Goal: Transaction & Acquisition: Purchase product/service

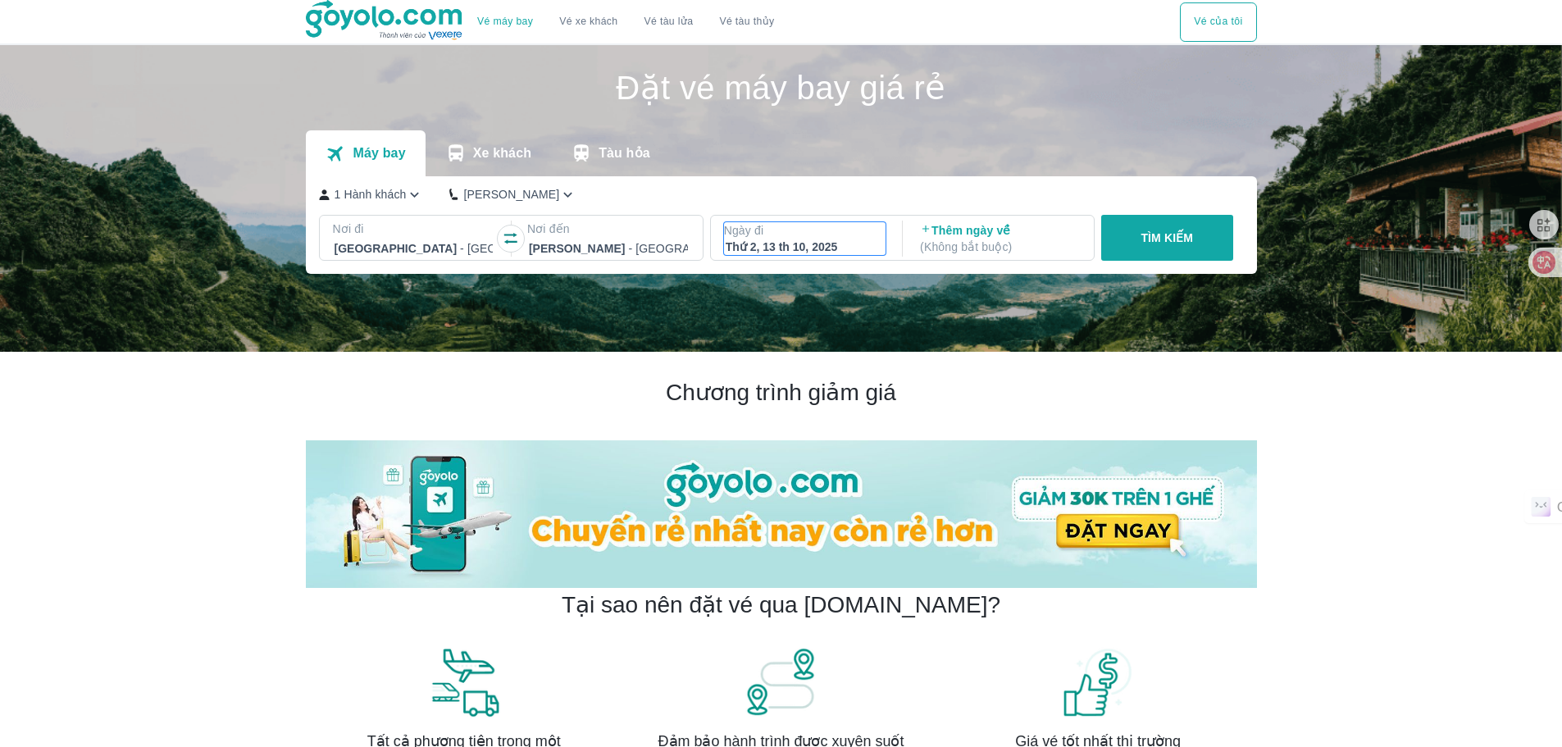
click at [815, 239] on p "Ngày đi" at bounding box center [805, 230] width 162 height 16
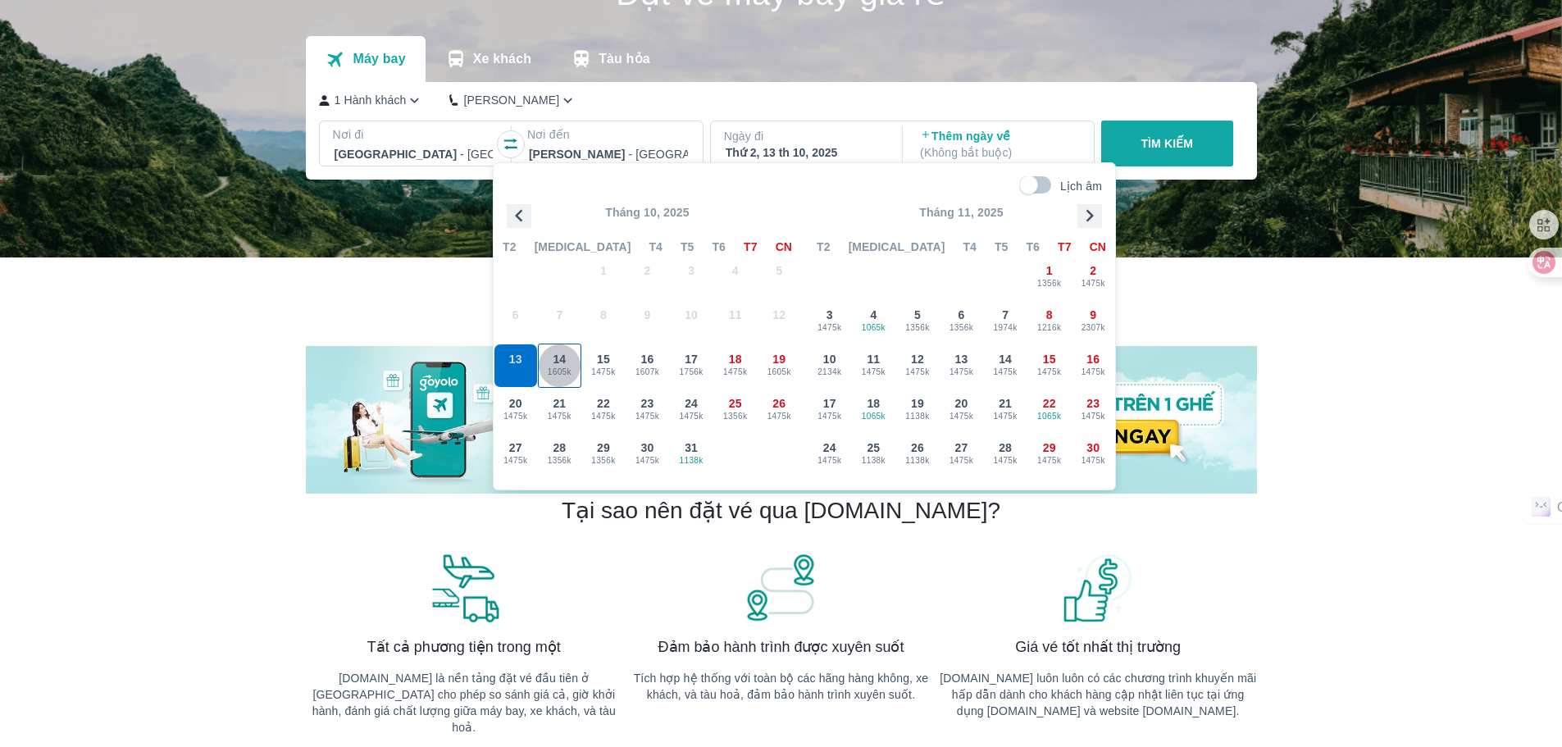
click at [562, 370] on span "1605k" at bounding box center [560, 372] width 43 height 13
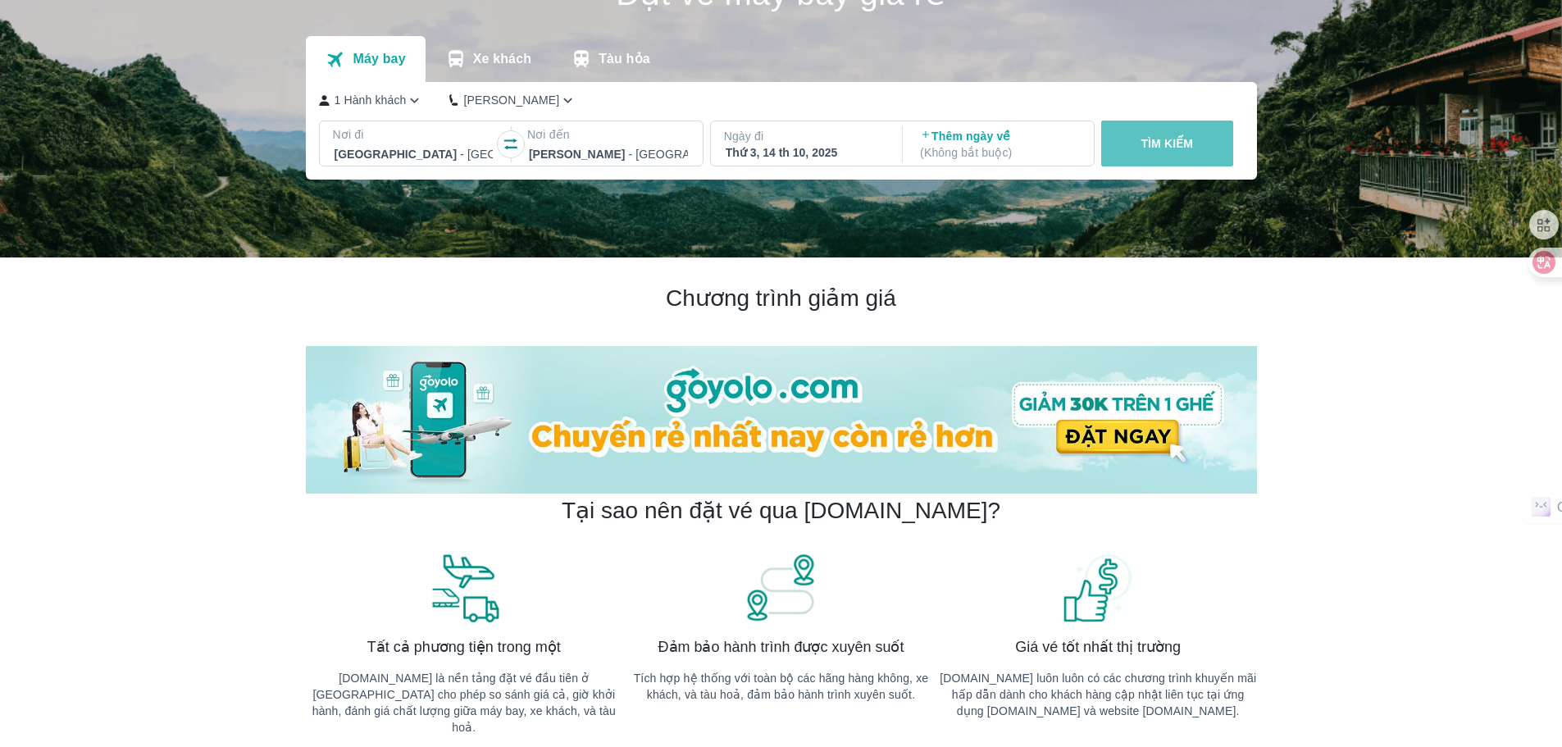
click at [1135, 139] on button "TÌM KIẾM" at bounding box center [1167, 144] width 132 height 46
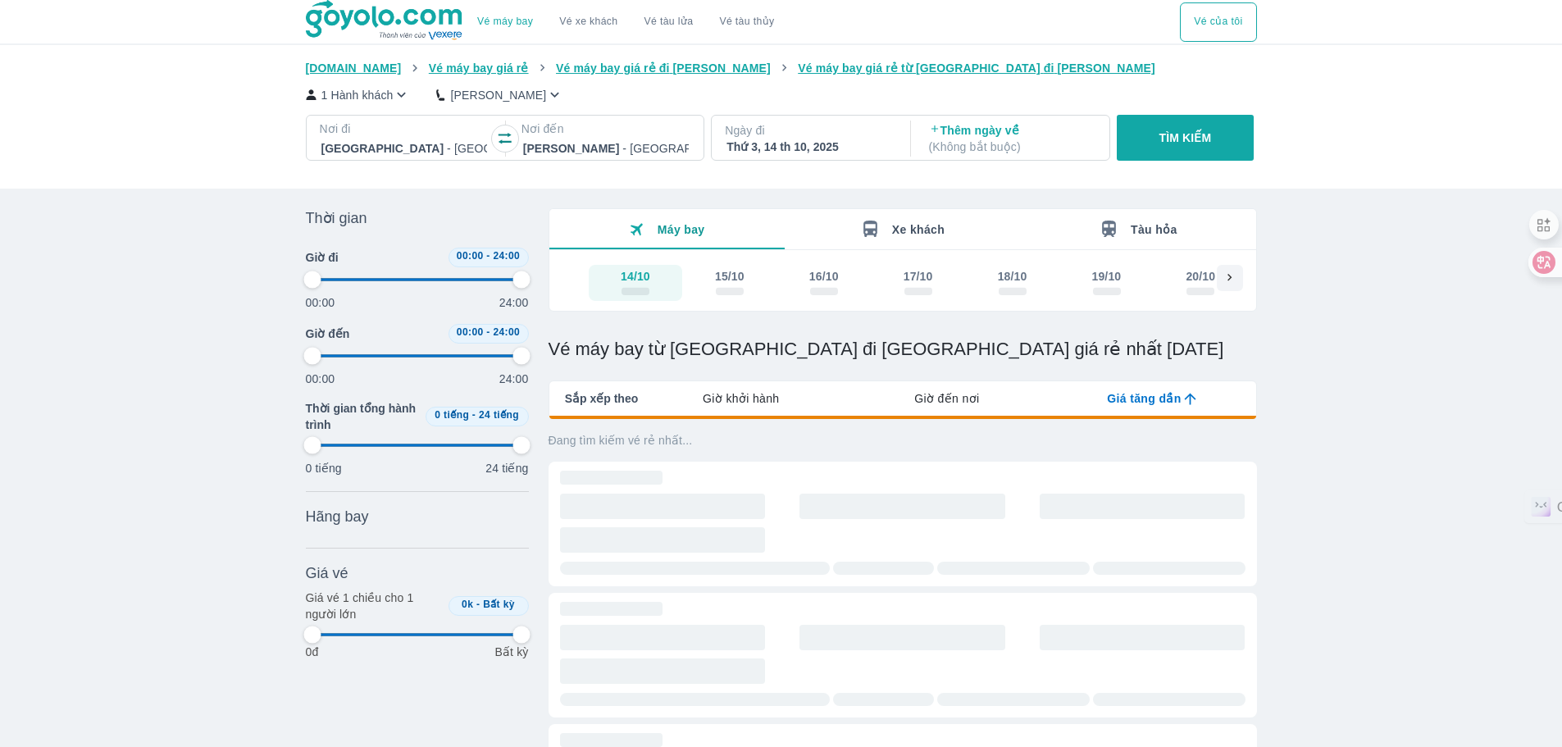
type input "97.9166666666667"
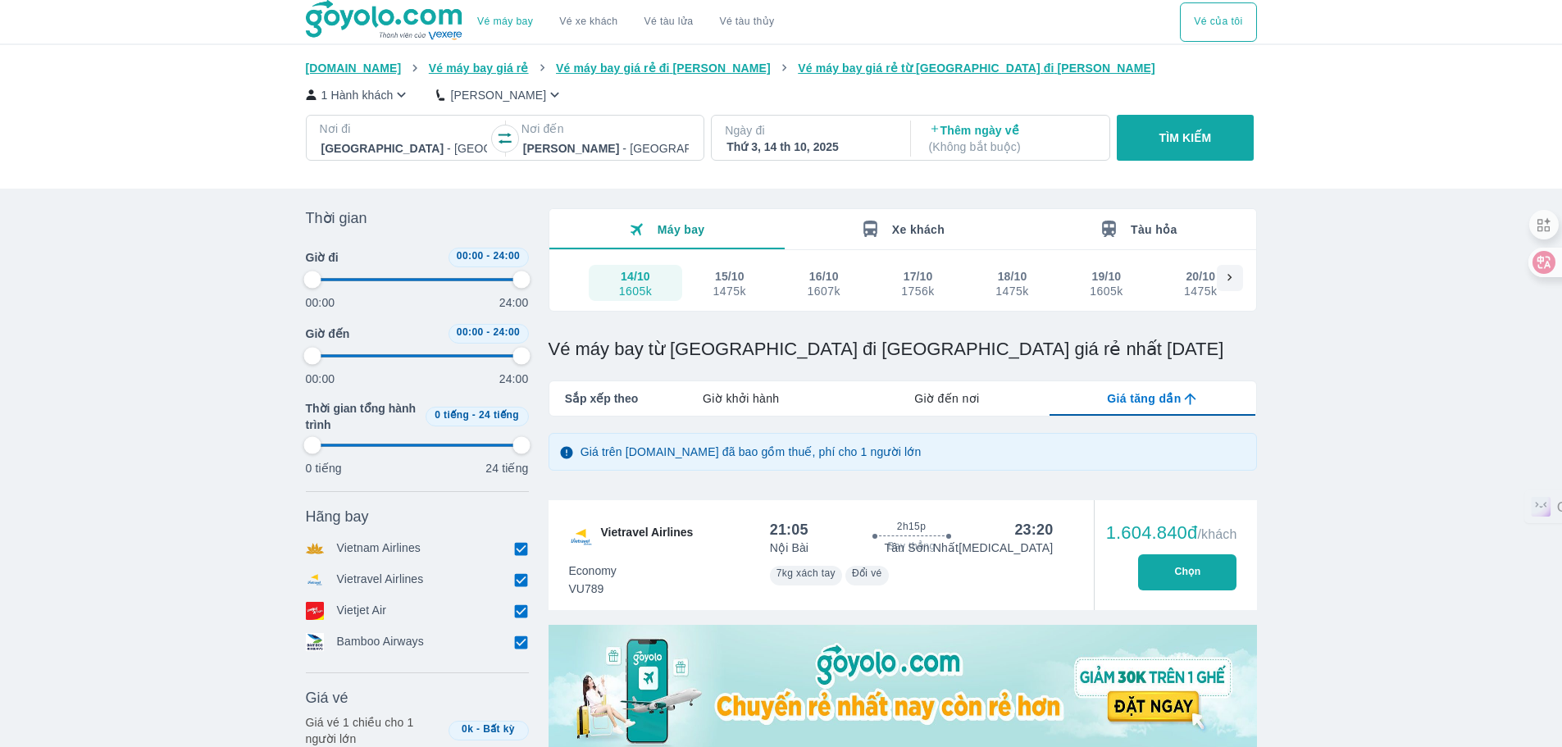
type input "97.9166666666667"
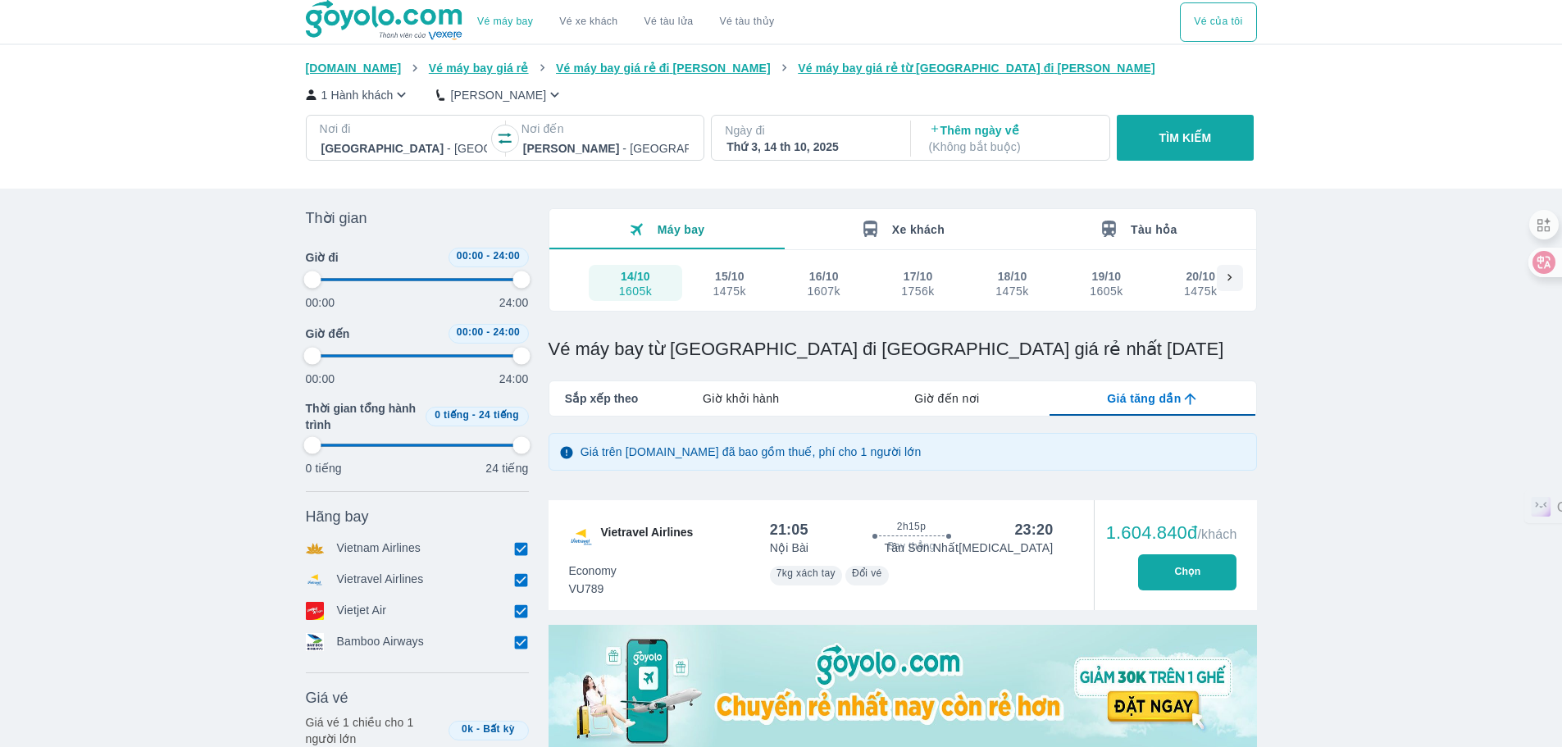
type input "97.9166666666667"
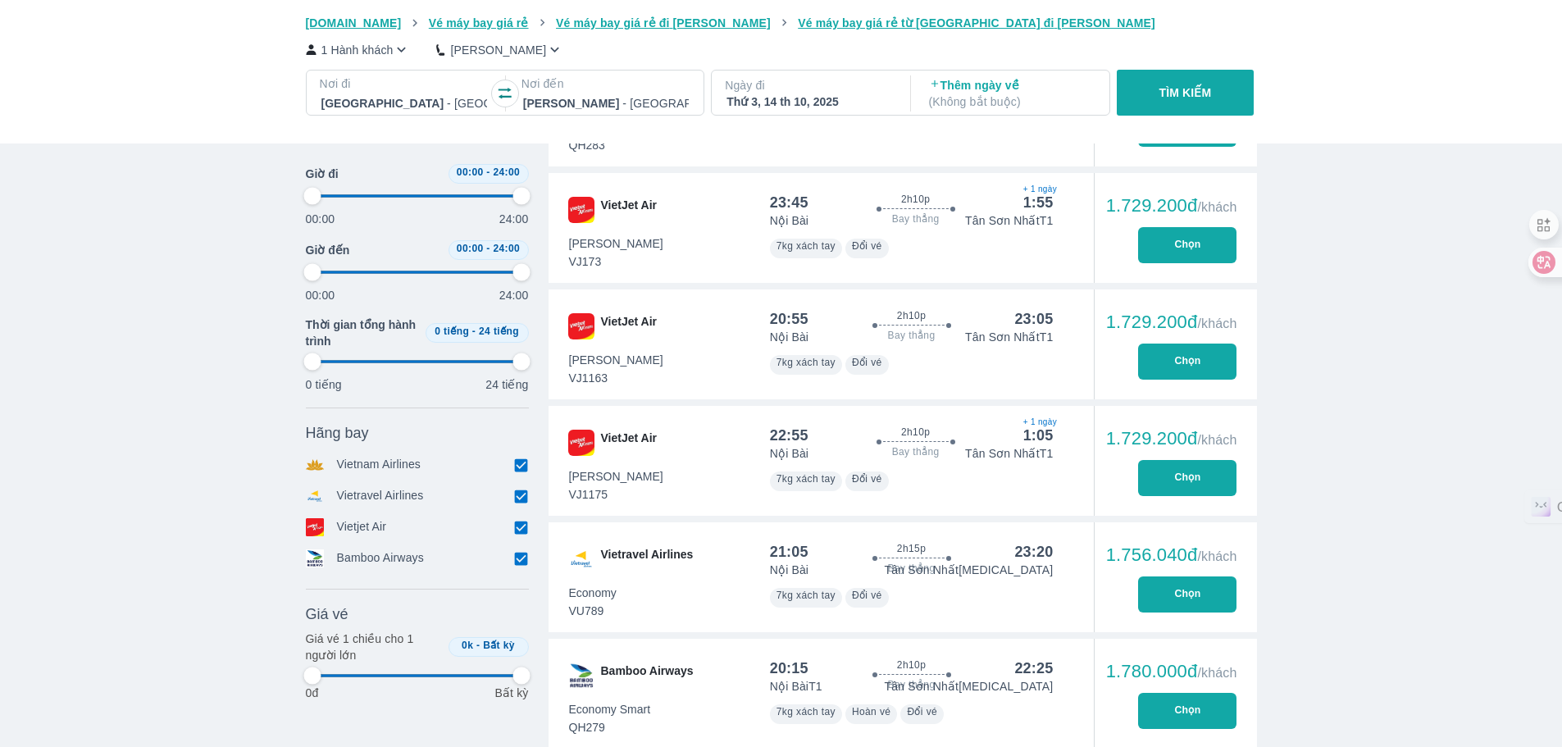
type input "97.9166666666667"
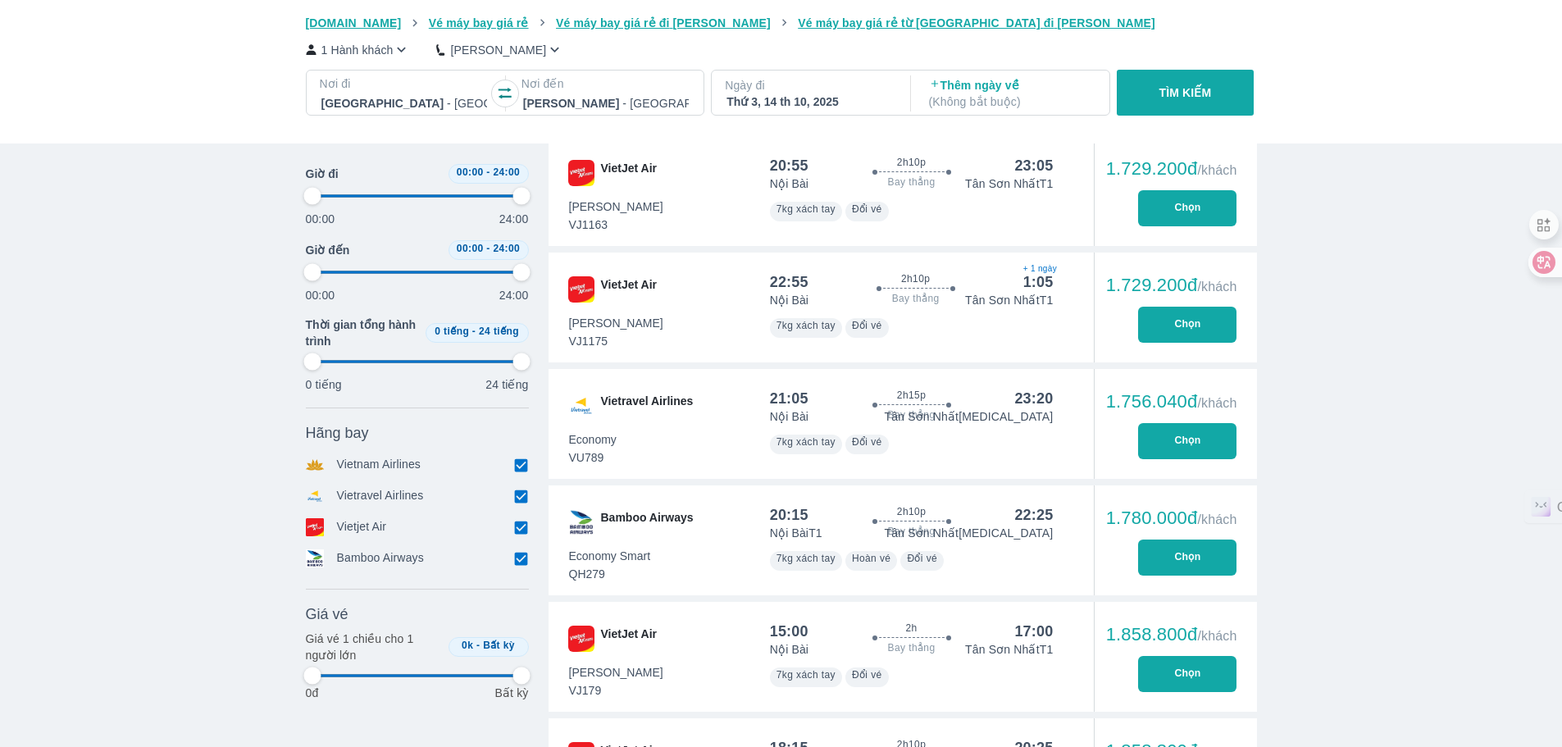
scroll to position [962, 0]
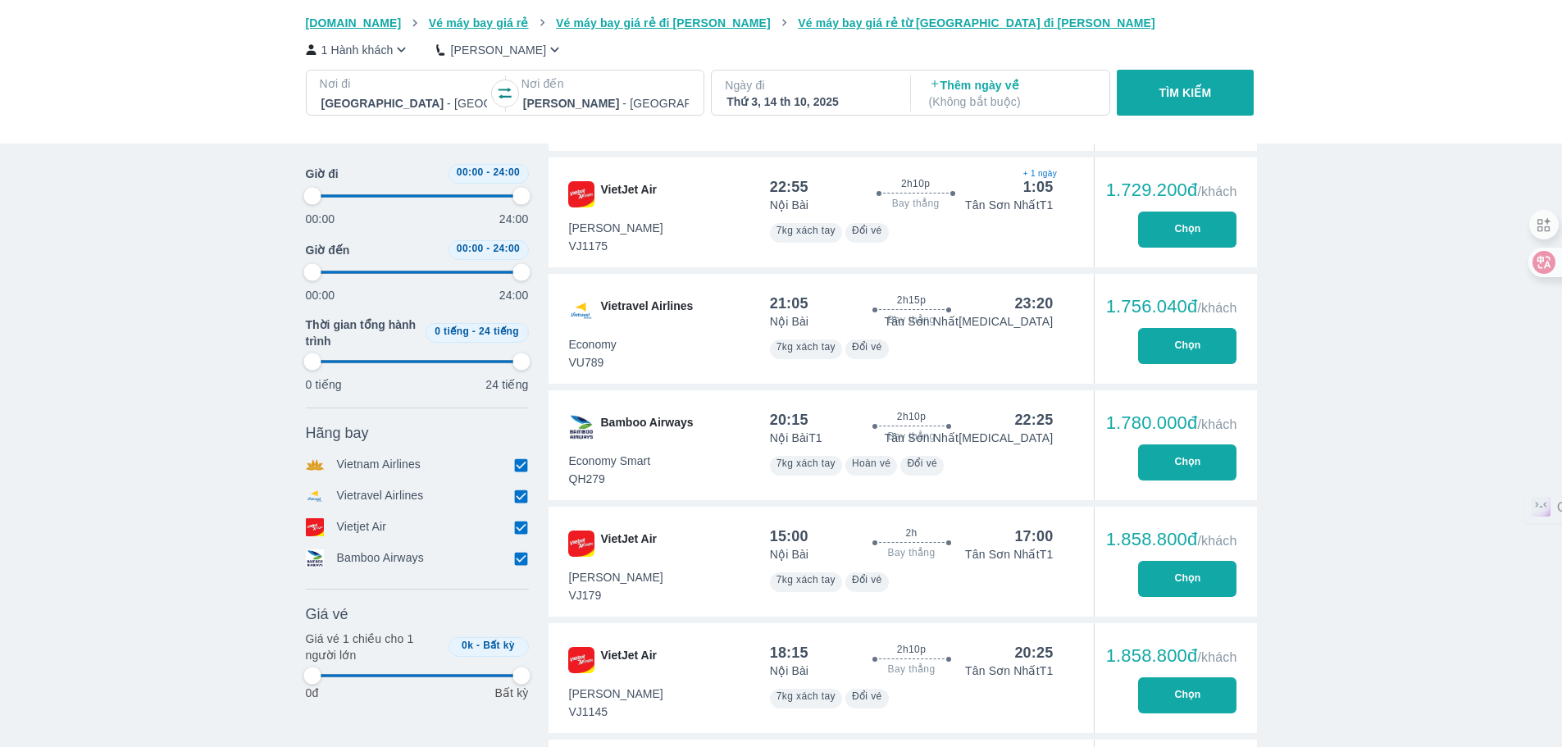
type input "97.9166666666667"
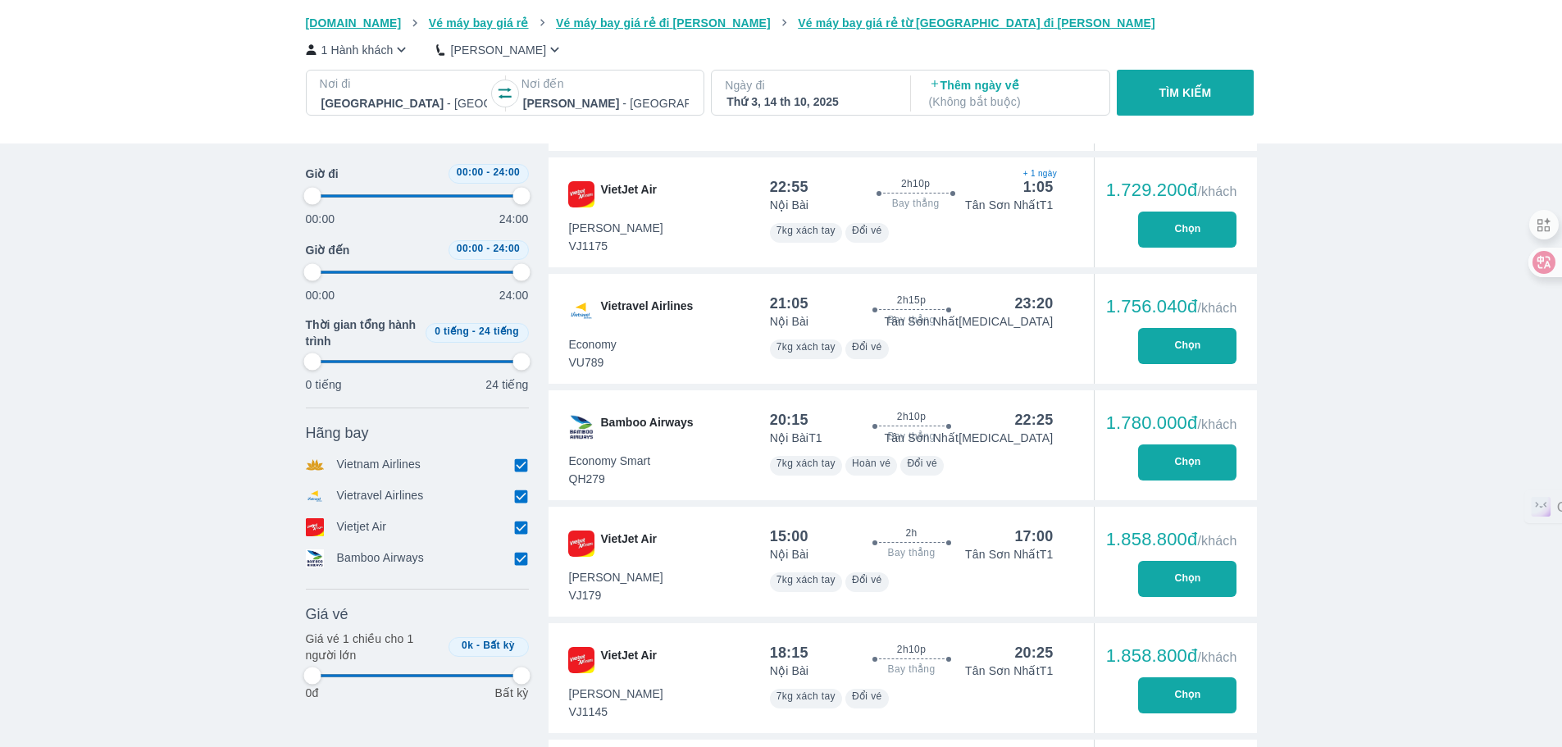
type input "97.9166666666667"
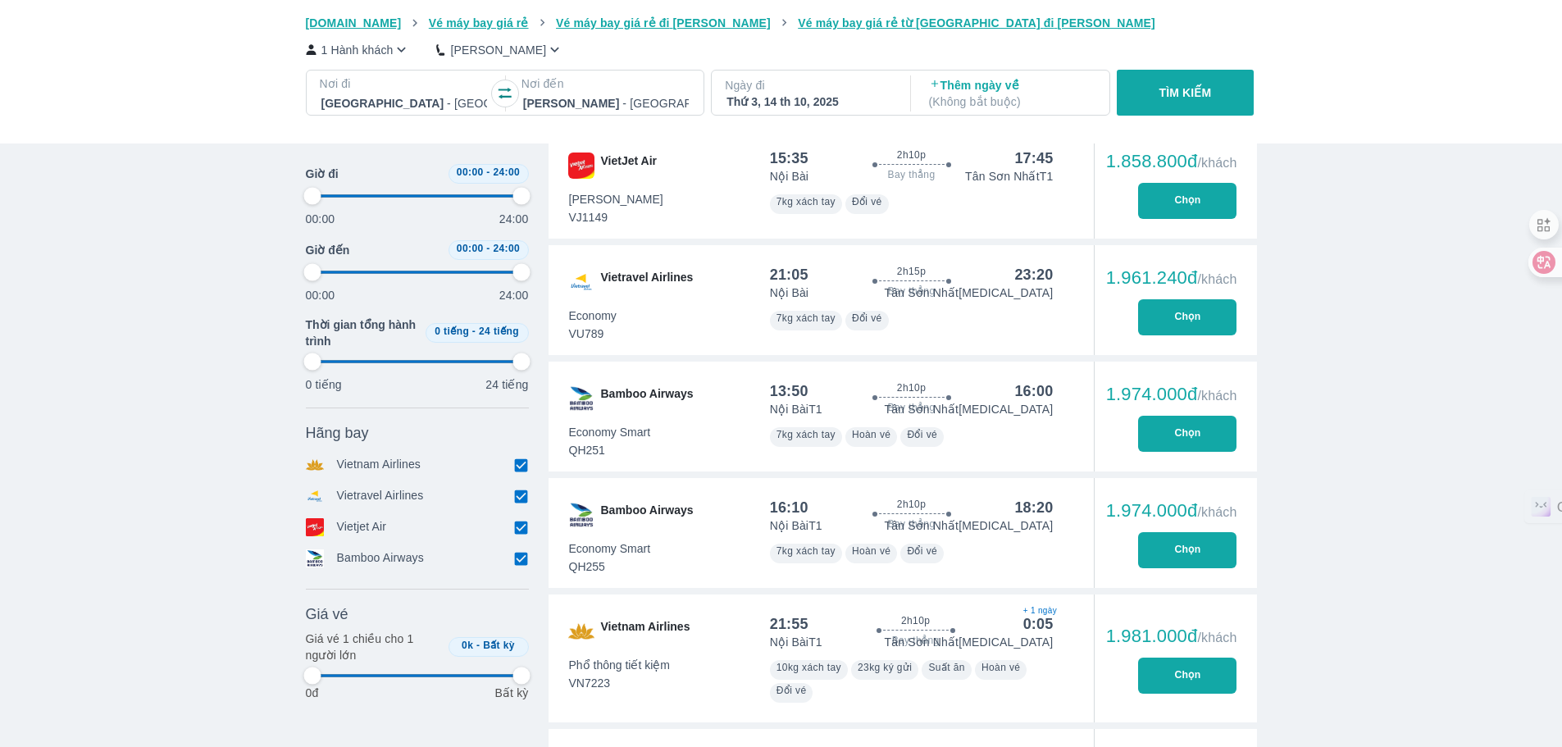
scroll to position [1596, 0]
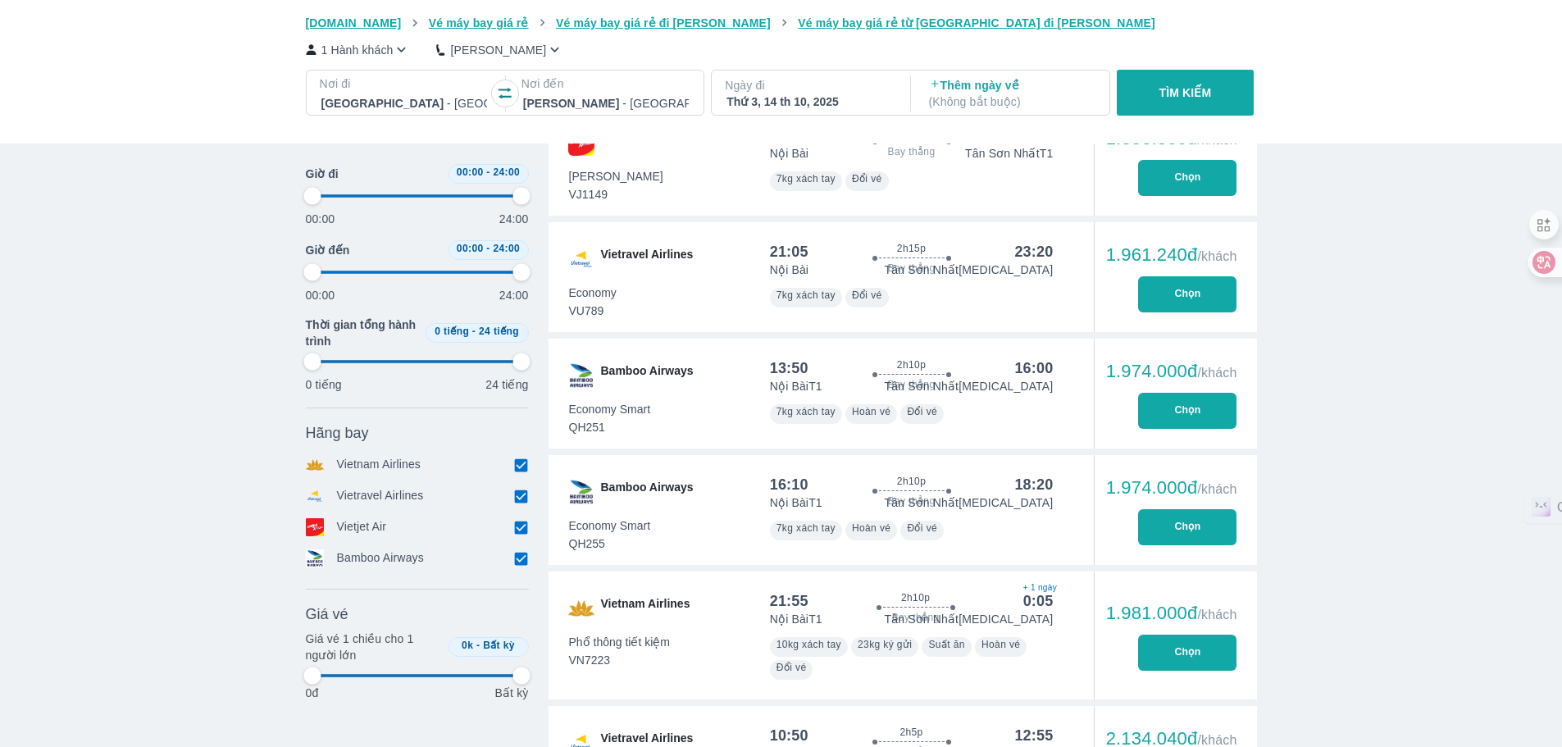
type input "97.9166666666667"
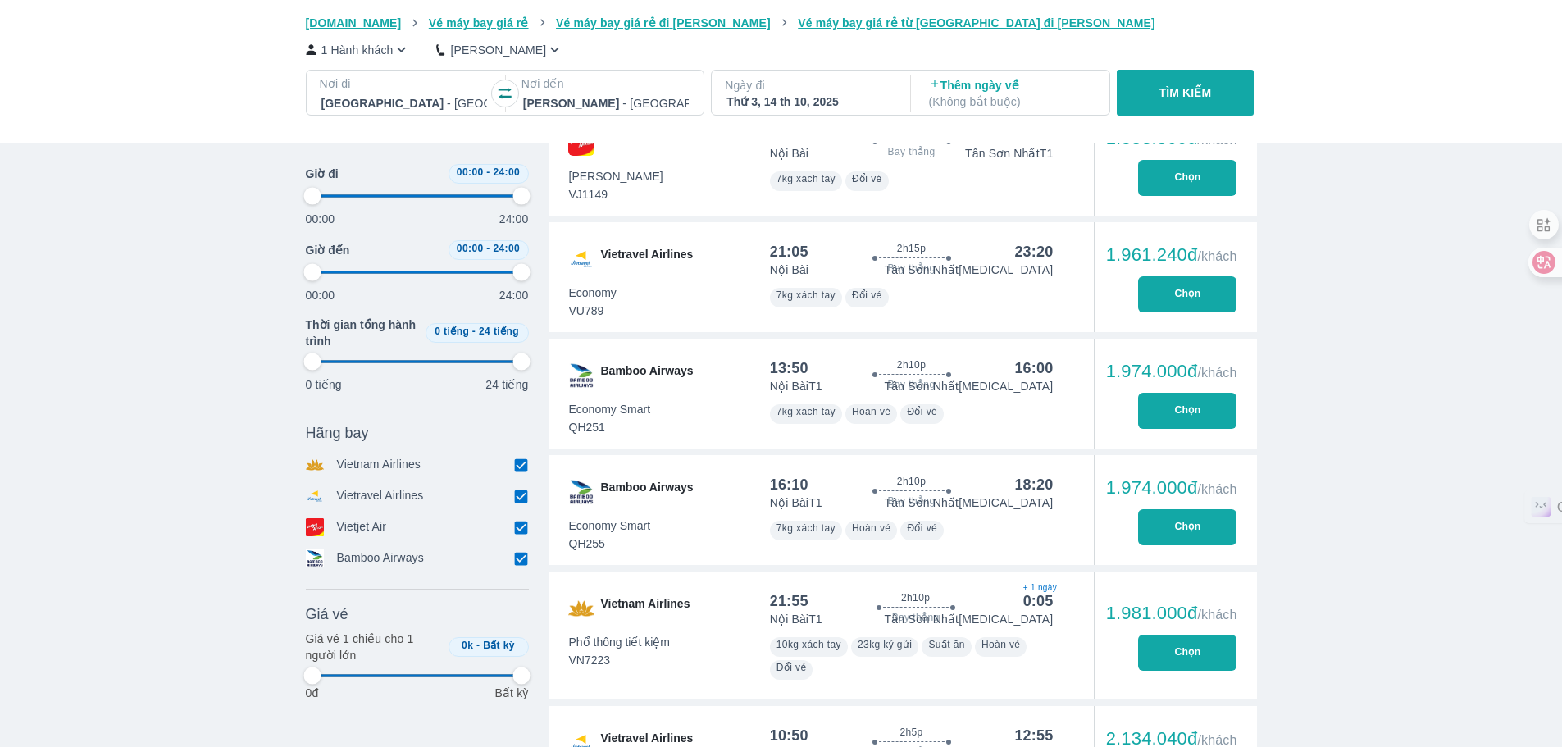
type input "97.9166666666667"
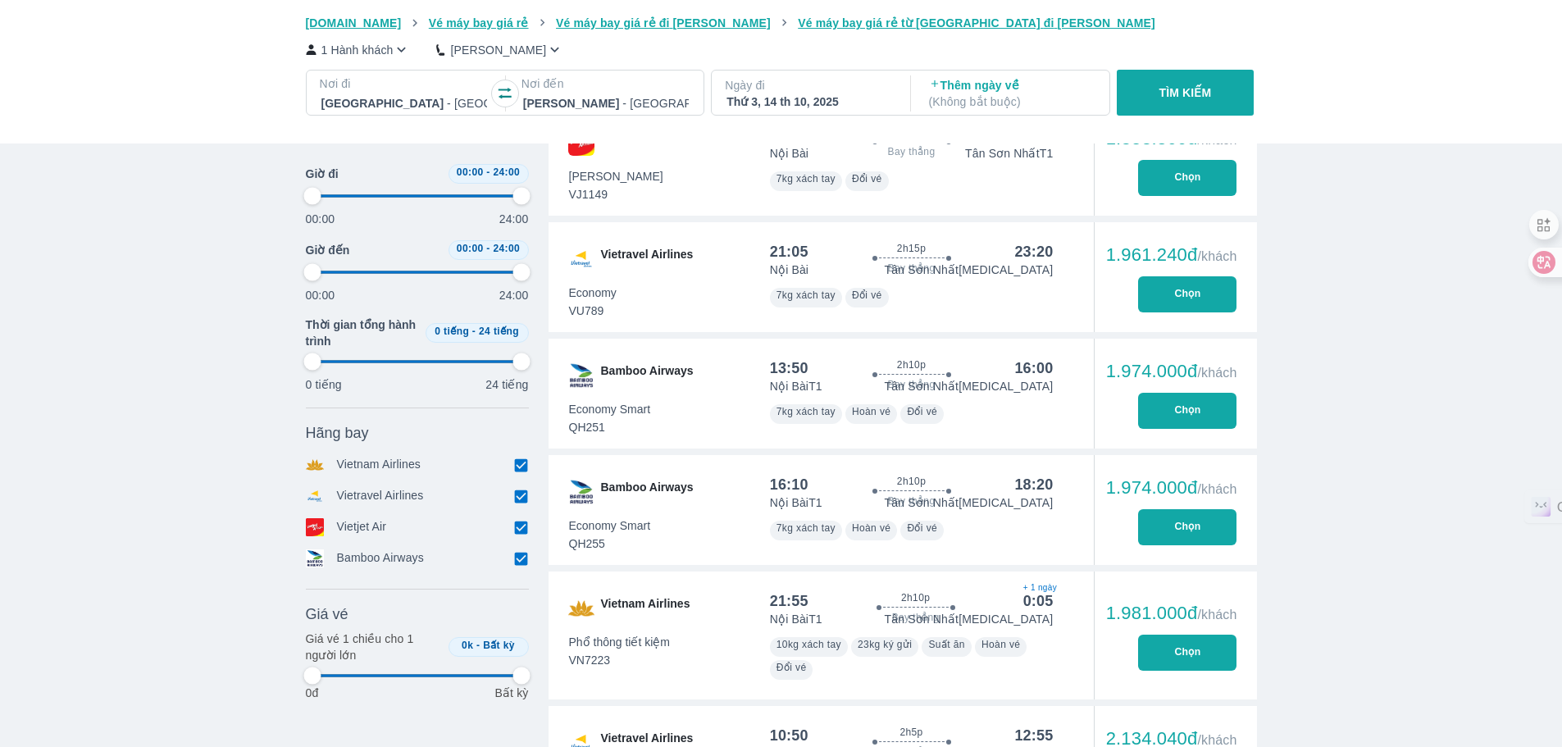
type input "97.9166666666667"
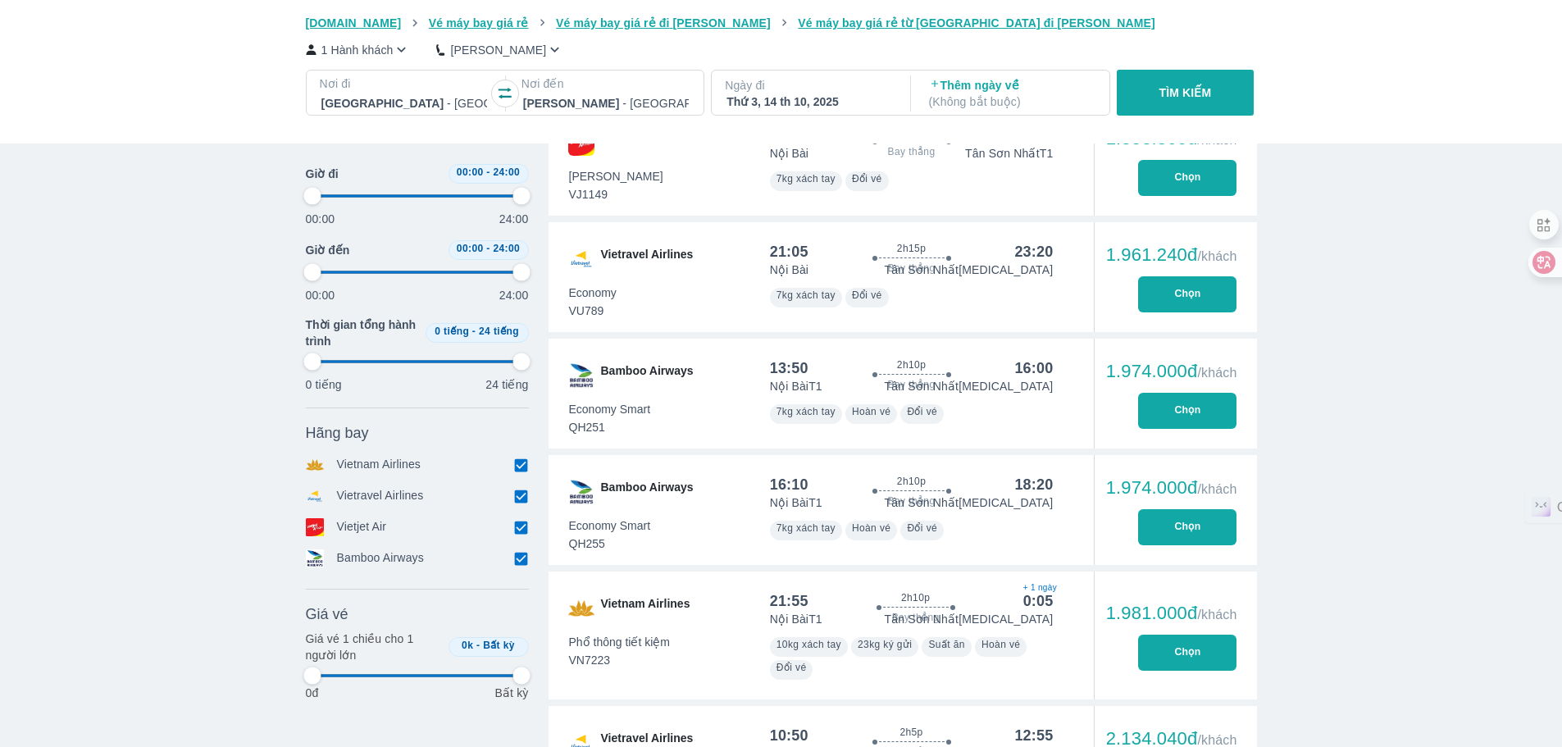
click at [1188, 530] on button "Chọn" at bounding box center [1187, 527] width 98 height 36
type input "97.9166666666667"
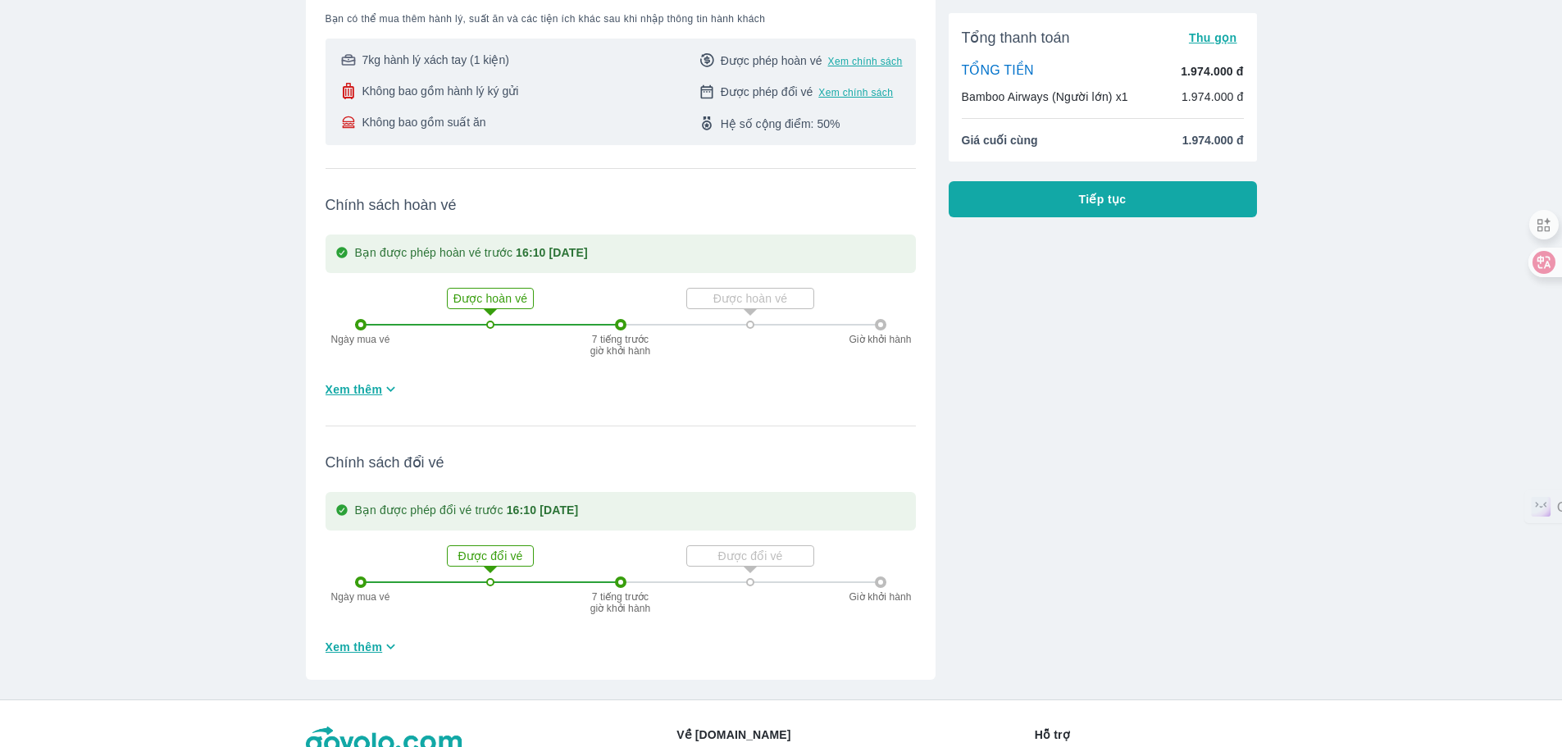
scroll to position [330, 0]
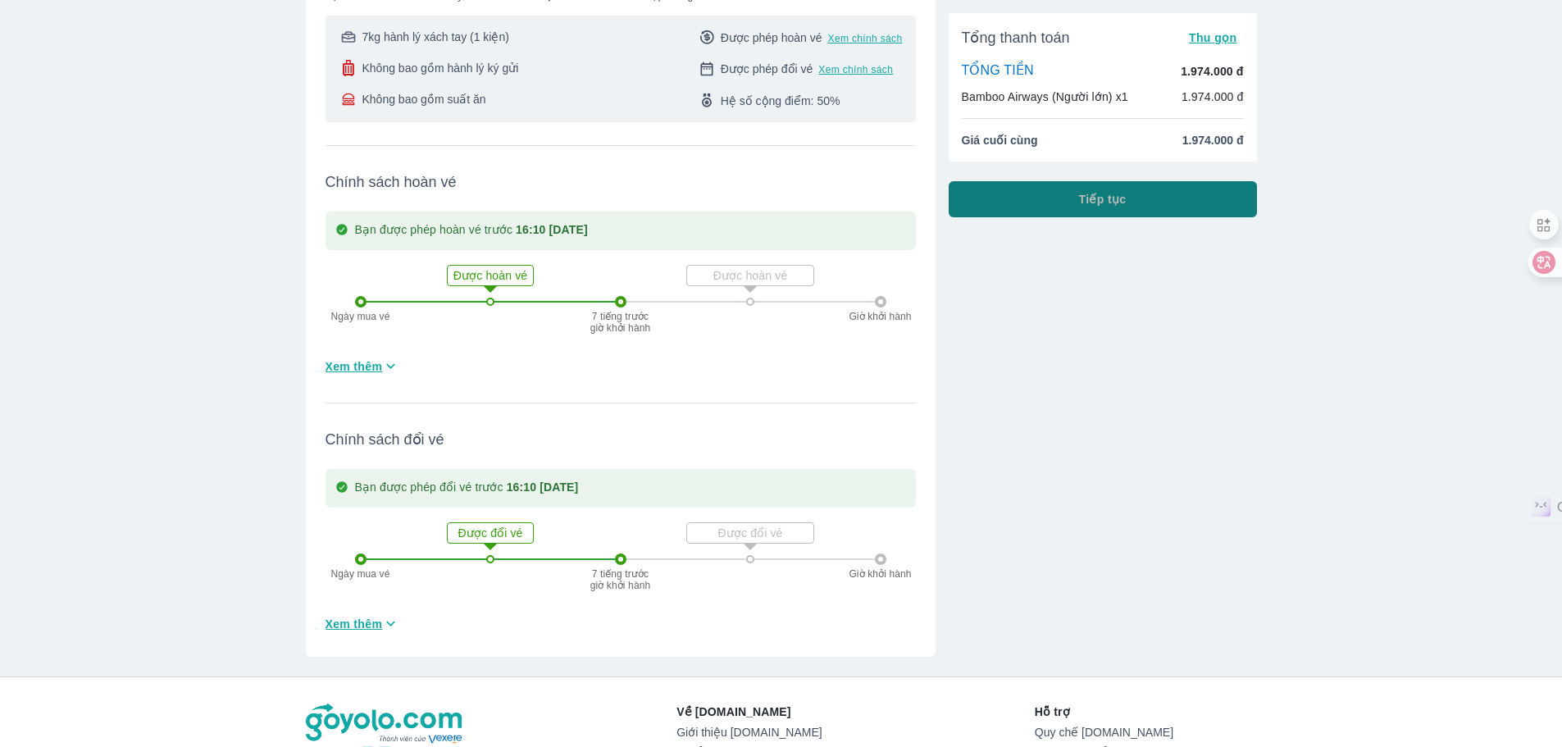
click at [1157, 206] on button "Tiếp tục" at bounding box center [1103, 199] width 308 height 36
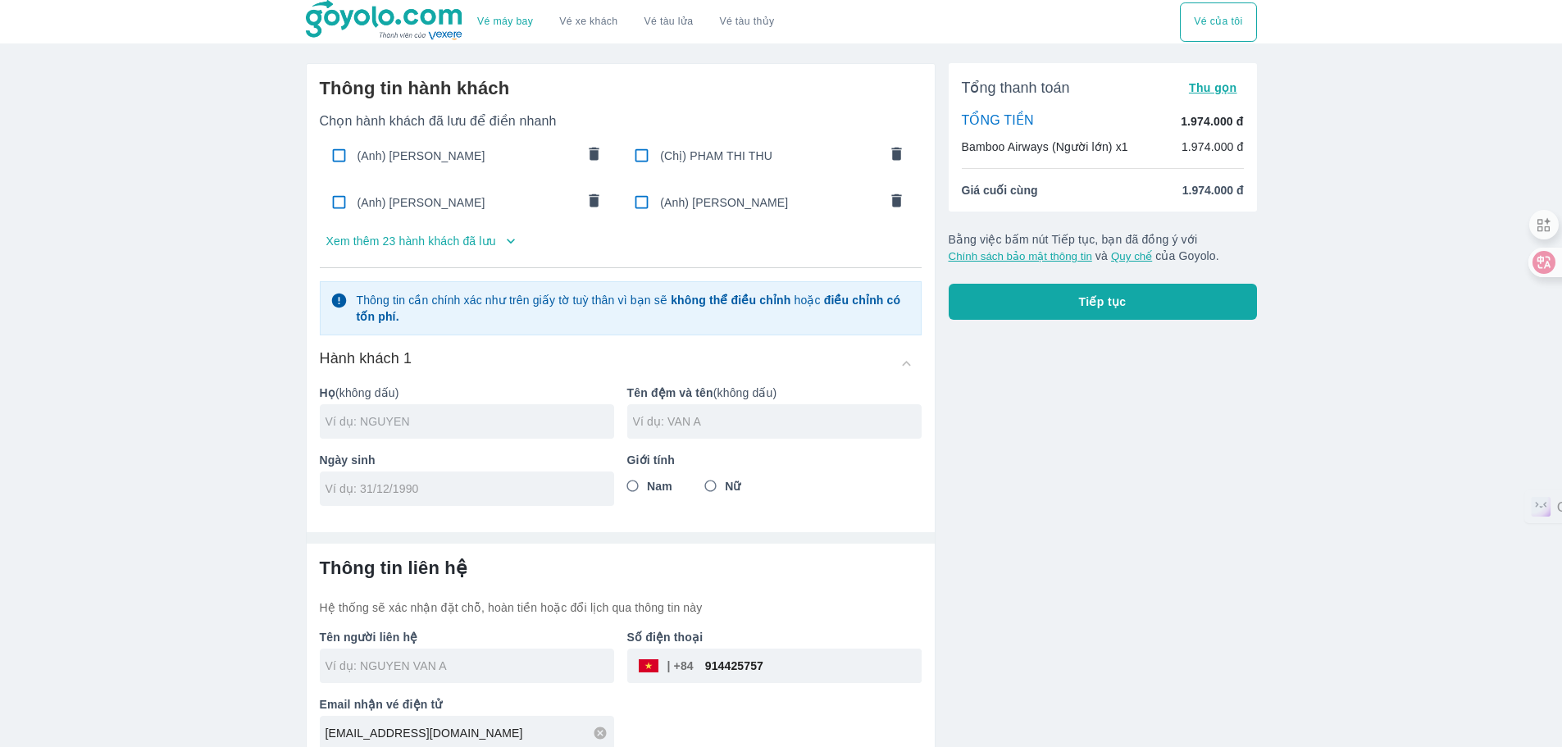
click at [541, 414] on input "text" at bounding box center [469, 421] width 289 height 16
type input "TRAN"
type input "THI THANH TINH"
click at [503, 475] on div at bounding box center [467, 488] width 294 height 34
type input "01/01/1972"
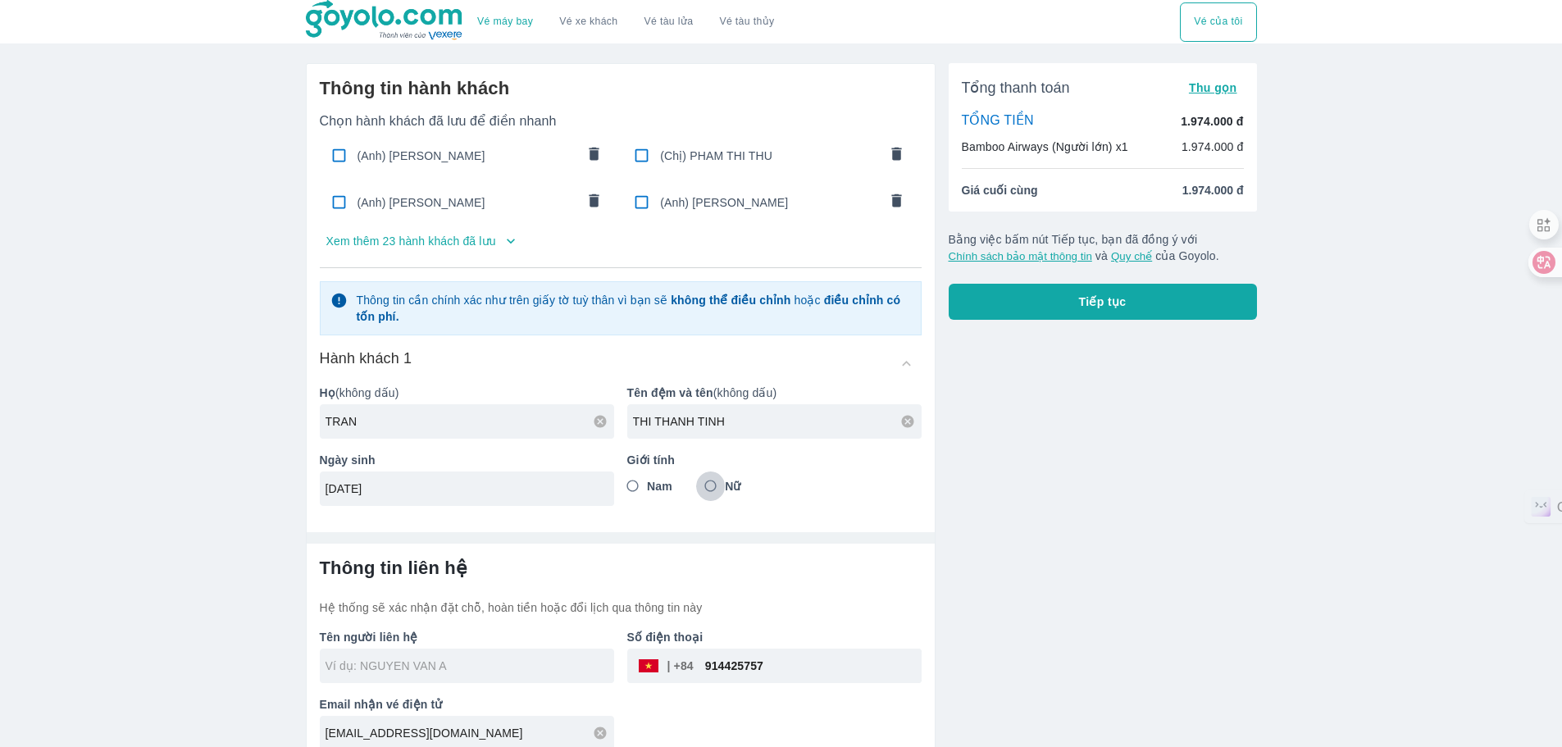
click at [707, 490] on input "Nữ" at bounding box center [711, 486] width 30 height 30
radio input "true"
drag, startPoint x: 840, startPoint y: 676, endPoint x: 653, endPoint y: 704, distance: 189.0
click at [653, 704] on div "Tên người liên hệ Số điện thoại ​ 914425757 Email nhận vé điện tử minmin2509@ou…" at bounding box center [614, 683] width 615 height 134
type input "TRAN THI THANH TINH"
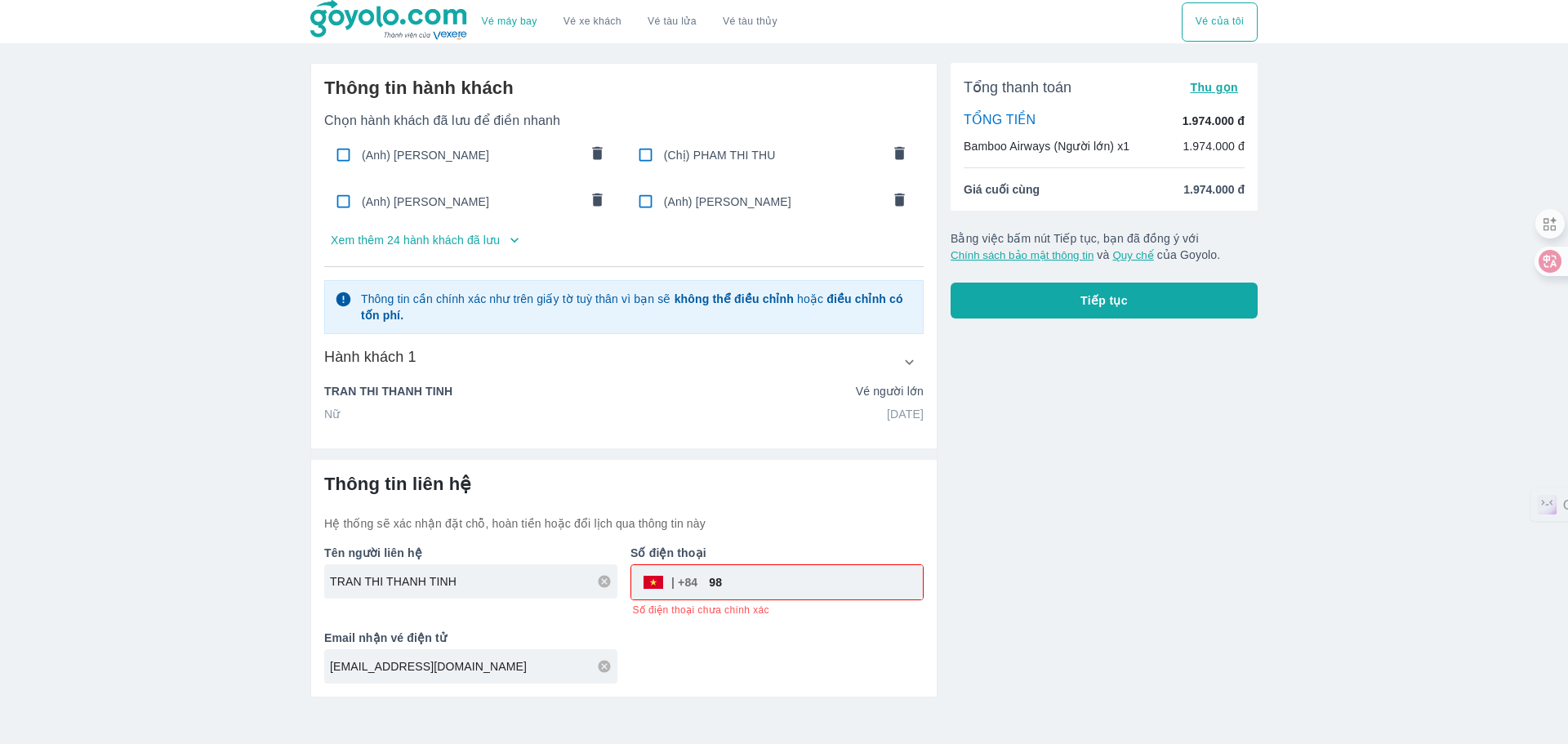
click at [722, 592] on input "98" at bounding box center [810, 582] width 225 height 39
type input "9"
type input "972886743"
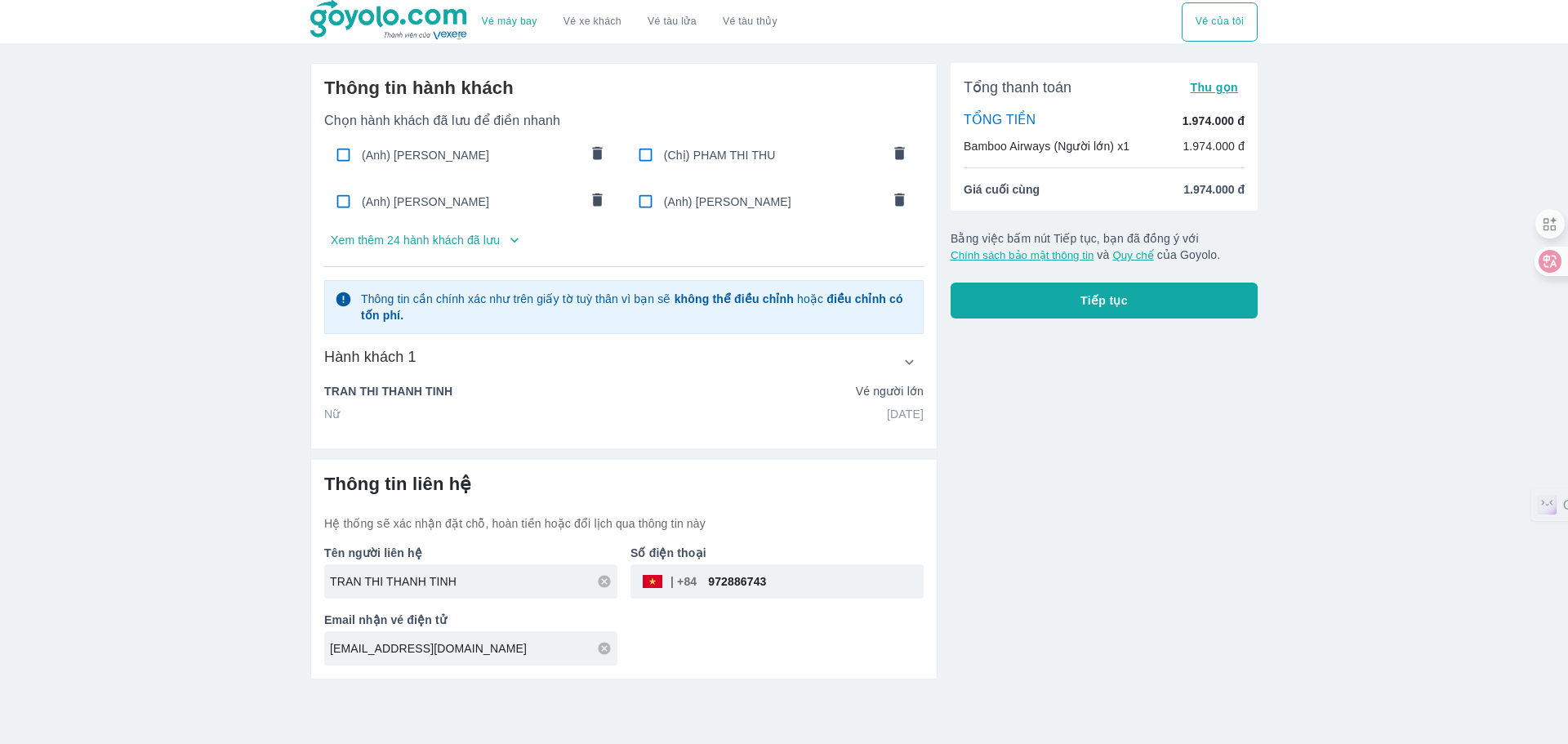
click at [987, 410] on div "Tổng thanh toán Thu gọn TỔNG TIỀN 1.974.000 đ Bamboo Airways (Người lớn) x1 1.9…" at bounding box center [1097, 365] width 320 height 629
click at [1073, 315] on button "Tiếp tục" at bounding box center [1104, 301] width 307 height 36
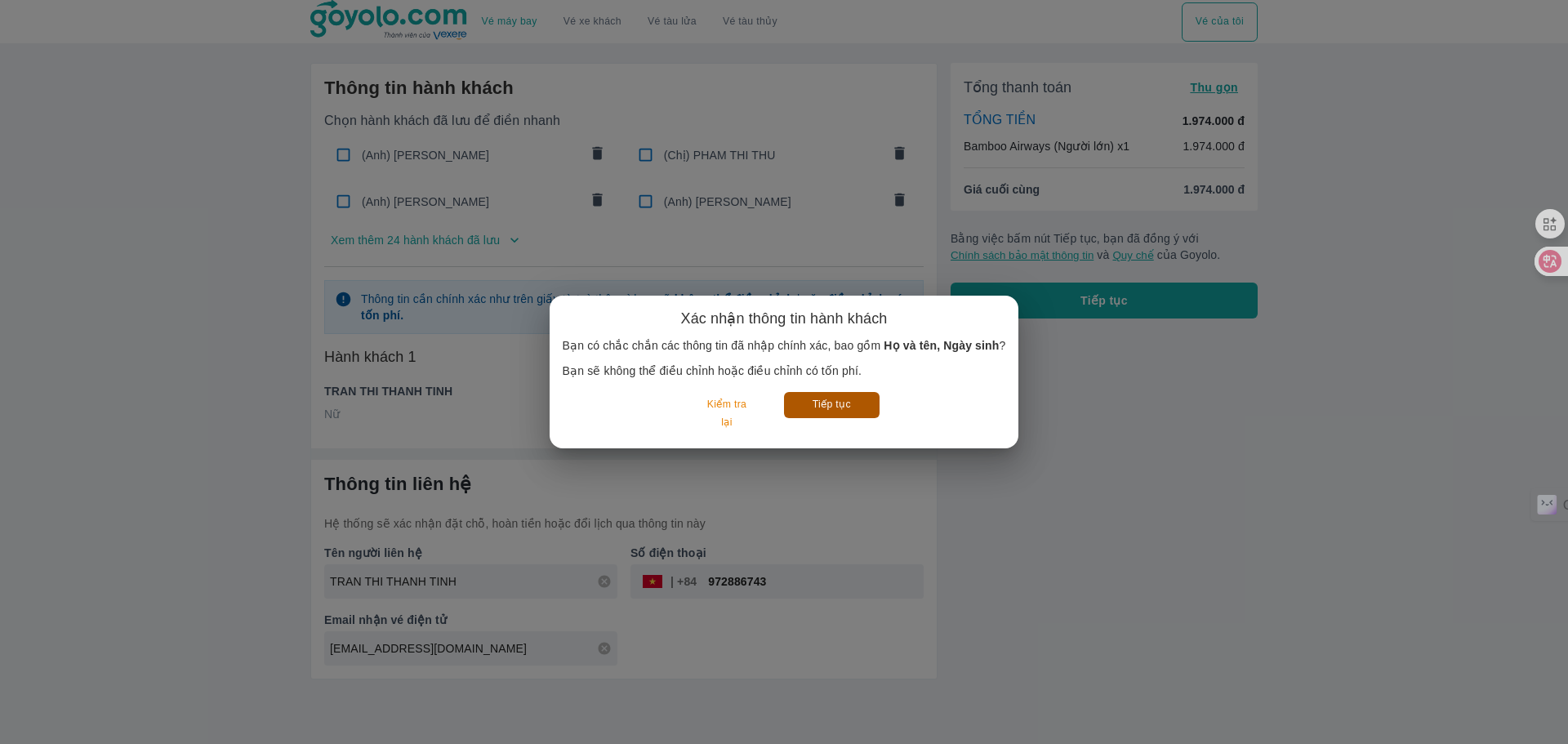
click at [850, 401] on button "Tiếp tục" at bounding box center [832, 404] width 96 height 25
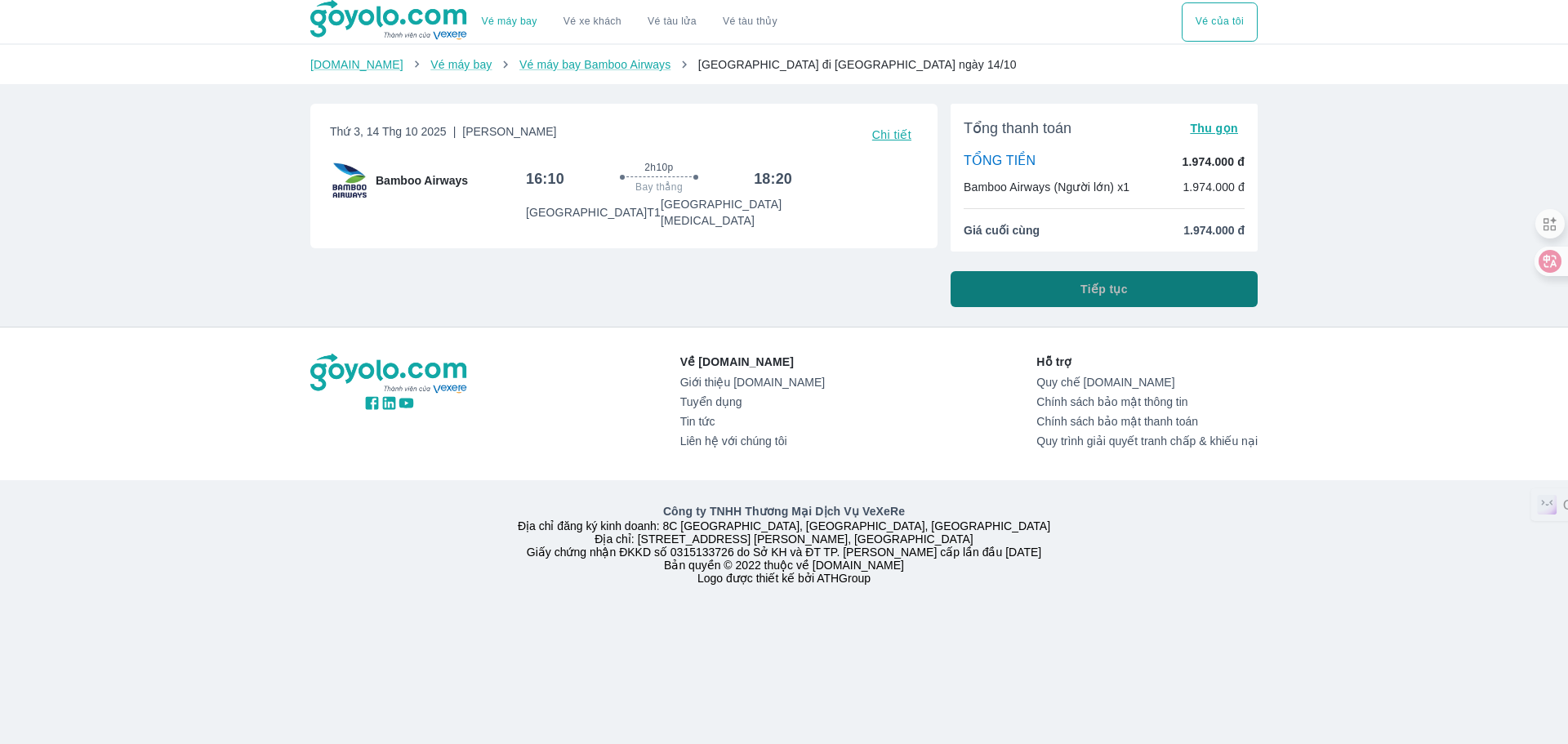
click at [1122, 282] on button "Tiếp tục" at bounding box center [1104, 289] width 307 height 36
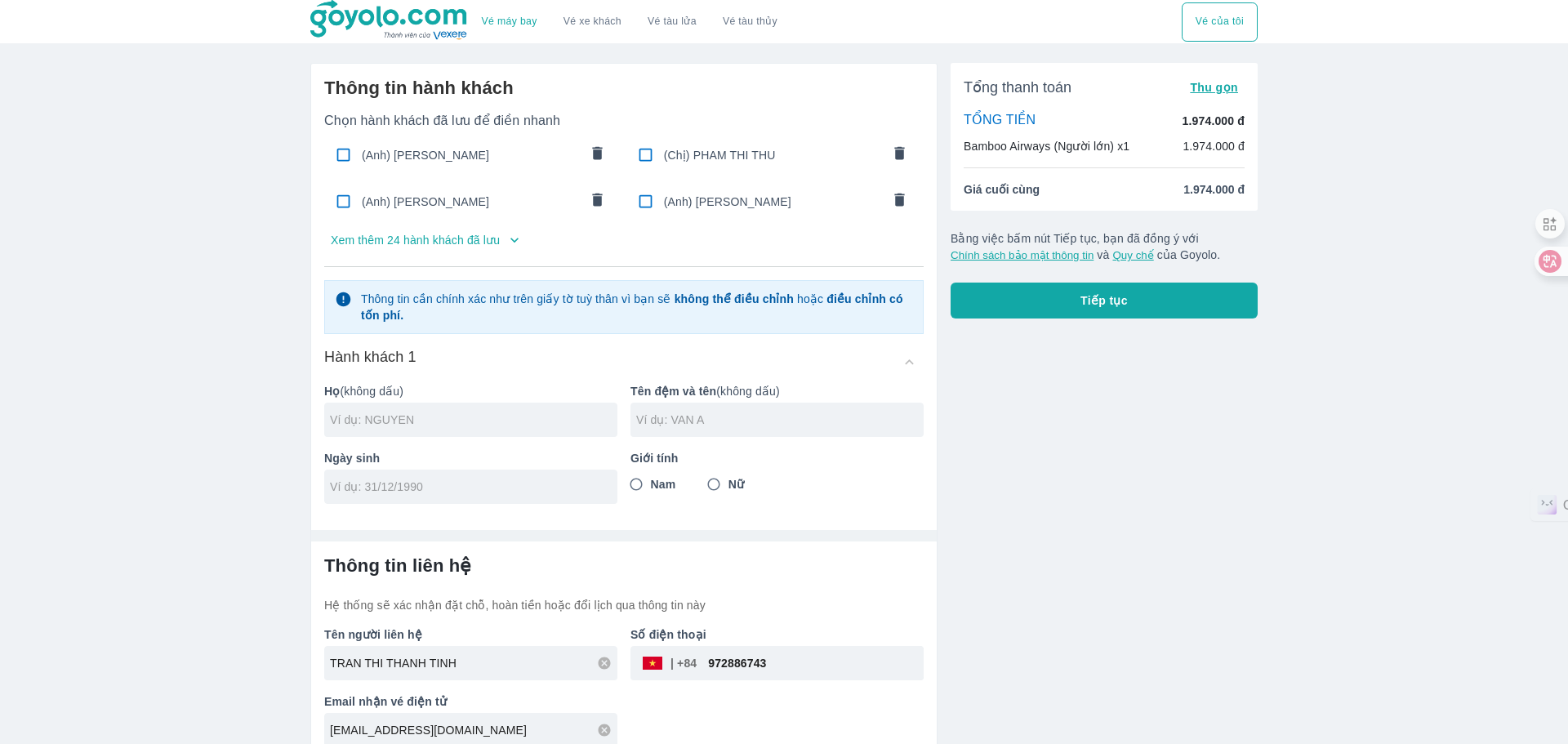
type input "TRAN"
type input "THI THANH TINH"
type input "01/01/1972"
radio input "true"
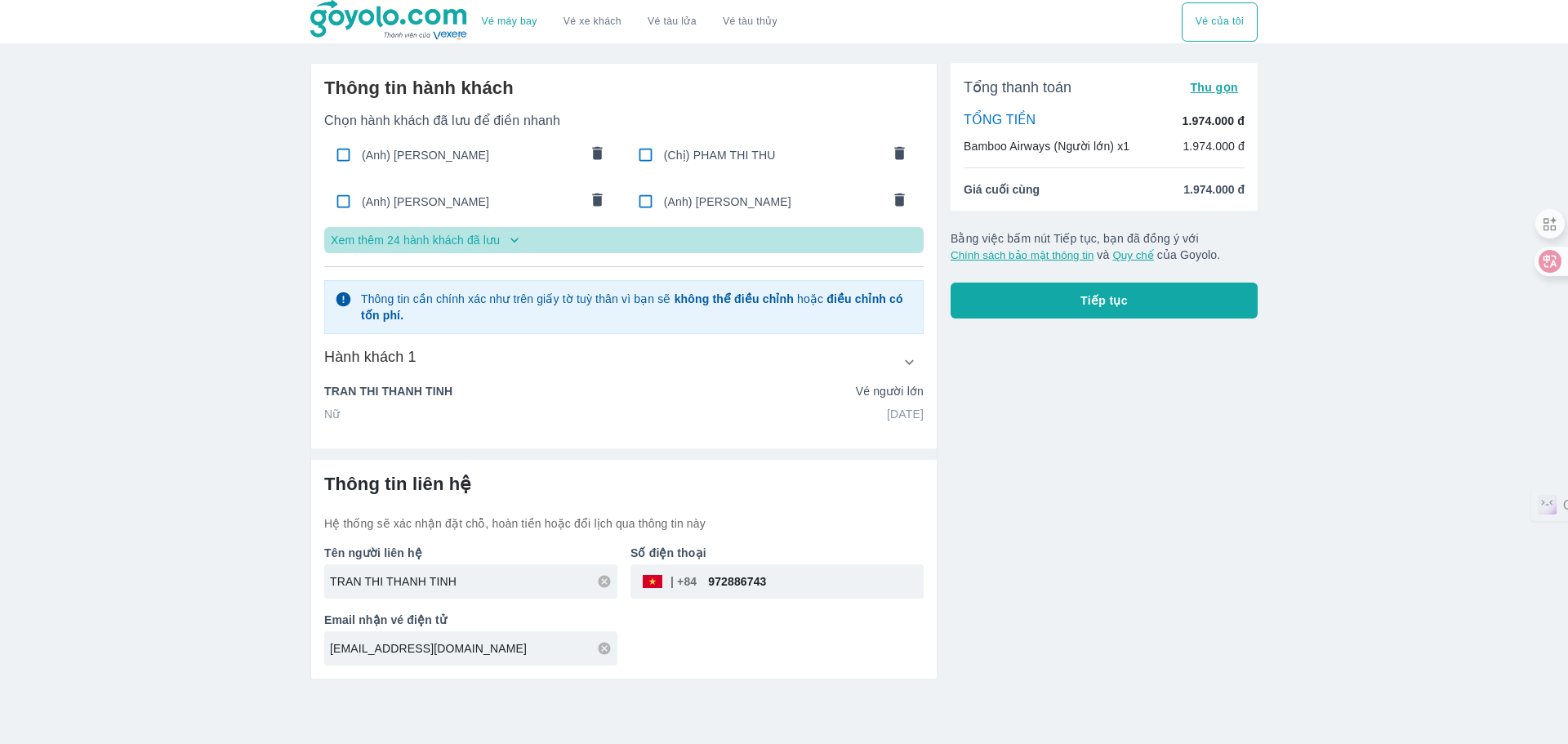
click at [526, 237] on button "Xem thêm 24 hành khách đã lưu" at bounding box center [624, 240] width 600 height 26
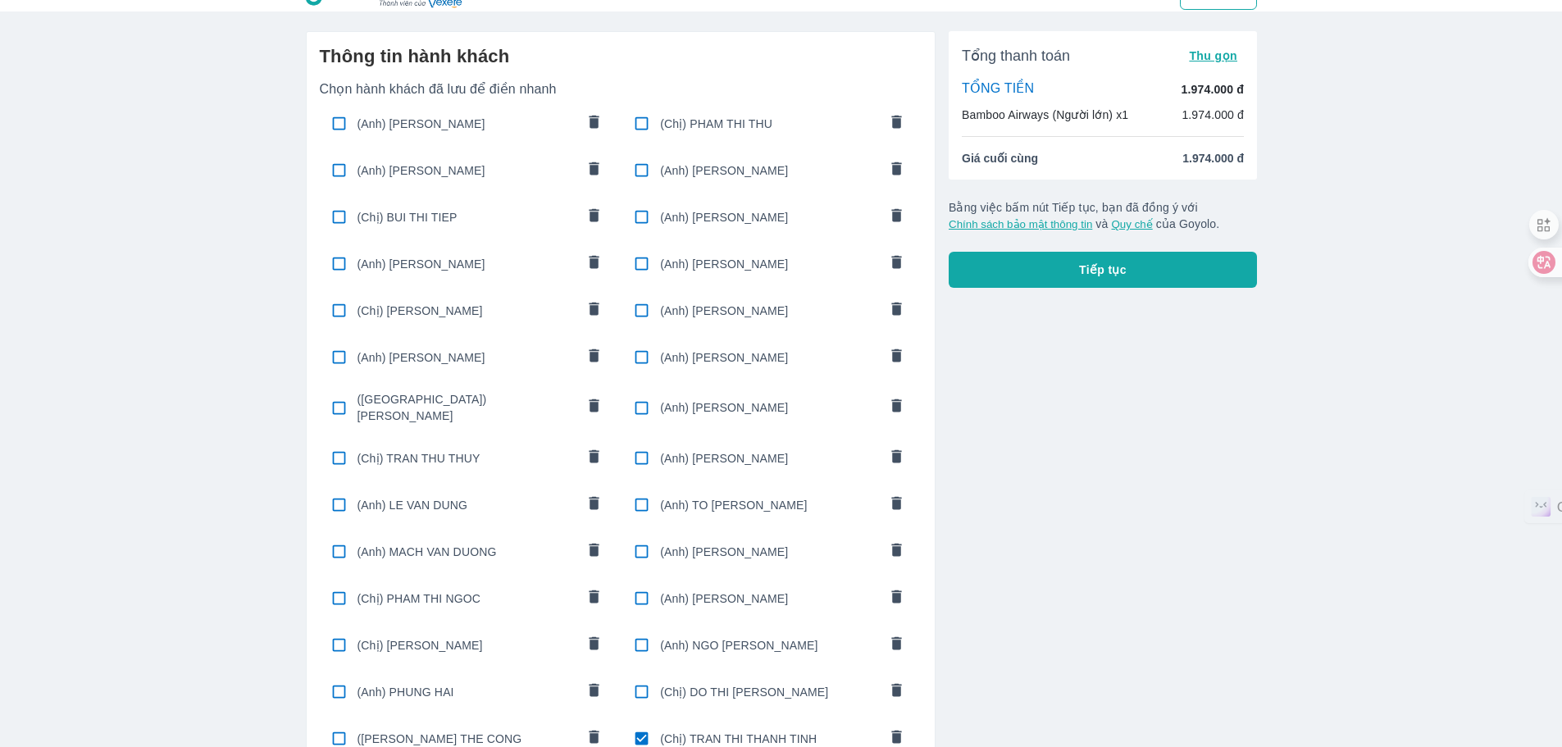
scroll to position [526, 0]
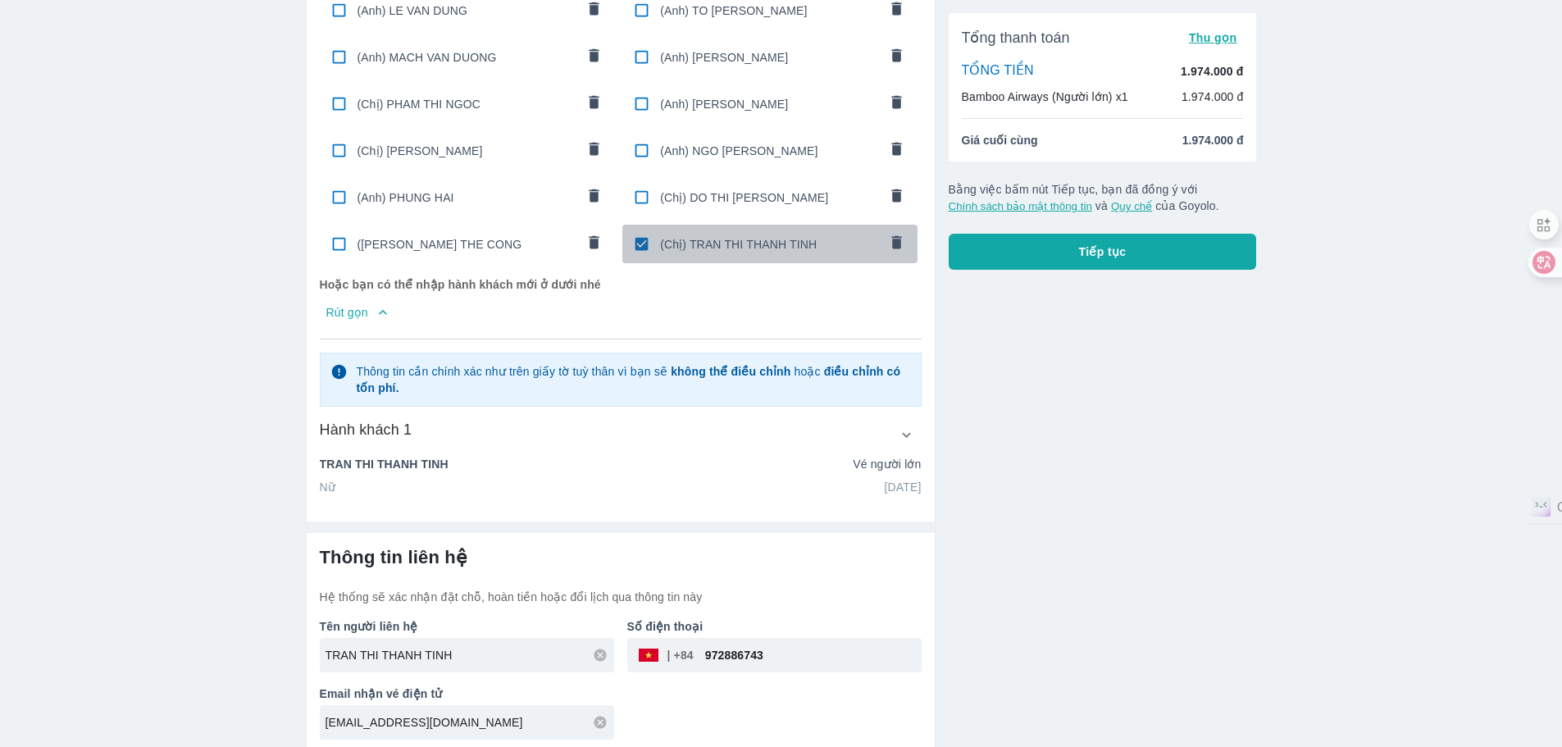
click at [639, 248] on input "checkbox" at bounding box center [642, 244] width 32 height 32
checkbox input "false"
radio input "false"
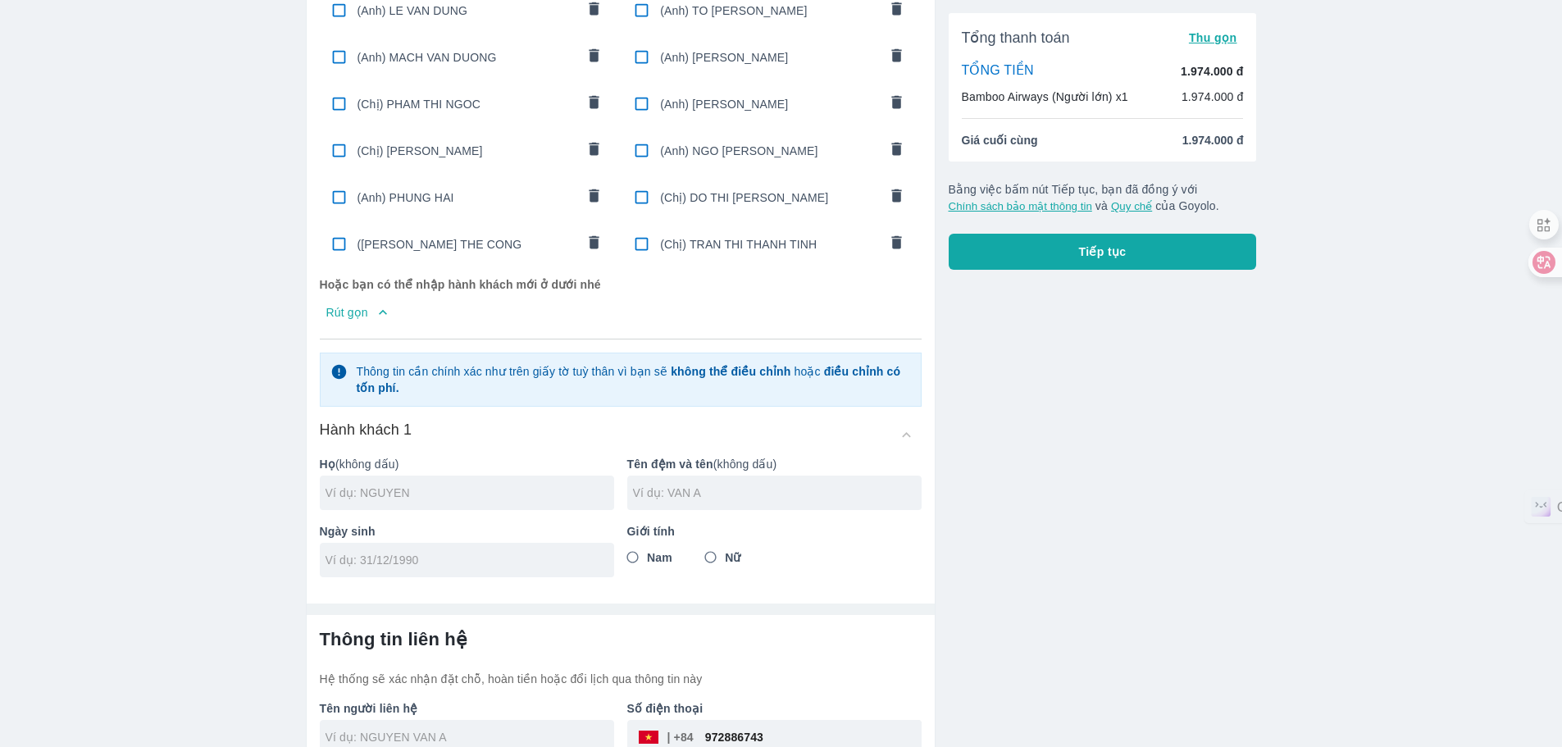
click at [494, 475] on div at bounding box center [467, 492] width 294 height 34
type input "[PERSON_NAME]"
type input "THANH LONG"
click at [553, 555] on input "tel" at bounding box center [461, 560] width 272 height 16
type input "05/10/1985"
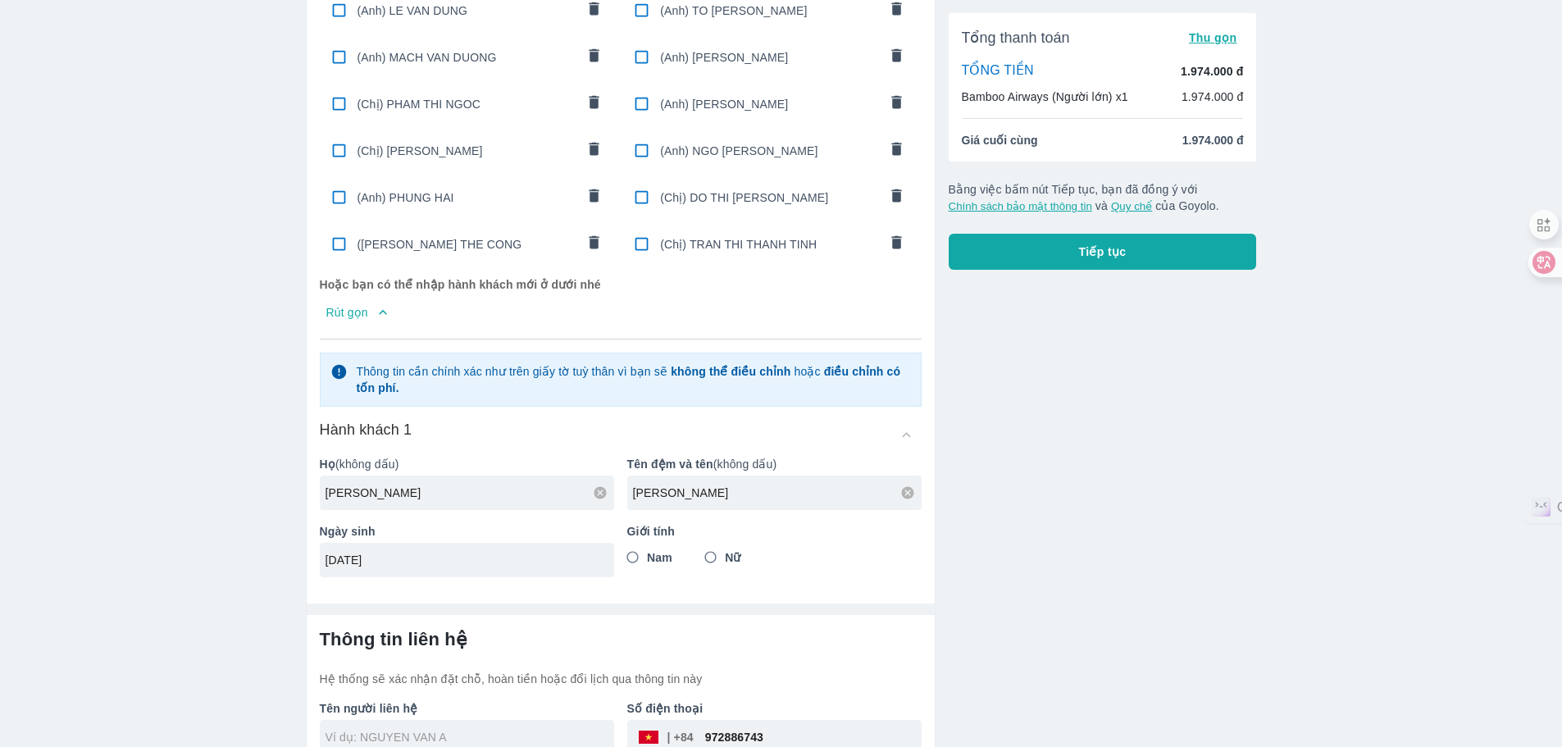
click at [662, 553] on span "Nam" at bounding box center [659, 557] width 25 height 16
click at [648, 553] on input "Nam" at bounding box center [633, 558] width 30 height 30
radio input "true"
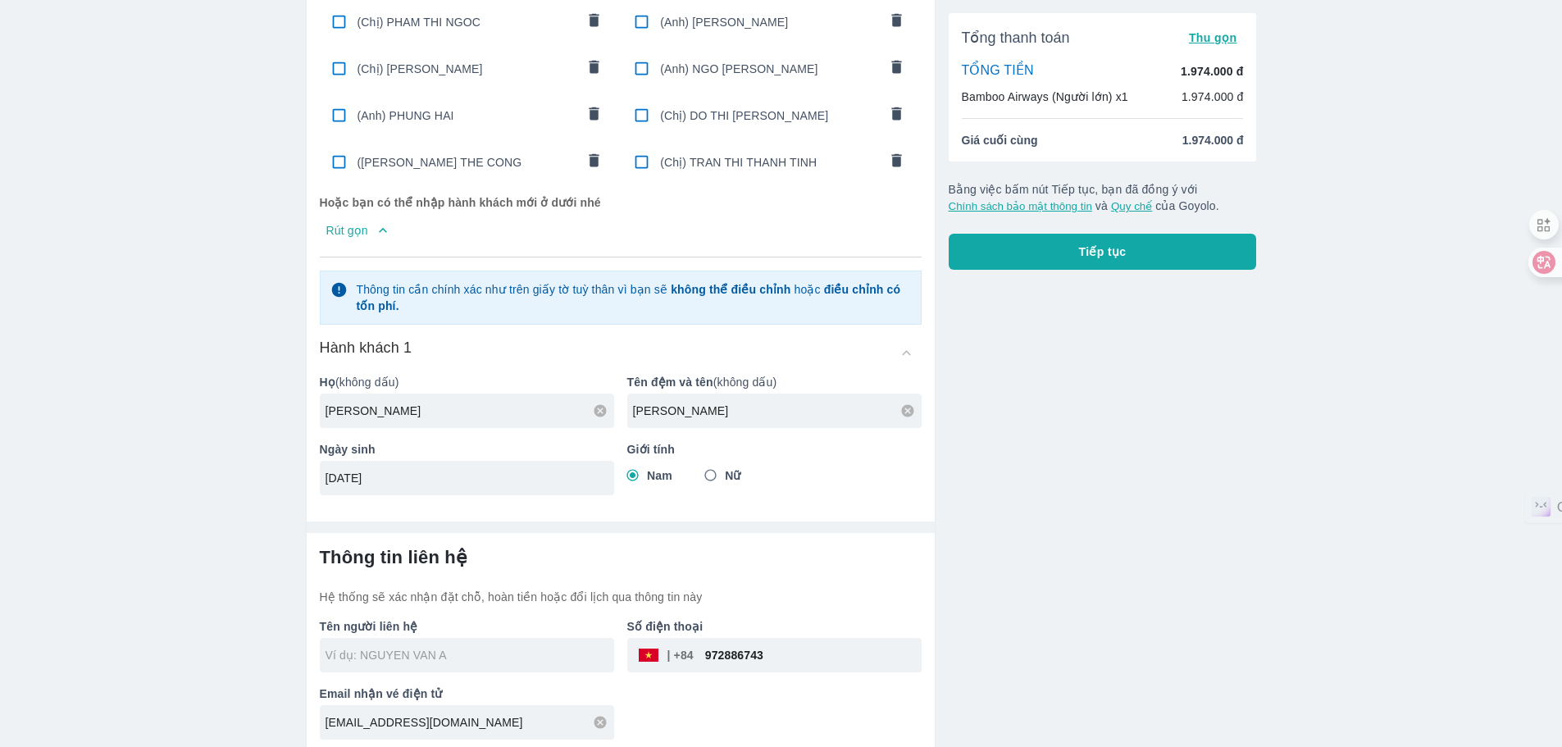
click at [1013, 431] on div "Tổng thanh toán Thu gọn TỔNG TIỀN 1.974.000 đ Bamboo Airways (Người lớn) x1 1.9…" at bounding box center [1095, 98] width 321 height 1312
type input "NGUYEN THANH LONG"
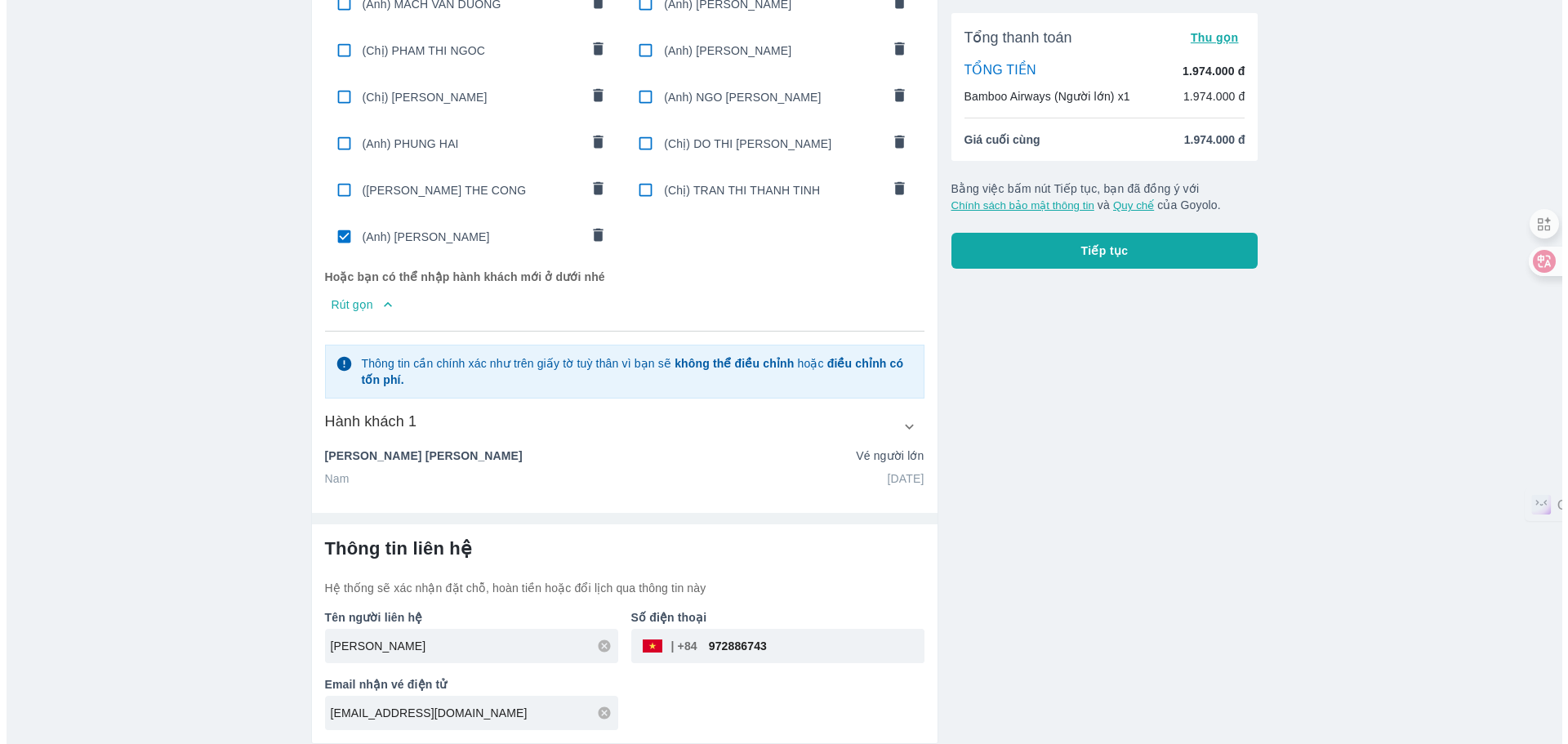
scroll to position [571, 0]
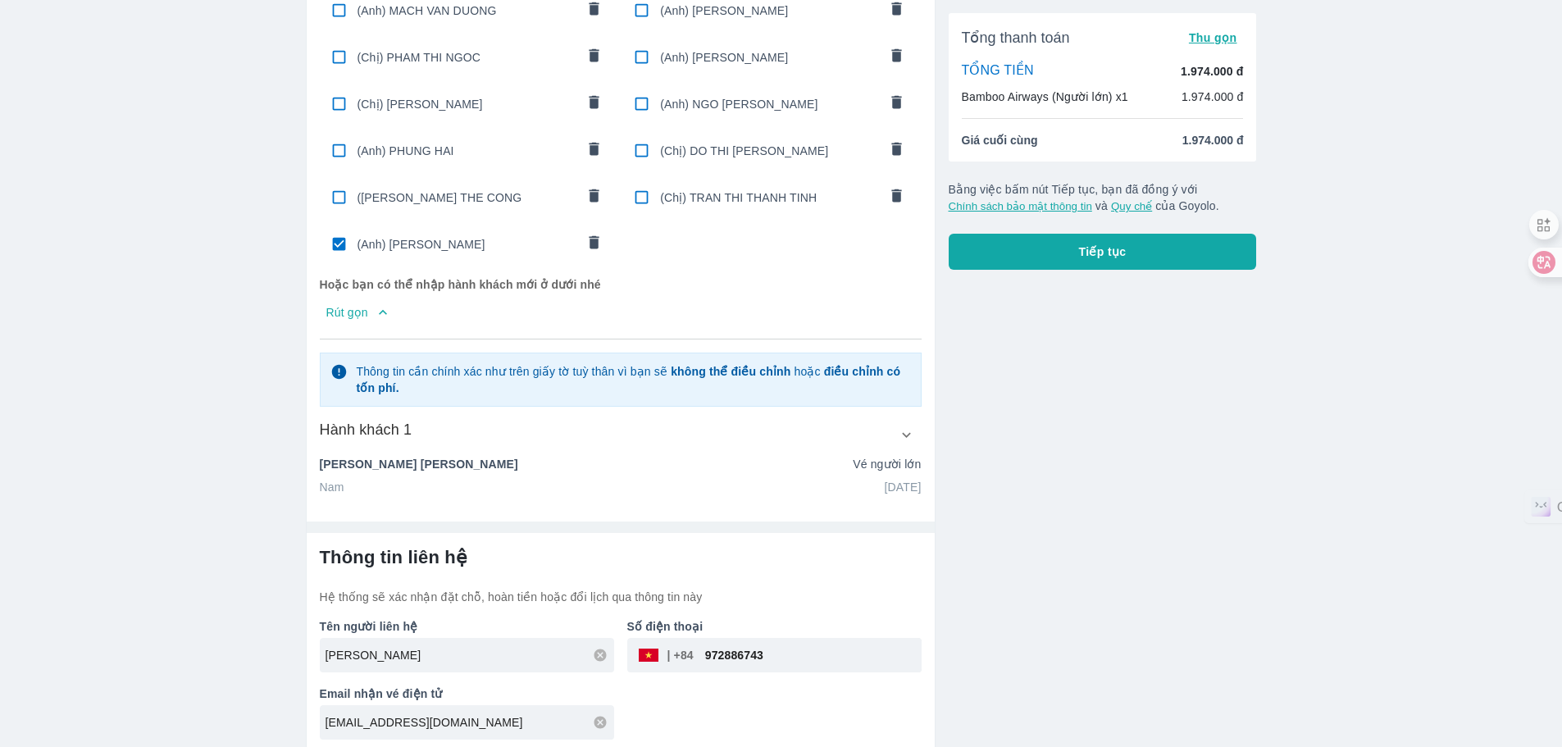
click at [1150, 262] on button "Tiếp tục" at bounding box center [1103, 252] width 308 height 36
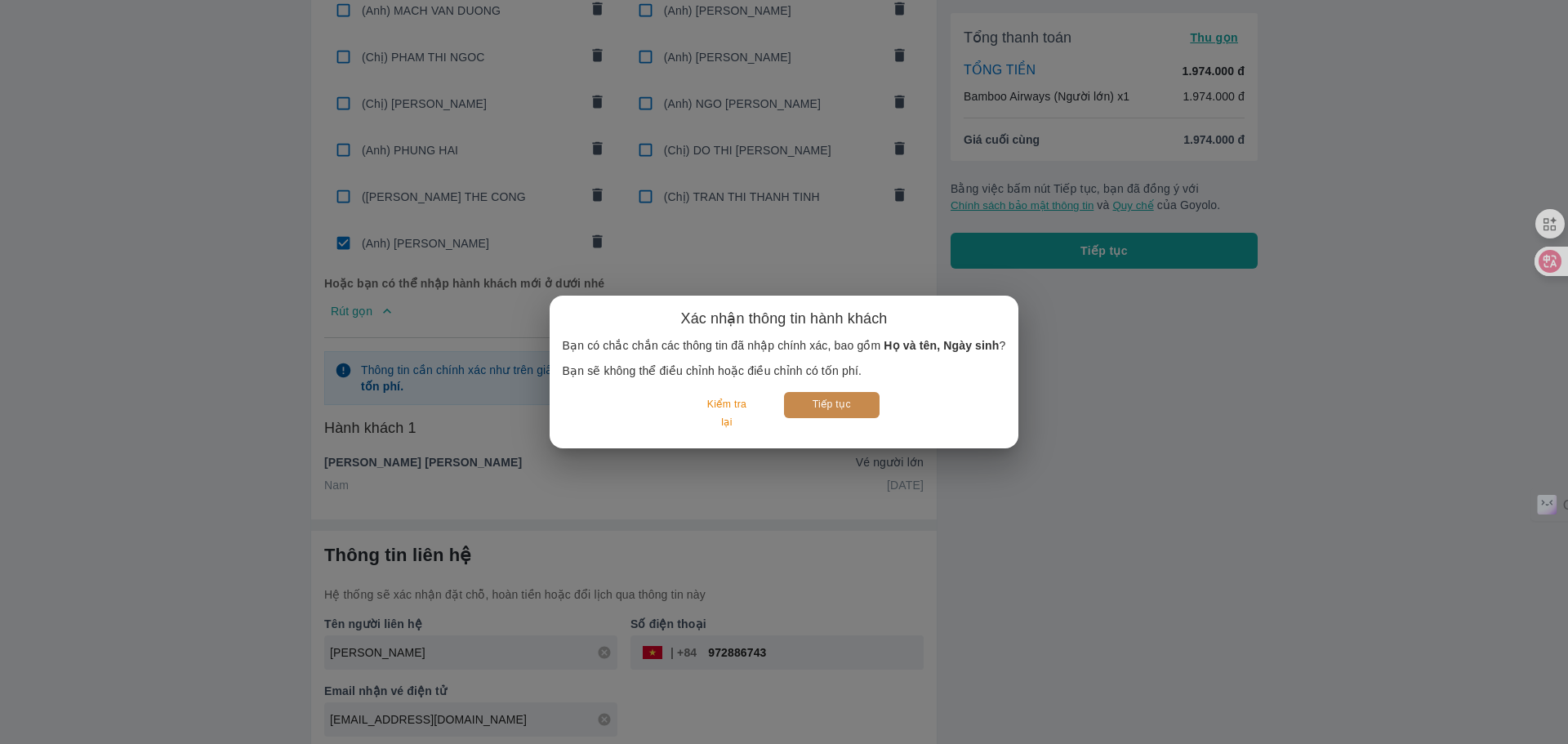
click at [836, 396] on button "Tiếp tục" at bounding box center [832, 404] width 96 height 25
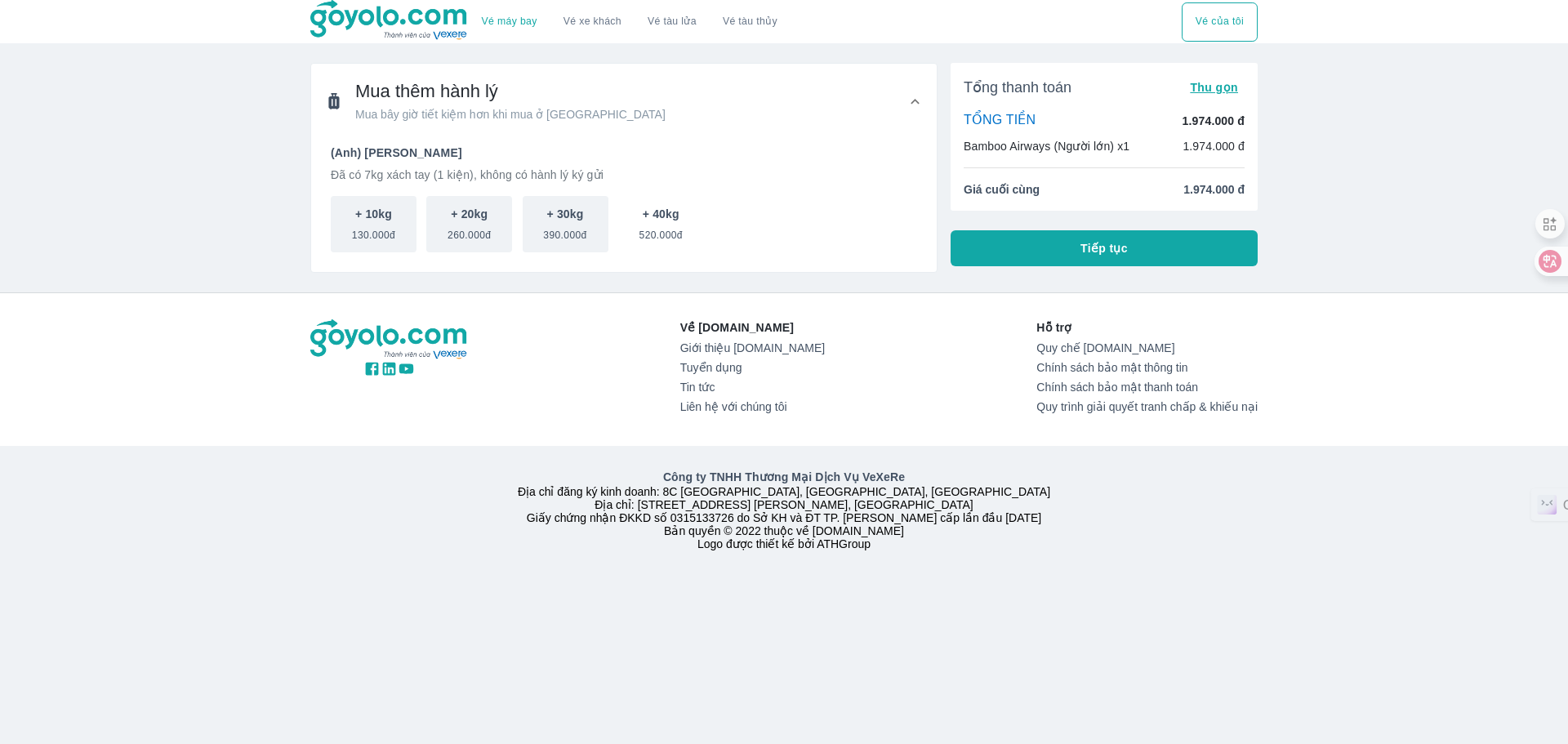
click at [668, 233] on span "520.000đ" at bounding box center [660, 232] width 43 height 20
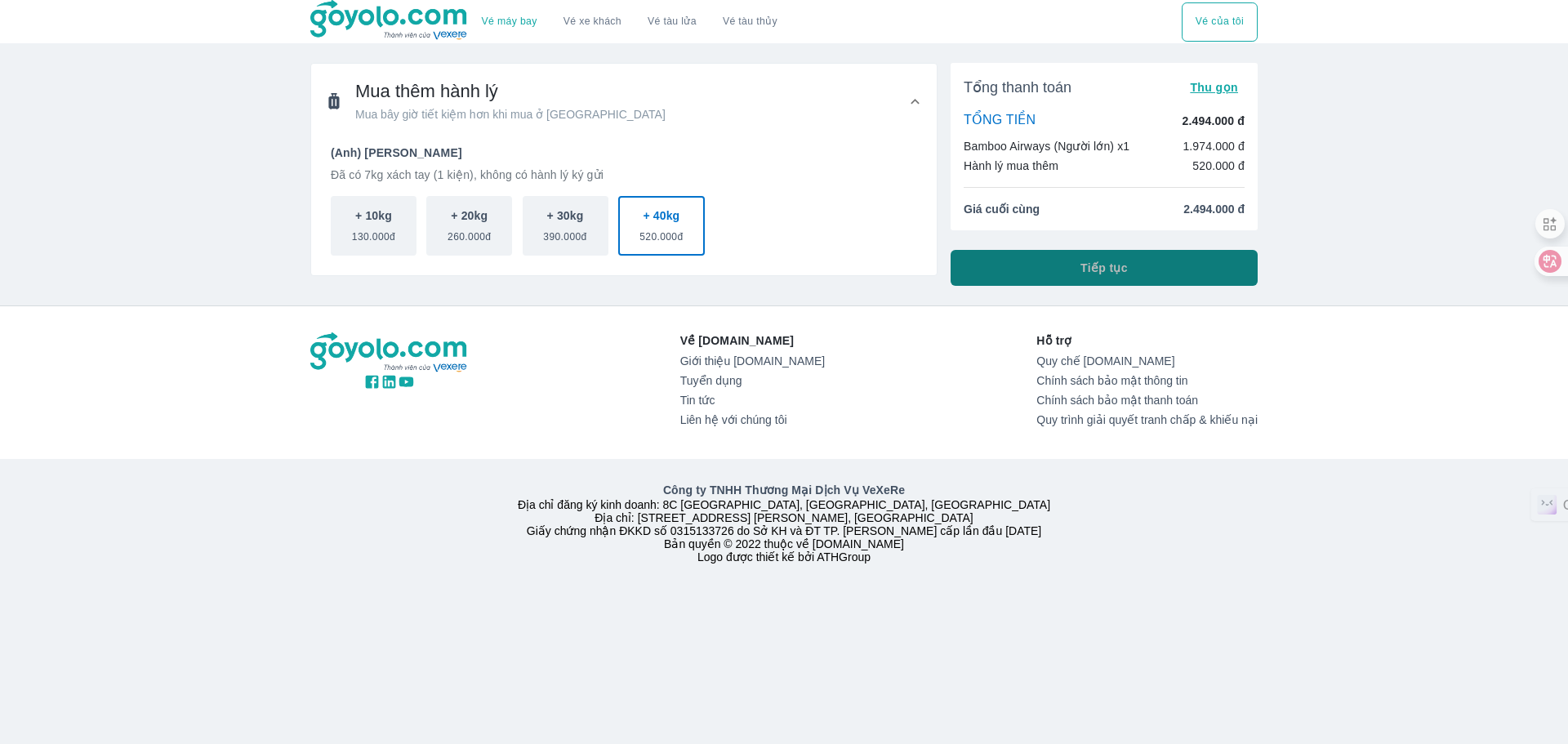
click at [1076, 261] on button "Tiếp tục" at bounding box center [1104, 268] width 307 height 36
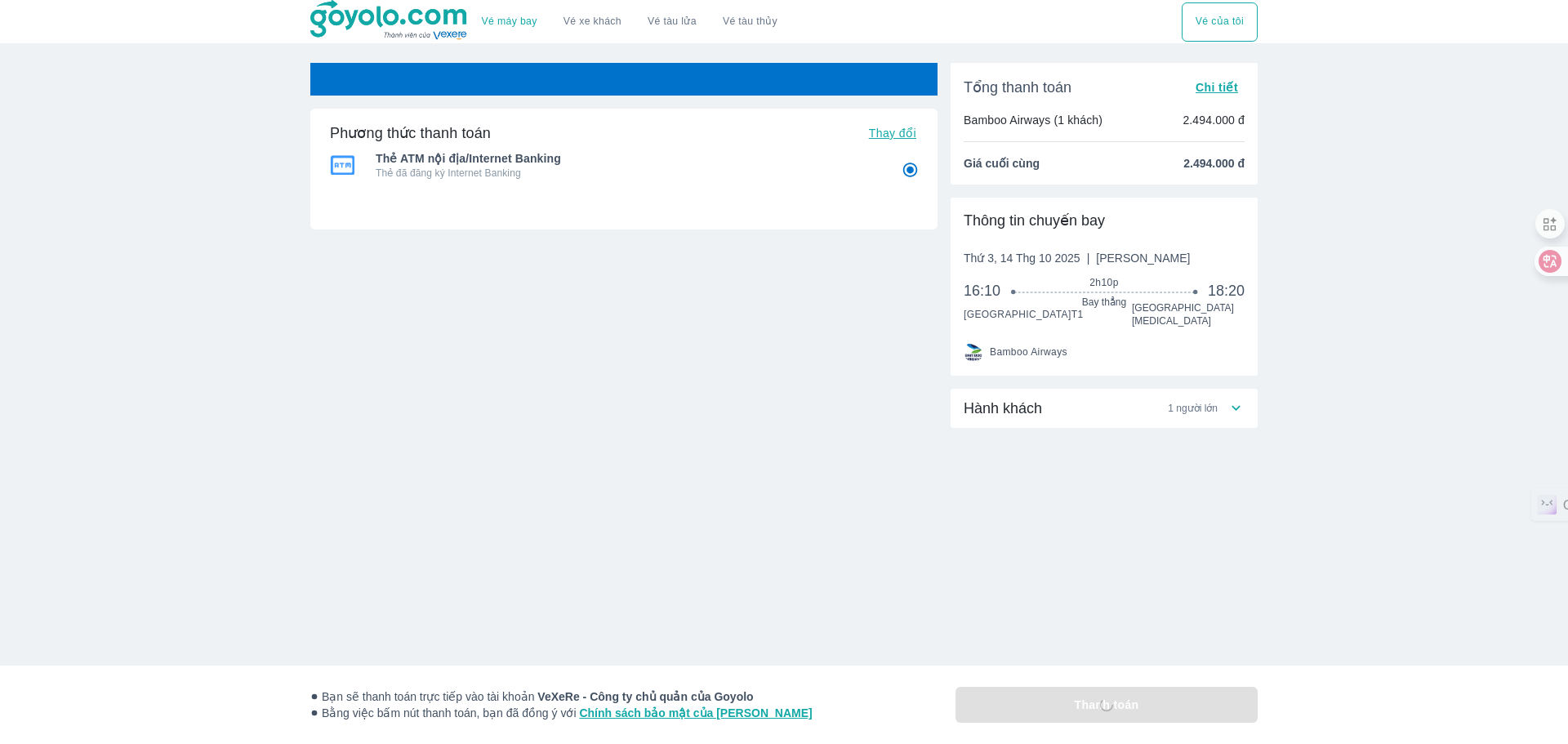
radio input "false"
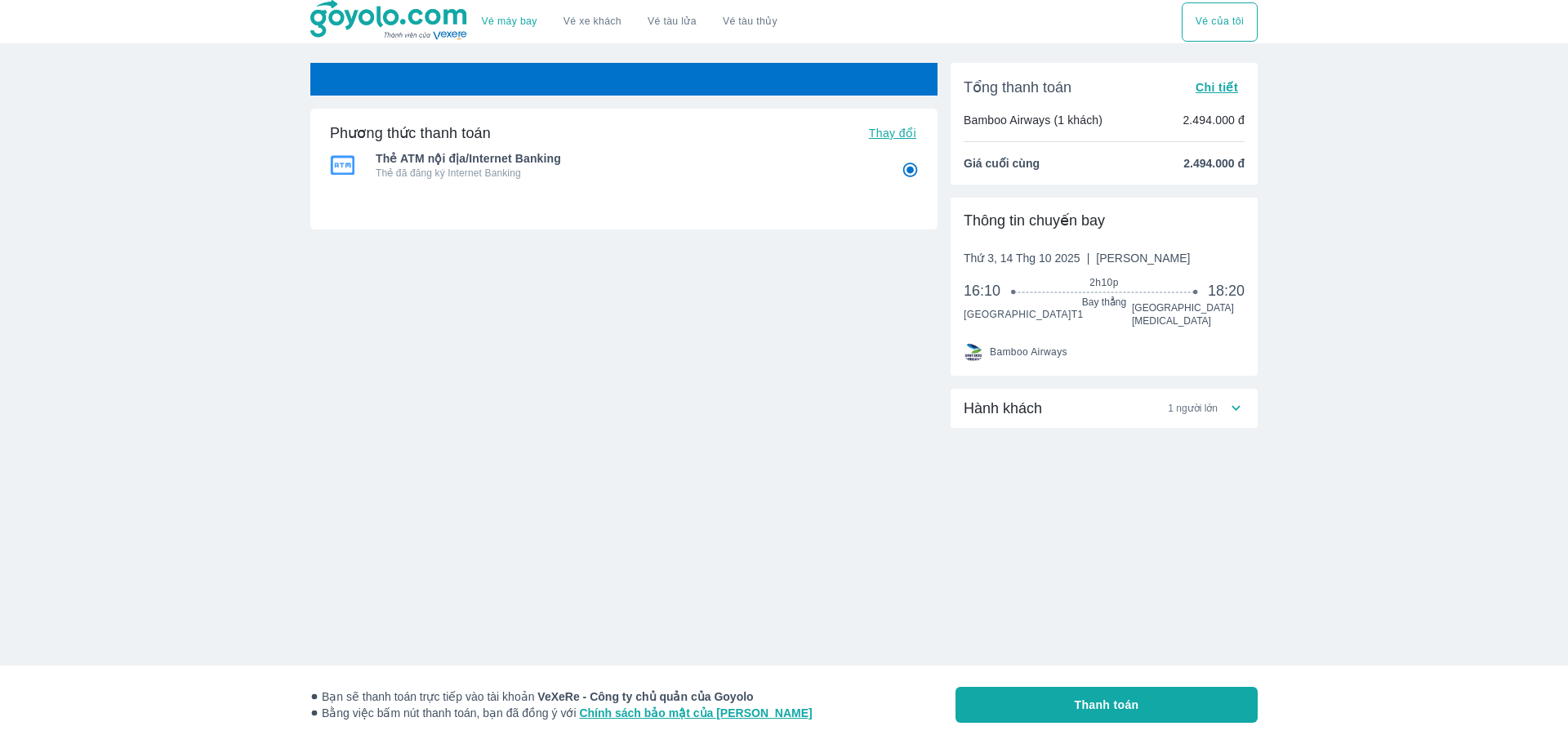
radio input "false"
click at [1013, 398] on span "Hành khách" at bounding box center [1002, 408] width 79 height 20
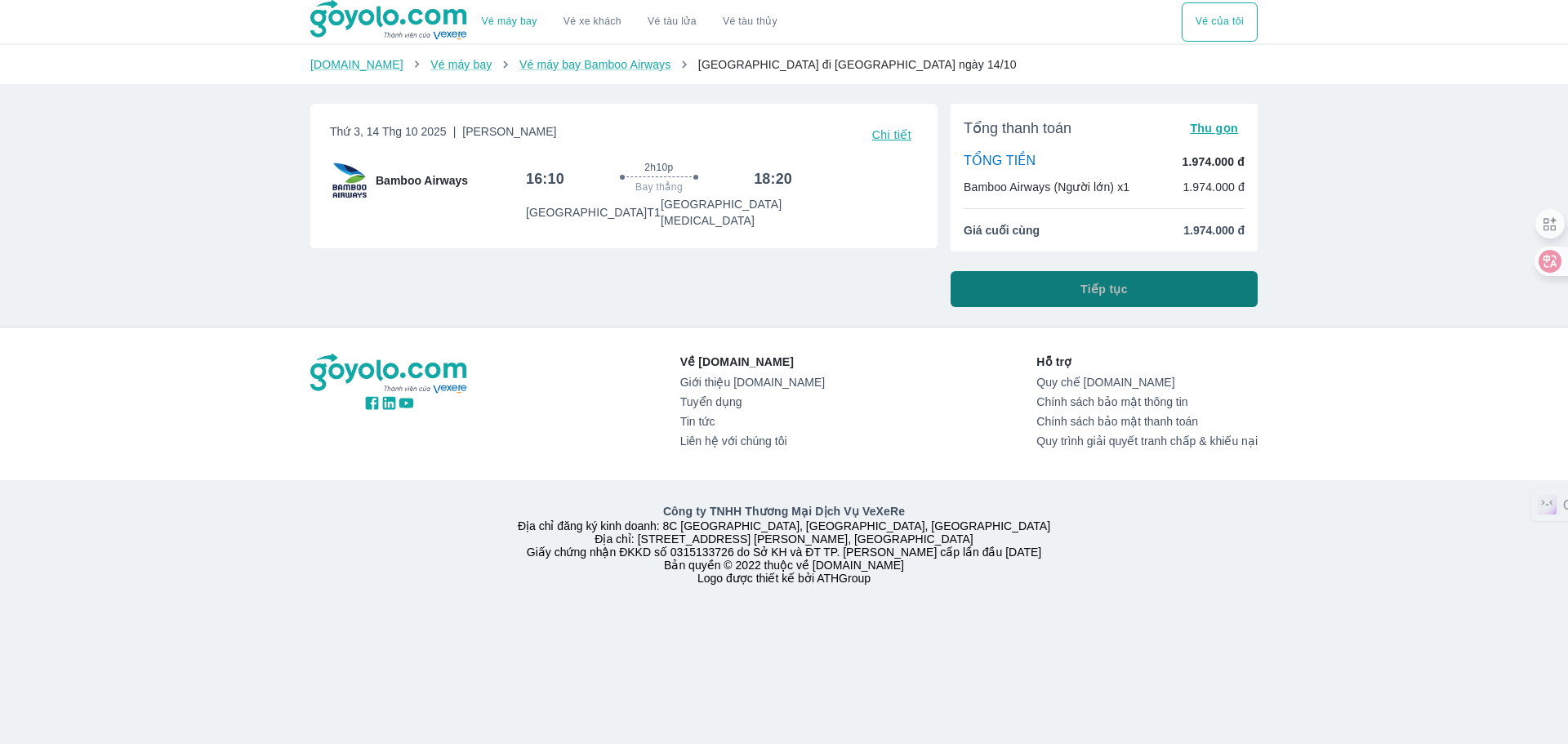
click at [972, 294] on button "Tiếp tục" at bounding box center [1104, 289] width 307 height 36
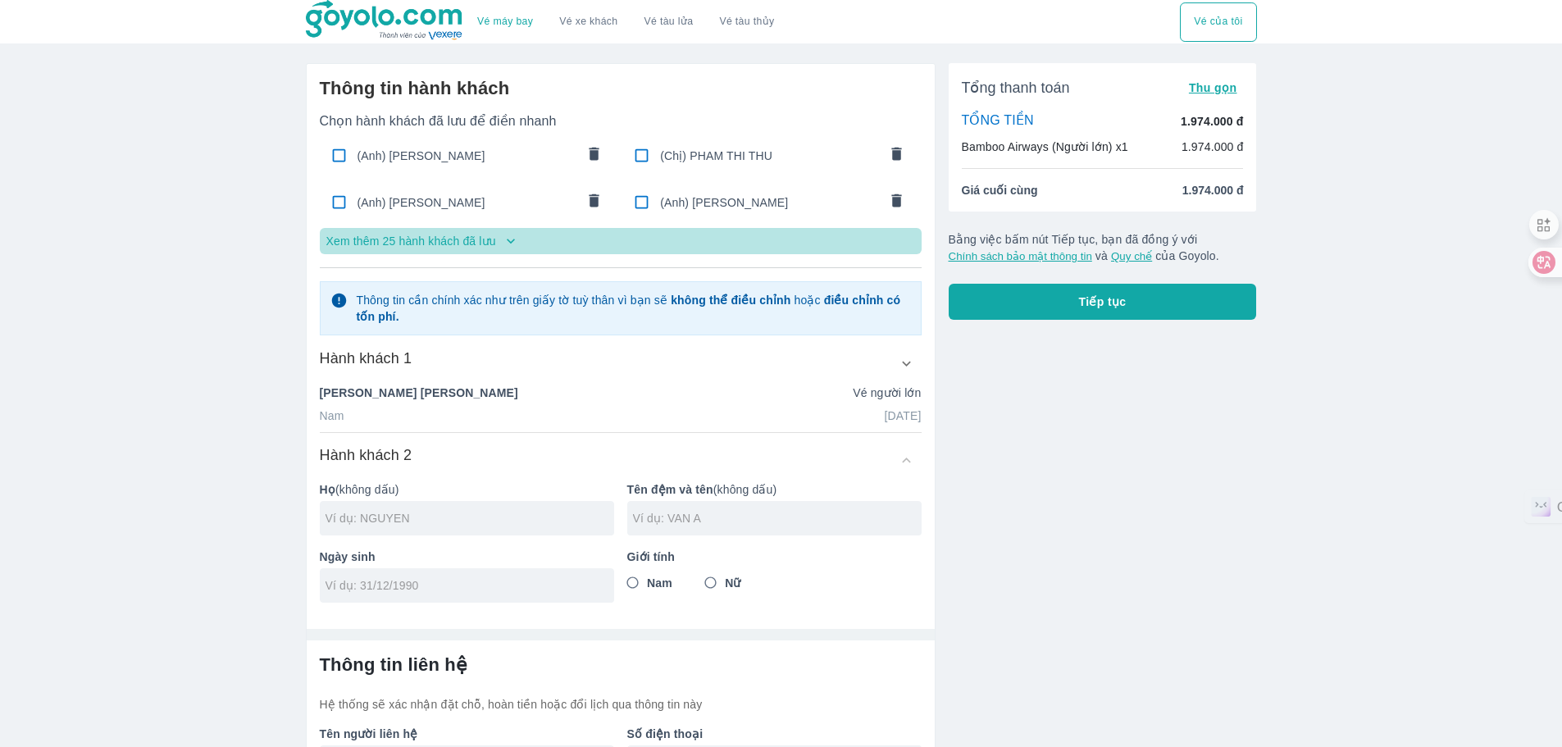
click at [477, 243] on p "Xem thêm 25 hành khách đã lưu" at bounding box center [411, 241] width 170 height 16
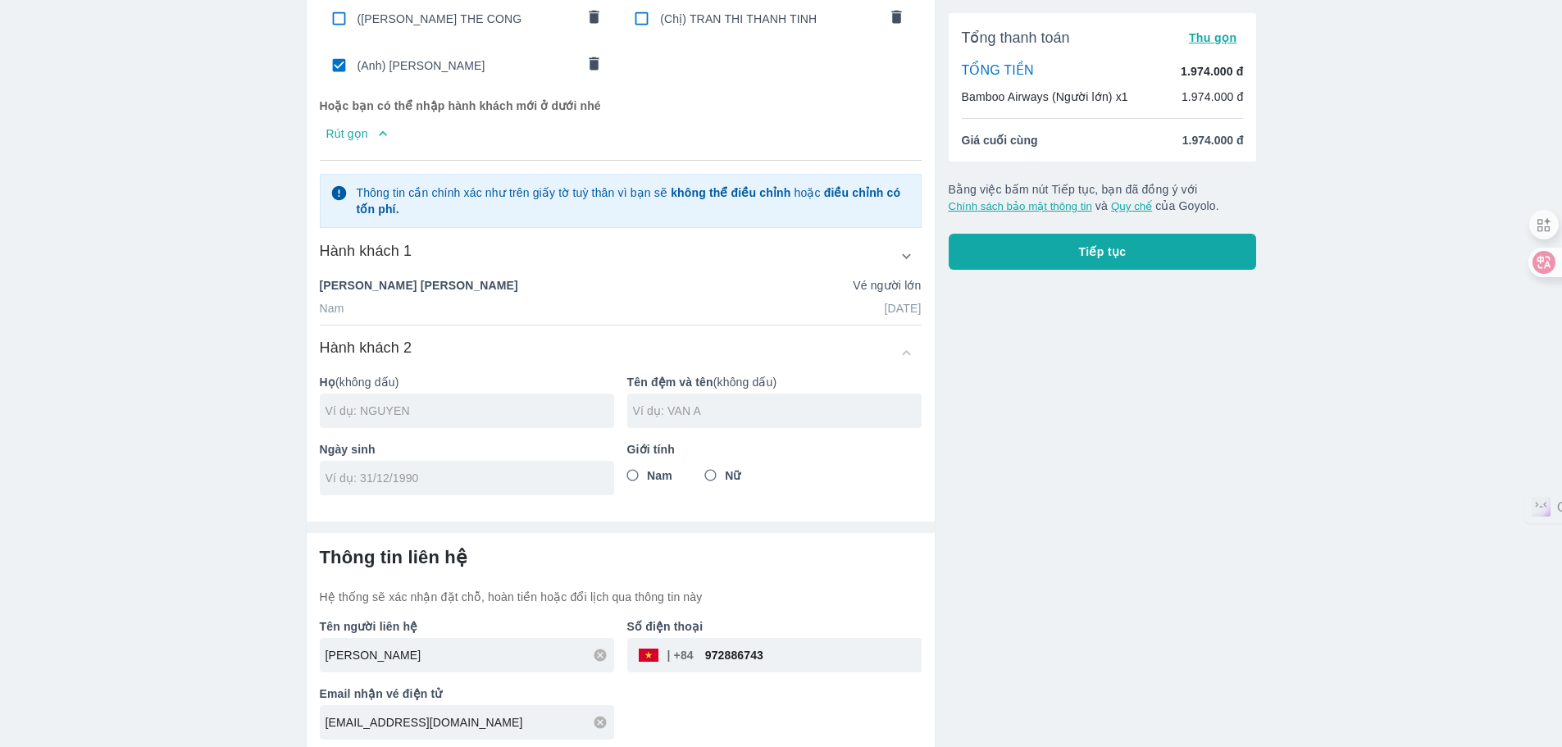
scroll to position [506, 0]
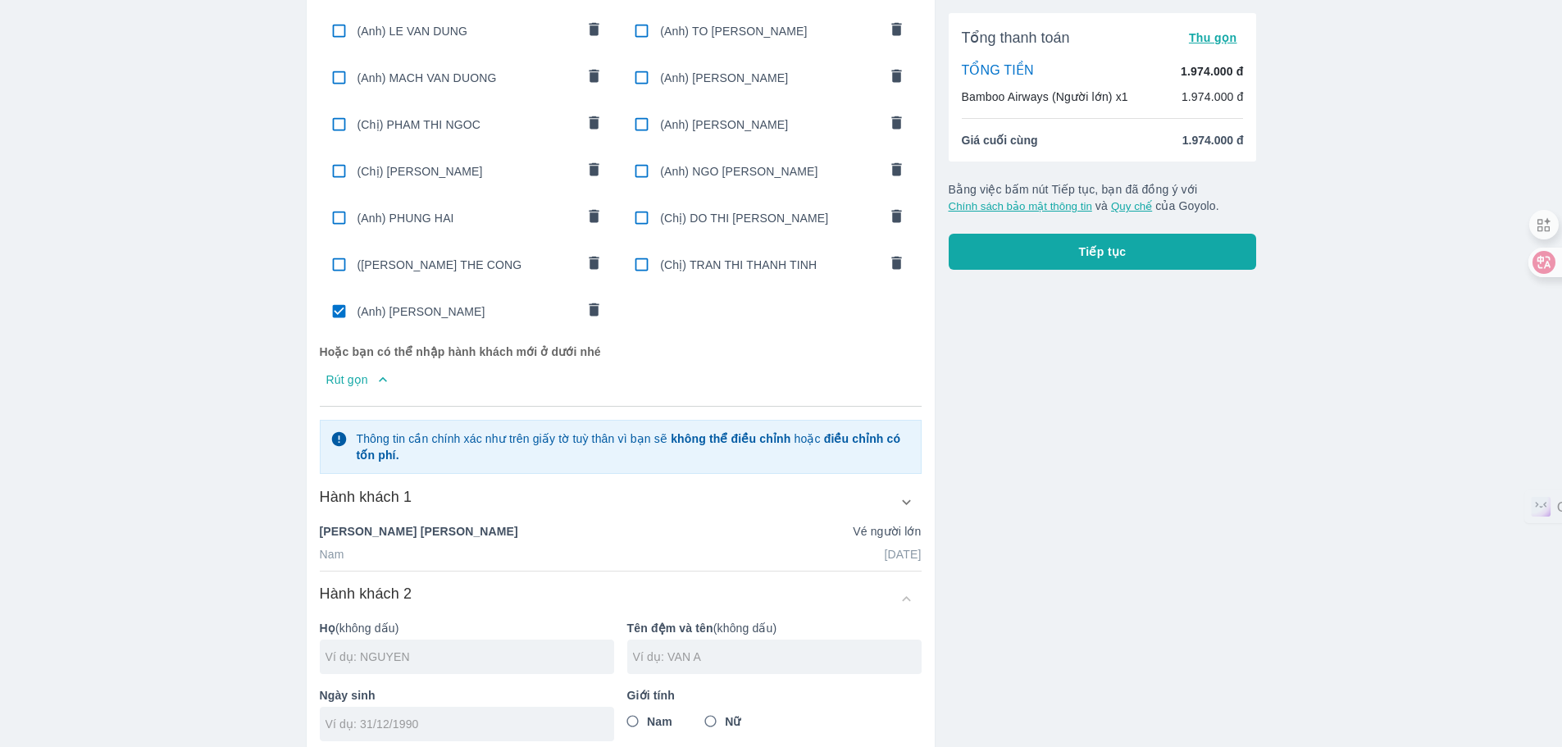
click at [343, 311] on input "checkbox" at bounding box center [339, 311] width 32 height 32
checkbox input "false"
radio input "false"
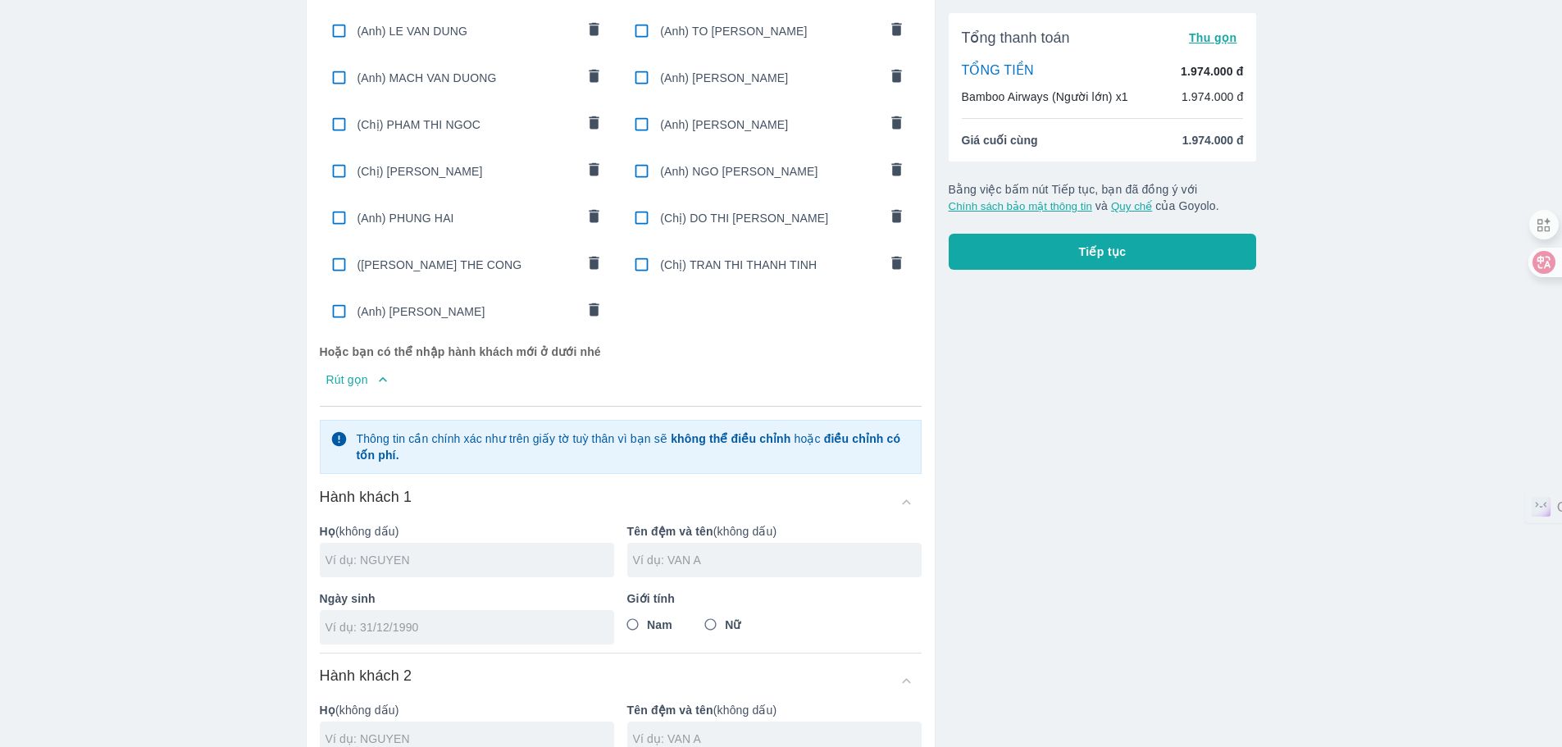
click at [476, 552] on input "text" at bounding box center [469, 560] width 289 height 16
type input "PHAM"
type input "THI QUY"
click at [457, 610] on div at bounding box center [467, 627] width 294 height 34
type input "[DATE]"
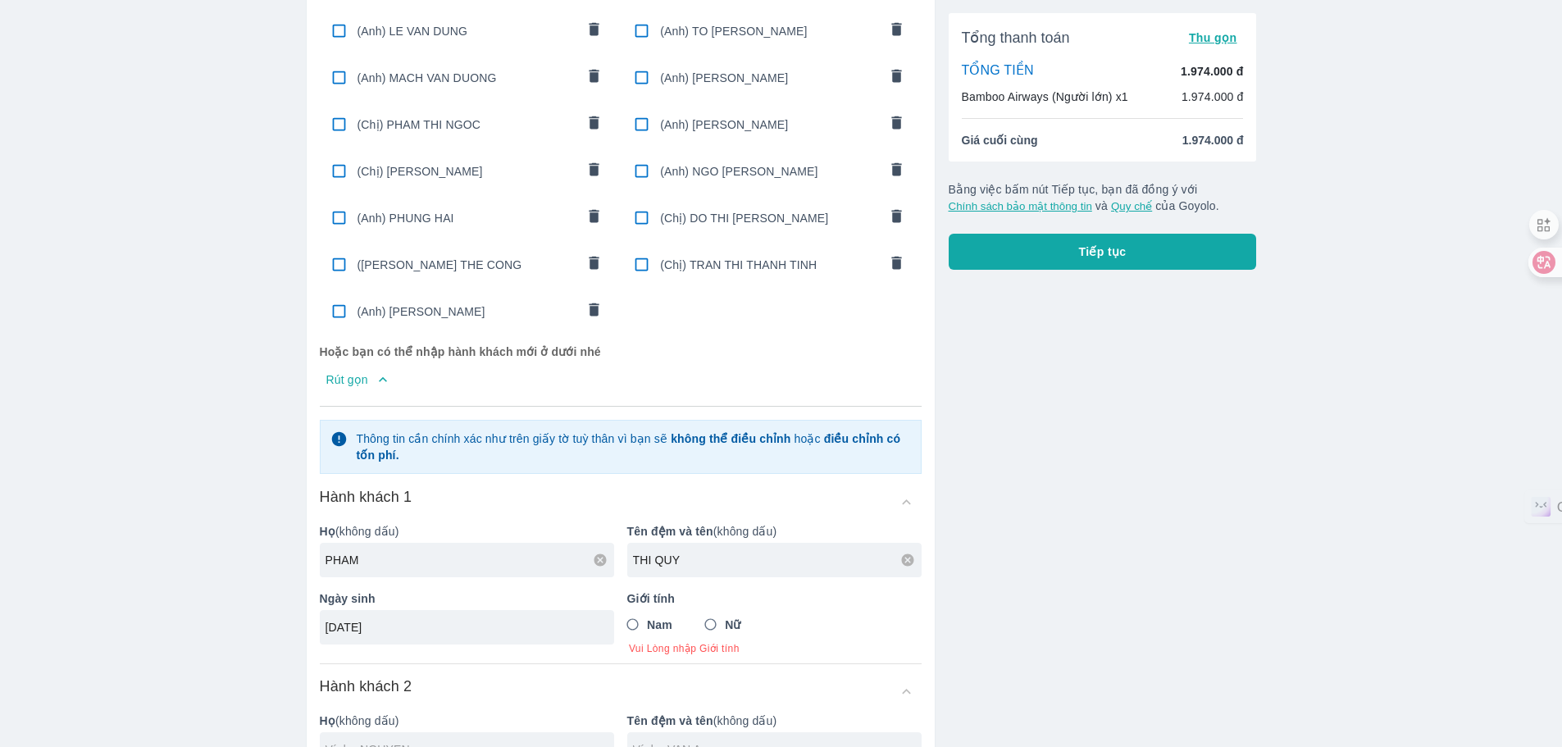
click at [735, 622] on span "Nữ" at bounding box center [733, 624] width 16 height 16
click at [726, 622] on input "Nữ" at bounding box center [711, 625] width 30 height 30
radio input "true"
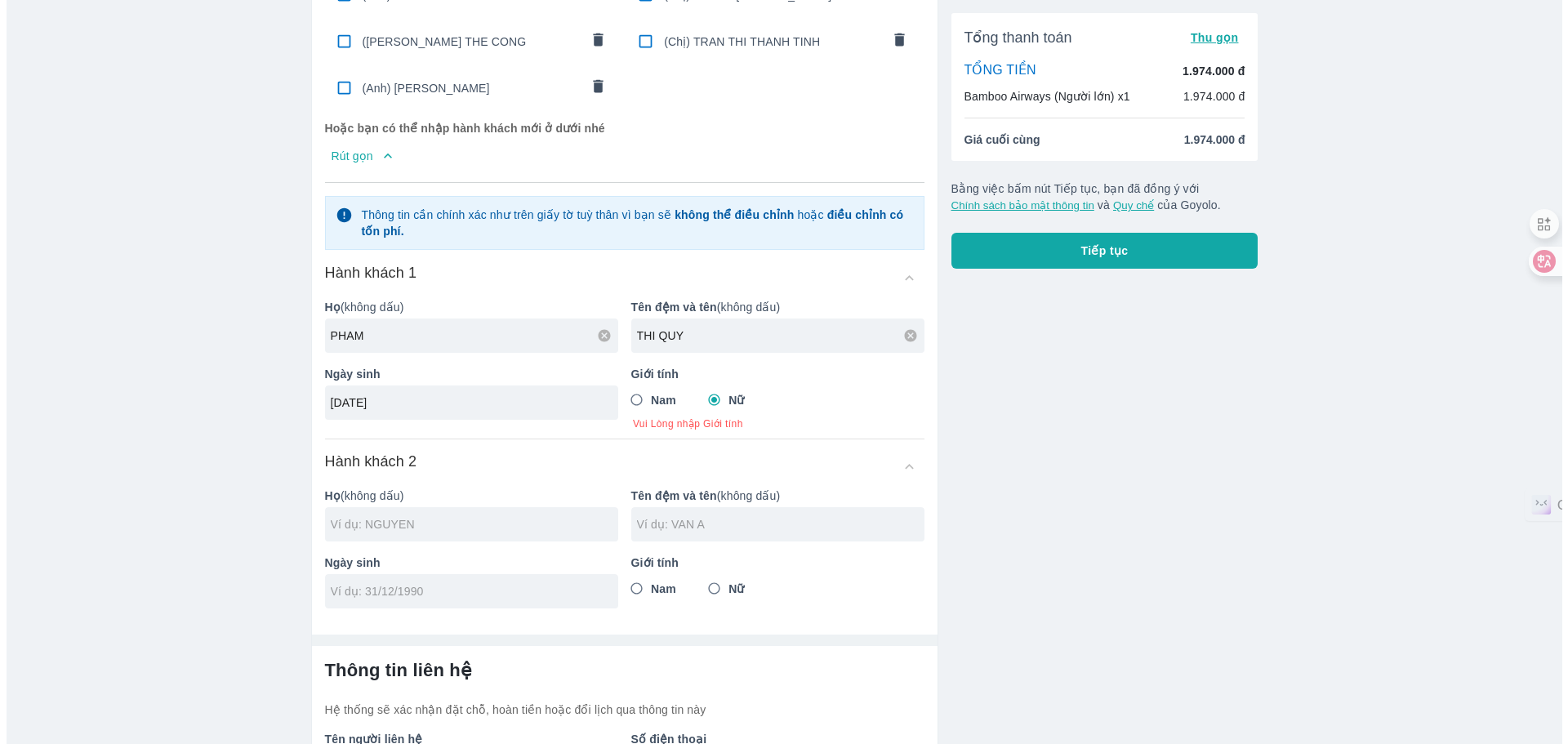
scroll to position [749, 0]
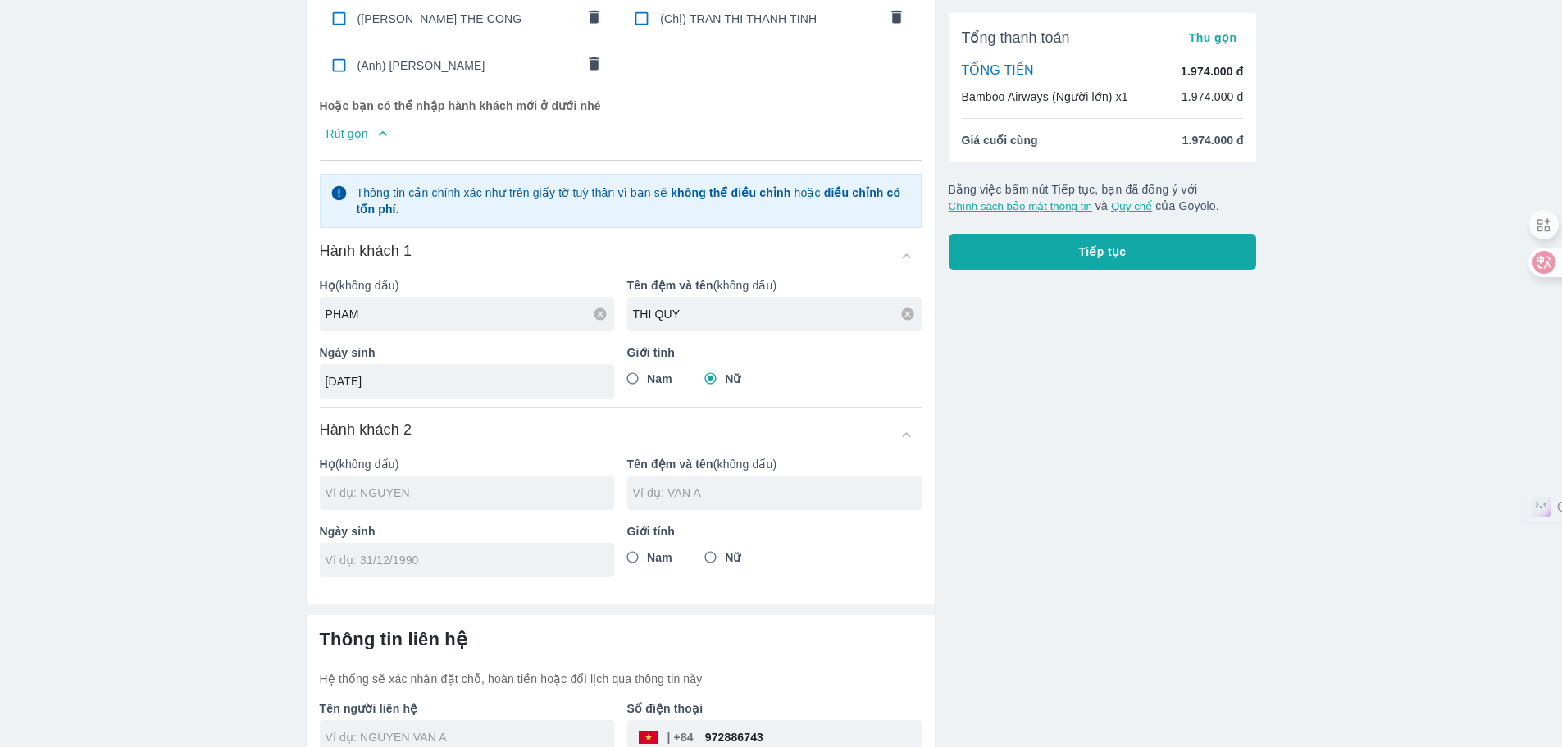
click at [506, 498] on div at bounding box center [467, 492] width 294 height 34
type input "PHAM THI QUY"
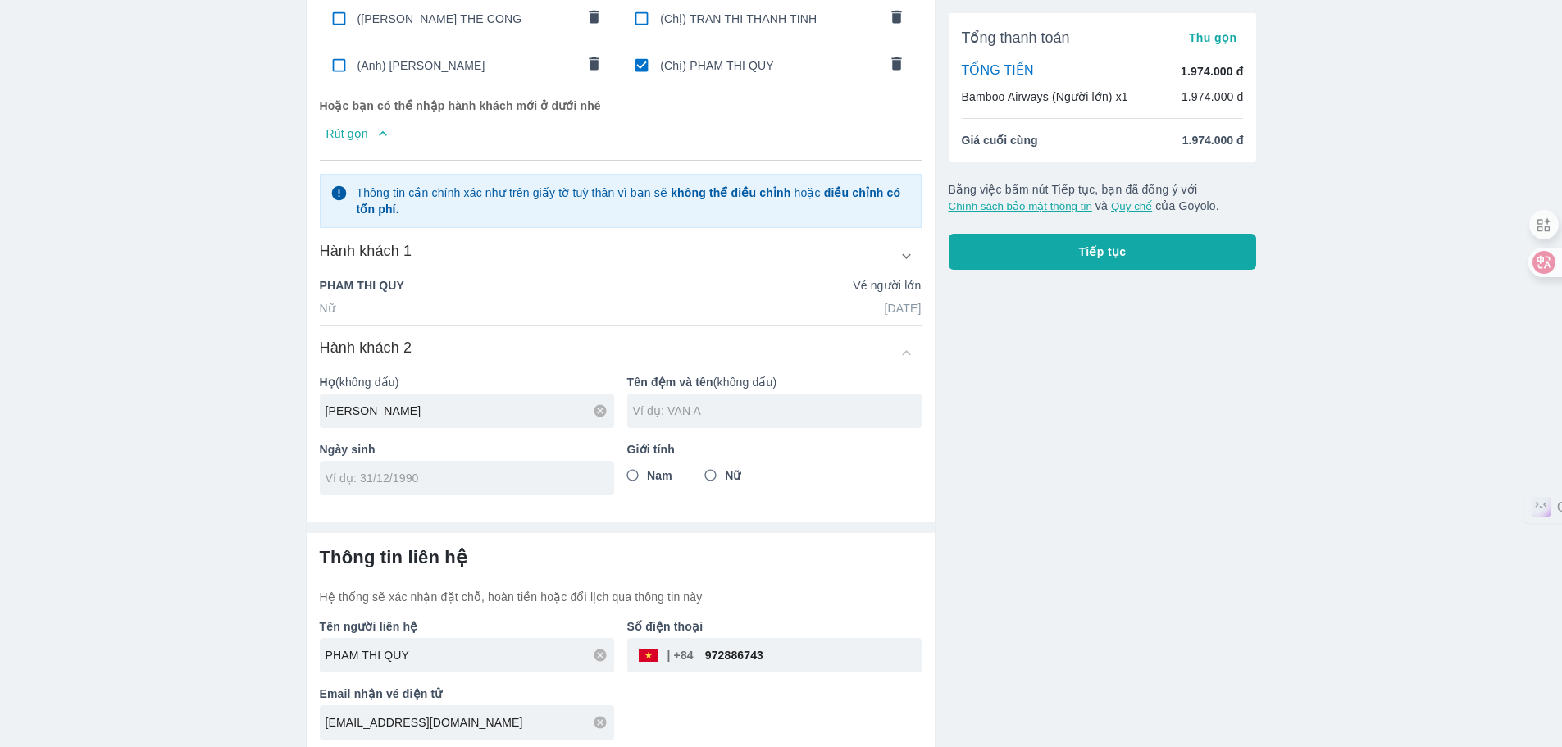
type input "[PERSON_NAME]"
drag, startPoint x: 730, startPoint y: 394, endPoint x: 533, endPoint y: 414, distance: 198.6
click at [533, 414] on div "Họ (không dấu) NGUYEN Tên đệm và tên (không dấu) TRUNG KIEN Ngày sinh Giới tính…" at bounding box center [614, 428] width 615 height 134
click at [758, 407] on input "TRUNG KIEN" at bounding box center [777, 411] width 289 height 16
drag, startPoint x: 758, startPoint y: 407, endPoint x: 521, endPoint y: 416, distance: 236.2
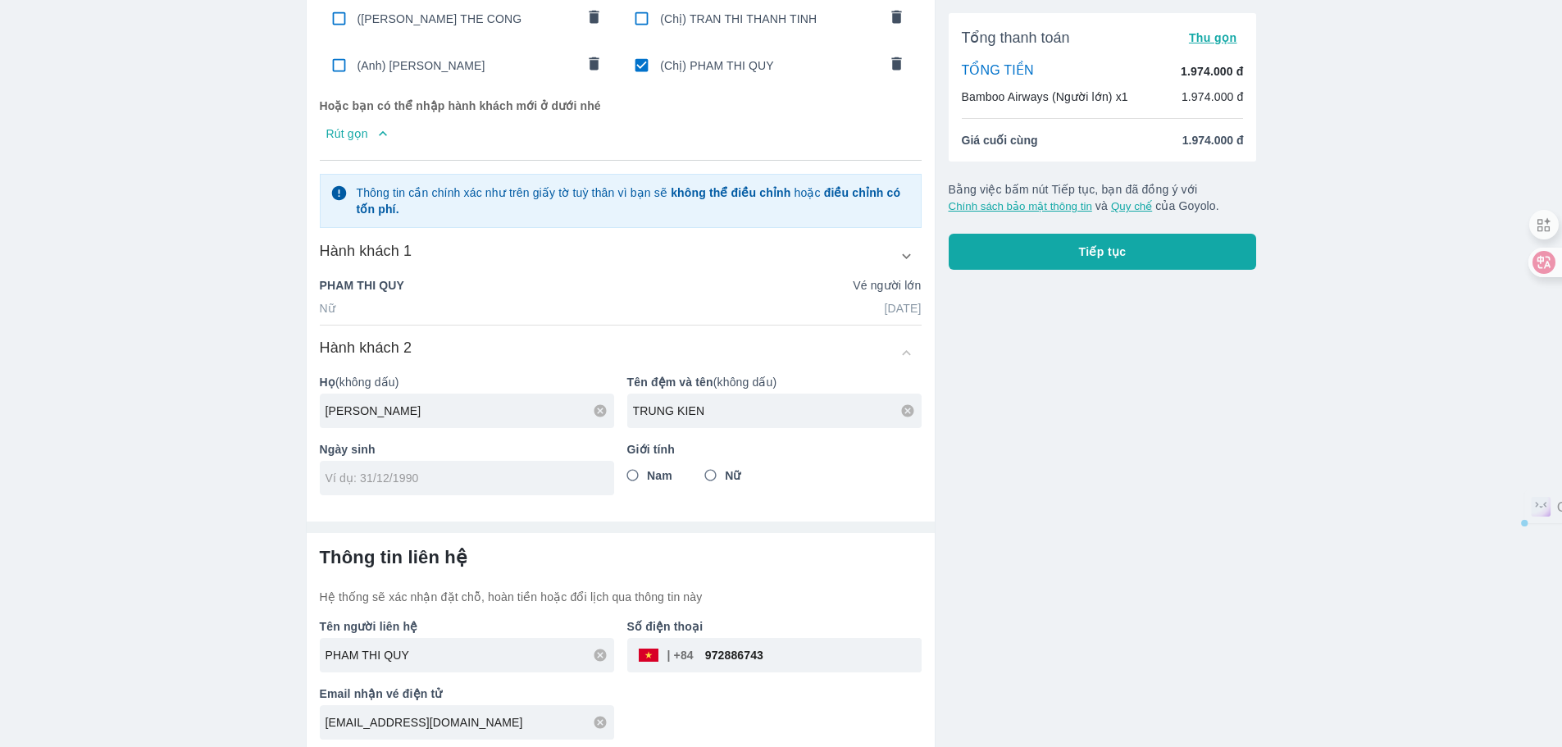
click at [522, 414] on div "Họ (không dấu) NGUYEN Tên đệm và tên (không dấu) TRUNG KIEN Ngày sinh Giới tính…" at bounding box center [614, 428] width 615 height 134
type input "[PERSON_NAME]"
click at [432, 476] on input "tel" at bounding box center [461, 478] width 272 height 16
type input "[DATE]"
click at [649, 470] on span "Nam" at bounding box center [659, 475] width 25 height 16
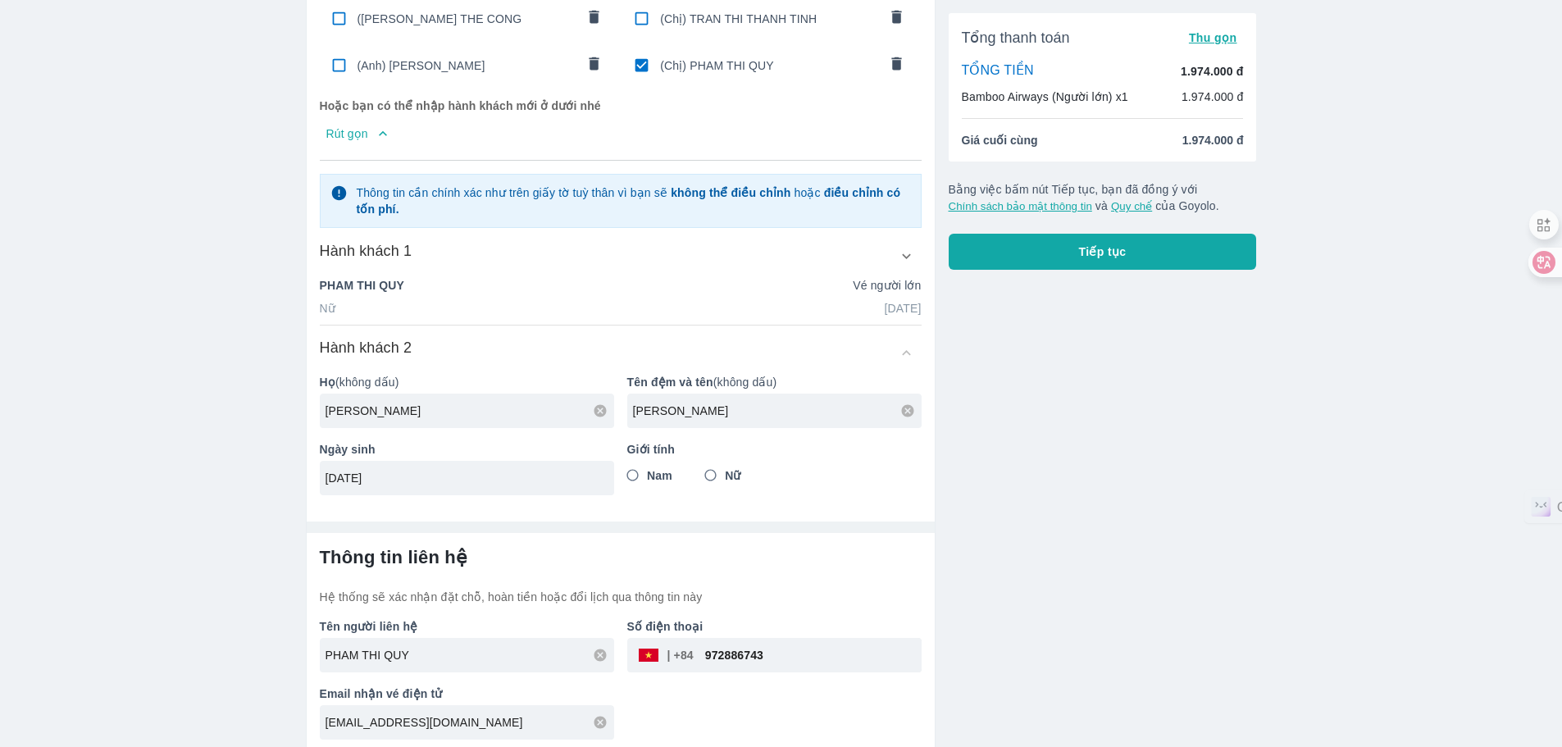
click at [648, 470] on input "Nam" at bounding box center [633, 476] width 30 height 30
radio input "true"
click at [717, 471] on input "Nữ" at bounding box center [711, 476] width 30 height 30
radio input "true"
click at [1151, 250] on button "Tiếp tục" at bounding box center [1103, 252] width 308 height 36
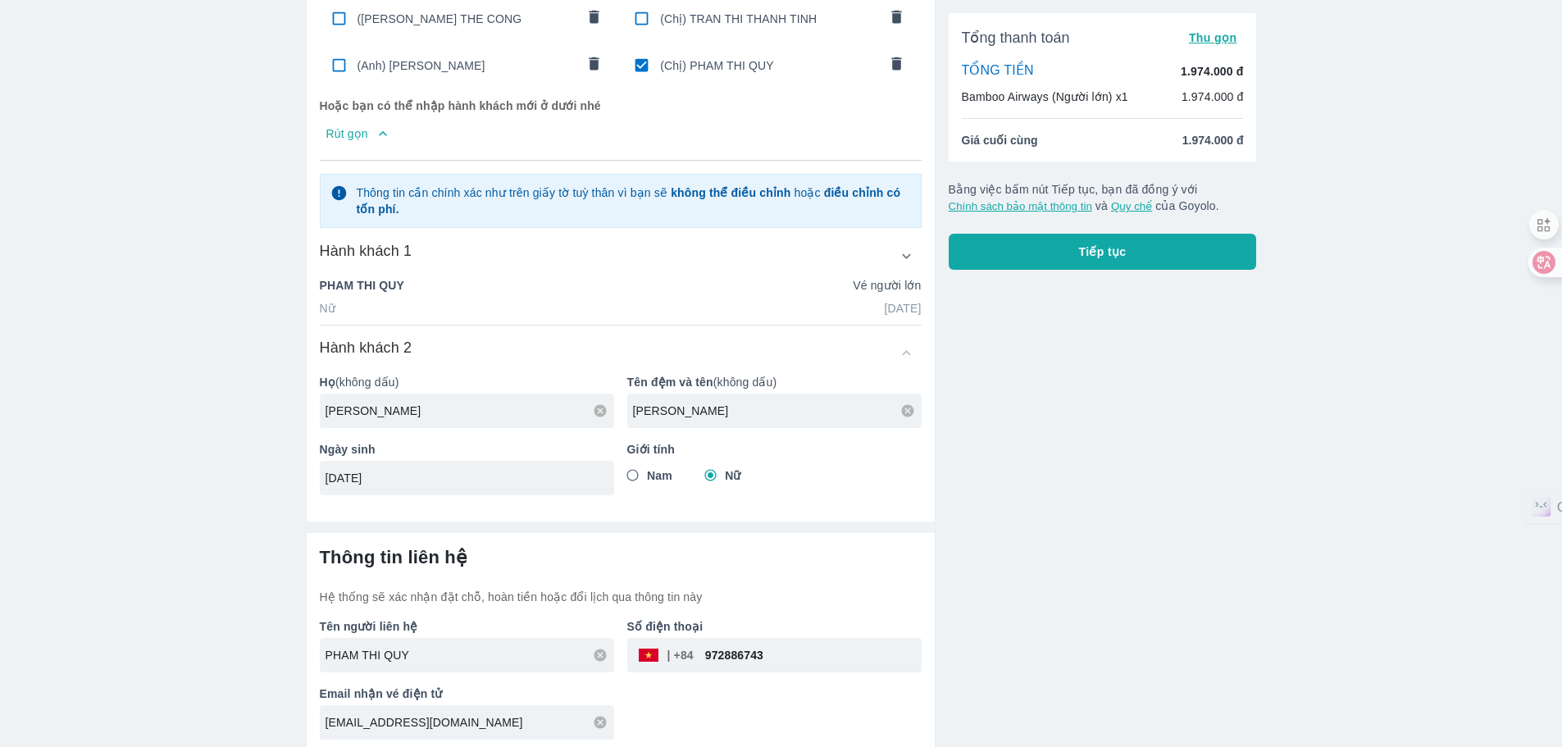
checkbox input "true"
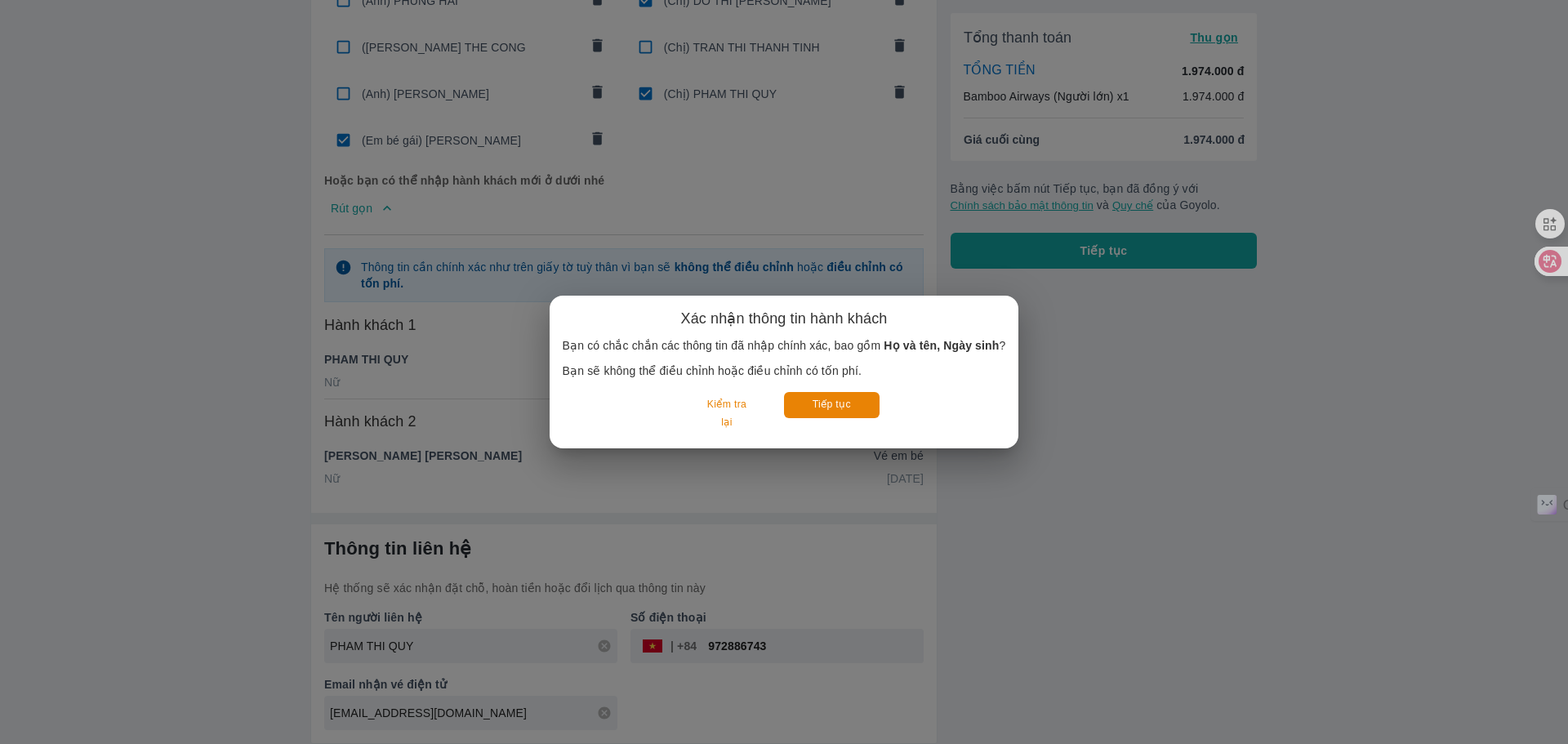
scroll to position [714, 0]
click at [859, 404] on button "Tiếp tục" at bounding box center [832, 404] width 96 height 25
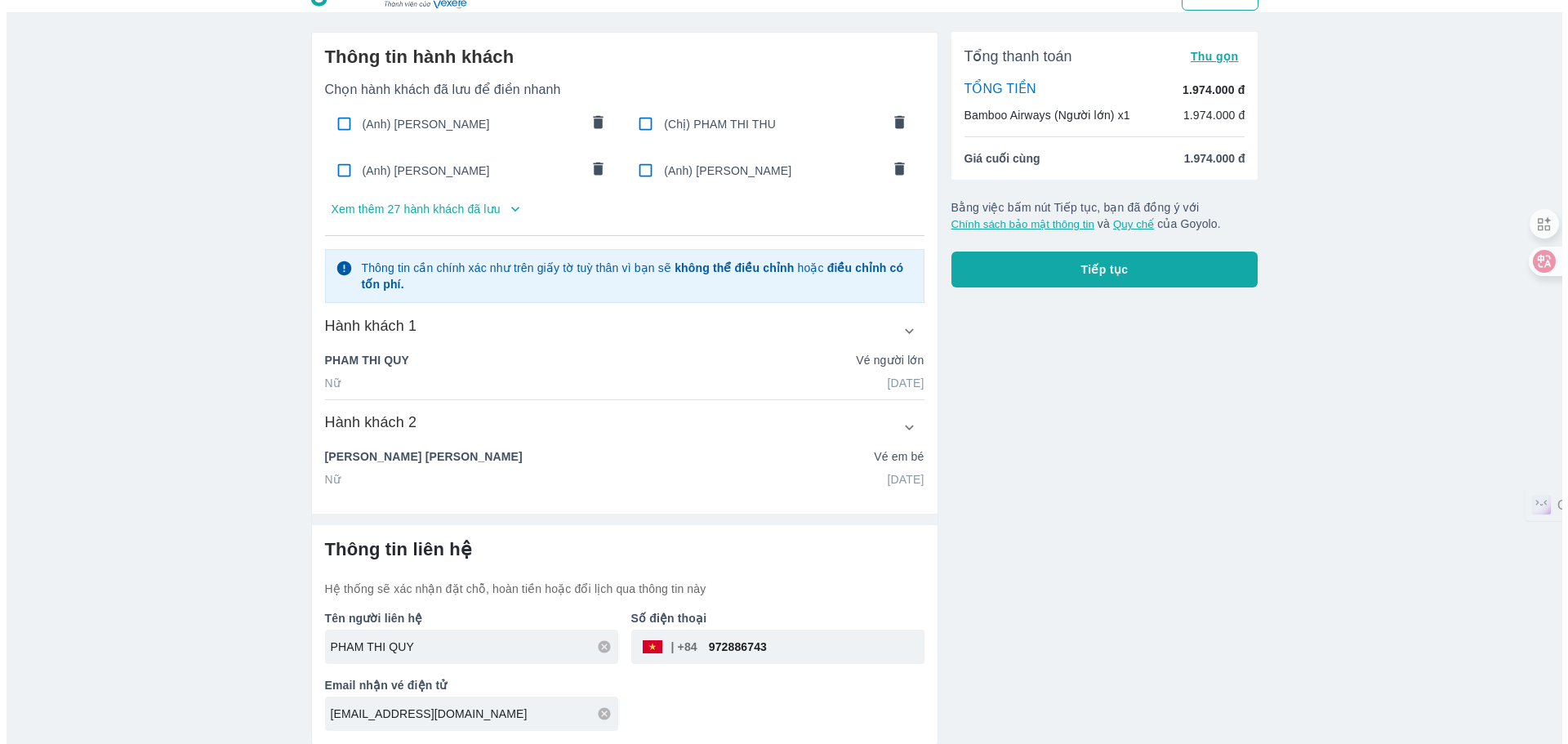
scroll to position [33, 0]
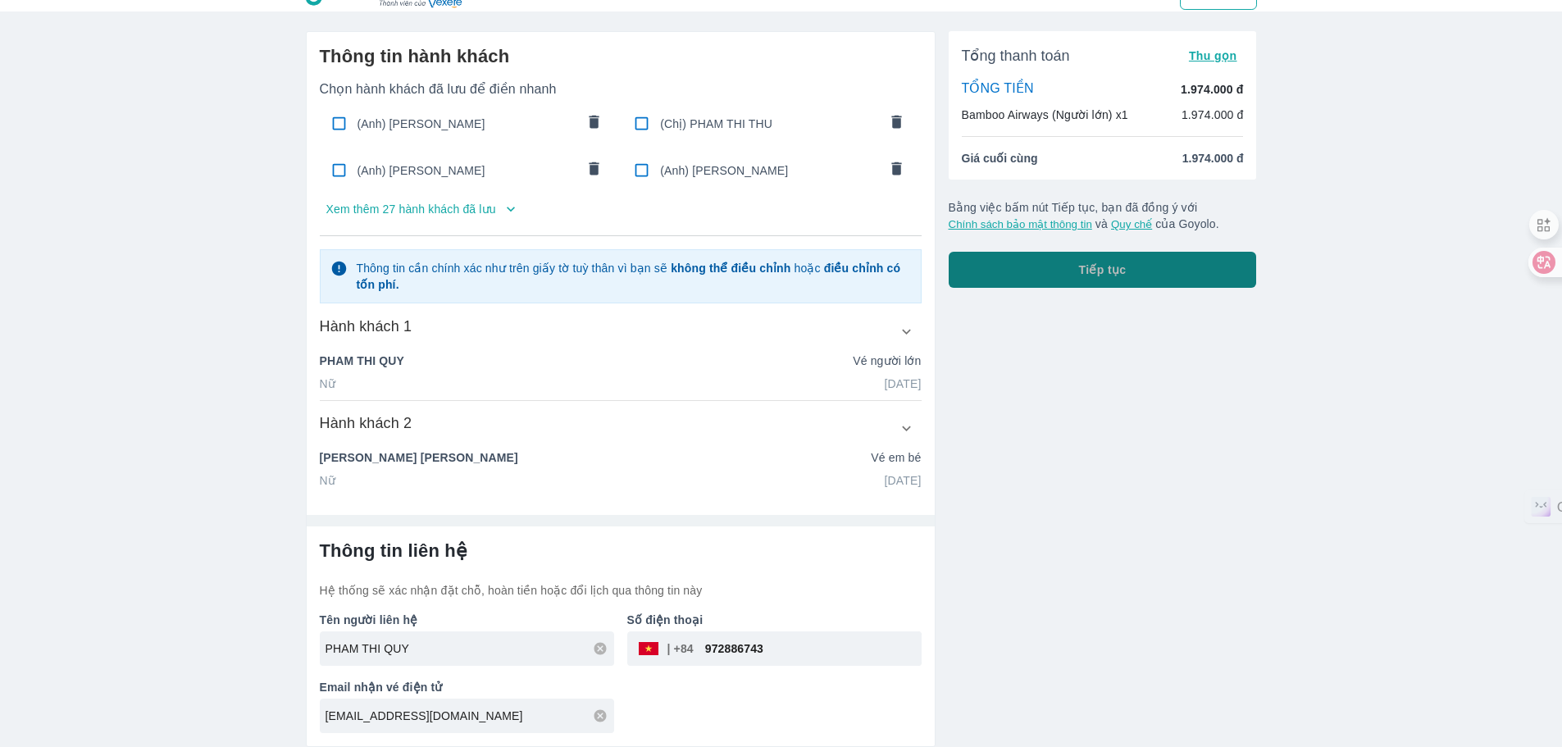
click at [1067, 264] on button "Tiếp tục" at bounding box center [1103, 270] width 308 height 36
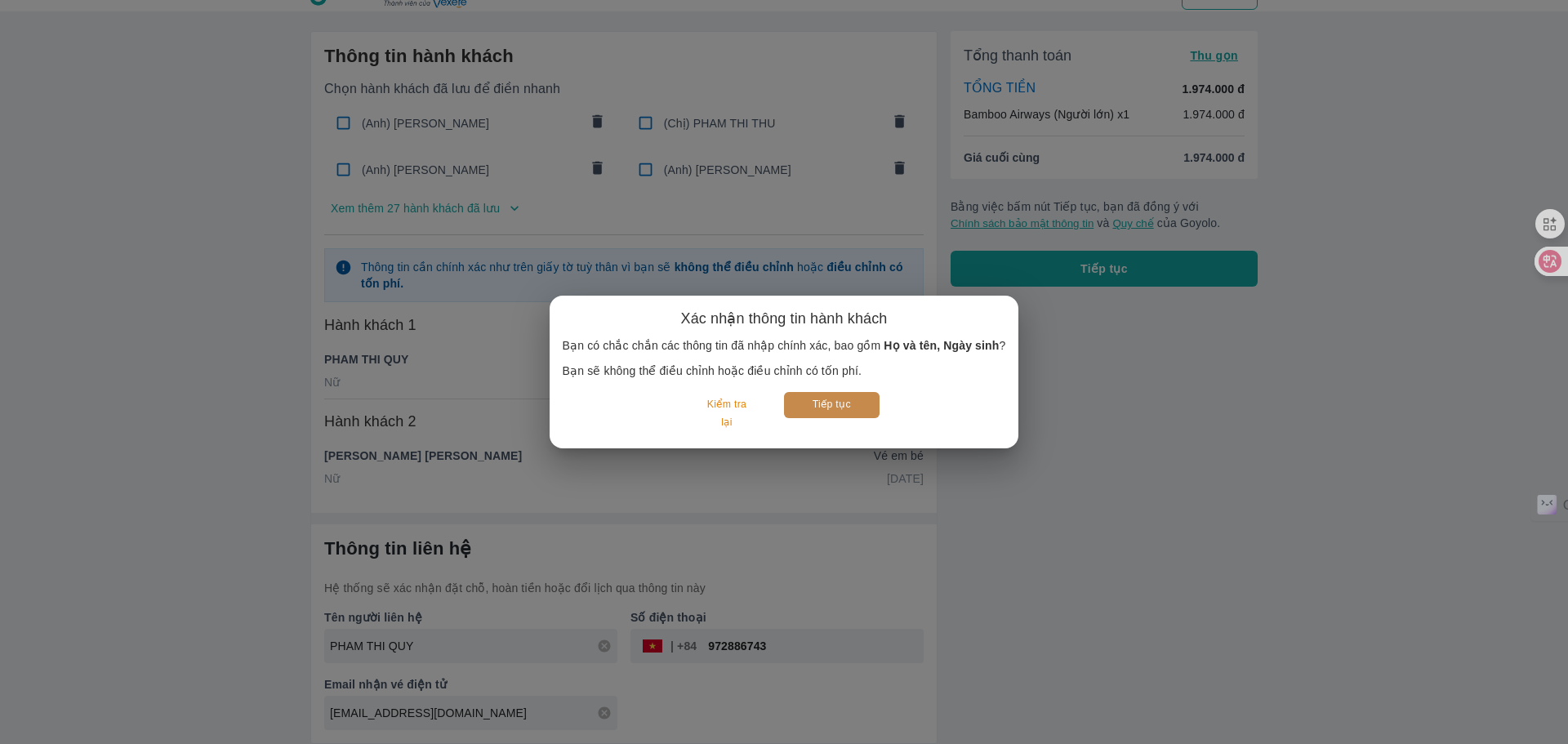
click at [818, 405] on button "Tiếp tục" at bounding box center [832, 404] width 96 height 25
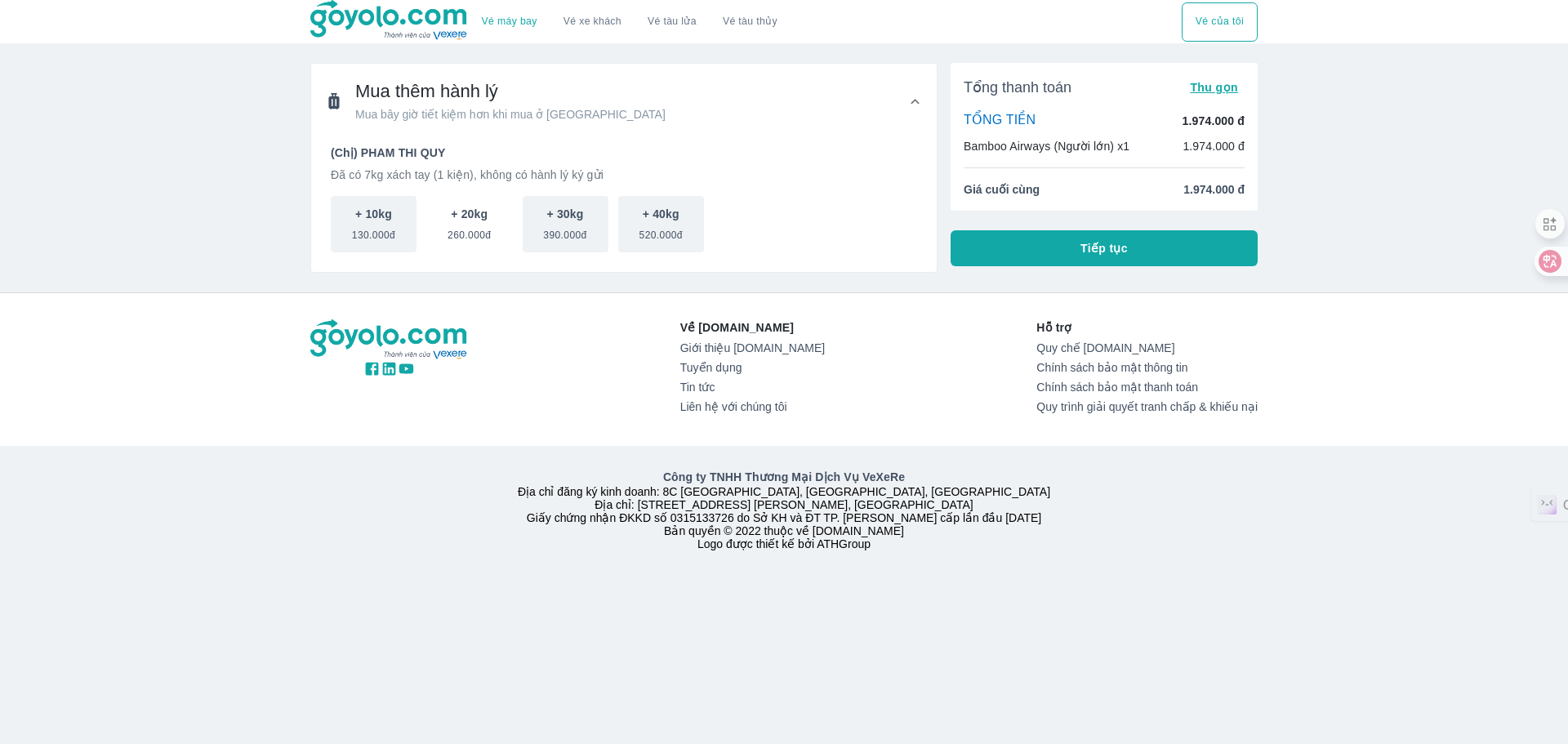
click at [496, 229] on button "+ 20kg 260.000đ" at bounding box center [469, 224] width 86 height 57
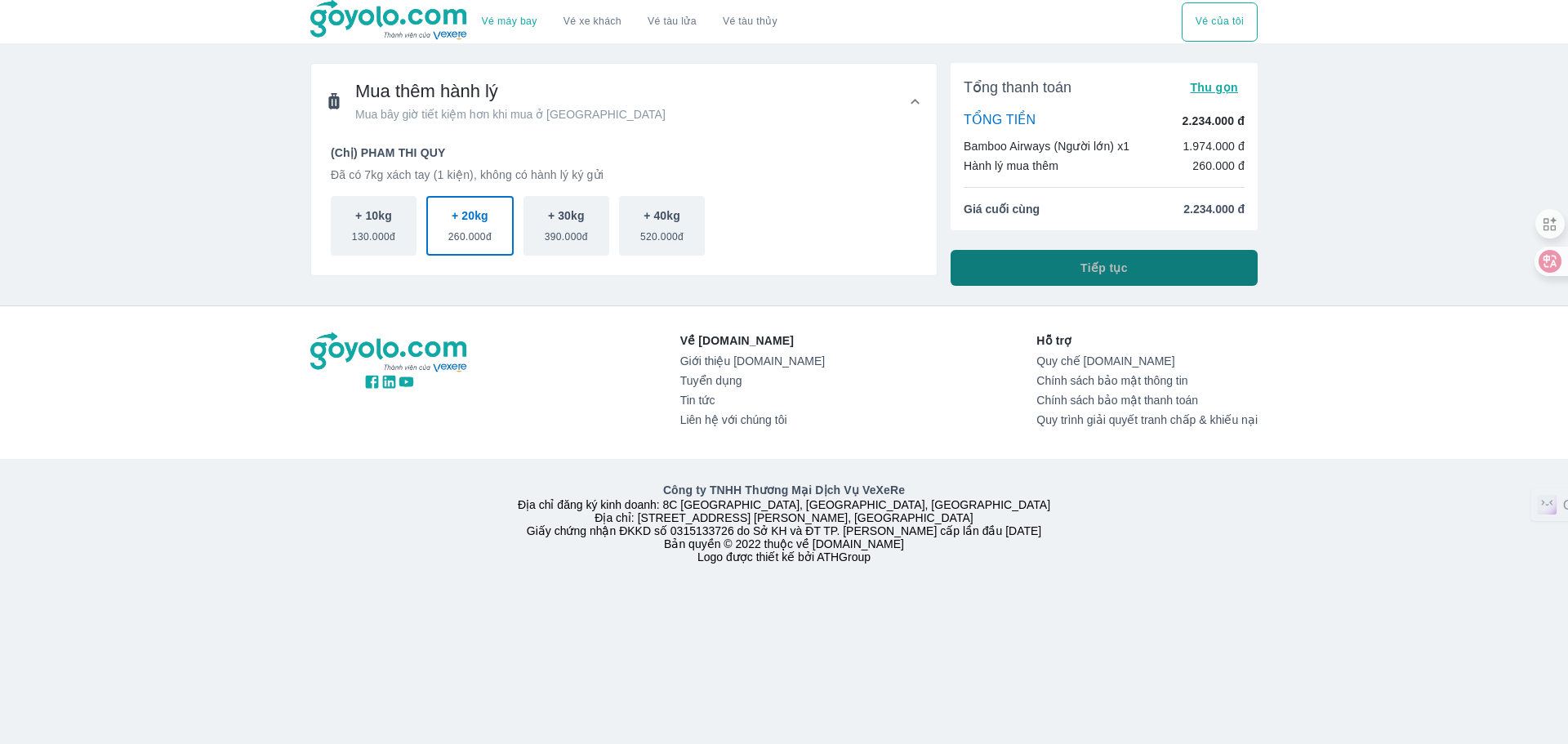
click at [1135, 272] on button "Tiếp tục" at bounding box center [1104, 268] width 307 height 36
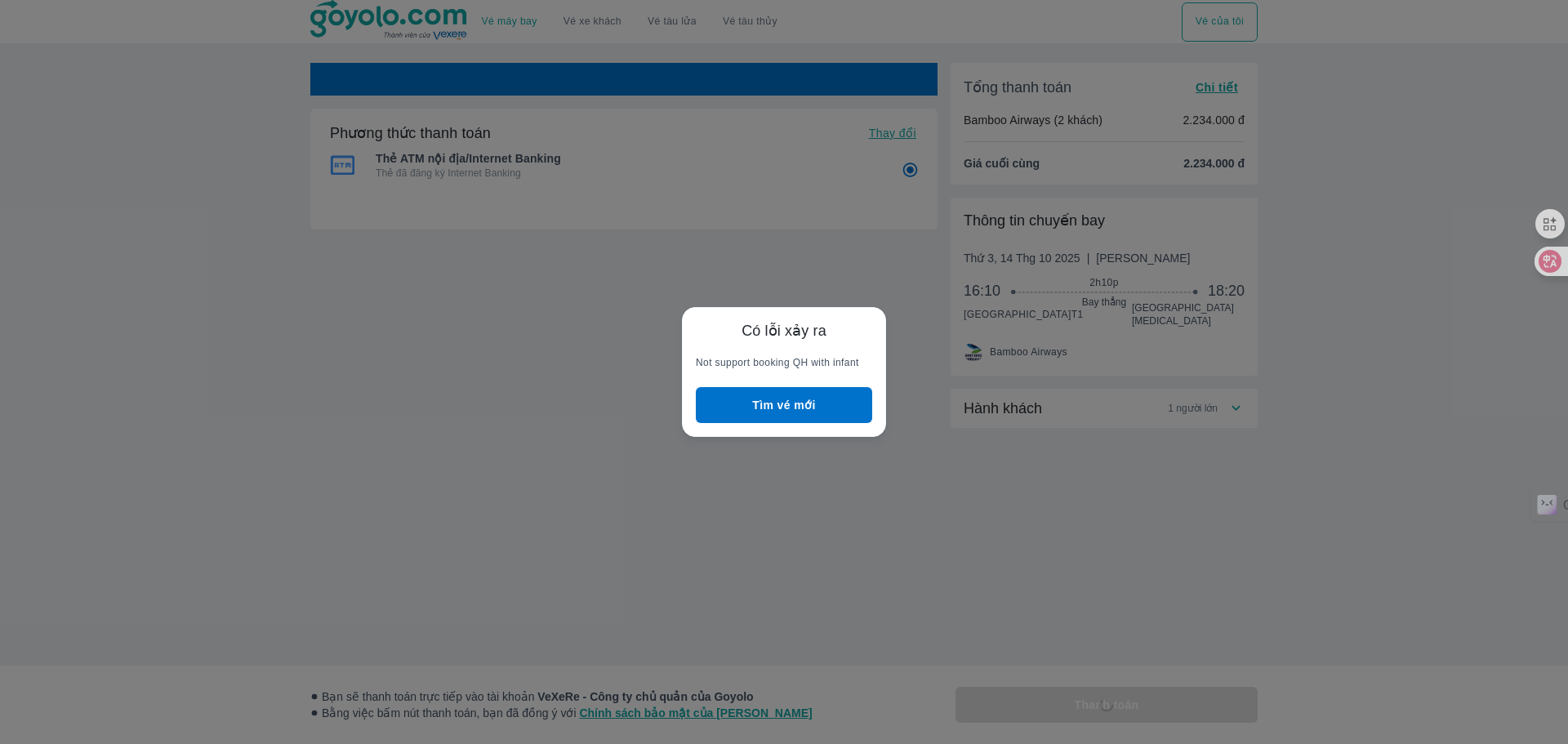
radio input "false"
click at [823, 409] on button "Tìm vé mới" at bounding box center [783, 405] width 176 height 36
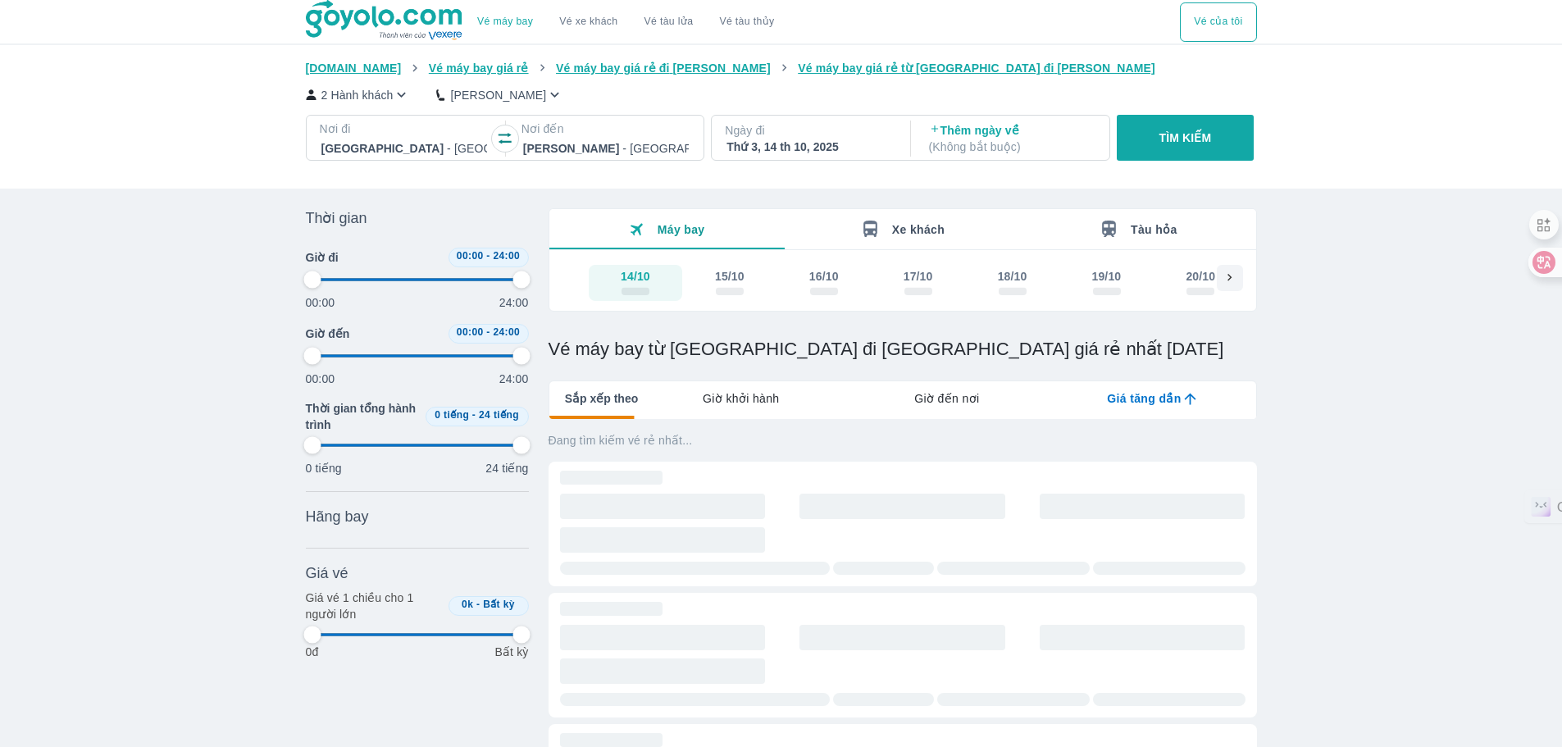
type input "97.9166666666667"
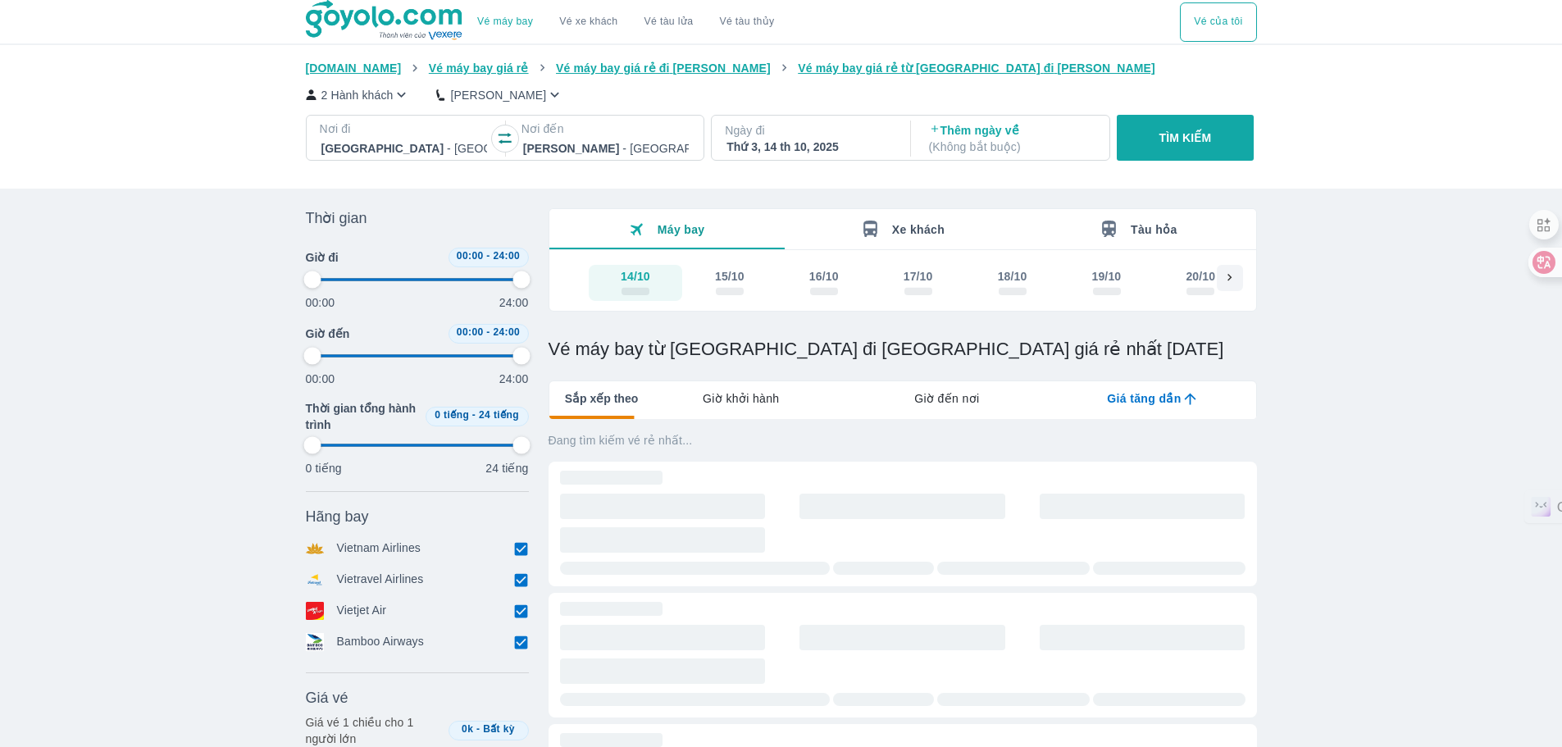
type input "97.9166666666667"
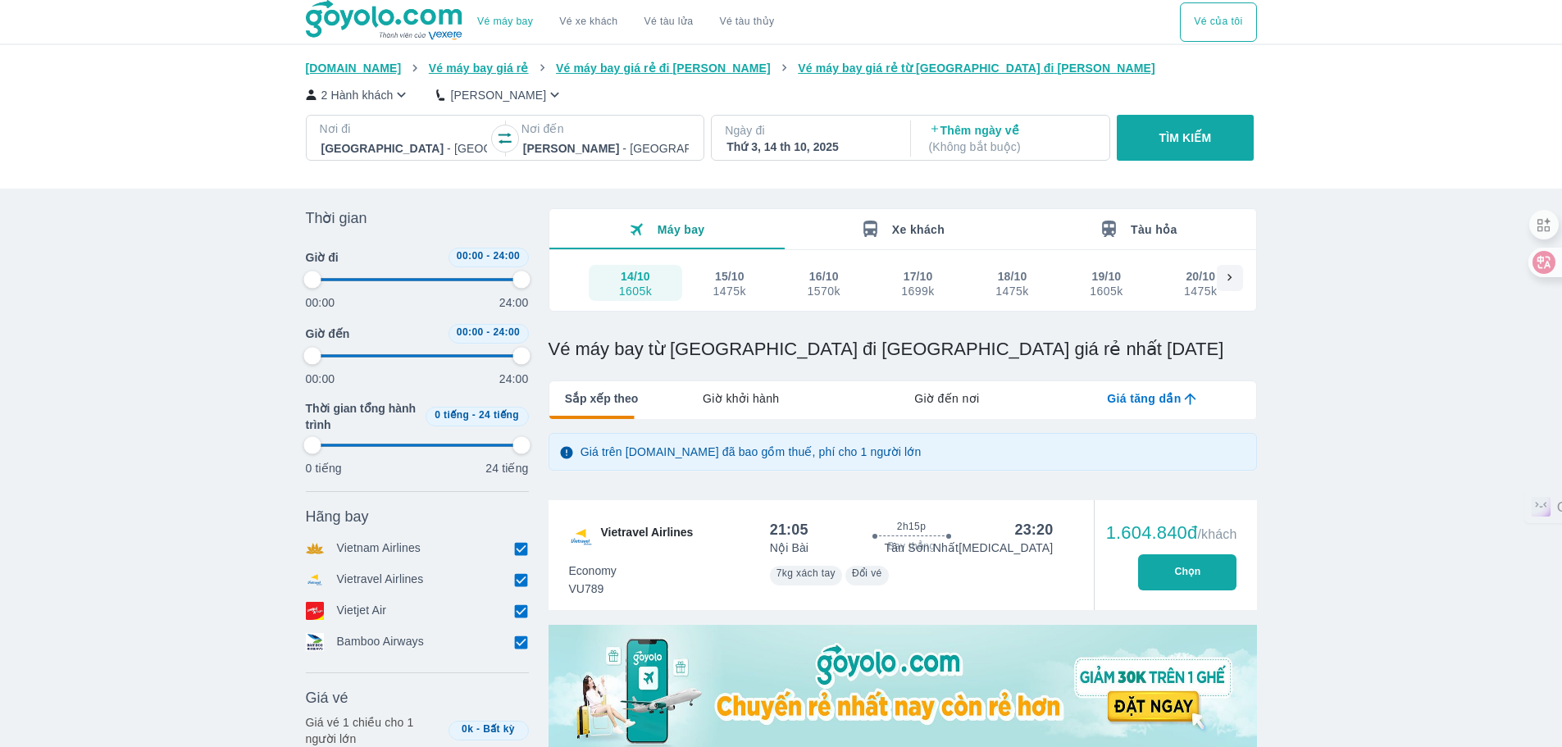
type input "97.9166666666667"
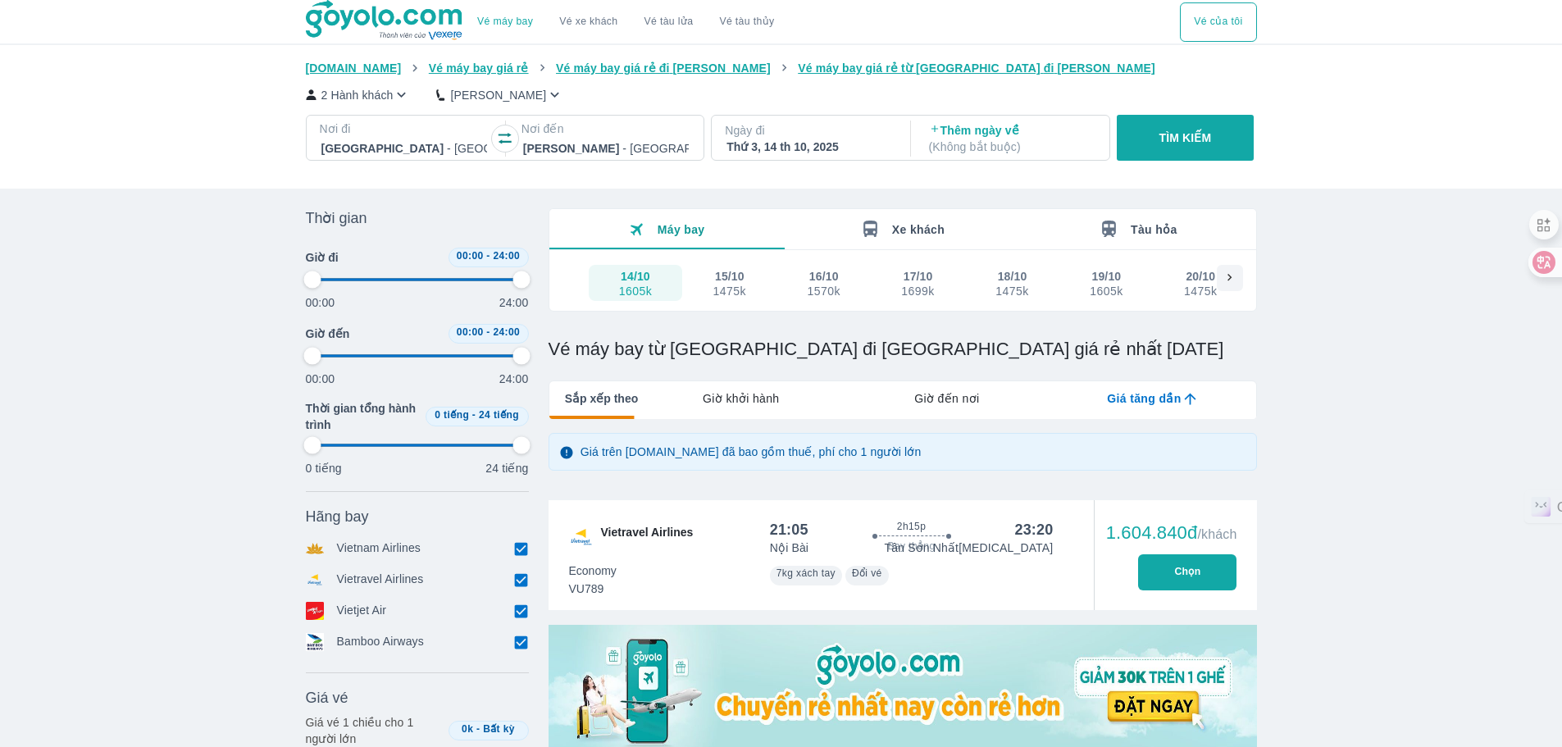
type input "97.9166666666667"
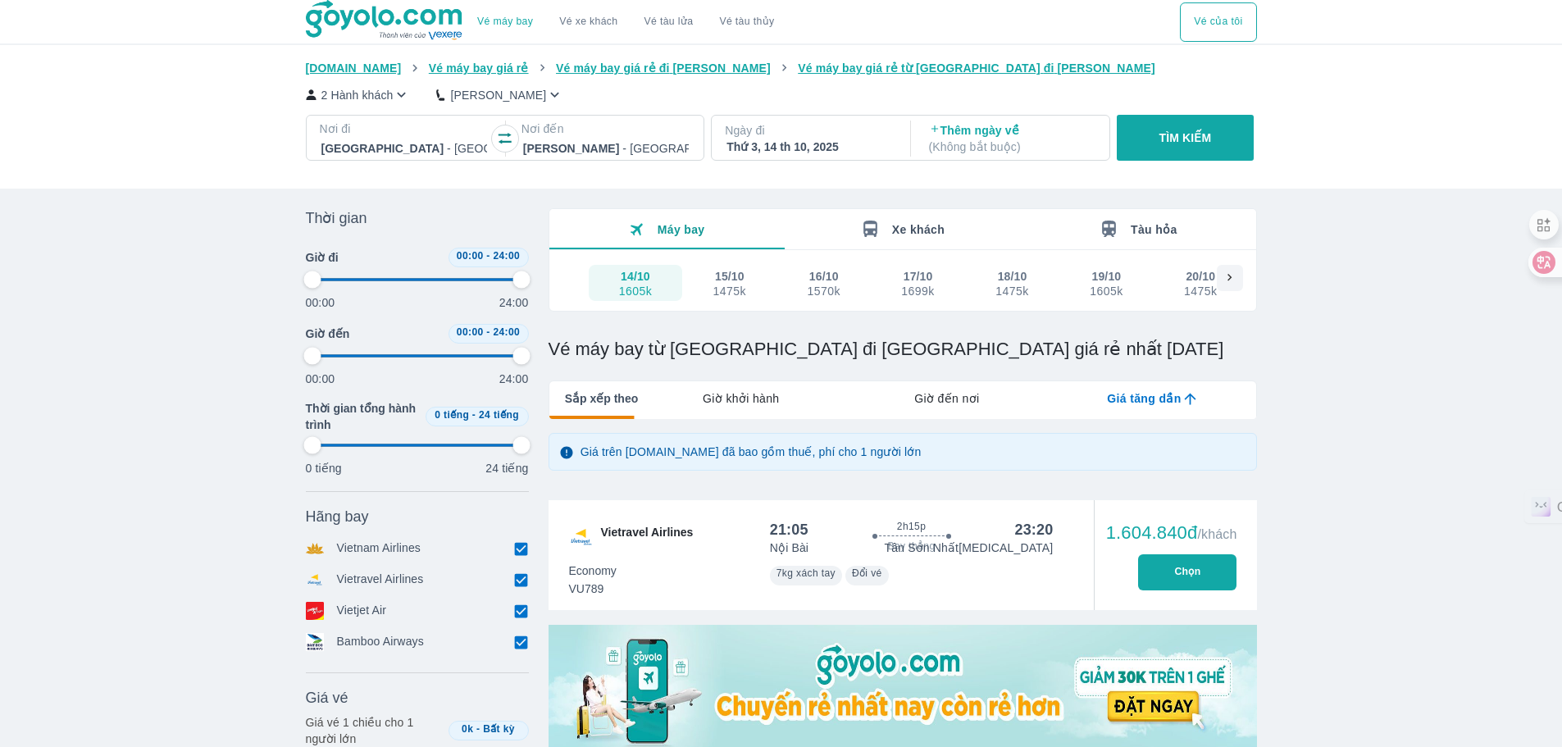
type input "97.9166666666667"
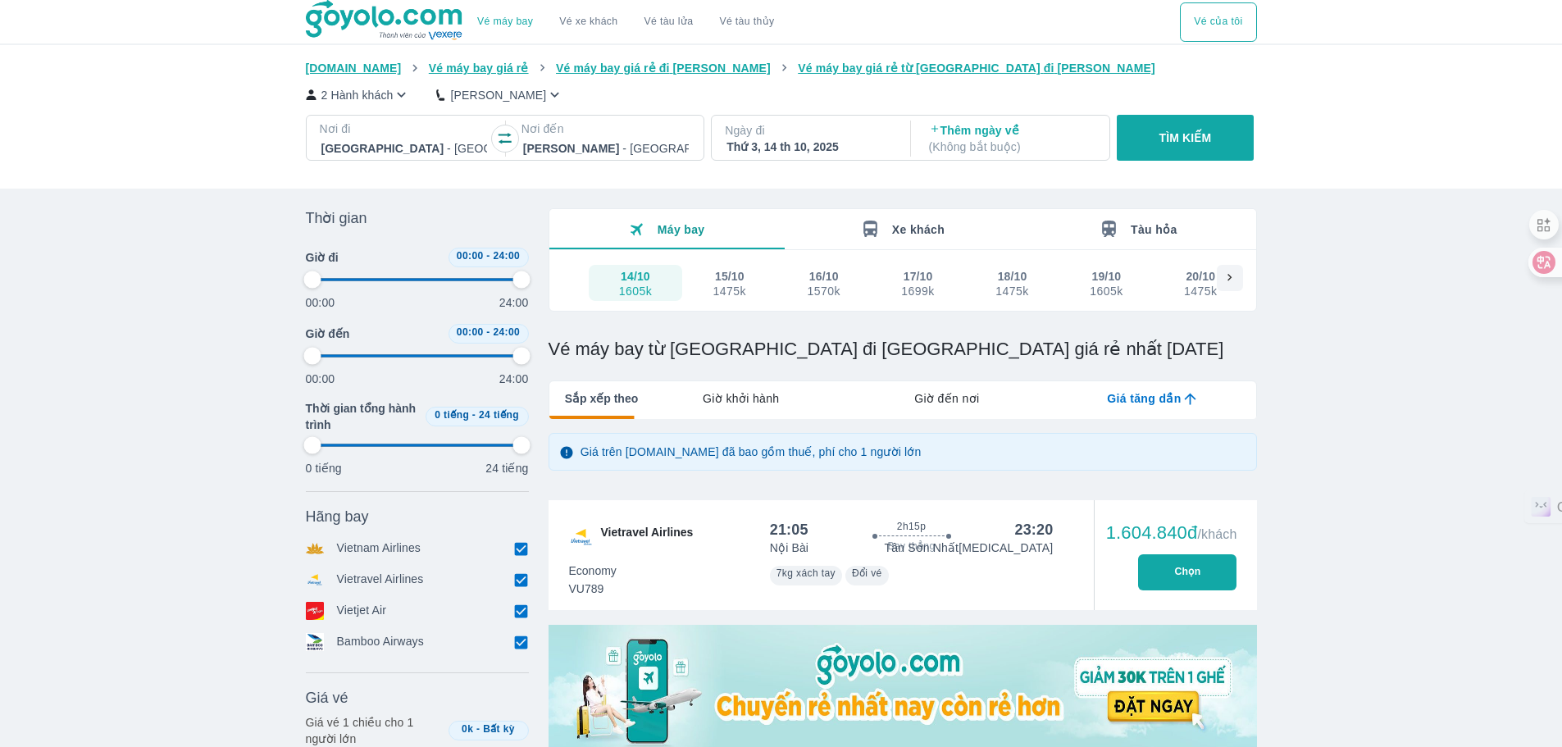
type input "97.9166666666667"
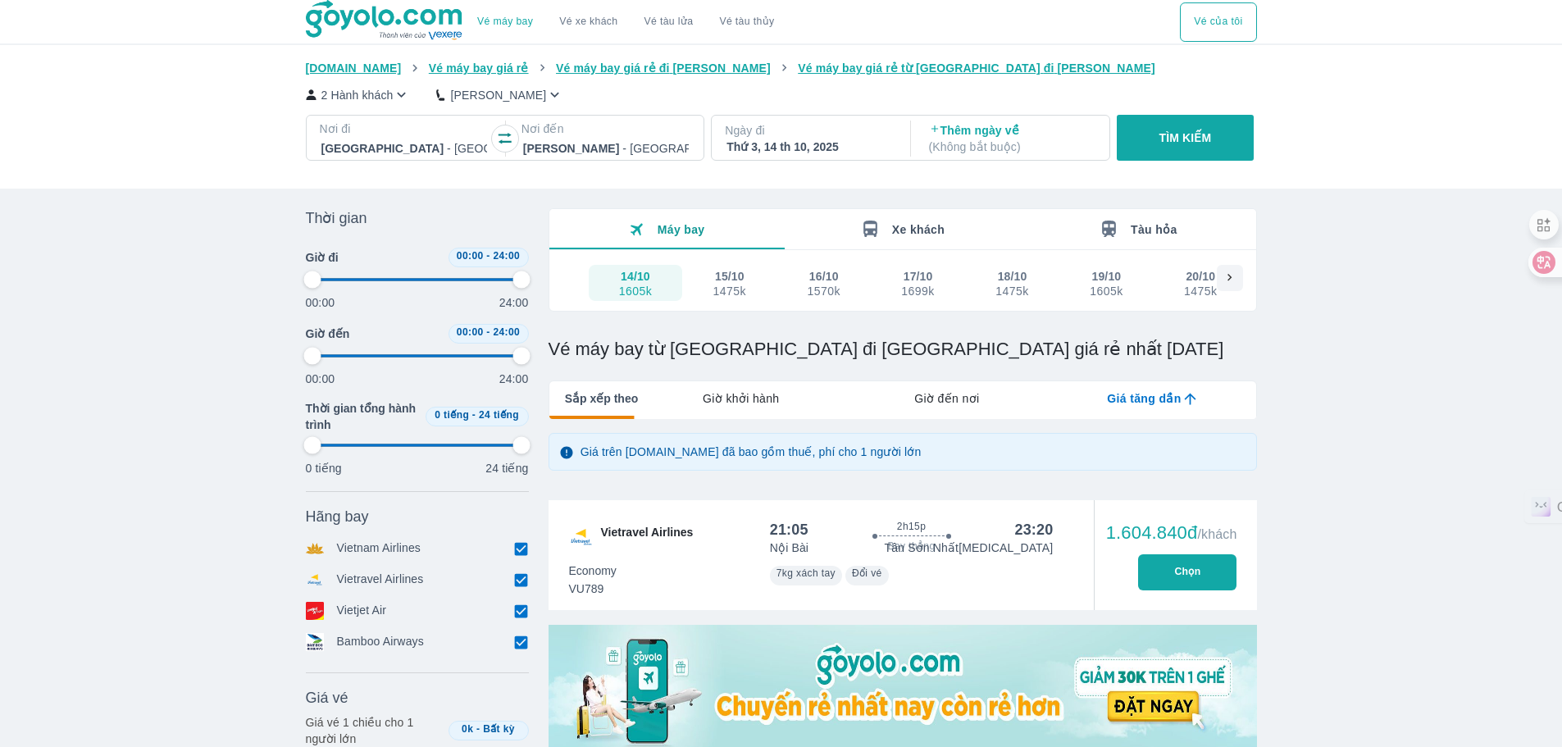
type input "97.9166666666667"
click at [453, 609] on div "Vietjet Air" at bounding box center [417, 611] width 223 height 18
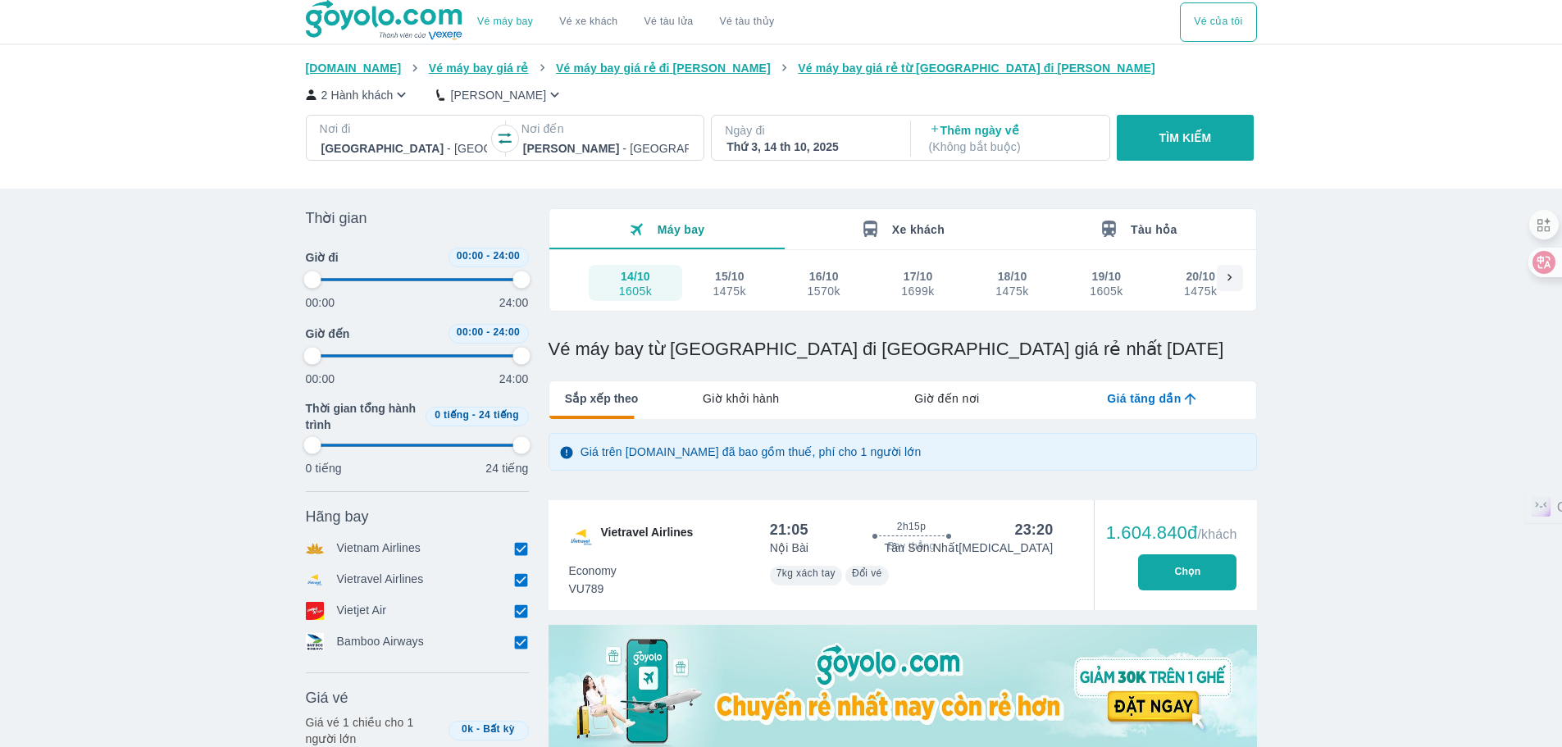
click at [516, 615] on input "checkbox" at bounding box center [521, 610] width 15 height 15
checkbox input "false"
type input "97.9166666666667"
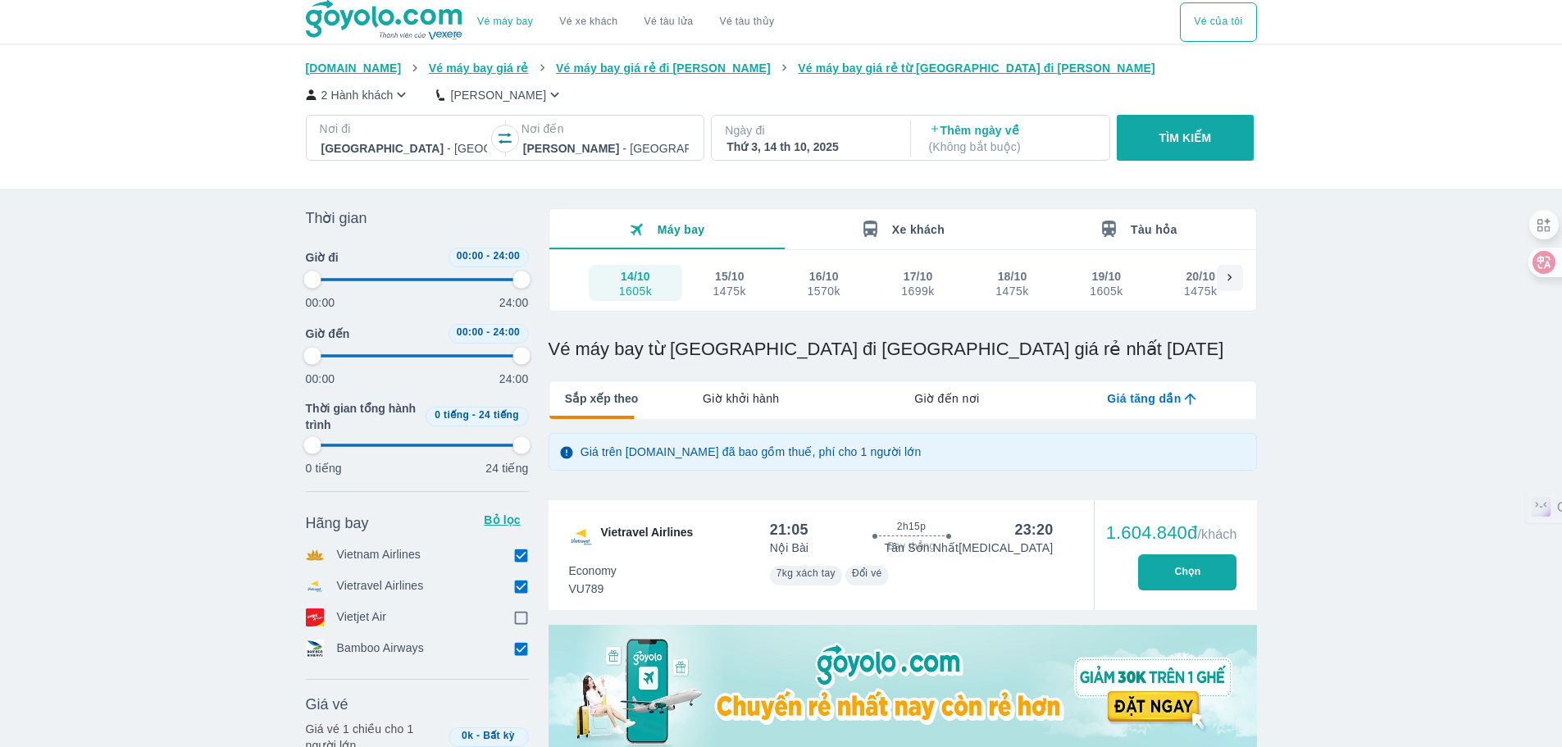
type input "97.9166666666667"
click at [525, 594] on input "checkbox" at bounding box center [521, 586] width 15 height 15
checkbox input "false"
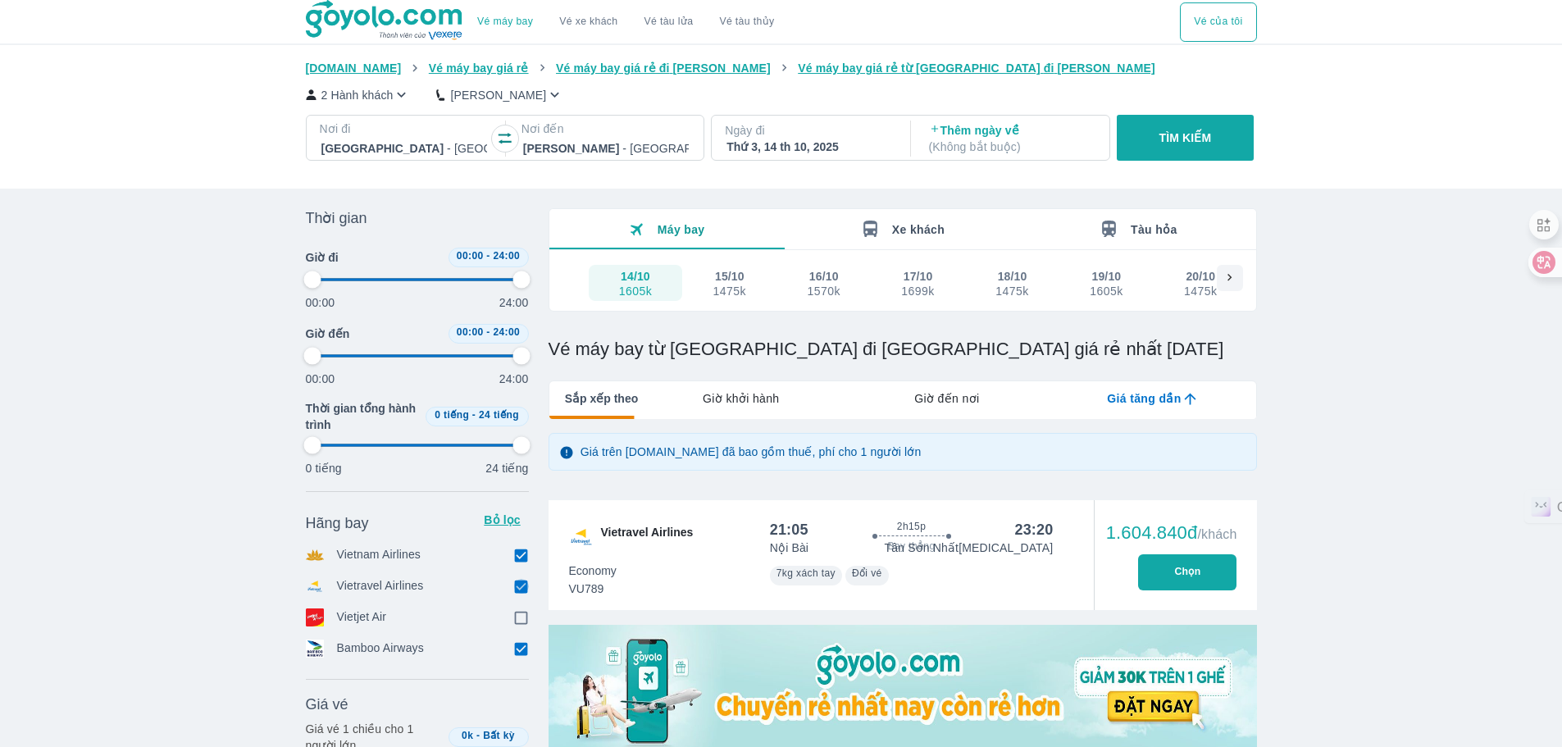
type input "97.9166666666667"
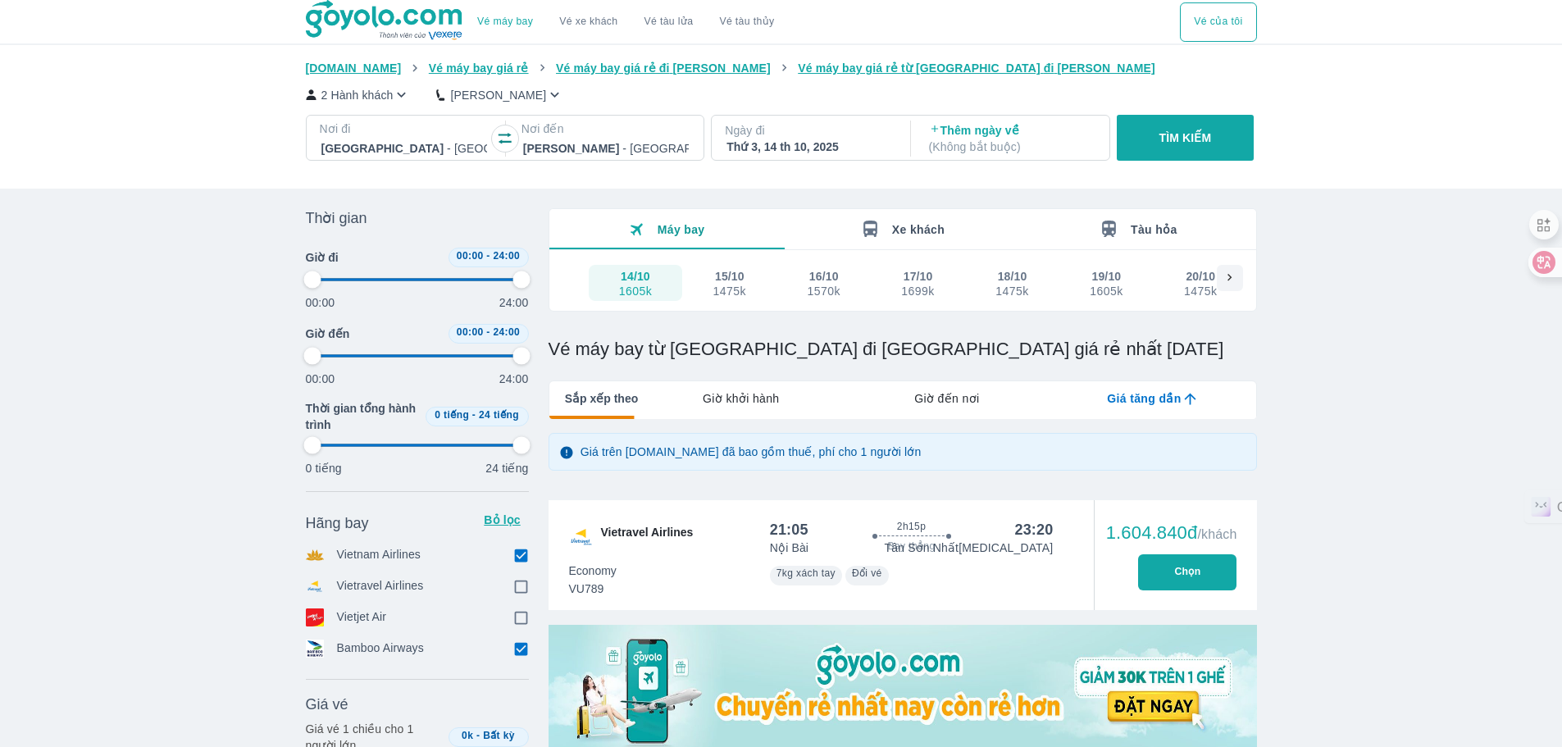
type input "97.9166666666667"
checkbox input "true"
type input "97.9166666666667"
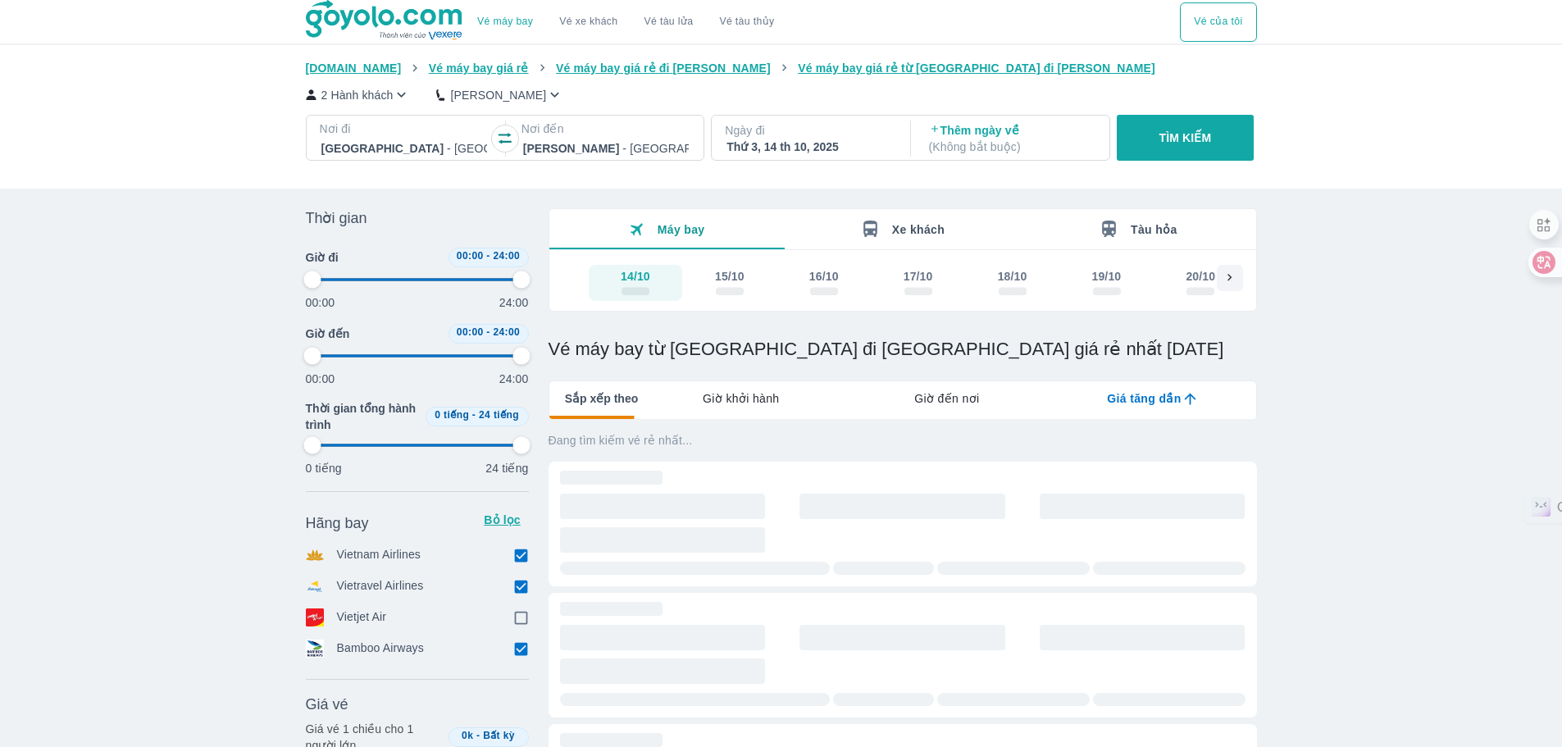
click at [527, 560] on input "checkbox" at bounding box center [521, 555] width 15 height 15
checkbox input "false"
type input "97.9166666666667"
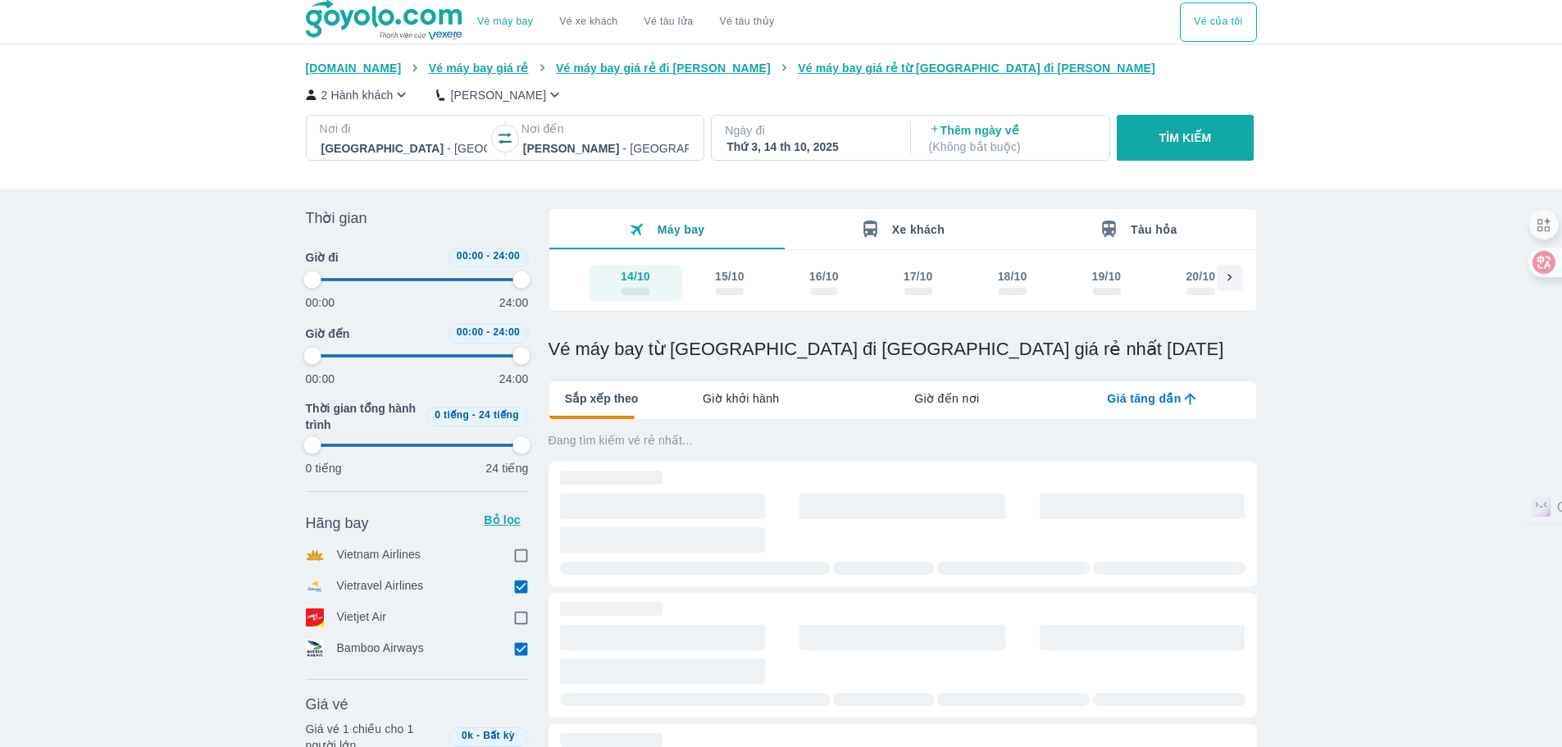
type input "97.9166666666667"
checkbox input "true"
checkbox input "false"
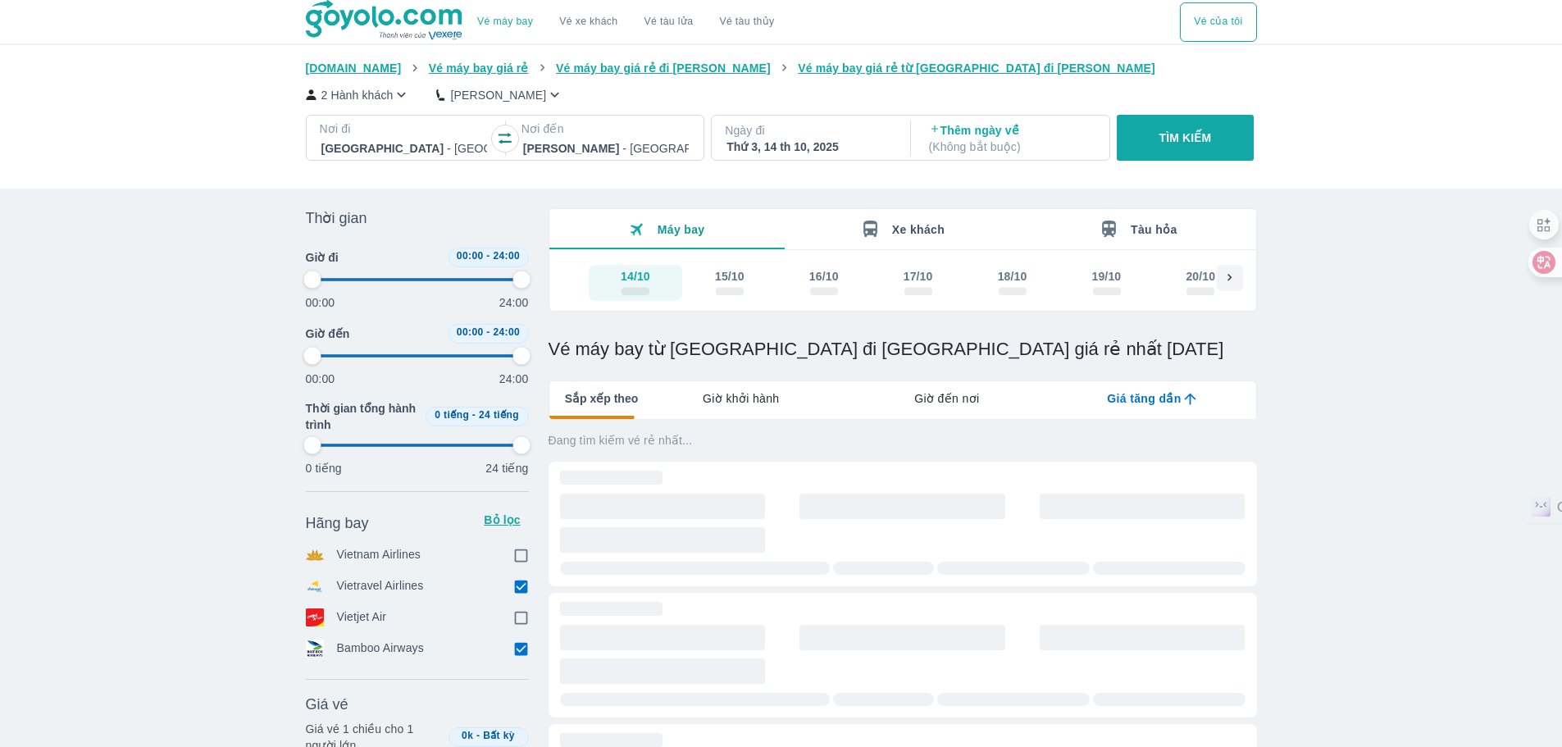
type input "97.9166666666667"
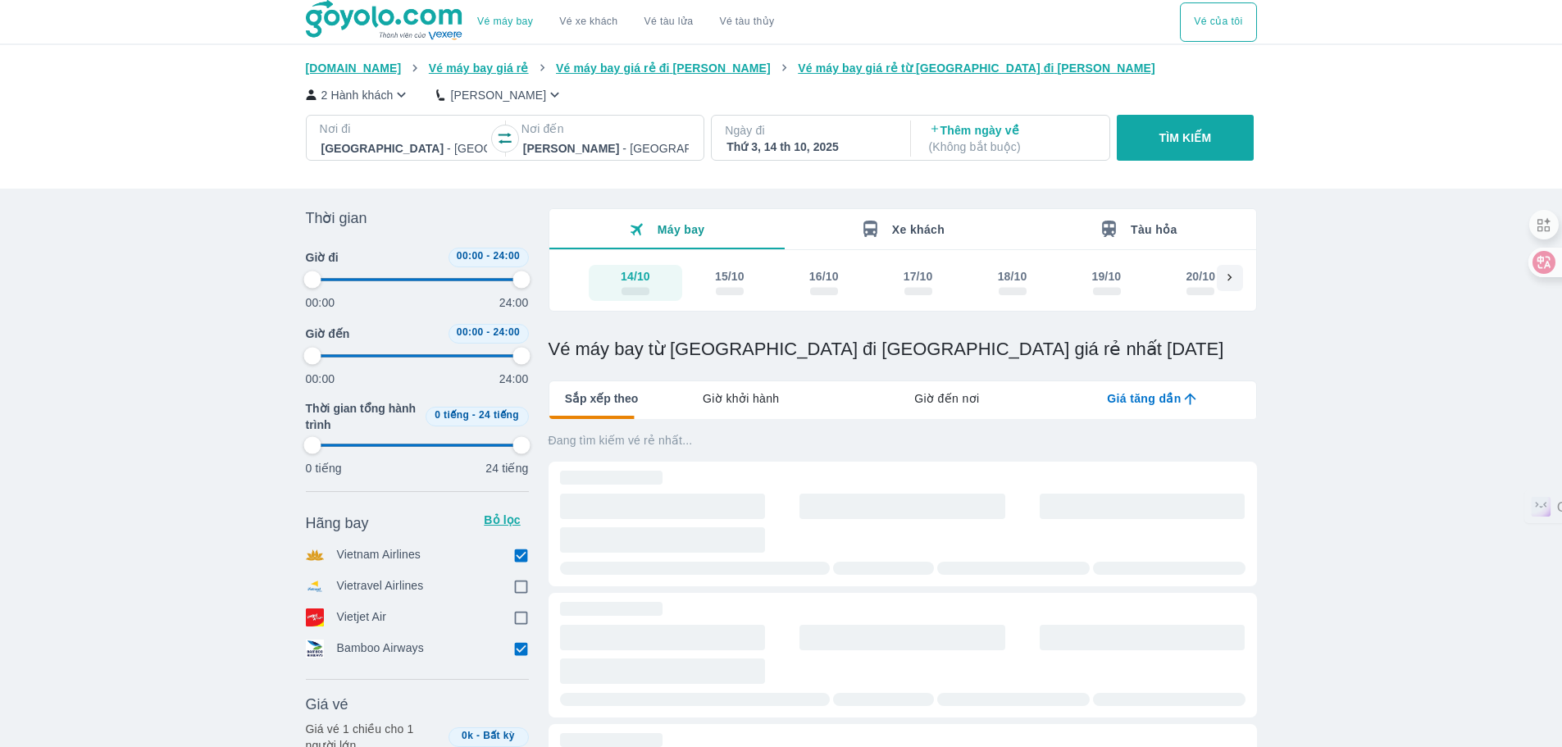
type input "97.9166666666667"
checkbox input "false"
checkbox input "true"
type input "97.9166666666667"
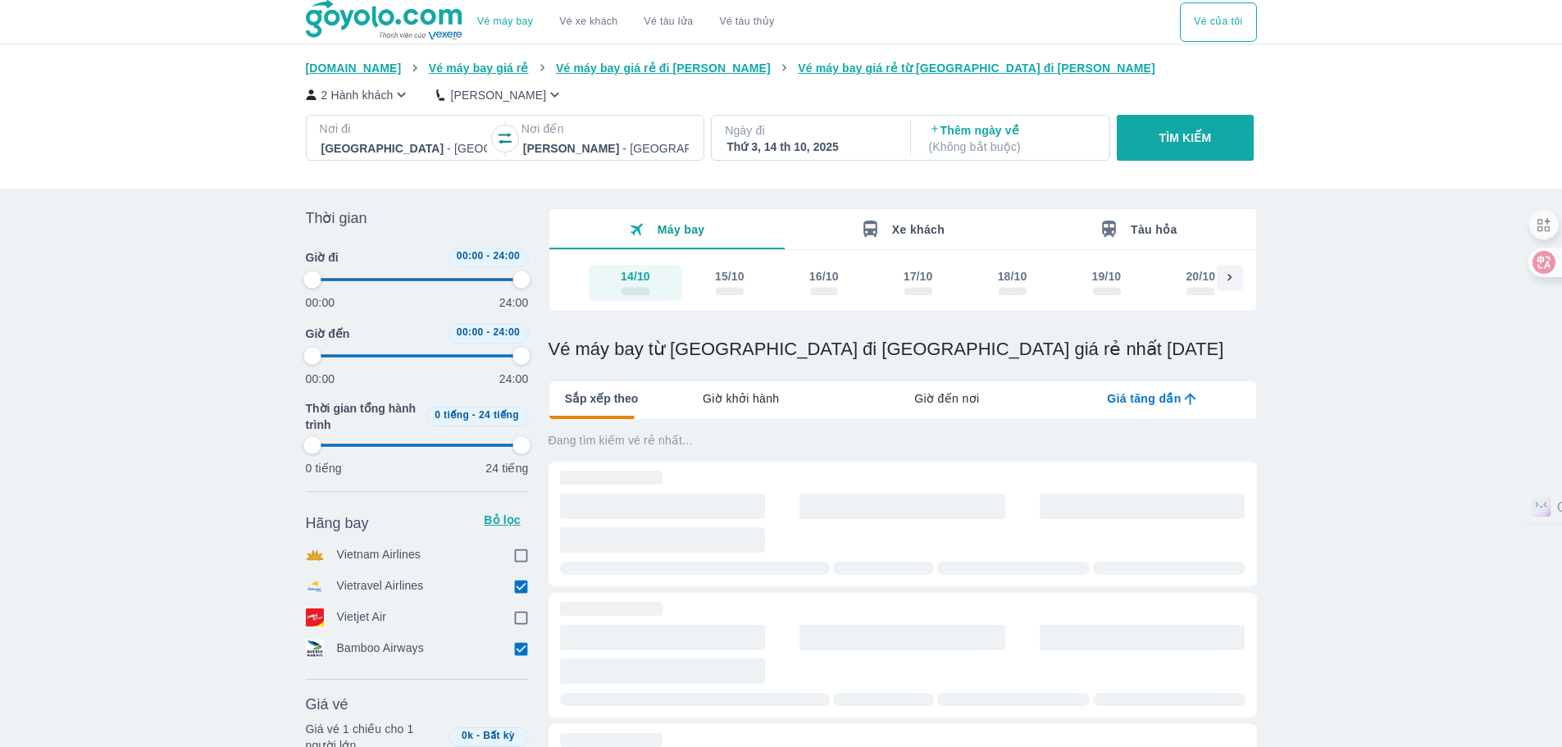
type input "97.9166666666667"
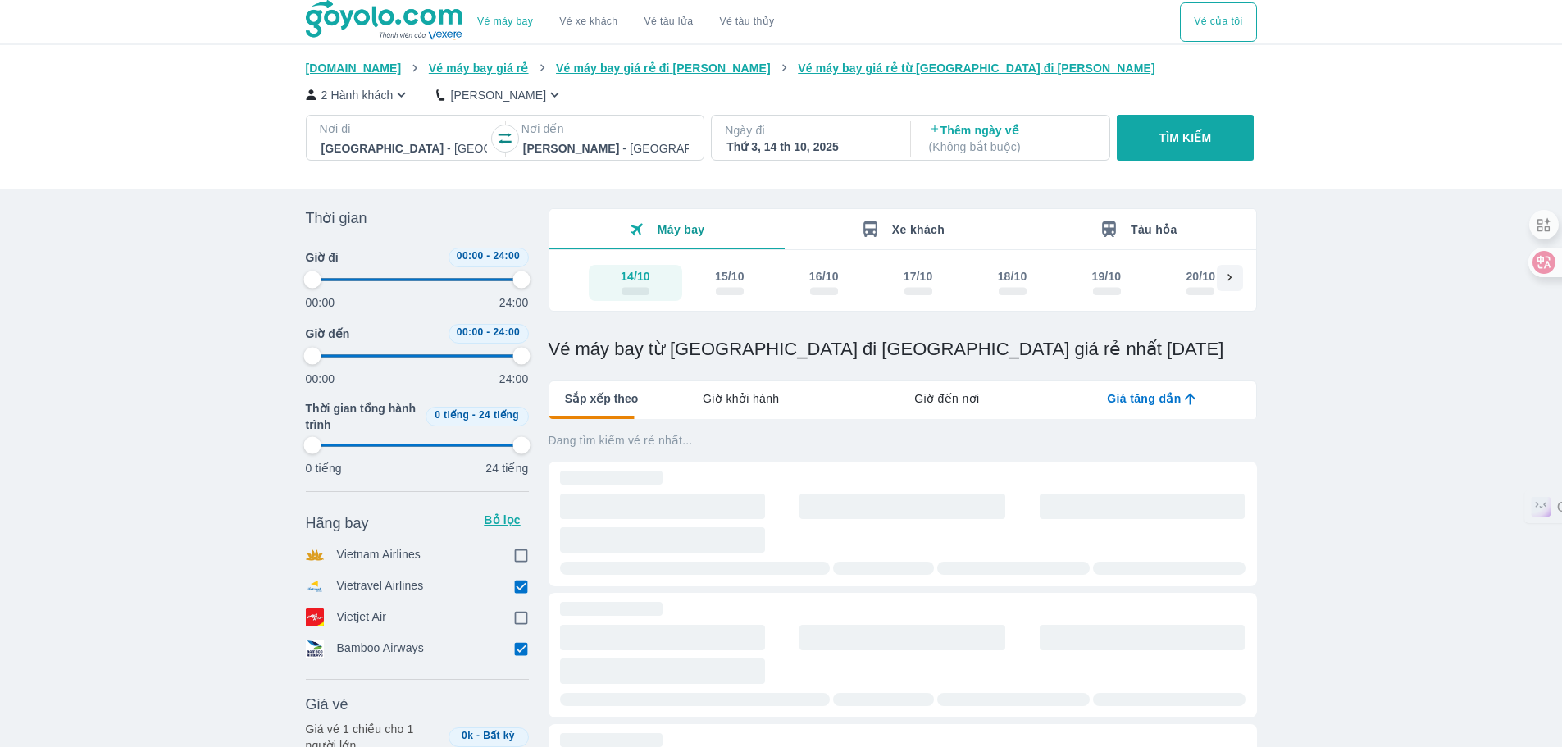
type input "97.9166666666667"
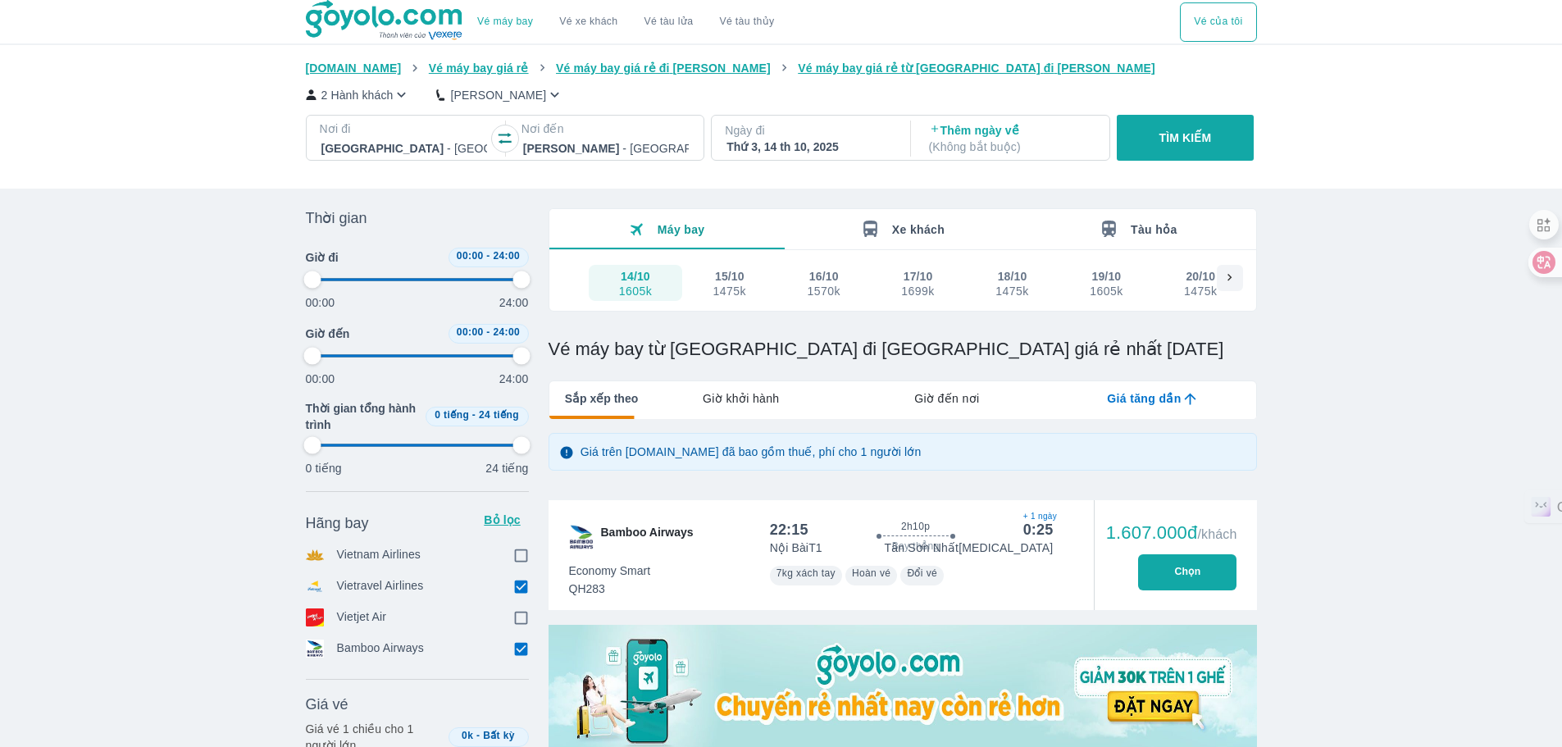
type input "97.9166666666667"
click at [517, 590] on input "checkbox" at bounding box center [521, 586] width 15 height 15
checkbox input "false"
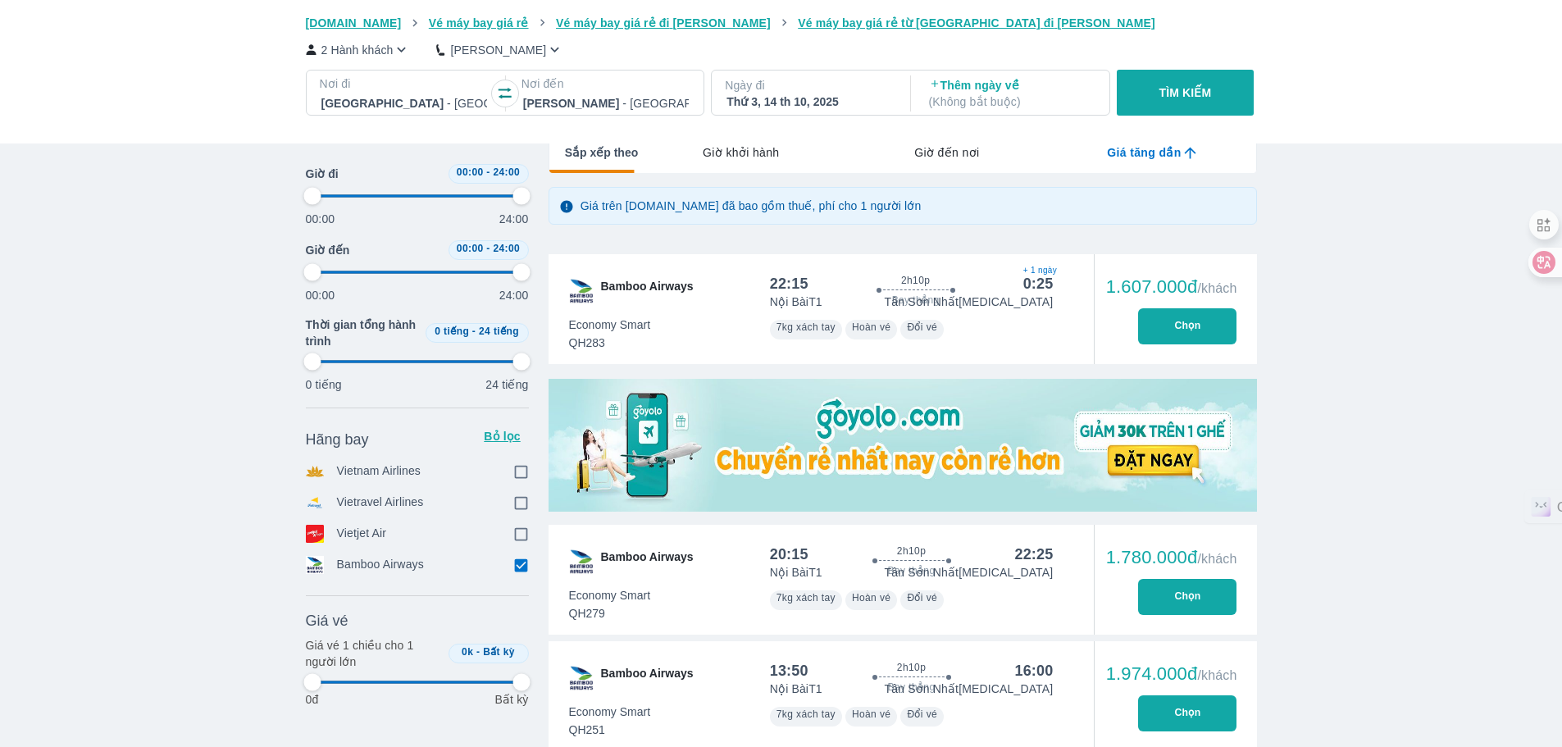
type input "97.9166666666667"
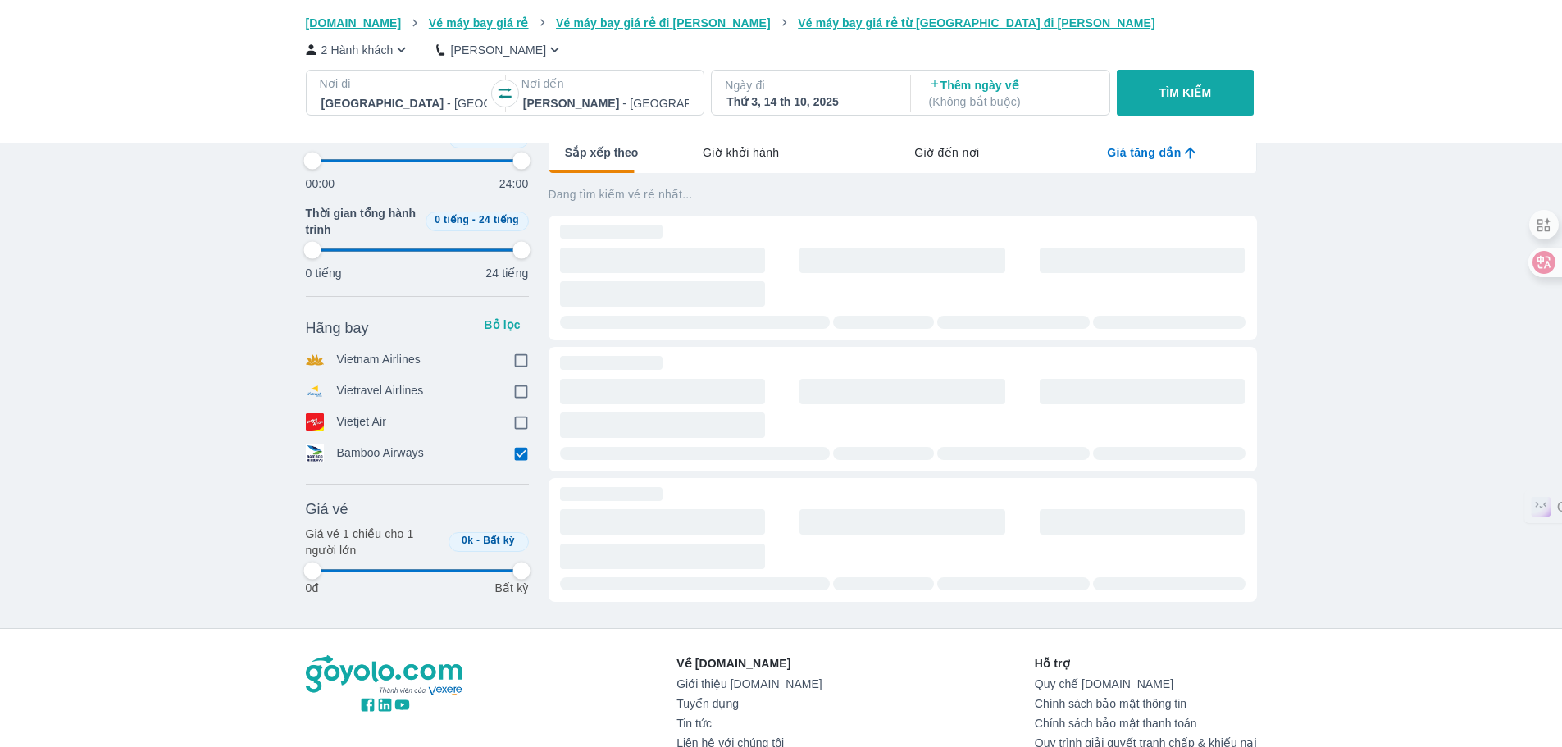
type input "97.9166666666667"
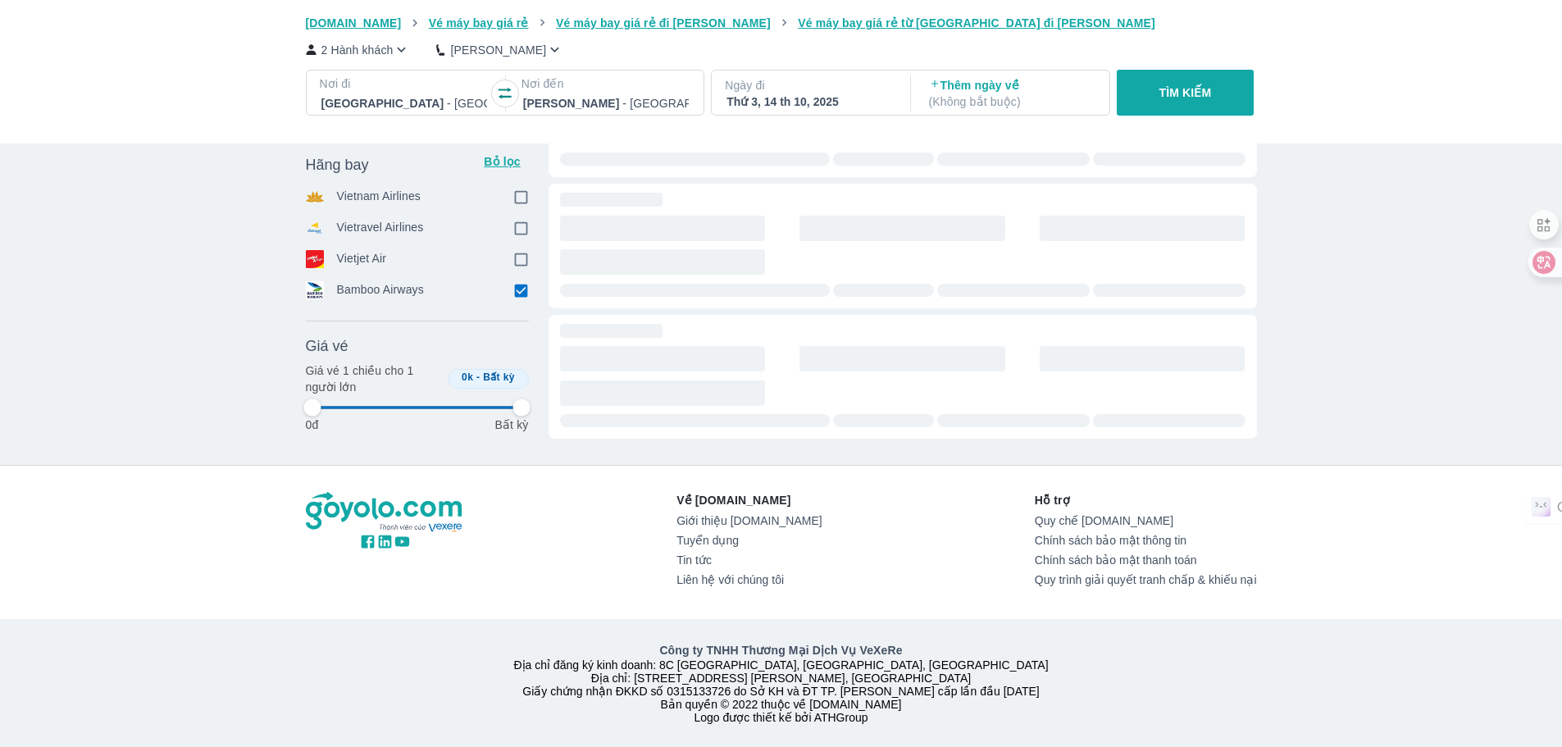
type input "97.9166666666667"
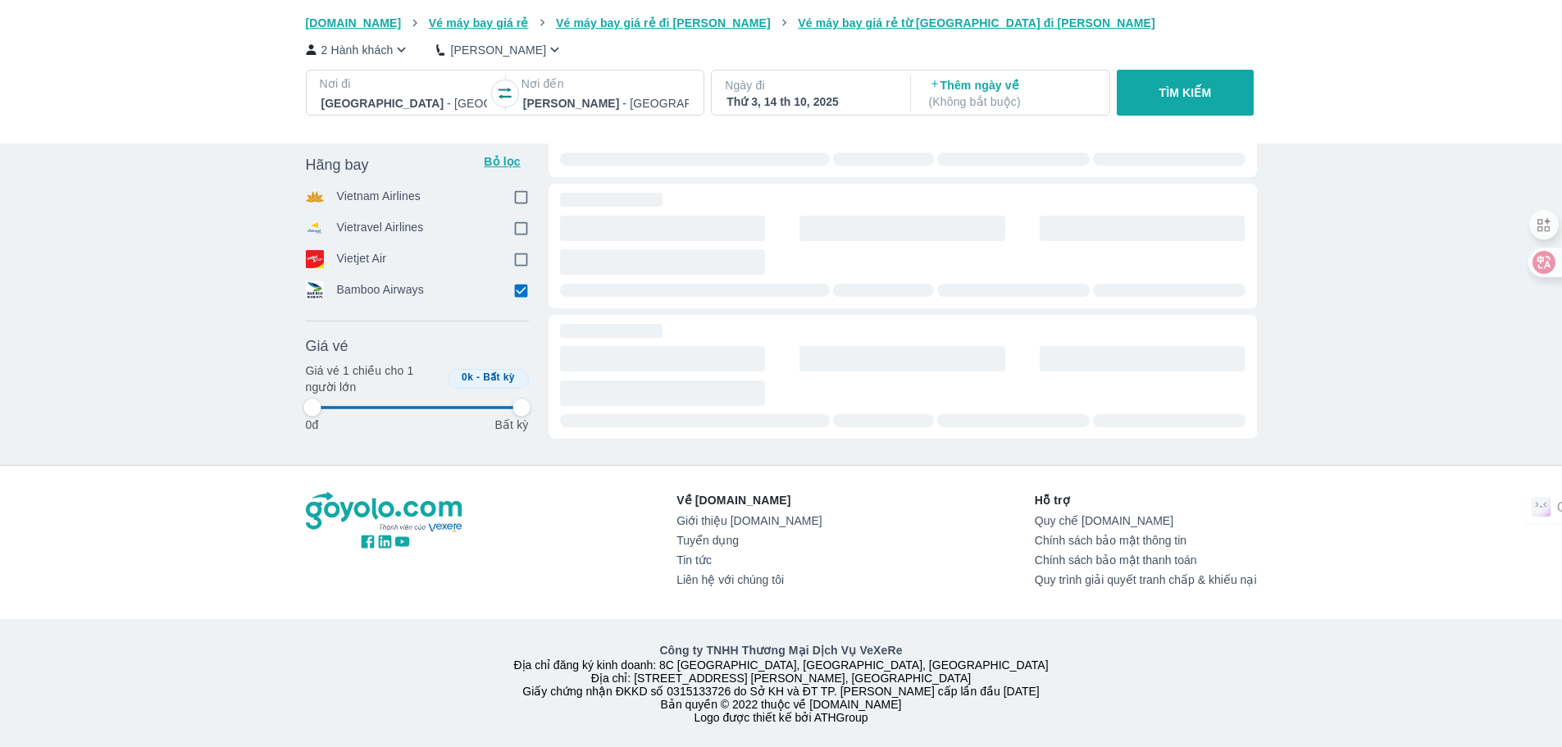
type input "97.9166666666667"
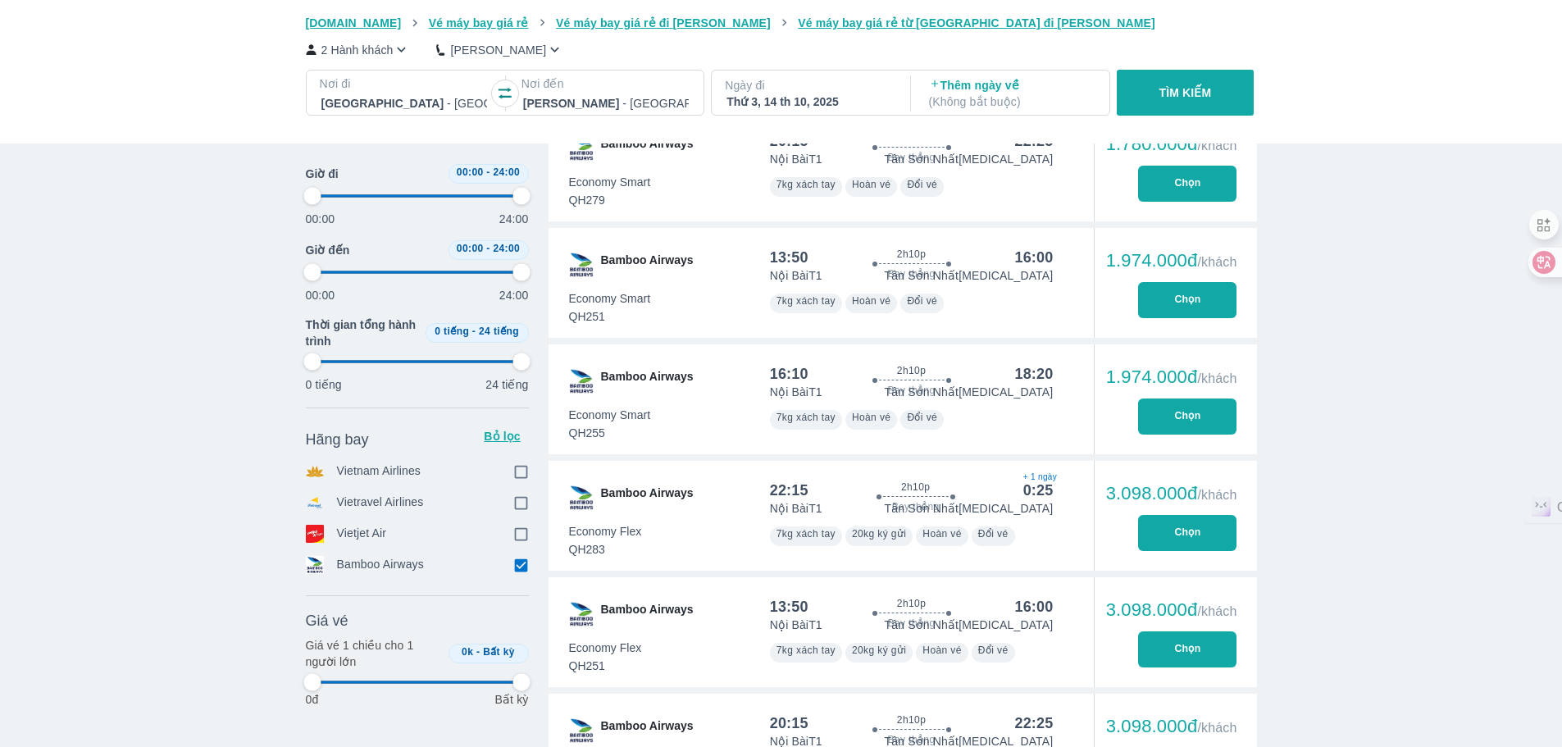
scroll to position [679, 0]
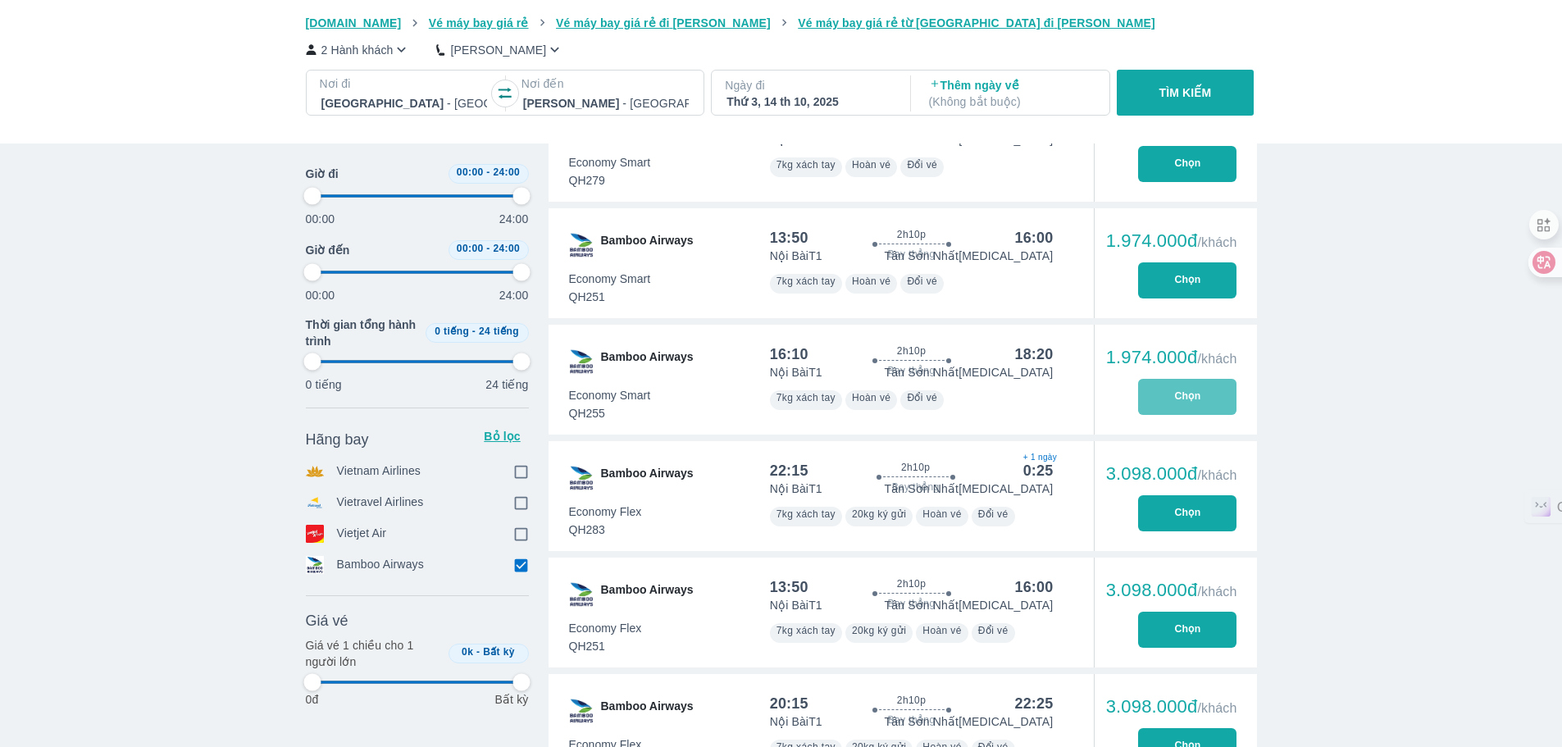
click at [1156, 395] on button "Chọn" at bounding box center [1187, 397] width 98 height 36
type input "97.9166666666667"
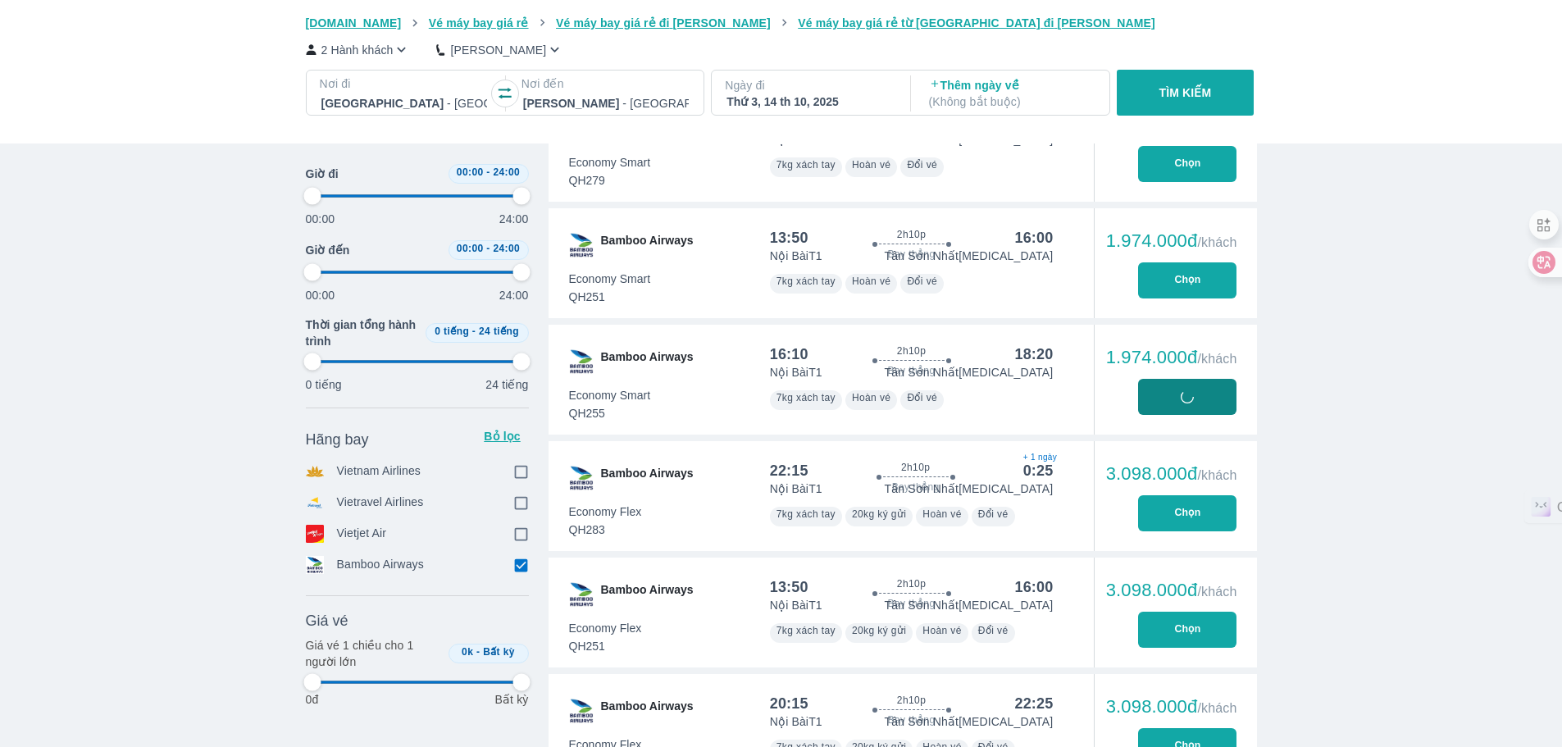
type input "97.9166666666667"
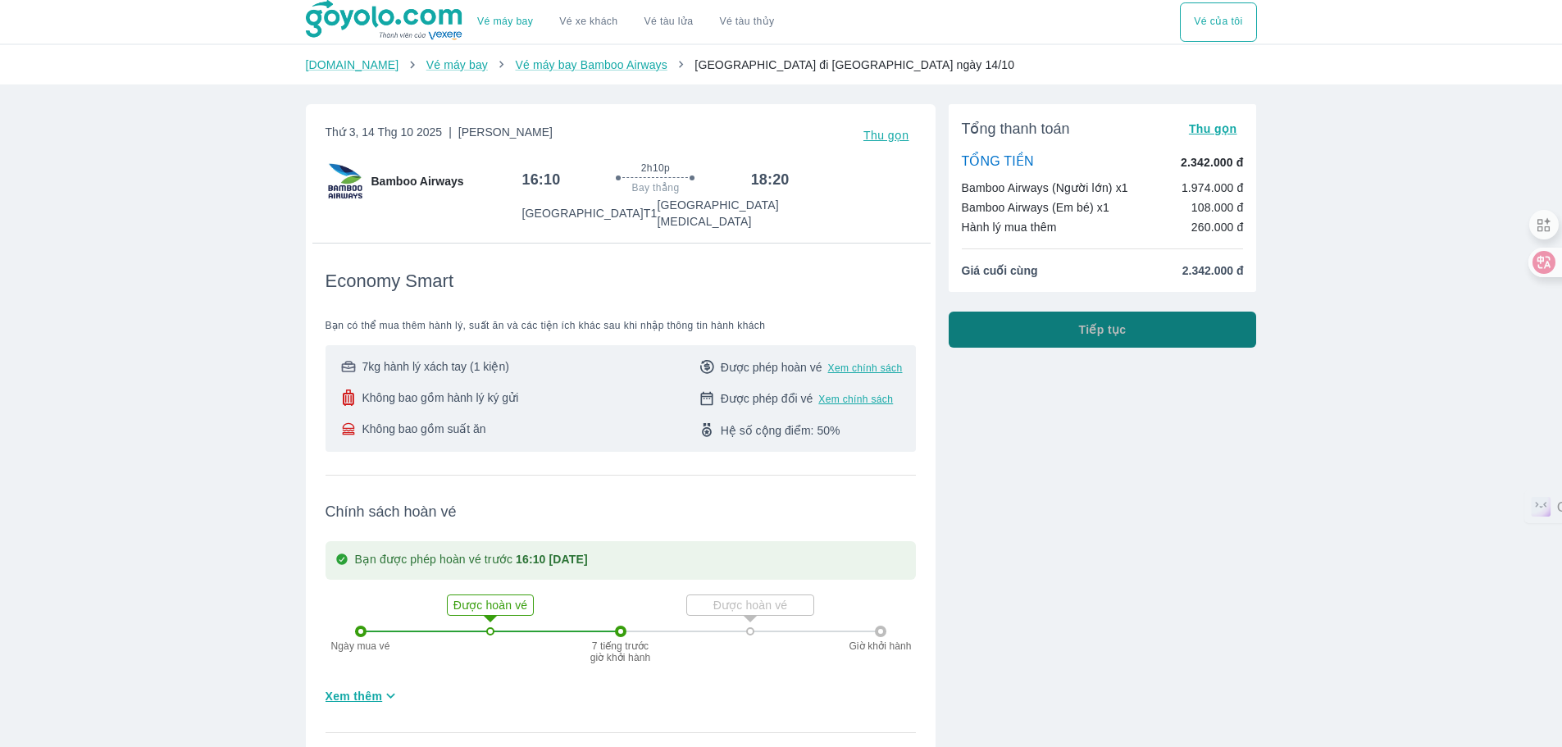
click at [1099, 336] on span "Tiếp tục" at bounding box center [1103, 329] width 48 height 16
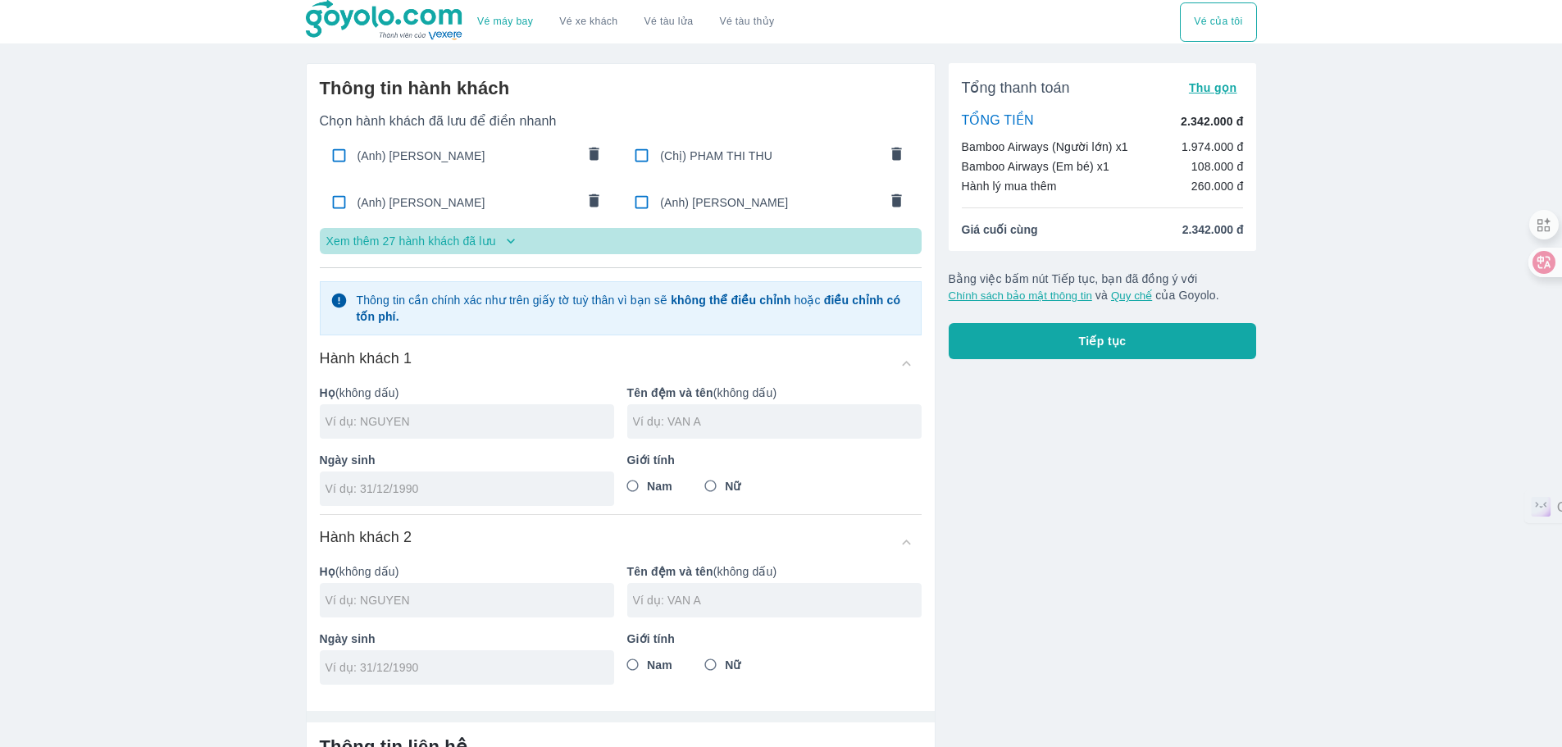
click at [466, 246] on p "Xem thêm 27 hành khách đã lưu" at bounding box center [411, 241] width 170 height 16
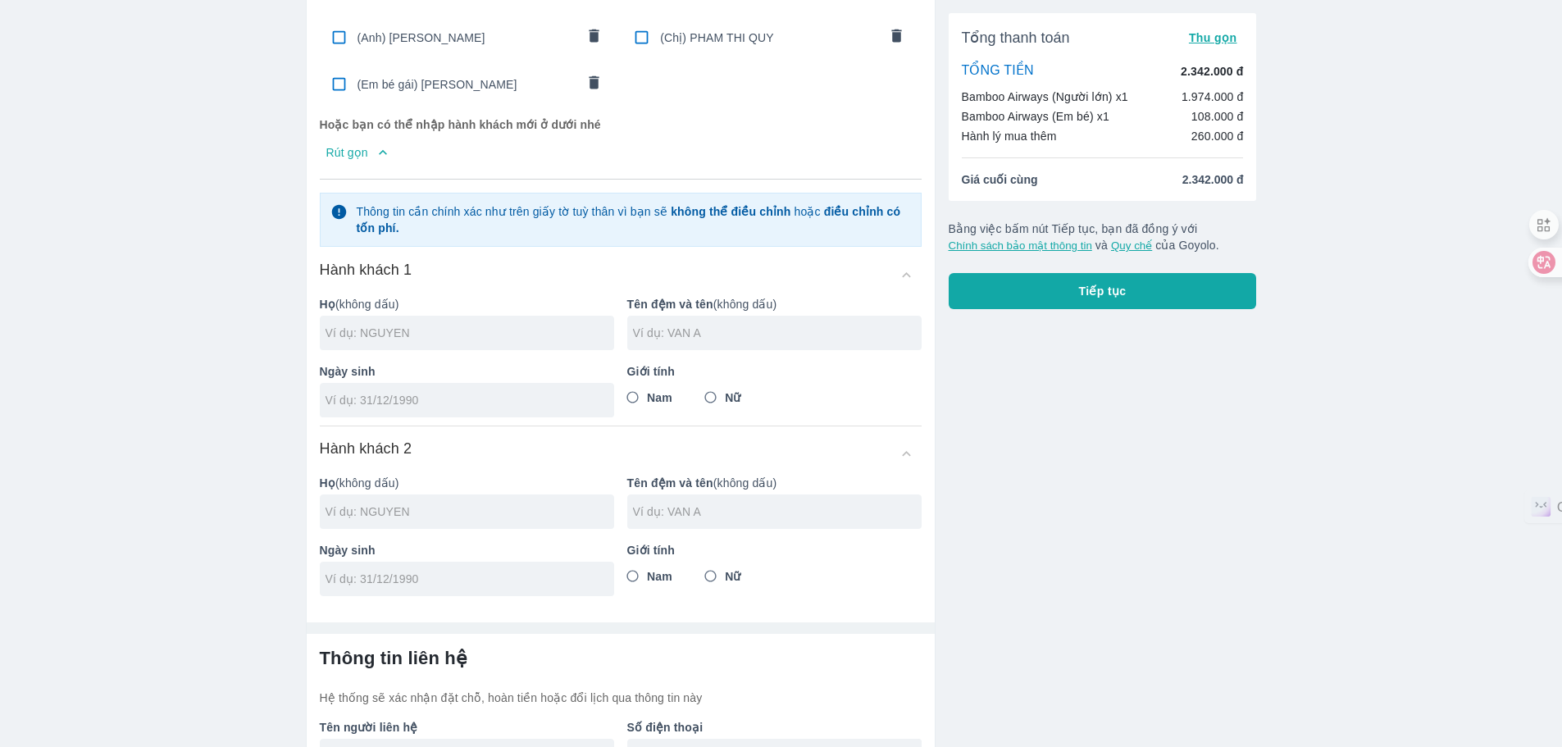
scroll to position [635, 0]
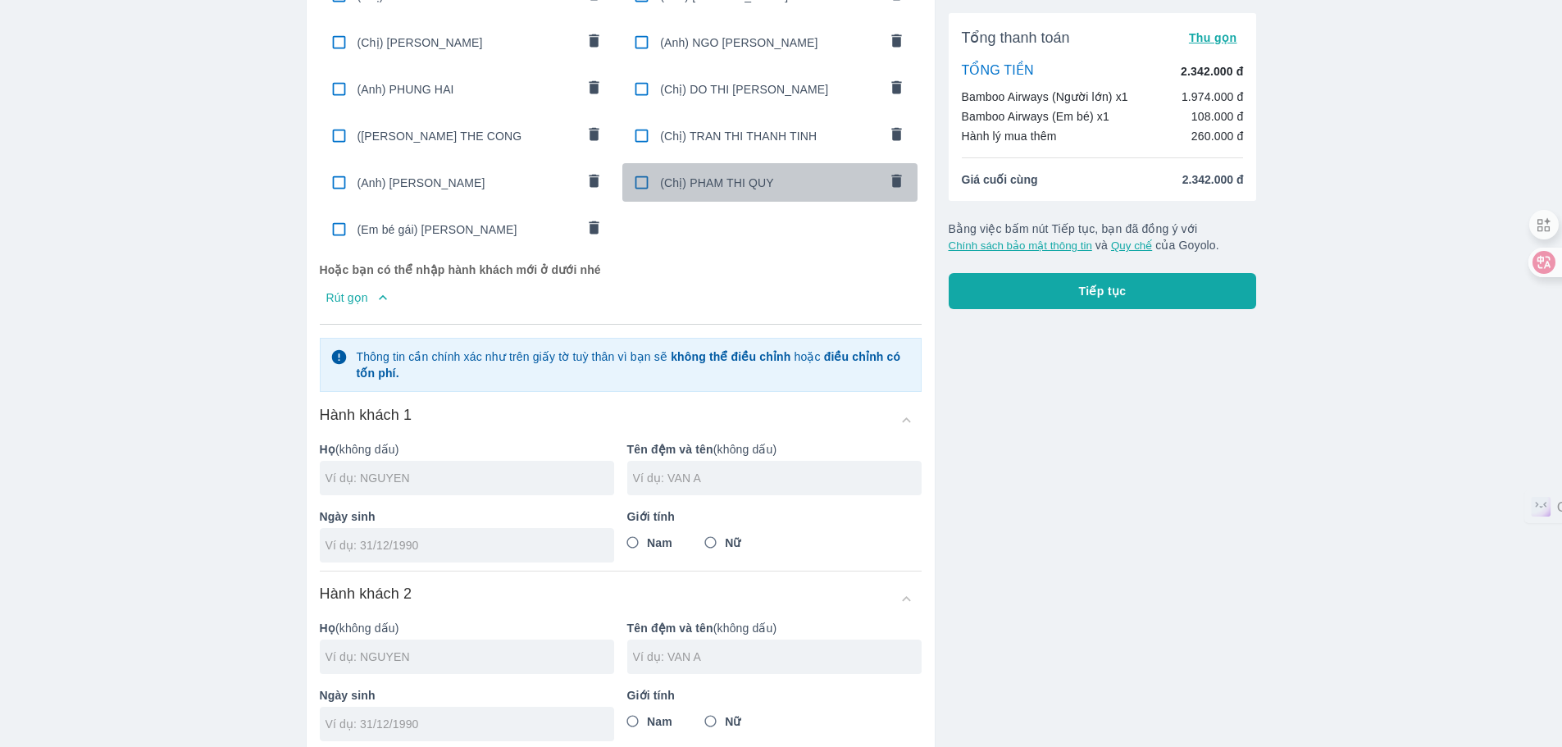
click at [637, 172] on input "checkbox" at bounding box center [642, 182] width 32 height 32
checkbox input "true"
type input "PHAM"
type input "THI QUY"
type input "[DATE]"
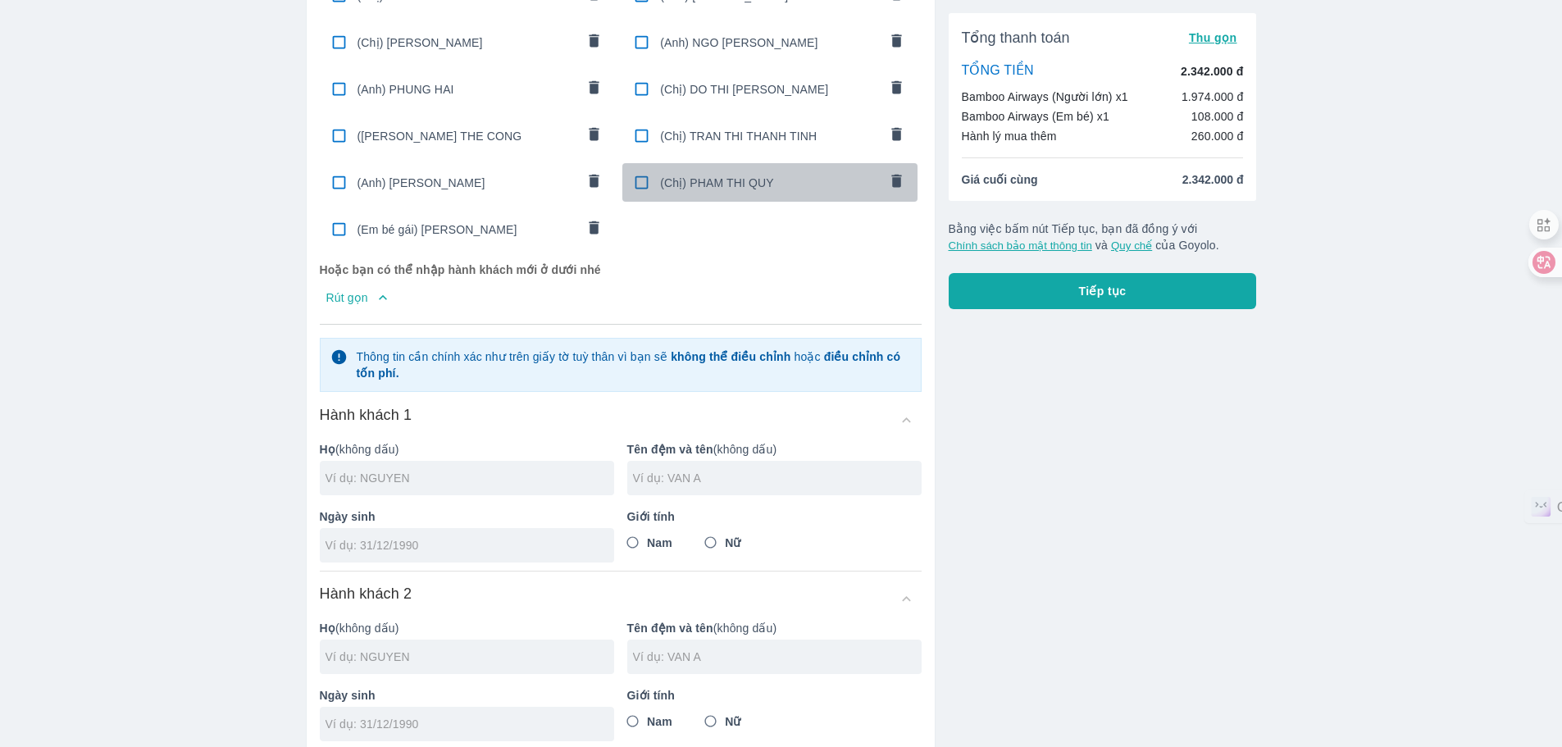
radio input "true"
type input "PHAM THI QUY"
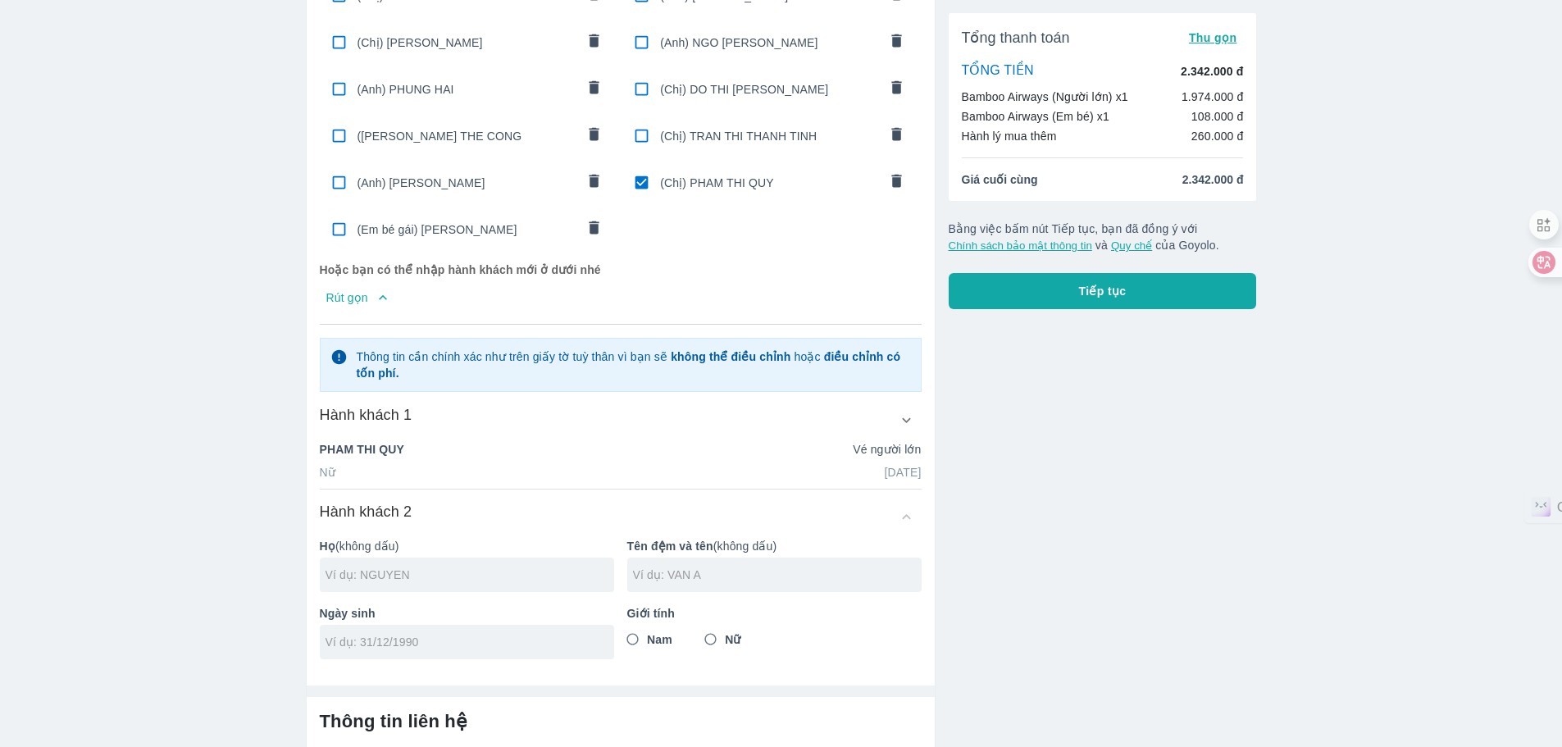
drag, startPoint x: 330, startPoint y: 224, endPoint x: 364, endPoint y: 234, distance: 35.3
click at [330, 223] on input "checkbox" at bounding box center [339, 229] width 32 height 32
checkbox input "true"
type input "NGUYEN"
type input "HOANG YEN"
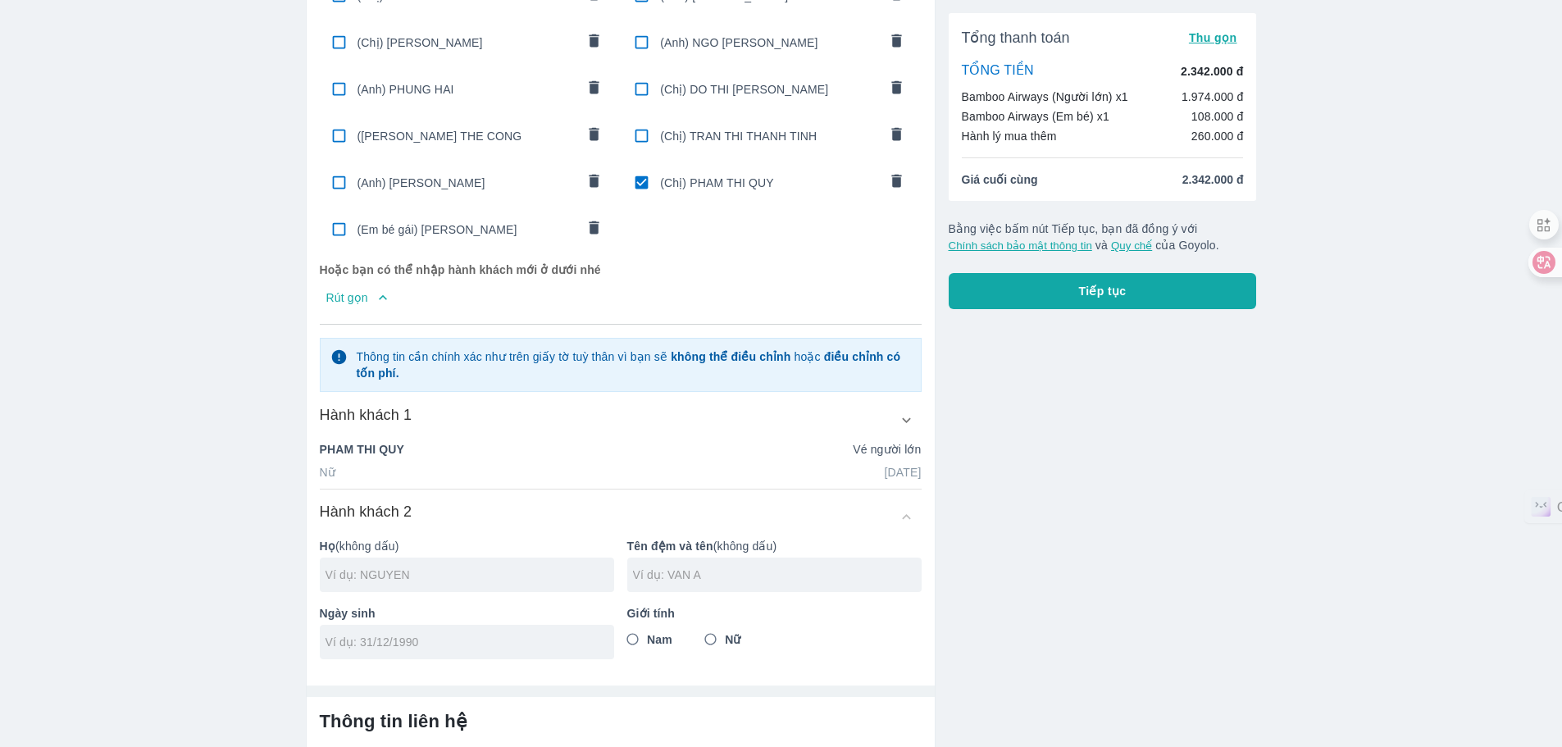
type input "18/07/2024"
radio input "true"
checkbox input "true"
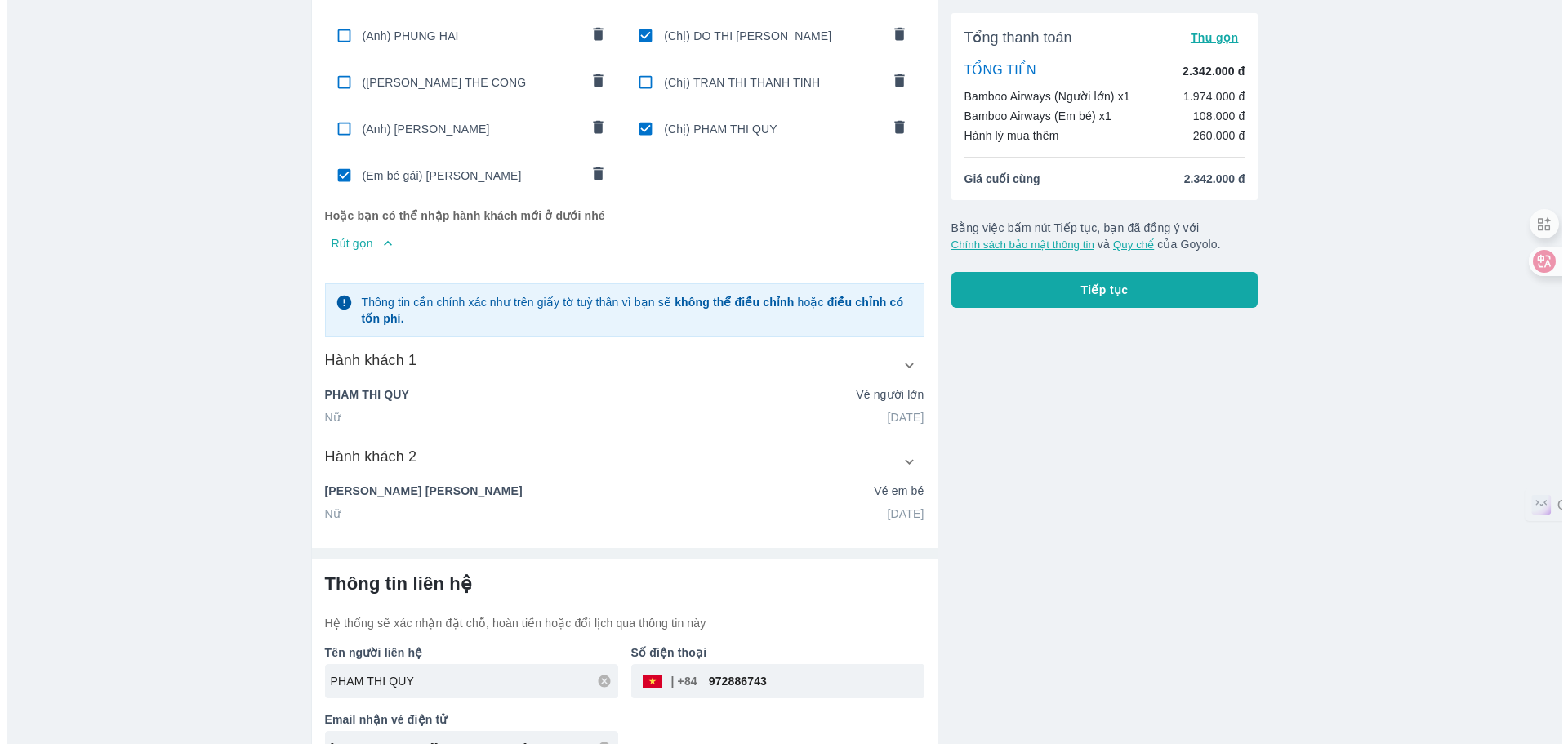
scroll to position [714, 0]
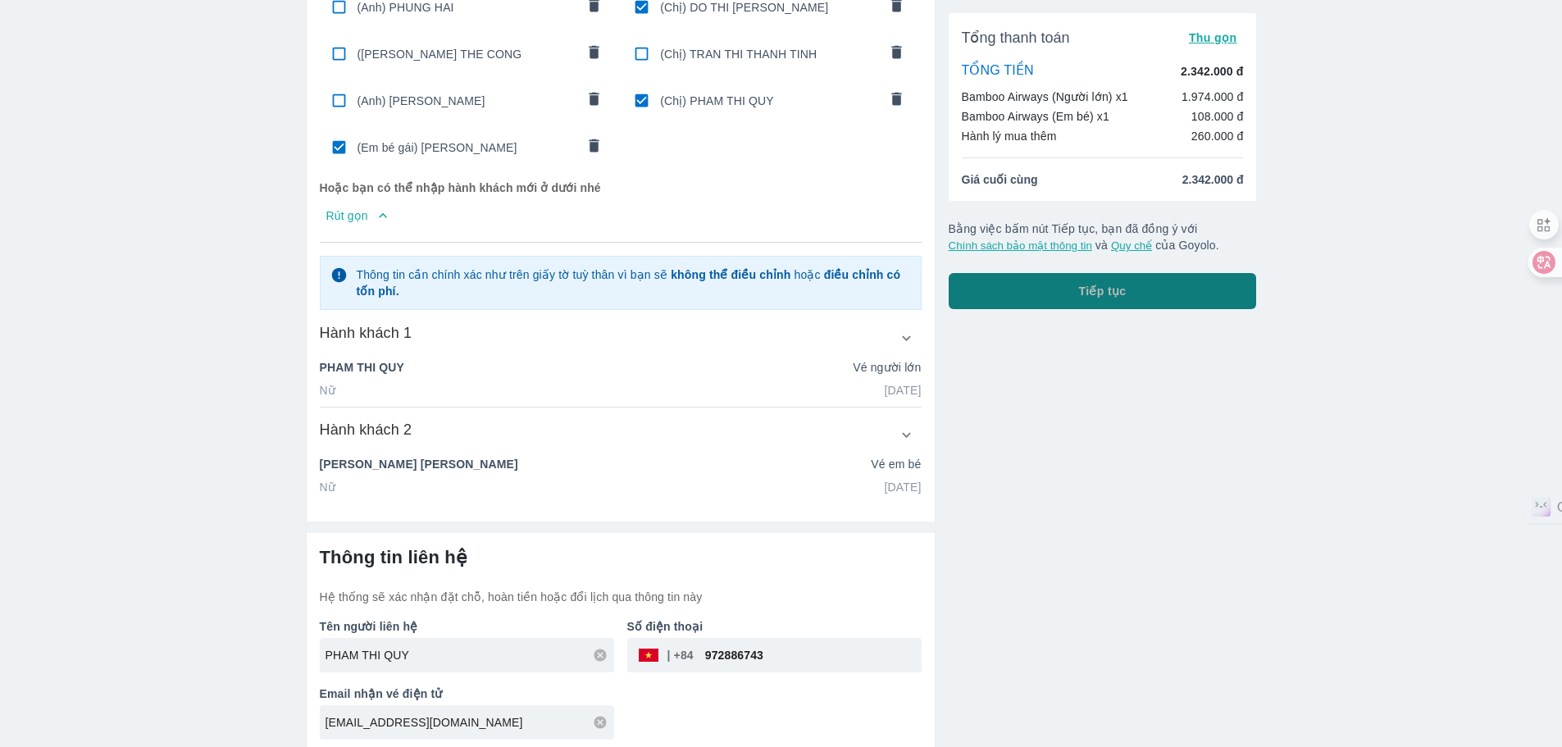
click at [1147, 292] on button "Tiếp tục" at bounding box center [1103, 291] width 308 height 36
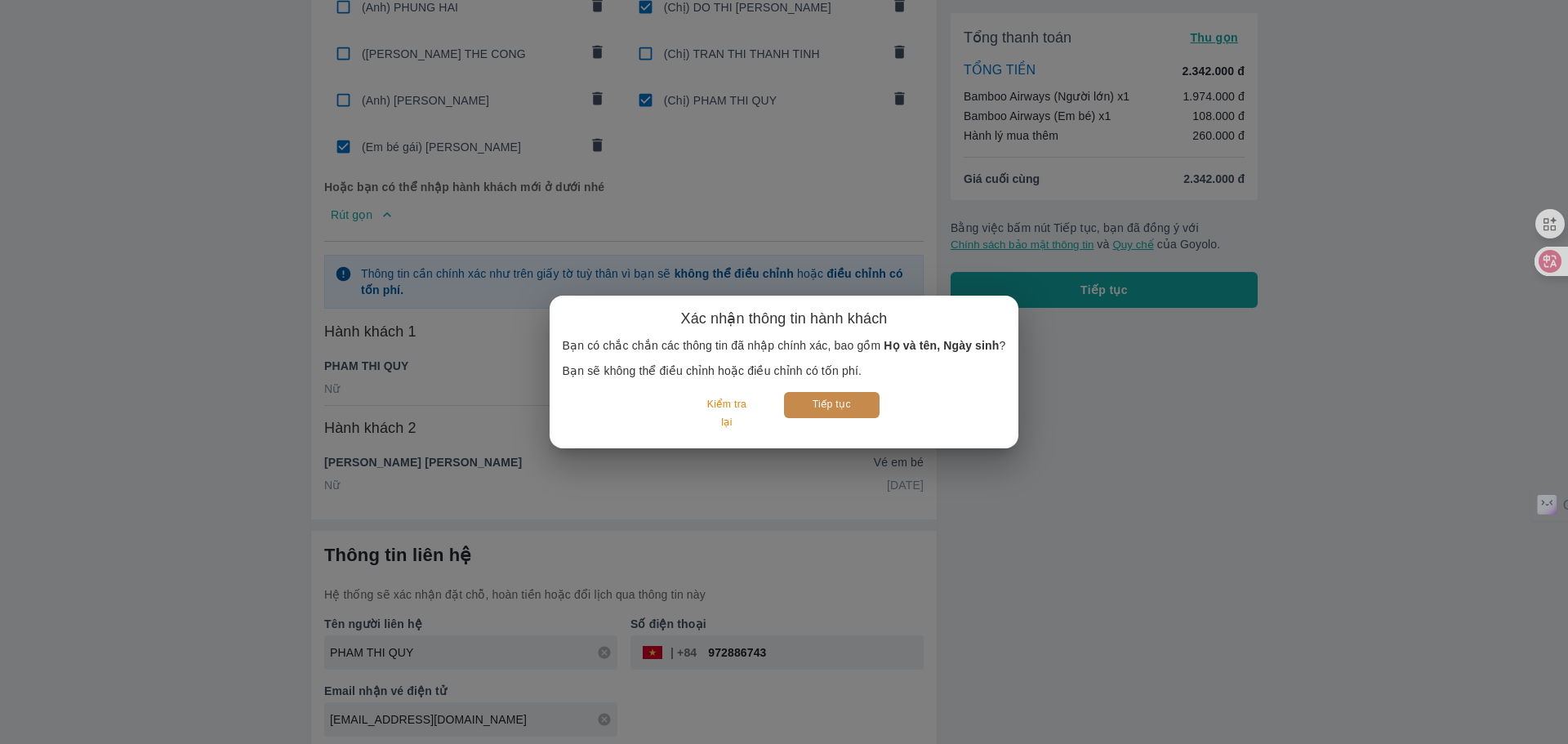
click at [844, 410] on button "Tiếp tục" at bounding box center [832, 404] width 96 height 25
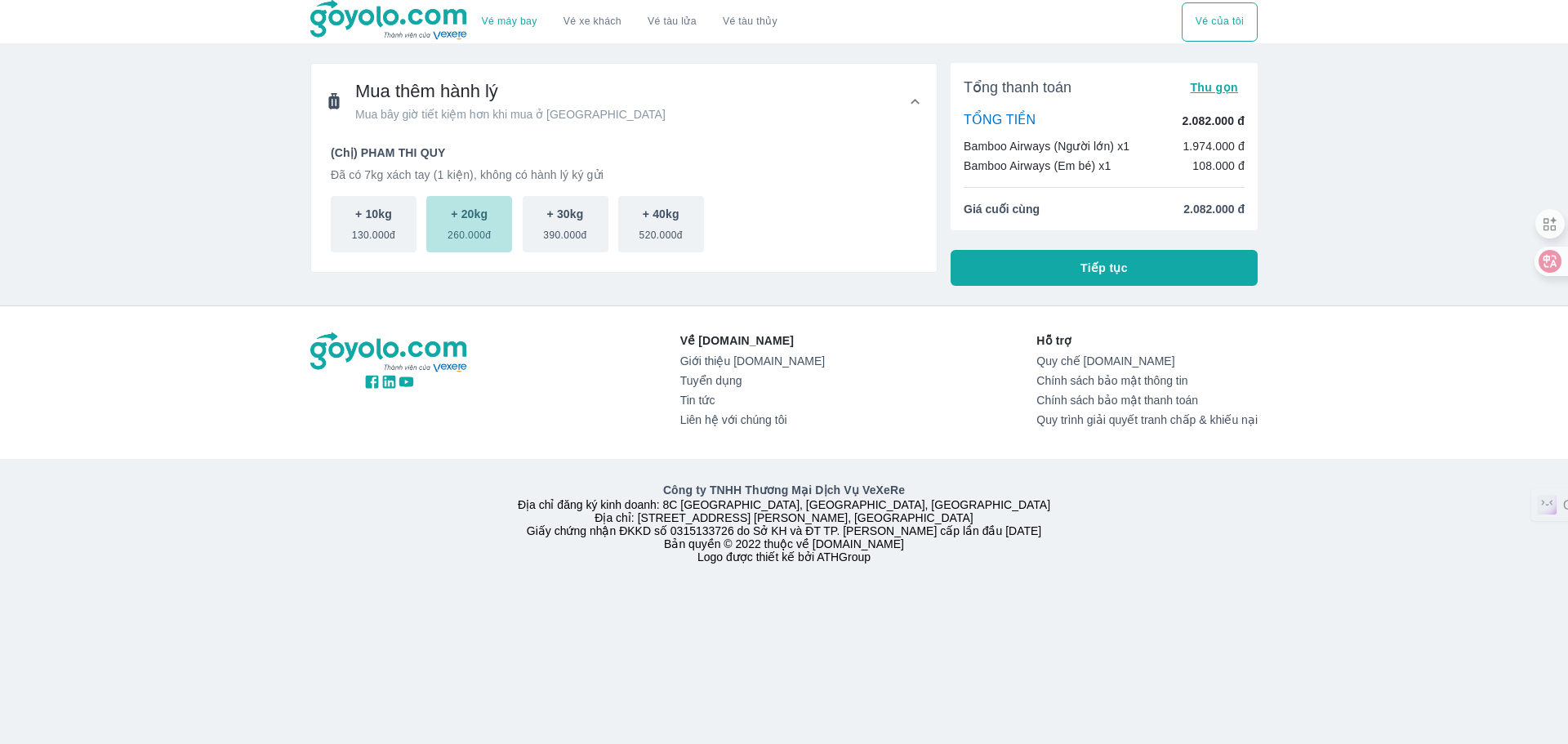
click at [467, 229] on span "260.000đ" at bounding box center [468, 232] width 43 height 20
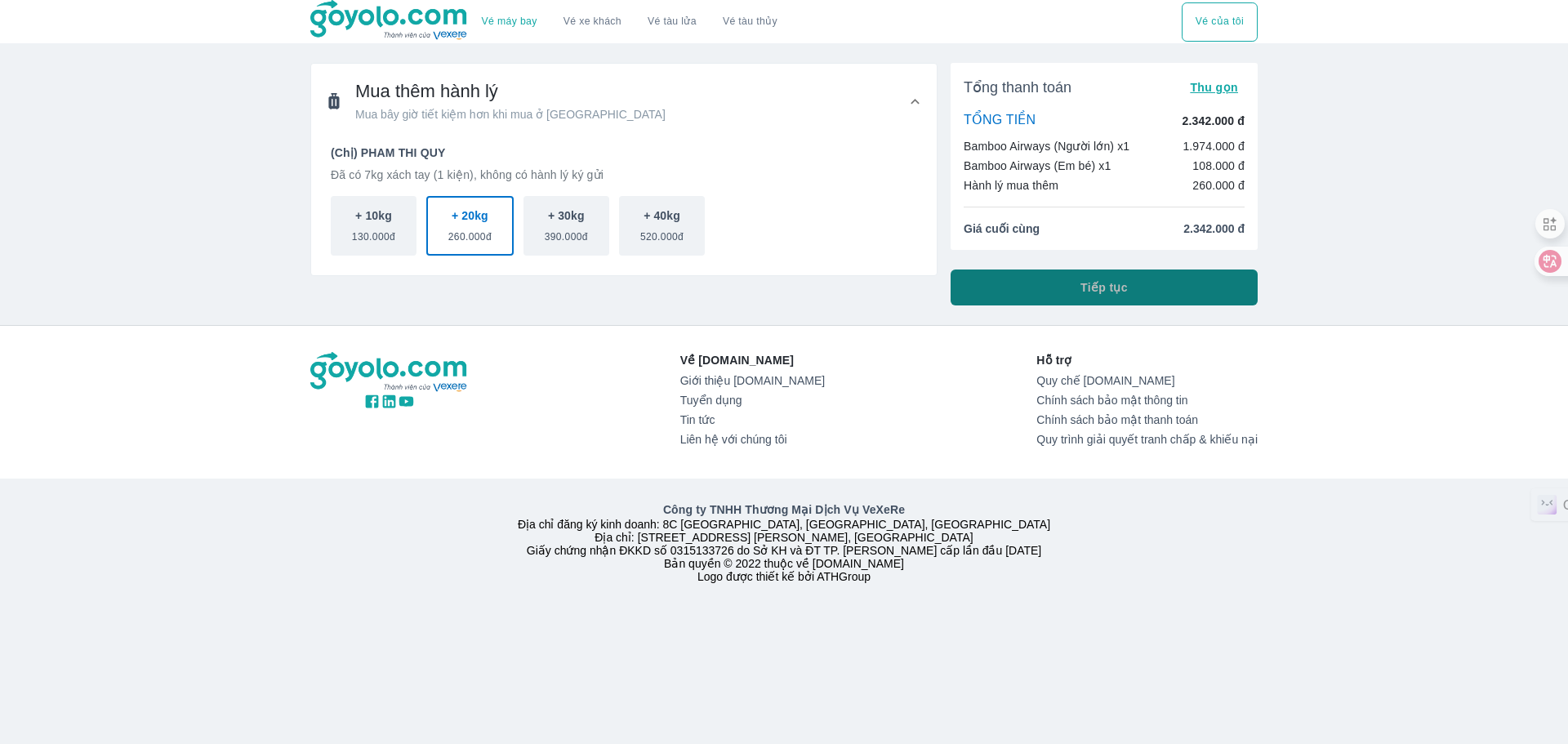
click at [1099, 287] on span "Tiếp tục" at bounding box center [1105, 287] width 48 height 16
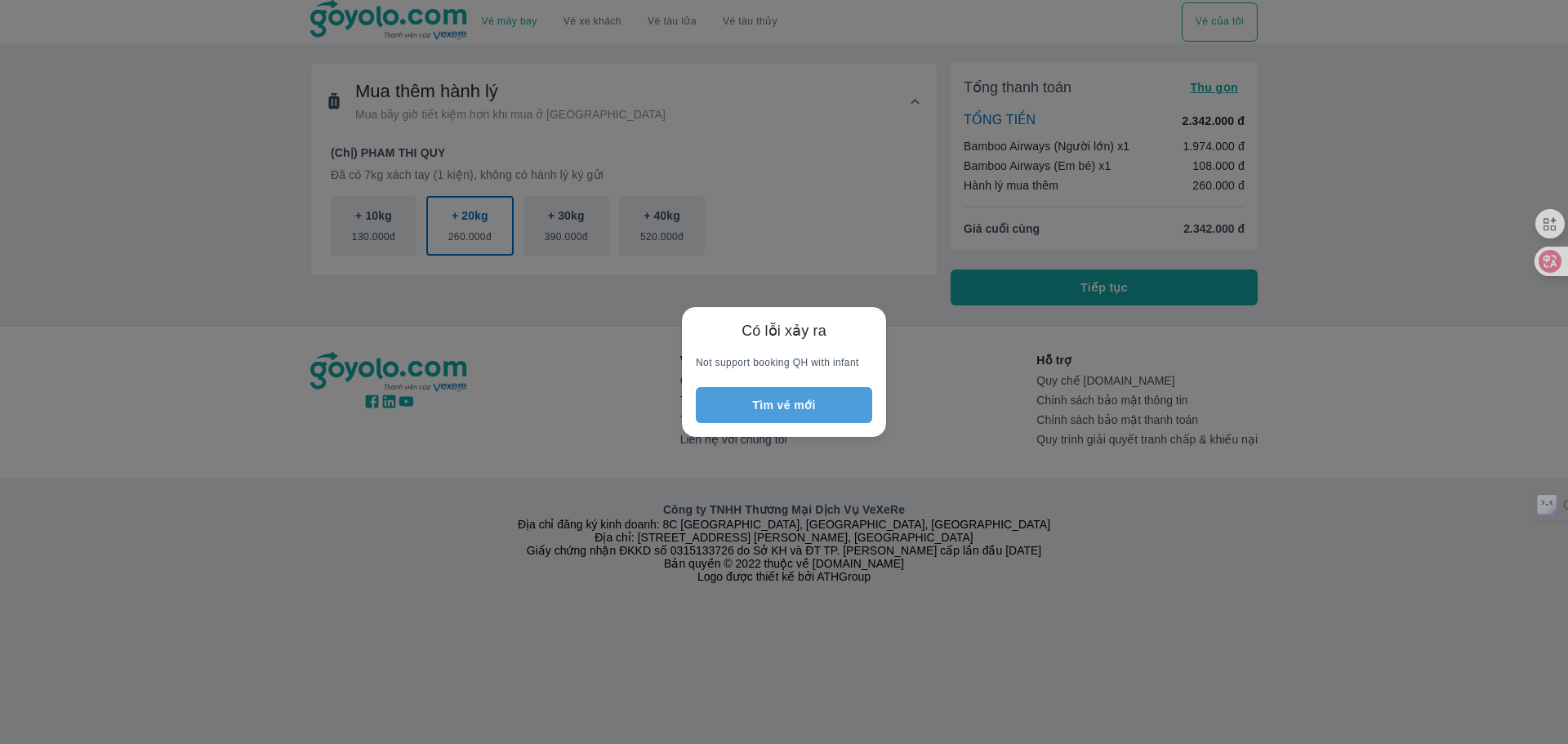
click at [764, 401] on button "Tìm vé mới" at bounding box center [783, 405] width 176 height 36
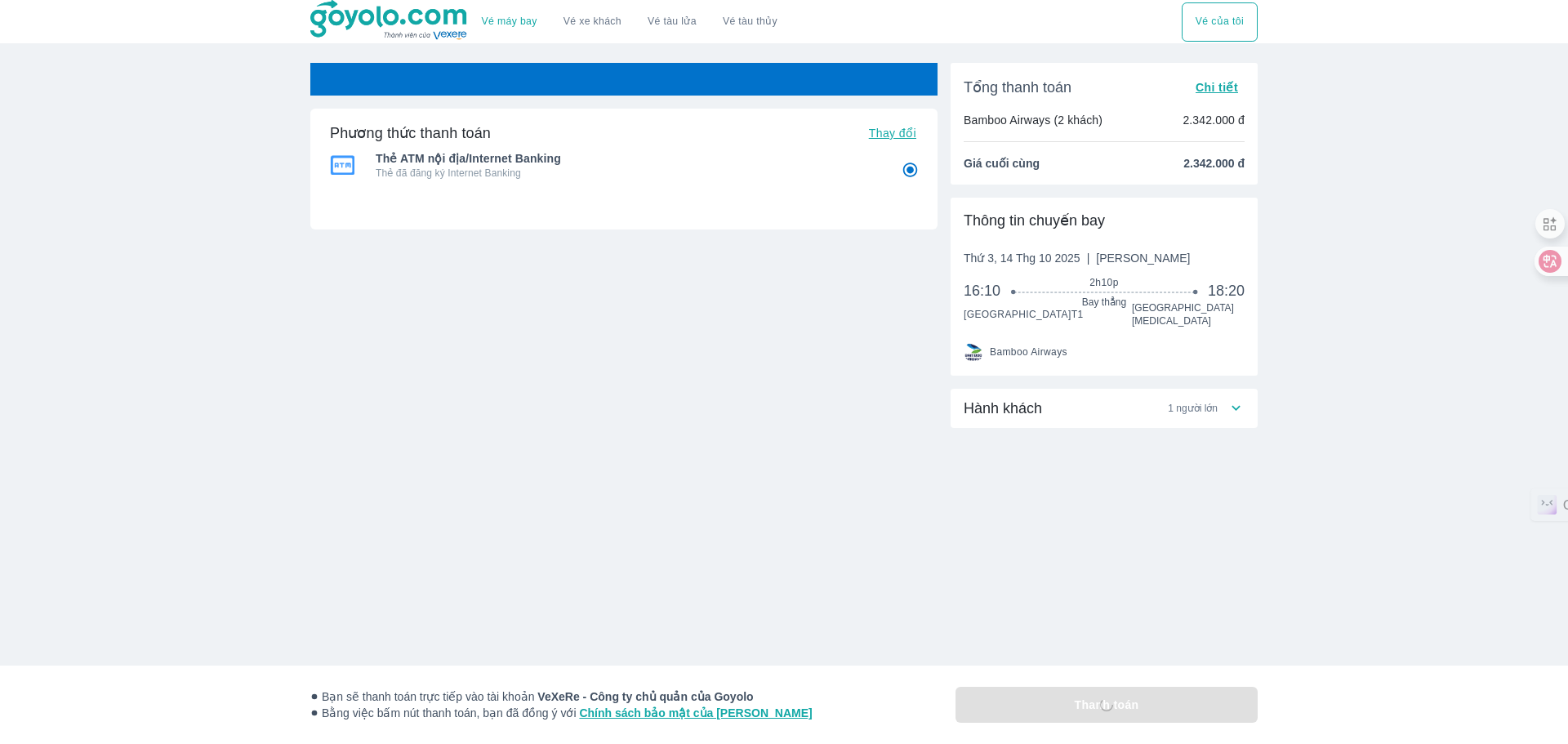
click at [1018, 398] on span "Hành khách" at bounding box center [1002, 408] width 79 height 20
click at [1215, 91] on span "Chi tiết" at bounding box center [1216, 87] width 43 height 13
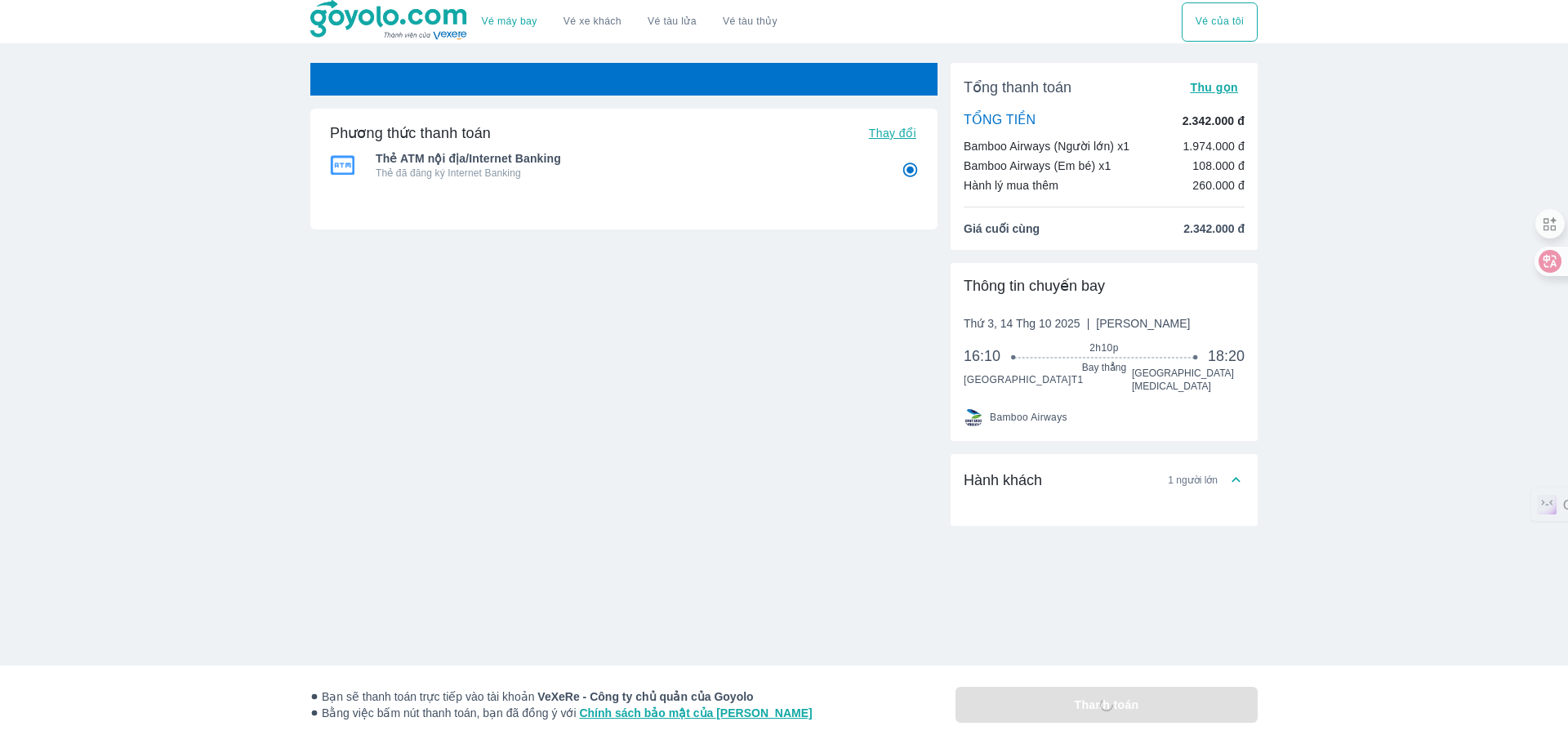
click at [811, 370] on div "Phương thức thanh toán Thay đổi Thẻ ATM nội địa/Internet Banking Thẻ đã đăng ký…" at bounding box center [625, 279] width 628 height 432
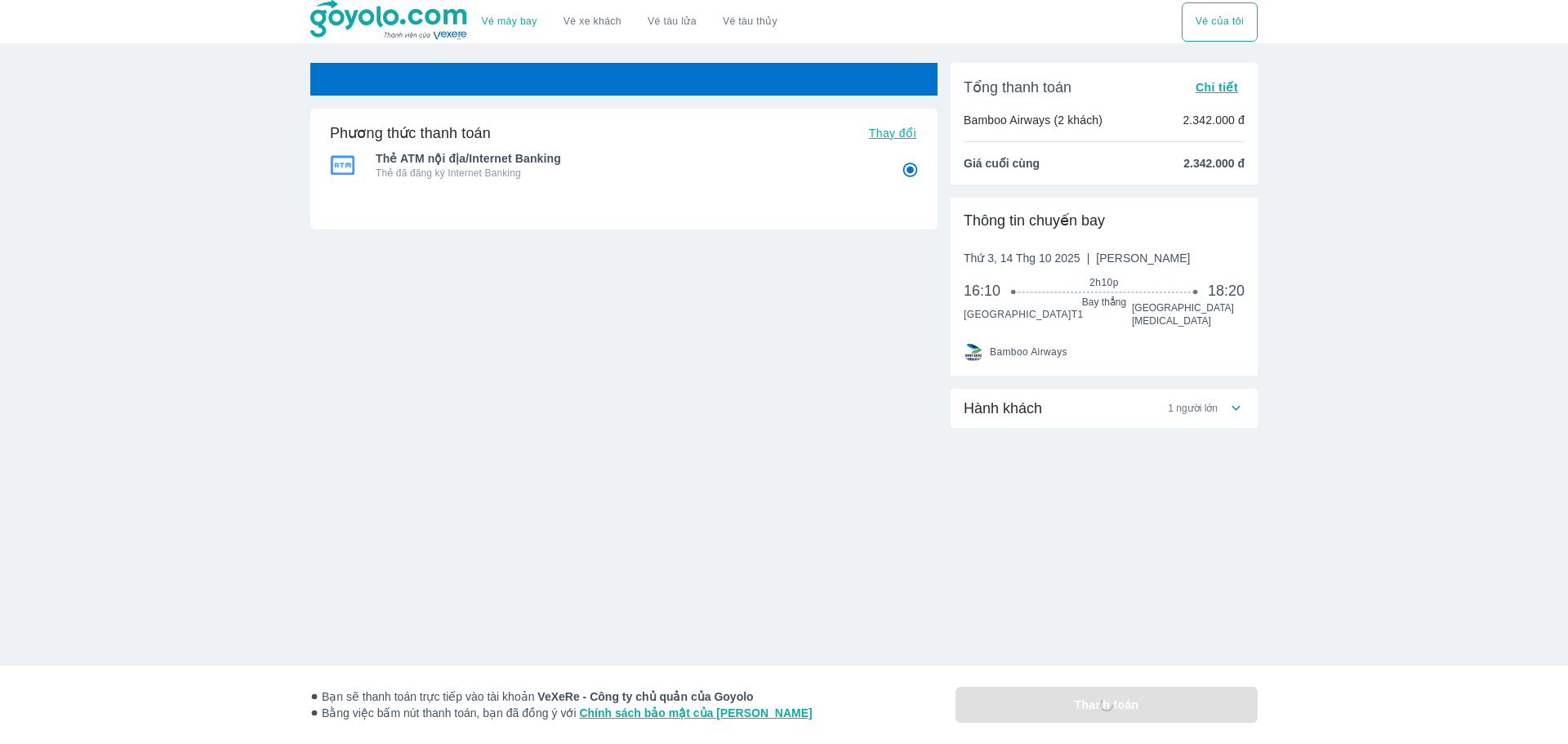
radio input "false"
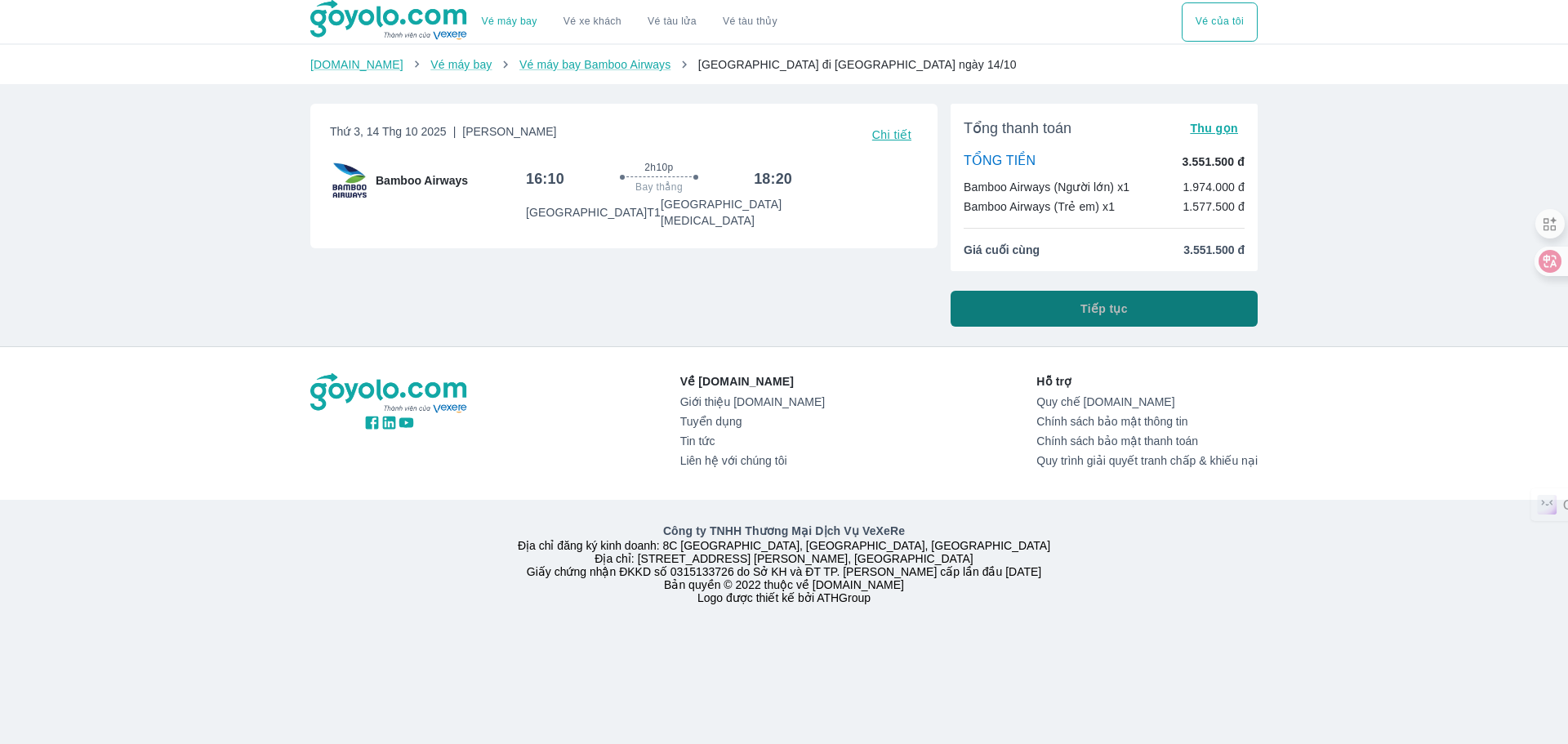
click at [1077, 309] on button "Tiếp tục" at bounding box center [1104, 309] width 307 height 36
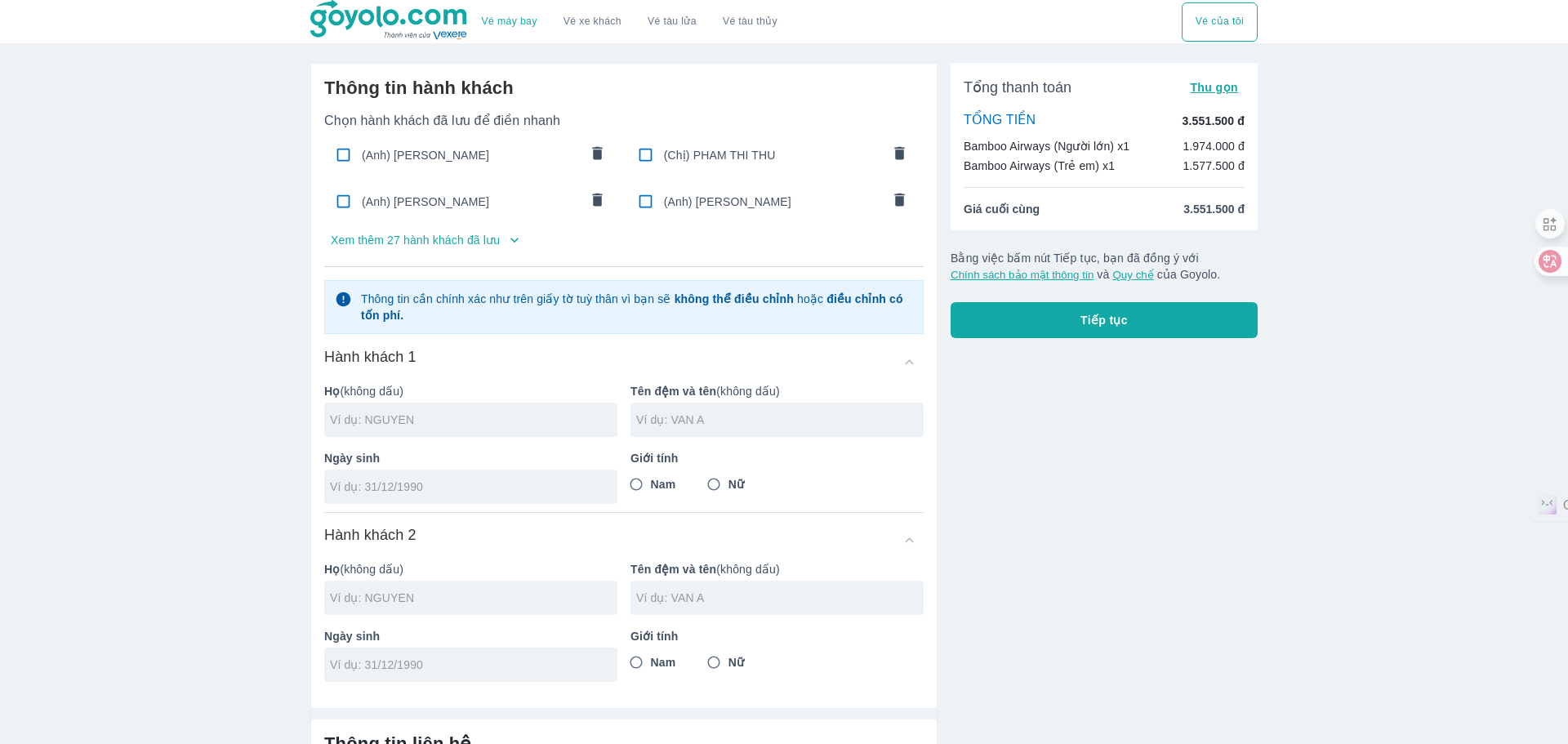
type input "PHAM"
type input "THI QUY"
type input "[DATE]"
radio input "true"
type input "[PERSON_NAME]"
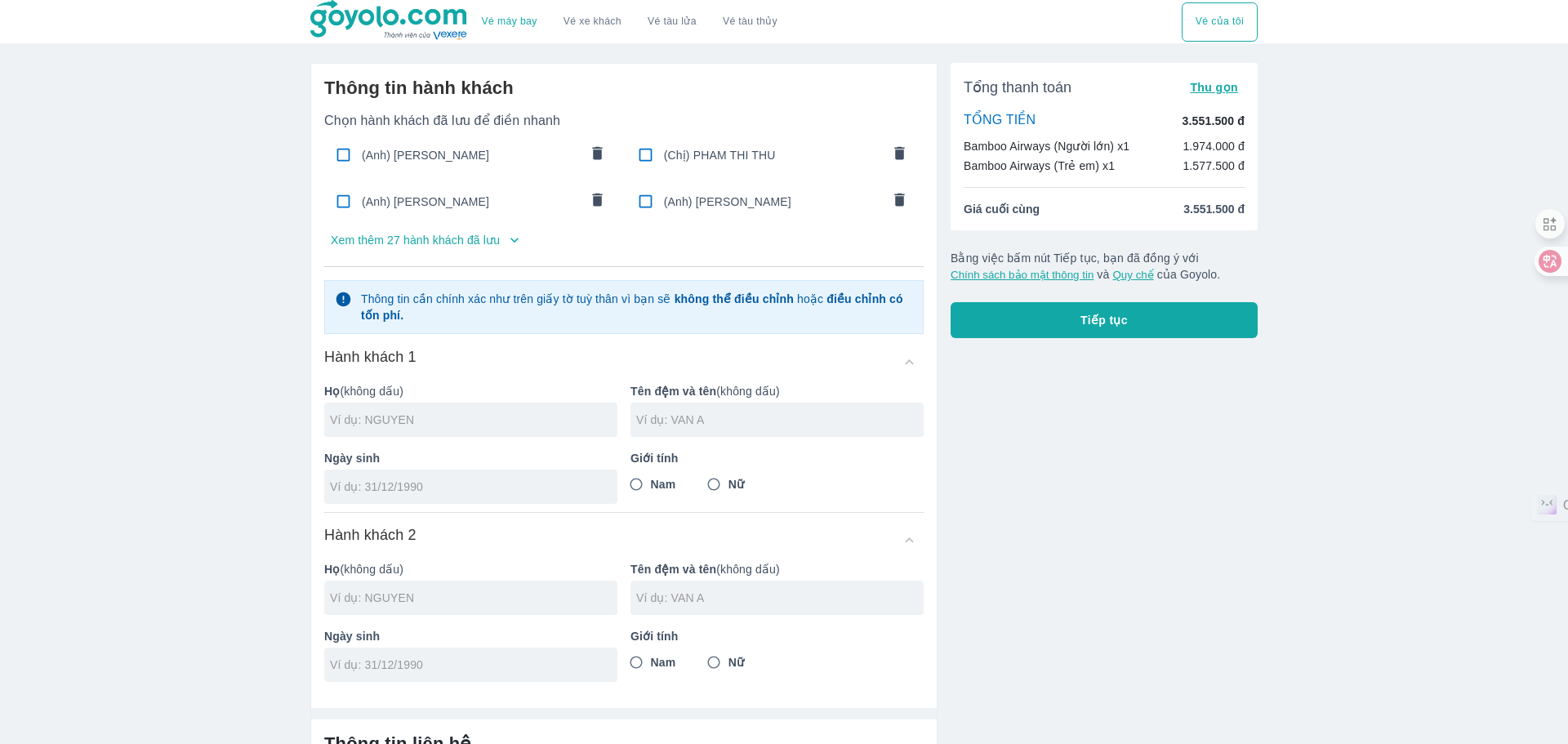
type input "[PERSON_NAME]"
type input "[DATE]"
radio input "true"
type input "PHAM THI QUY"
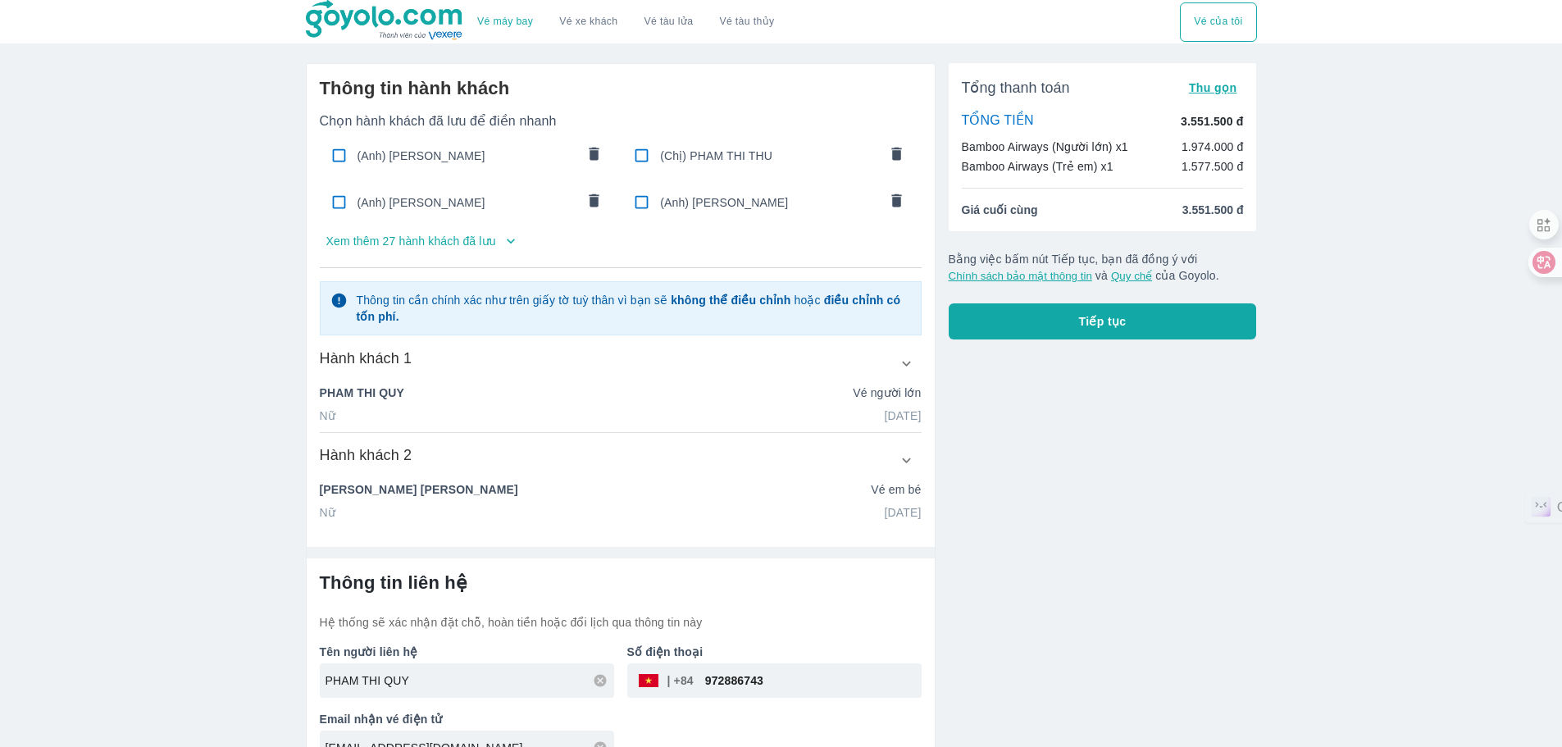
click at [461, 247] on p "Xem thêm 27 hành khách đã lưu" at bounding box center [411, 241] width 170 height 16
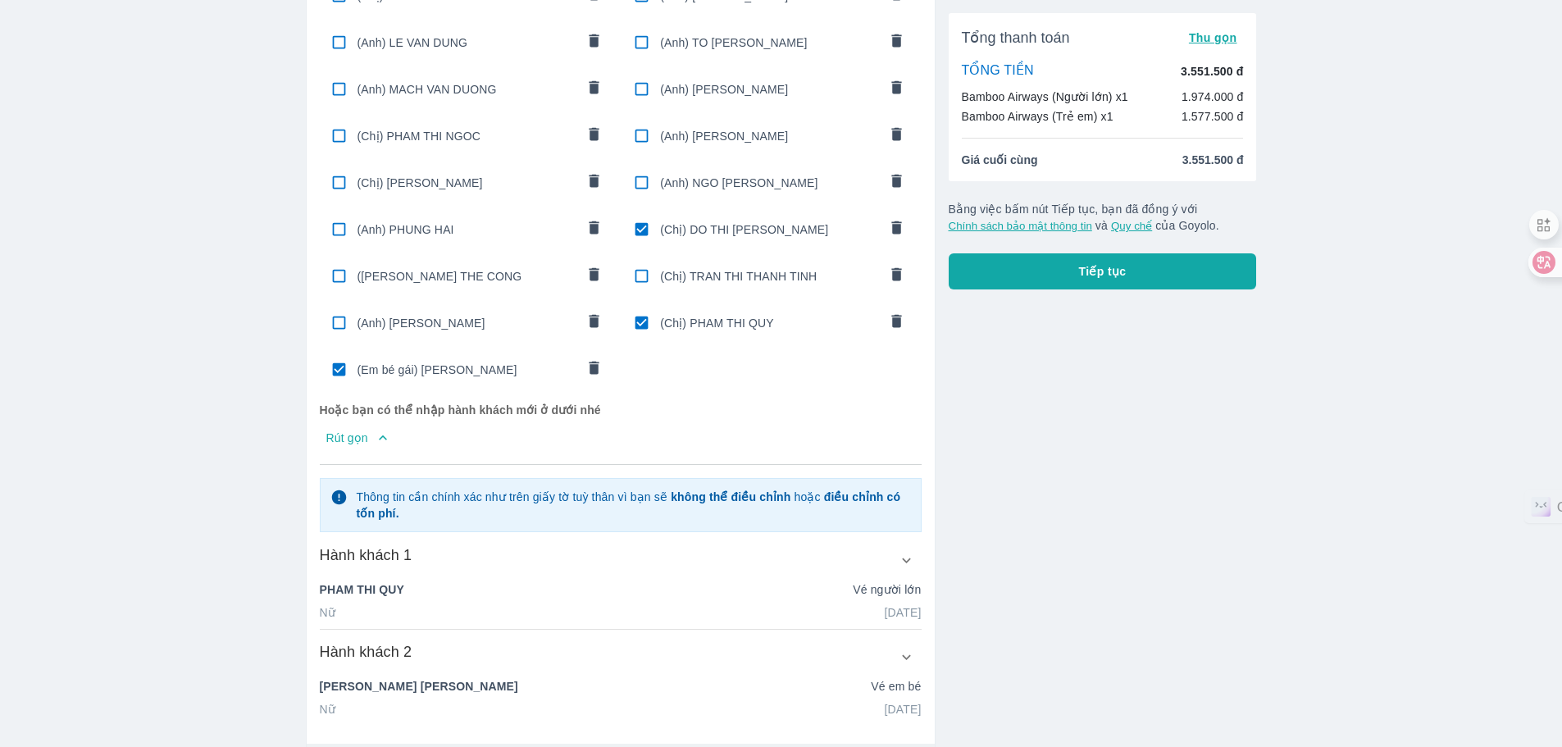
scroll to position [471, 0]
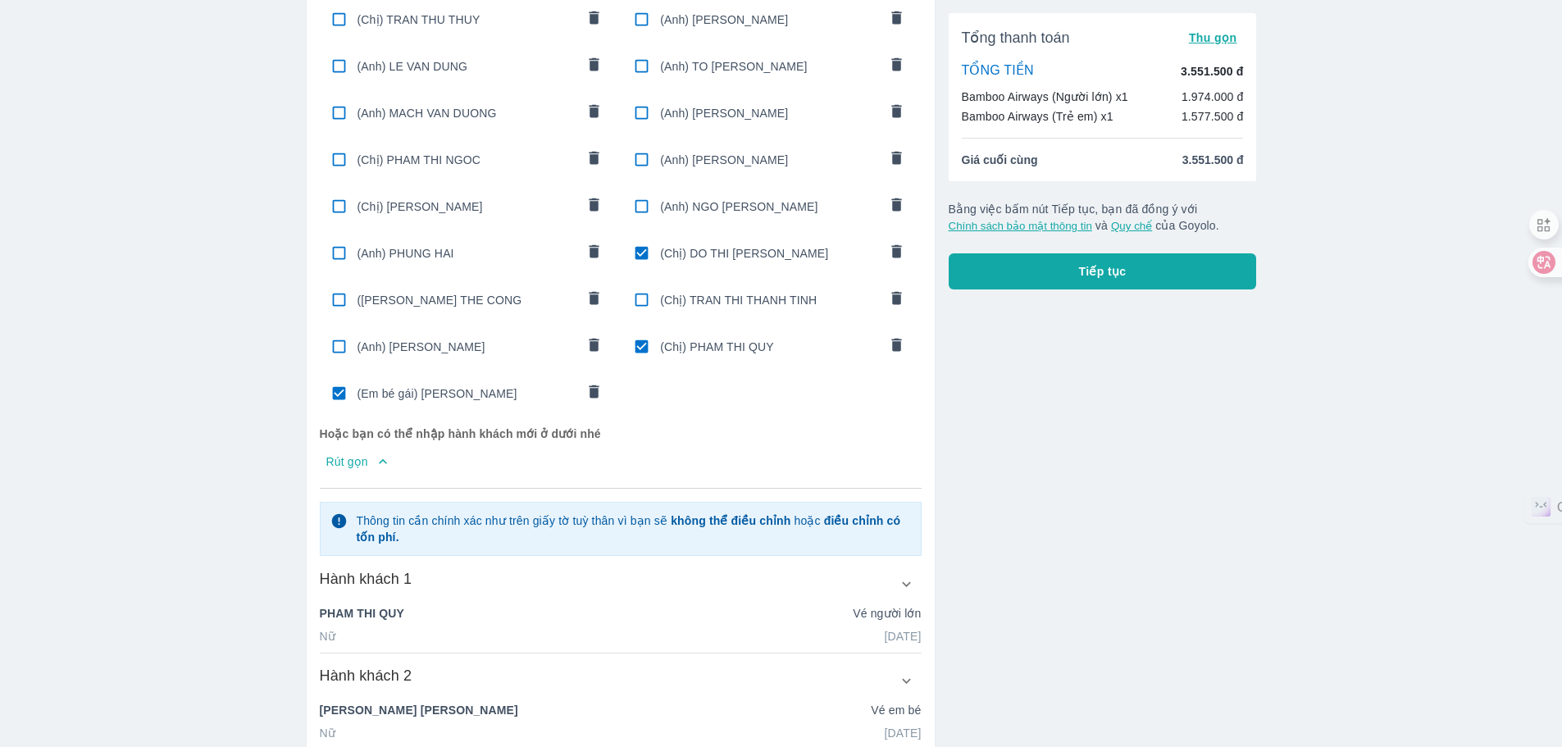
click at [340, 387] on input "checkbox" at bounding box center [339, 393] width 32 height 32
checkbox input "false"
radio input "false"
checkbox input "false"
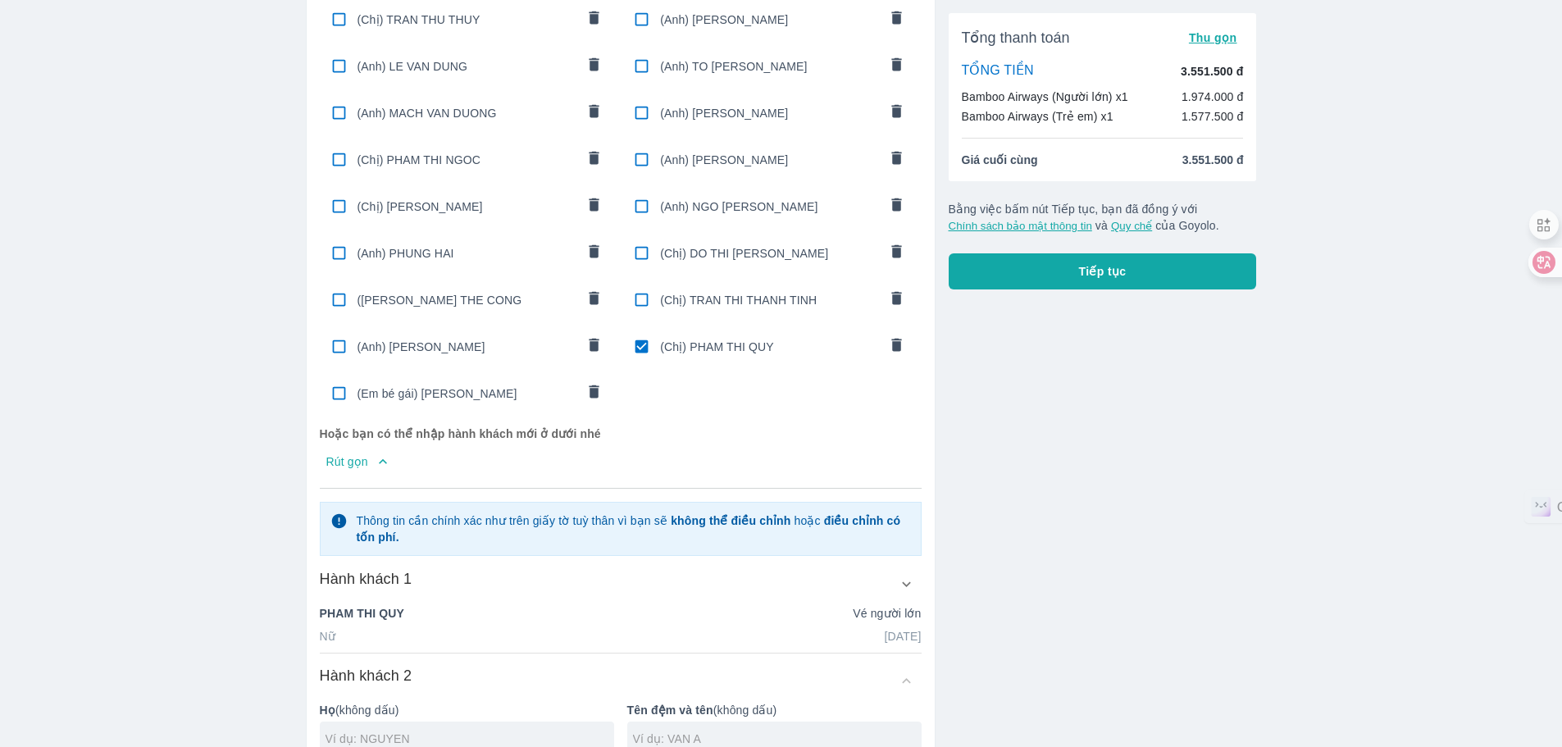
click at [644, 289] on input "checkbox" at bounding box center [642, 300] width 32 height 32
checkbox input "true"
type input "TRAN"
type input "THI THANH TINH"
type input "[DATE]"
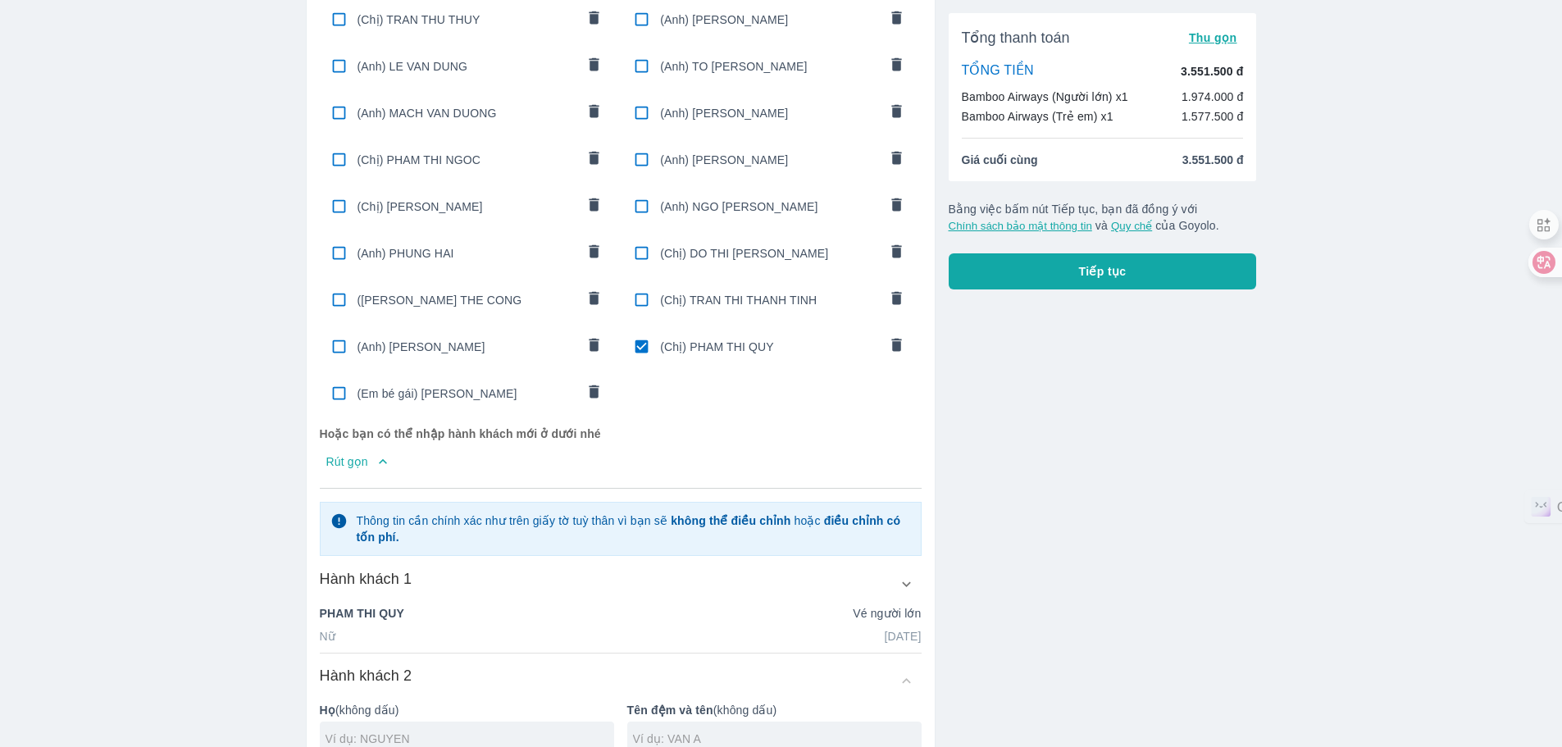
radio input "true"
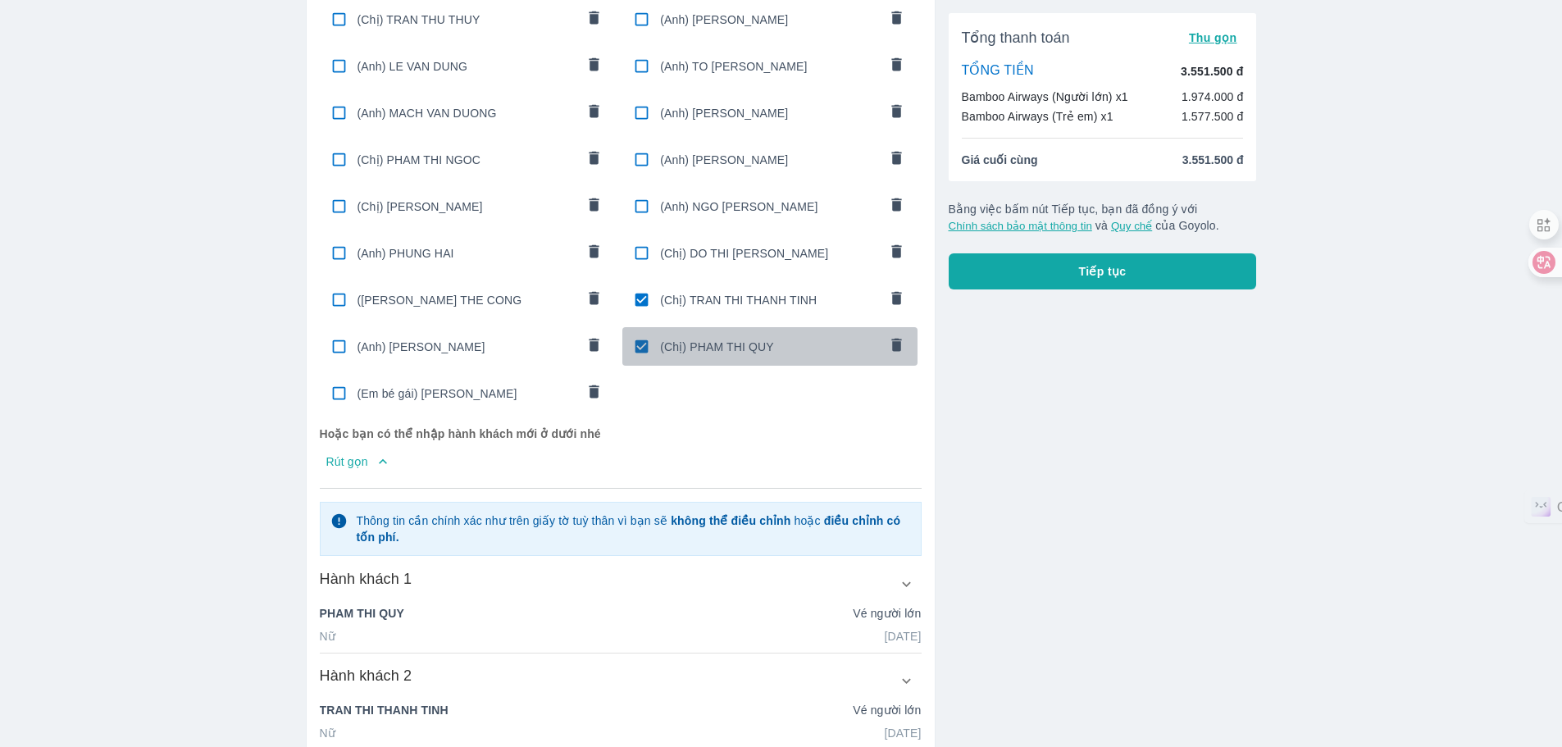
click at [647, 339] on input "checkbox" at bounding box center [642, 346] width 32 height 32
checkbox input "false"
type input "TRAN"
type input "THI THANH TINH"
type input "[DATE]"
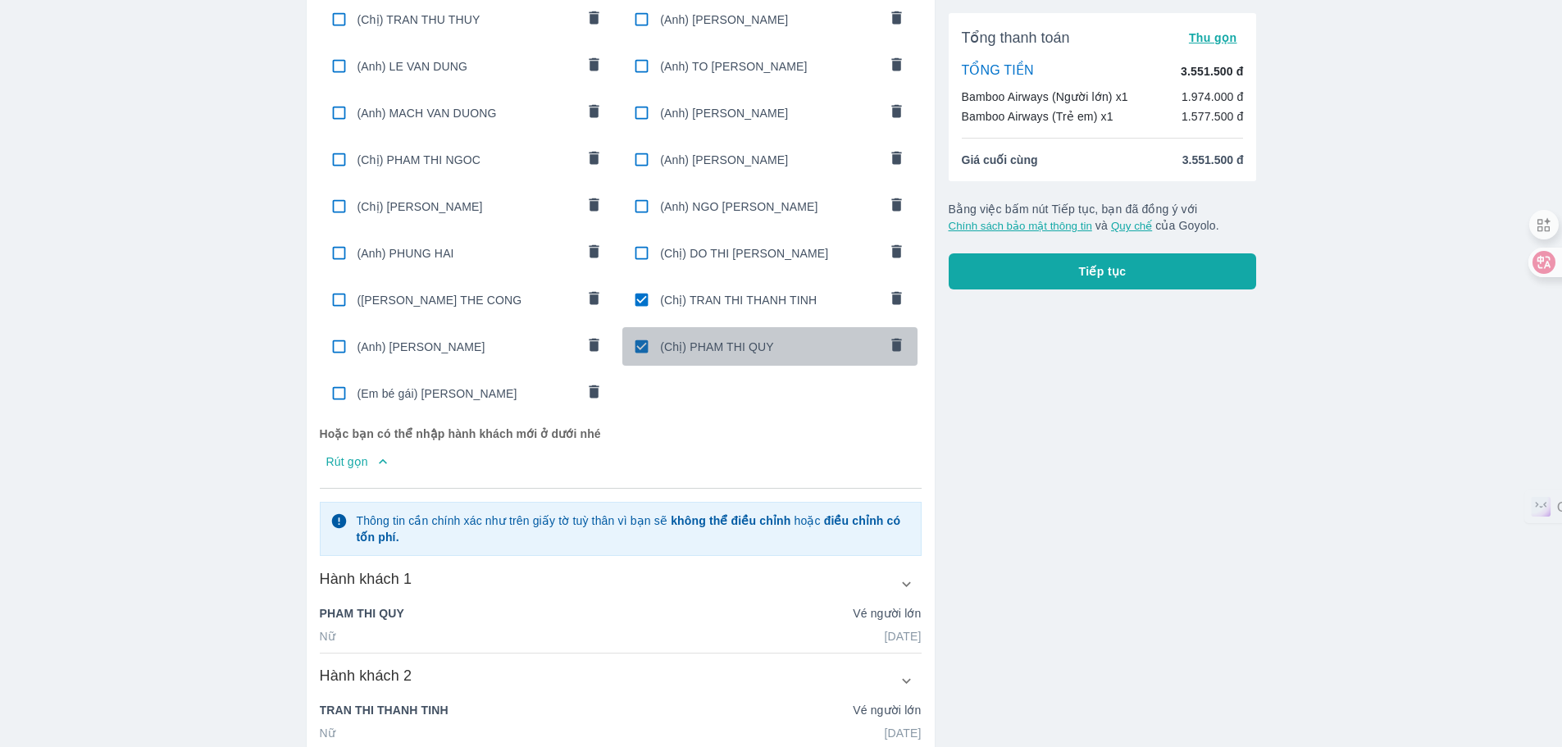
radio input "false"
type input "TRAN THI THANH TINH"
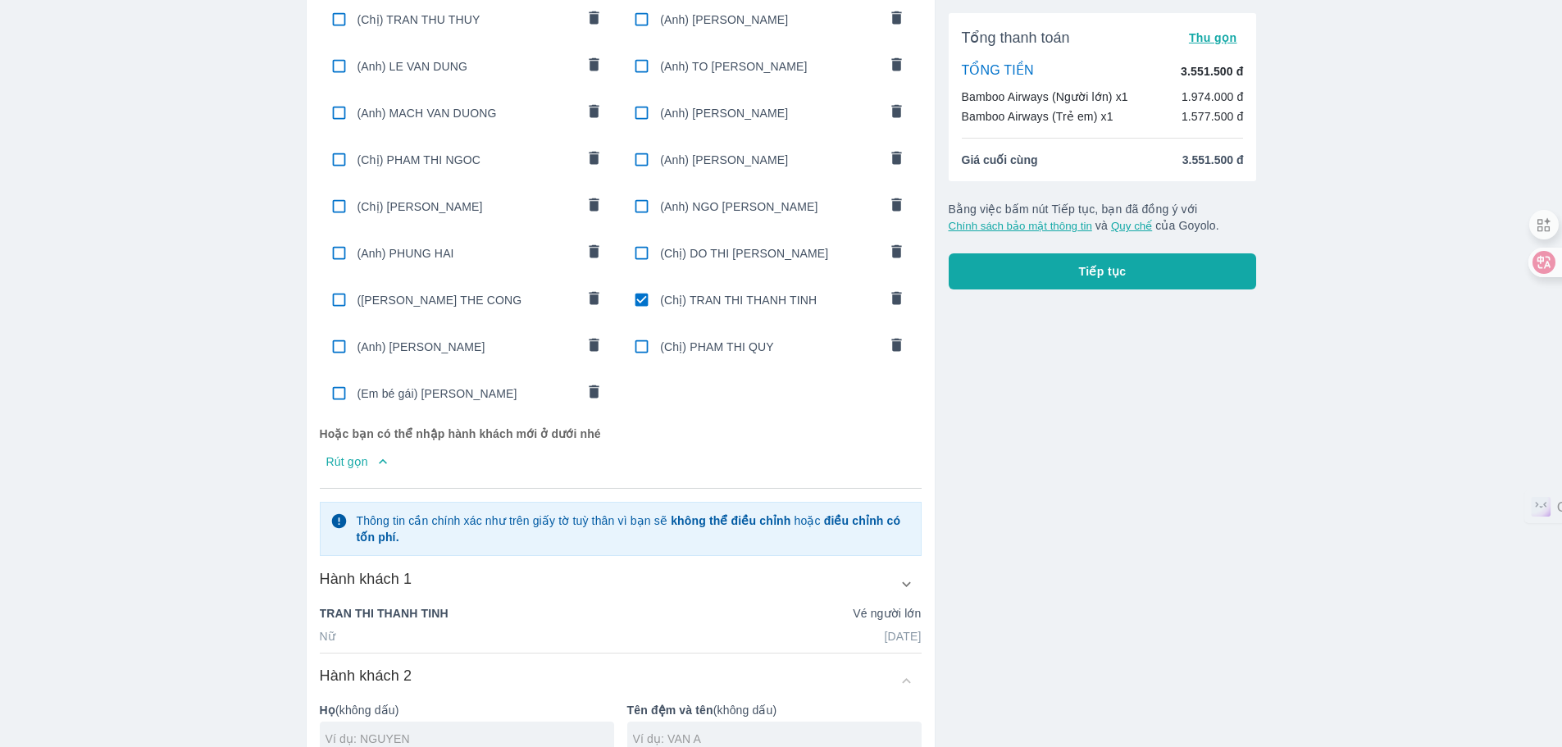
scroll to position [717, 0]
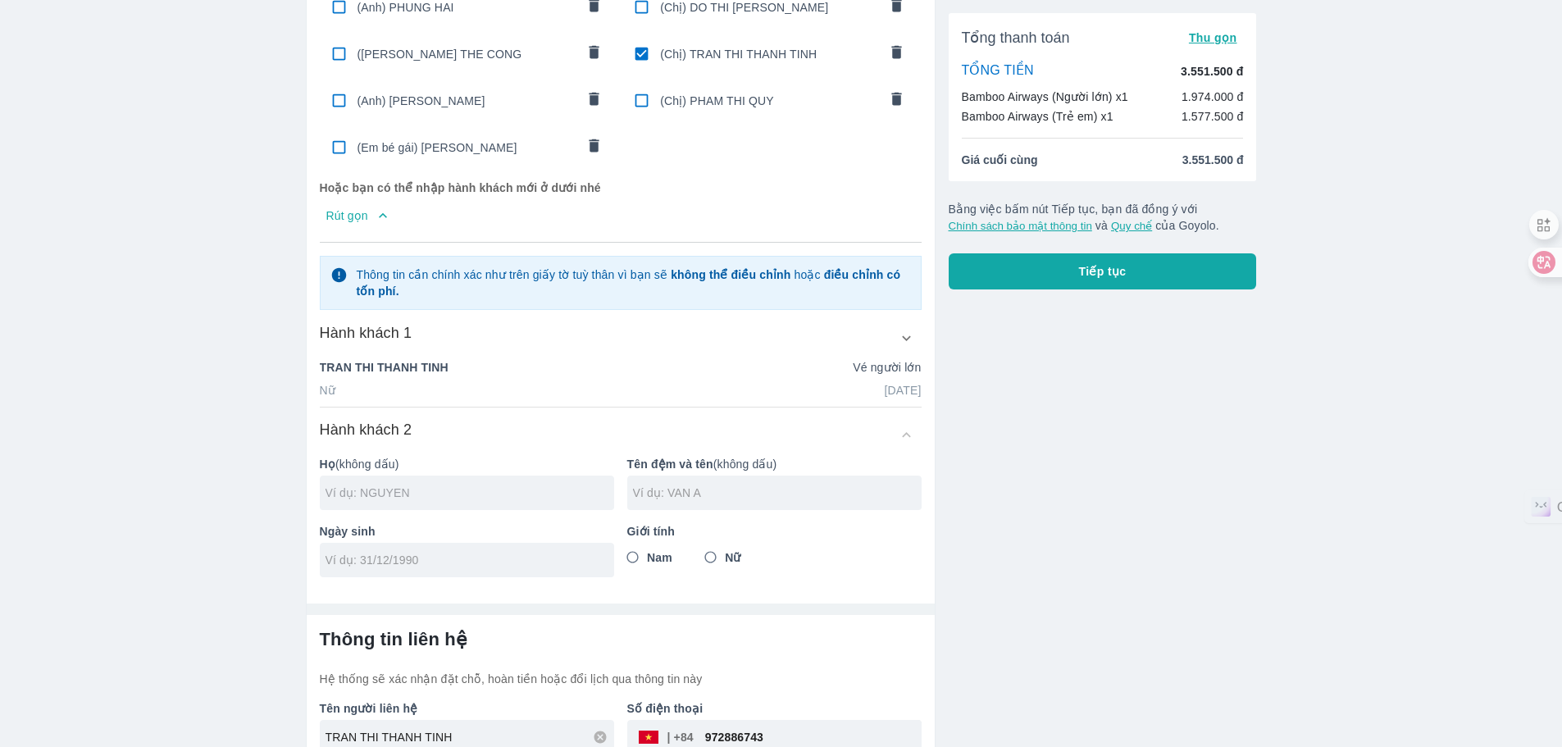
click at [450, 486] on input "text" at bounding box center [469, 493] width 289 height 16
type input "NGUYEN"
type input "TRUNG HIEU"
type input "28/01/2014"
click at [662, 554] on span "Nam" at bounding box center [659, 557] width 25 height 16
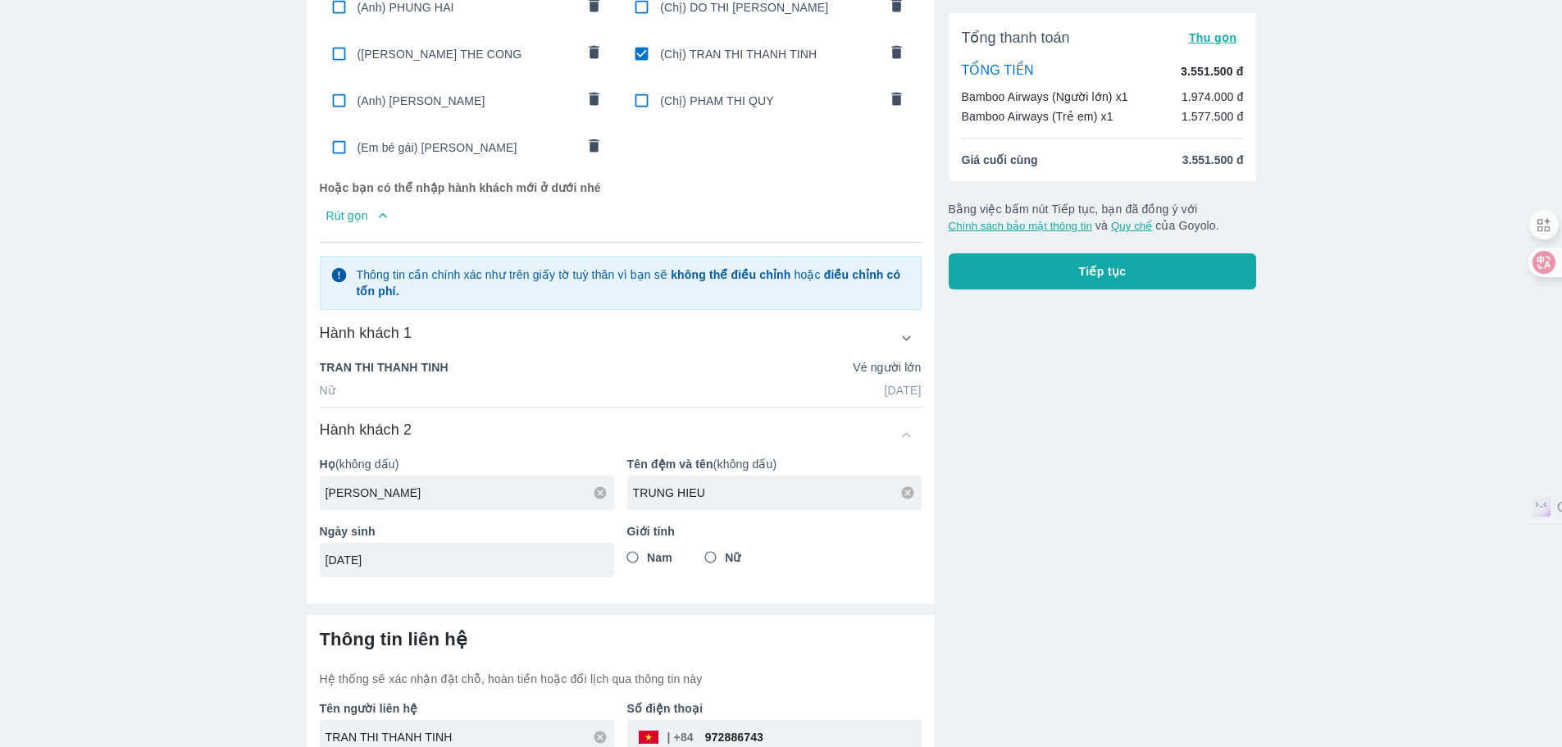
click at [648, 554] on input "Nam" at bounding box center [633, 558] width 30 height 30
radio input "true"
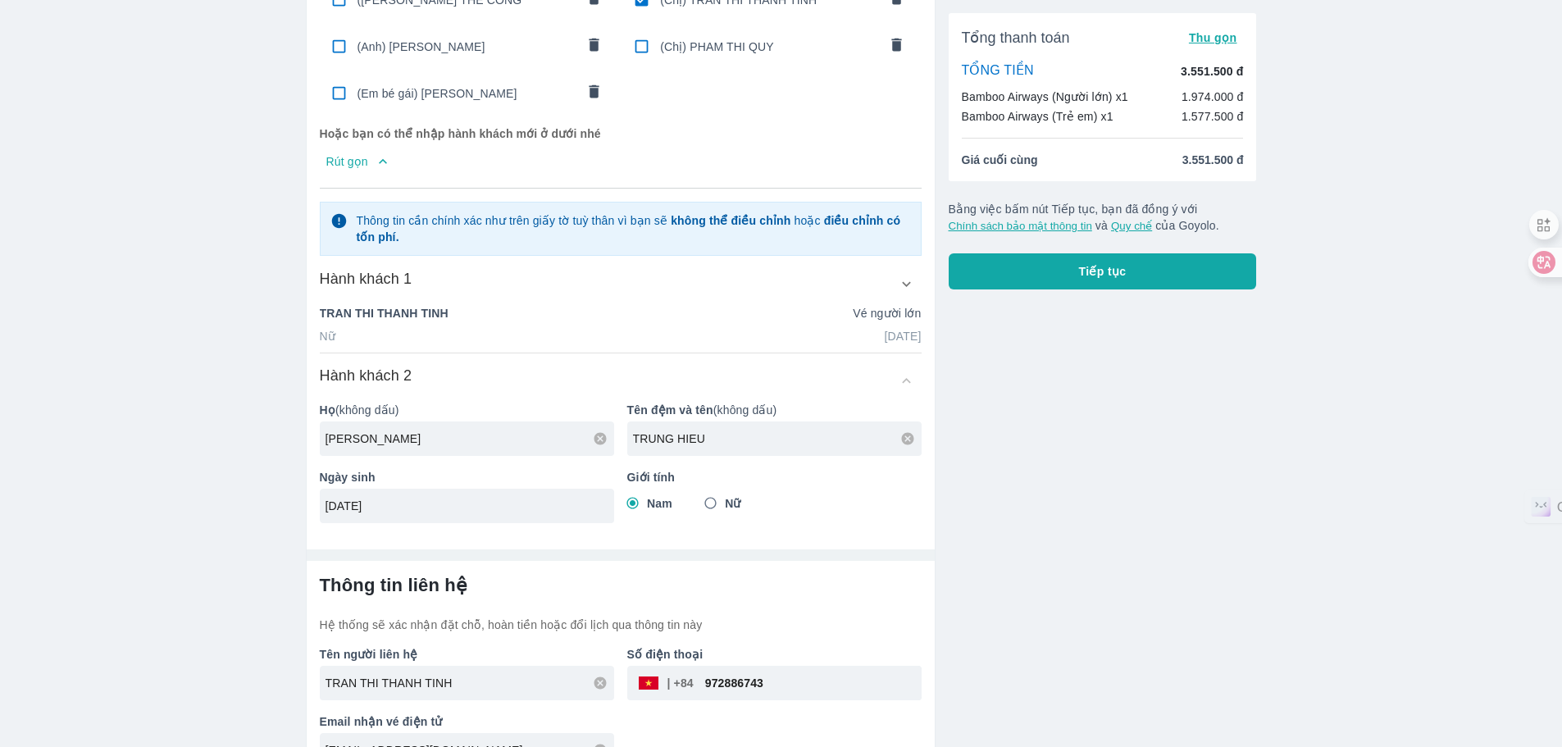
scroll to position [798, 0]
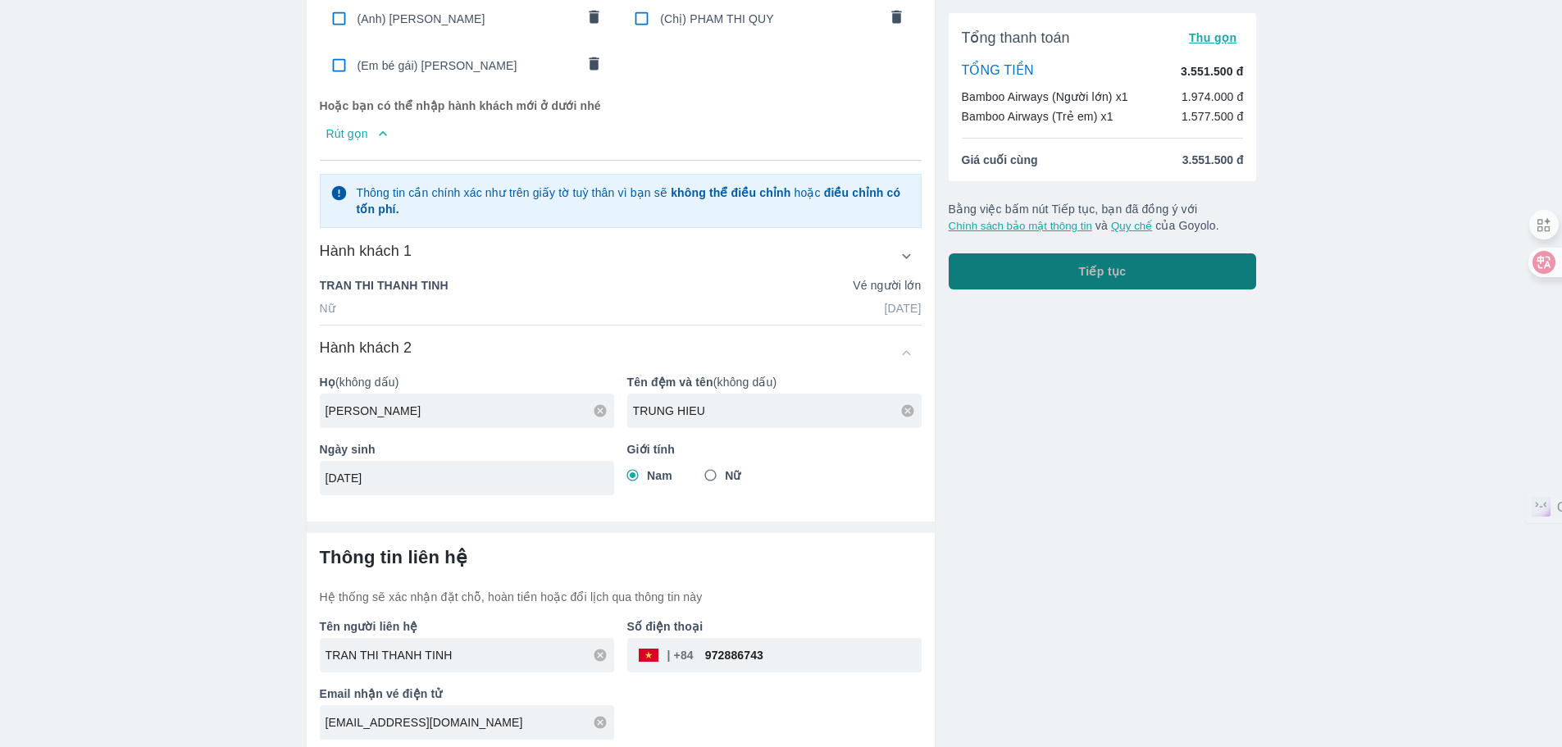
click at [1134, 284] on button "Tiếp tục" at bounding box center [1103, 271] width 308 height 36
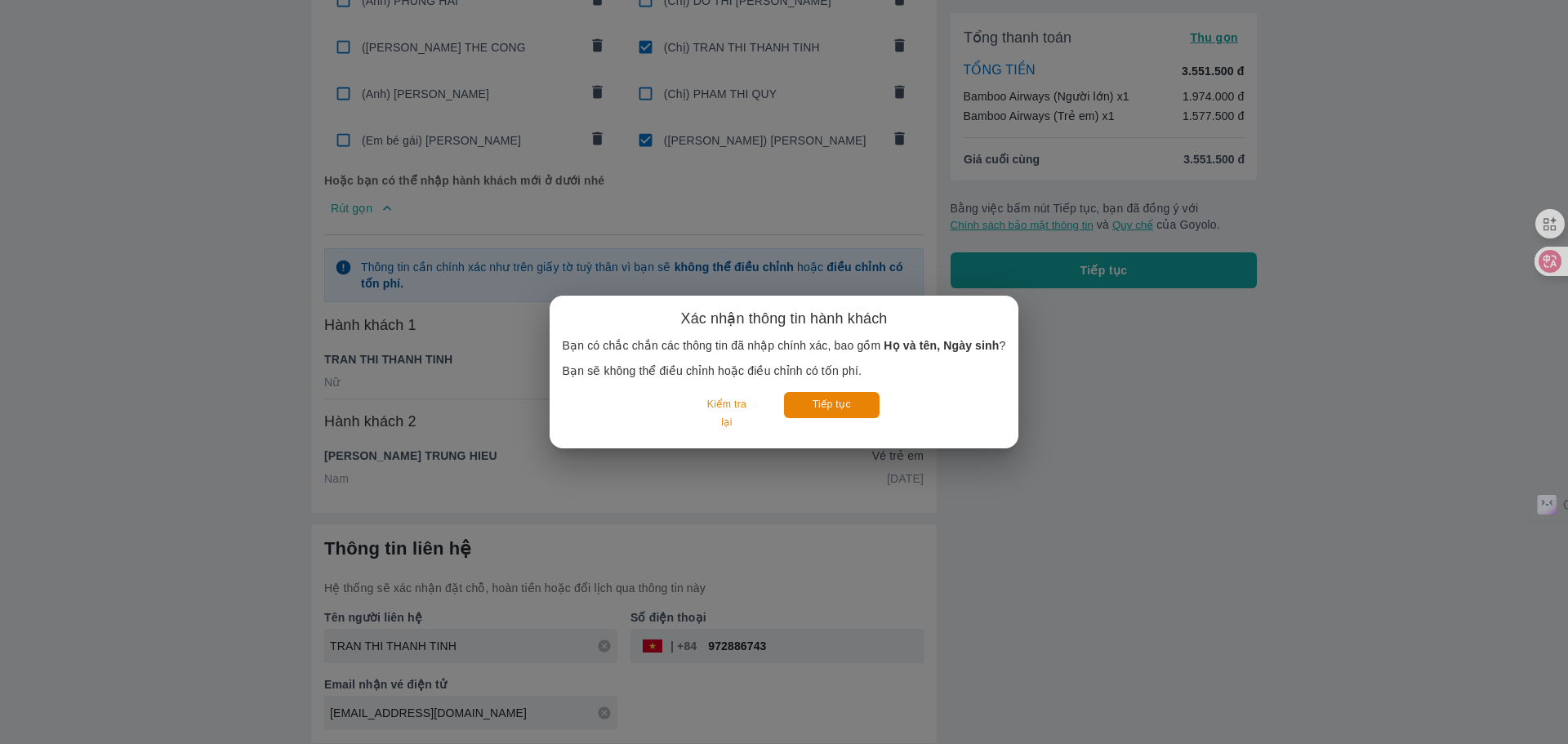
scroll to position [714, 0]
click at [832, 400] on button "Tiếp tục" at bounding box center [832, 404] width 96 height 25
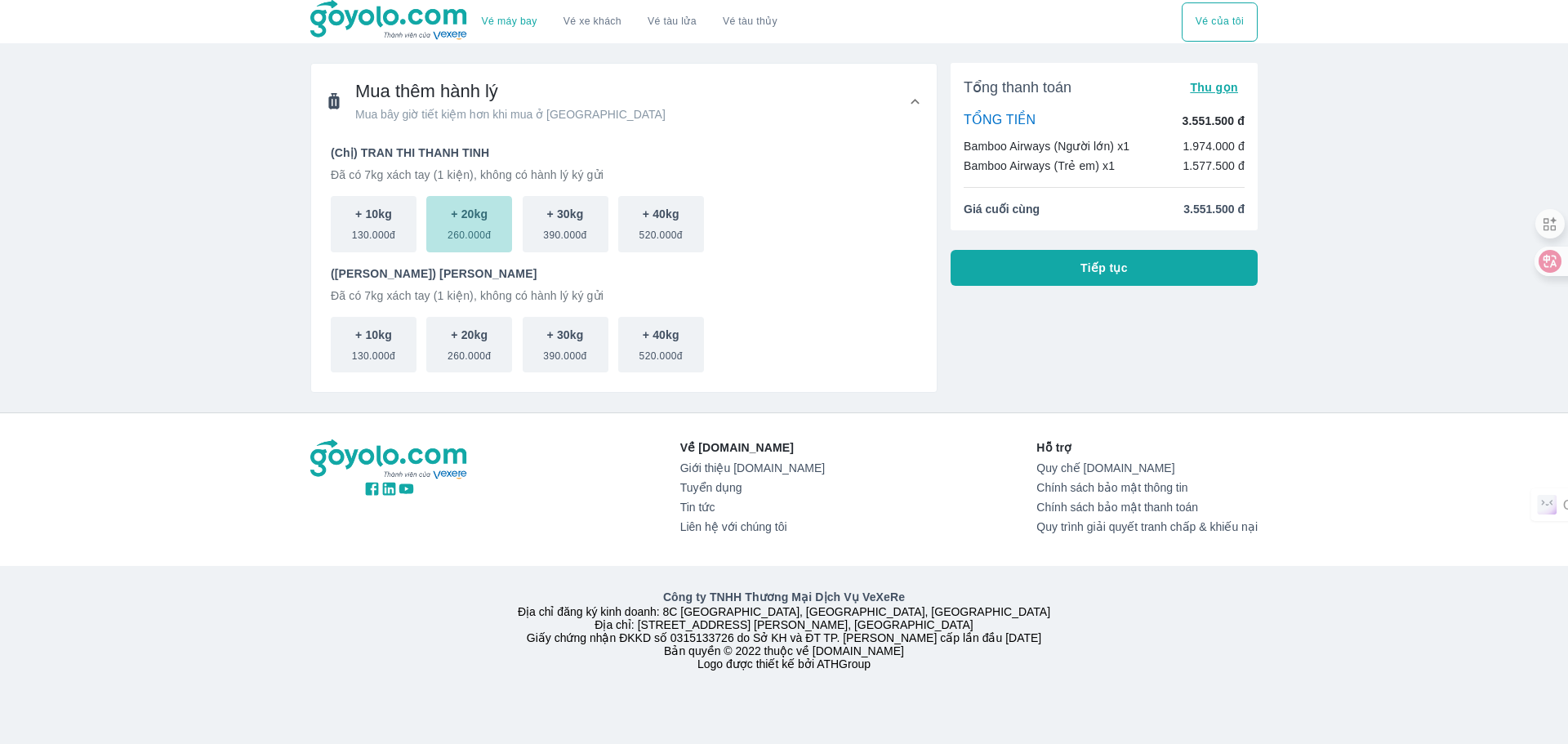
click at [463, 216] on p "+ 20kg" at bounding box center [469, 214] width 37 height 16
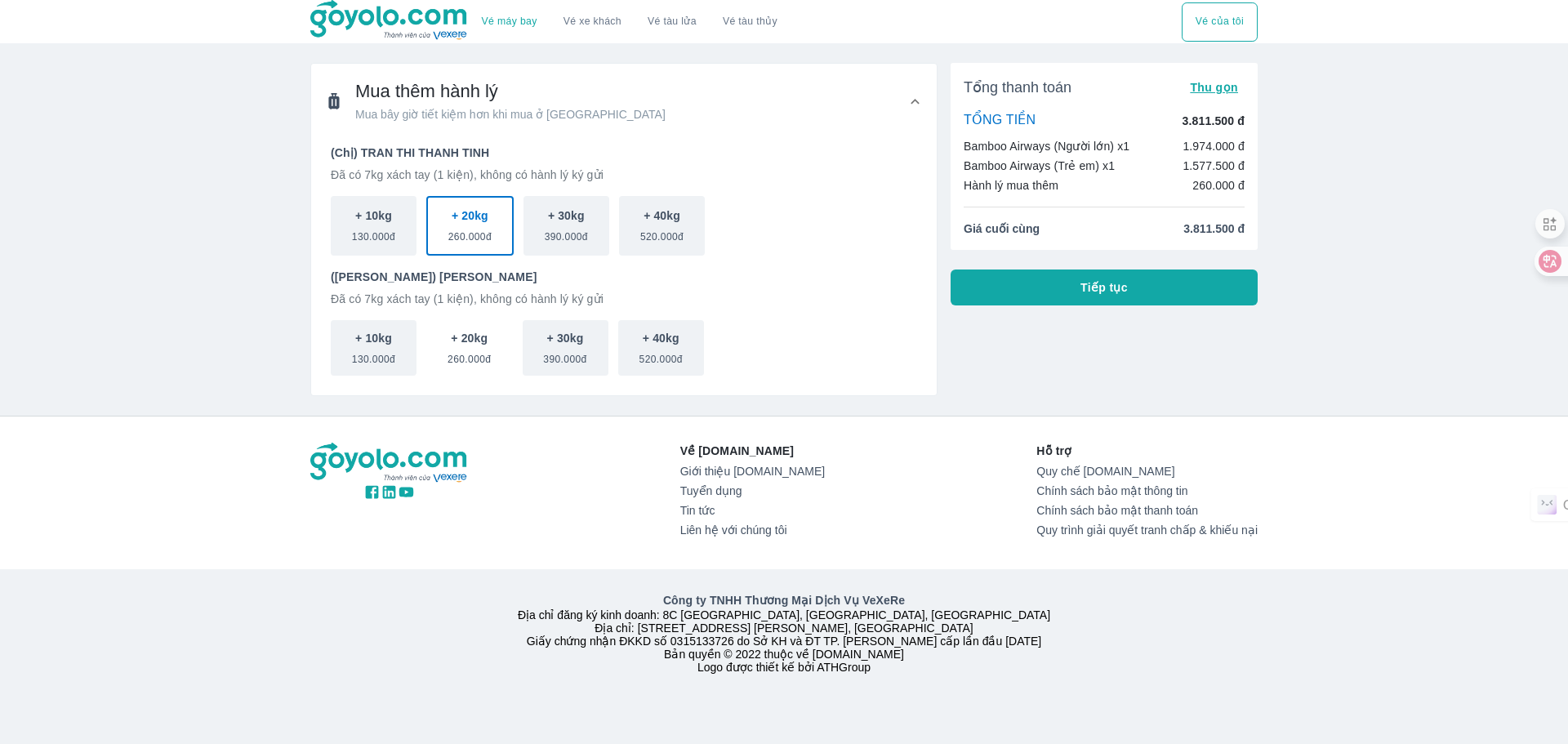
click at [459, 347] on button "+ 20kg 260.000đ" at bounding box center [469, 348] width 86 height 57
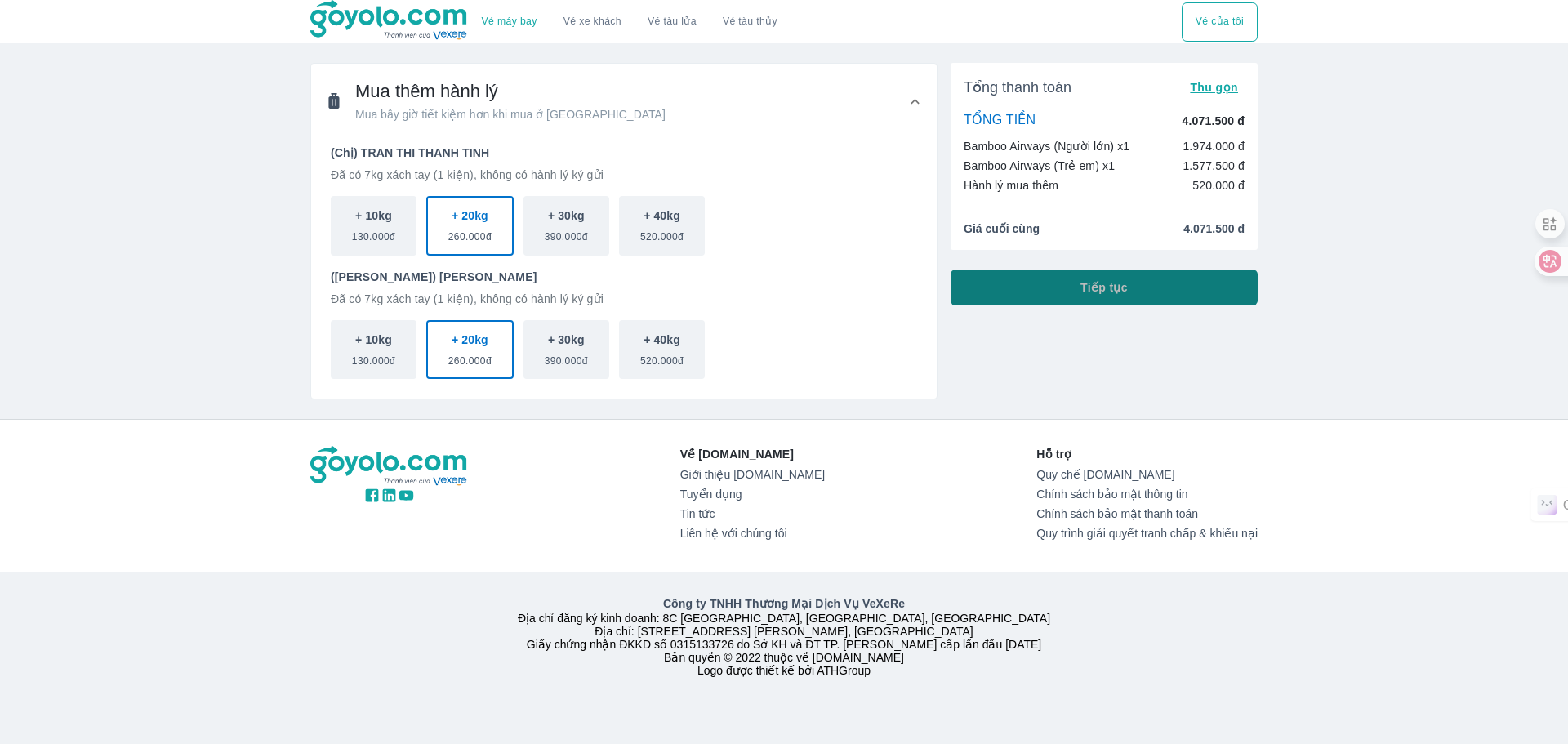
click at [1065, 302] on button "Tiếp tục" at bounding box center [1104, 288] width 307 height 36
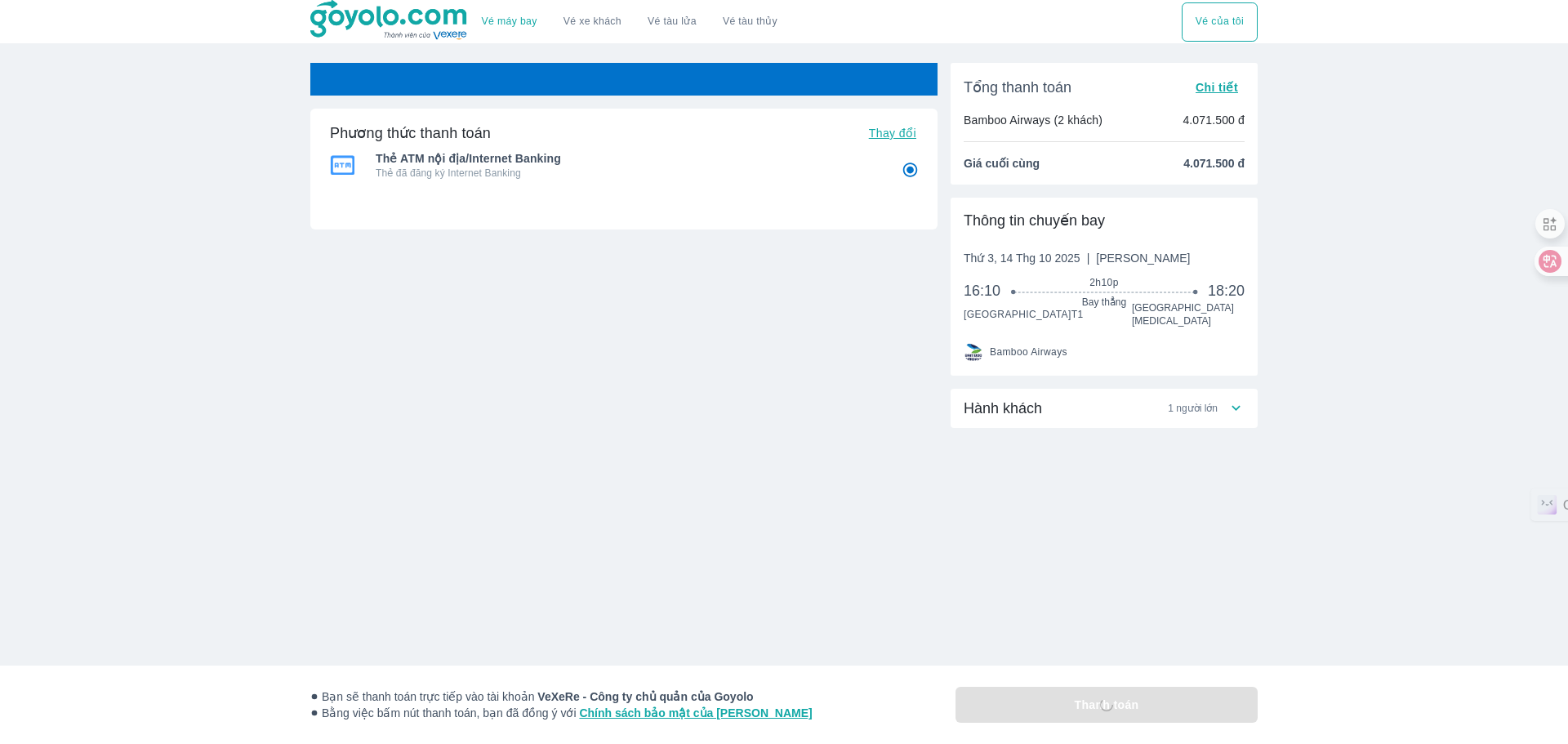
radio input "false"
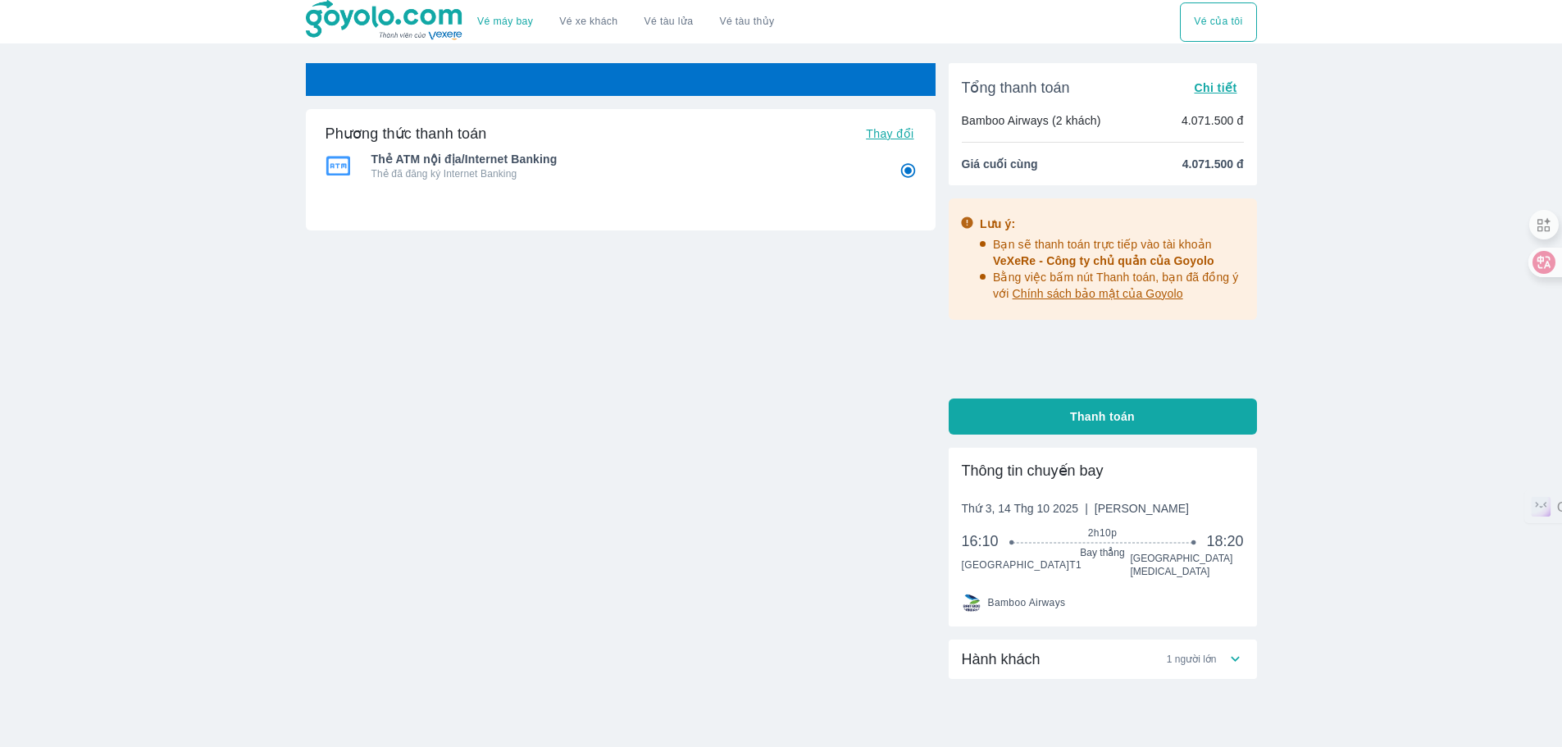
radio input "false"
click at [371, 20] on img at bounding box center [385, 20] width 159 height 41
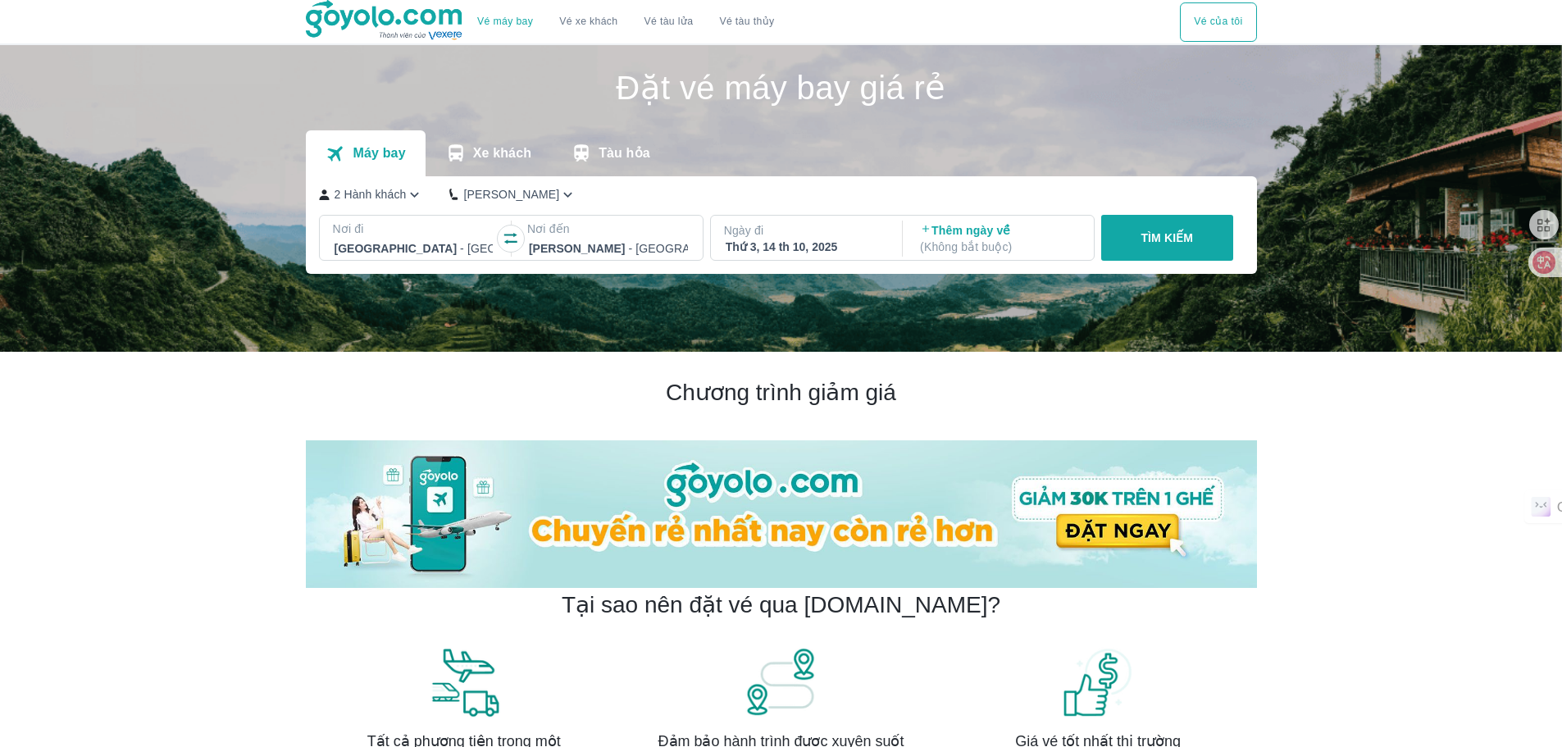
drag, startPoint x: 313, startPoint y: 195, endPoint x: 329, endPoint y: 195, distance: 15.6
click at [316, 195] on div "2 Hành khách Phổ Thông Nơi đi [GEOGRAPHIC_DATA] - [GEOGRAPHIC_DATA] Nơi đến [GE…" at bounding box center [781, 225] width 951 height 98
click at [373, 200] on p "2 Hành khách" at bounding box center [370, 194] width 72 height 16
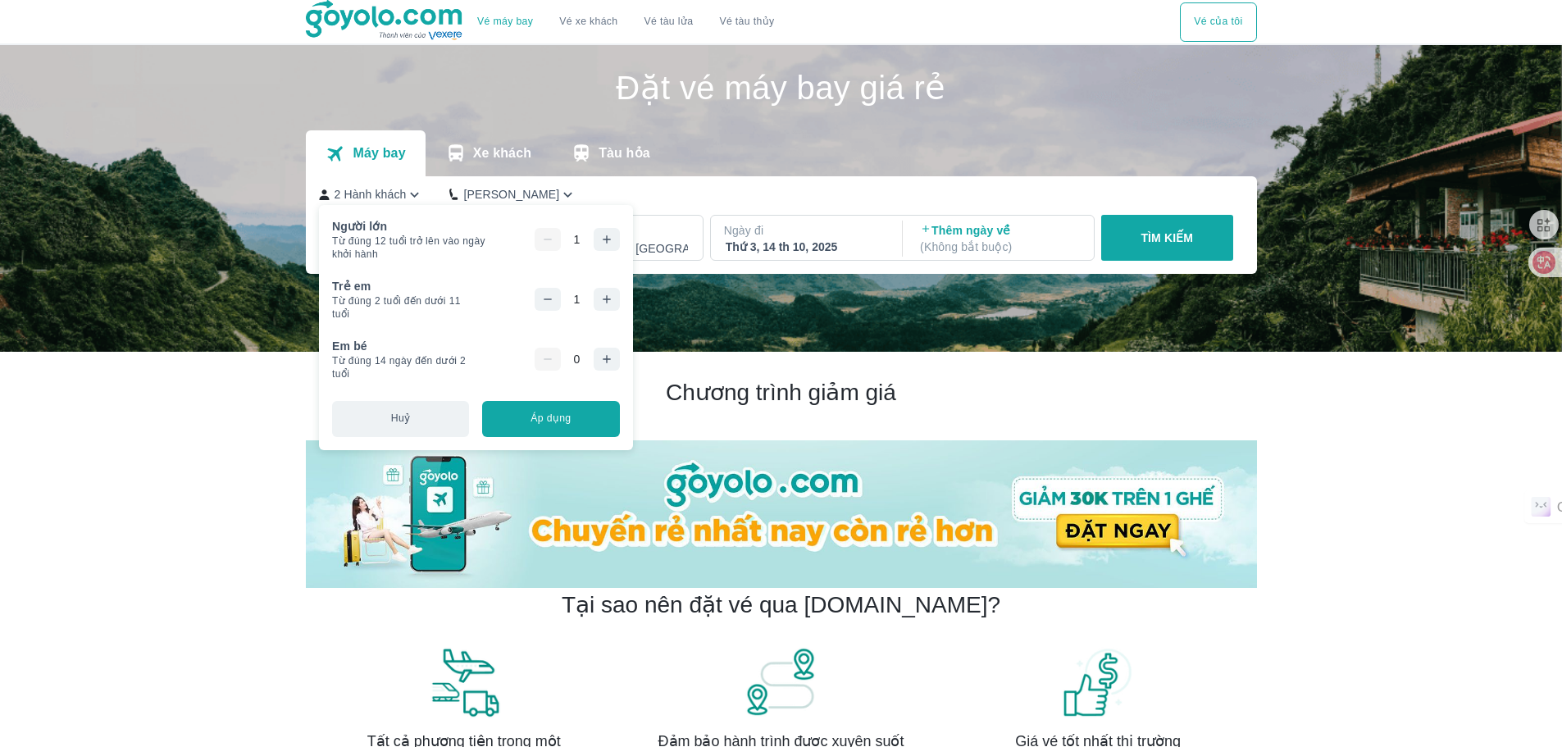
drag, startPoint x: 595, startPoint y: 357, endPoint x: 589, endPoint y: 350, distance: 9.3
click at [595, 357] on button "button" at bounding box center [607, 359] width 26 height 23
click at [544, 291] on button "button" at bounding box center [548, 299] width 26 height 23
click at [566, 417] on button "Áp dụng" at bounding box center [550, 419] width 137 height 36
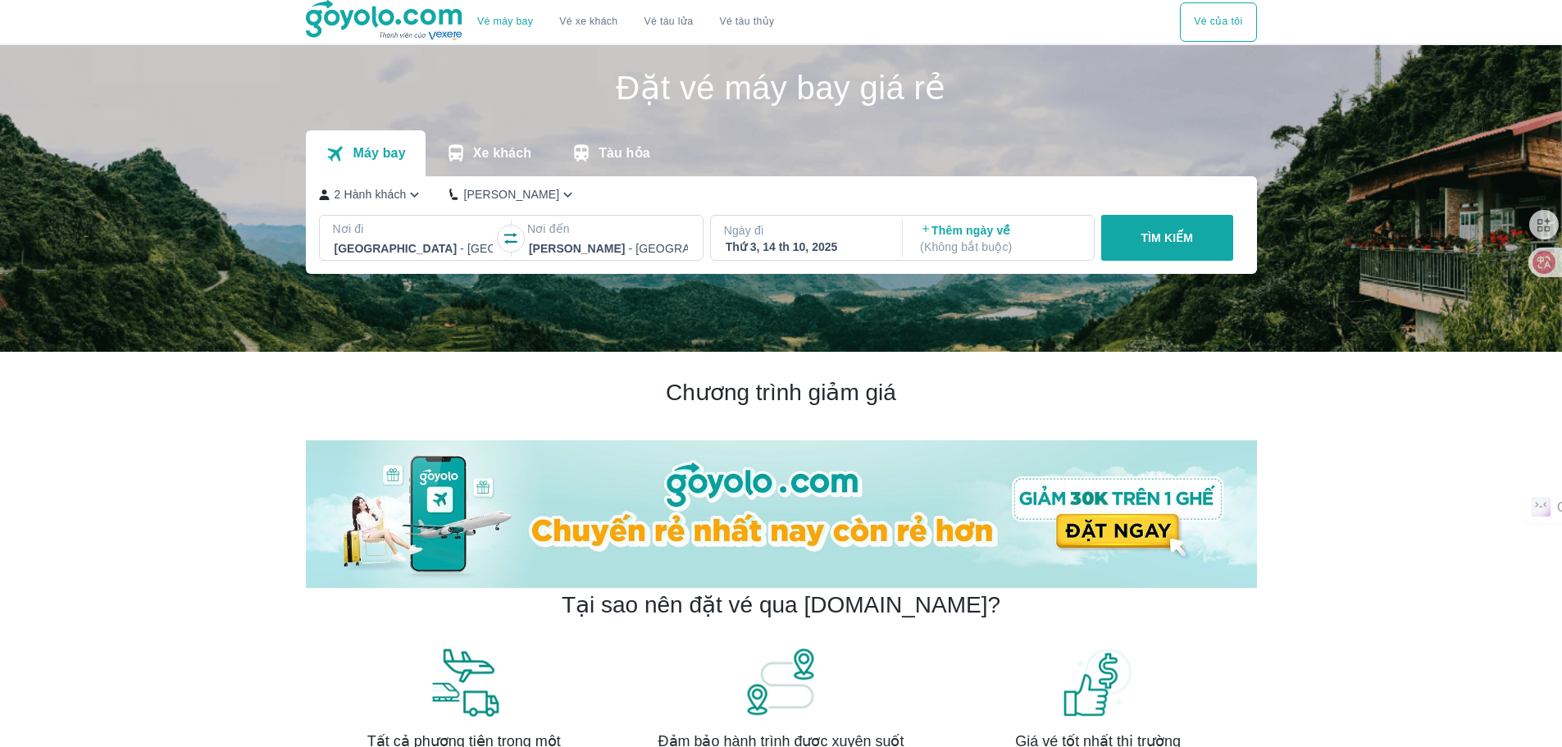
click at [1218, 230] on button "TÌM KIẾM" at bounding box center [1167, 238] width 132 height 46
click at [1153, 241] on p "TÌM KIẾM" at bounding box center [1166, 238] width 52 height 16
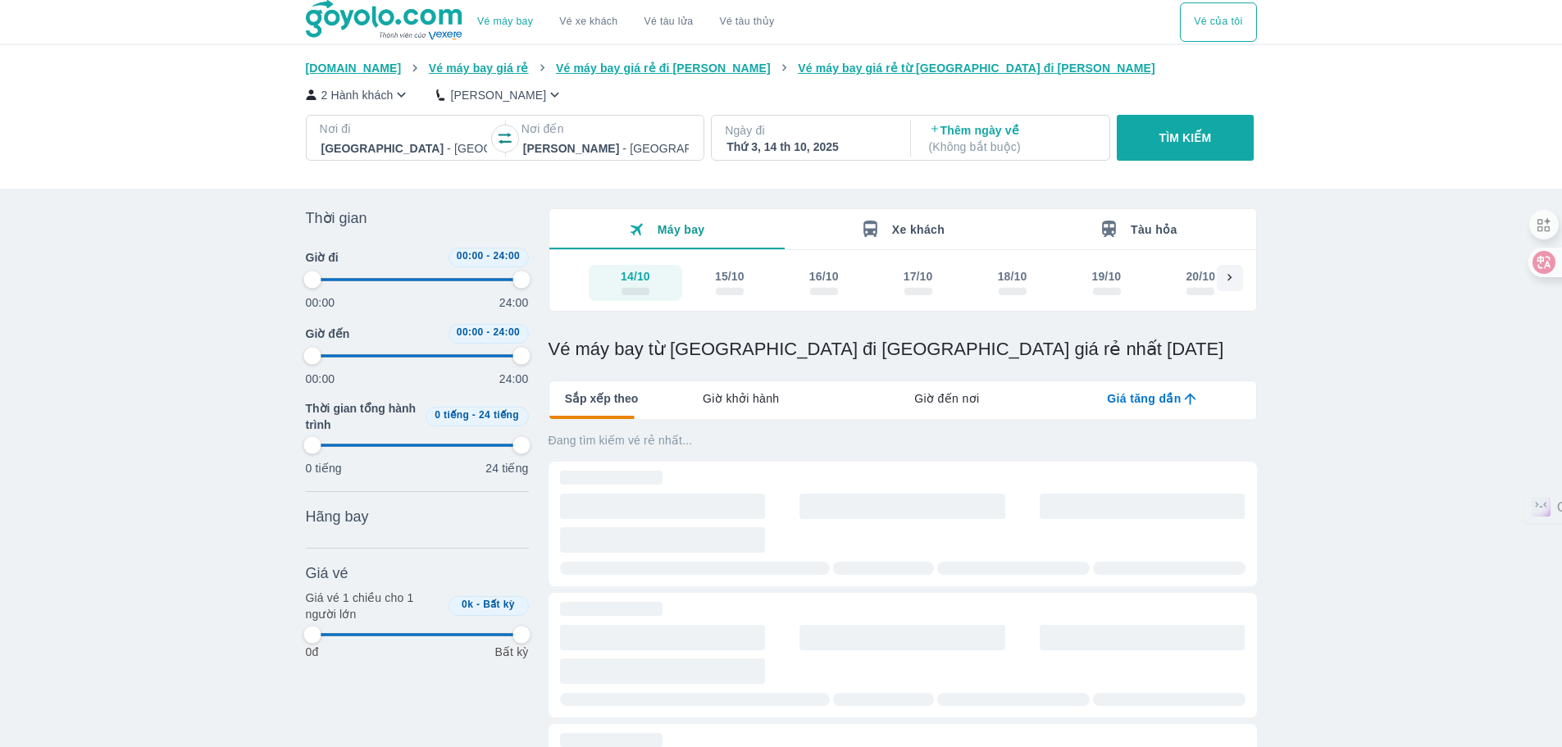
type input "97.9166666666667"
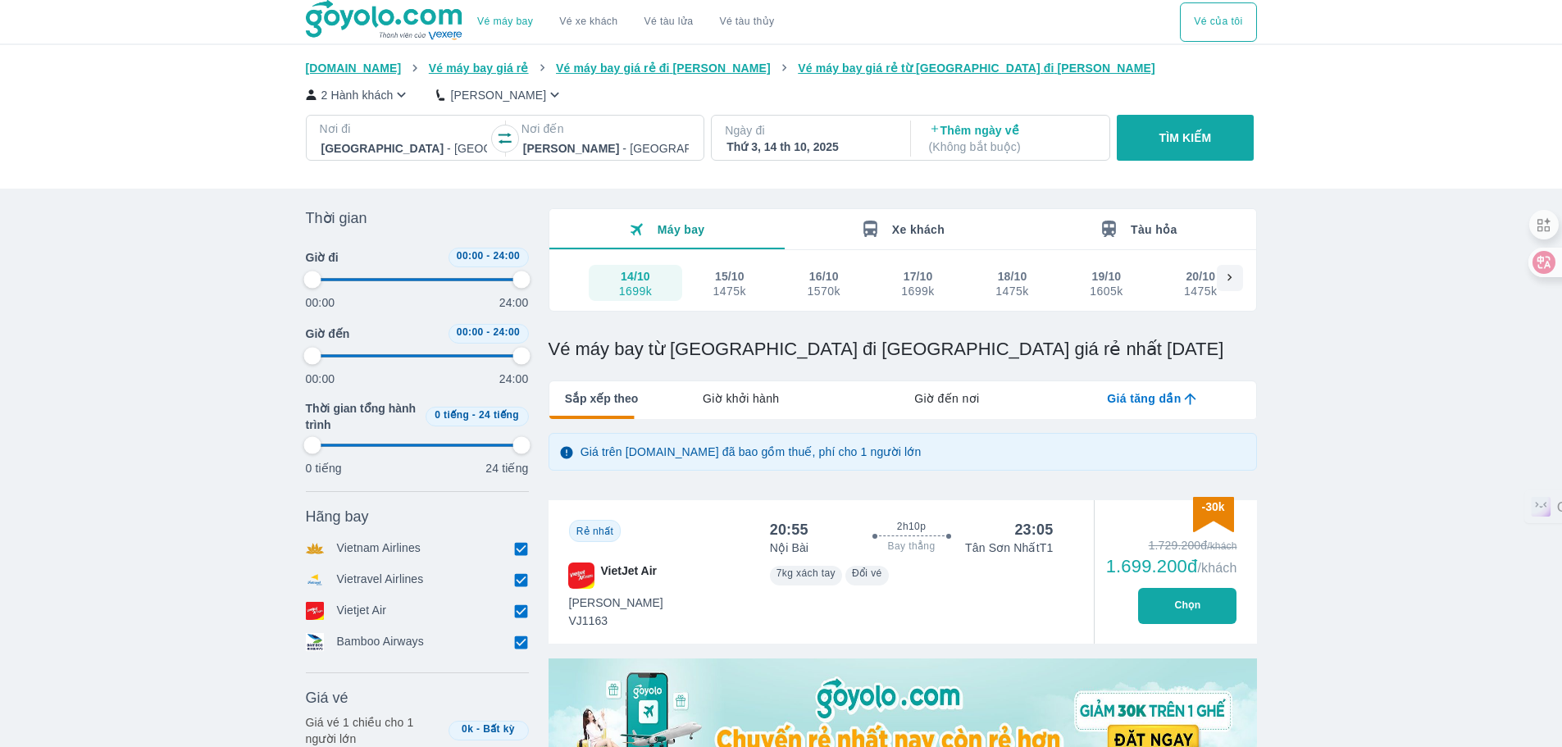
type input "97.9166666666667"
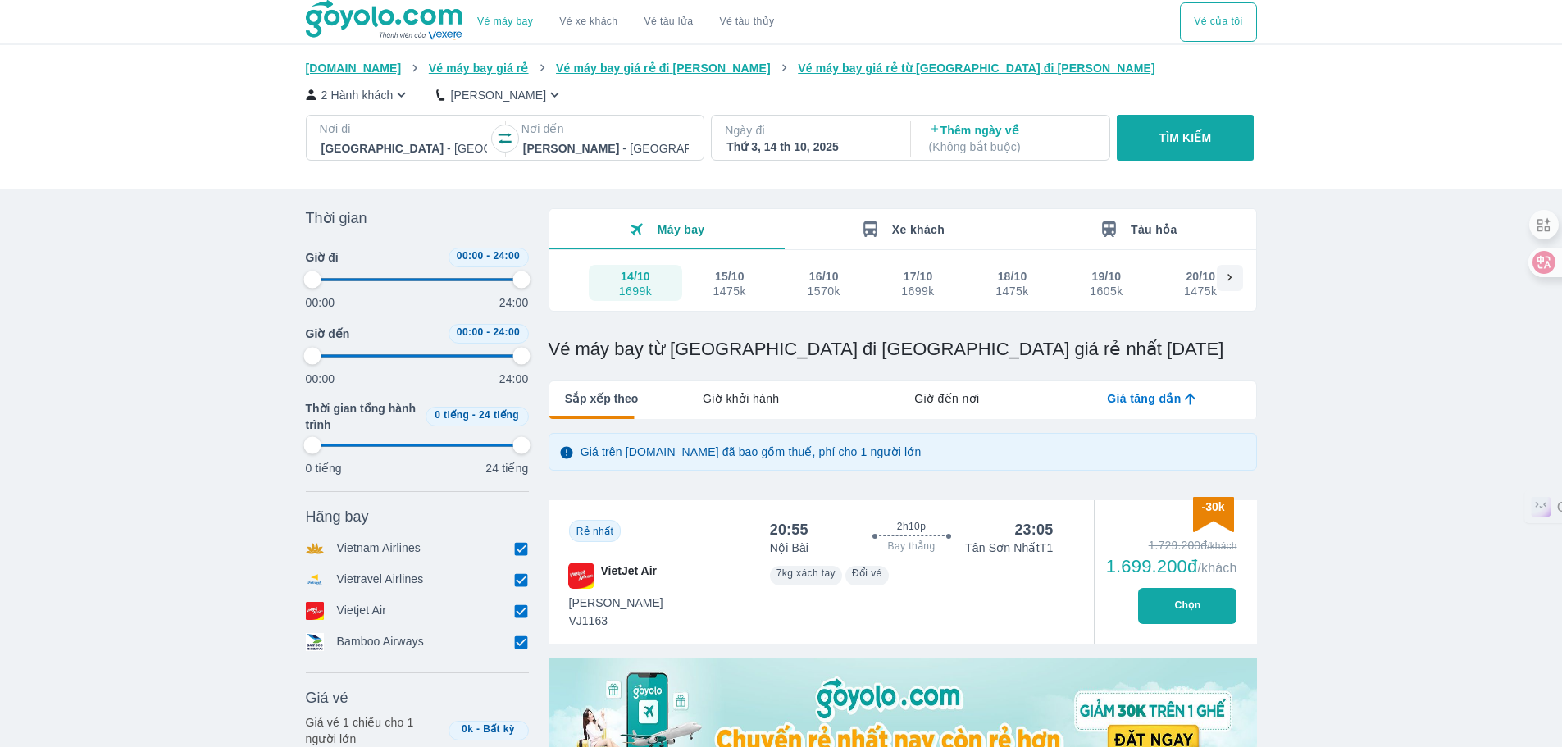
type input "97.9166666666667"
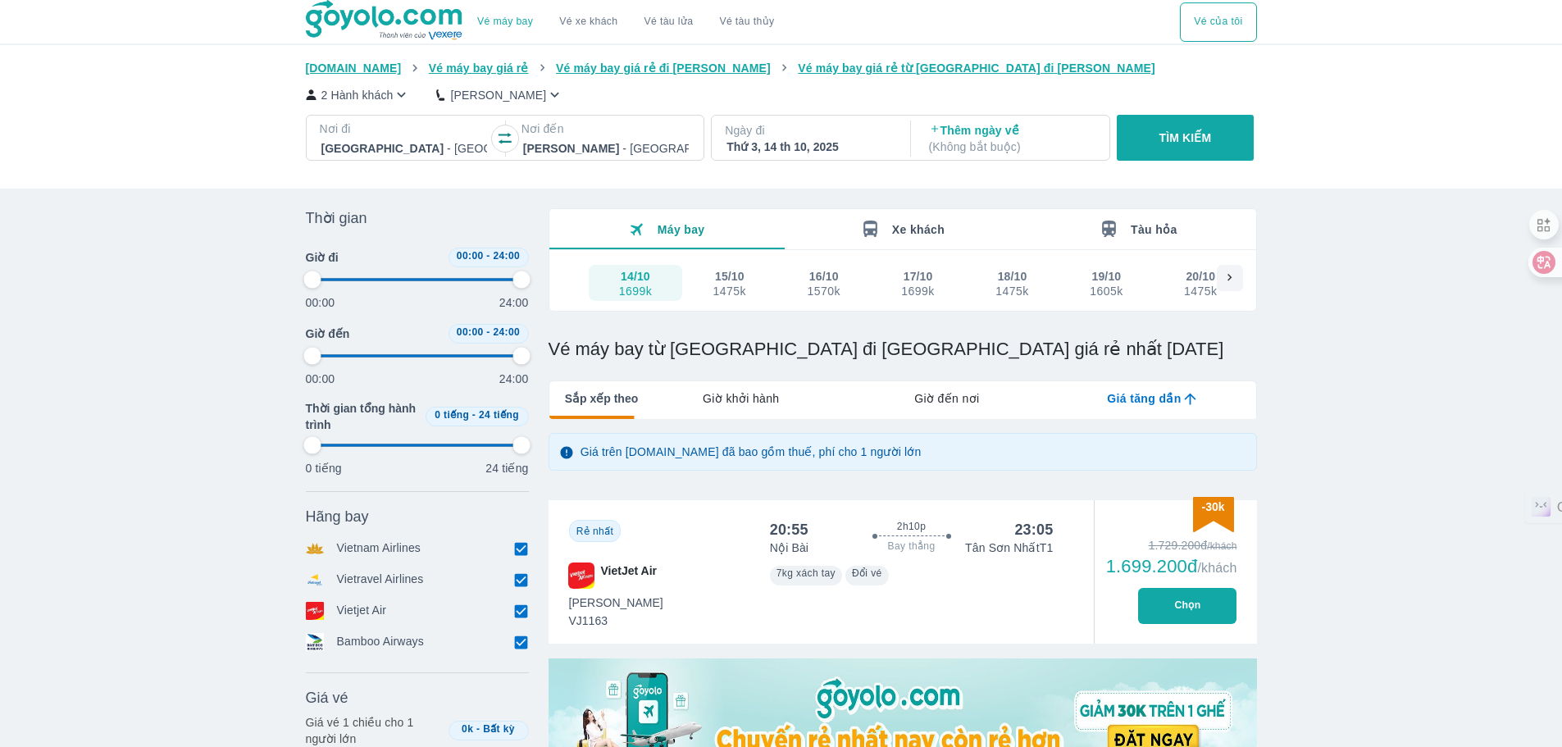
type input "97.9166666666667"
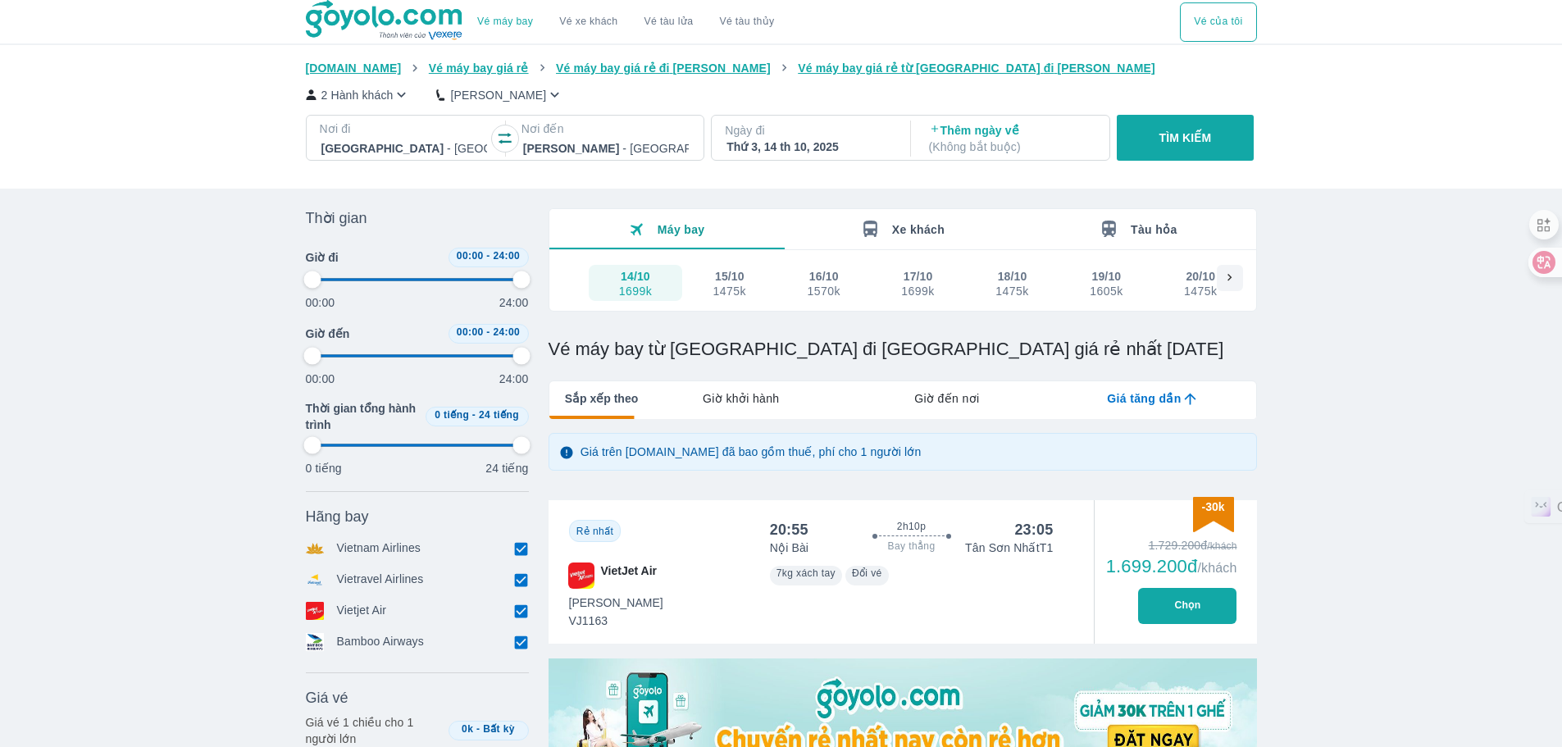
type input "97.9166666666667"
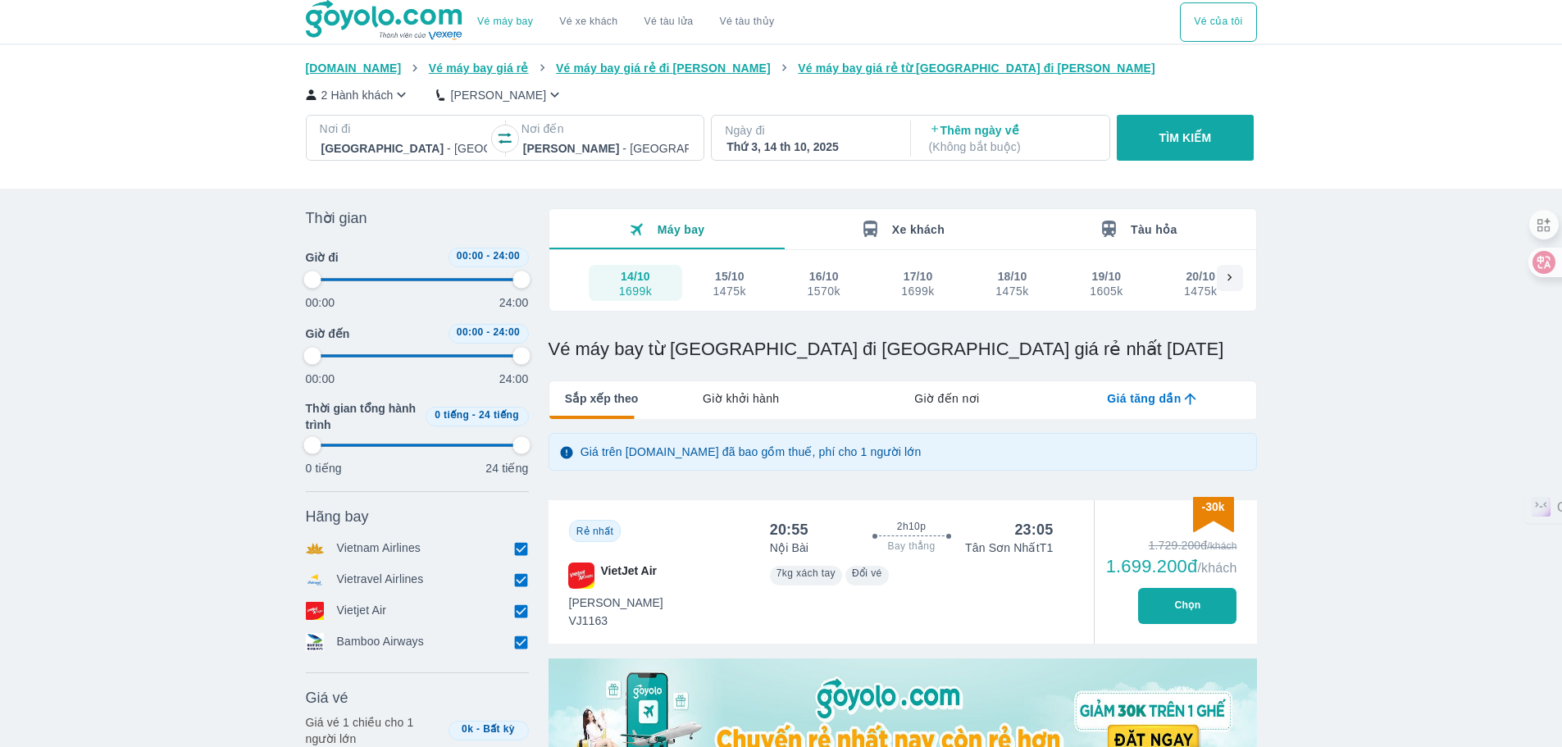
type input "97.9166666666667"
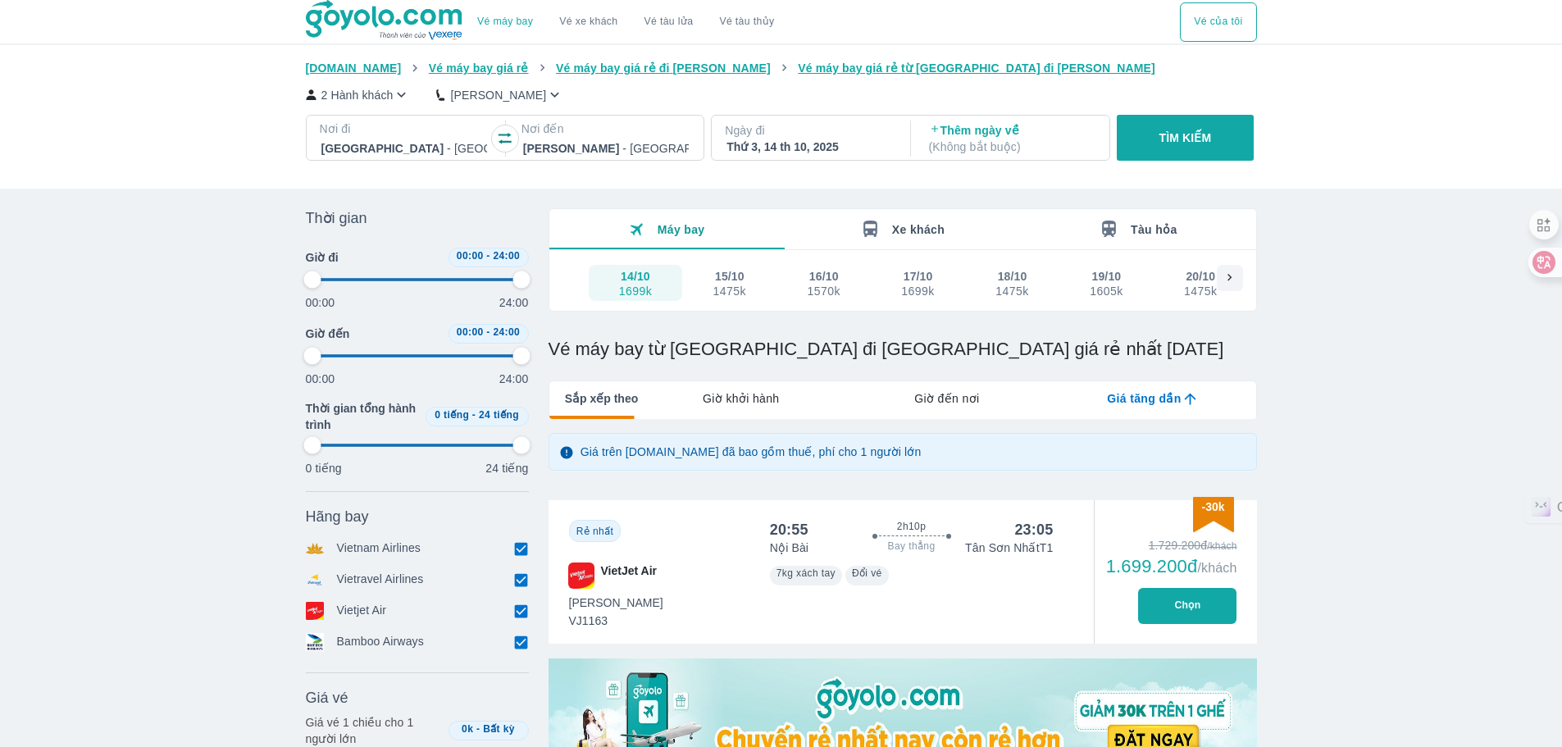
type input "97.9166666666667"
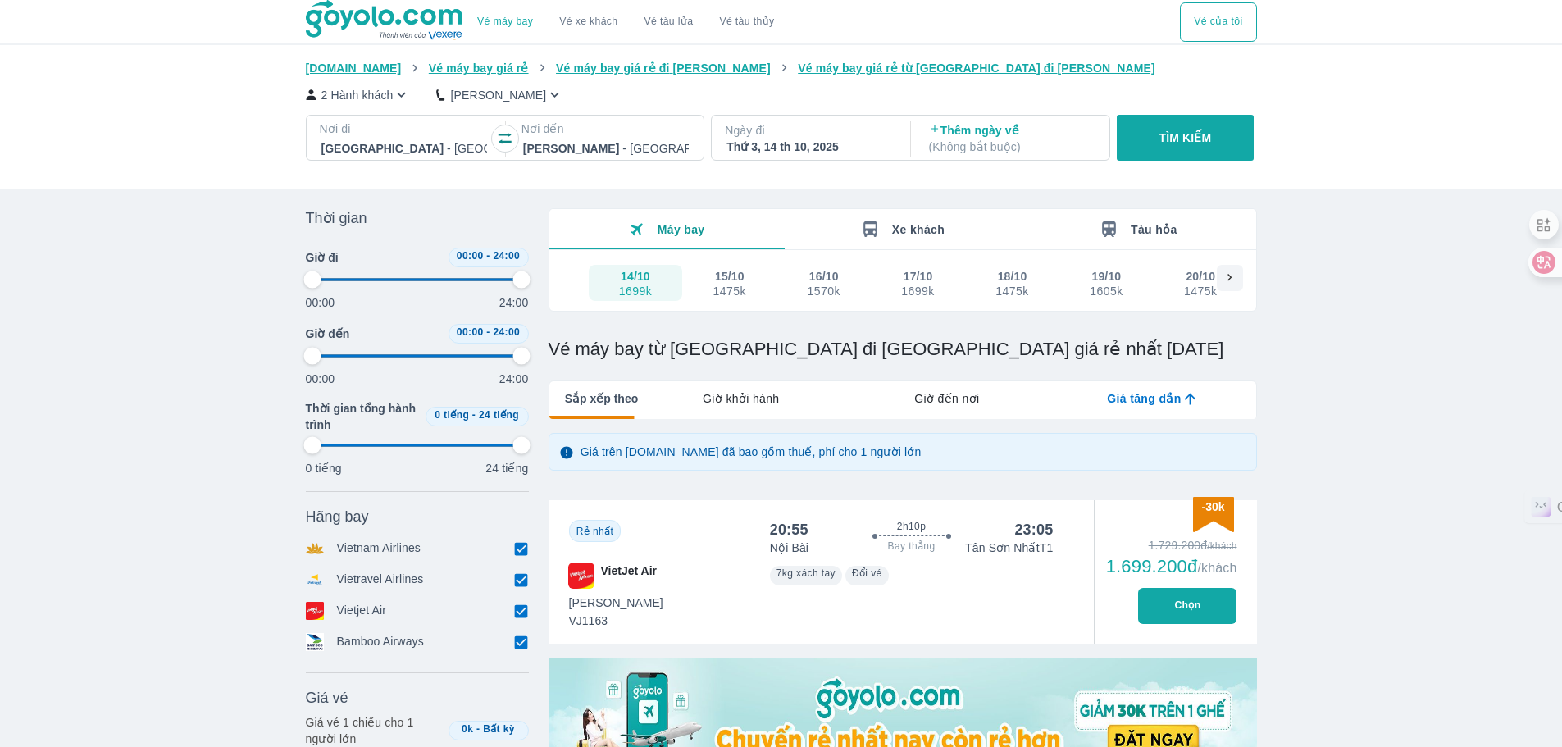
type input "97.9166666666667"
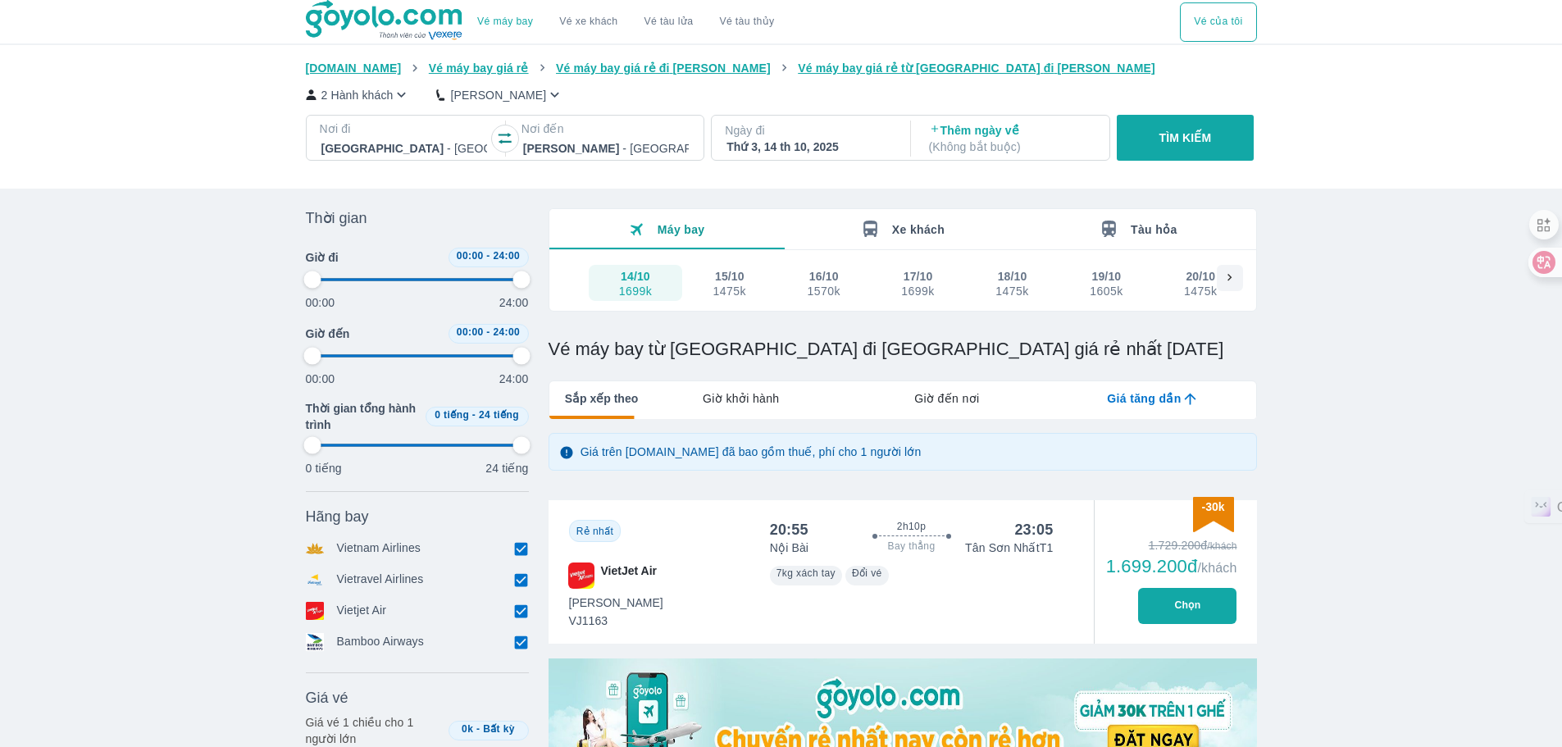
type input "97.9166666666667"
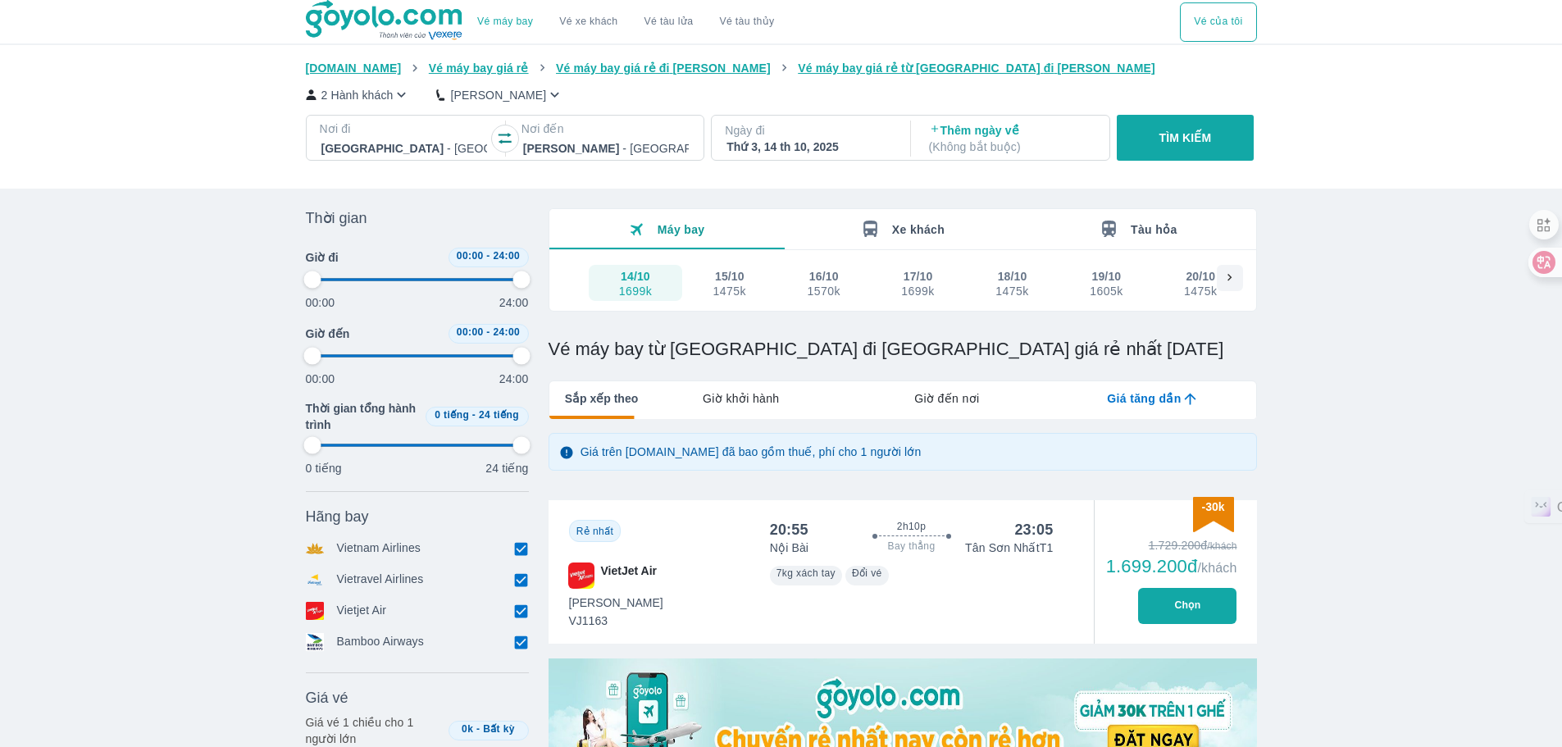
type input "97.9166666666667"
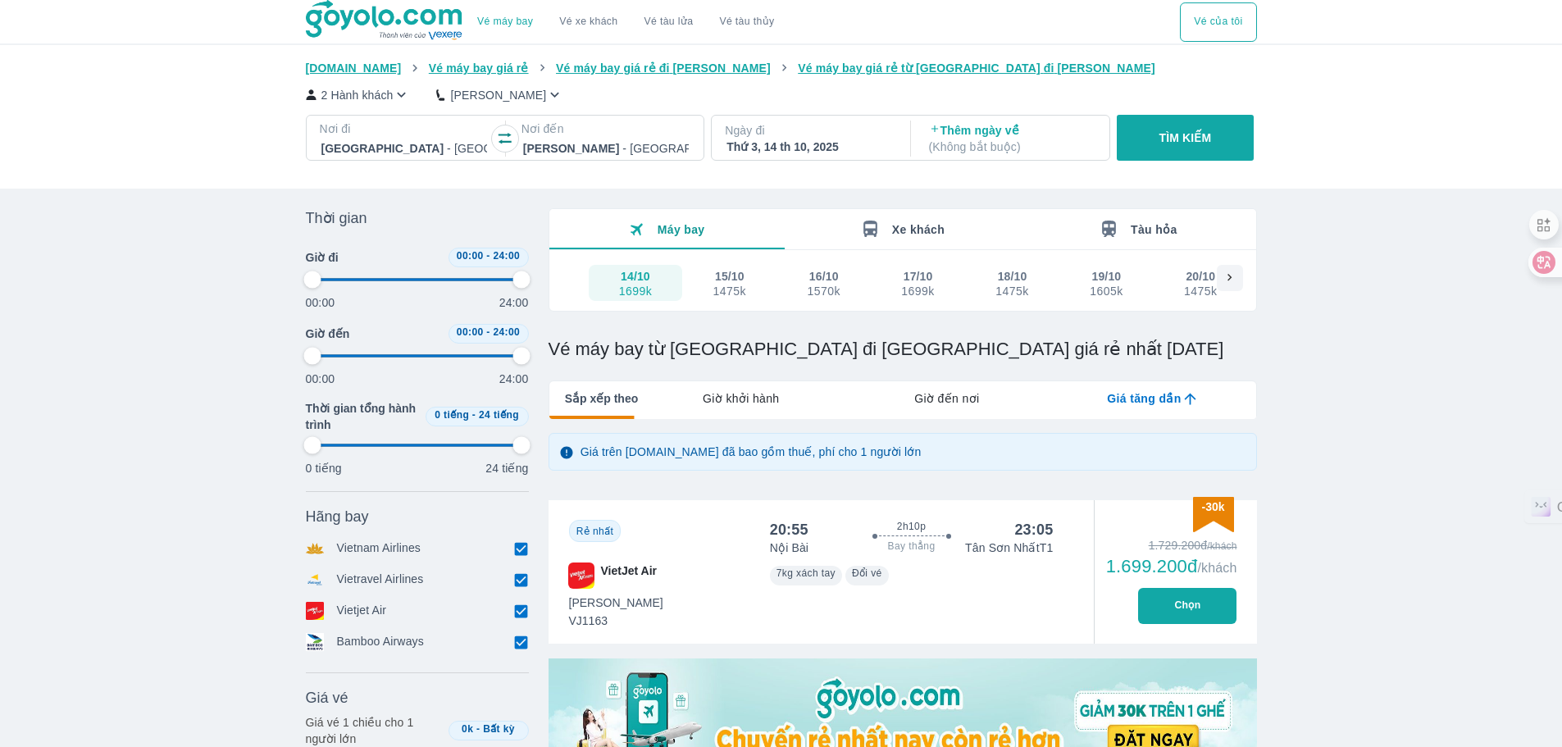
type input "97.9166666666667"
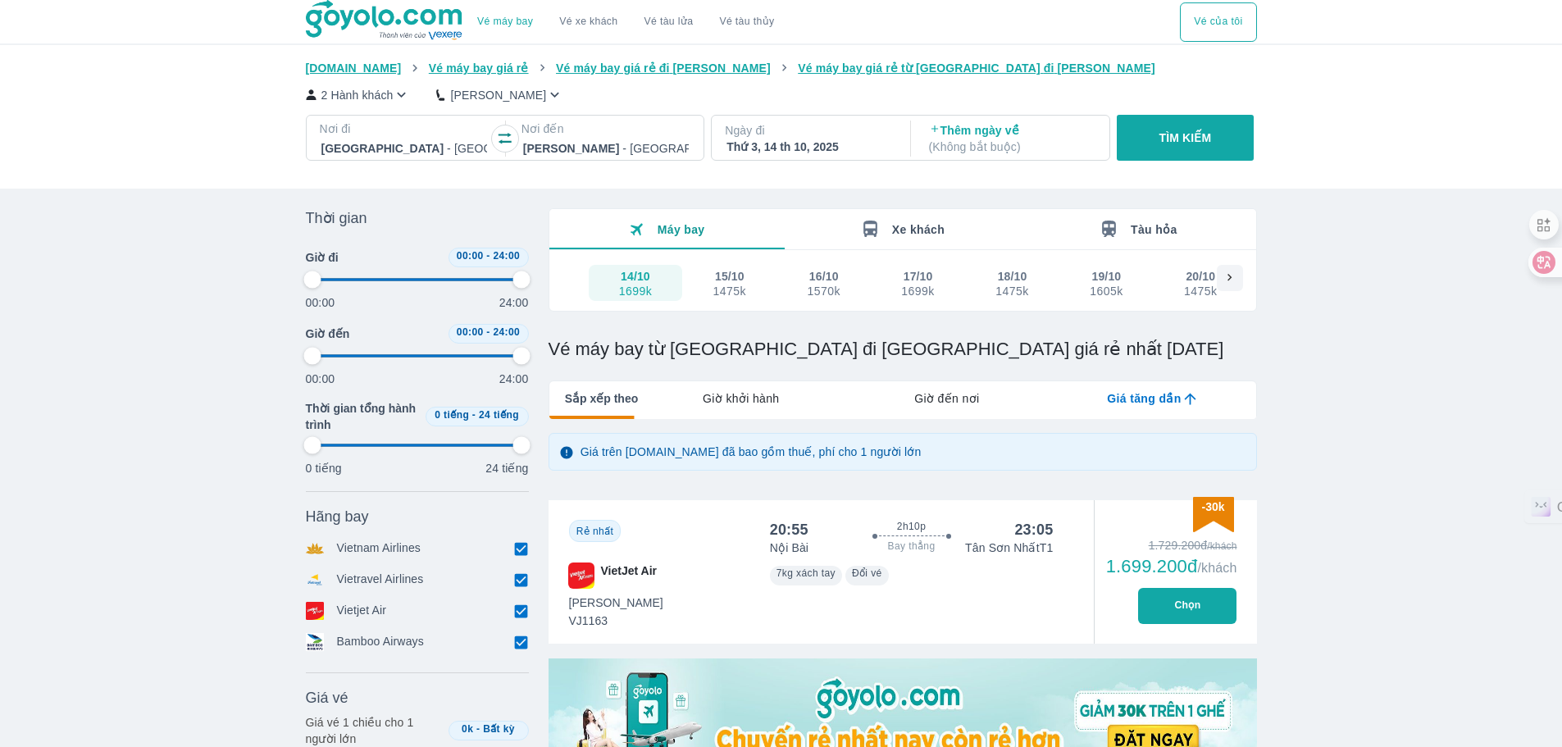
type input "97.9166666666667"
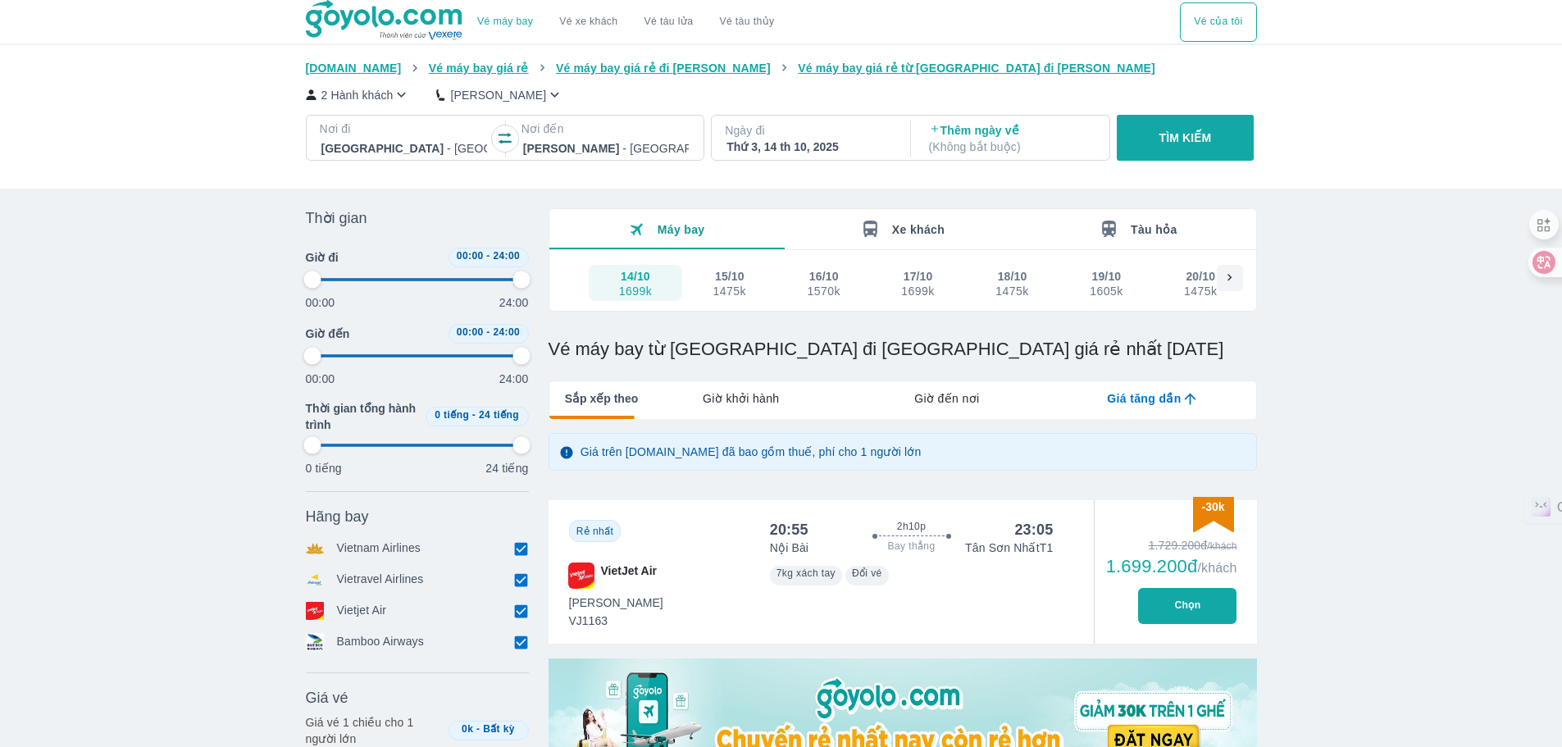
type input "97.9166666666667"
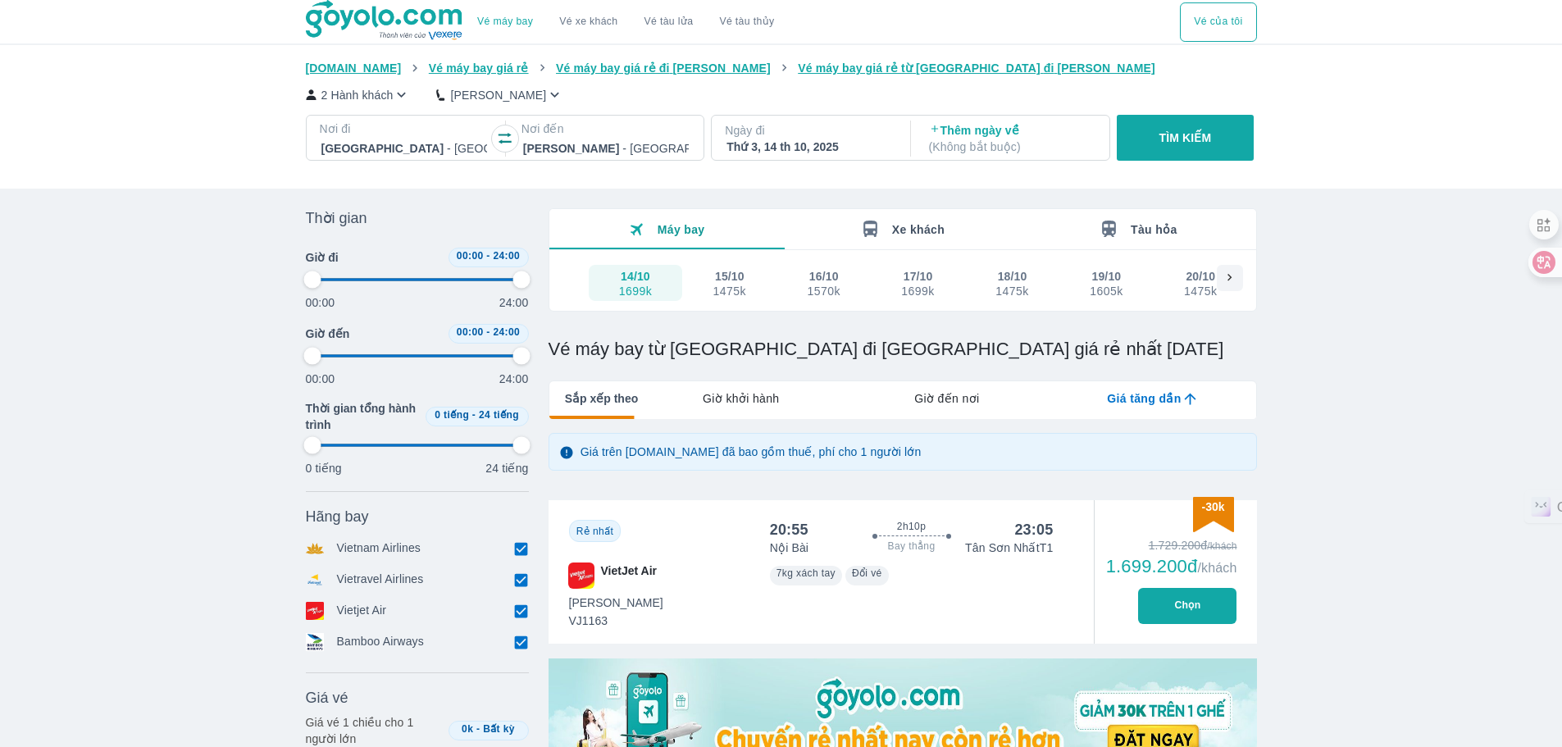
type input "97.9166666666667"
drag, startPoint x: 309, startPoint y: 275, endPoint x: 457, endPoint y: 300, distance: 149.6
click at [457, 300] on div "00:00 24:00" at bounding box center [417, 288] width 223 height 43
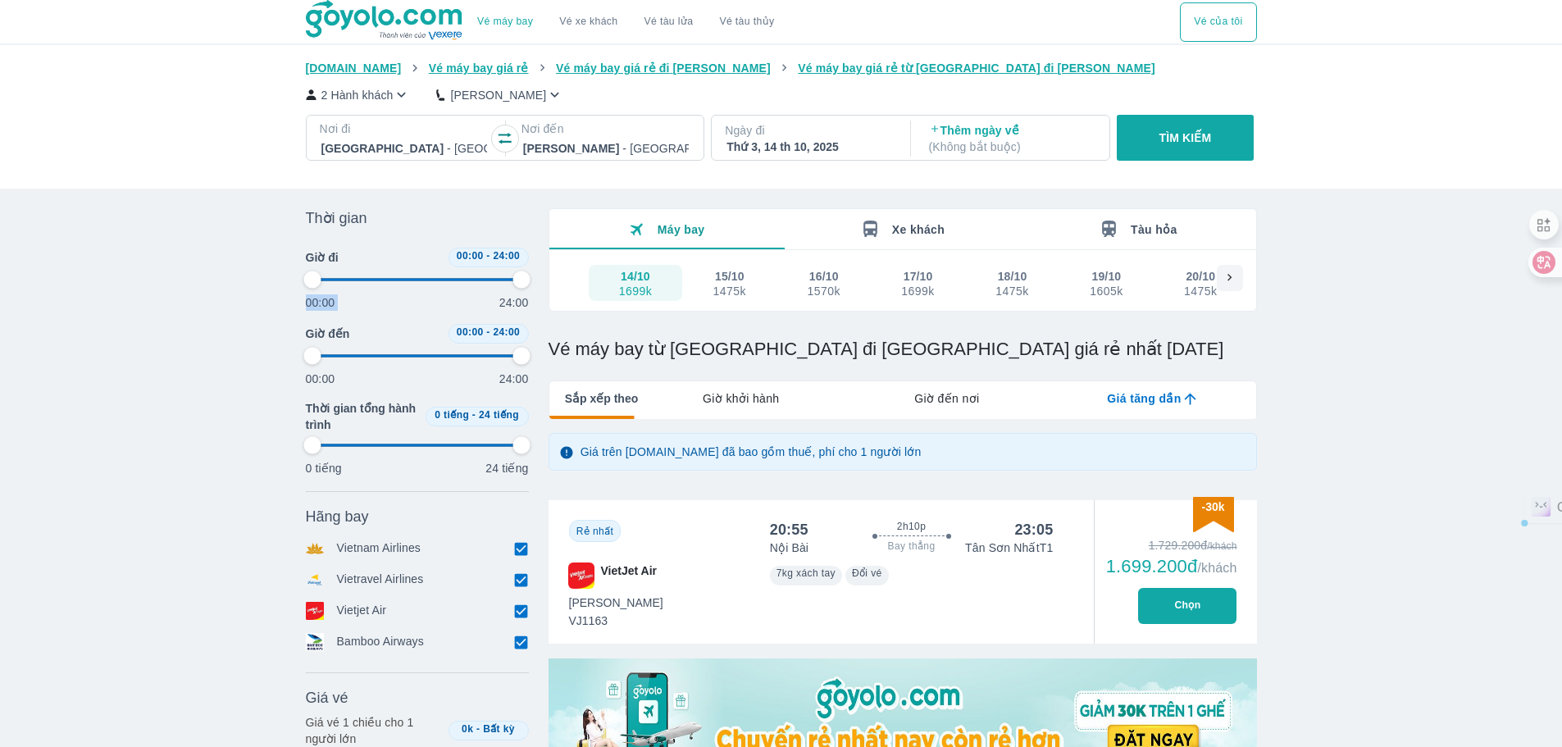
type input "97.9166666666667"
type input "2.08333333333333"
type input "97.9166666666667"
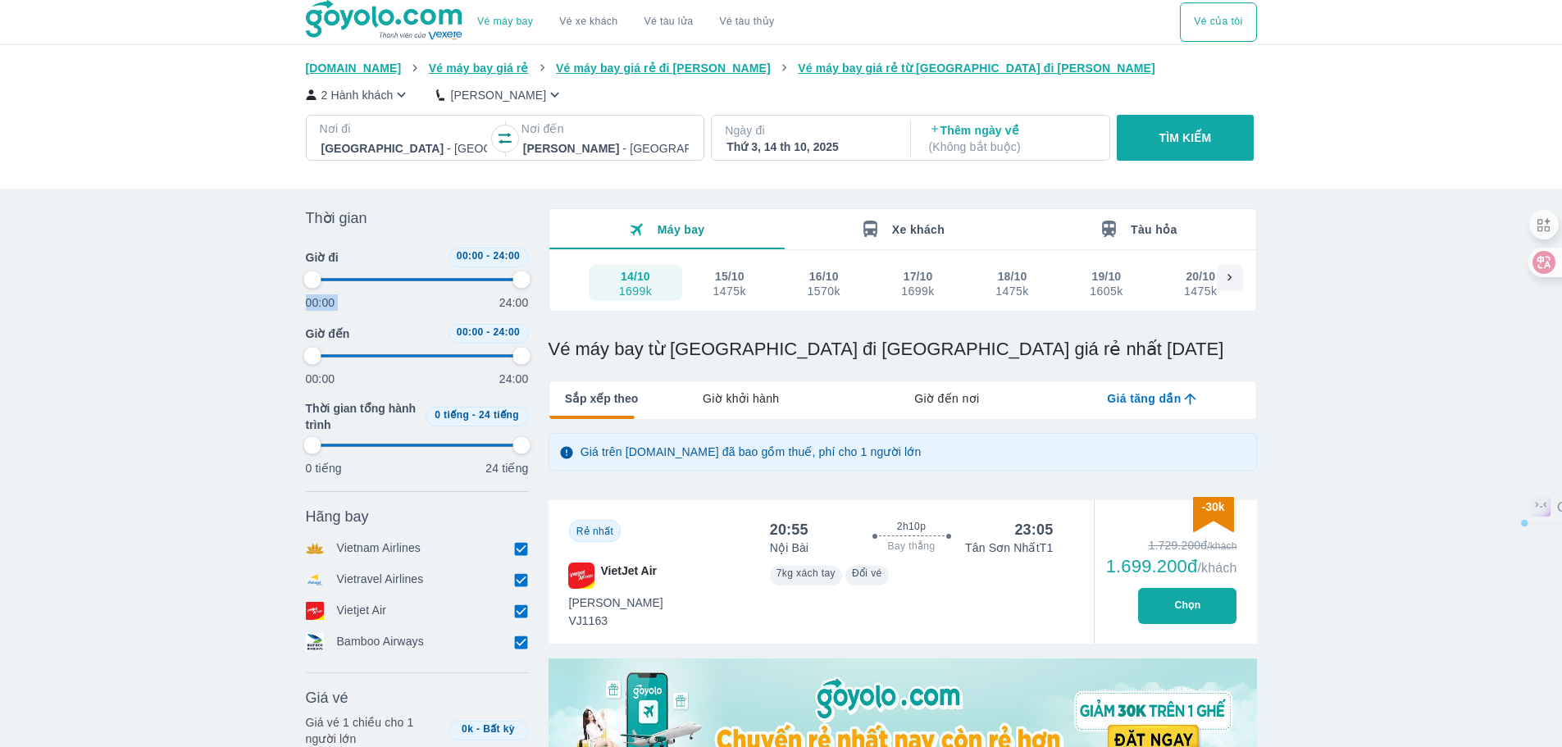
type input "97.9166666666667"
type input "4.16666666666667"
type input "97.9166666666667"
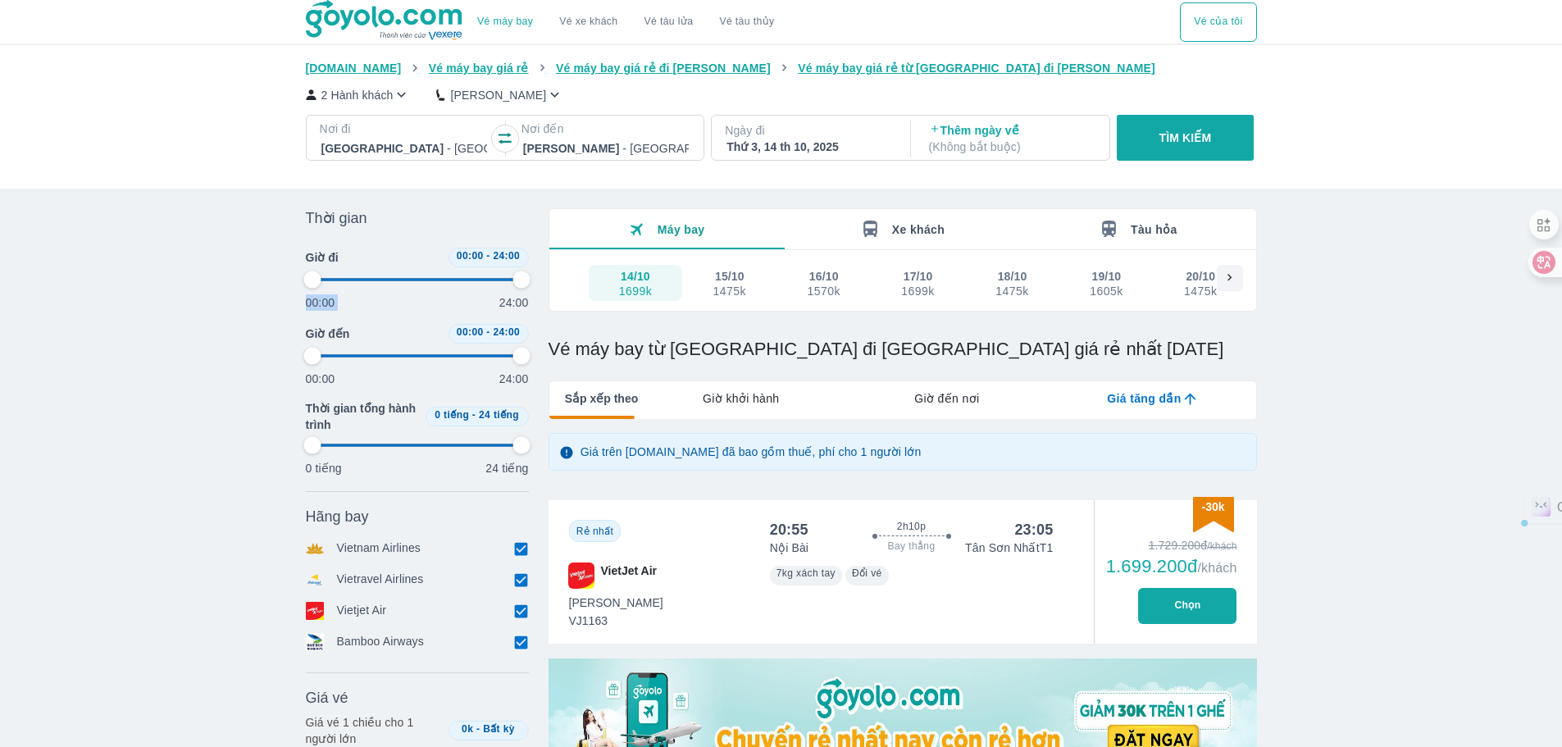
type input "97.9166666666667"
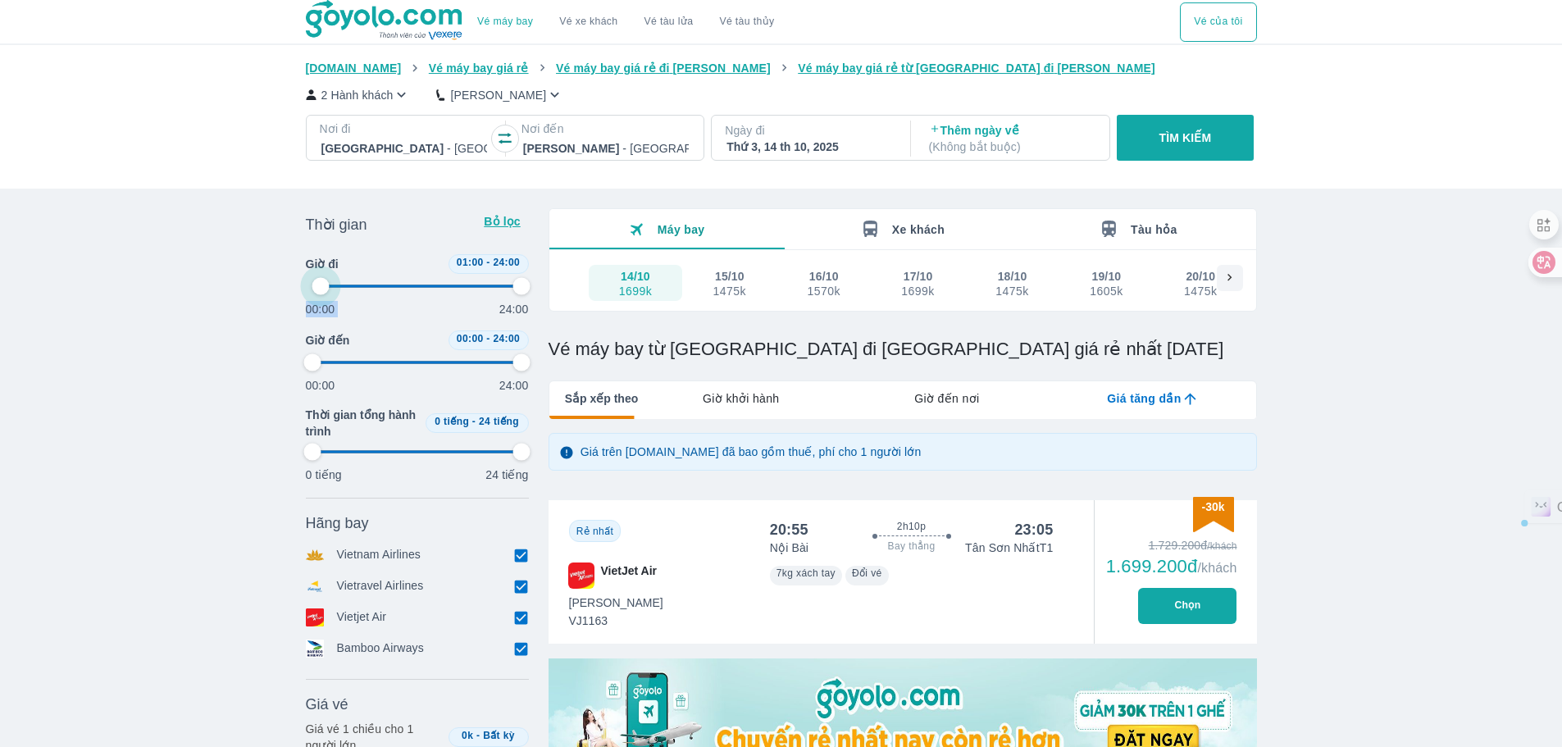
type input "47.9166666666667"
type input "97.9166666666667"
type input "47.9166666666667"
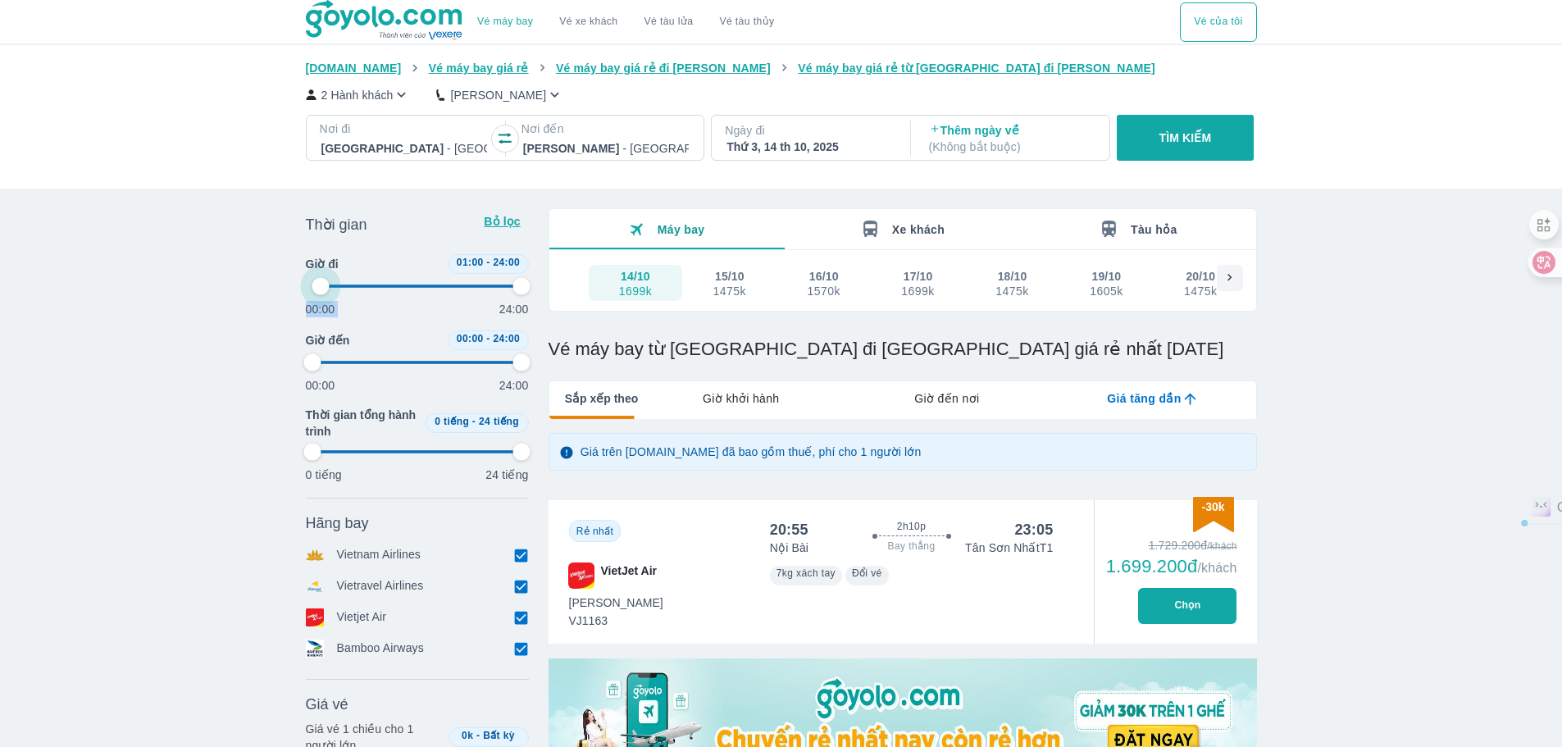
type input "97.9166666666667"
type input "50"
type input "97.9166666666667"
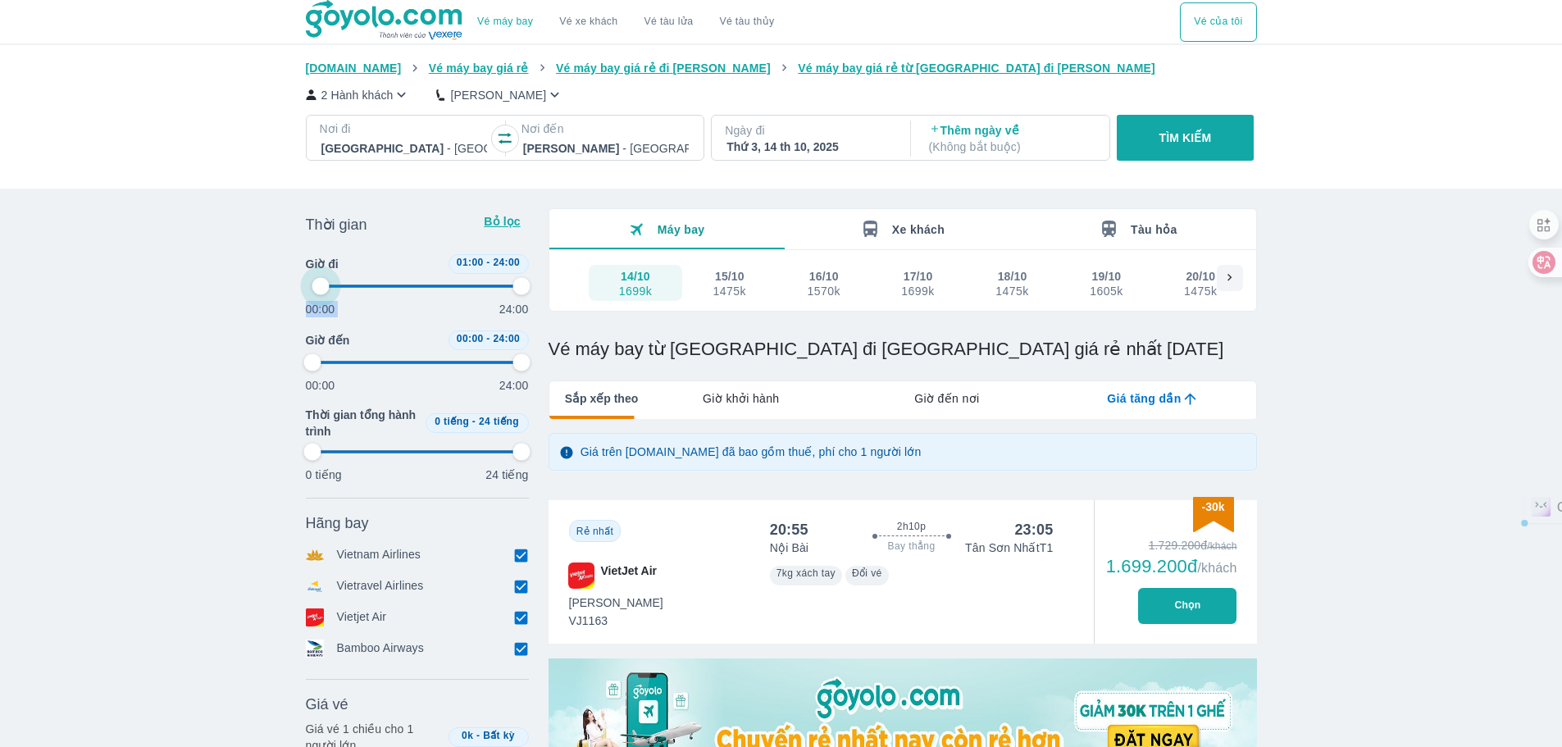
type input "97.9166666666667"
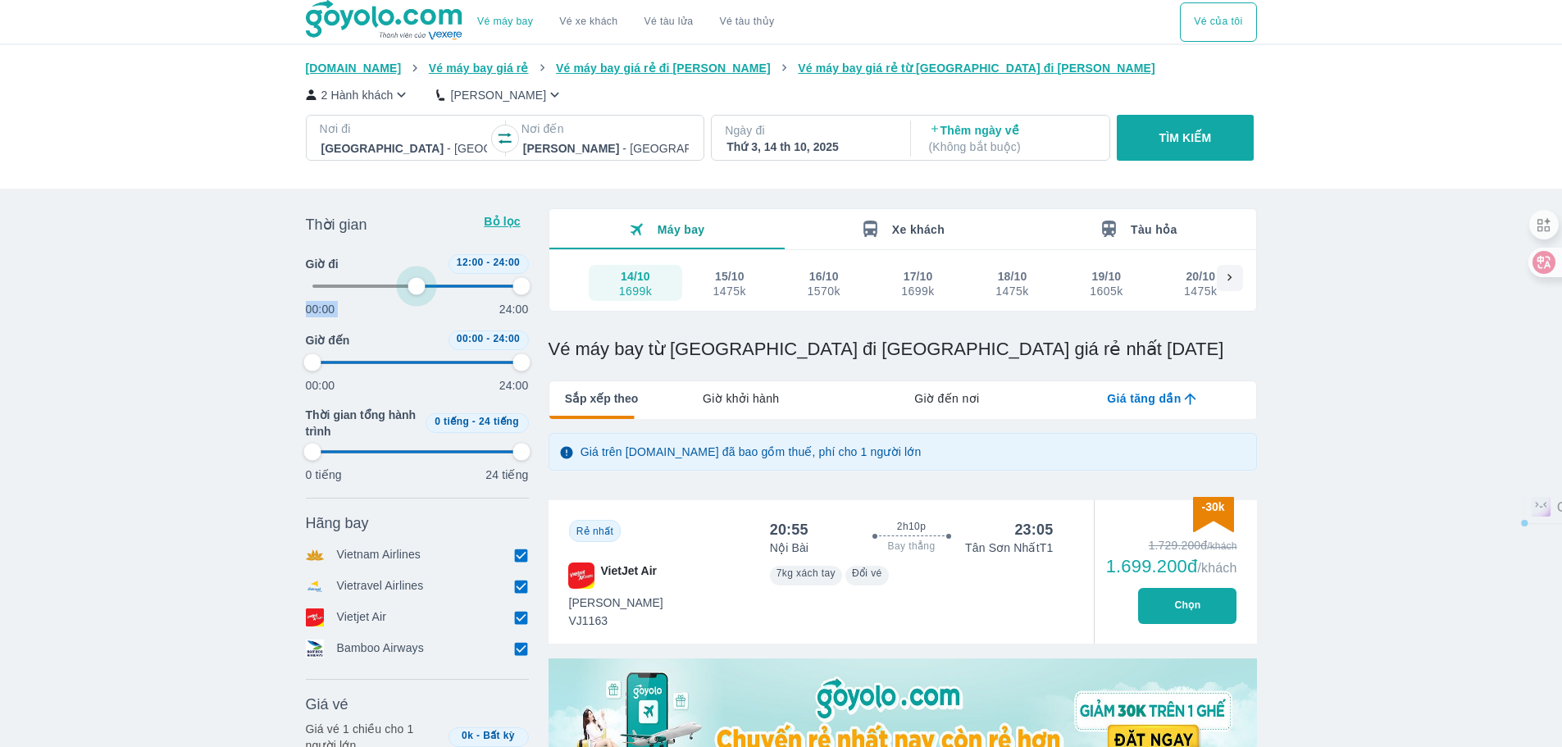
type input "52.0833333333333"
type input "97.9166666666667"
type input "52.0833333333333"
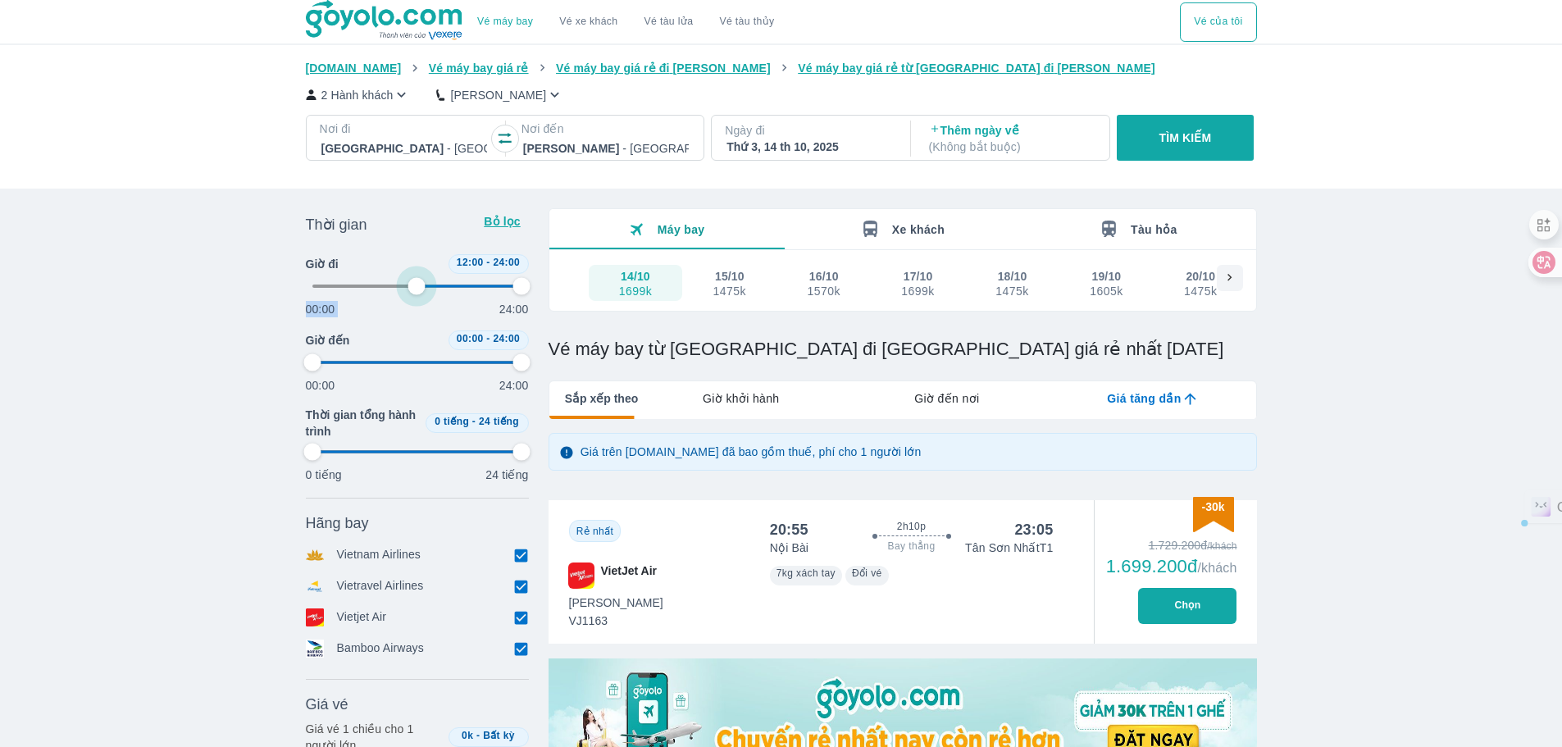
type input "97.9166666666667"
type input "52.0833333333333"
type input "97.9166666666667"
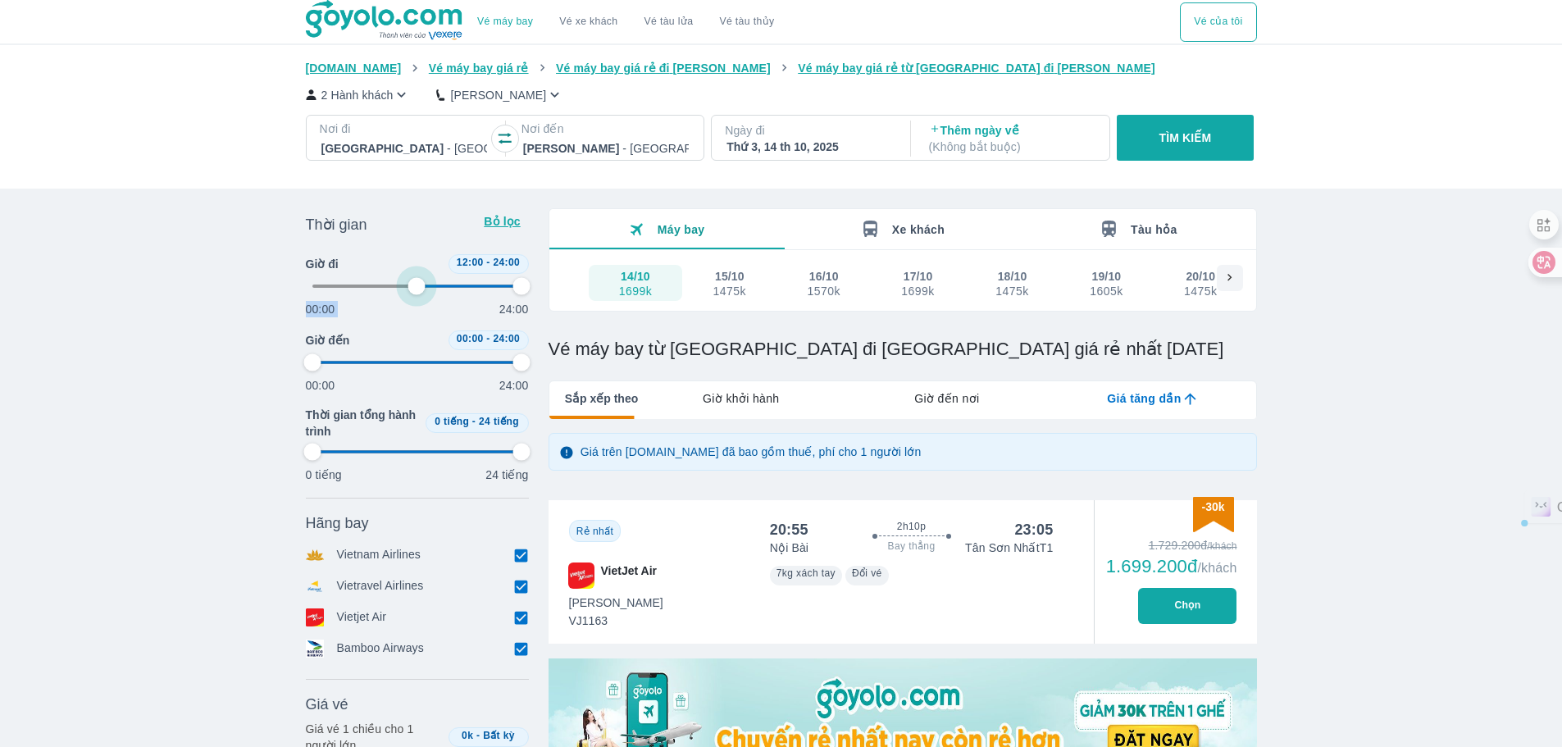
type input "97.9166666666667"
type input "54.1666666666667"
type input "97.9166666666667"
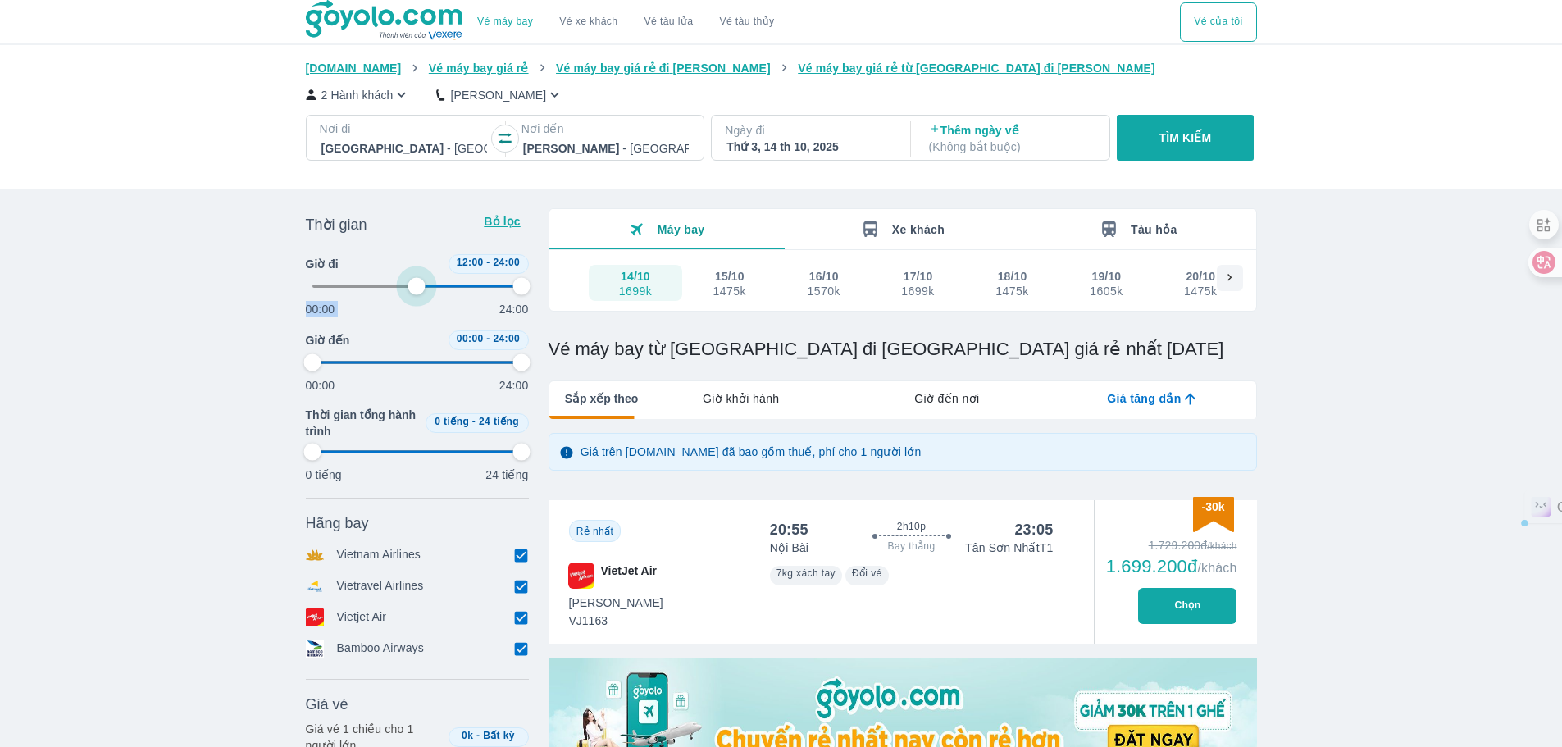
type input "97.9166666666667"
type input "54.1666666666667"
type input "97.9166666666667"
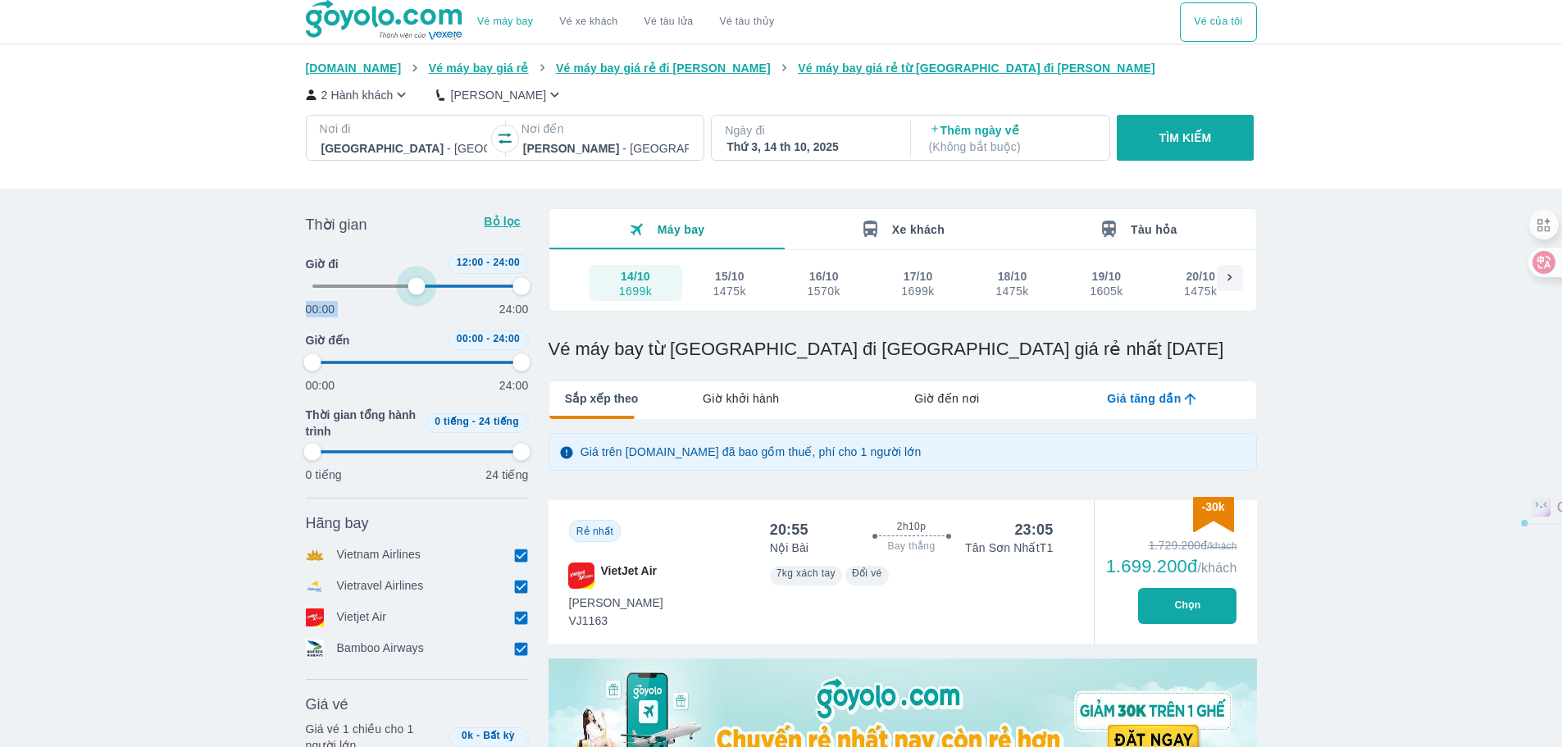
type input "56.25"
type input "97.9166666666667"
type input "58.3333333333333"
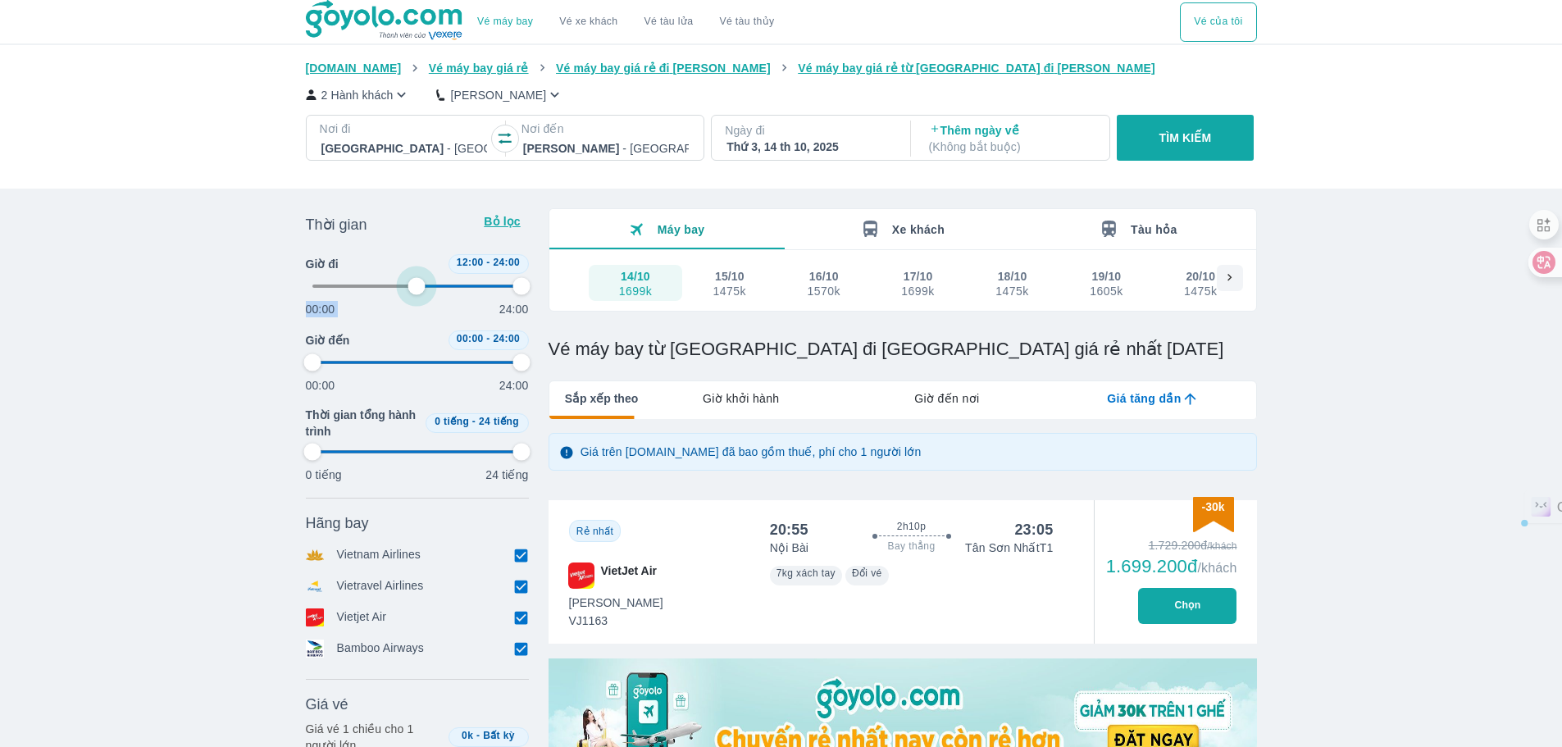
type input "97.9166666666667"
type input "58.3333333333333"
type input "97.9166666666667"
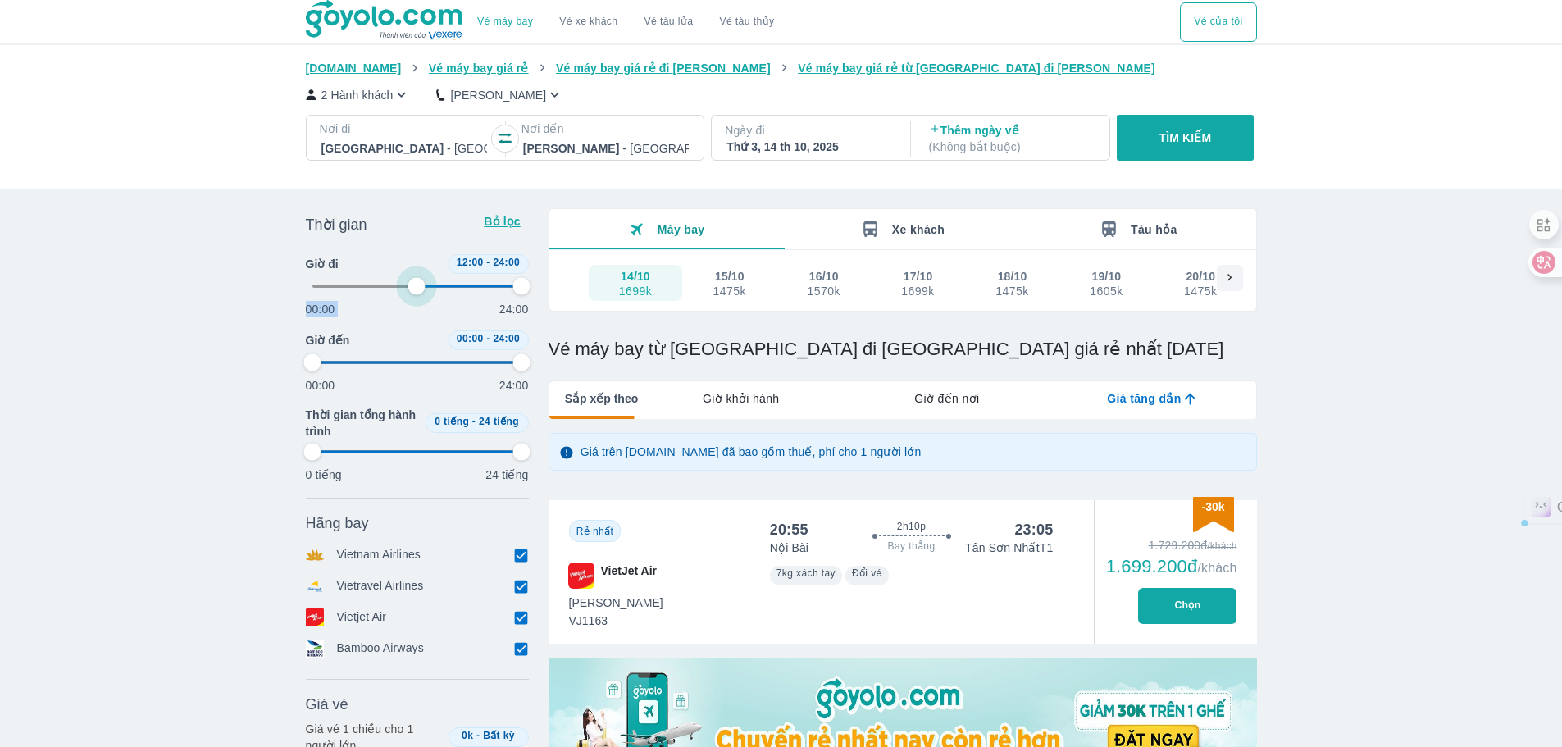
type input "97.9166666666667"
type input "58.3333333333333"
type input "97.9166666666667"
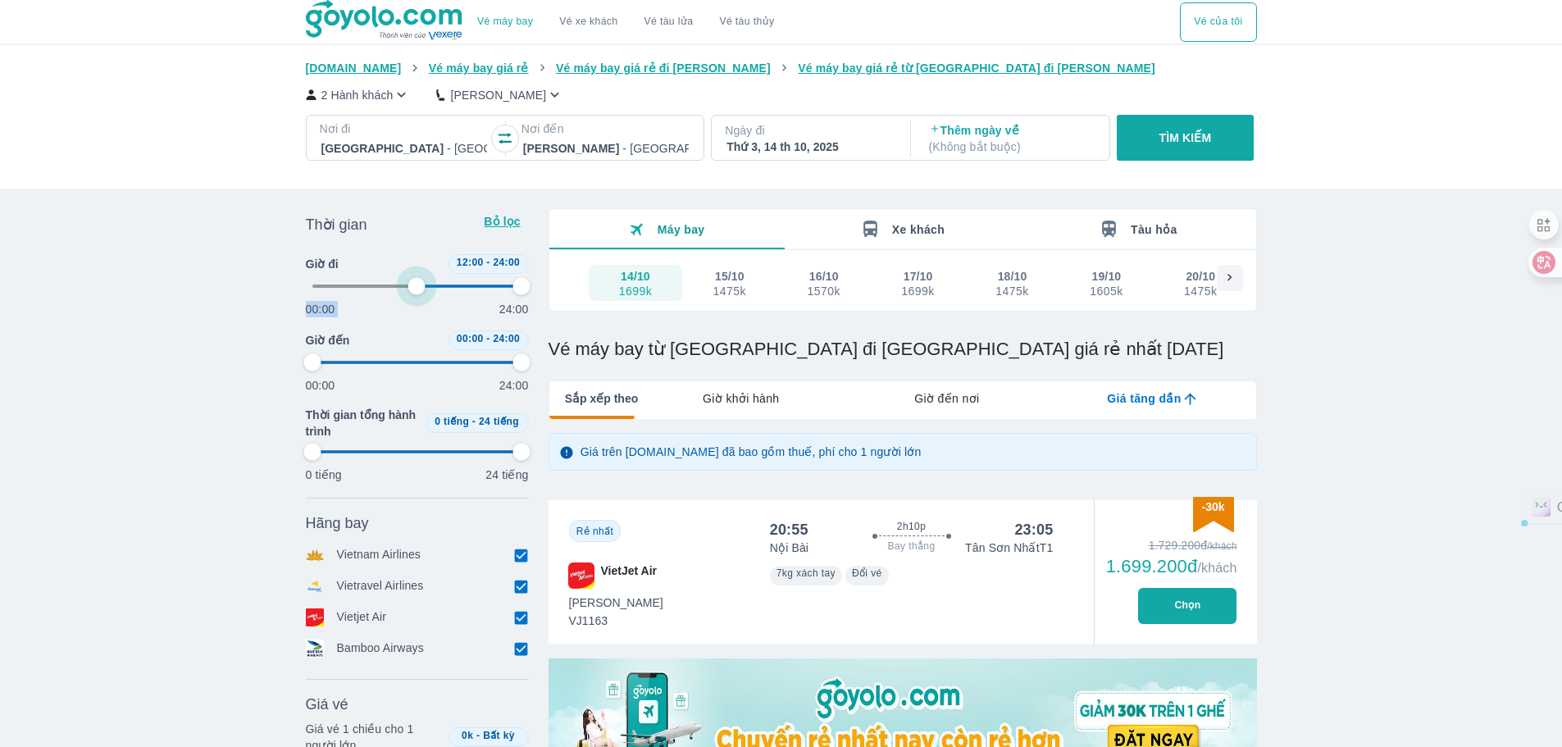
type input "97.9166666666667"
type input "60.4166666666667"
type input "97.9166666666667"
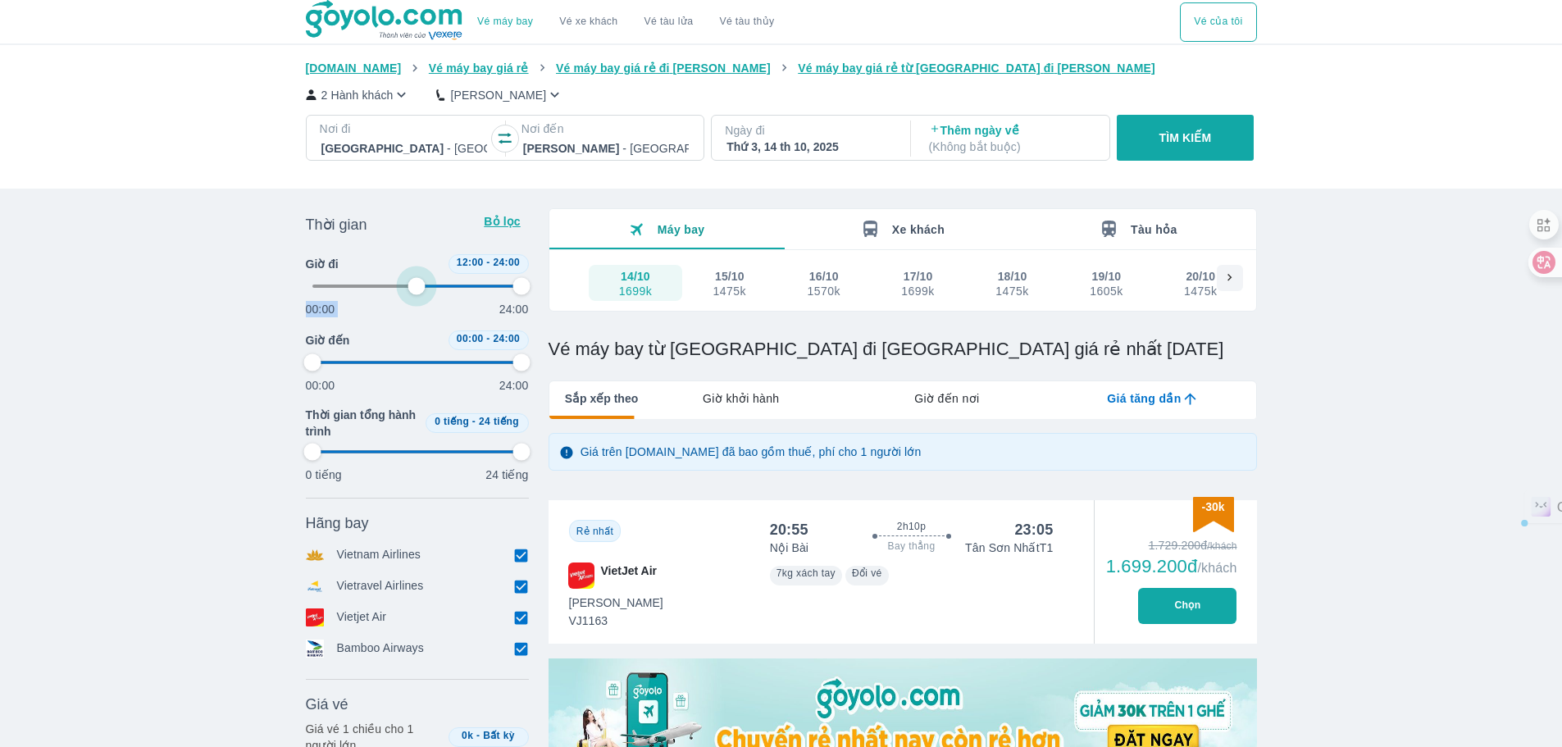
type input "60.4166666666667"
type input "97.9166666666667"
type input "62.5"
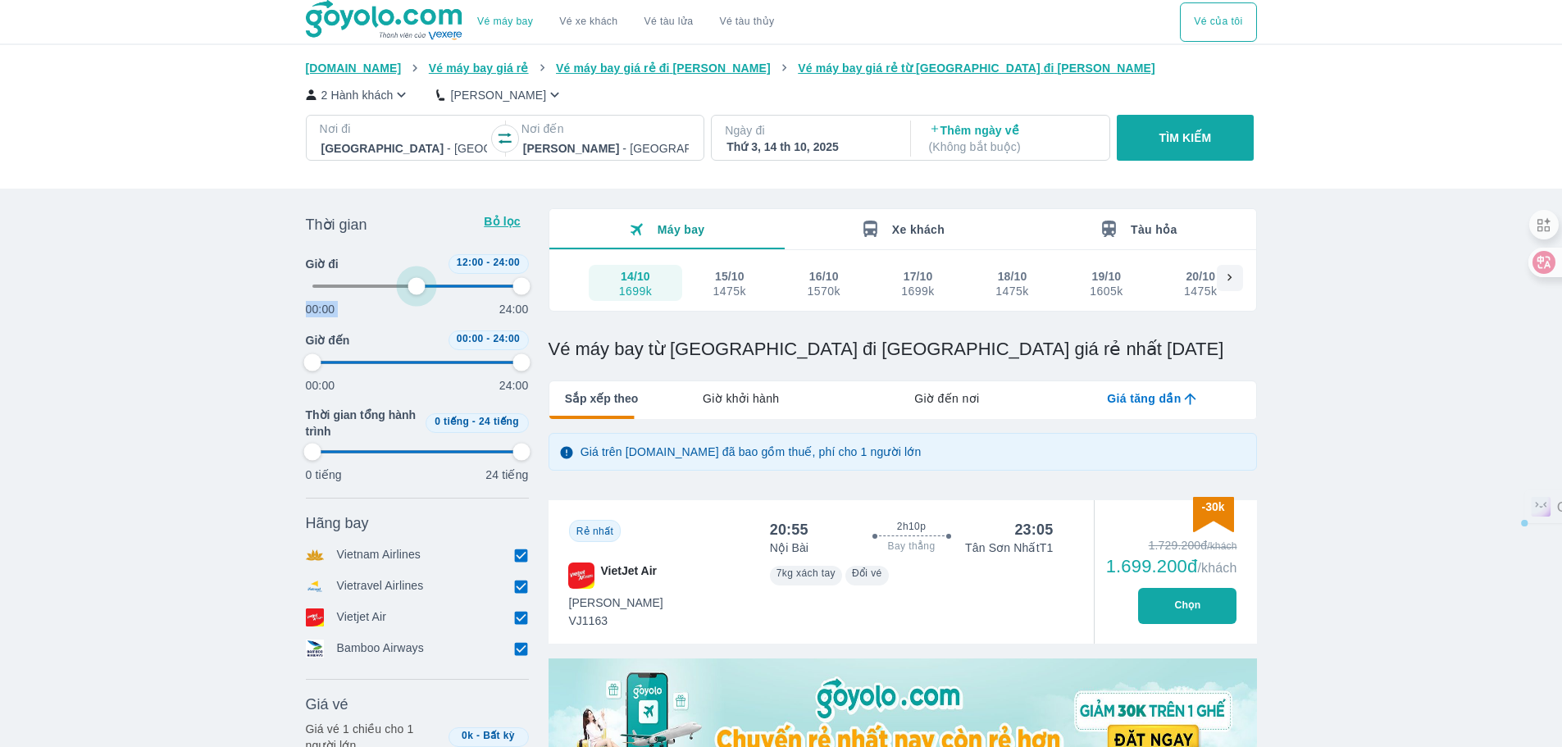
type input "97.9166666666667"
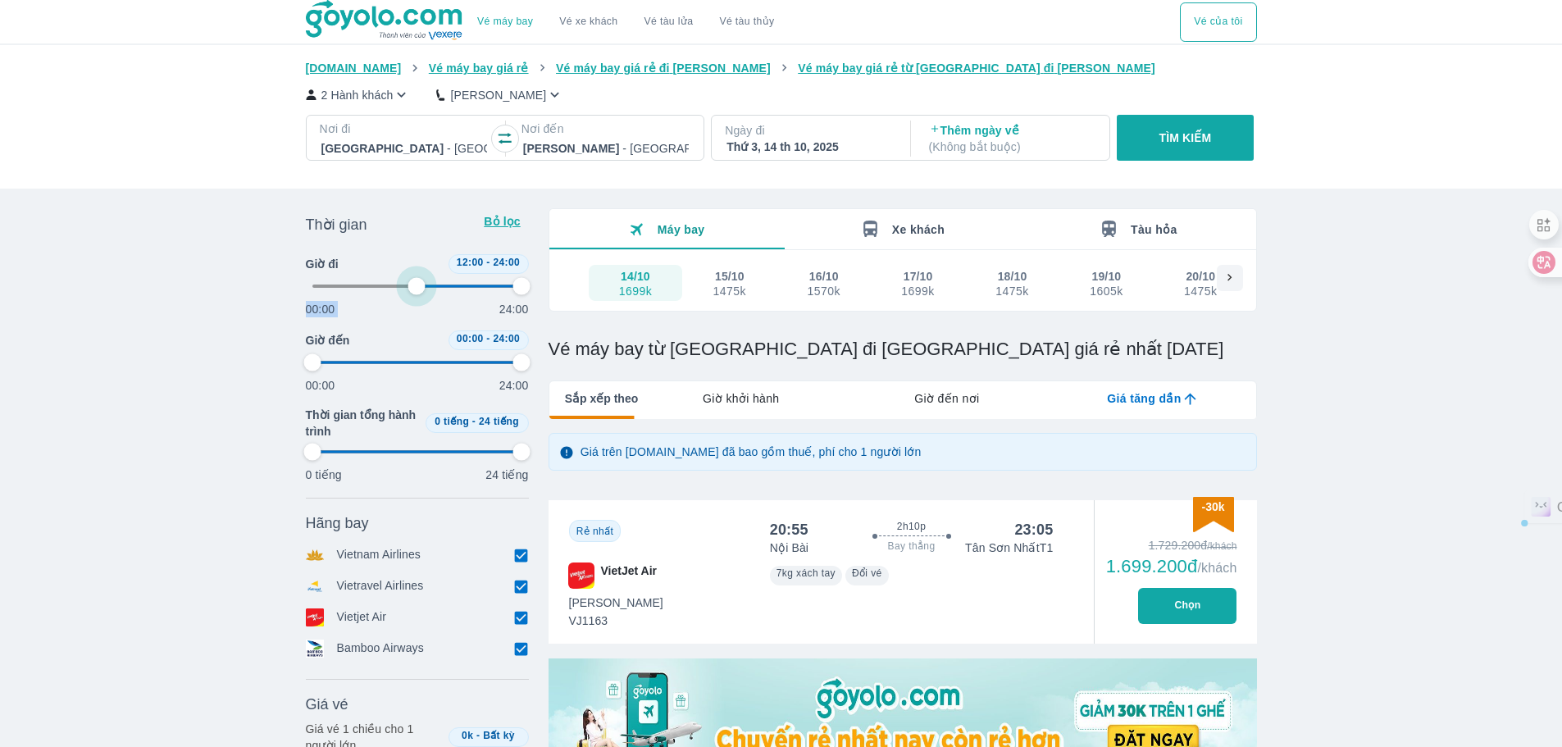
type input "97.9166666666667"
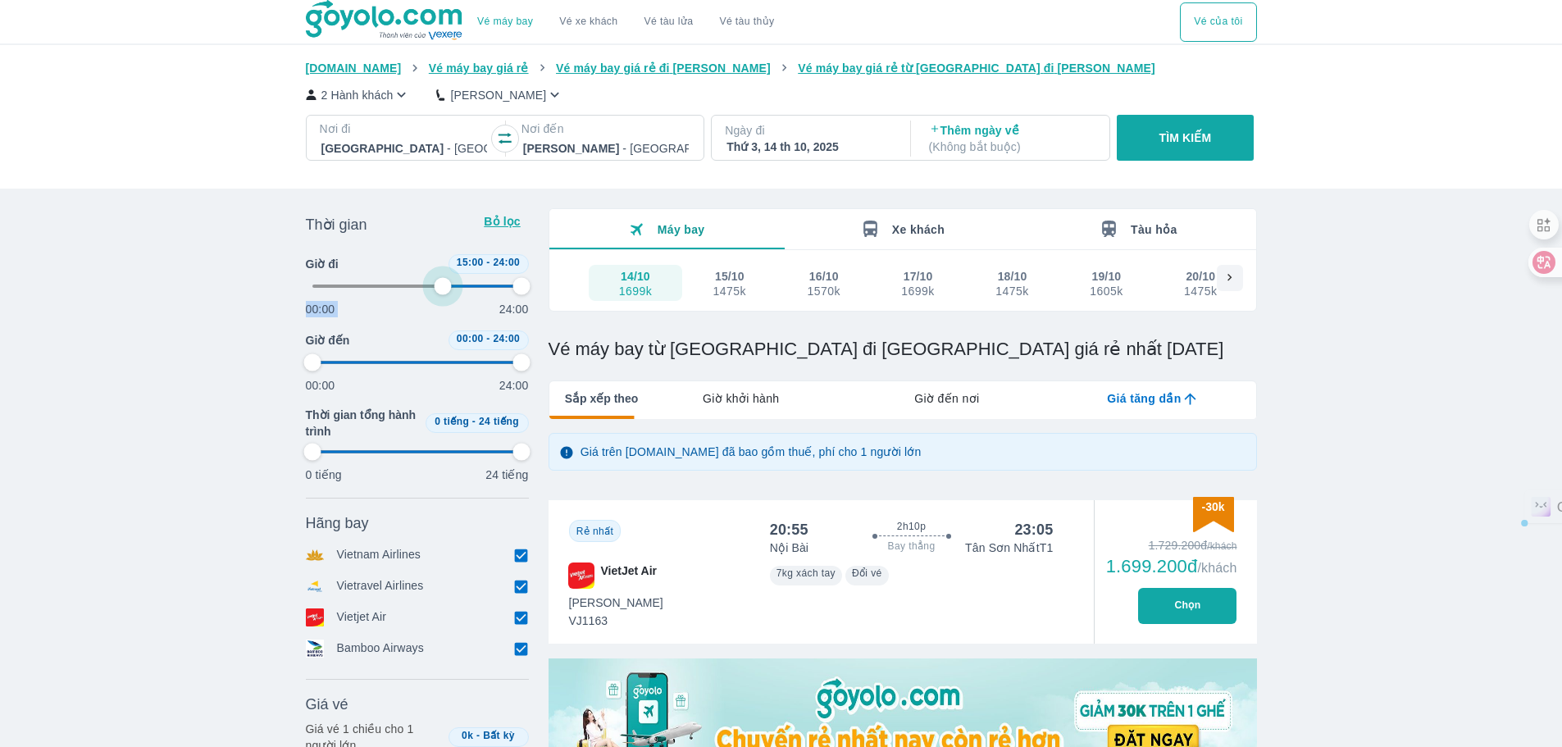
type input "97.9166666666667"
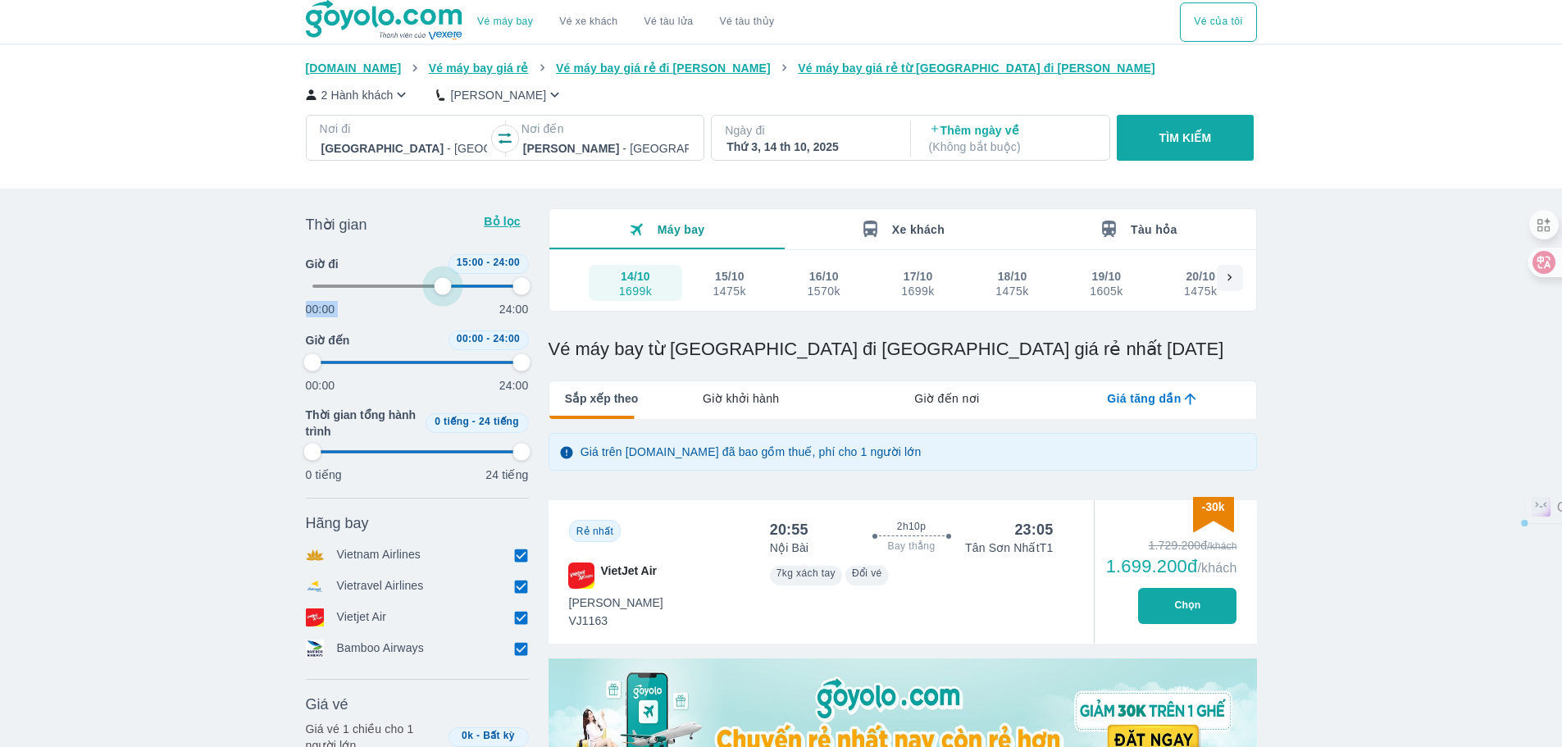
type input "64.5833333333333"
type input "97.9166666666667"
type input "64.5833333333333"
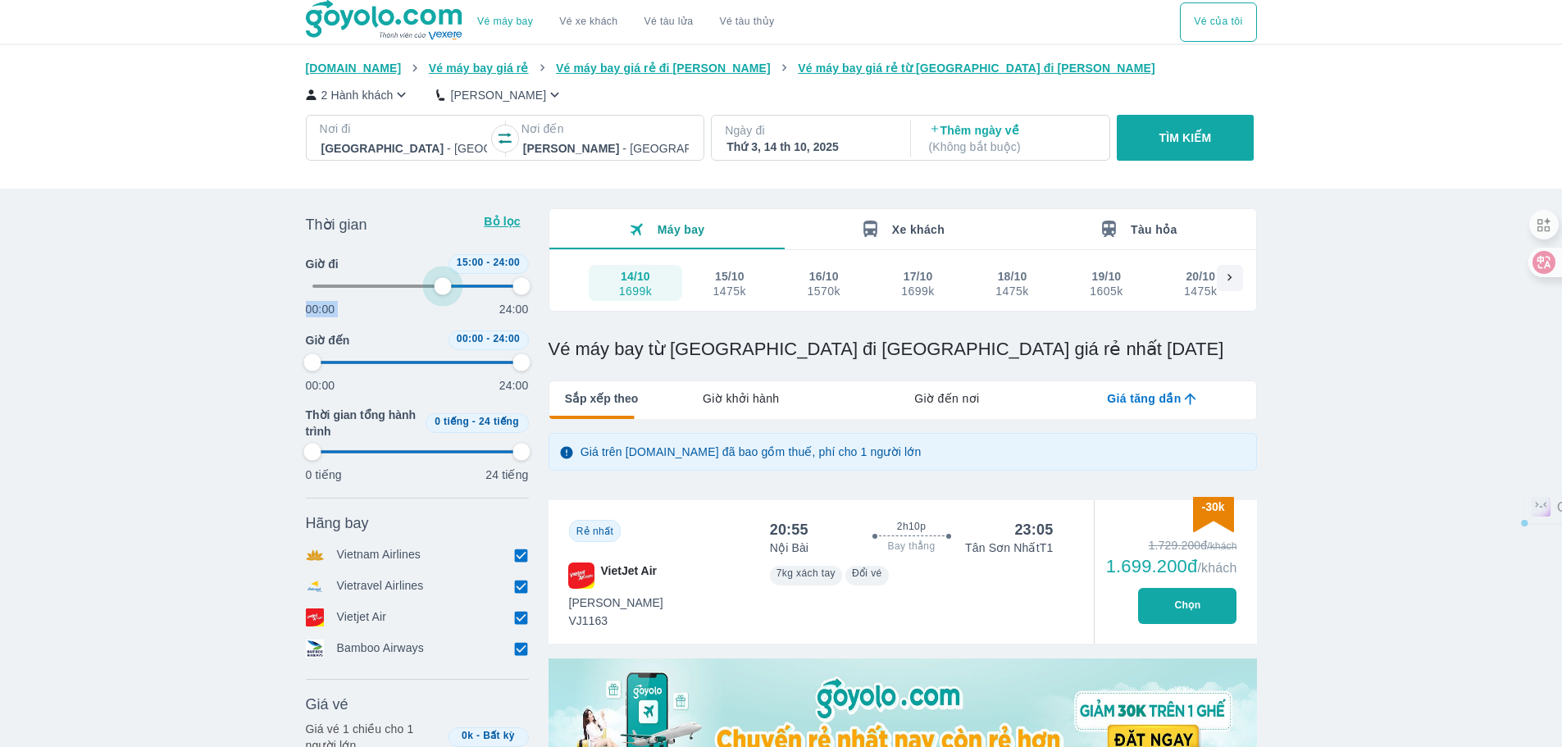
type input "97.9166666666667"
type input "64.5833333333333"
type input "97.9166666666667"
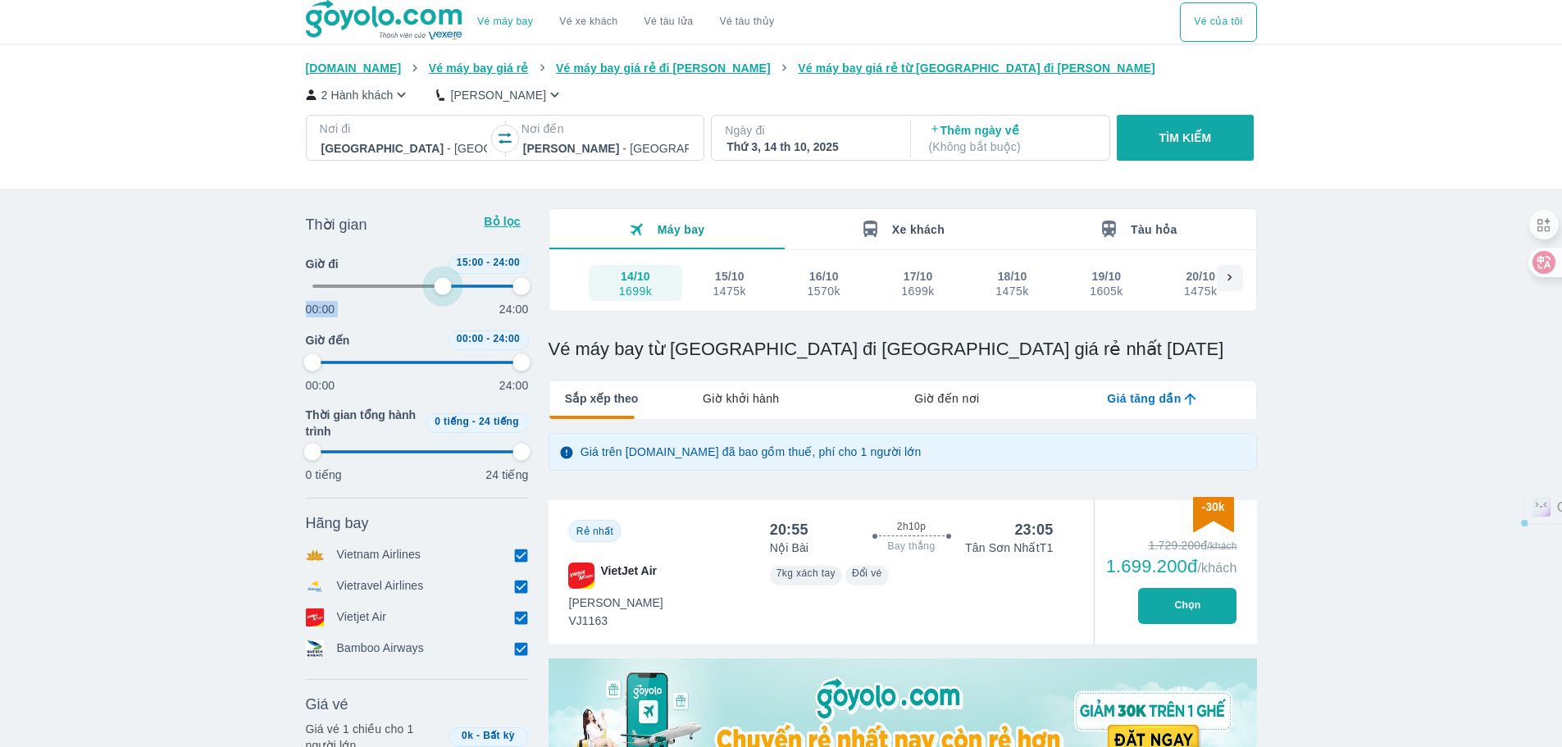
type input "97.9166666666667"
drag, startPoint x: 318, startPoint y: 280, endPoint x: 448, endPoint y: 298, distance: 130.8
click at [448, 298] on span at bounding box center [417, 286] width 210 height 25
type input "2.08333333333333"
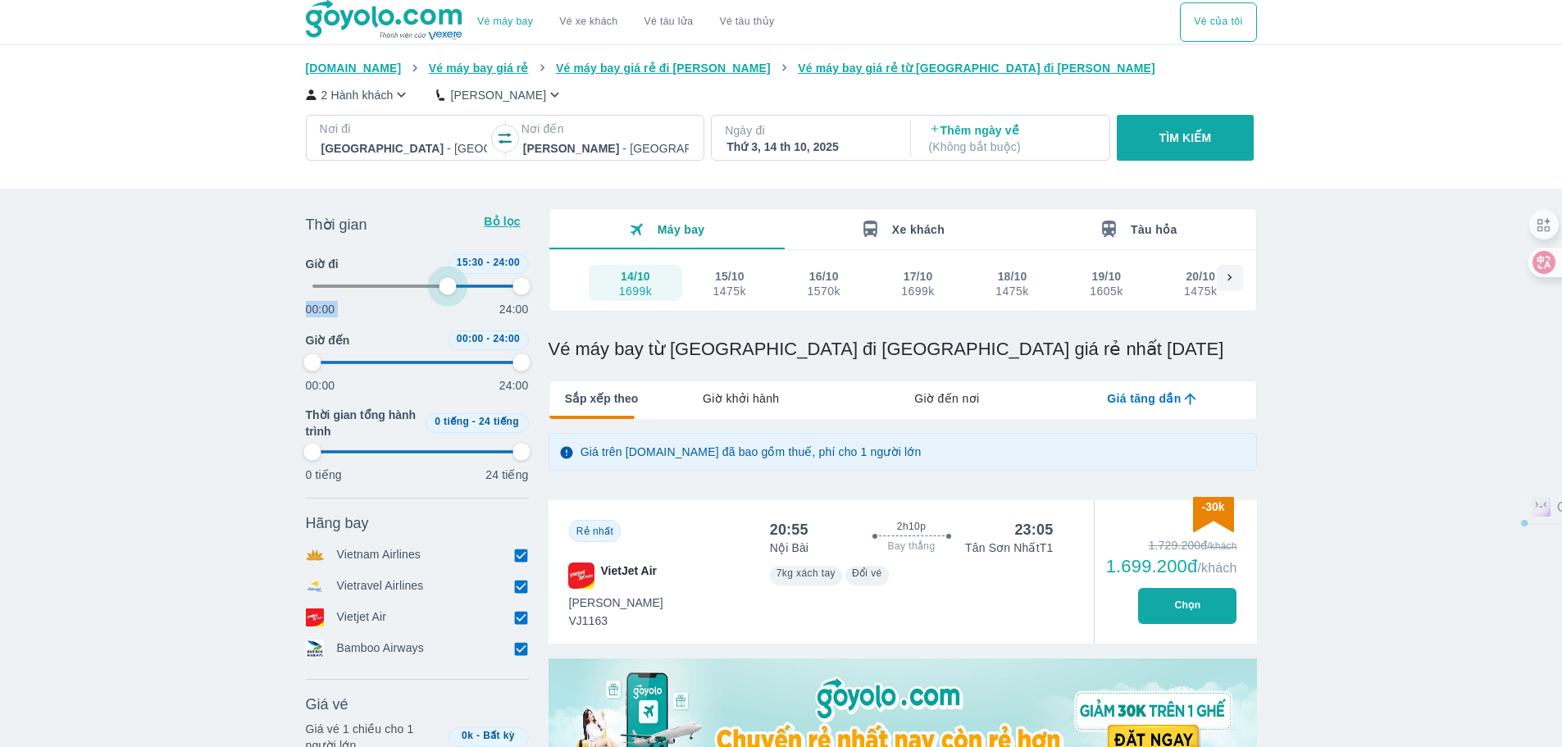
type input "97.9166666666667"
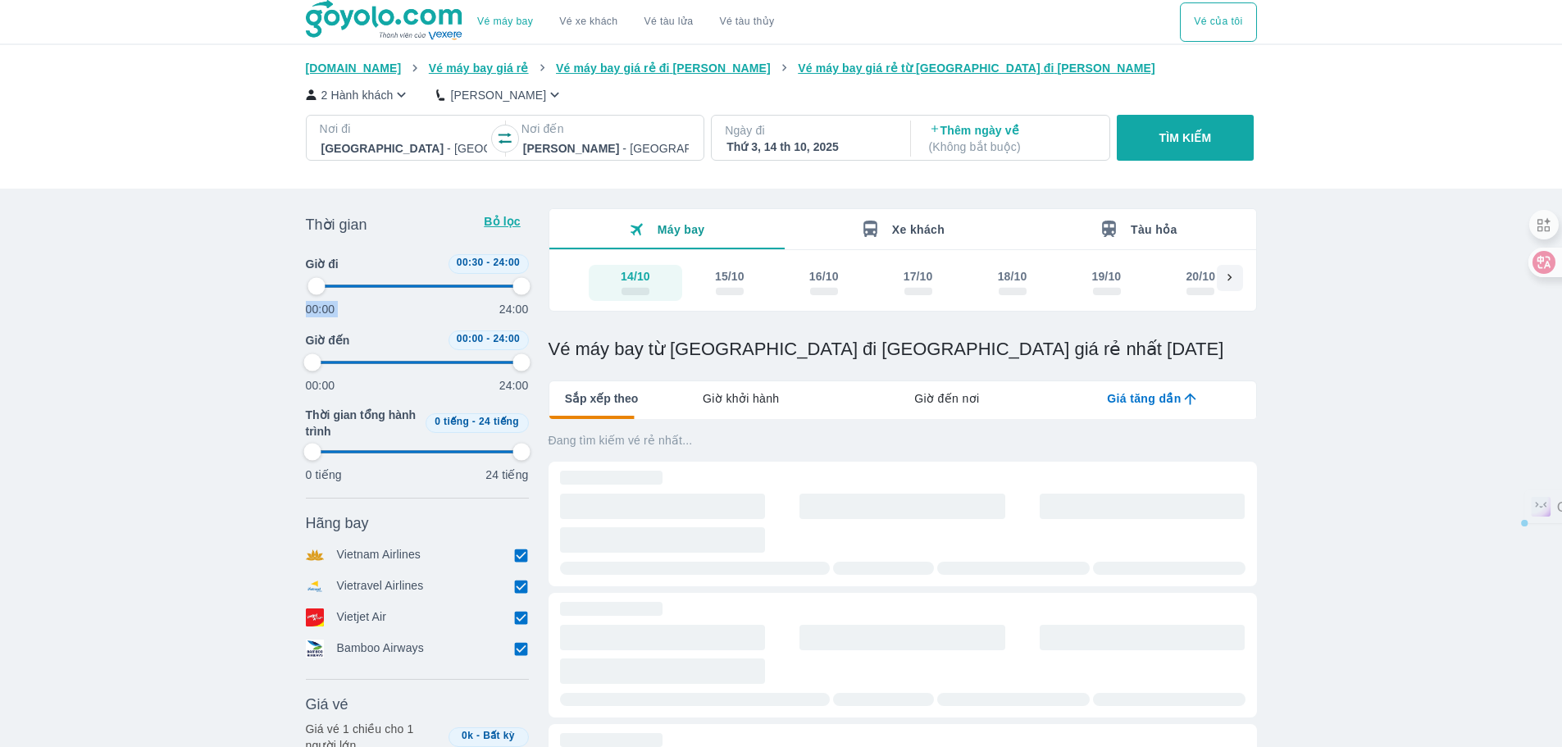
type input "4.16666666666667"
type input "97.9166666666667"
type input "4.16666666666667"
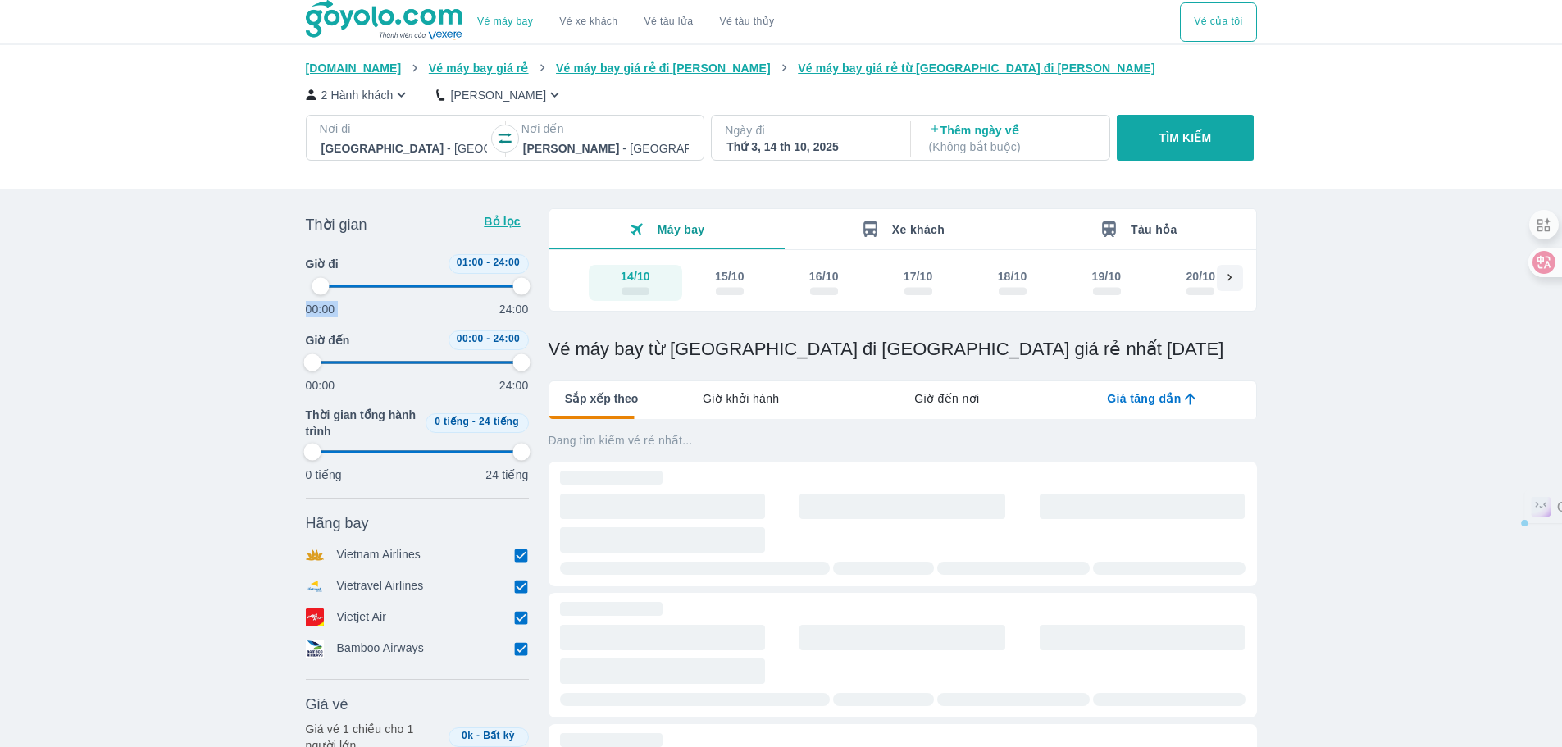
type input "97.9166666666667"
type input "4.16666666666667"
type input "97.9166666666667"
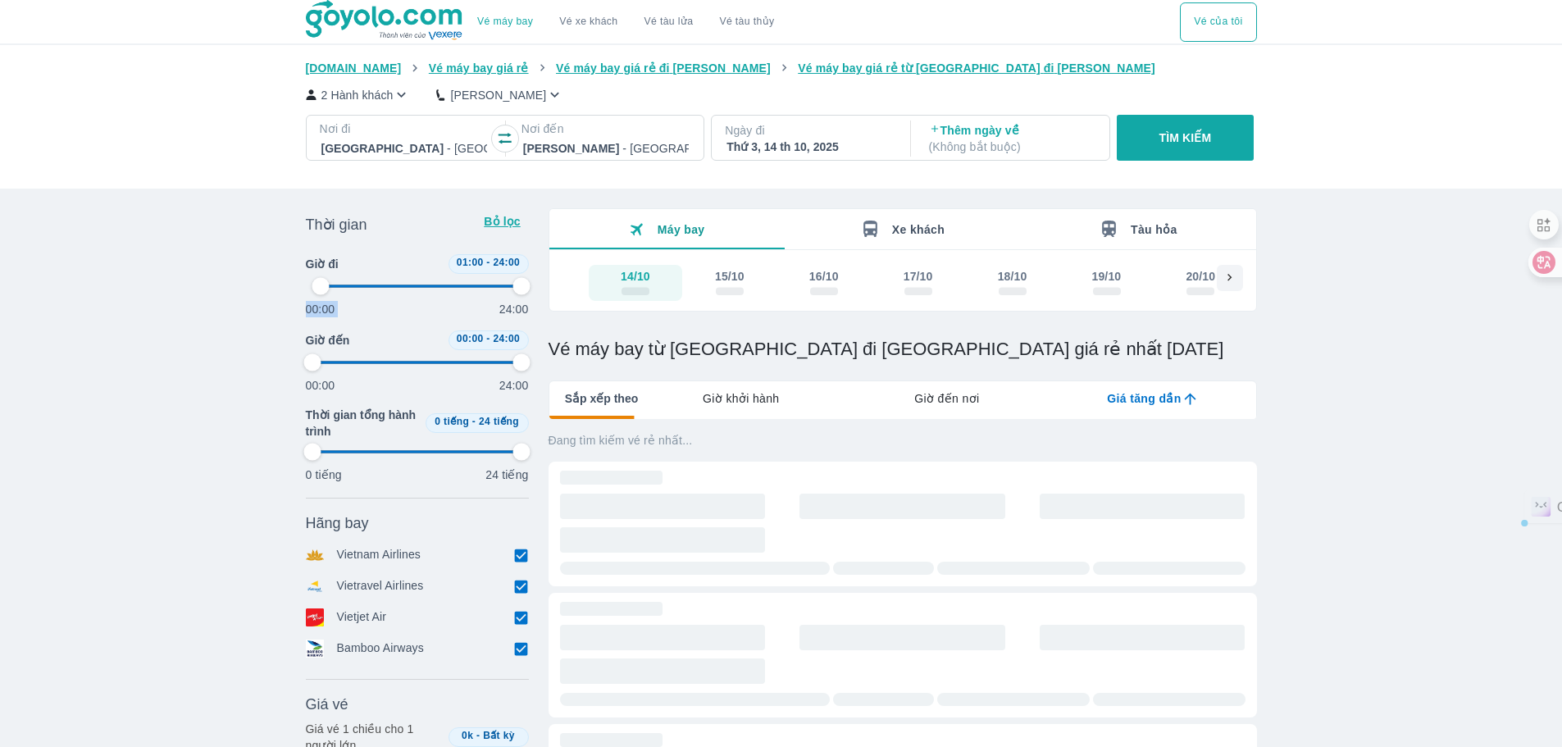
type input "97.9166666666667"
type input "64.5833333333333"
type input "97.9166666666667"
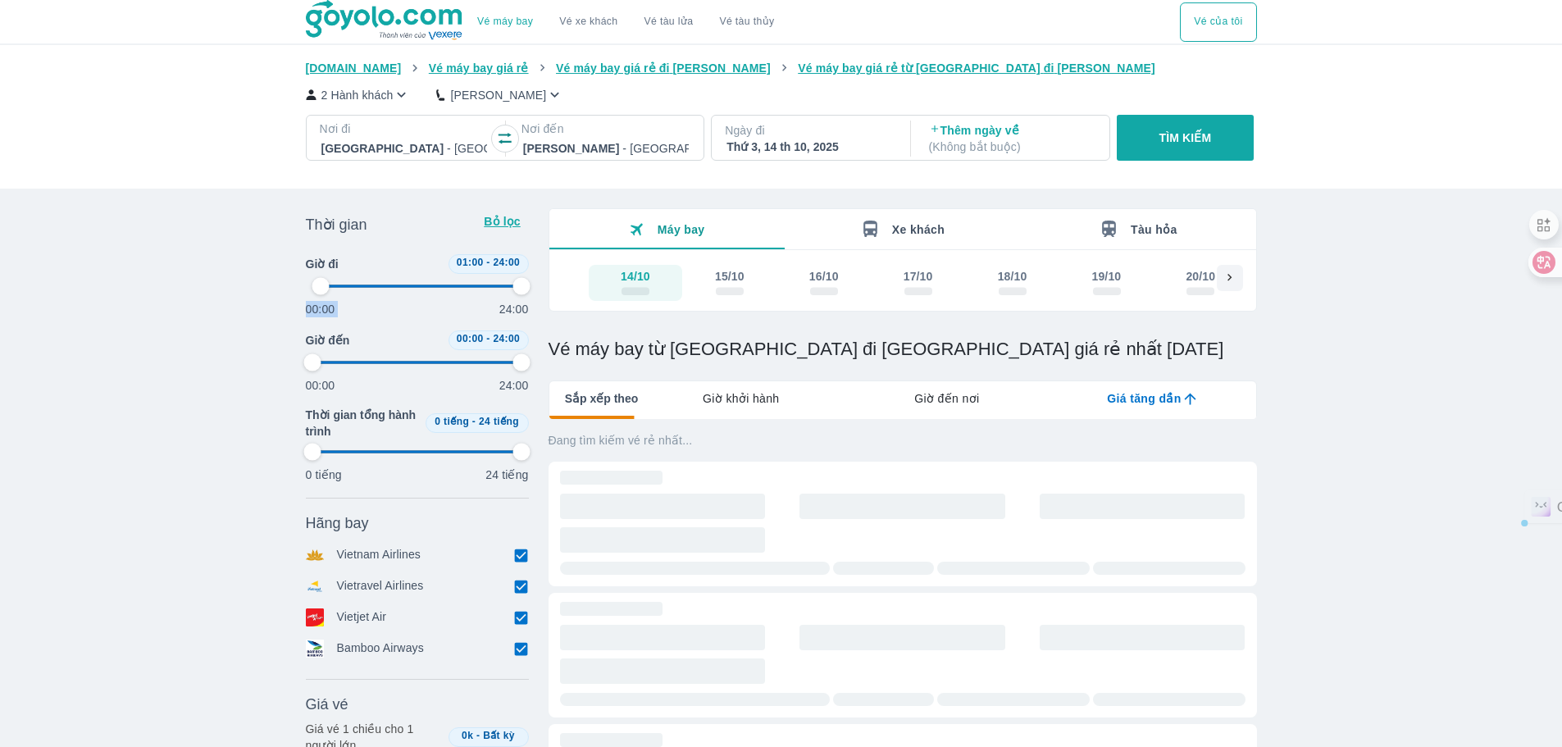
type input "97.9166666666667"
type input "64.5833333333333"
type input "93.75"
type input "97.9166666666667"
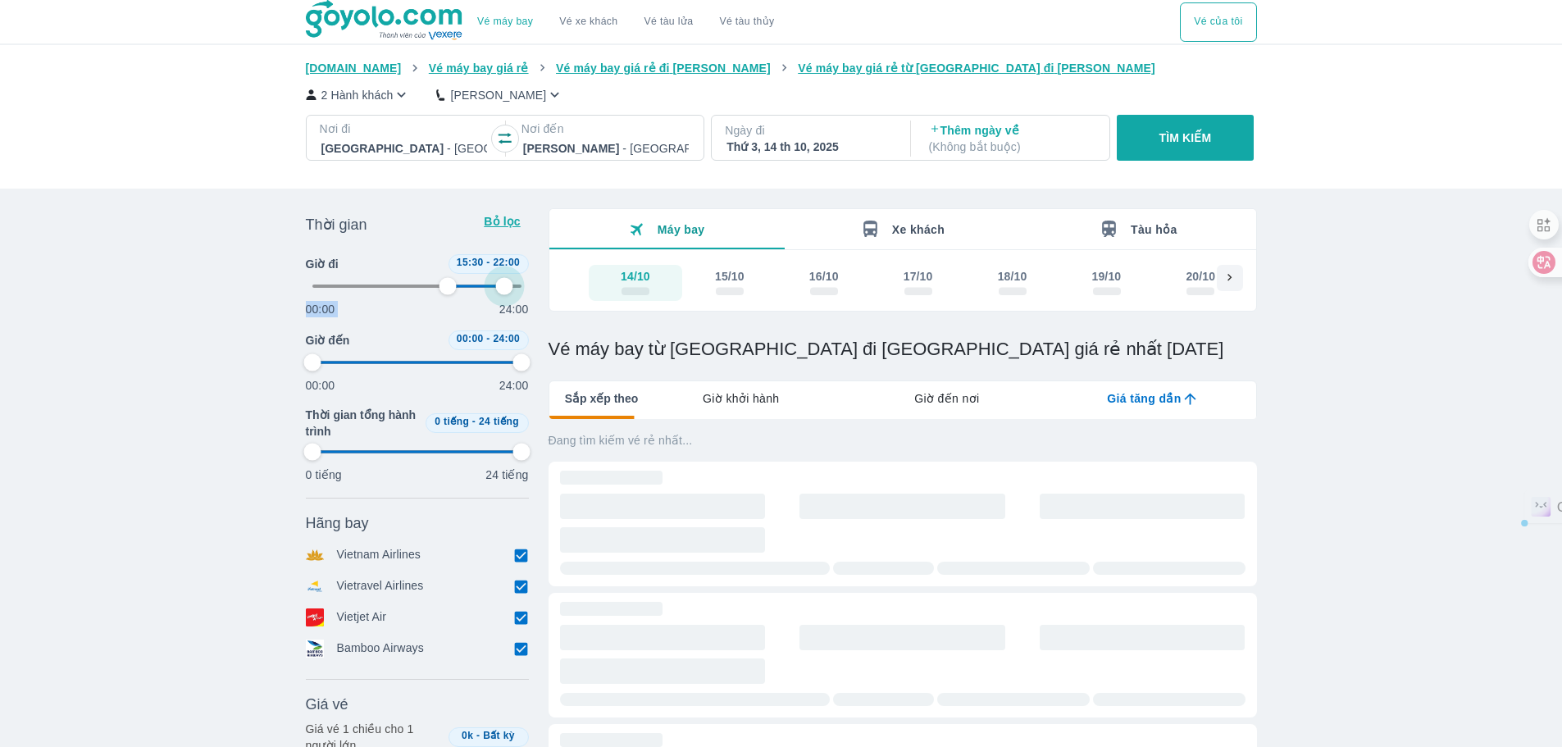
type input "64.5833333333333"
type input "89.5833333333333"
type input "97.9166666666667"
type input "64.5833333333333"
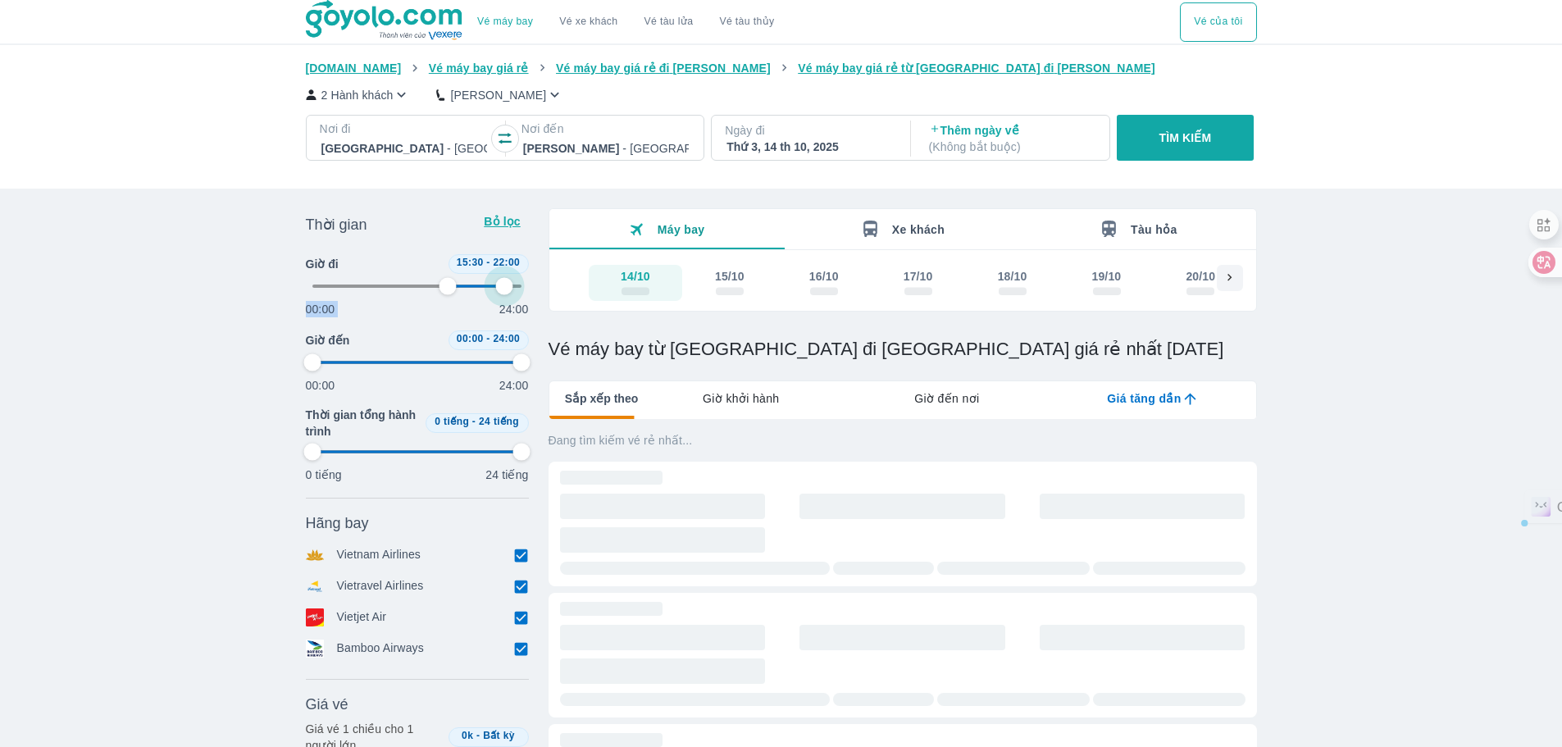
type input "79.1666666666667"
type input "97.9166666666667"
type input "64.5833333333333"
type input "79.1666666666667"
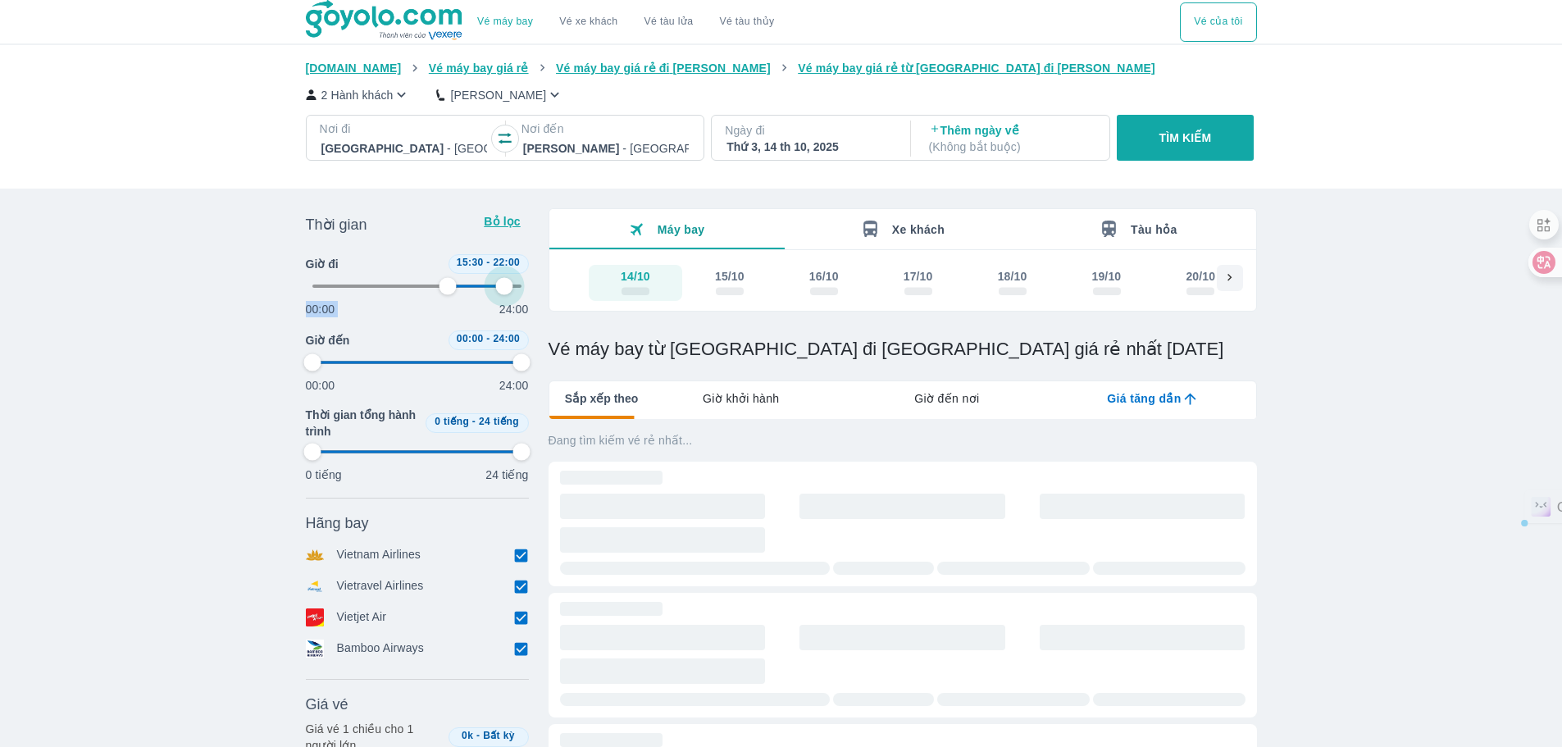
type input "97.9166666666667"
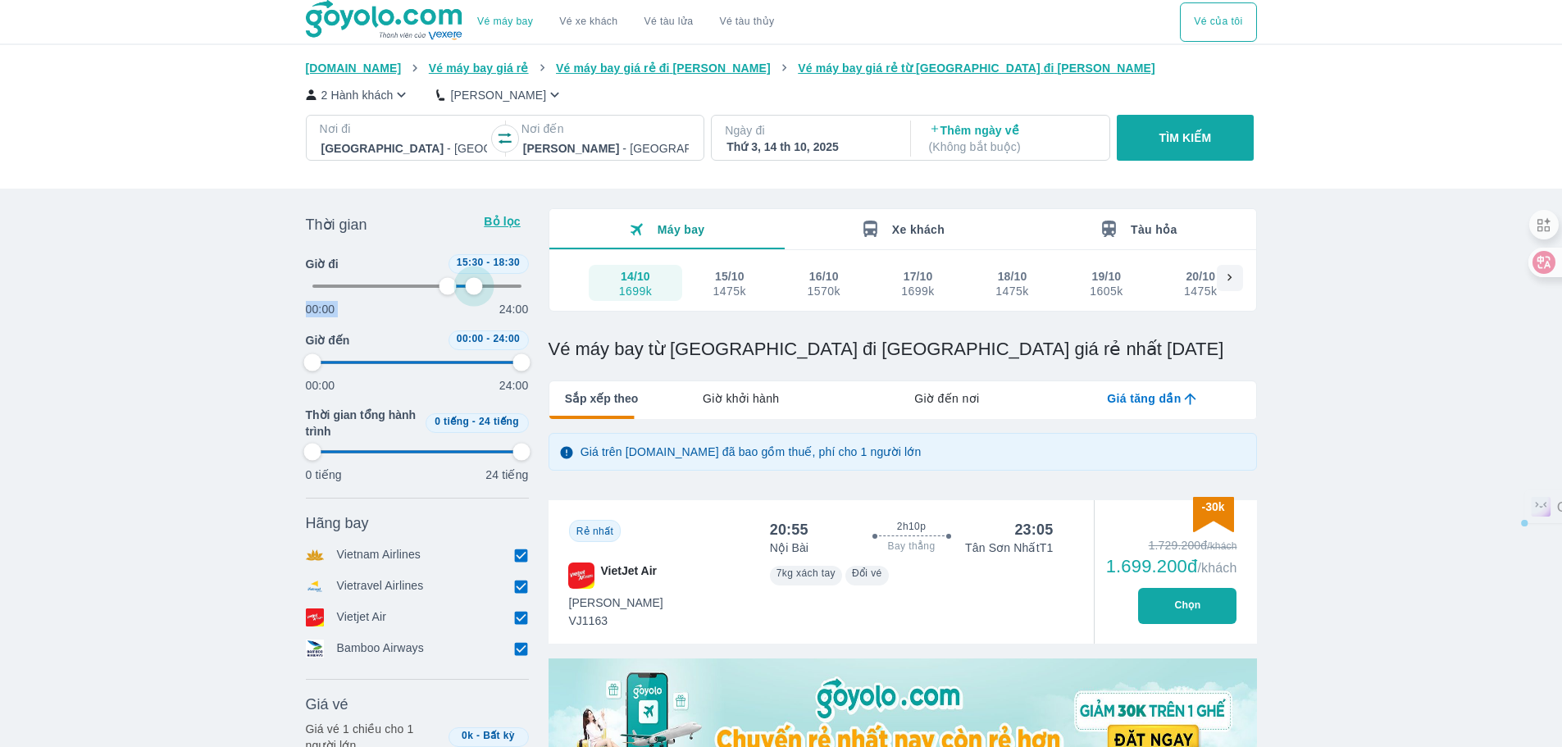
drag, startPoint x: 507, startPoint y: 284, endPoint x: 475, endPoint y: 282, distance: 32.8
click at [475, 282] on span at bounding box center [417, 286] width 210 height 25
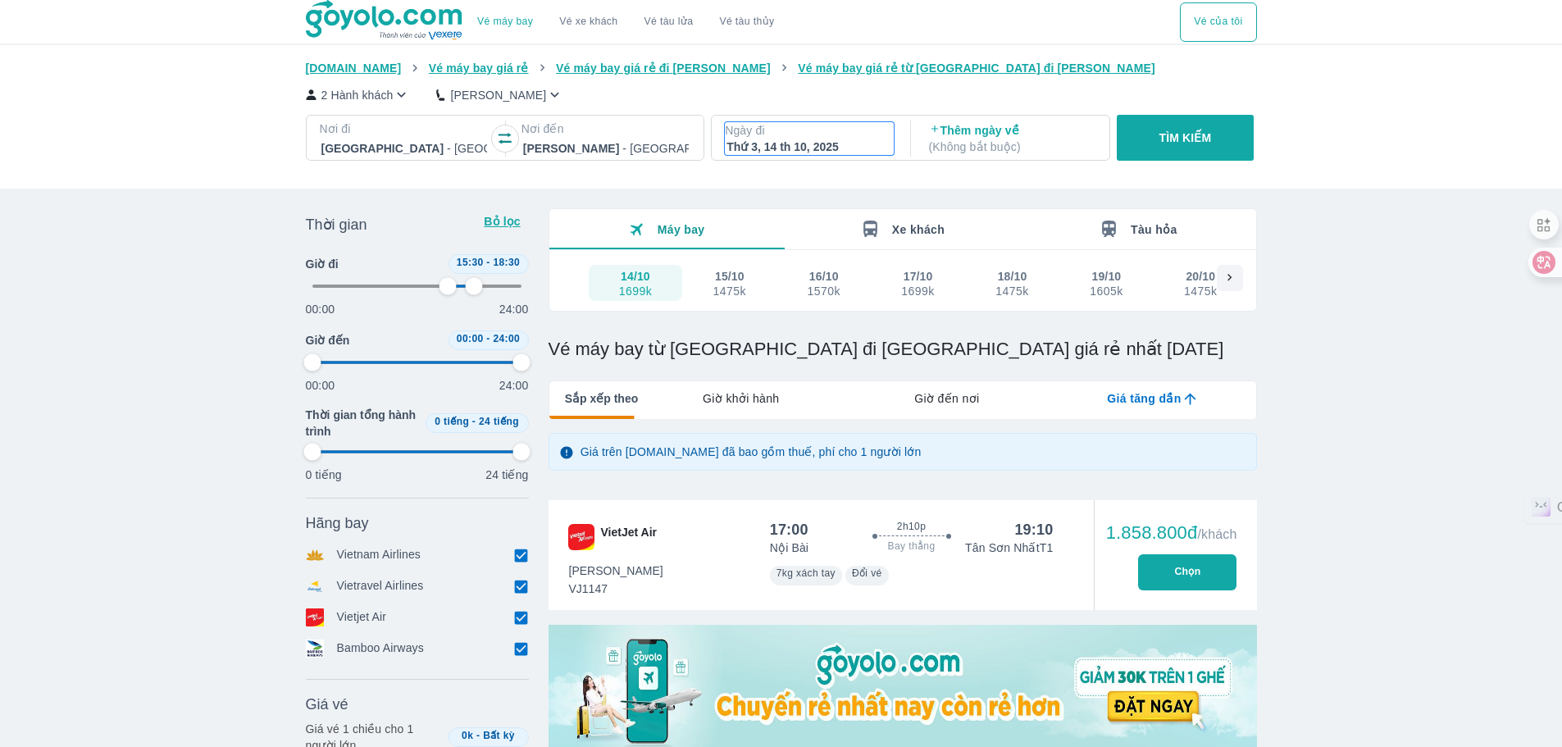
click at [864, 144] on div "Thứ 3, 14 th 10, 2025" at bounding box center [809, 147] width 166 height 16
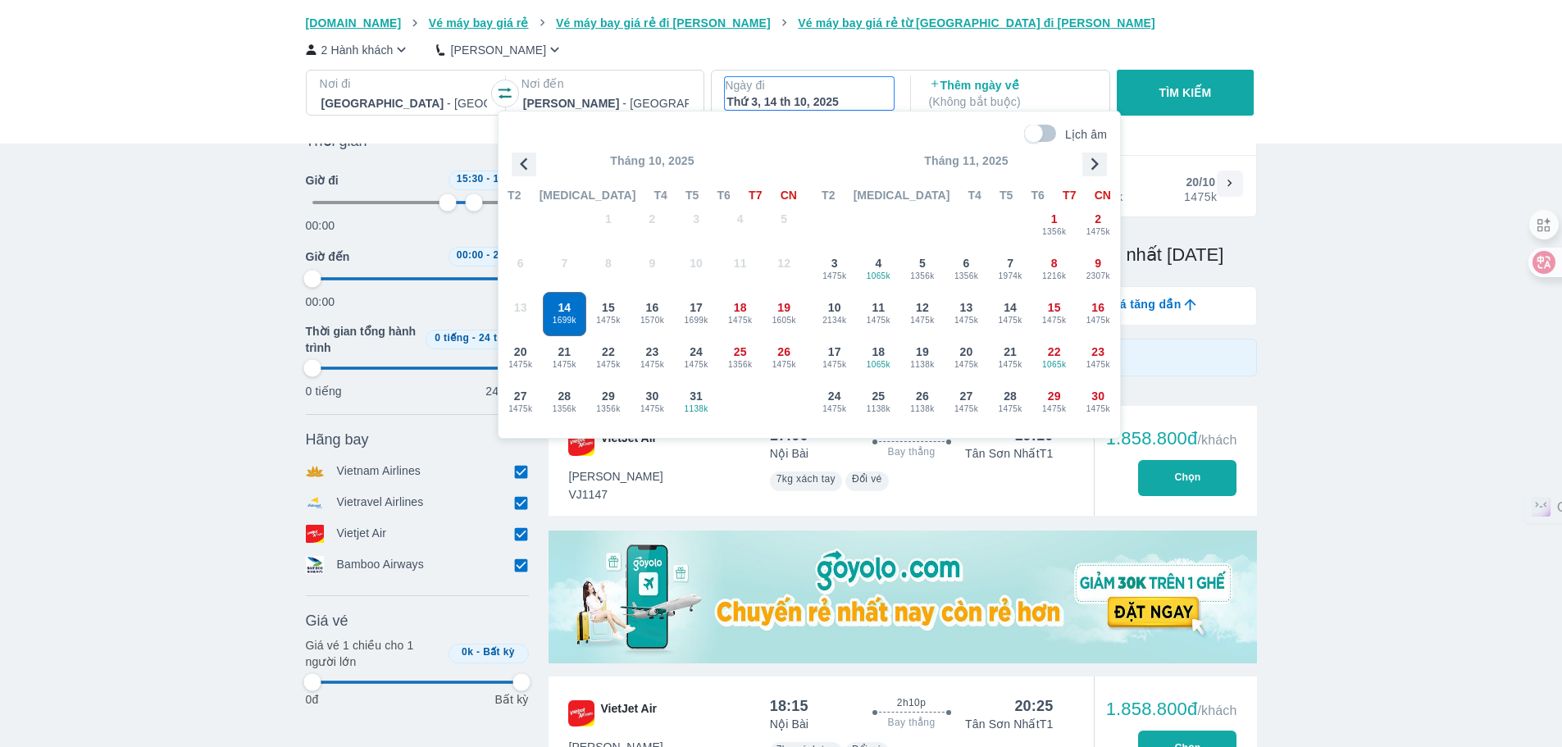
click at [398, 58] on icon "button" at bounding box center [401, 49] width 17 height 17
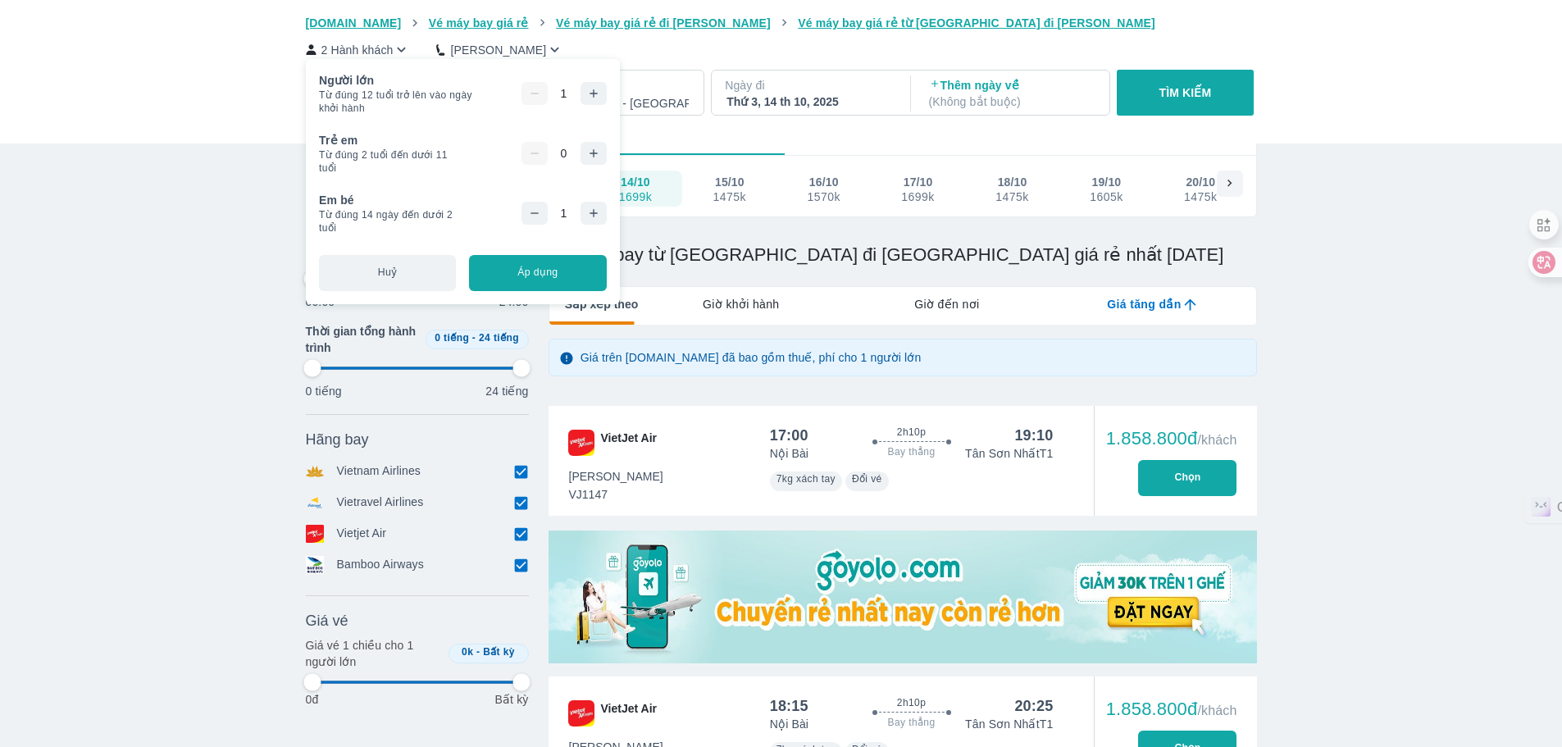
click at [530, 216] on icon "button" at bounding box center [534, 213] width 13 height 13
click at [557, 273] on button "Áp dụng" at bounding box center [537, 273] width 137 height 36
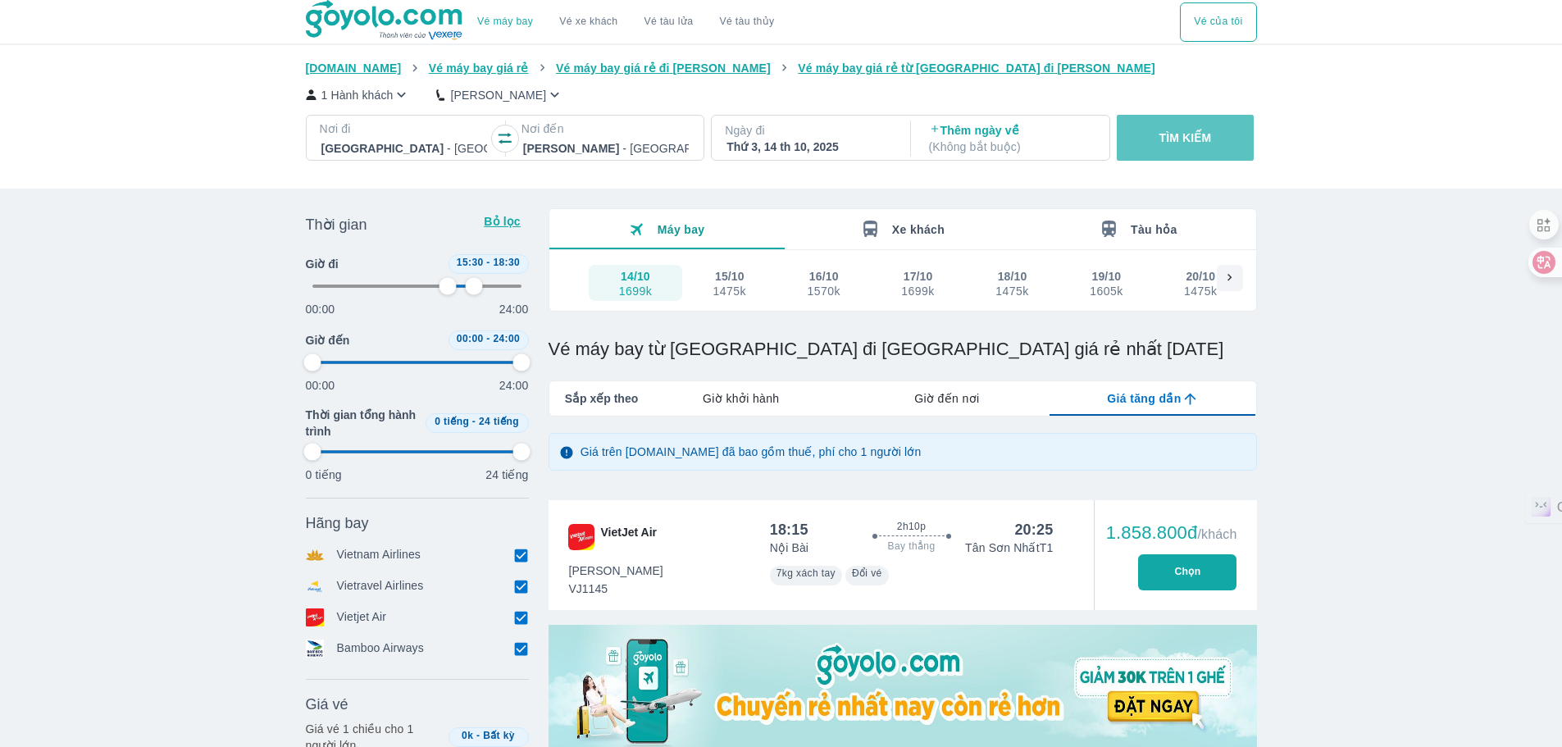
click at [1232, 148] on button "TÌM KIẾM" at bounding box center [1185, 138] width 137 height 46
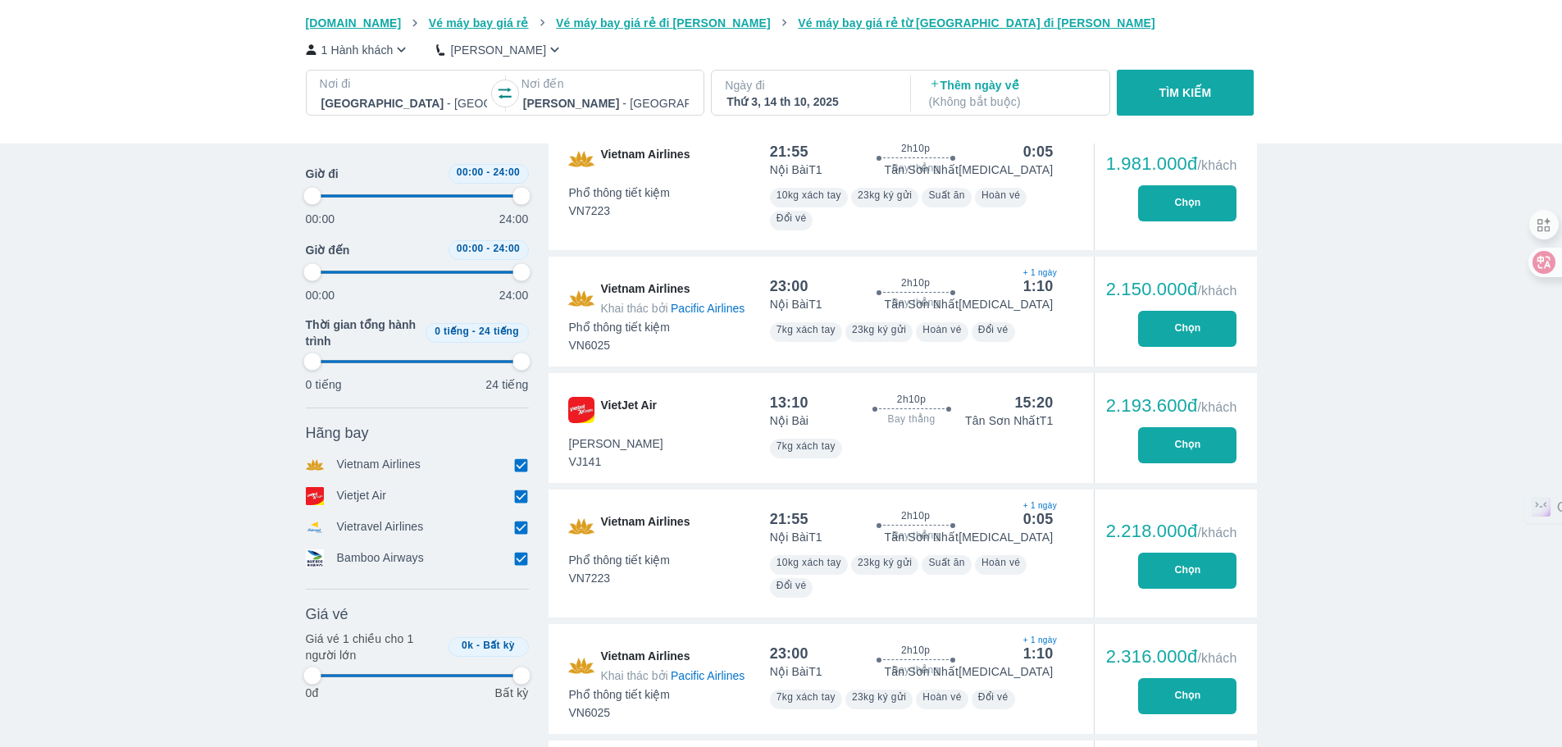
scroll to position [2951, 0]
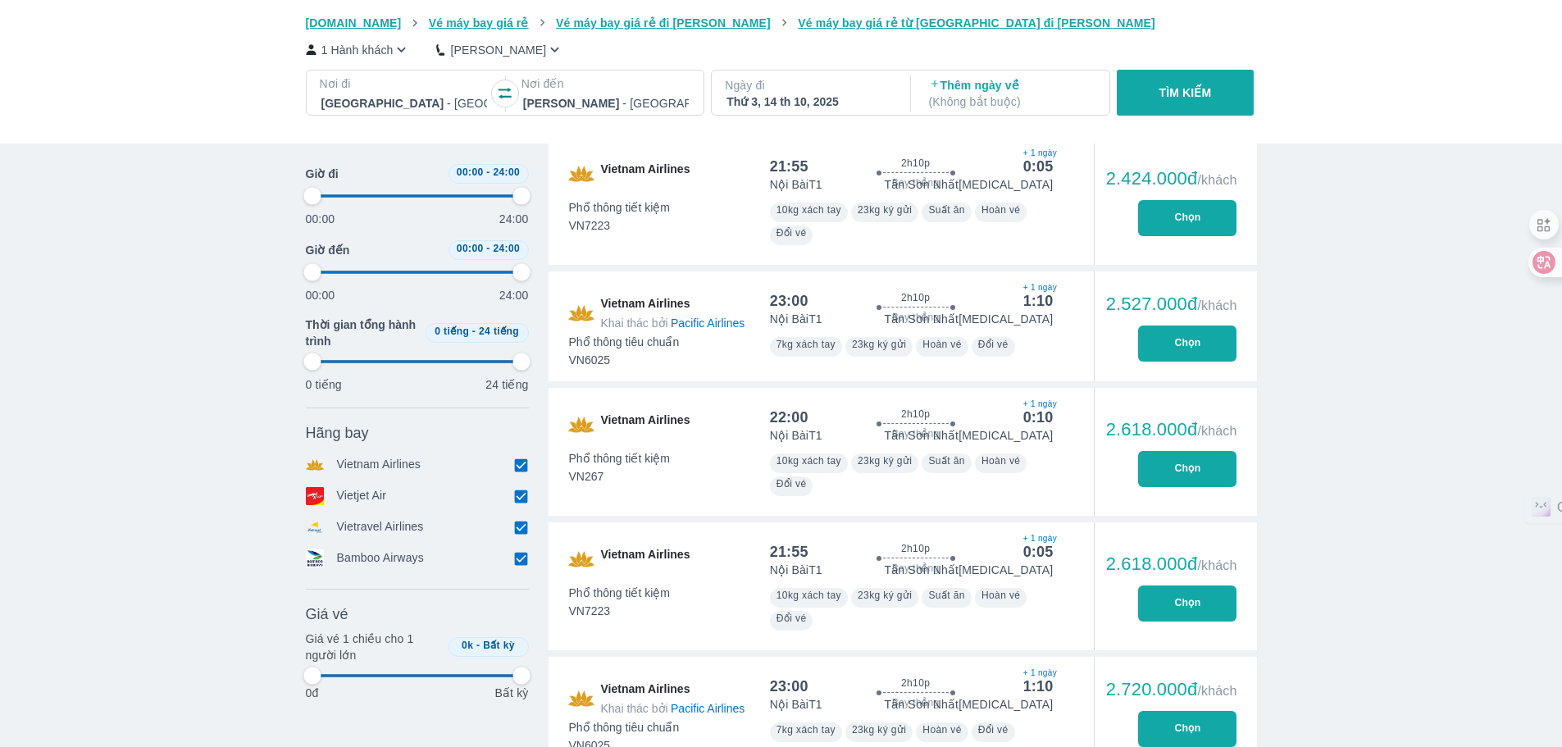
click at [1117, 70] on button "TÌM KIẾM" at bounding box center [1185, 93] width 137 height 46
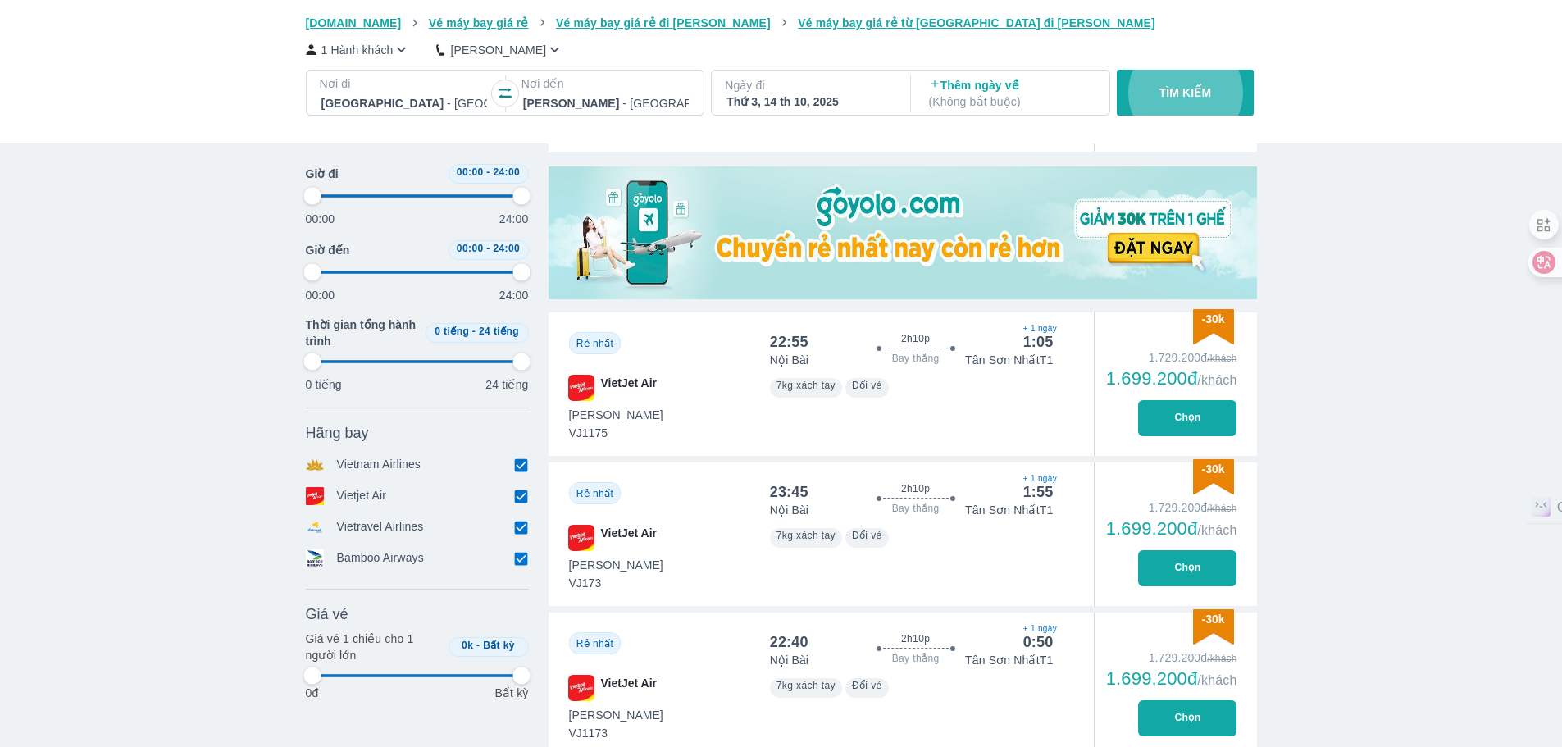
scroll to position [0, 0]
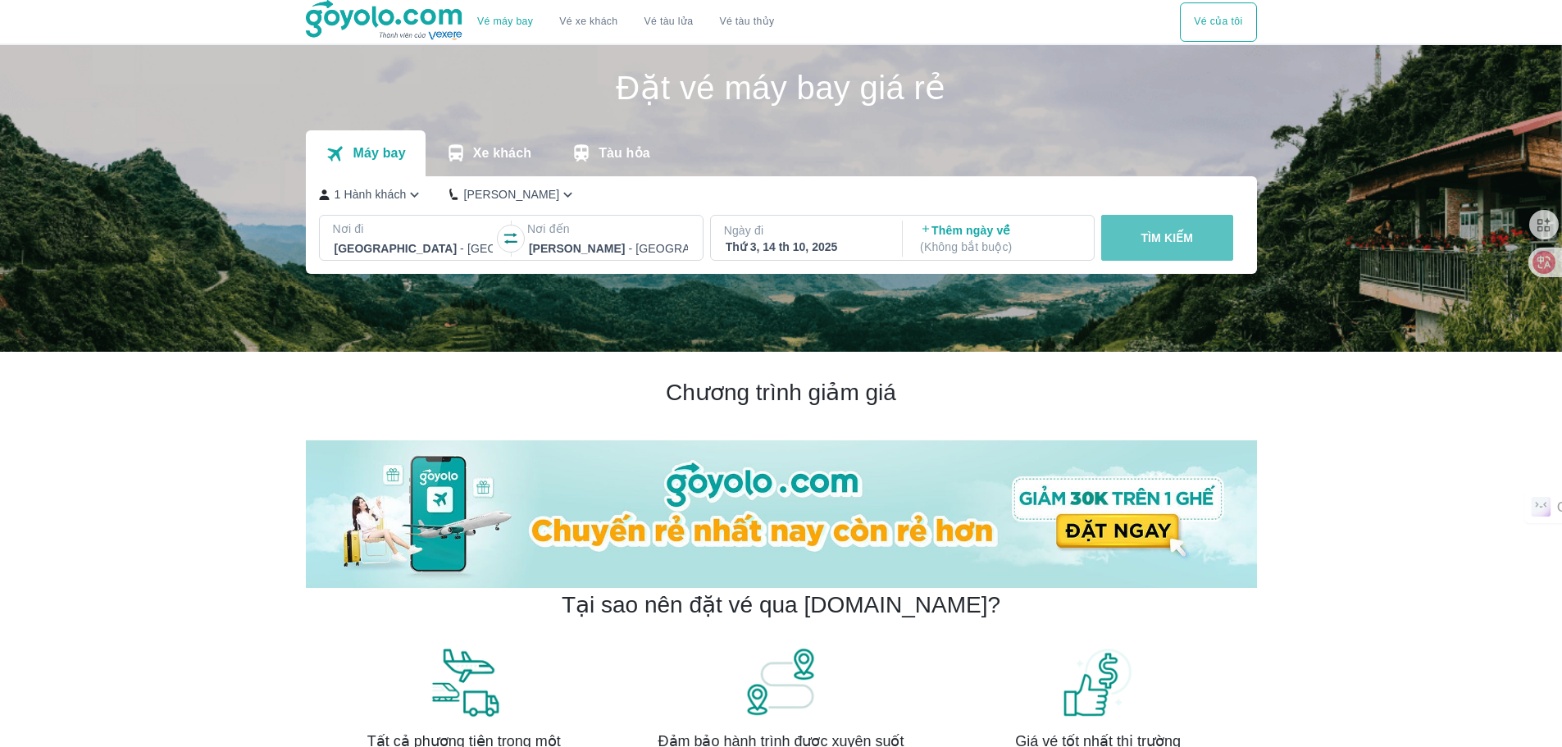
click at [1193, 248] on button "TÌM KIẾM" at bounding box center [1167, 238] width 132 height 46
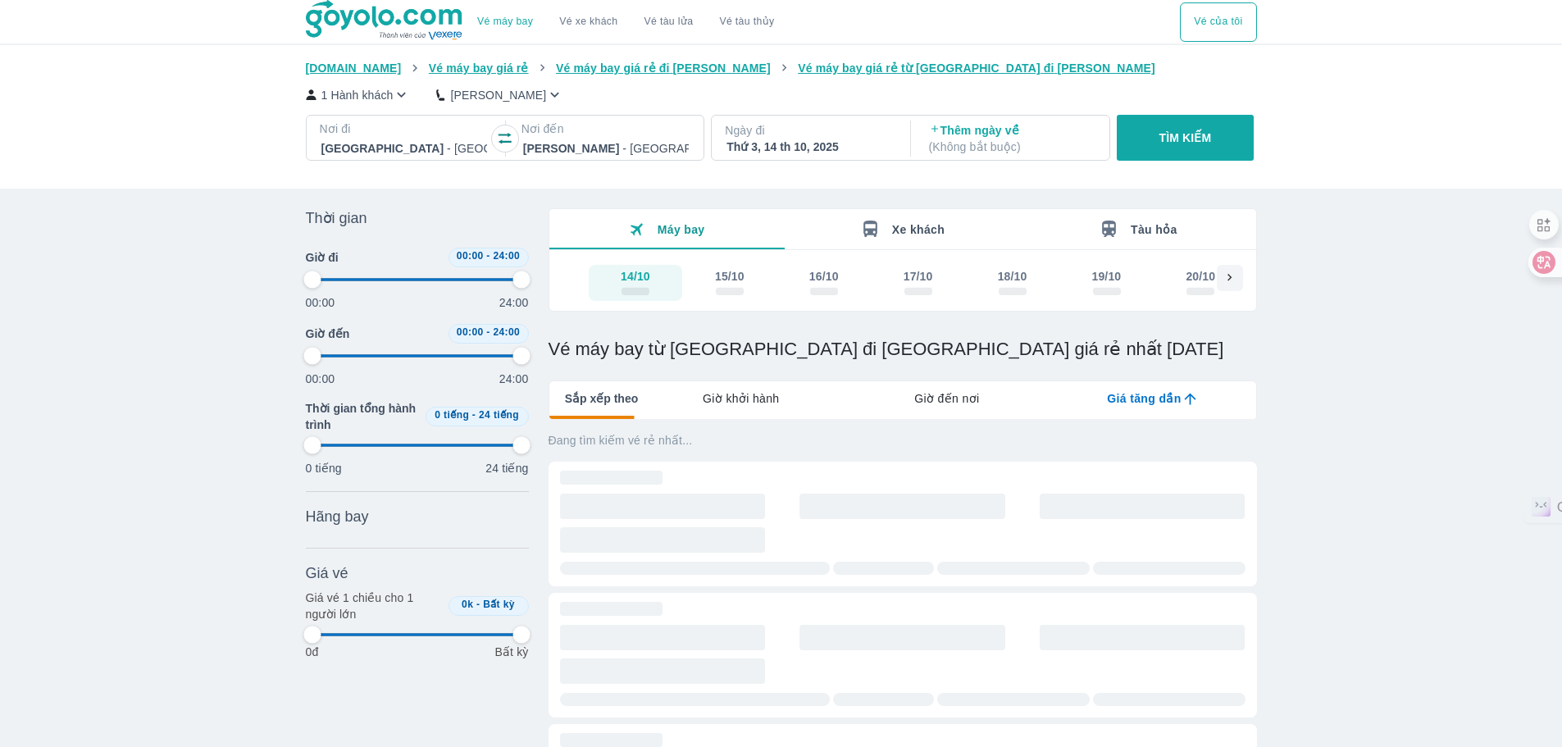
type input "97.9166666666667"
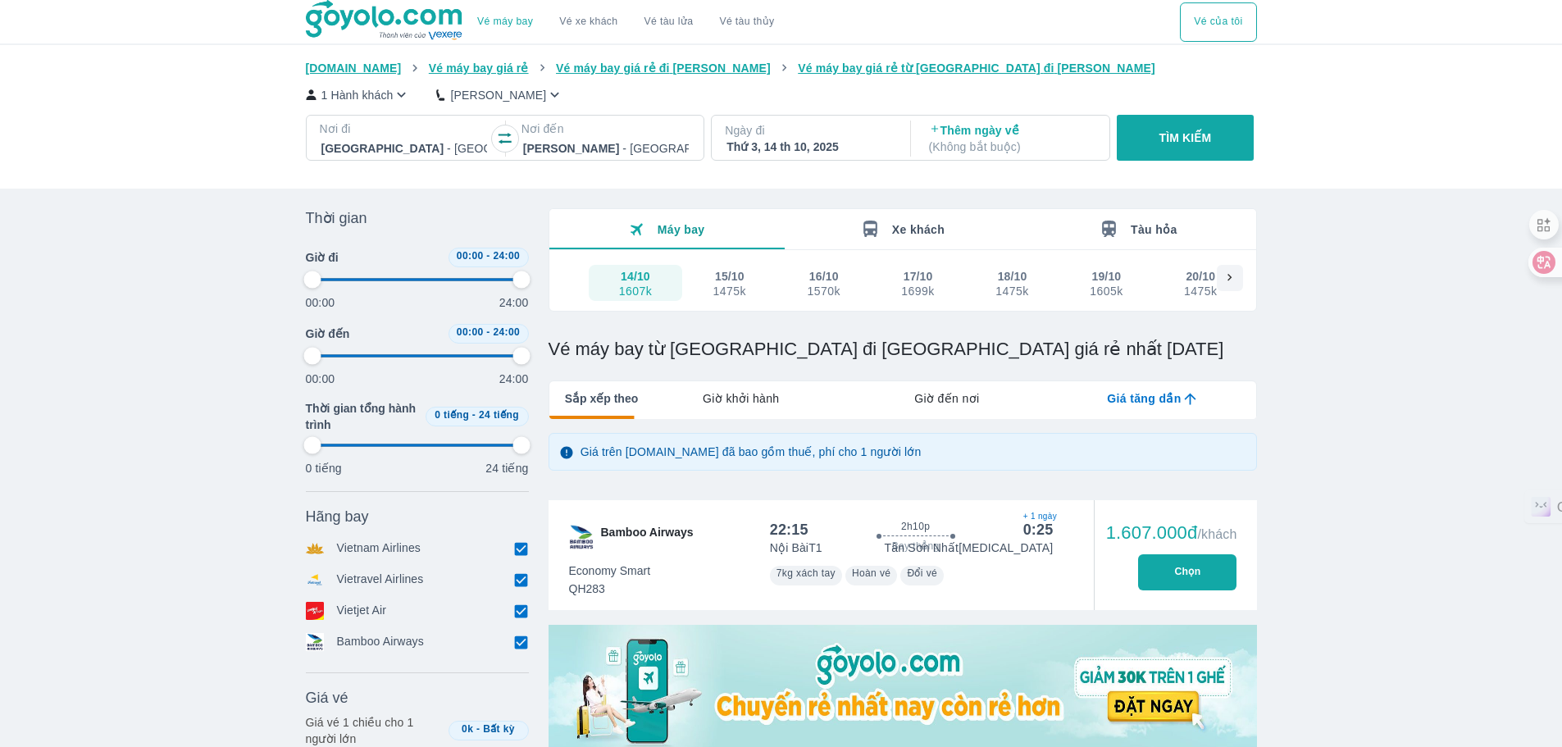
type input "97.9166666666667"
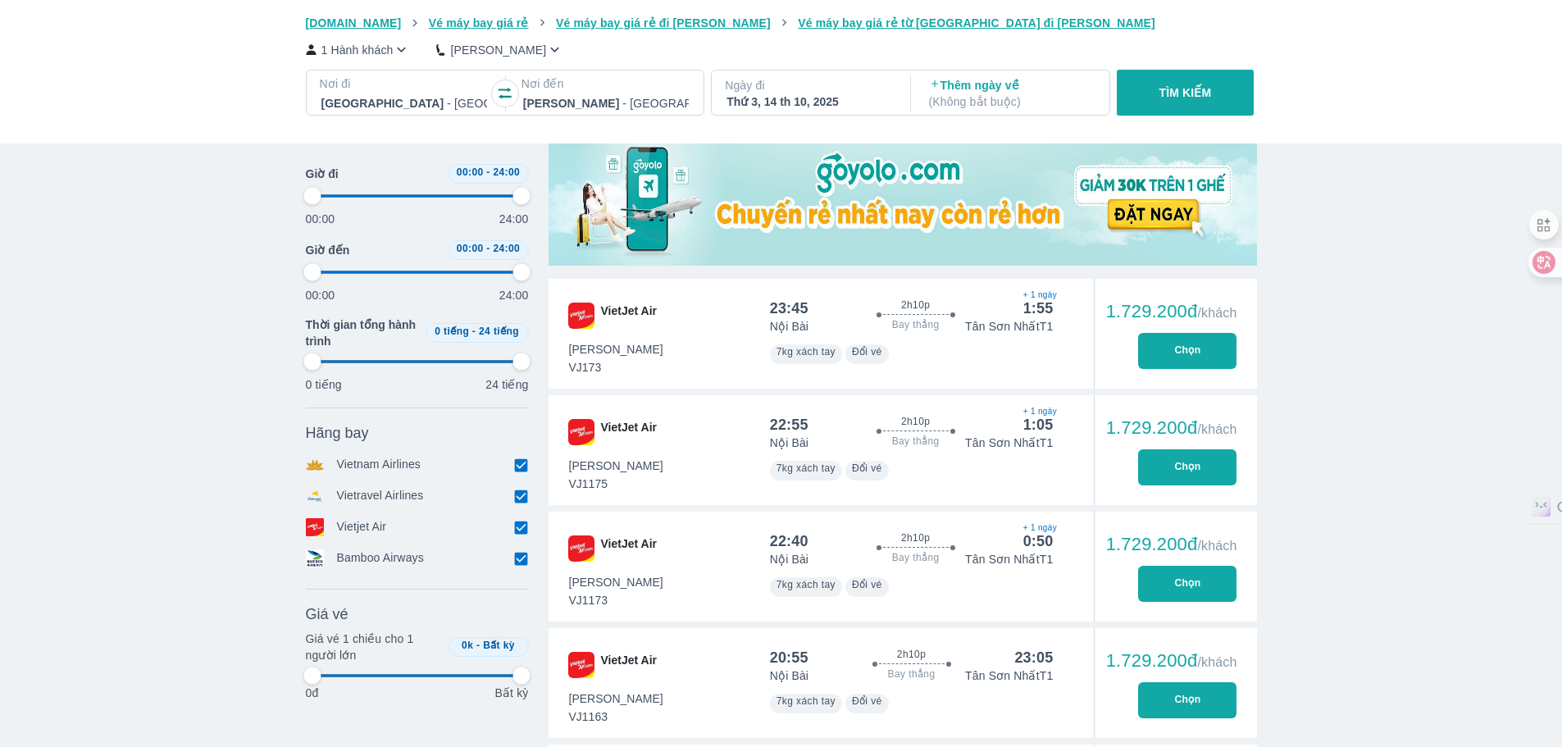
type input "97.9166666666667"
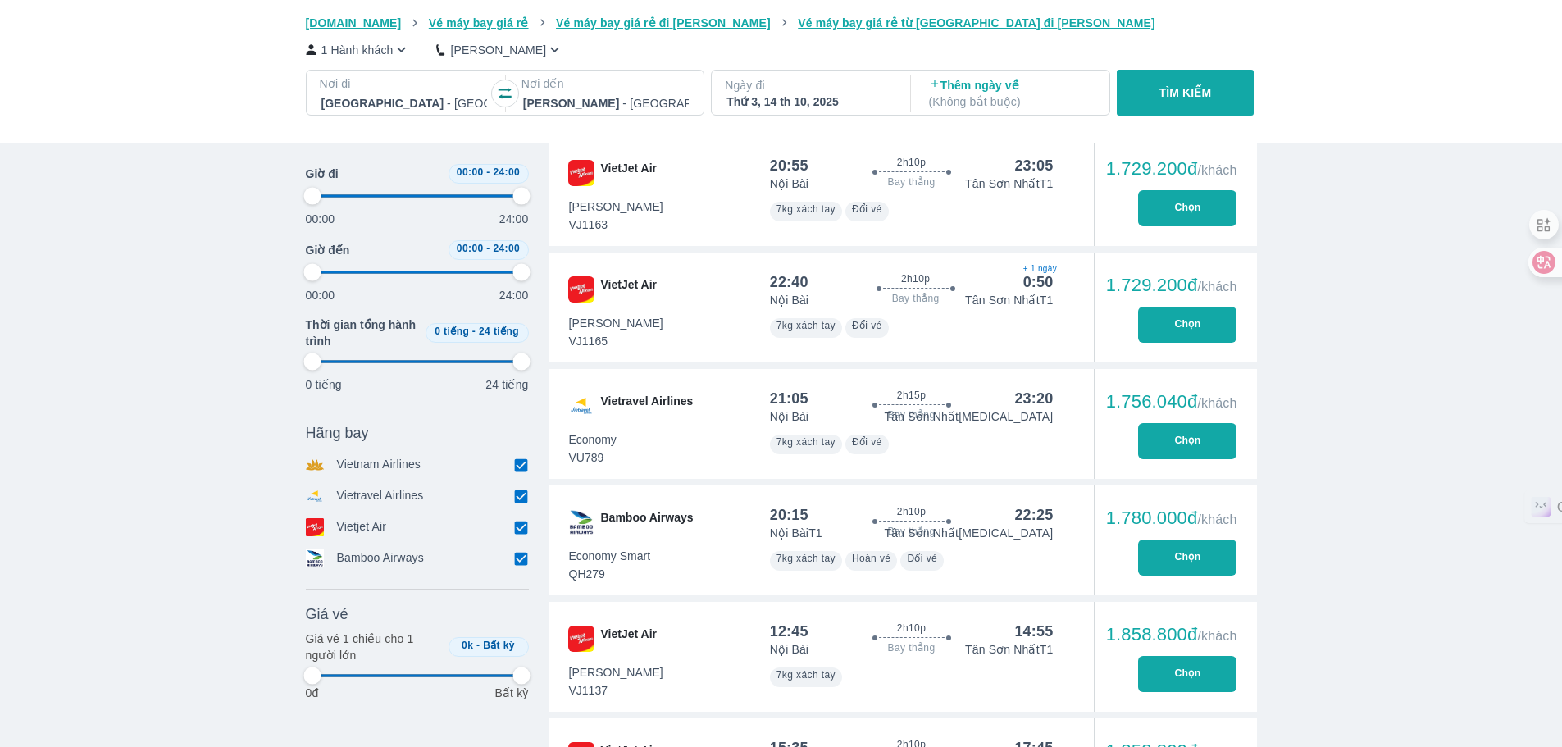
type input "97.9166666666667"
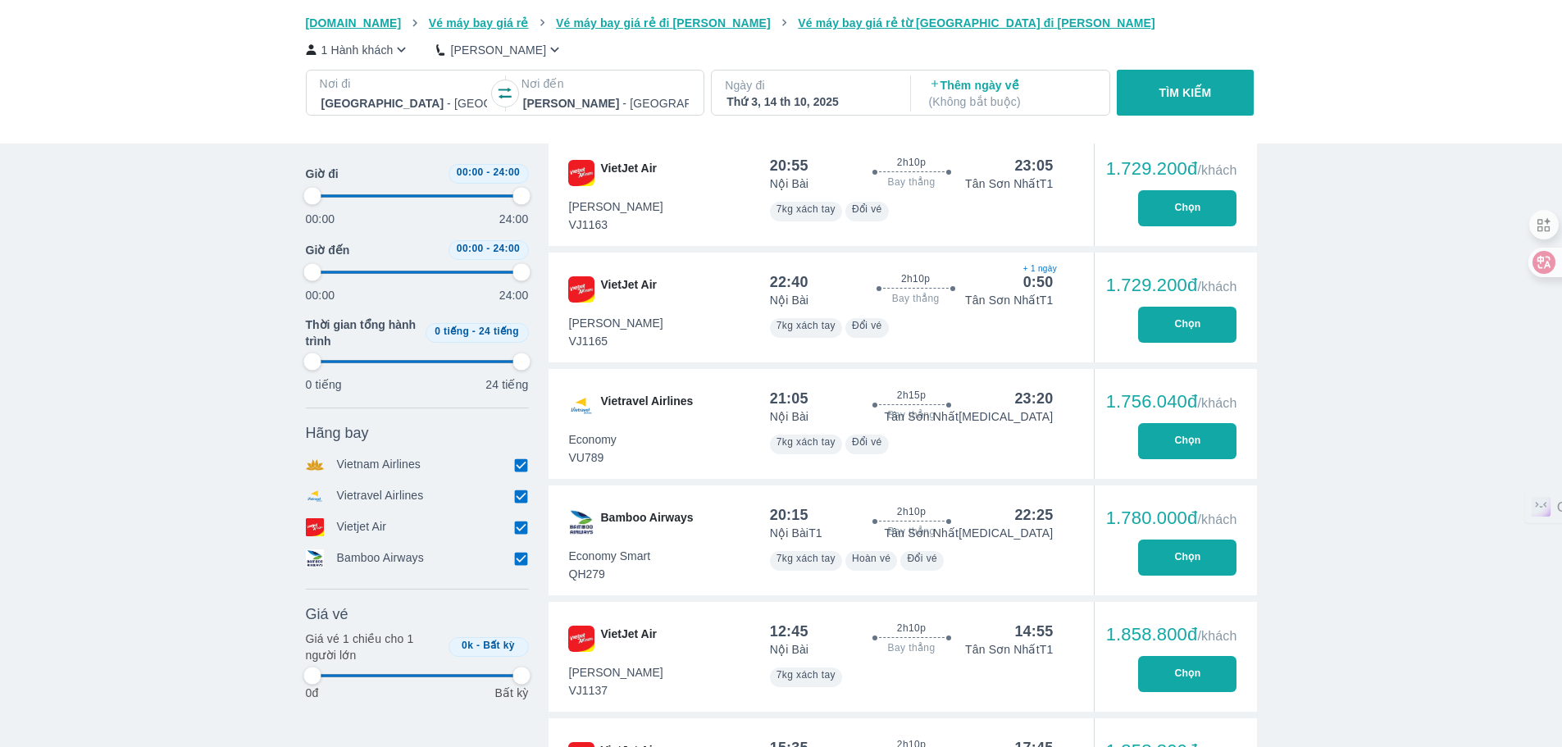
type input "97.9166666666667"
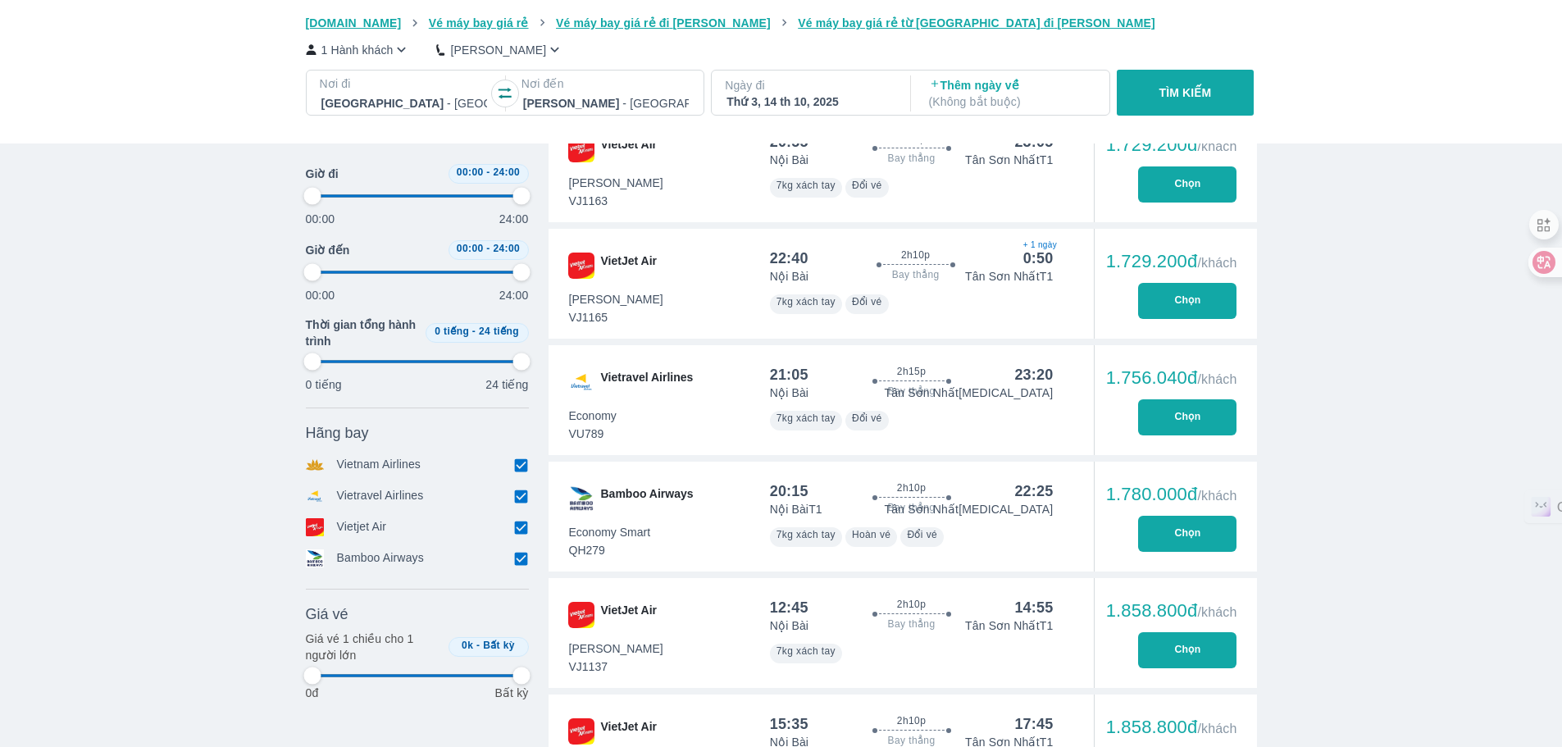
scroll to position [738, 0]
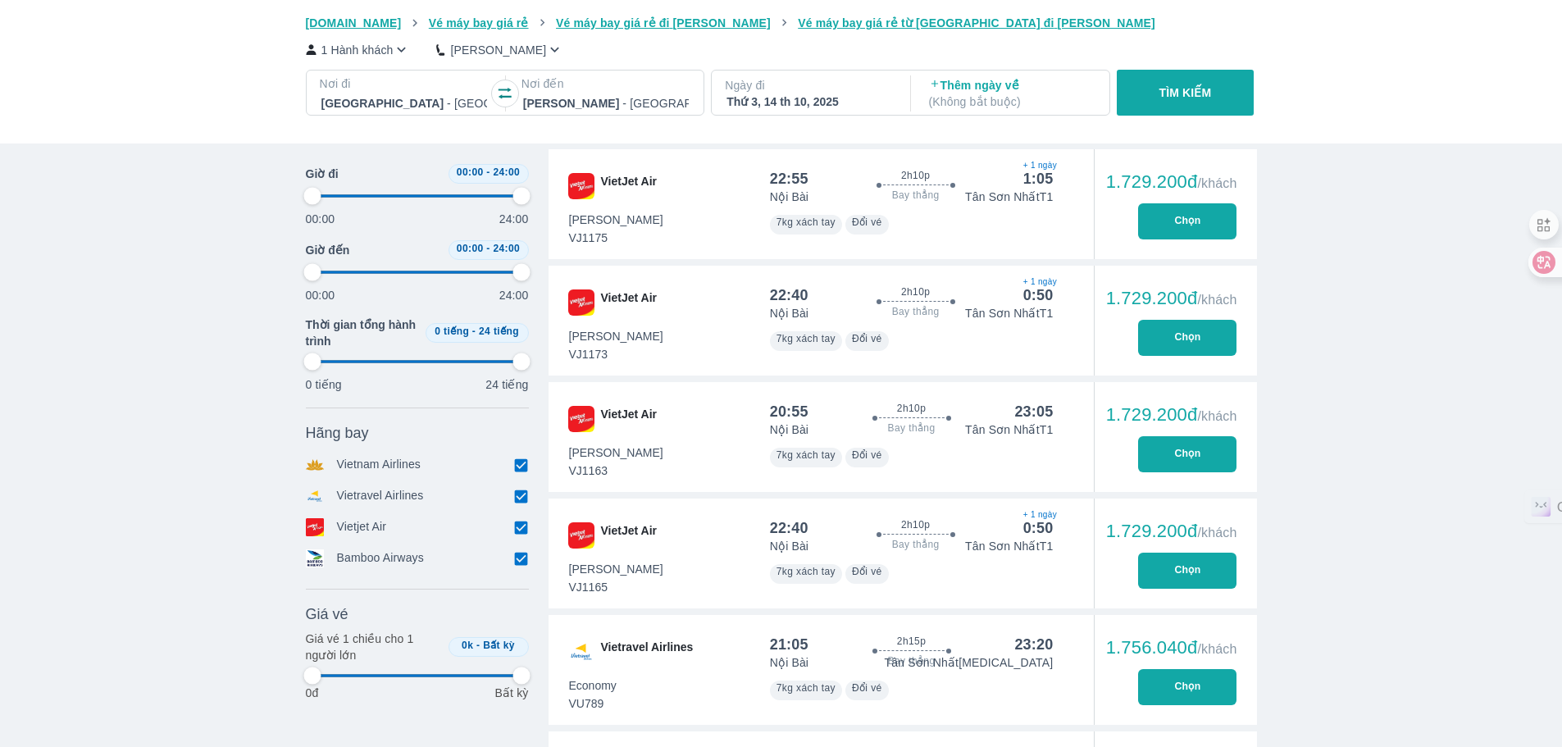
type input "97.9166666666667"
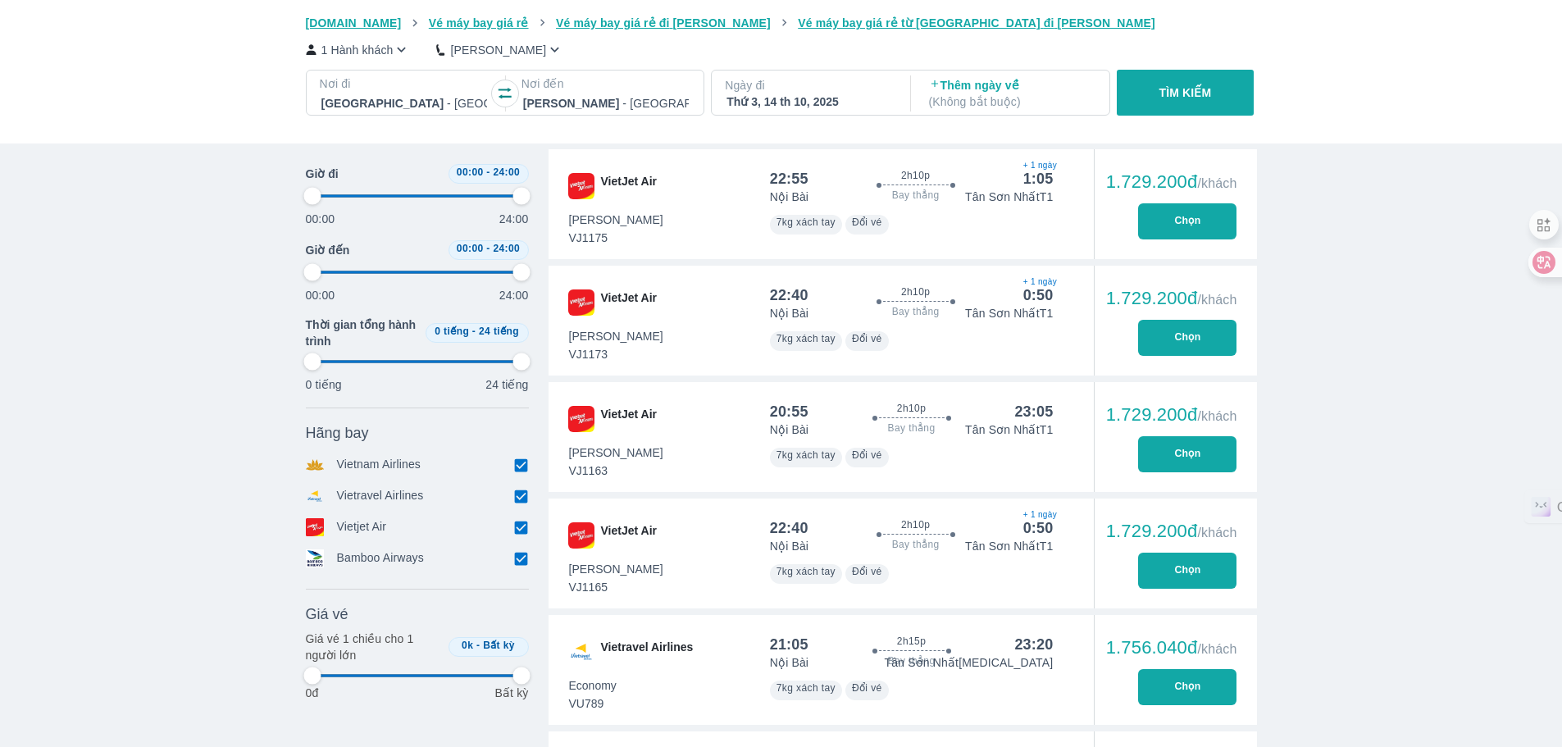
type input "97.9166666666667"
click at [517, 527] on input "checkbox" at bounding box center [521, 527] width 15 height 15
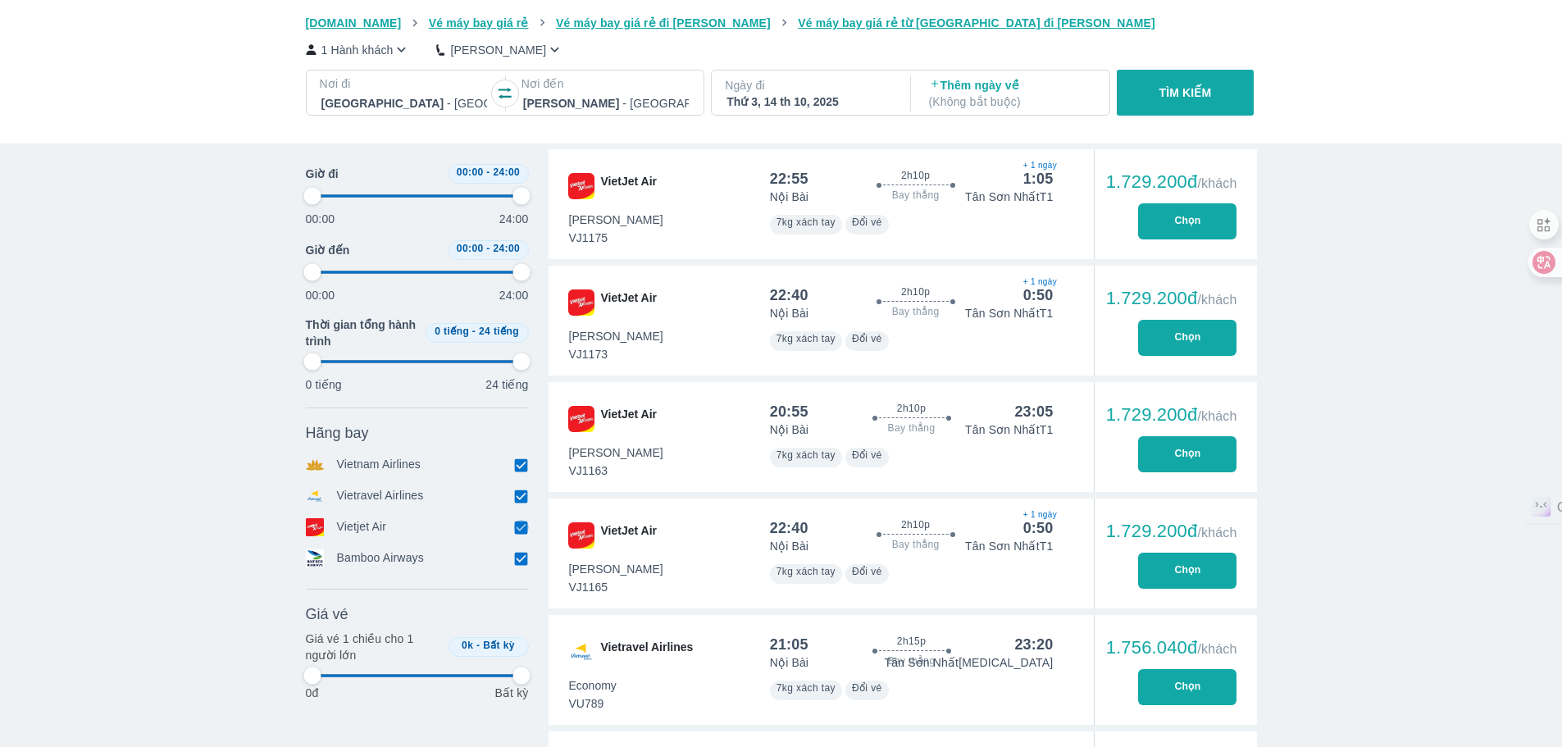
checkbox input "false"
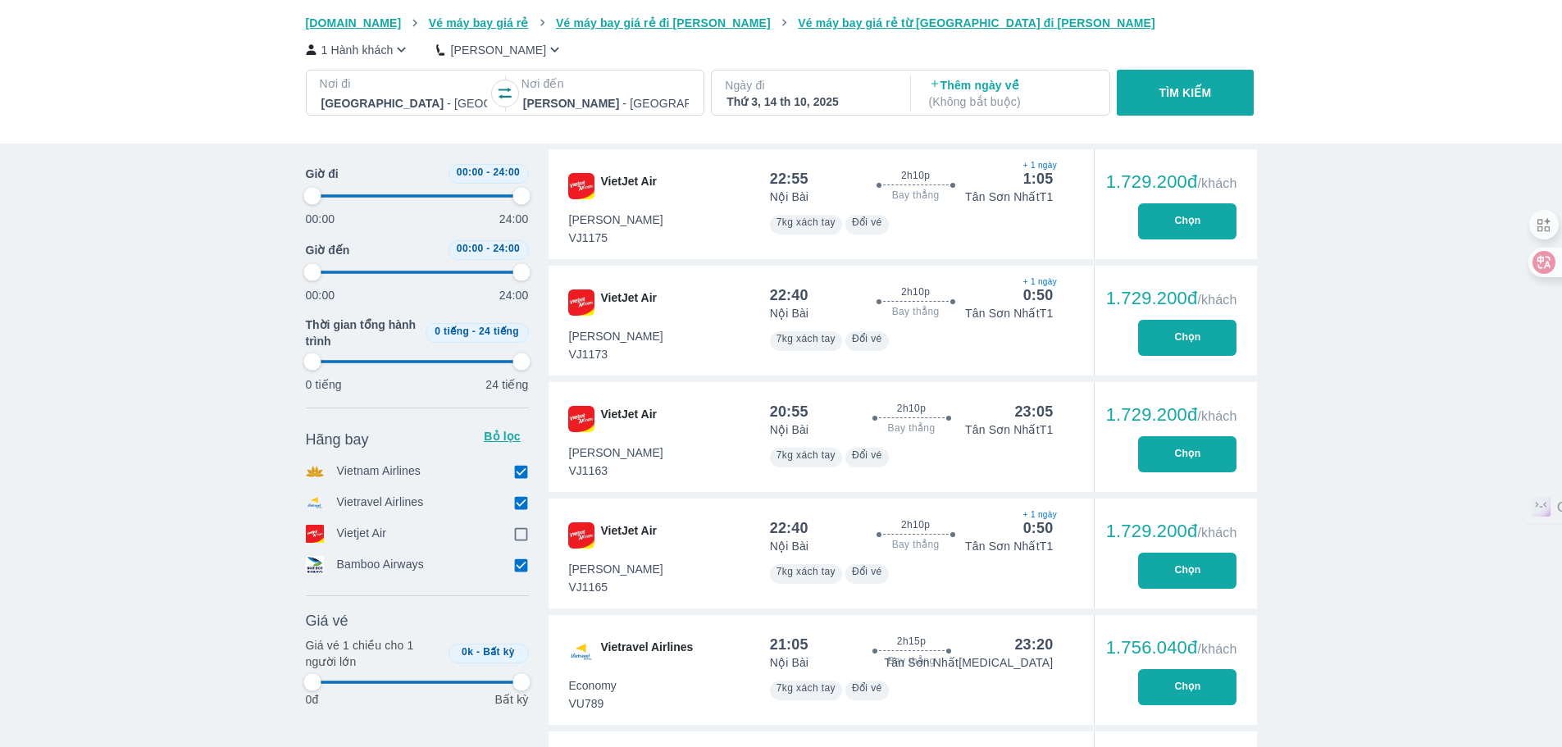
type input "97.9166666666667"
click at [521, 510] on input "checkbox" at bounding box center [521, 502] width 15 height 15
checkbox input "false"
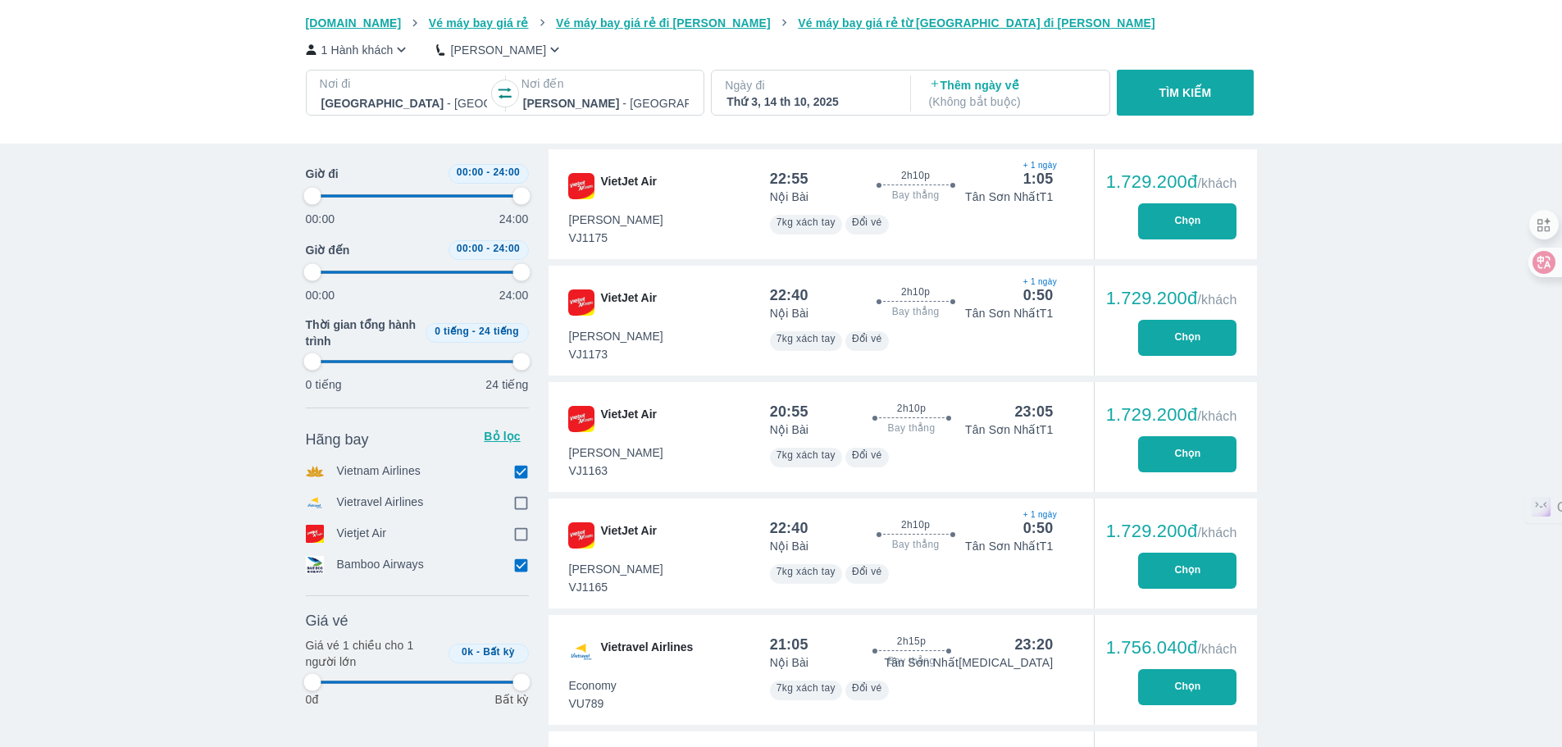
type input "97.9166666666667"
checkbox input "true"
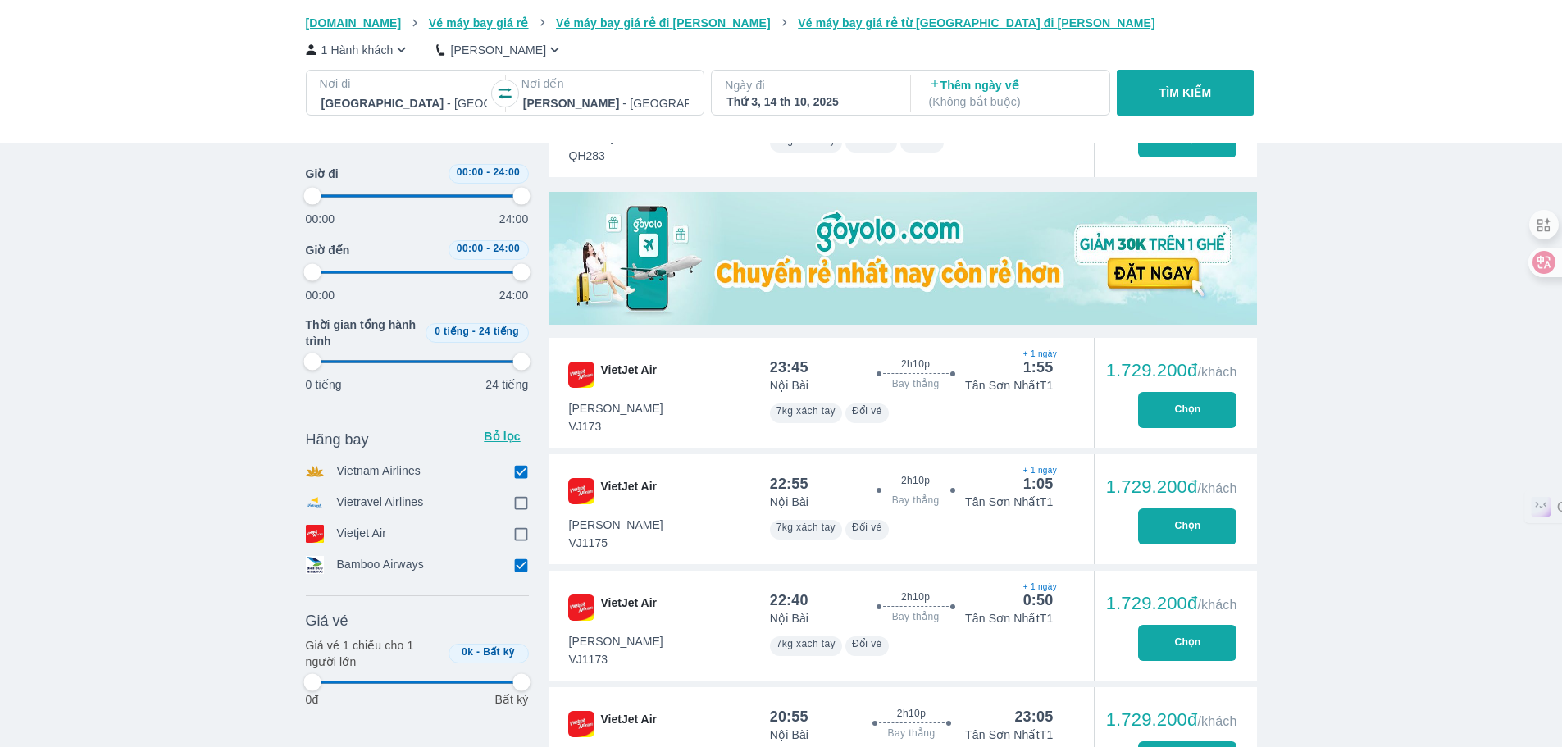
type input "97.9166666666667"
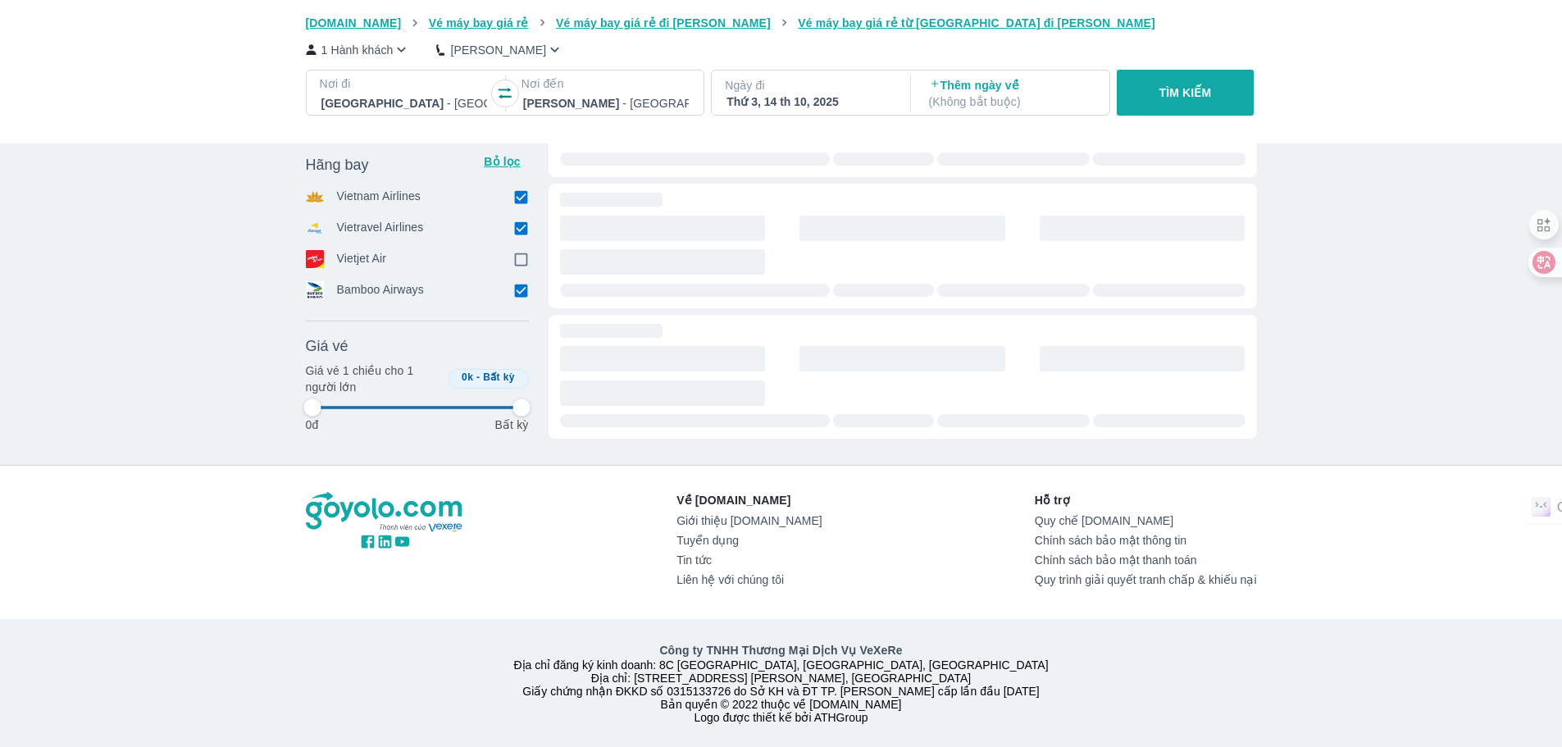
type input "97.9166666666667"
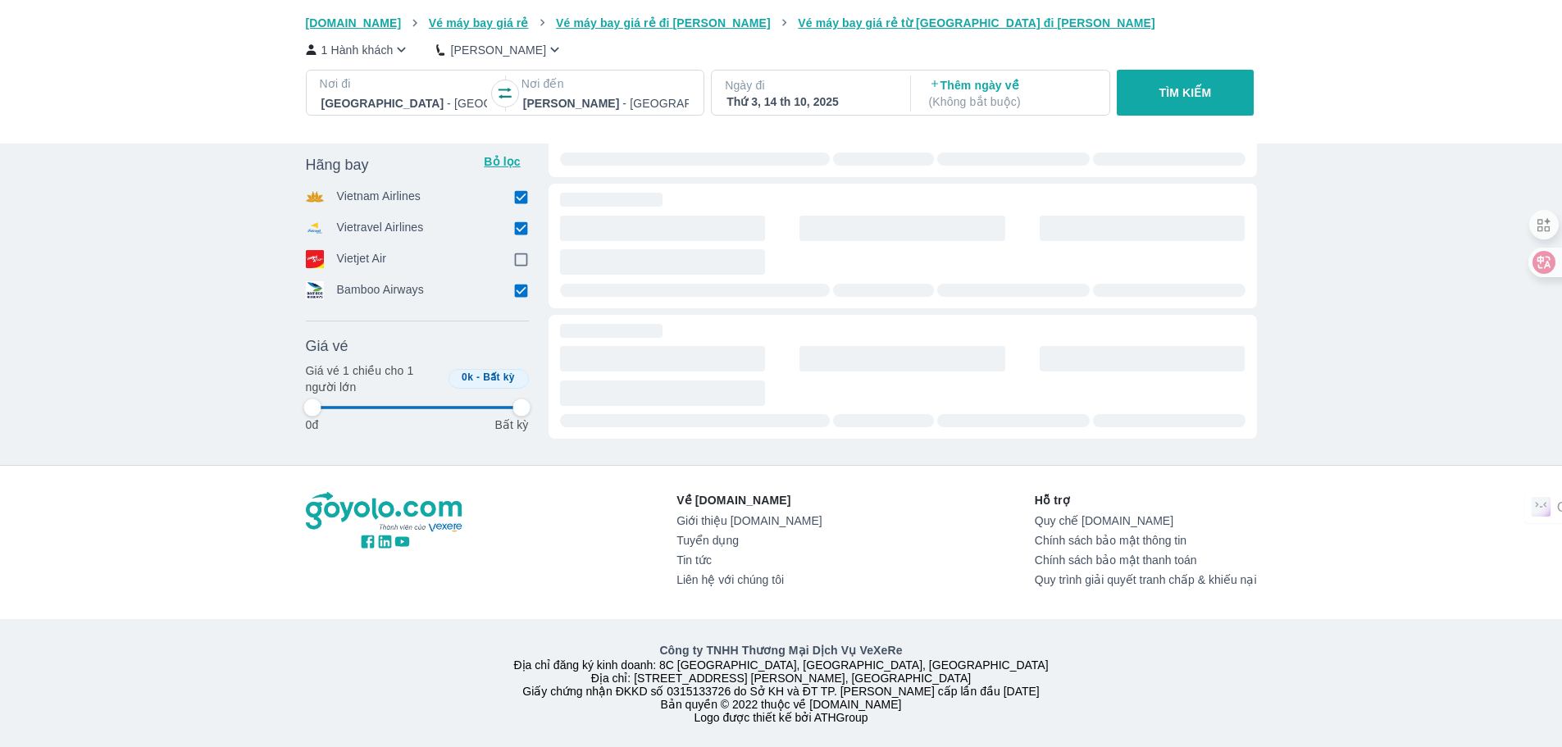
type input "97.9166666666667"
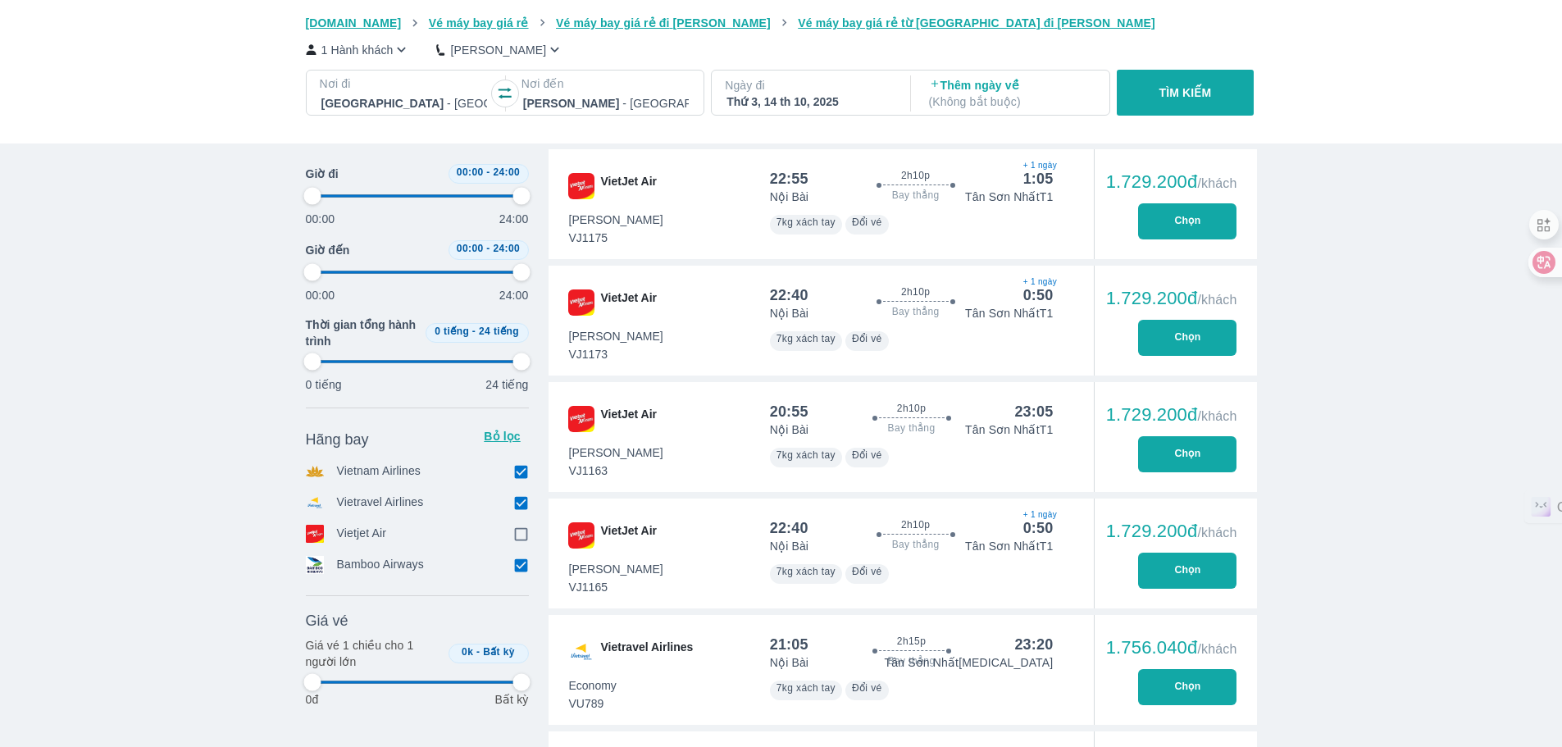
type input "97.9166666666667"
checkbox input "false"
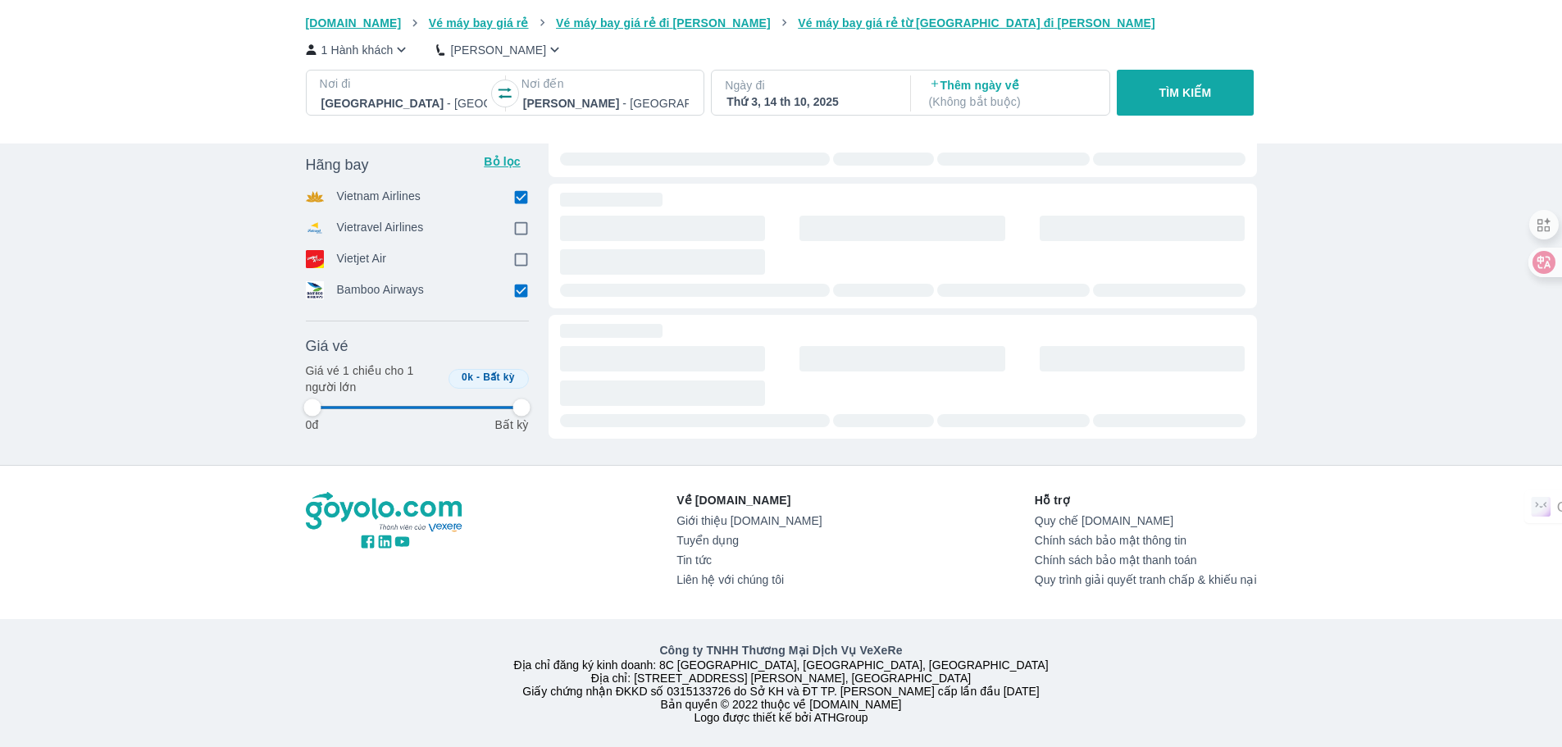
type input "97.9166666666667"
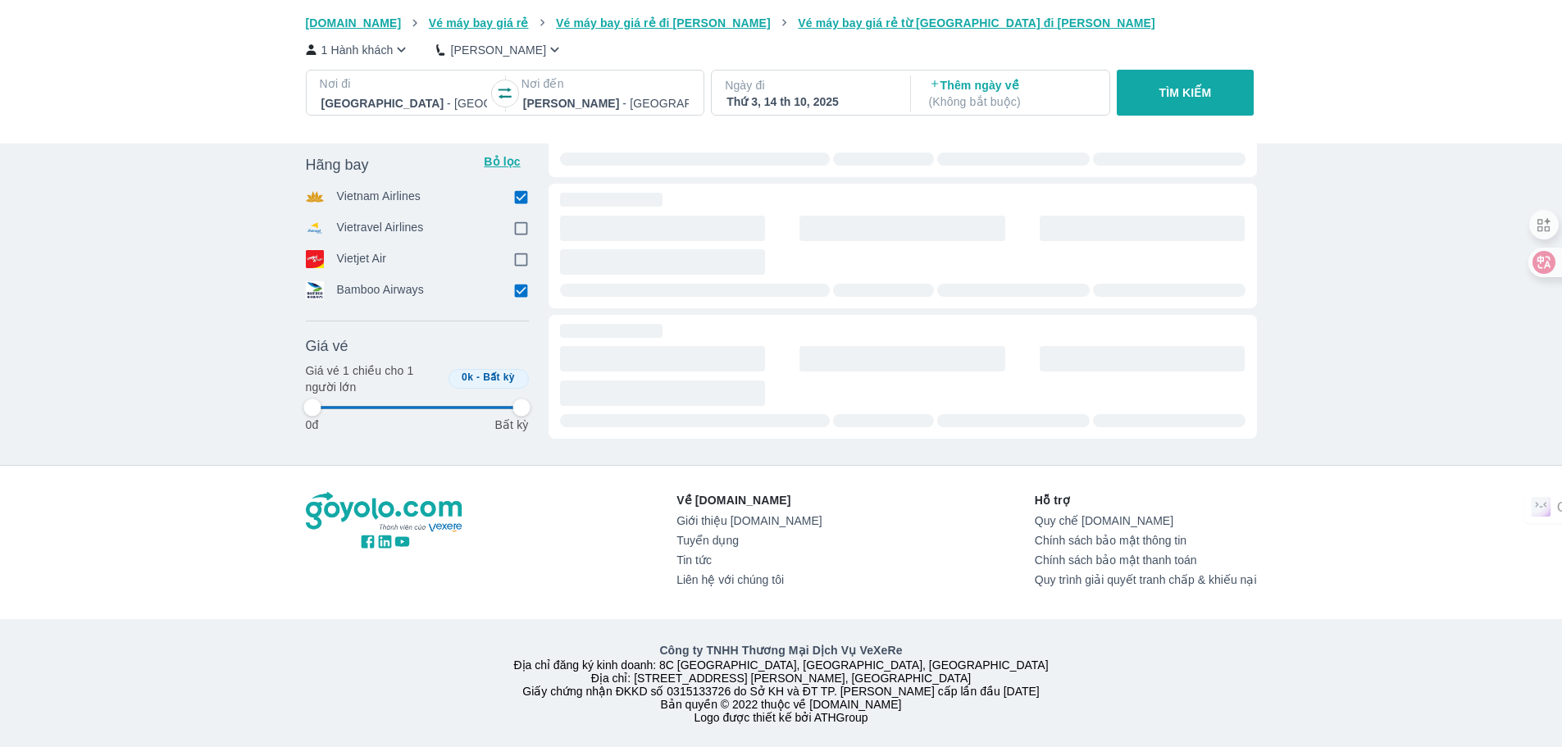
type input "97.9166666666667"
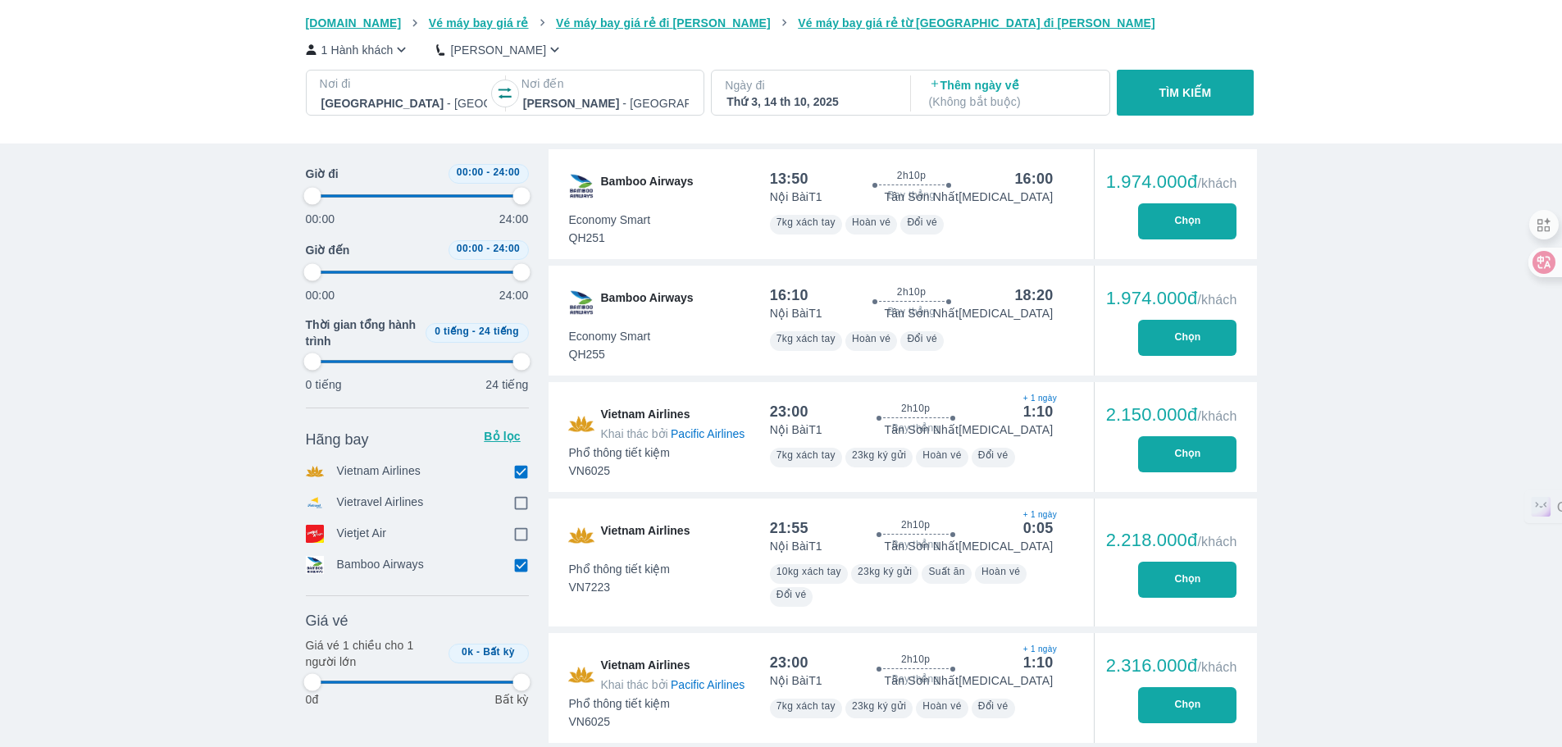
type input "97.9166666666667"
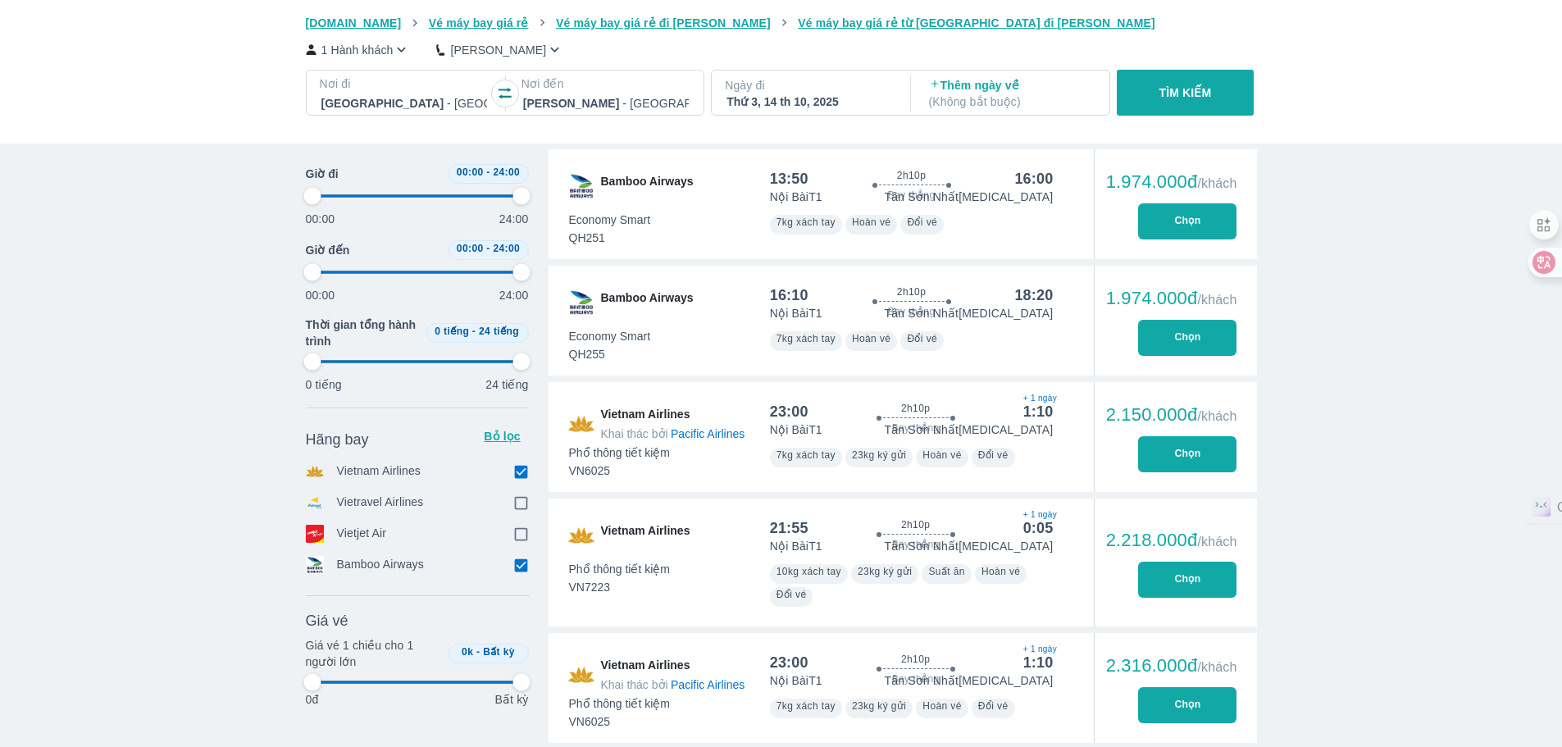
type input "97.9166666666667"
click at [397, 57] on icon "button" at bounding box center [401, 49] width 17 height 17
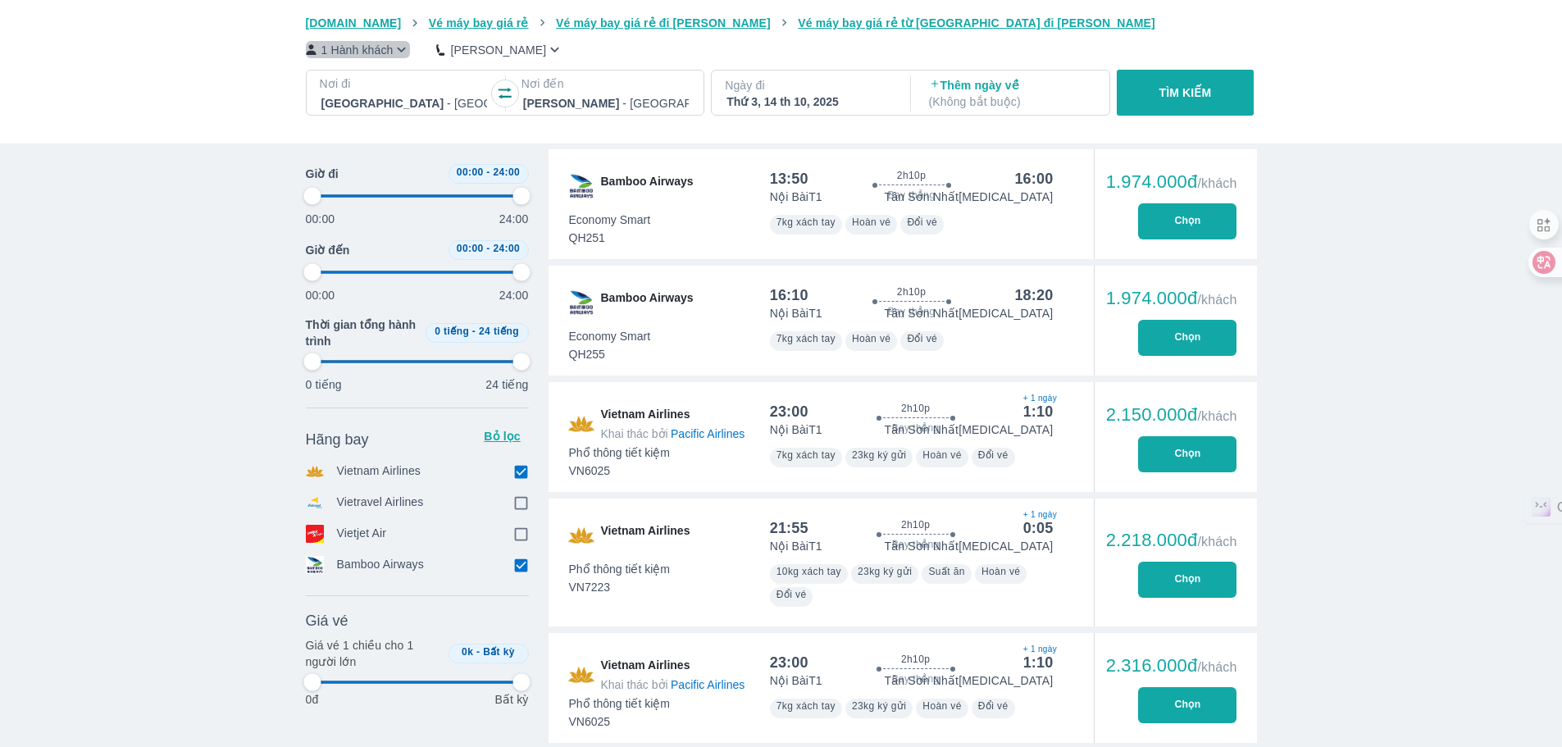
type input "97.9166666666667"
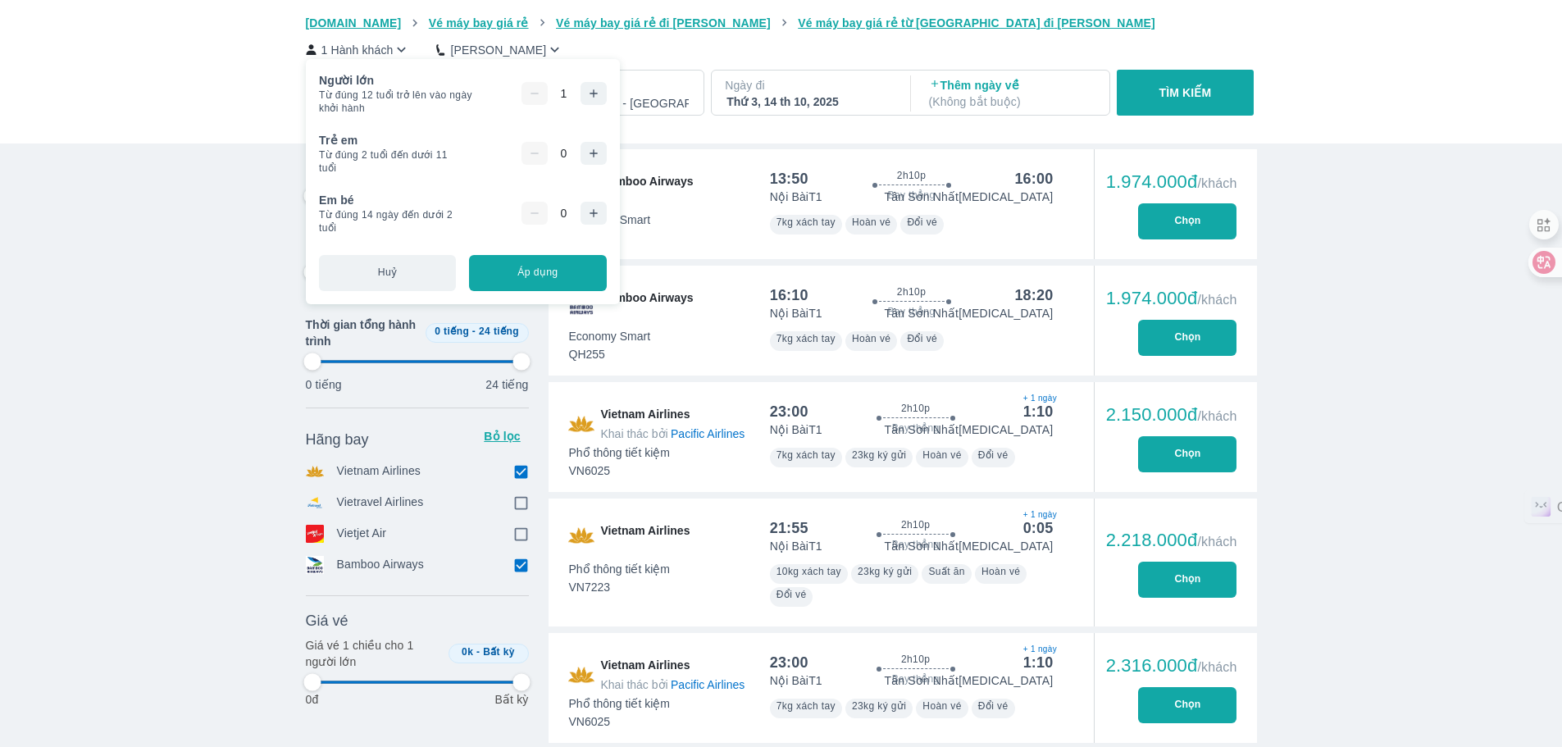
type input "97.9166666666667"
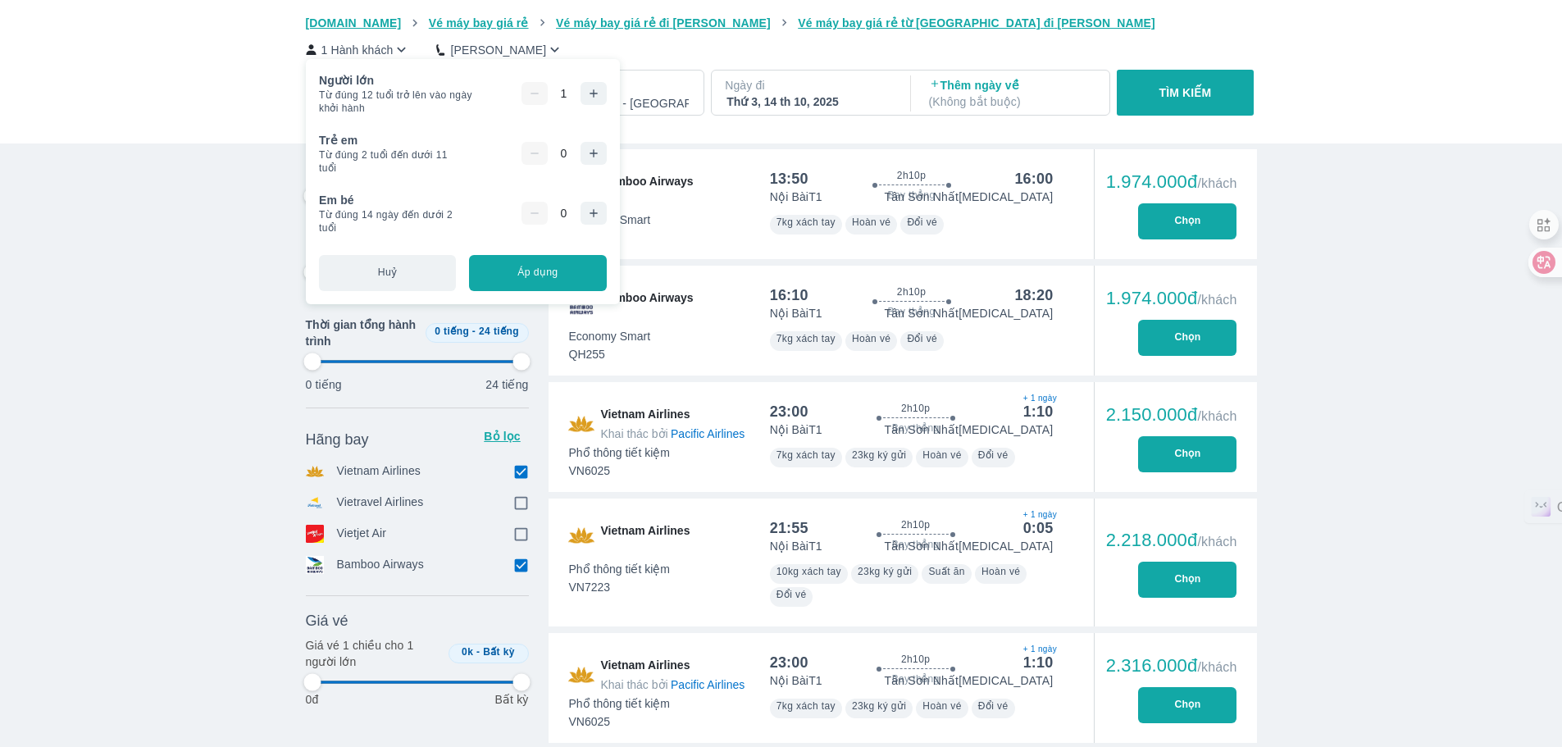
type input "97.9166666666667"
click at [587, 218] on icon "button" at bounding box center [593, 213] width 13 height 13
click at [554, 266] on button "Áp dụng" at bounding box center [537, 273] width 137 height 36
type input "97.9166666666667"
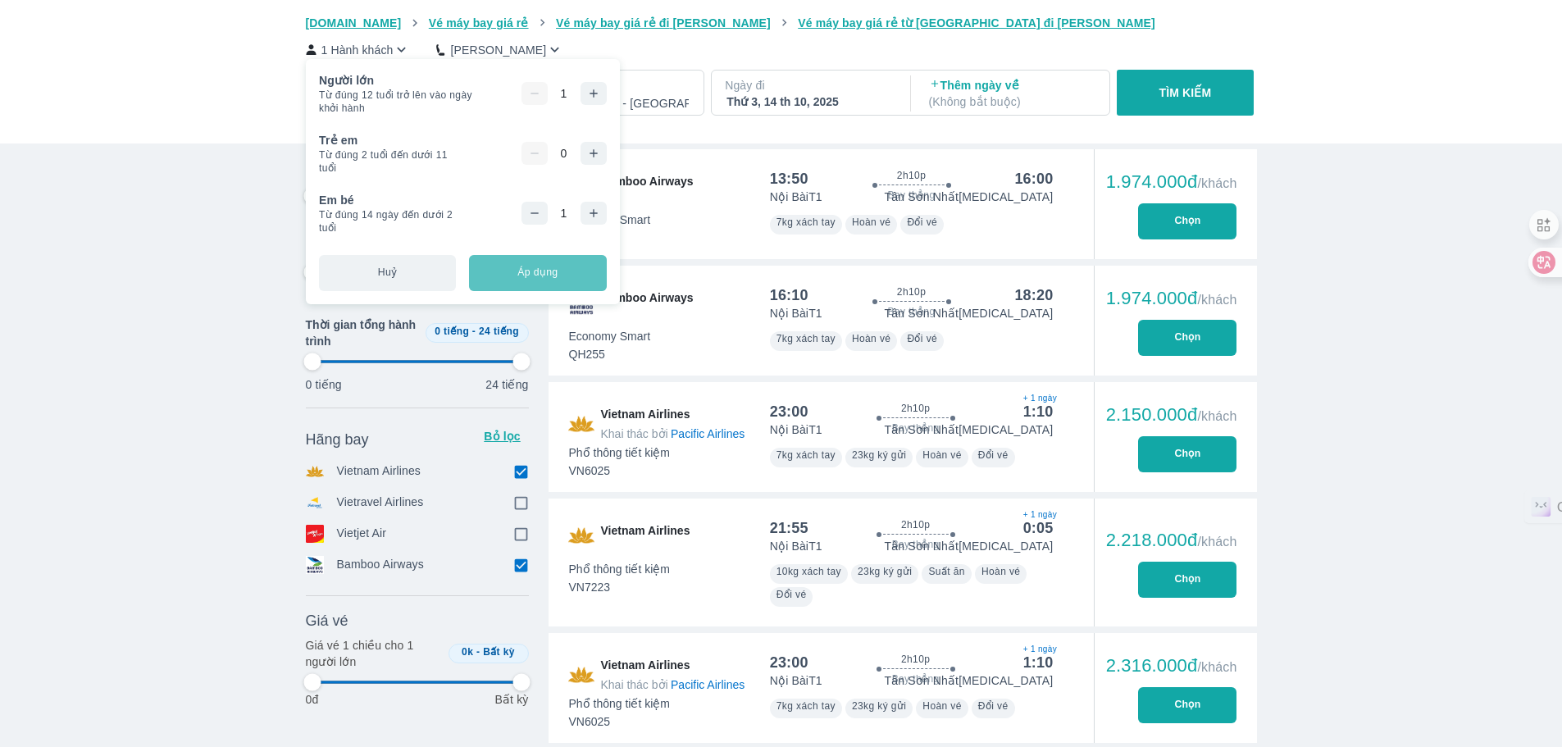
type input "97.9166666666667"
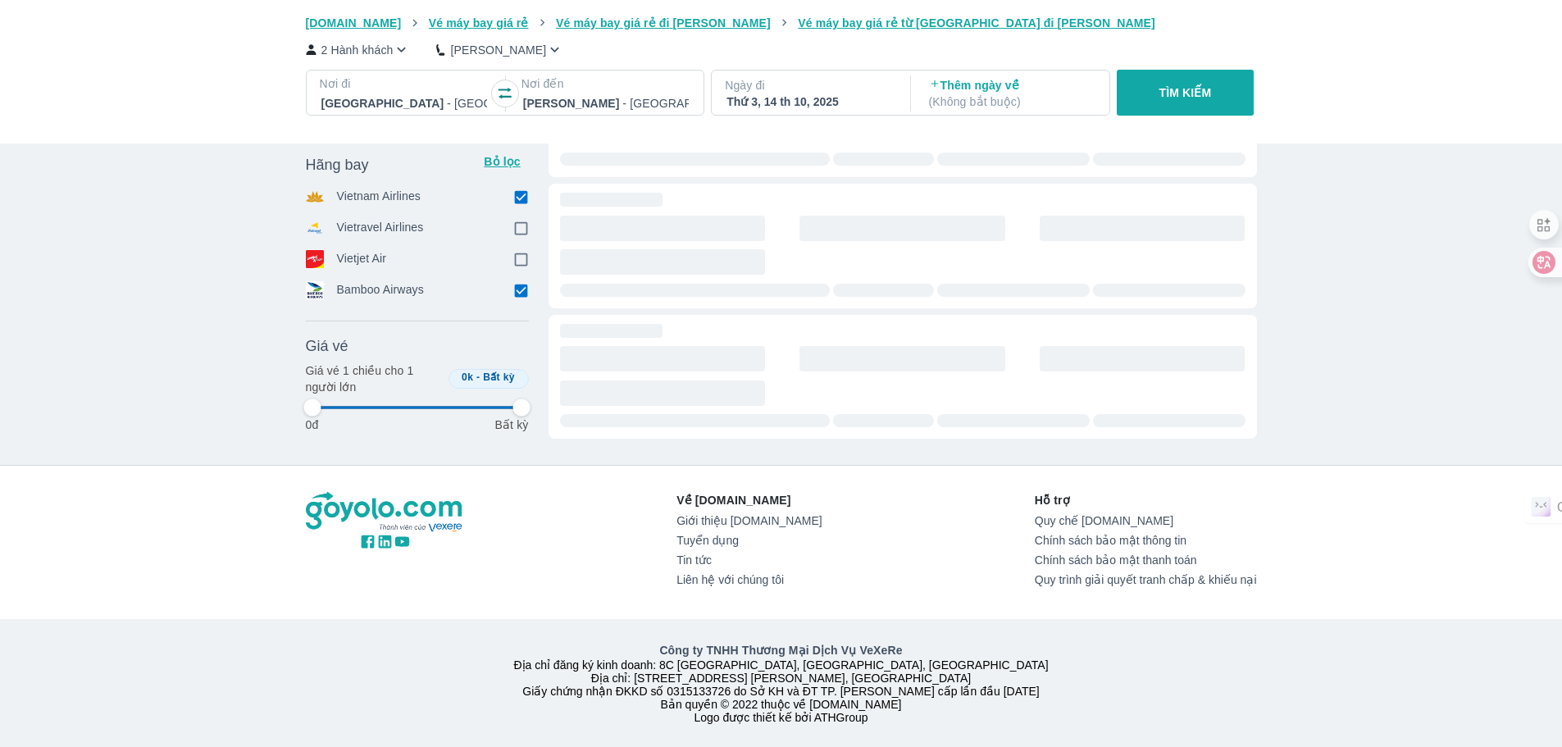
type input "97.9166666666667"
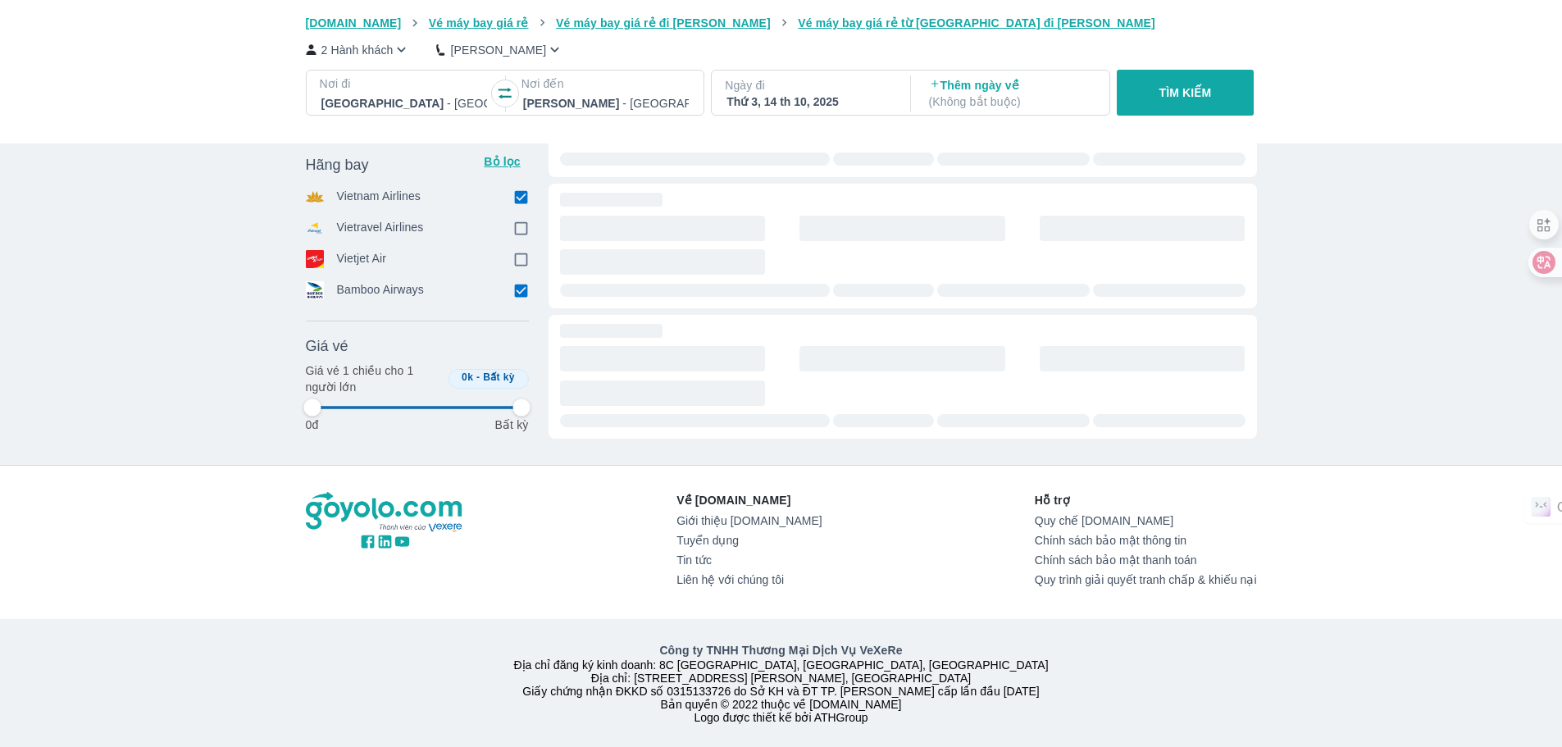
type input "97.9166666666667"
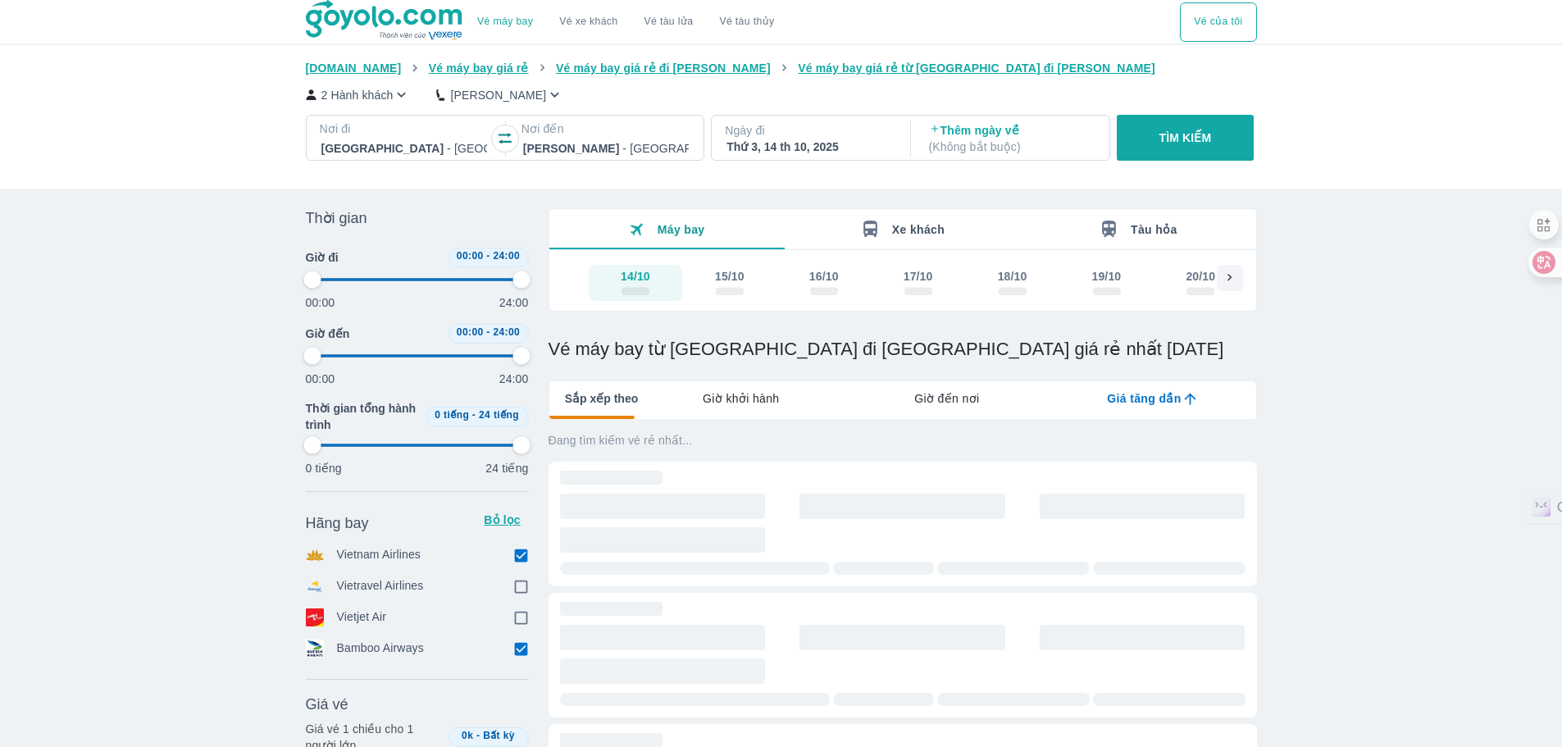
type input "97.9166666666667"
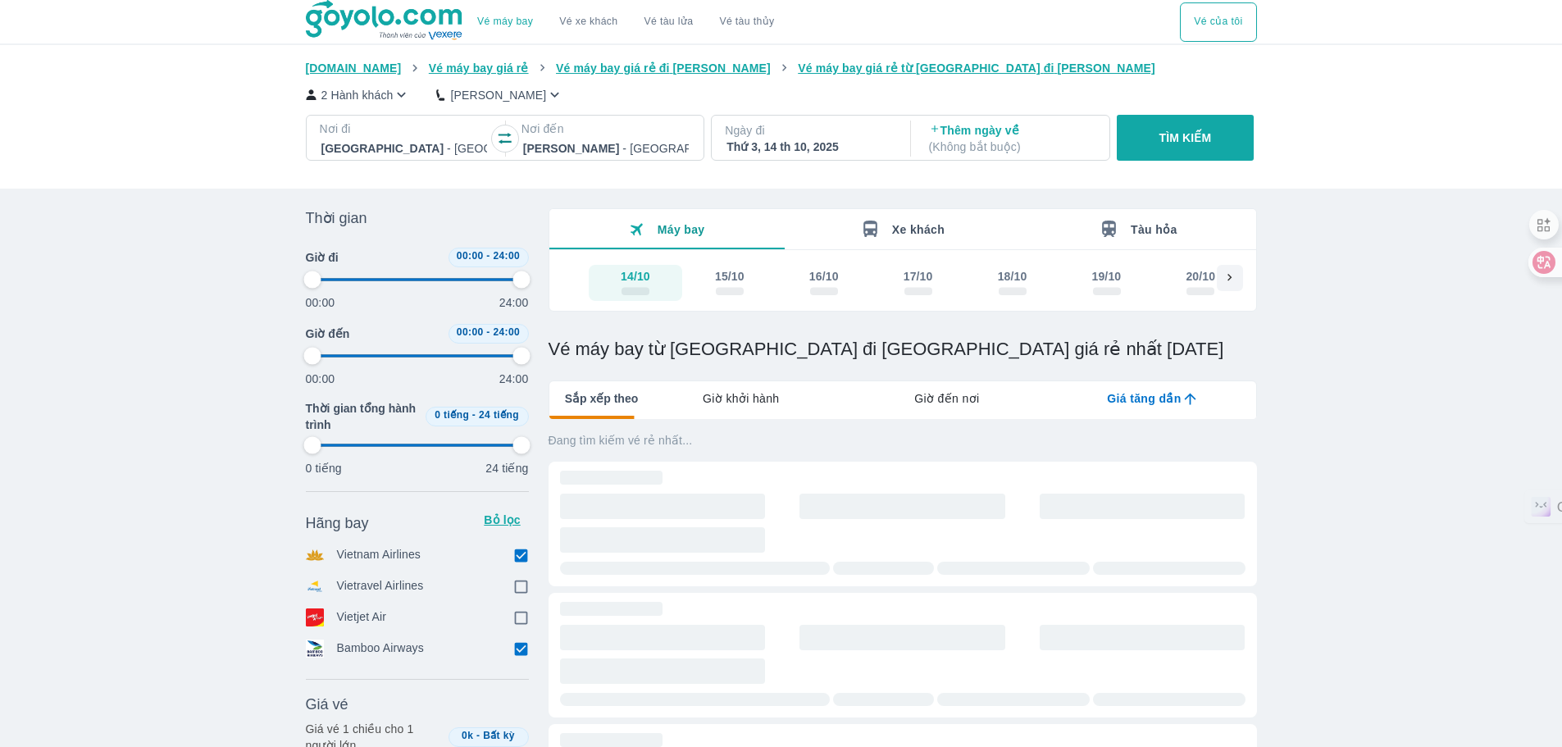
type input "97.9166666666667"
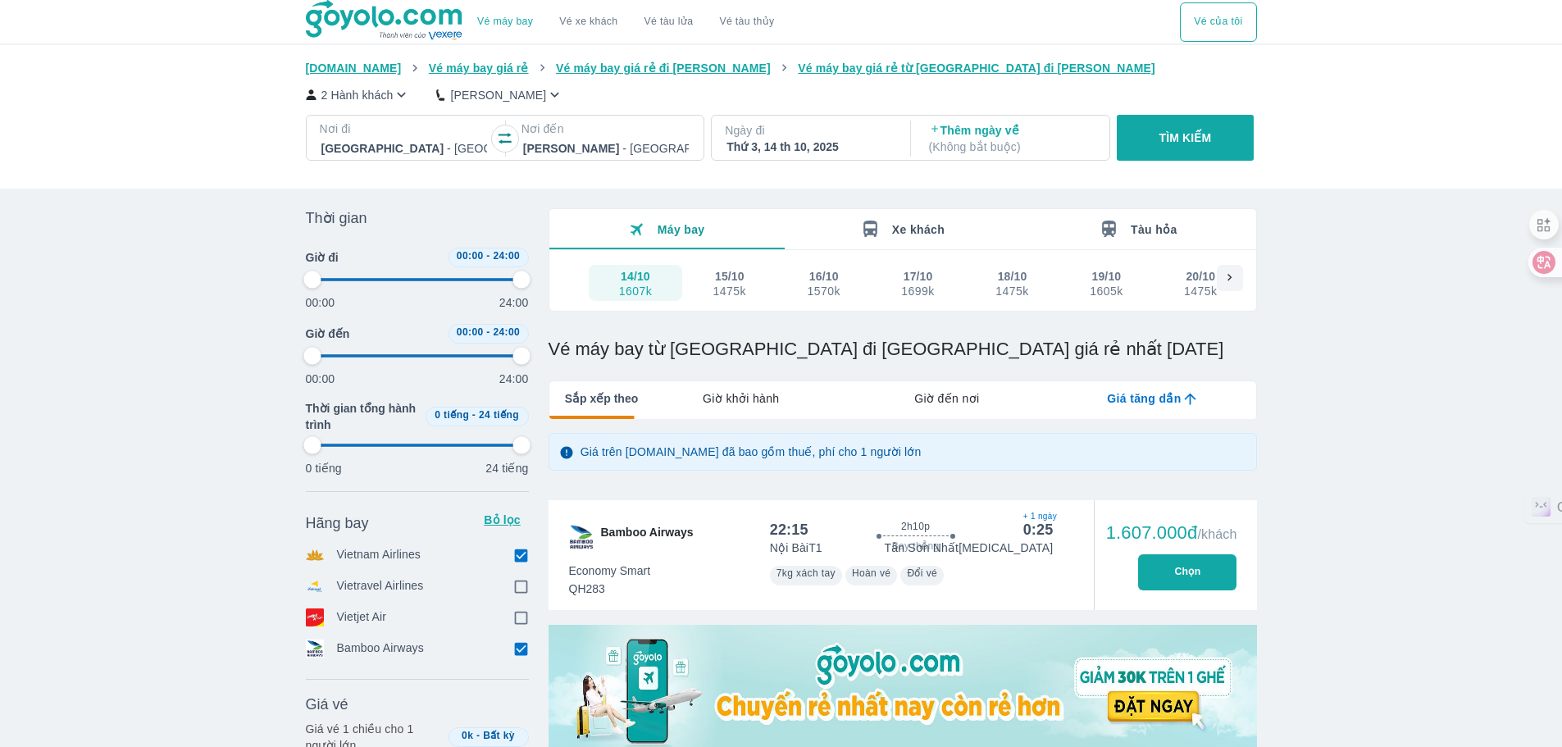
type input "97.9166666666667"
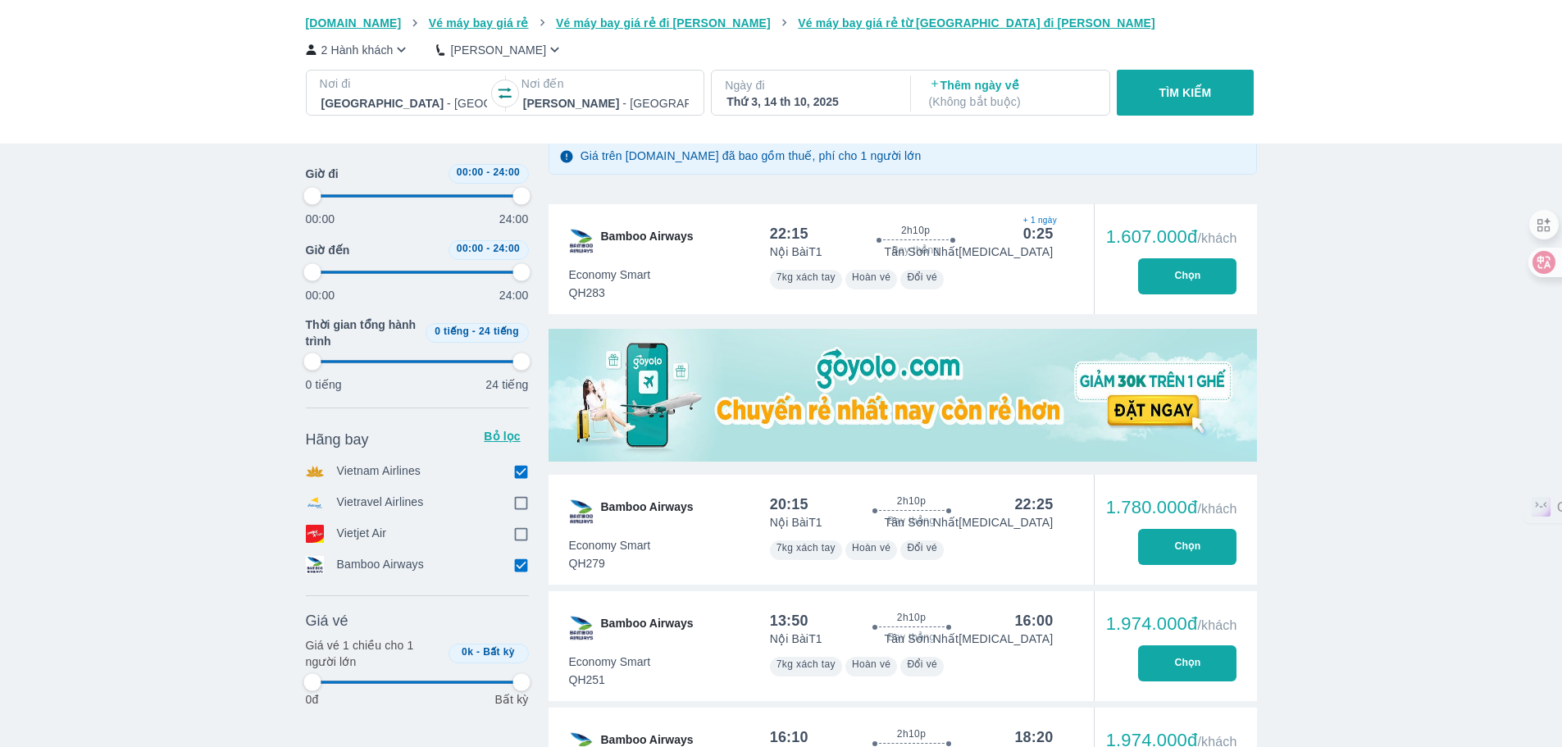
scroll to position [492, 0]
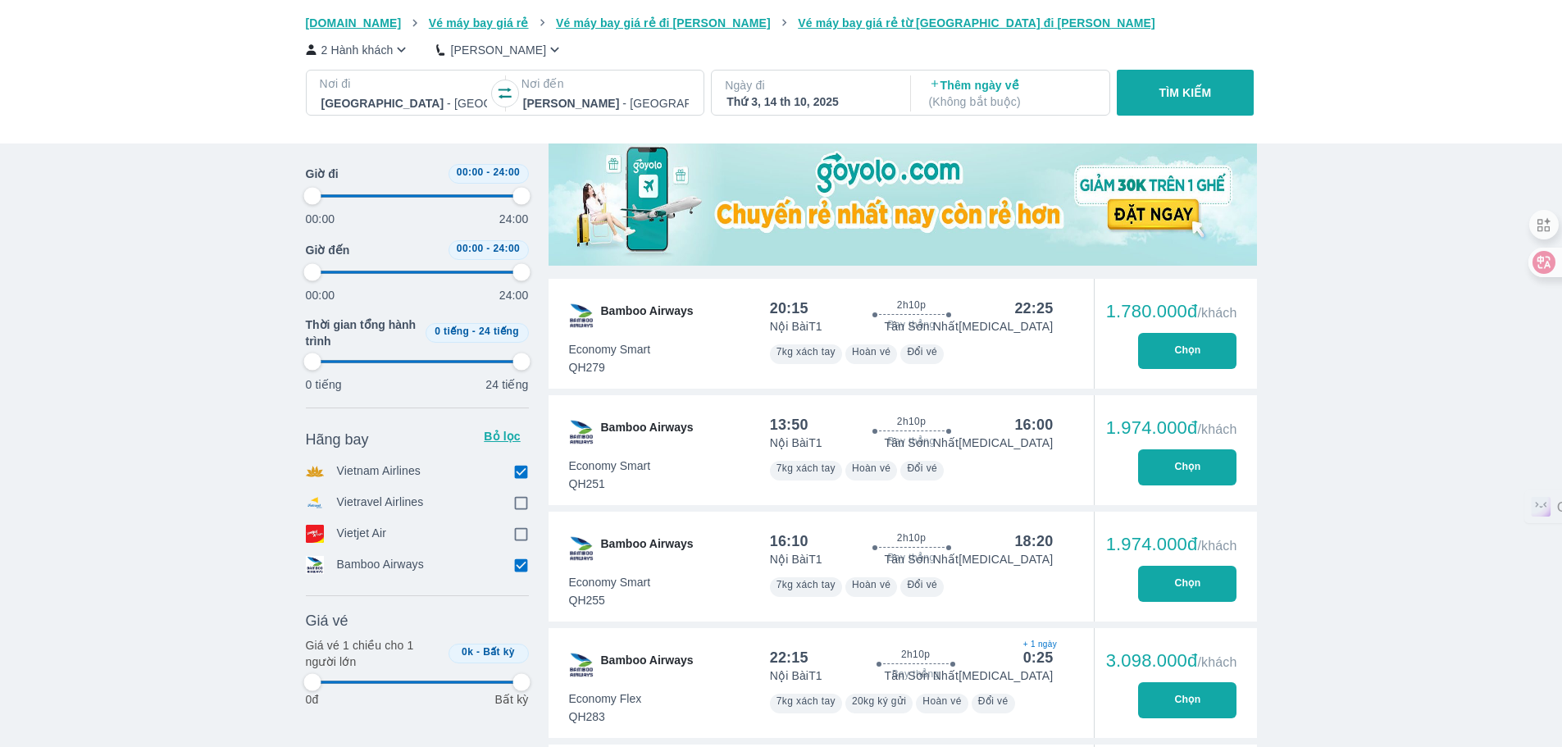
type input "97.9166666666667"
click at [1195, 579] on button "Chọn" at bounding box center [1187, 584] width 98 height 36
type input "97.9166666666667"
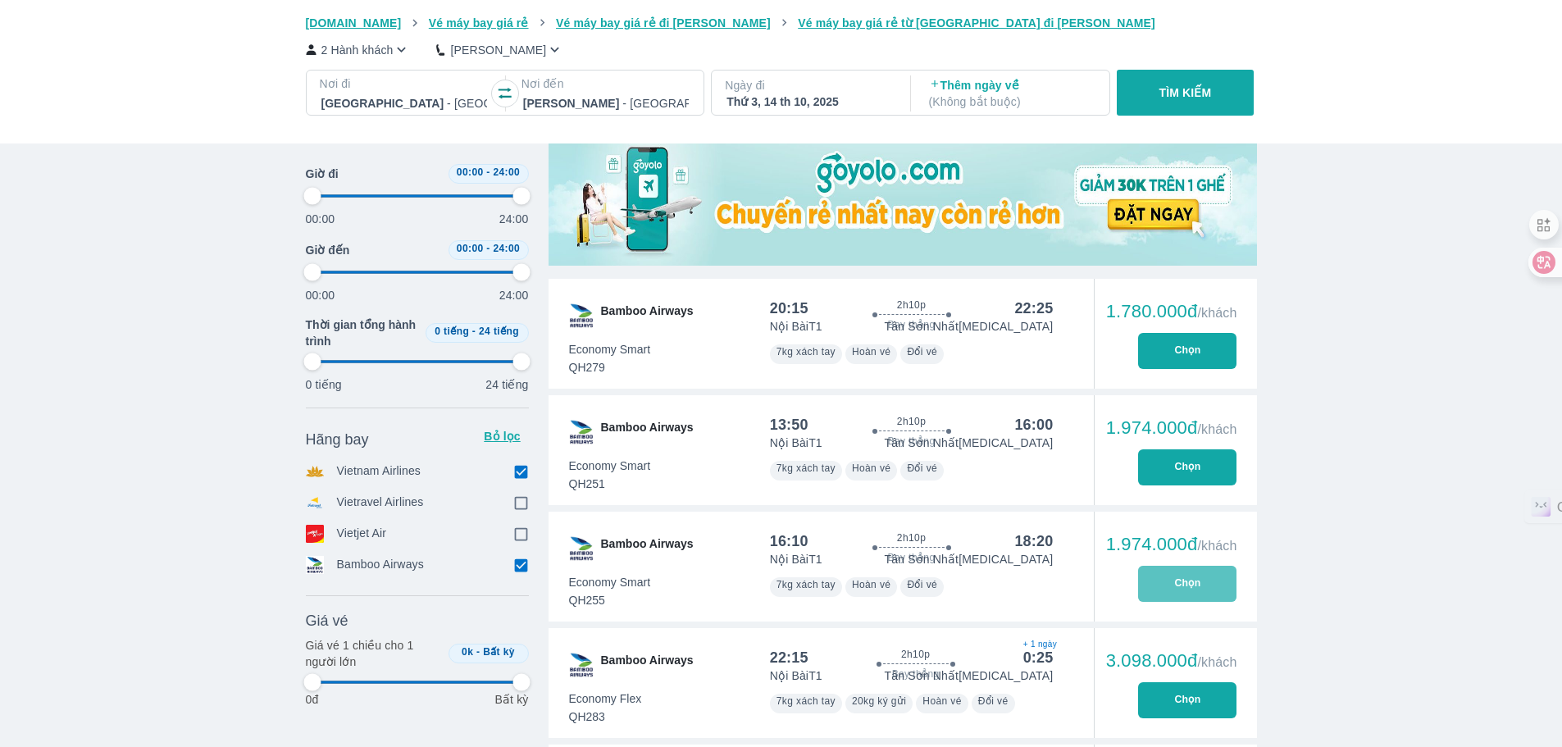
type input "97.9166666666667"
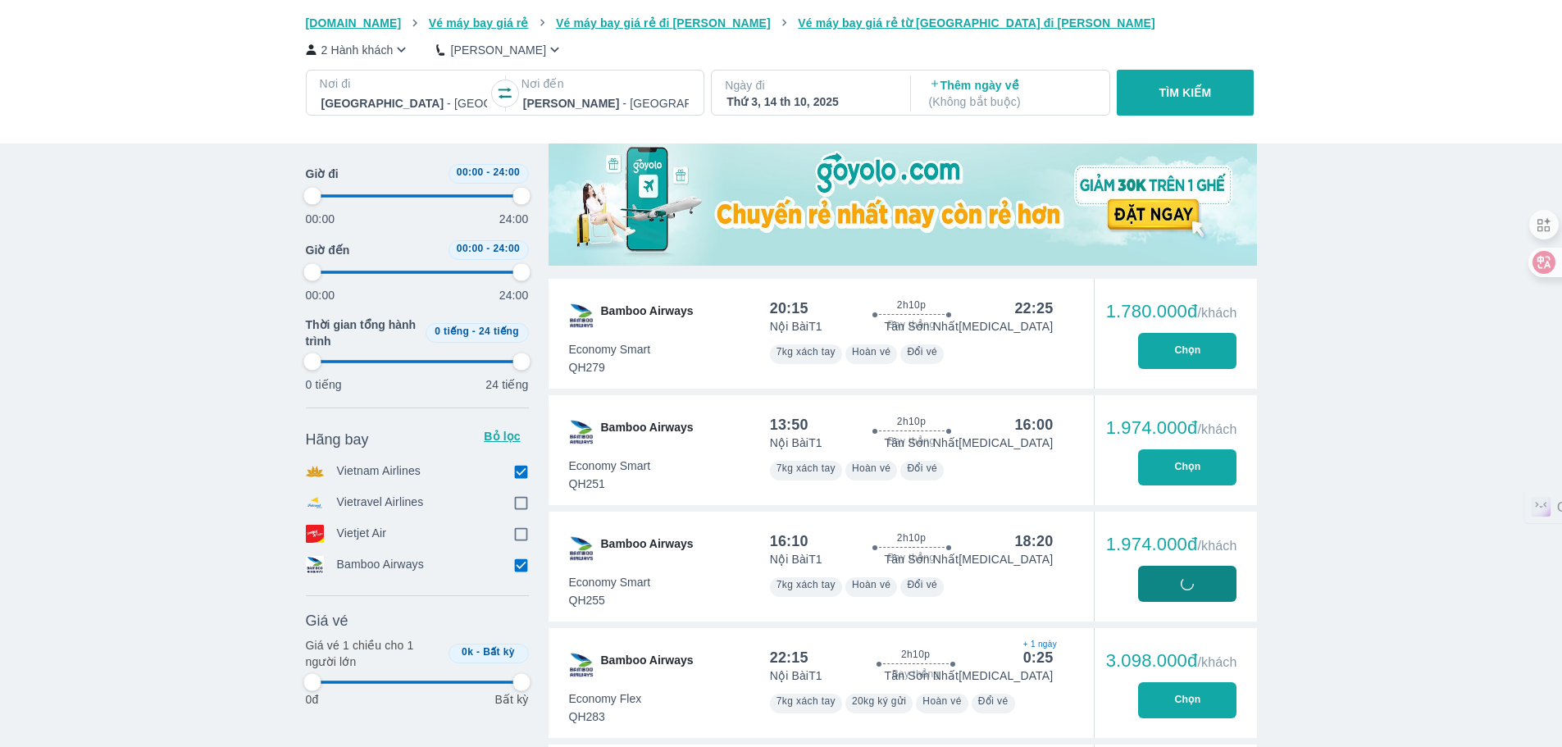
type input "97.9166666666667"
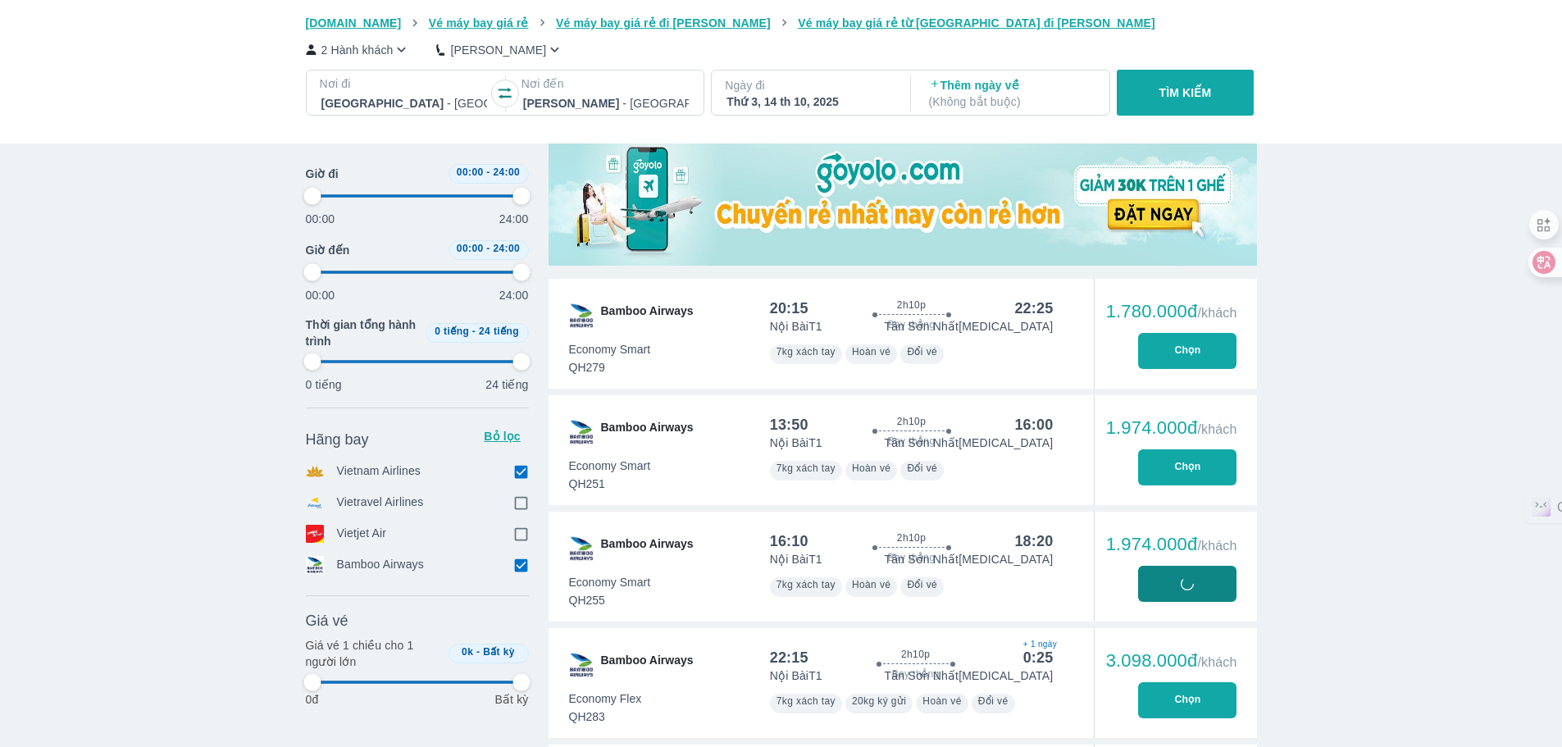
type input "97.9166666666667"
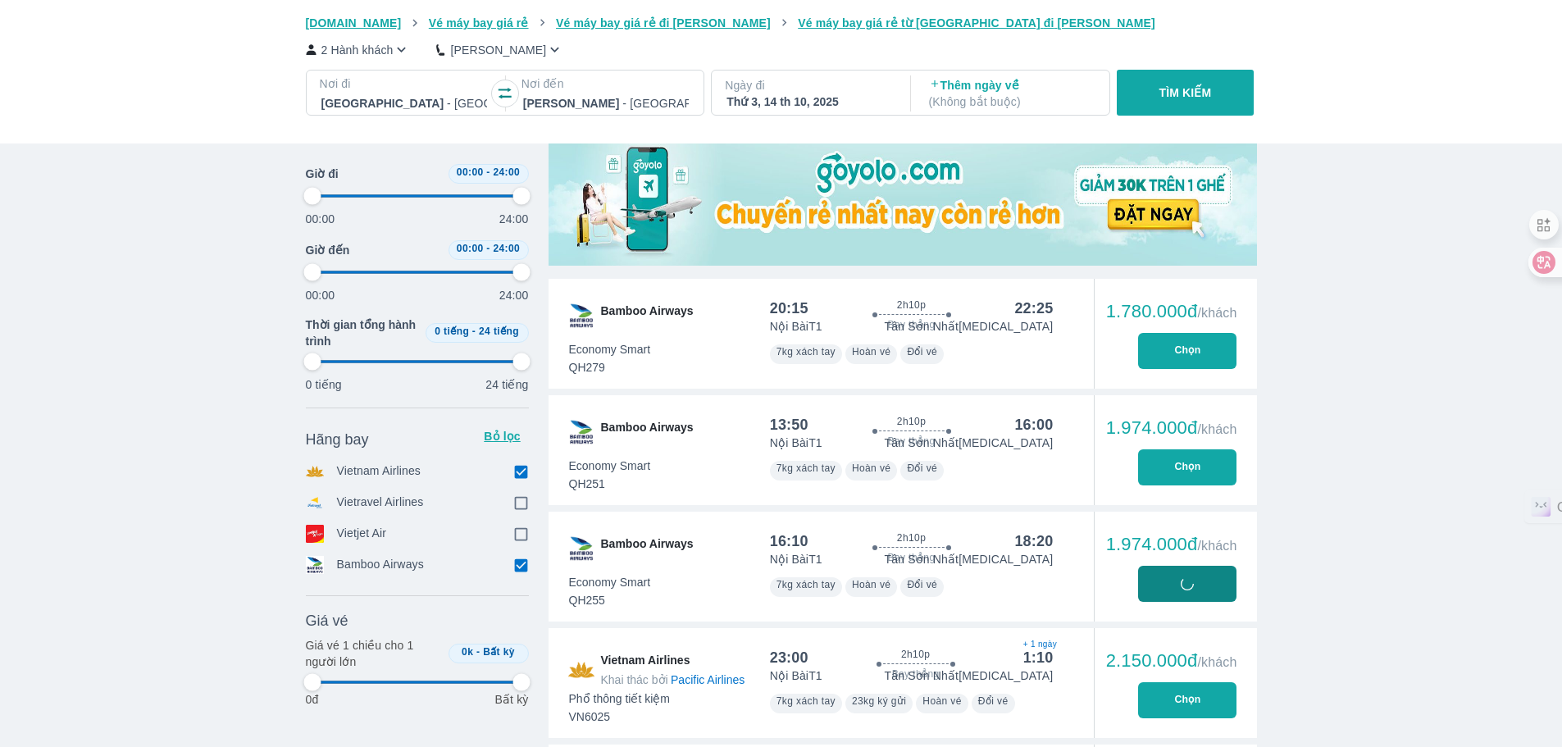
type input "97.9166666666667"
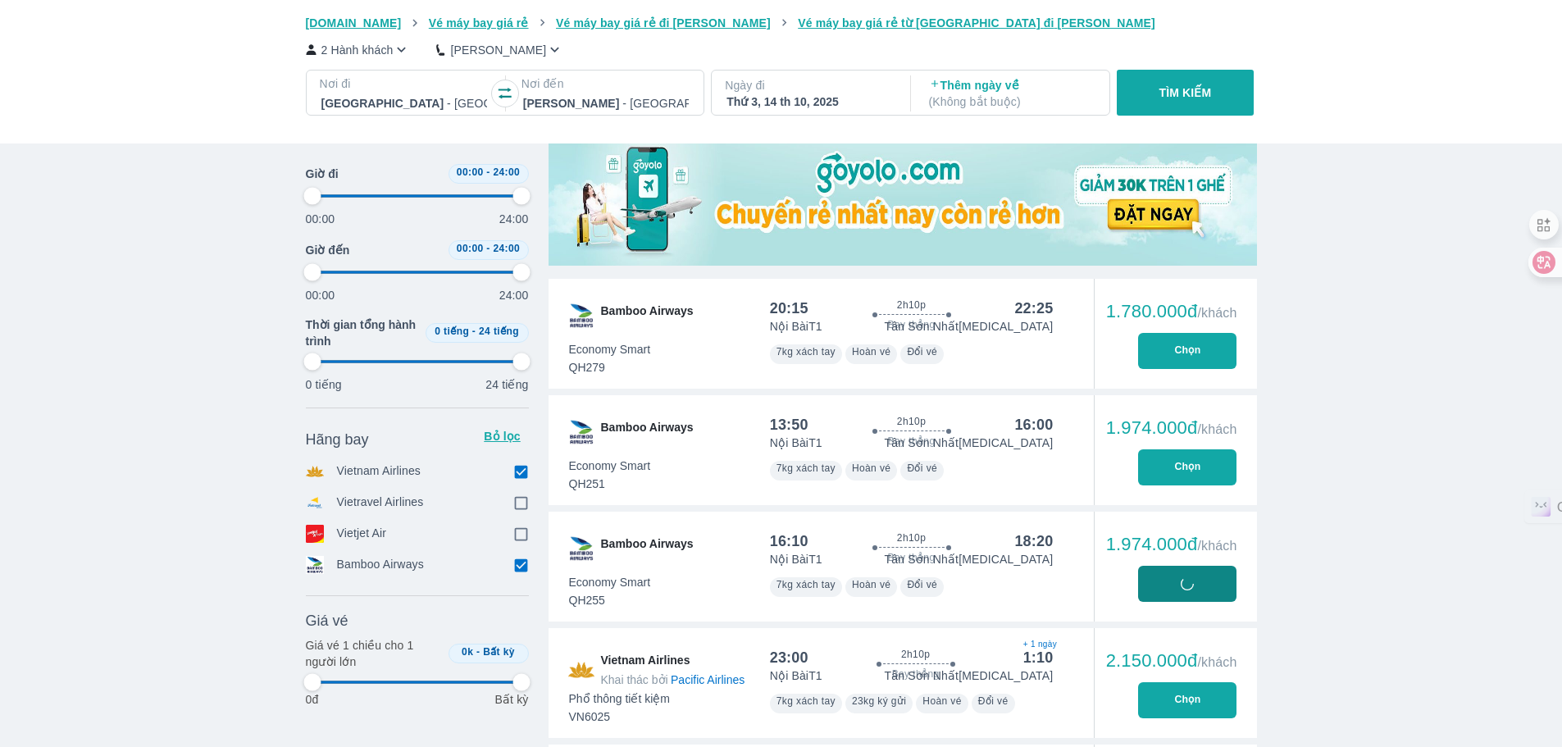
type input "97.9166666666667"
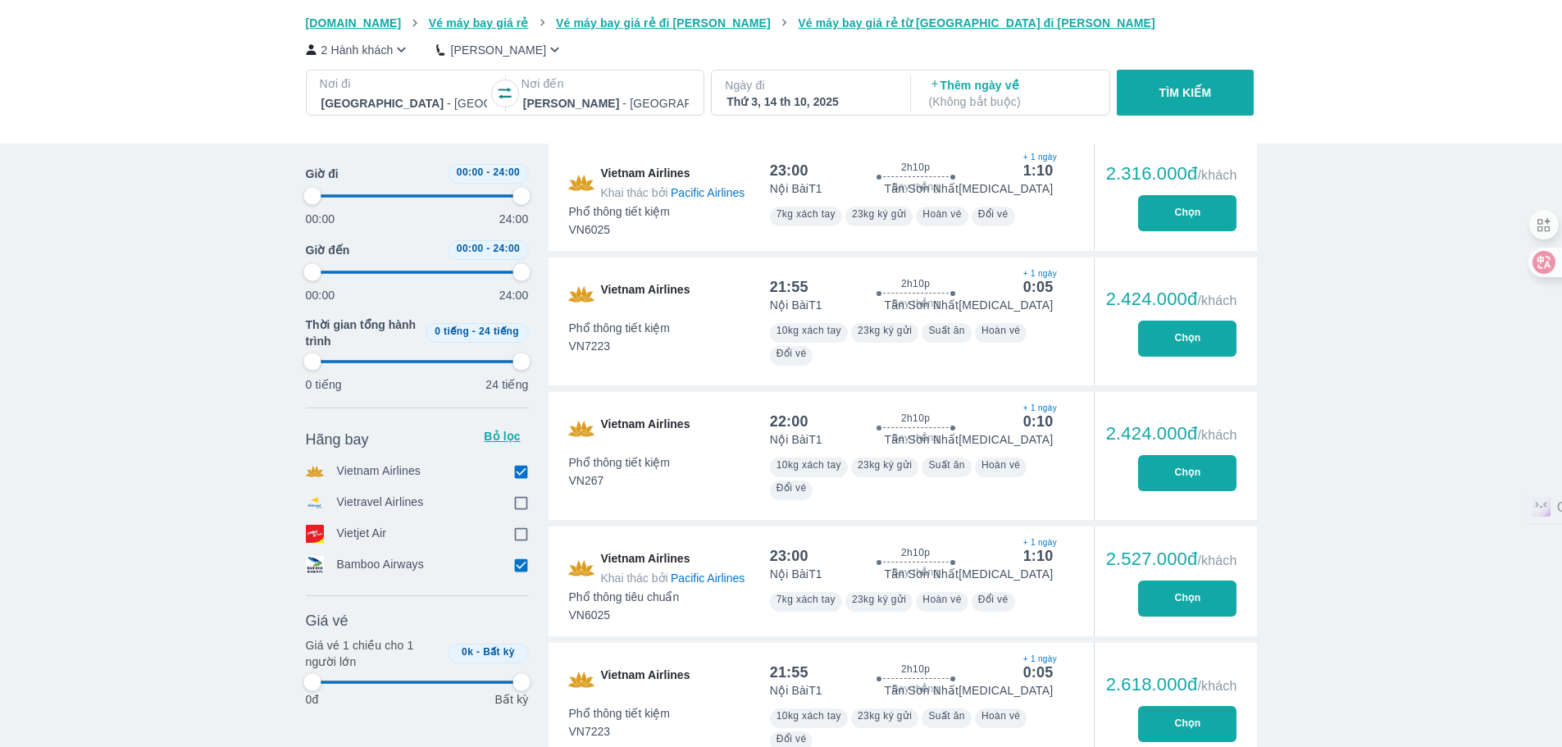
type input "97.9166666666667"
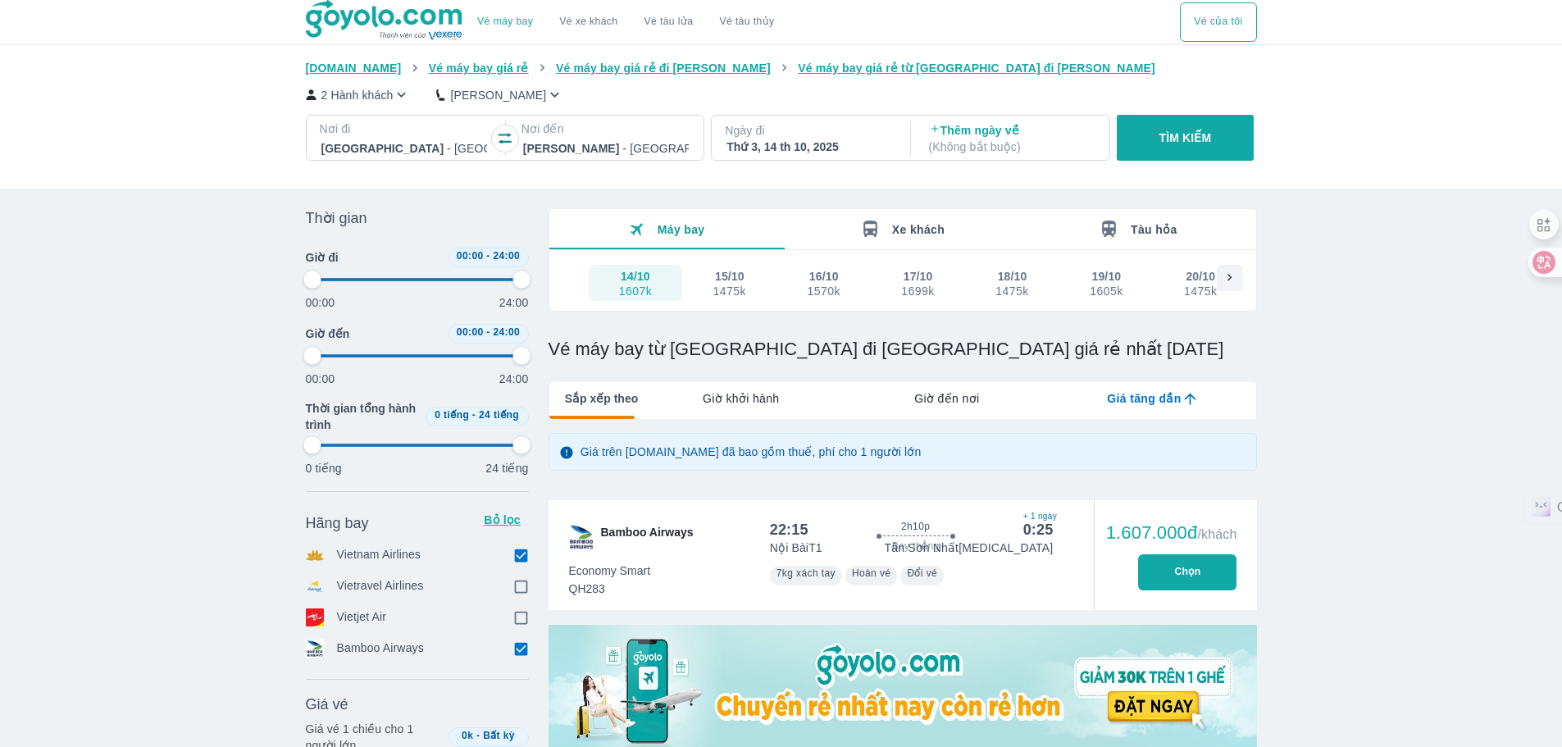
type input "97.9166666666667"
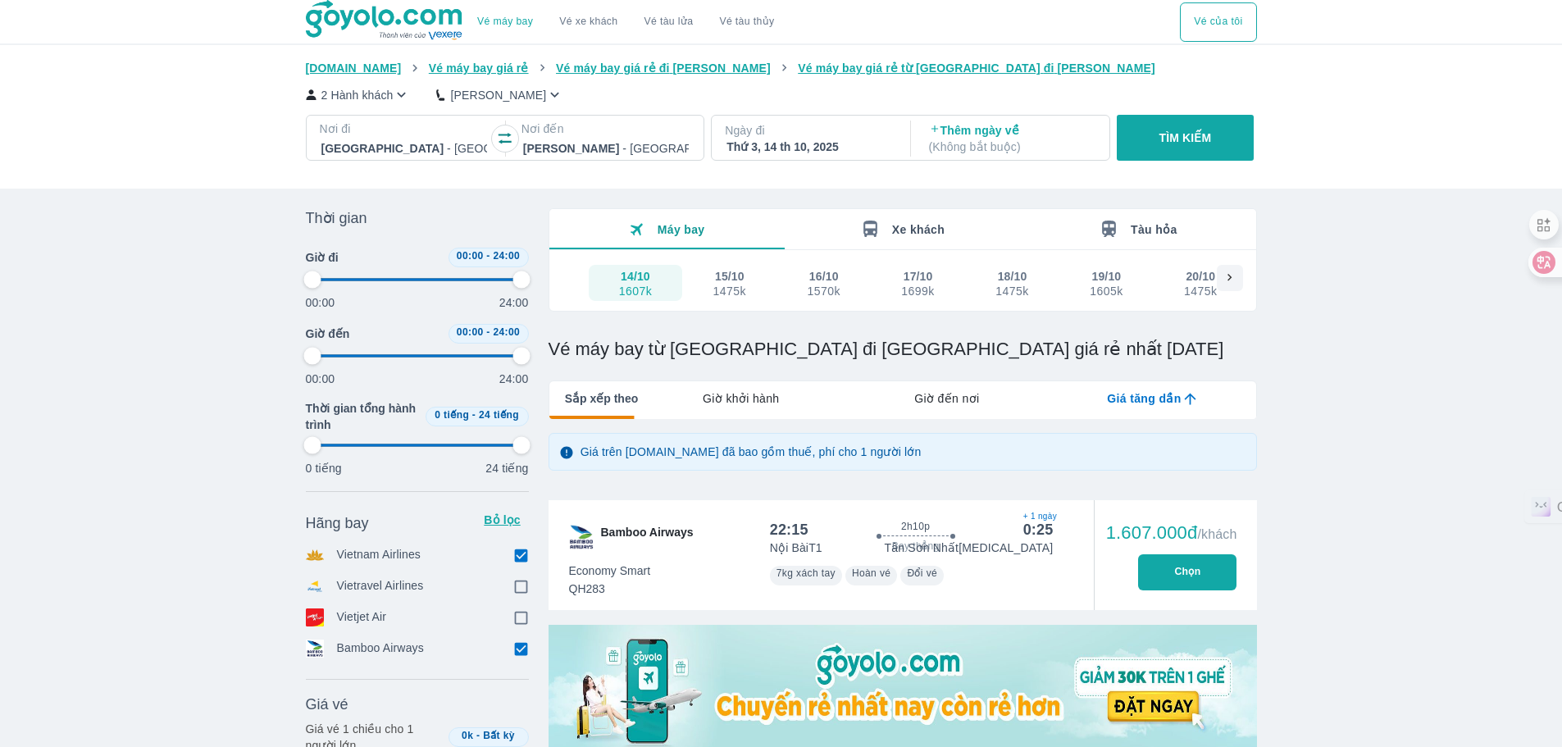
type input "97.9166666666667"
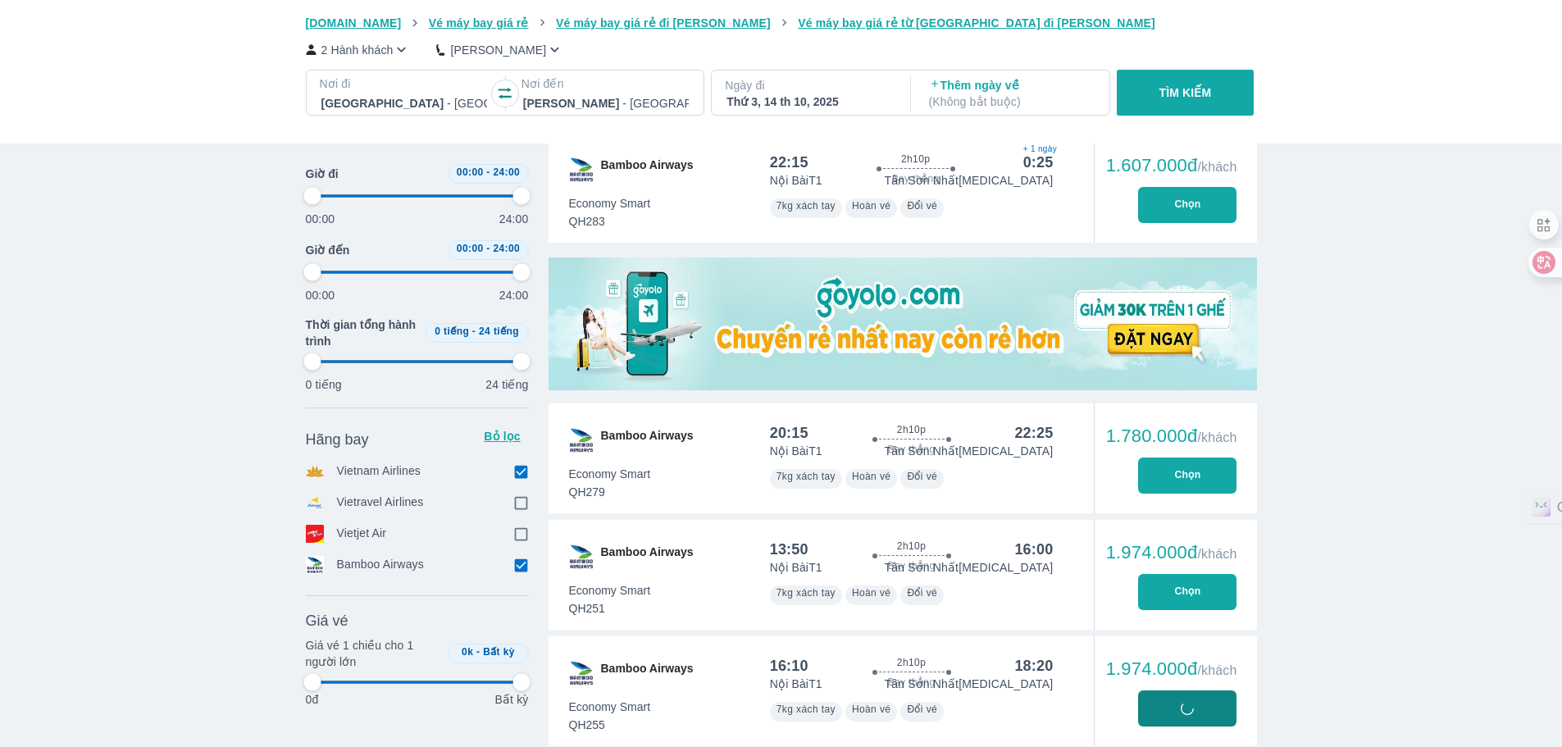
scroll to position [492, 0]
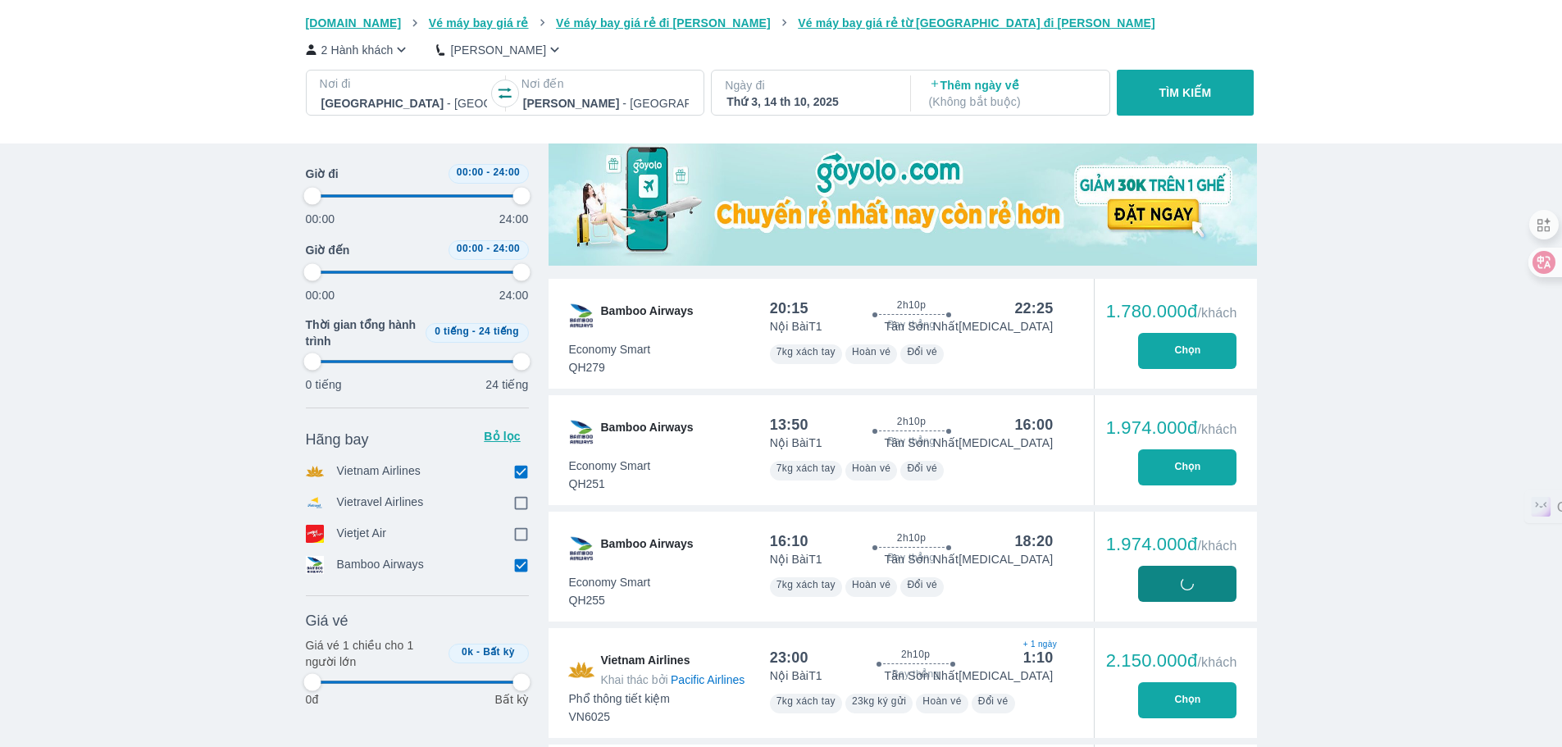
type input "97.9166666666667"
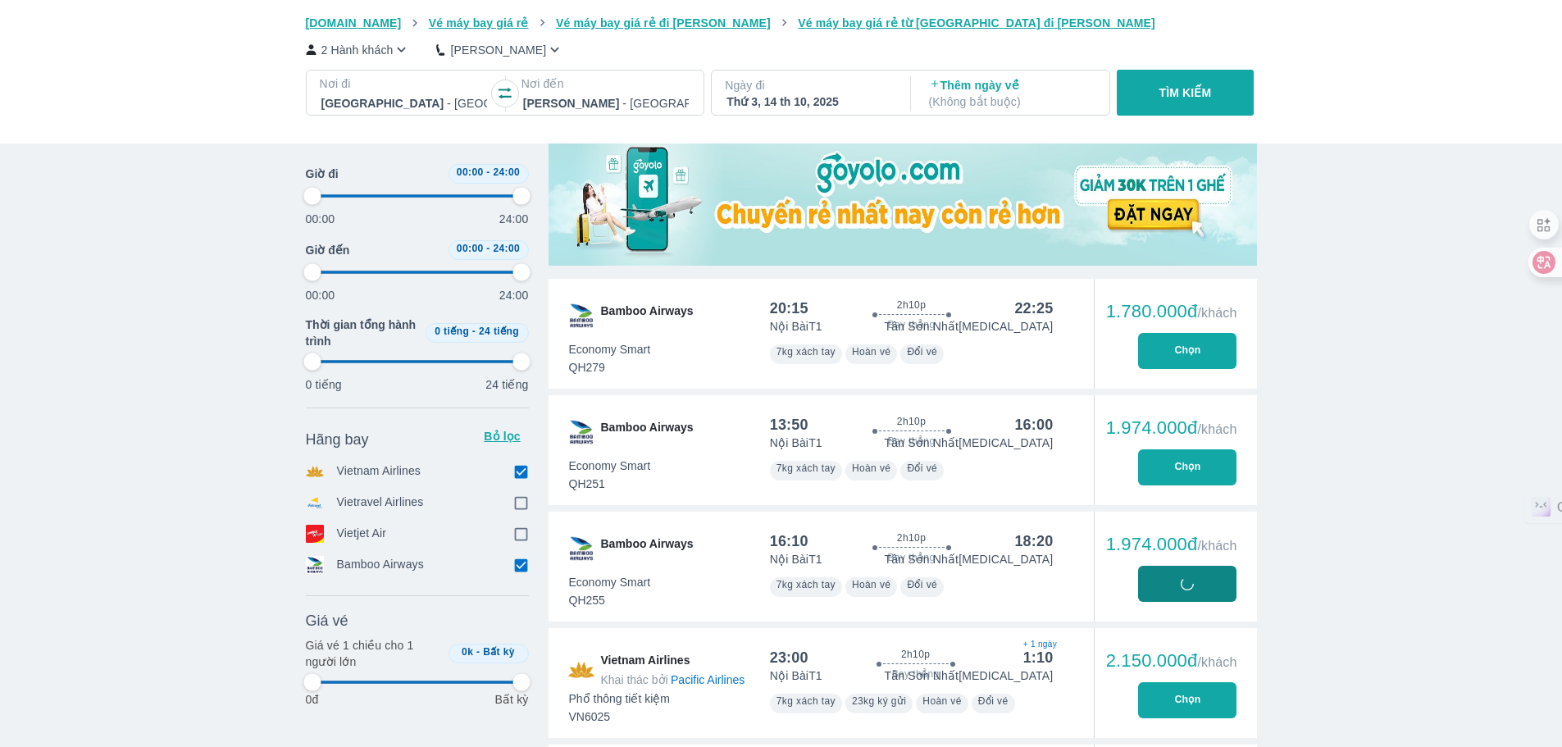
type input "97.9166666666667"
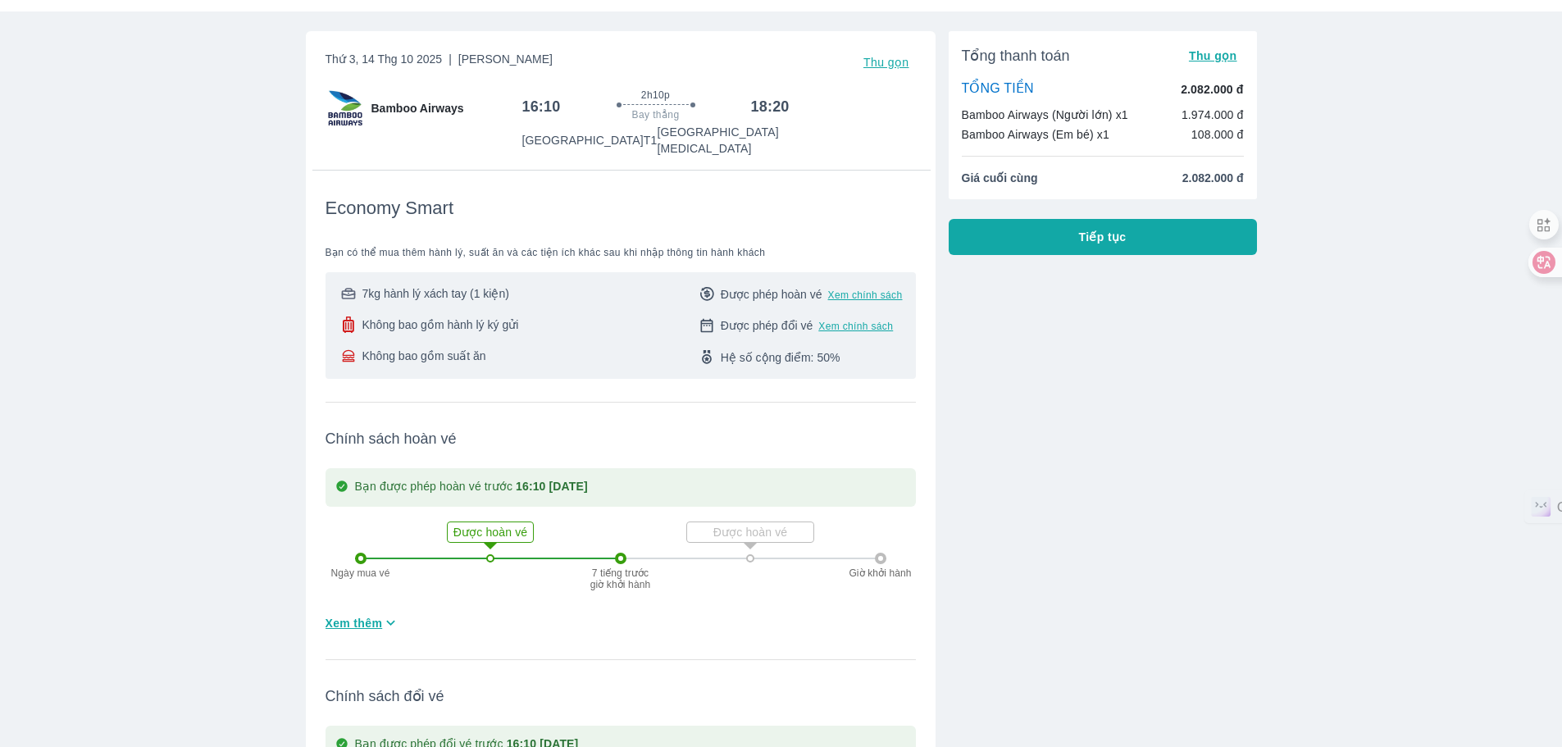
scroll to position [58, 0]
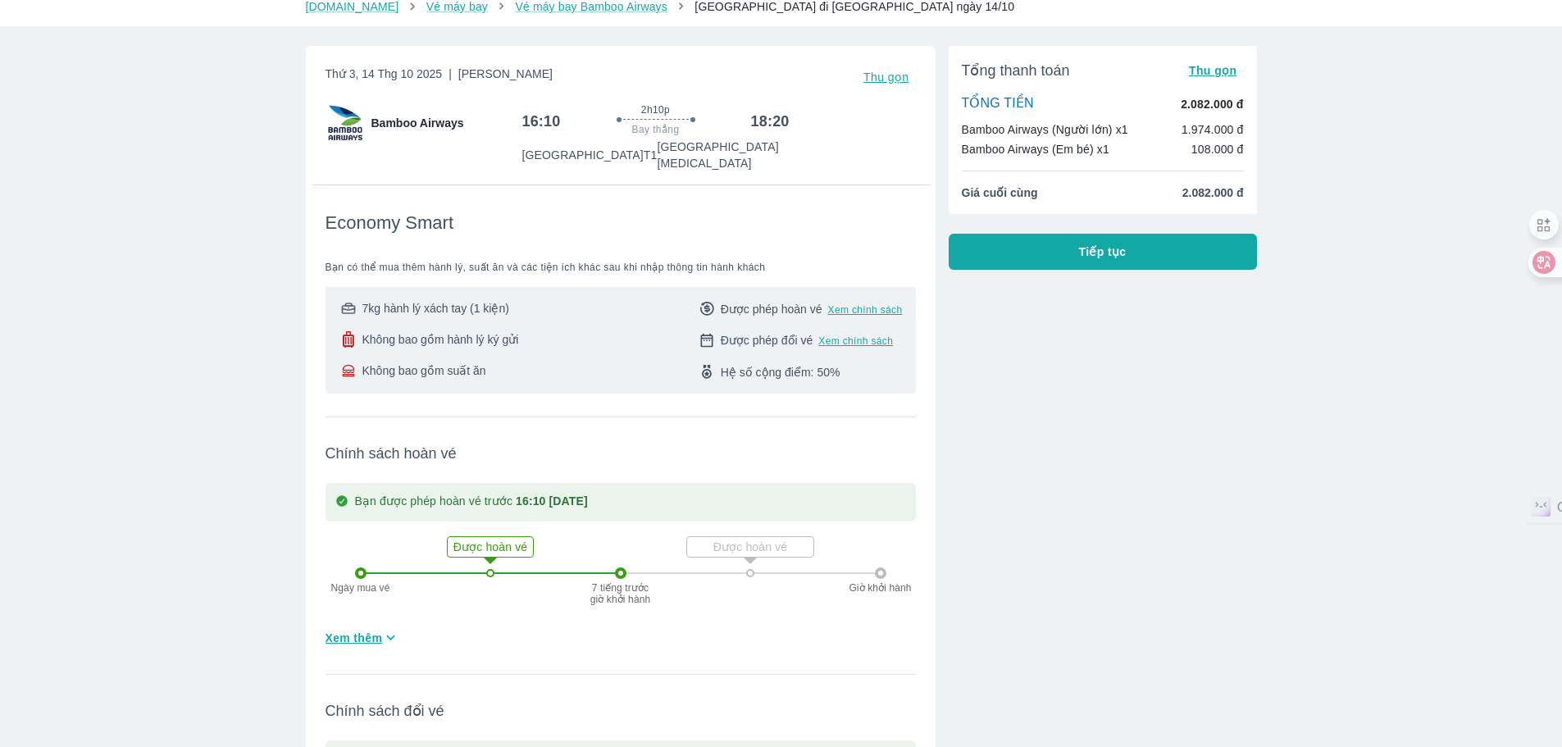
click at [1140, 254] on button "Tiếp tục" at bounding box center [1103, 252] width 308 height 36
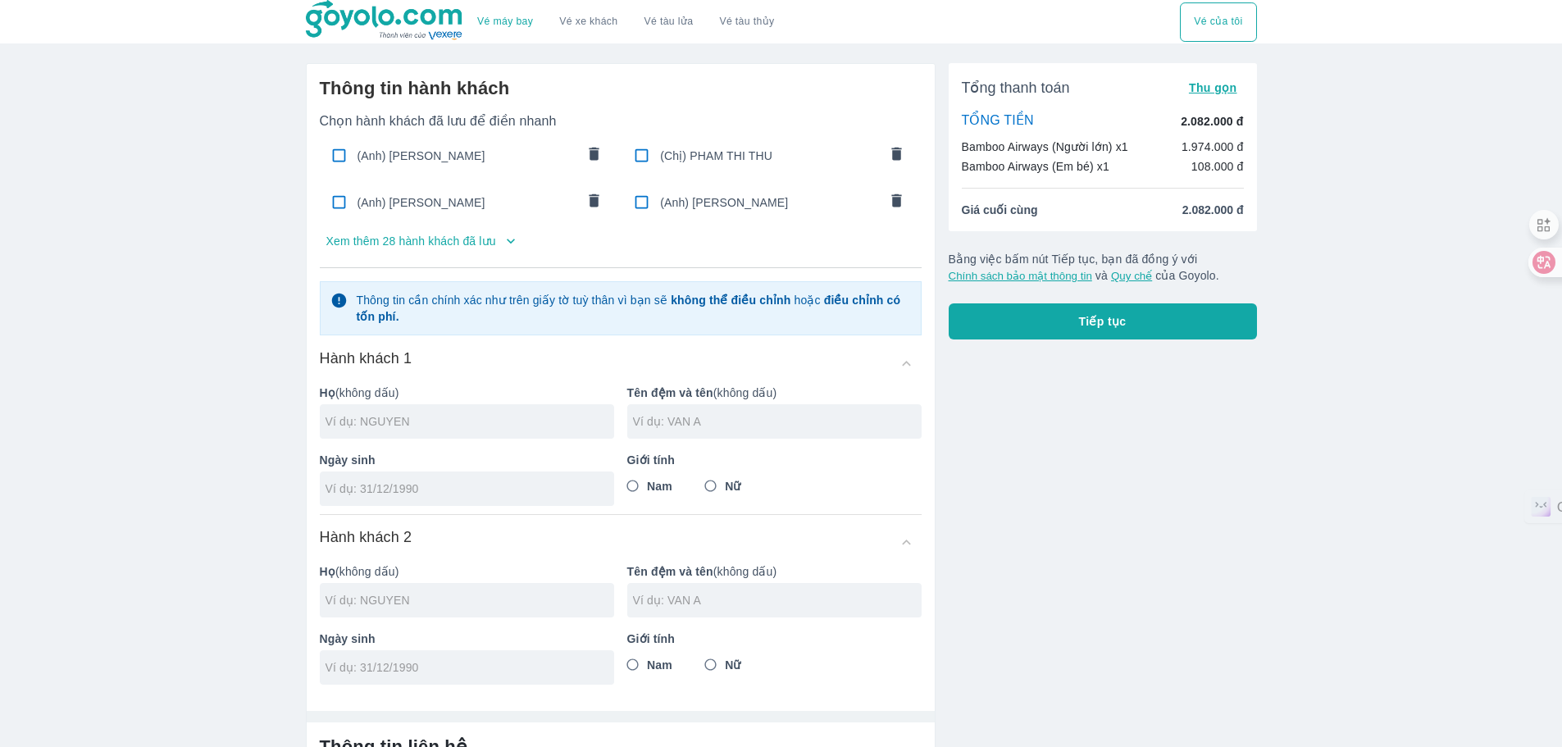
click at [495, 247] on button "Xem thêm 28 hành khách đã lưu" at bounding box center [621, 241] width 602 height 26
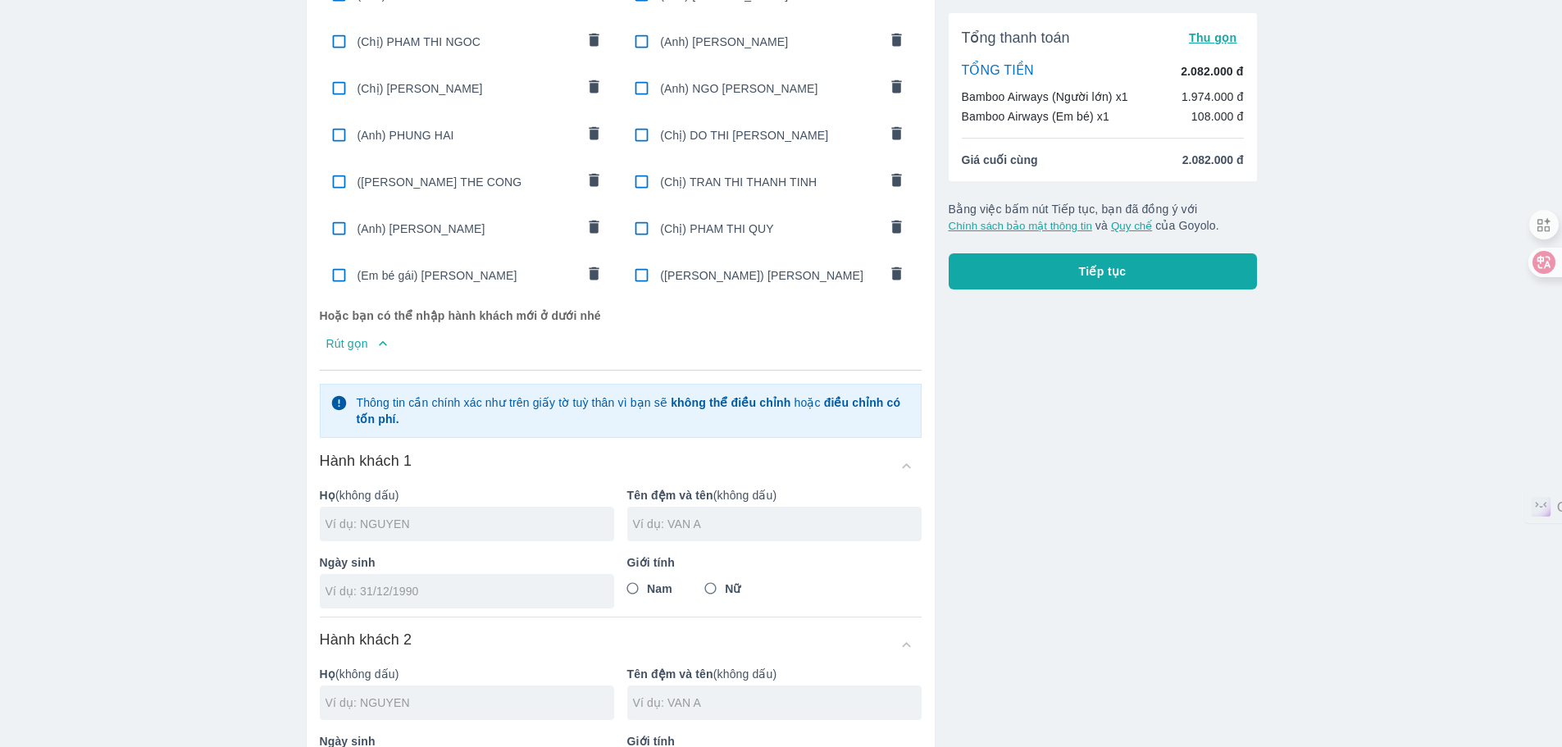
scroll to position [738, 0]
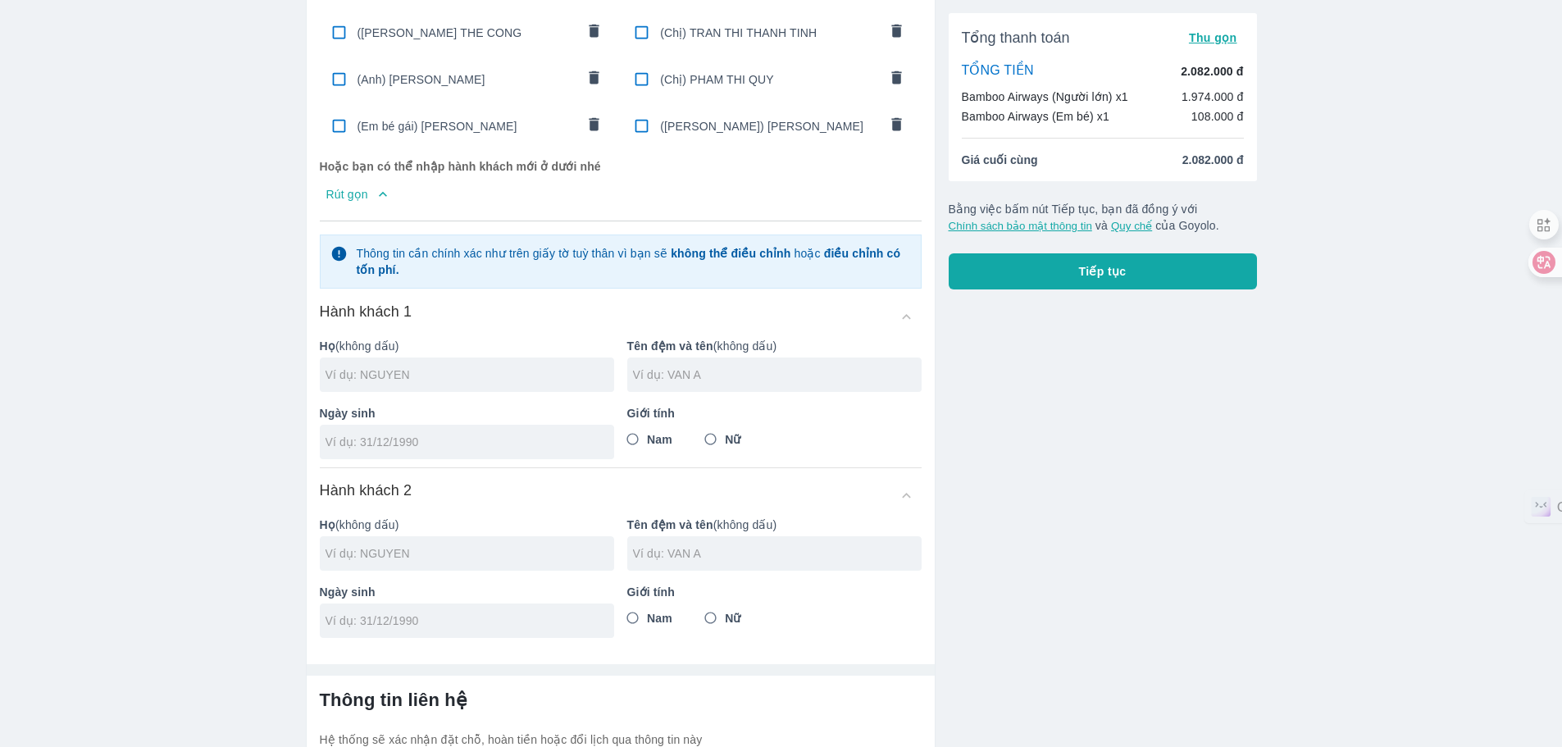
click at [639, 69] on input "checkbox" at bounding box center [642, 79] width 32 height 32
checkbox input "true"
type input "PHAM"
type input "THI QUY"
type input "[DATE]"
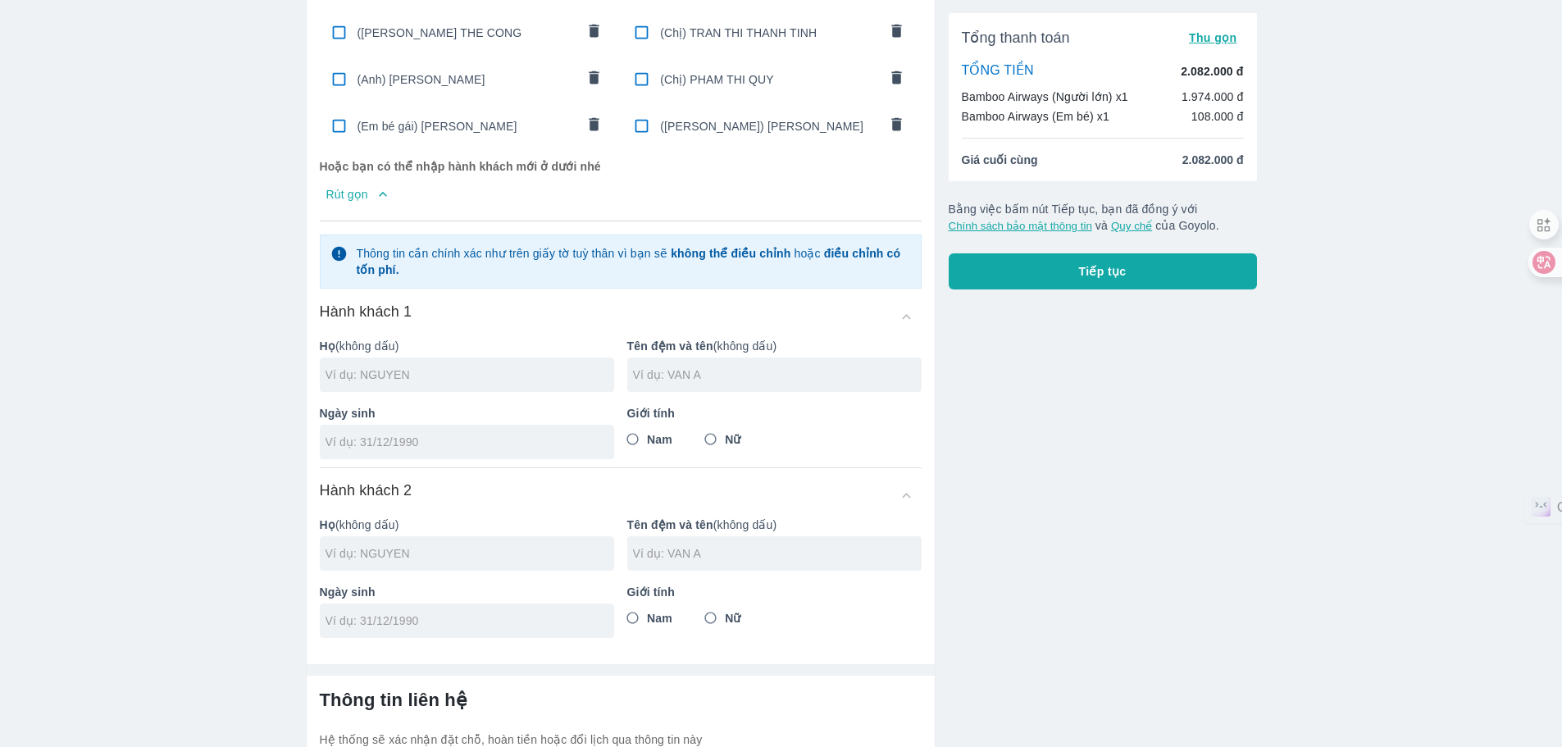
radio input "true"
type input "PHAM THI QUY"
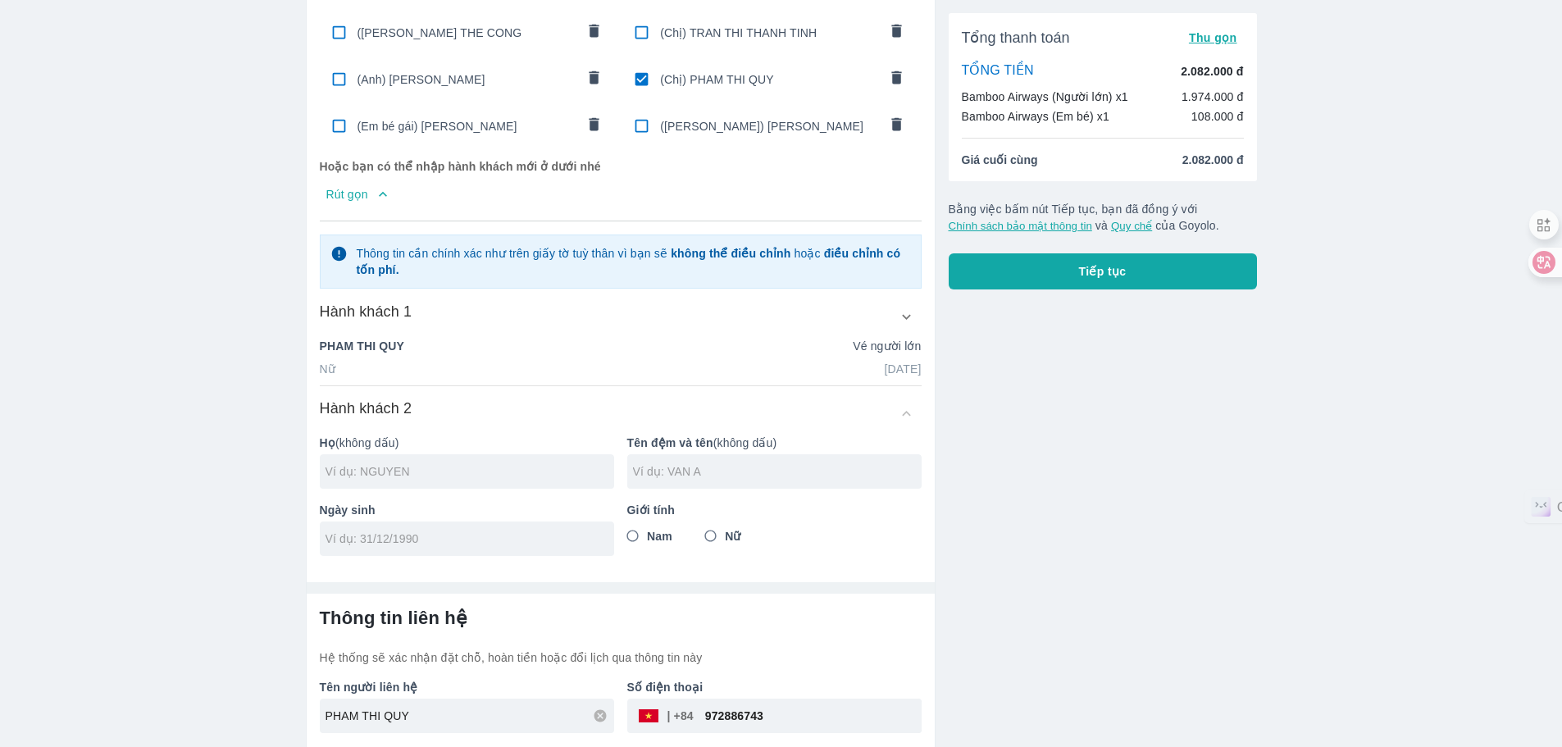
click at [492, 118] on span "(Em bé gái) [PERSON_NAME]" at bounding box center [466, 126] width 218 height 16
type input "NGUYEN"
type input "HOANG YEN"
type input "18/07/2024"
radio input "true"
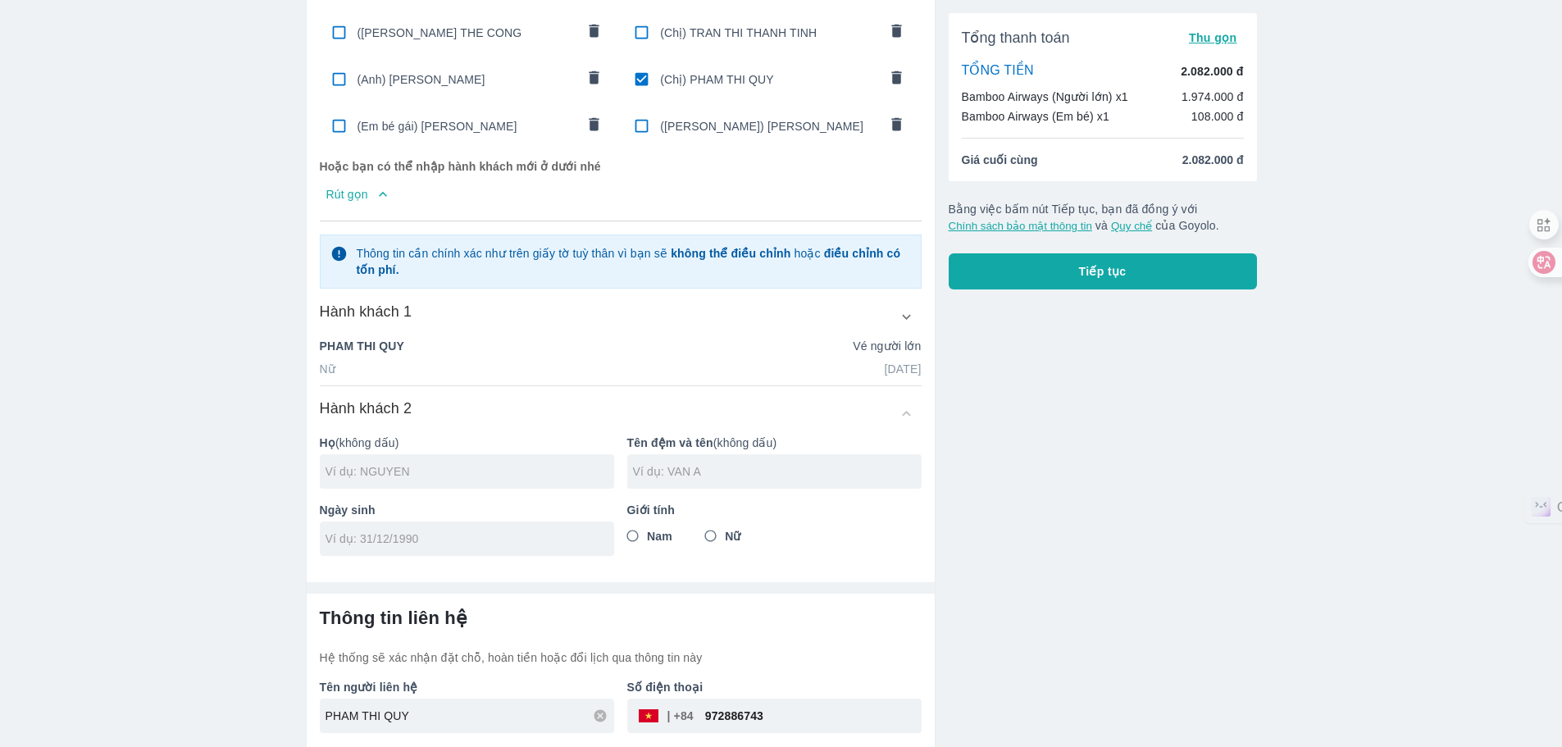
checkbox input "true"
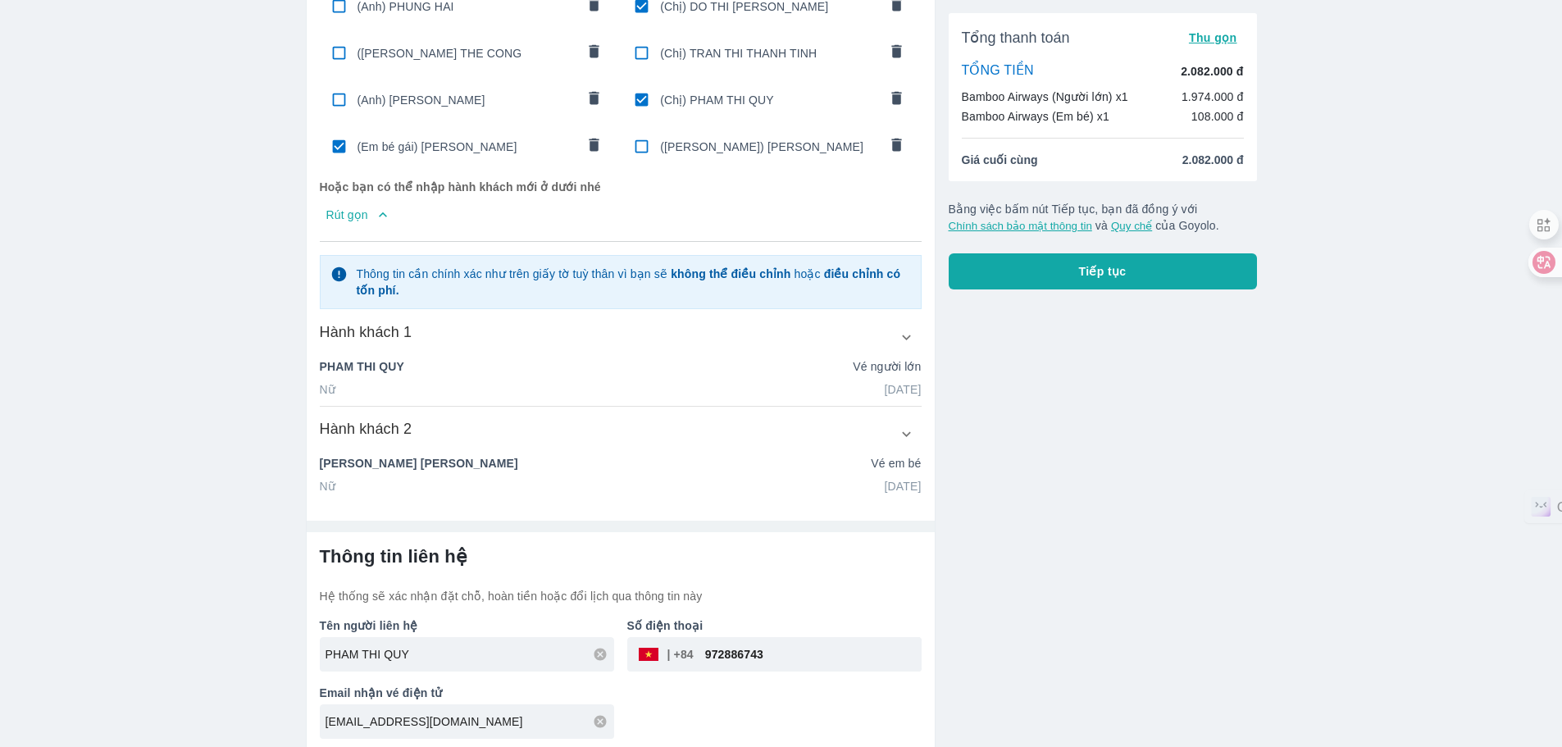
scroll to position [717, 0]
click at [903, 426] on icon "button" at bounding box center [906, 434] width 17 height 17
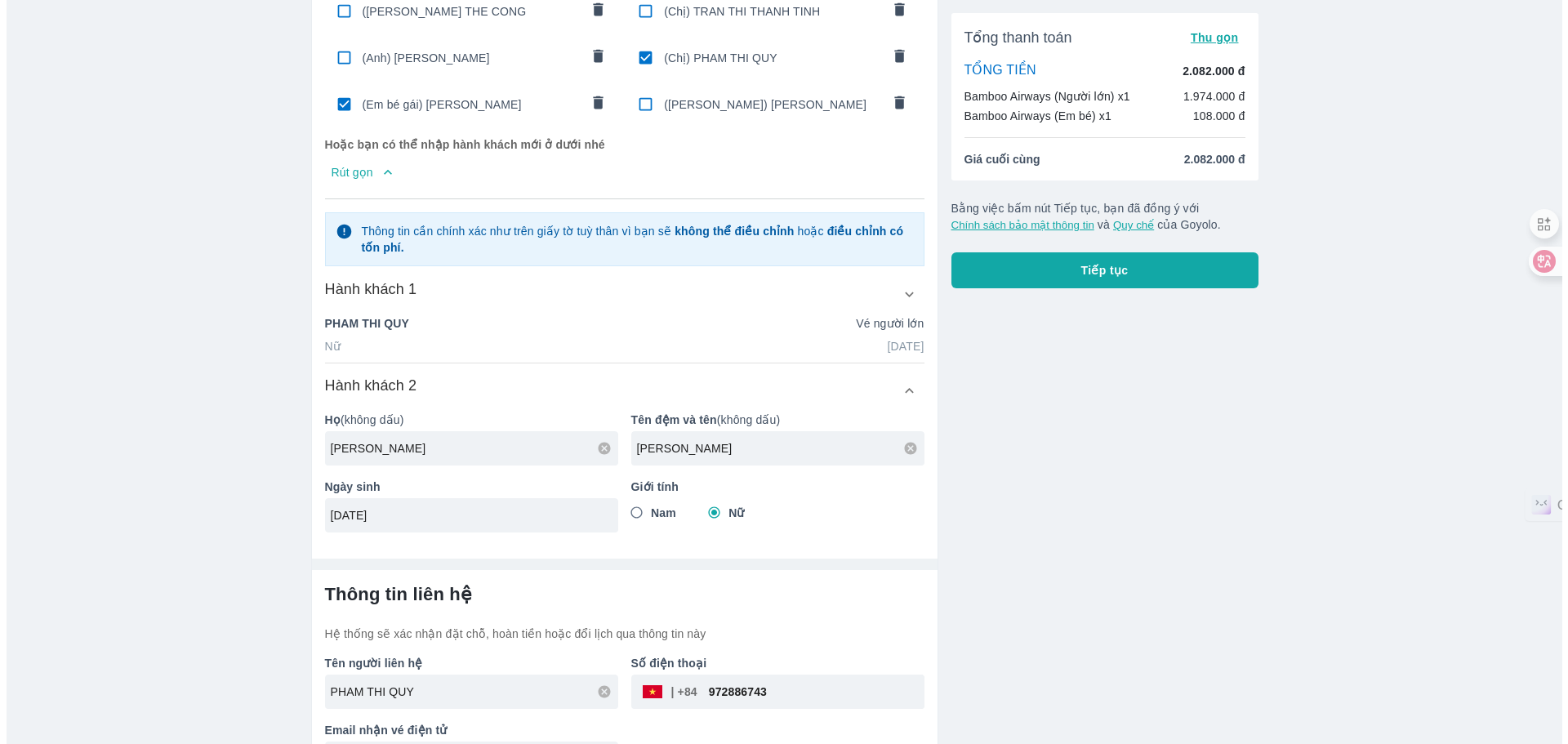
scroll to position [795, 0]
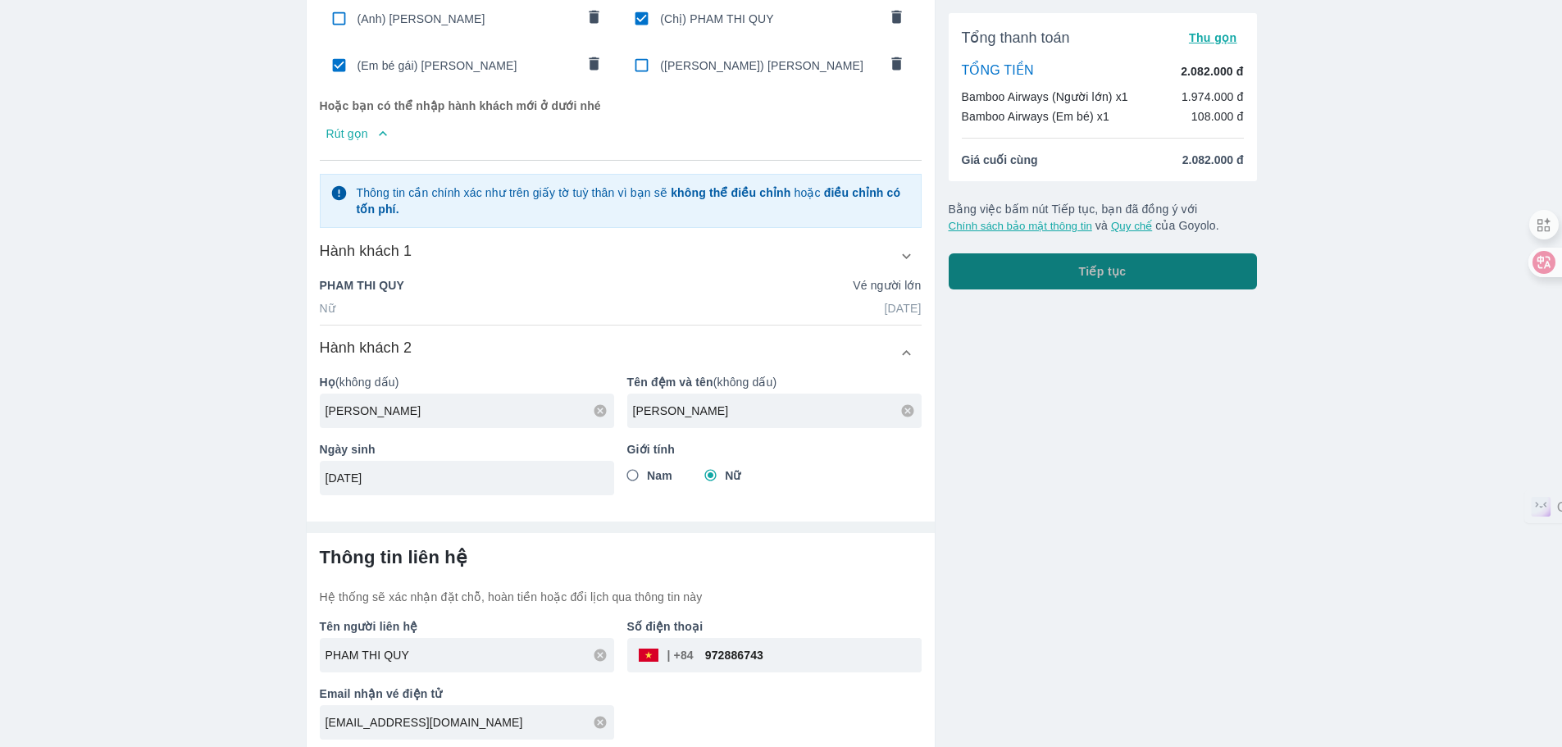
click at [1110, 266] on span "Tiếp tục" at bounding box center [1103, 271] width 48 height 16
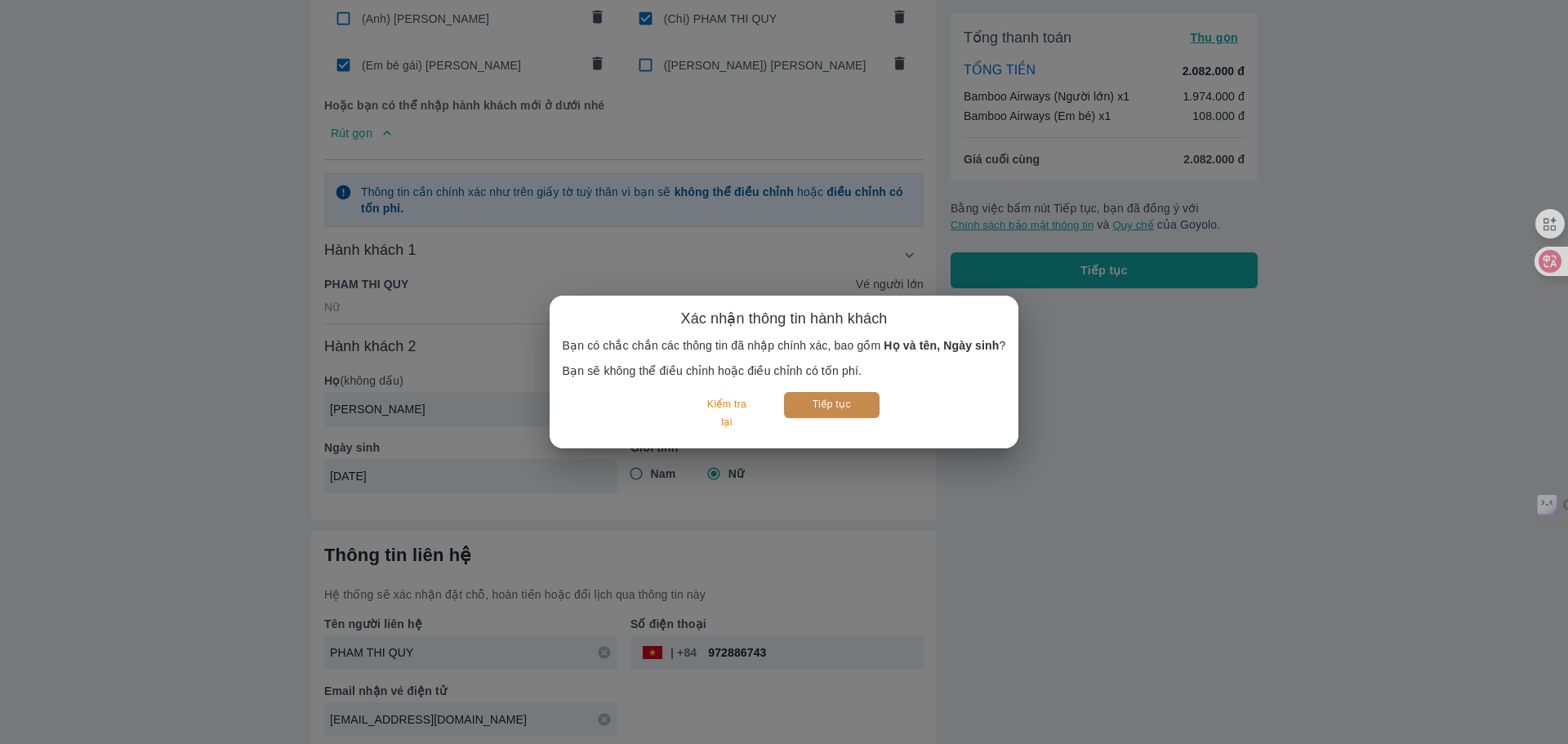
click at [825, 407] on button "Tiếp tục" at bounding box center [832, 404] width 96 height 25
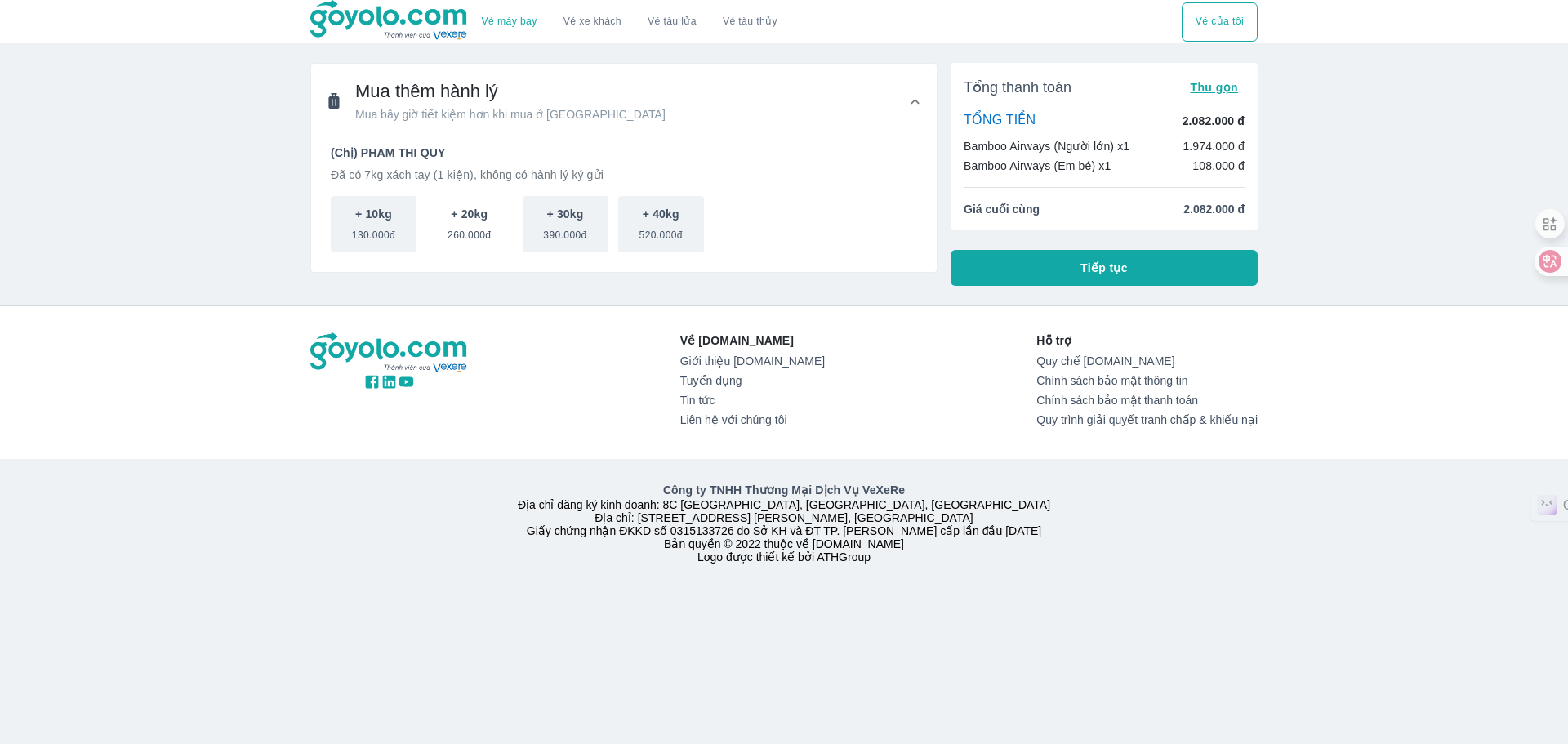
click at [478, 225] on span "260.000đ" at bounding box center [468, 232] width 43 height 20
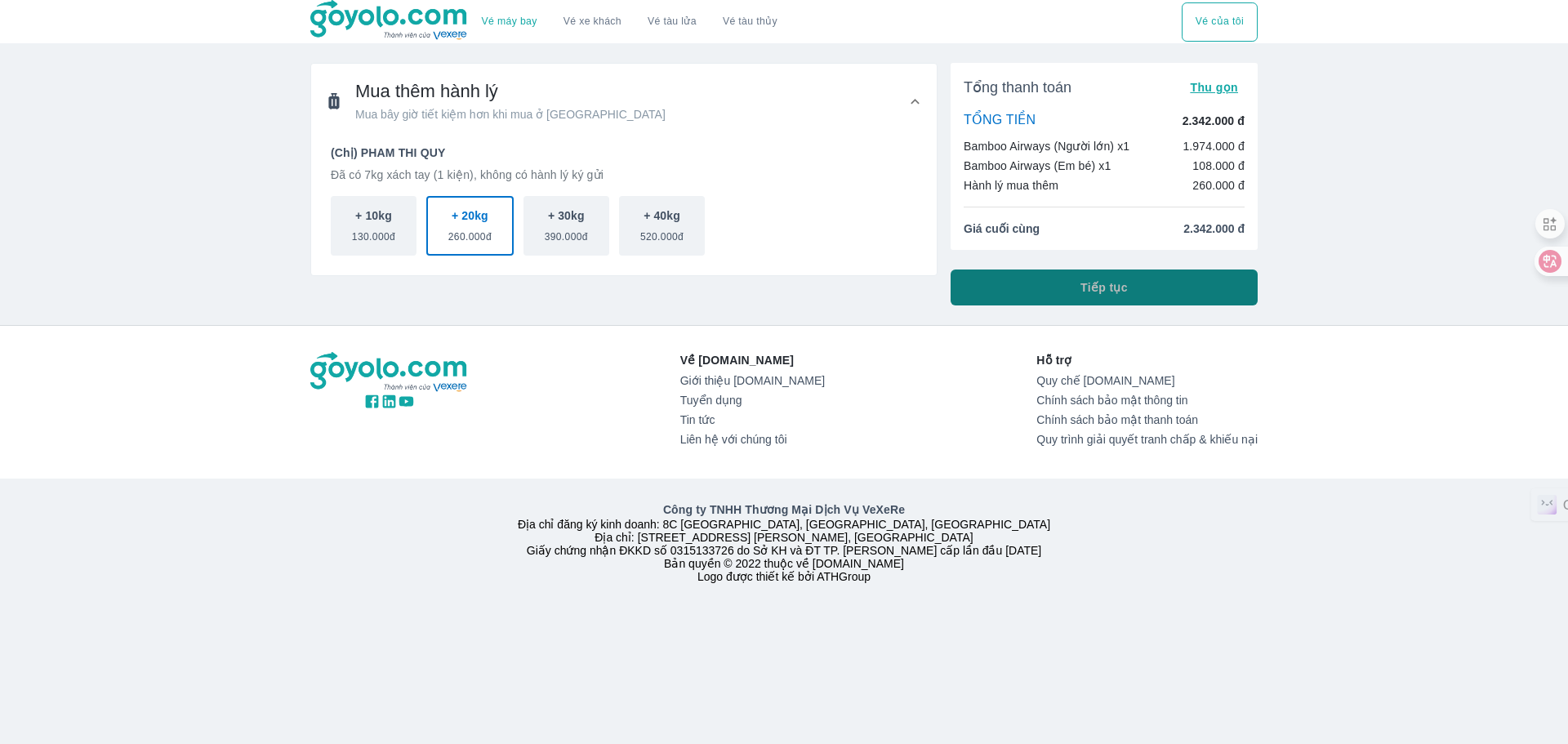
click at [1108, 290] on span "Tiếp tục" at bounding box center [1105, 287] width 48 height 16
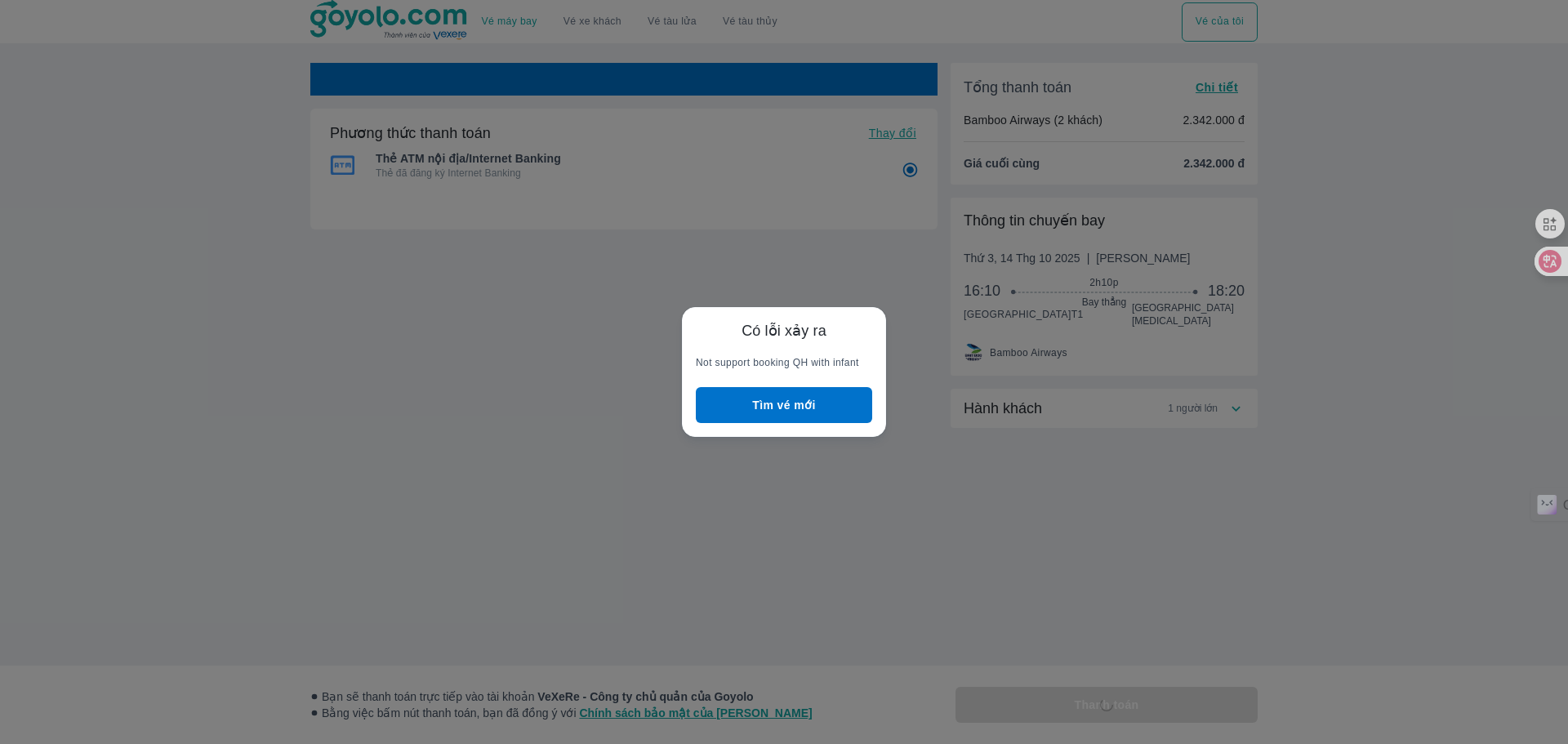
radio input "false"
click at [805, 401] on button "Tìm vé mới" at bounding box center [783, 405] width 176 height 36
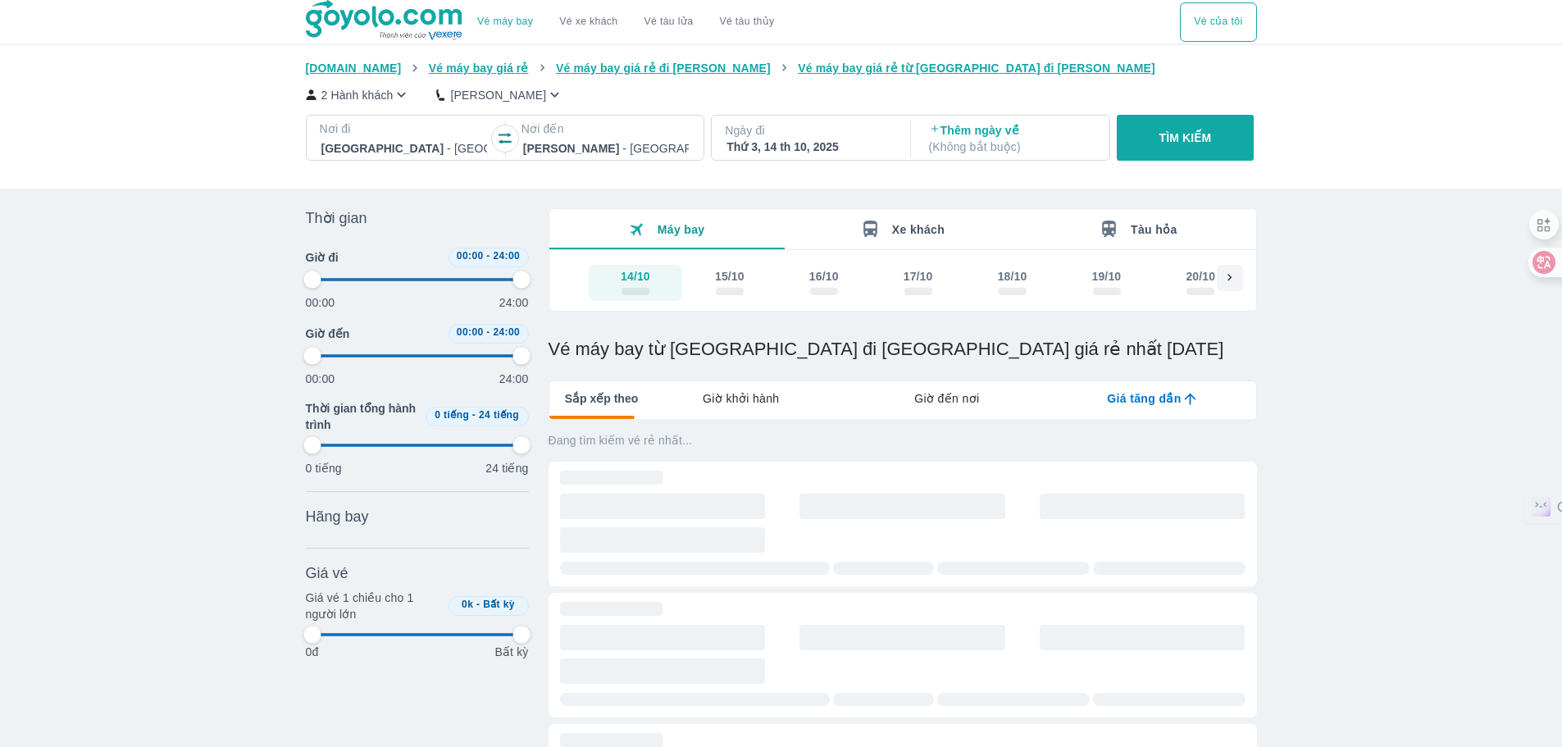
type input "97.9166666666667"
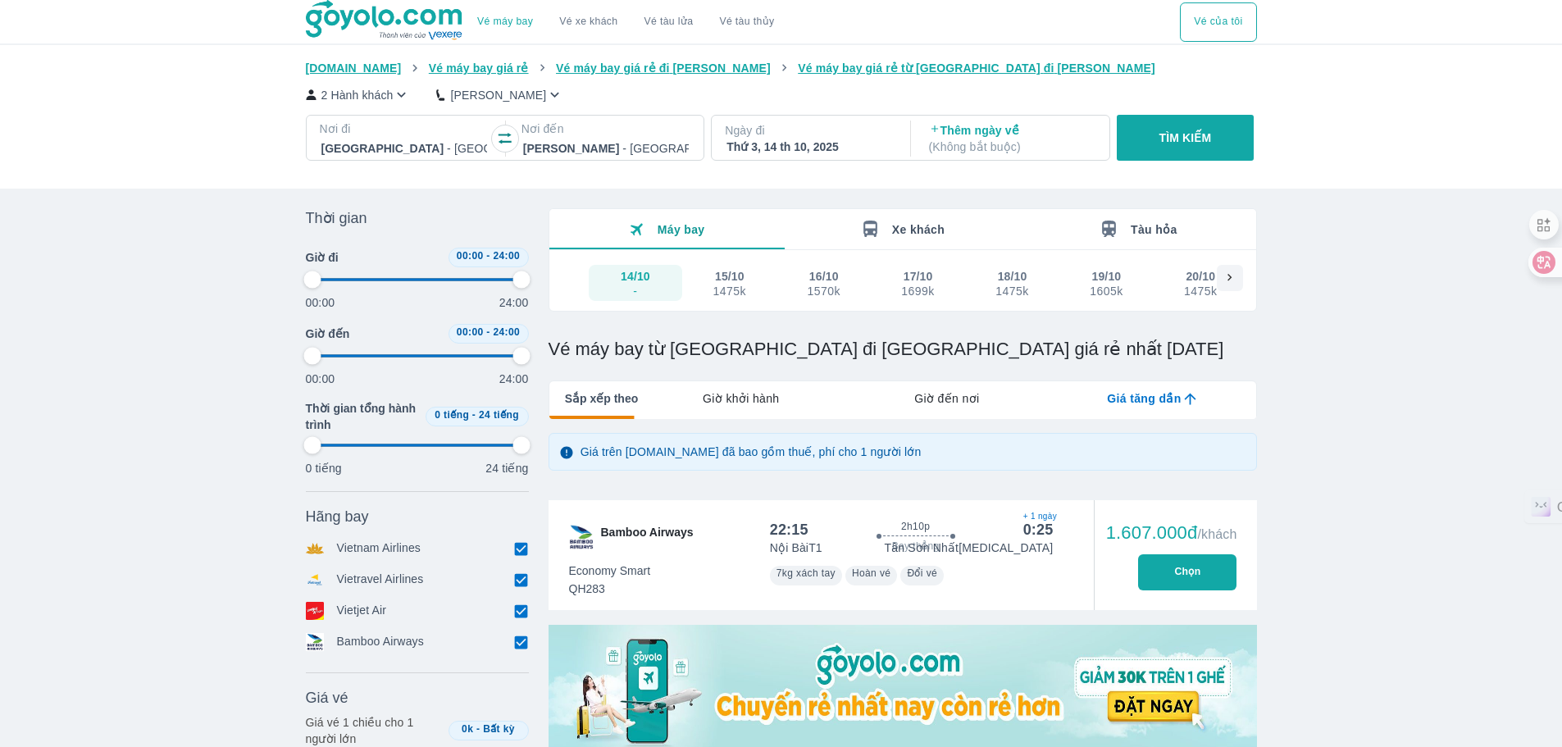
type input "97.9166666666667"
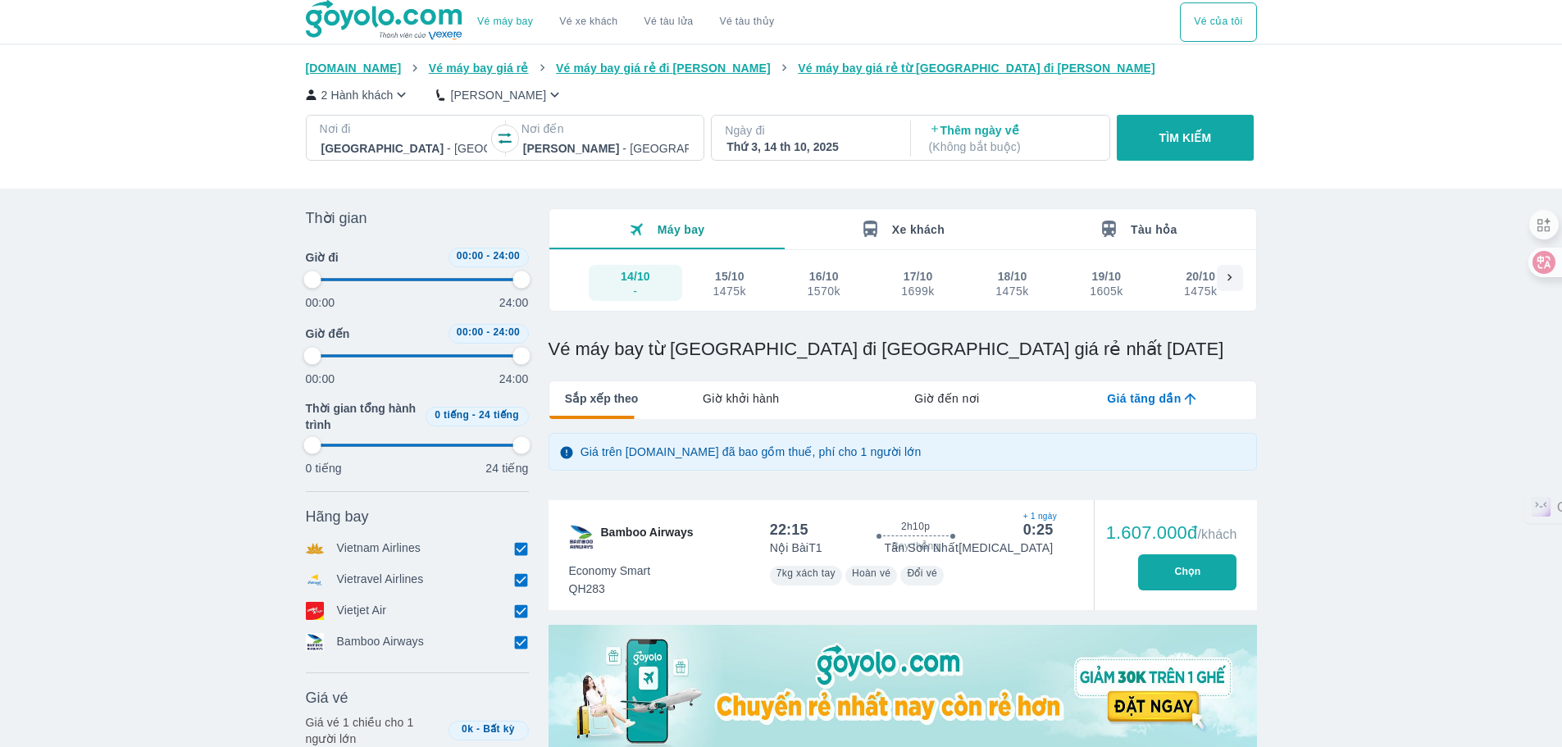
type input "97.9166666666667"
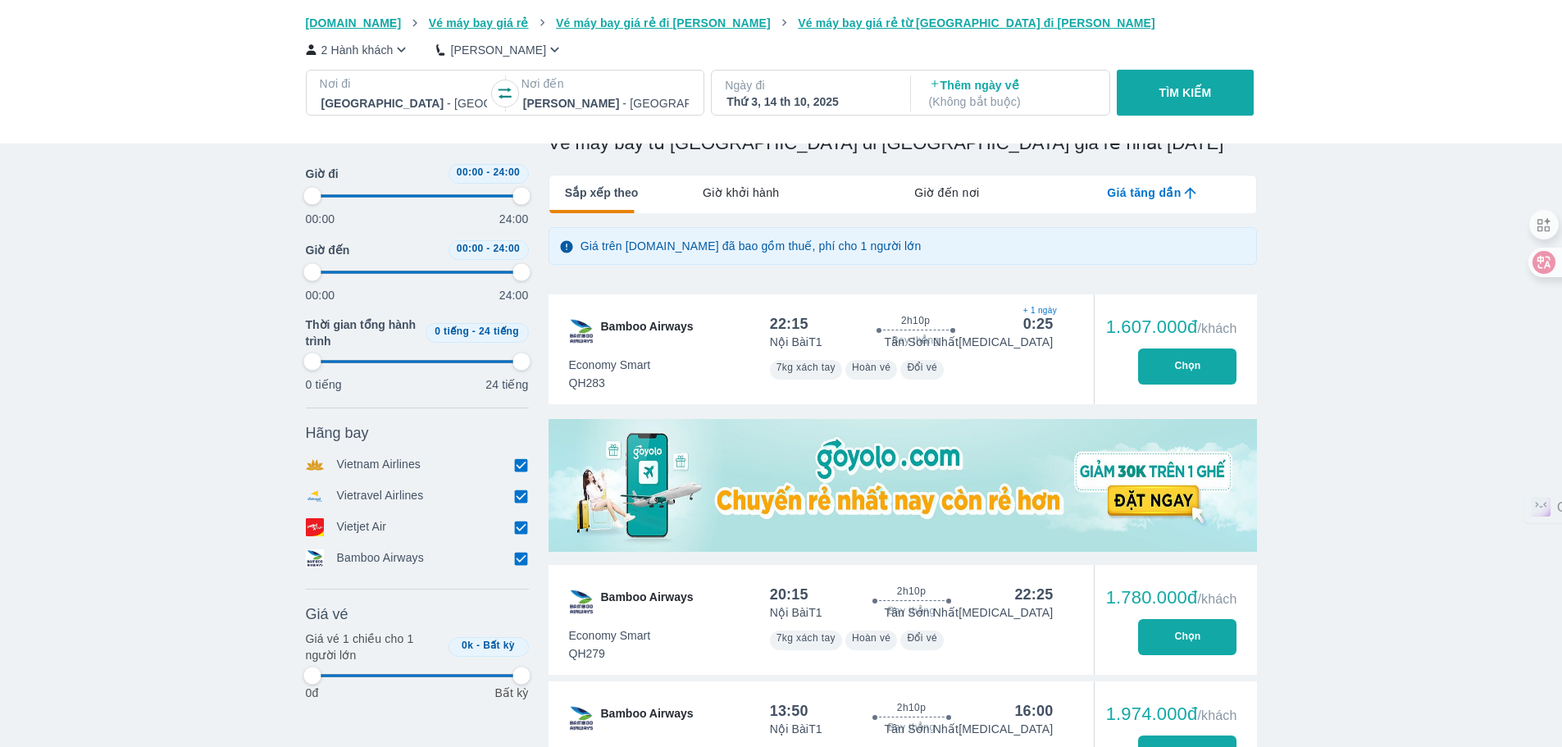
type input "97.9166666666667"
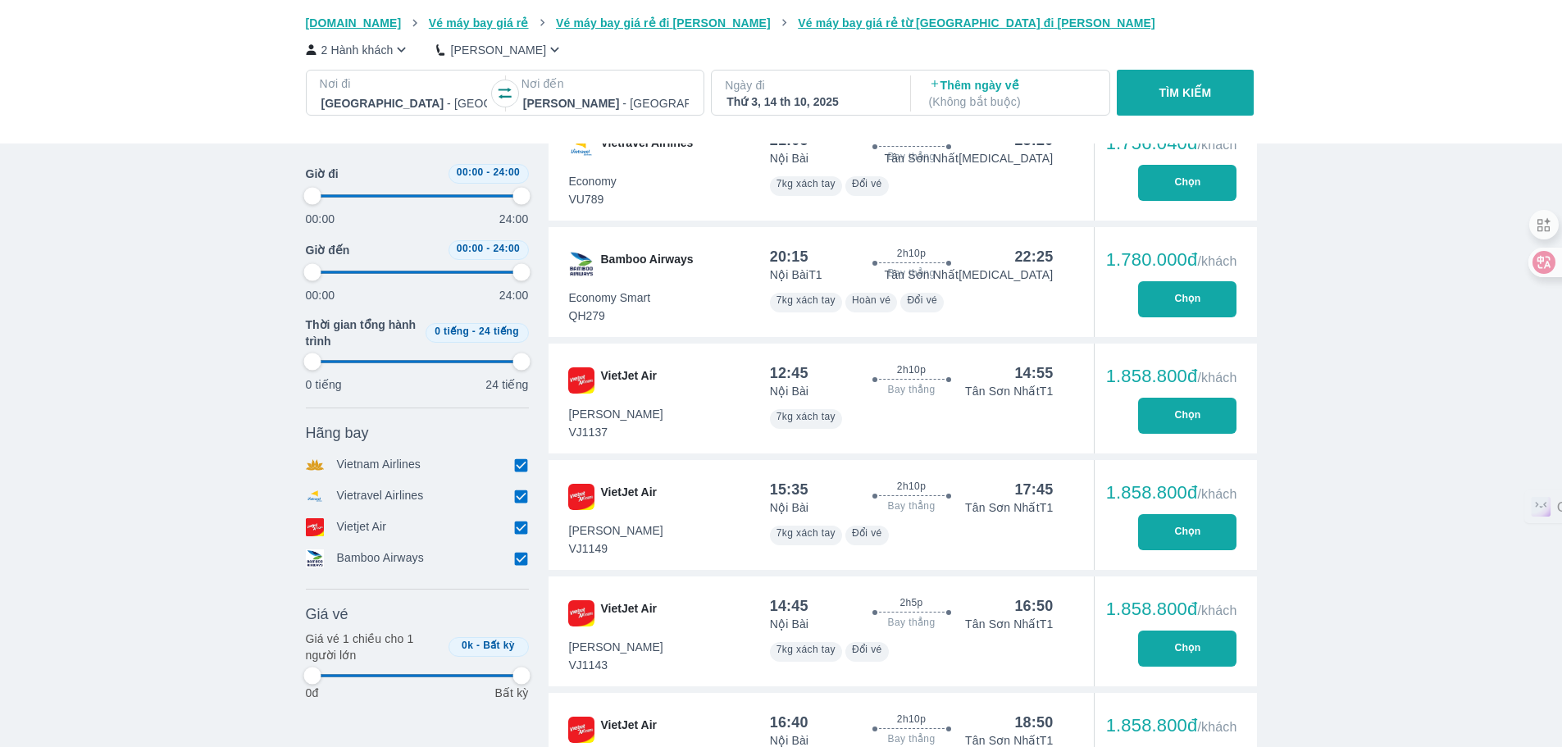
type input "97.9166666666667"
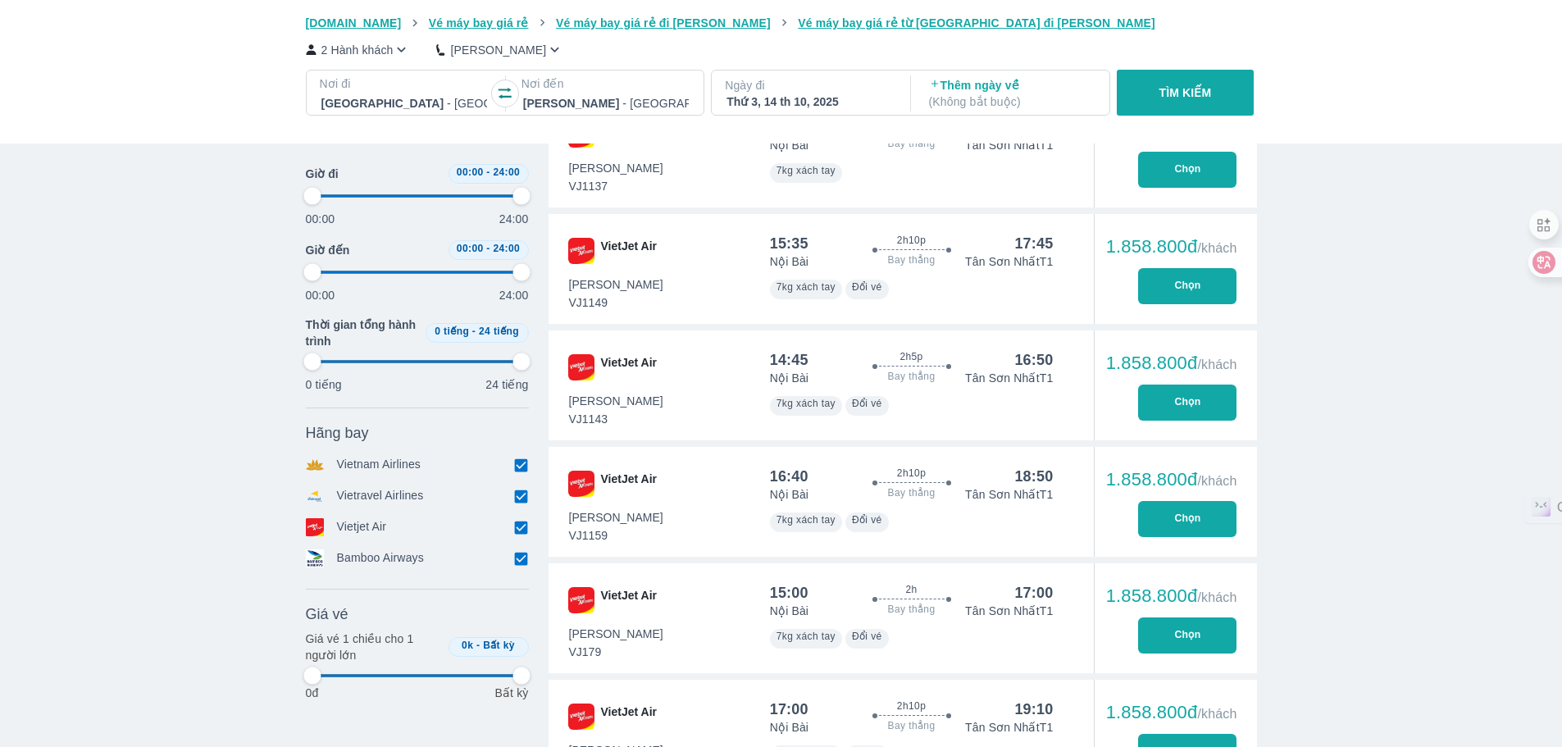
type input "97.9166666666667"
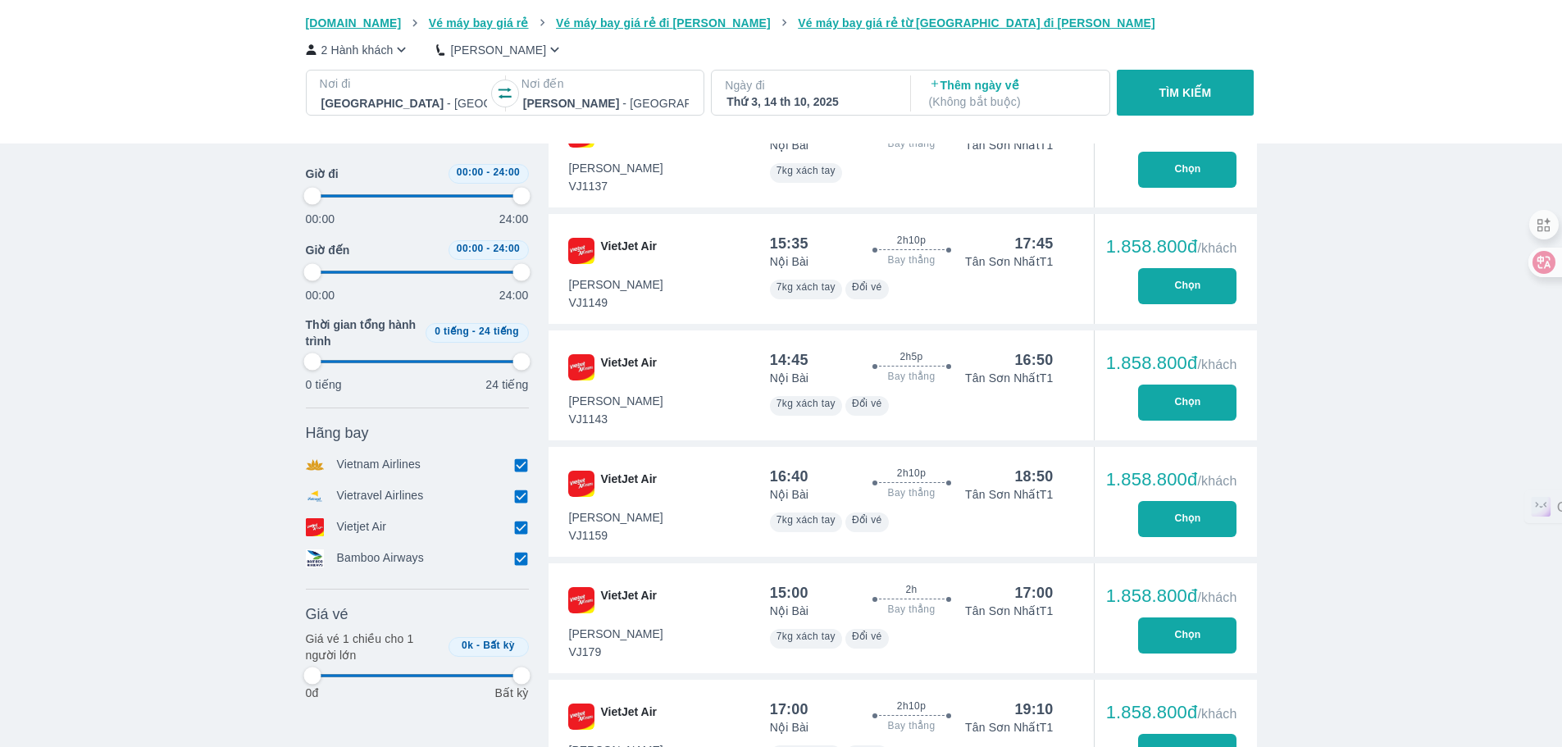
type input "97.9166666666667"
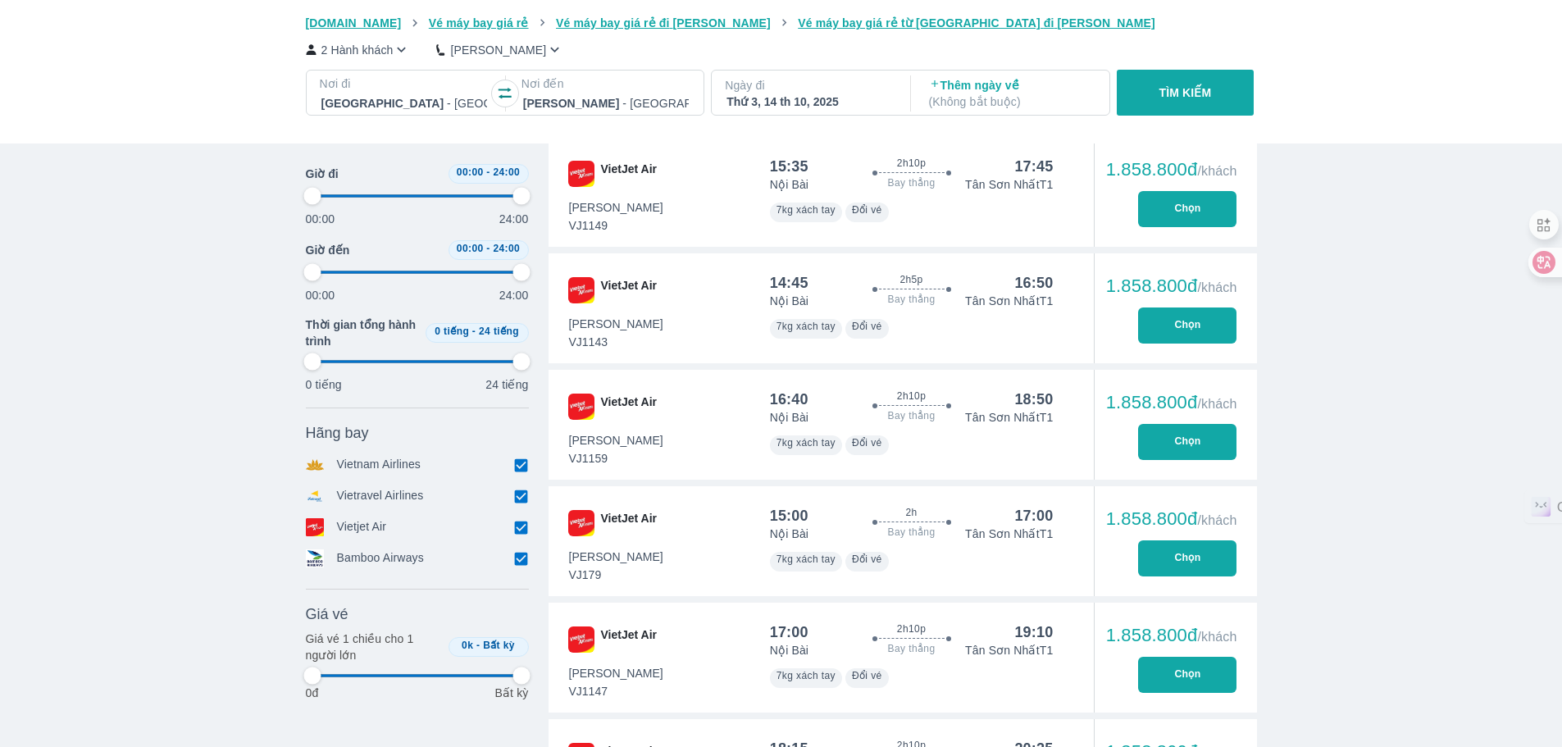
scroll to position [2226, 0]
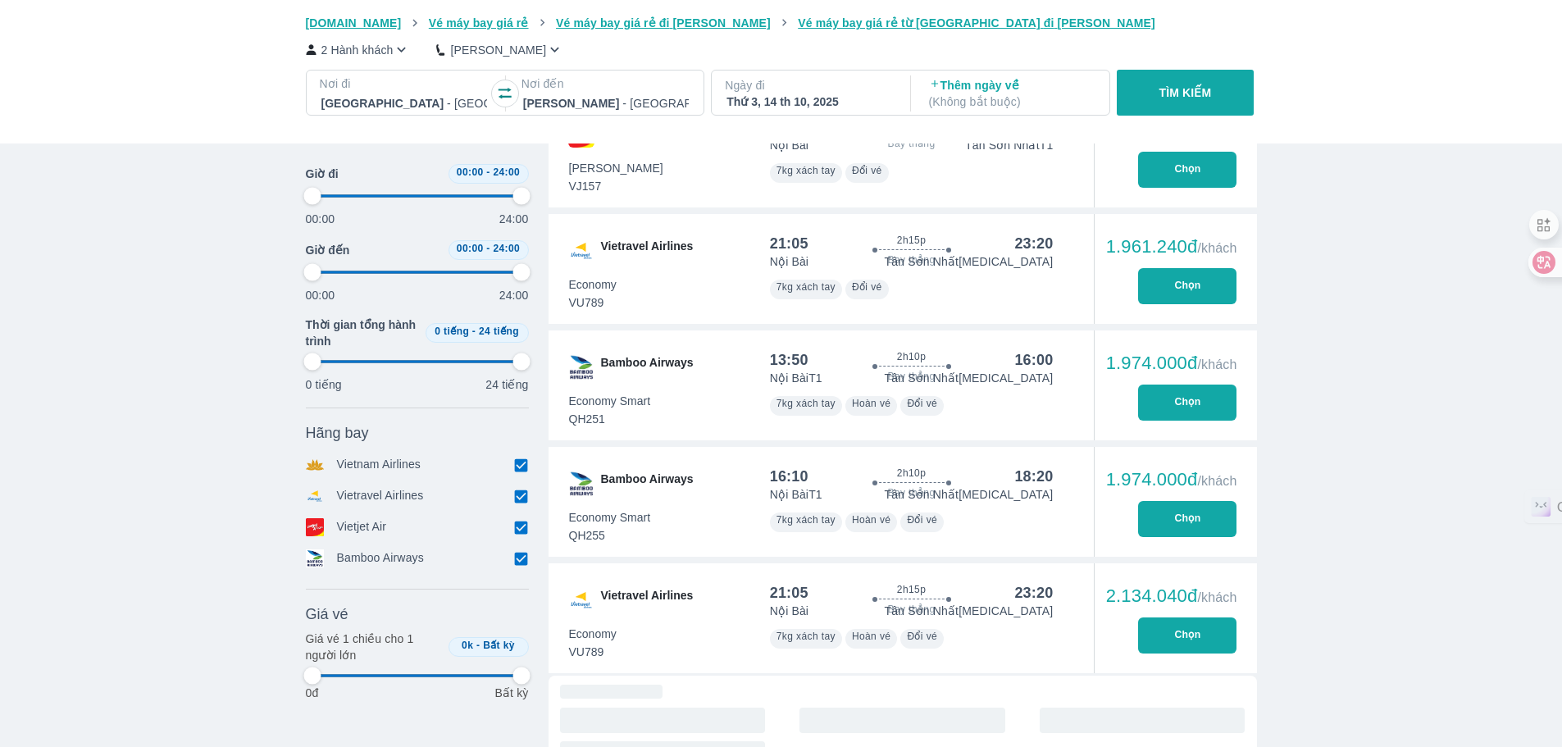
type input "97.9166666666667"
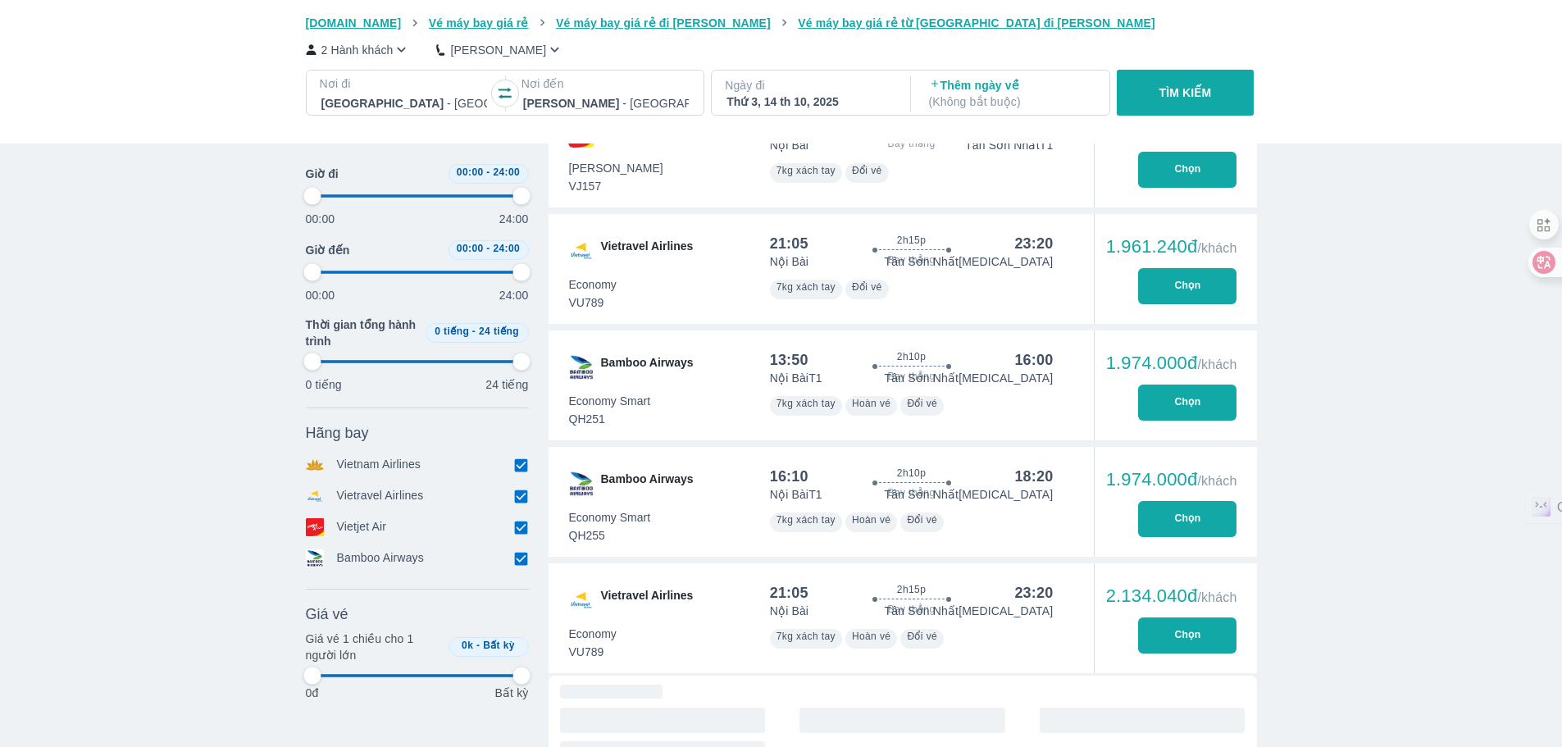
type input "97.9166666666667"
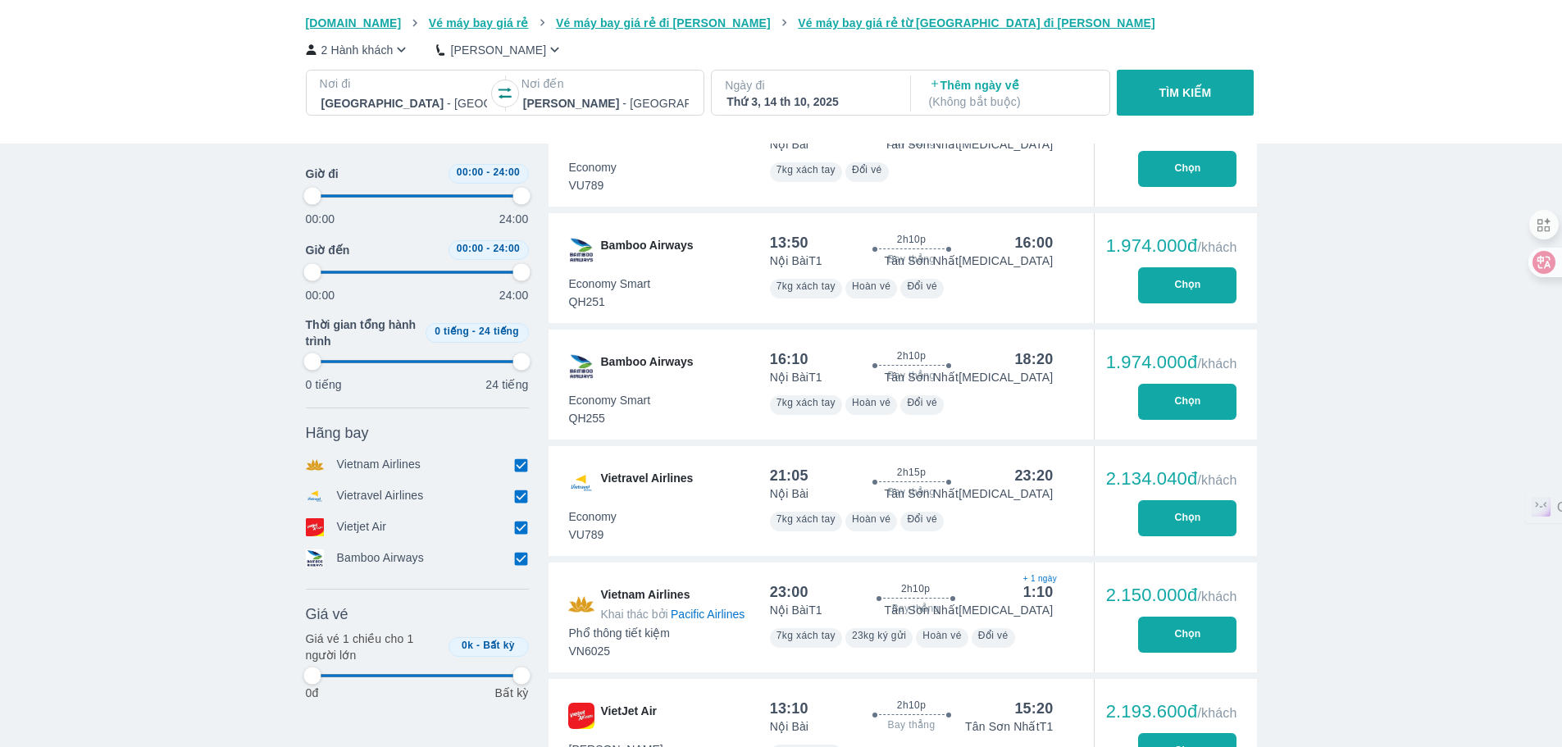
scroll to position [2472, 0]
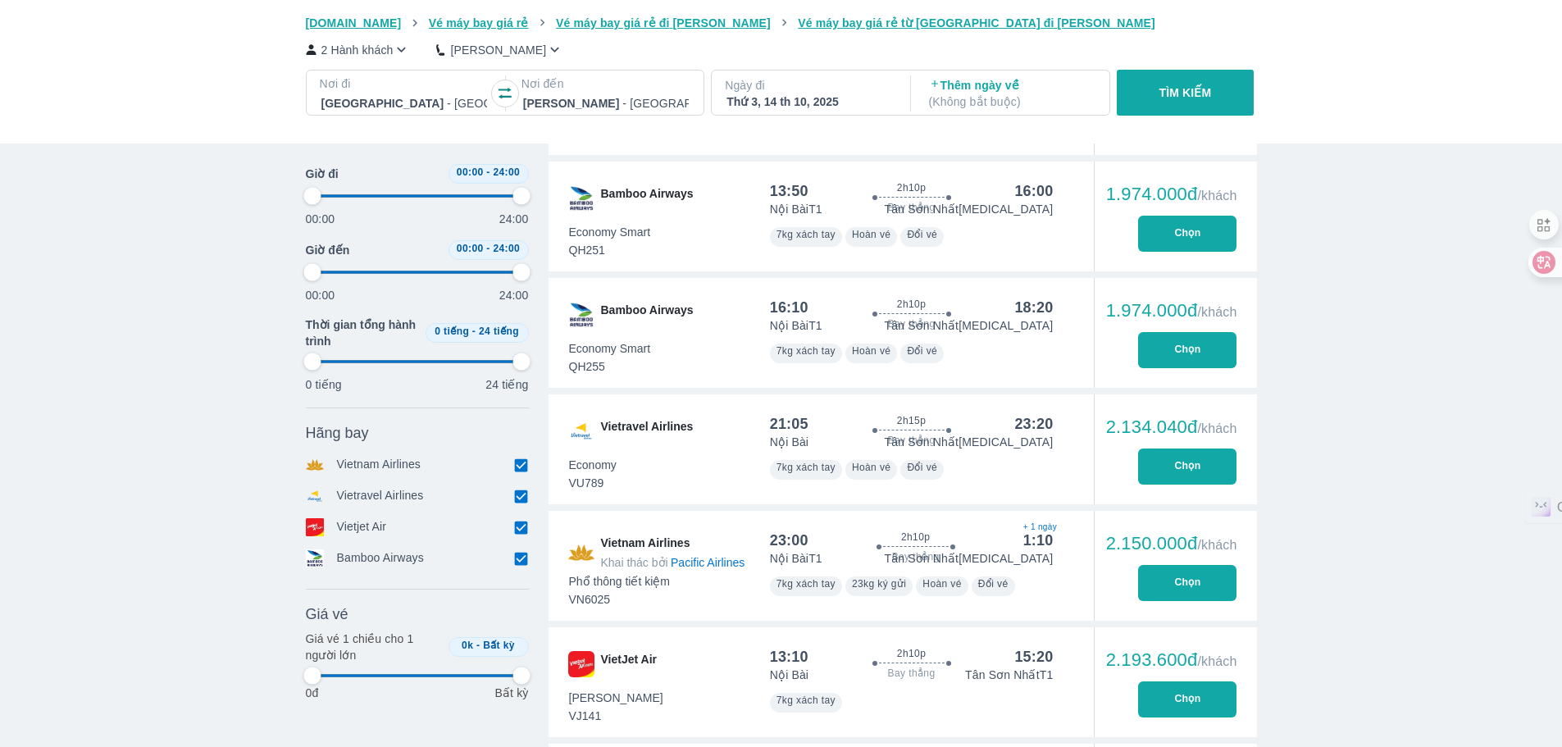
type input "97.9166666666667"
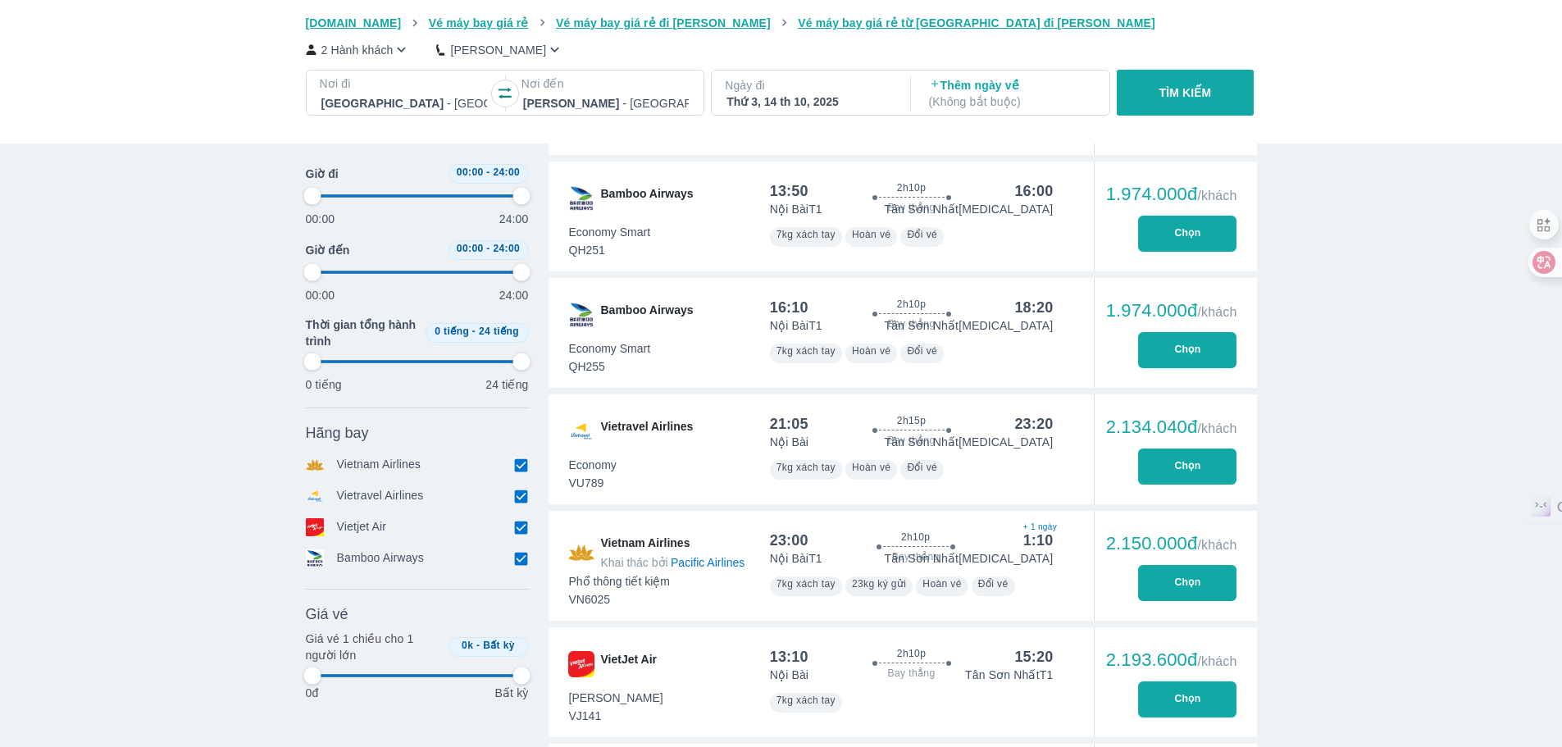
type input "97.9166666666667"
click at [1194, 344] on button "Chọn" at bounding box center [1187, 350] width 98 height 36
type input "97.9166666666667"
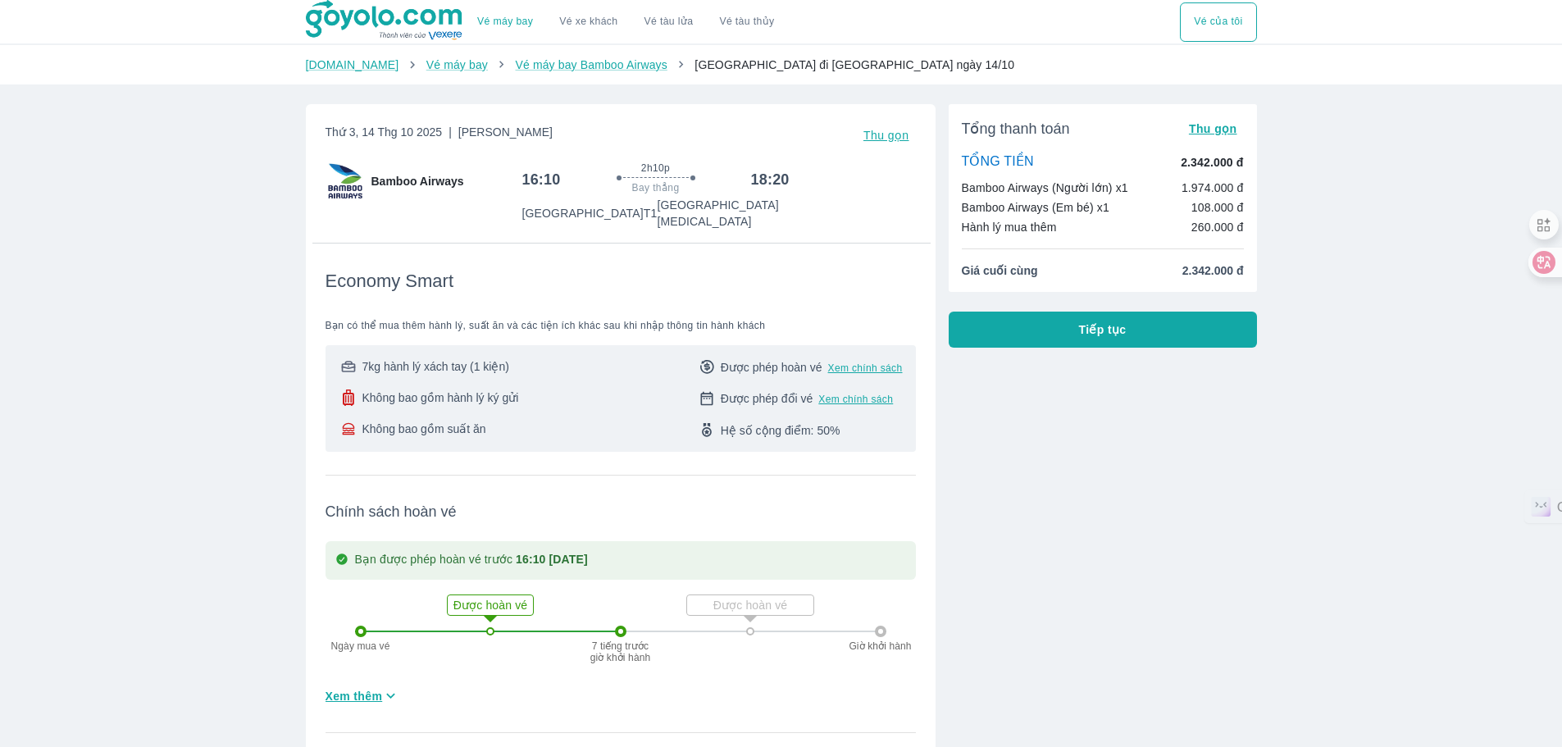
click at [1074, 338] on button "Tiếp tục" at bounding box center [1103, 330] width 308 height 36
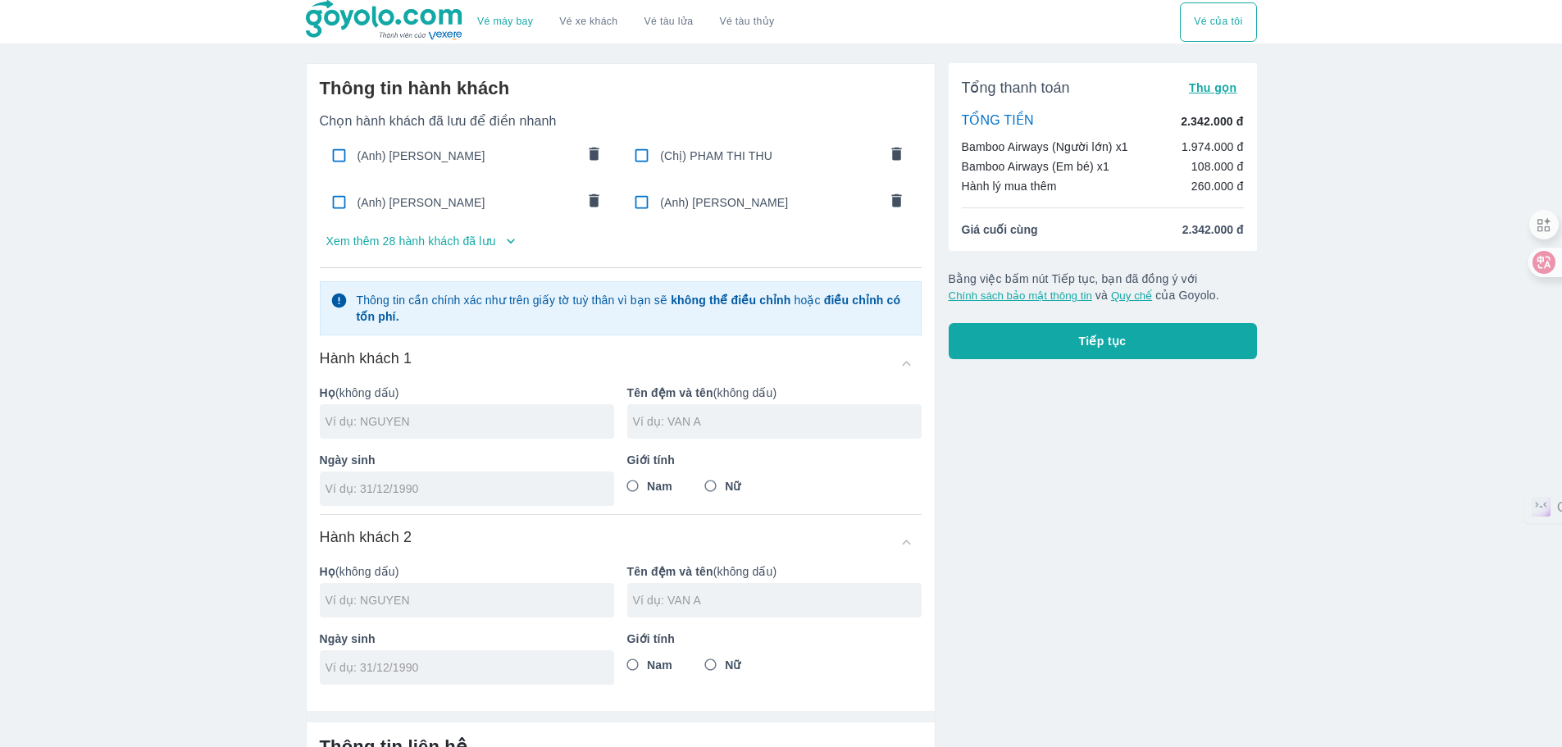
click at [489, 239] on p "Xem thêm 28 hành khách đã lưu" at bounding box center [411, 241] width 170 height 16
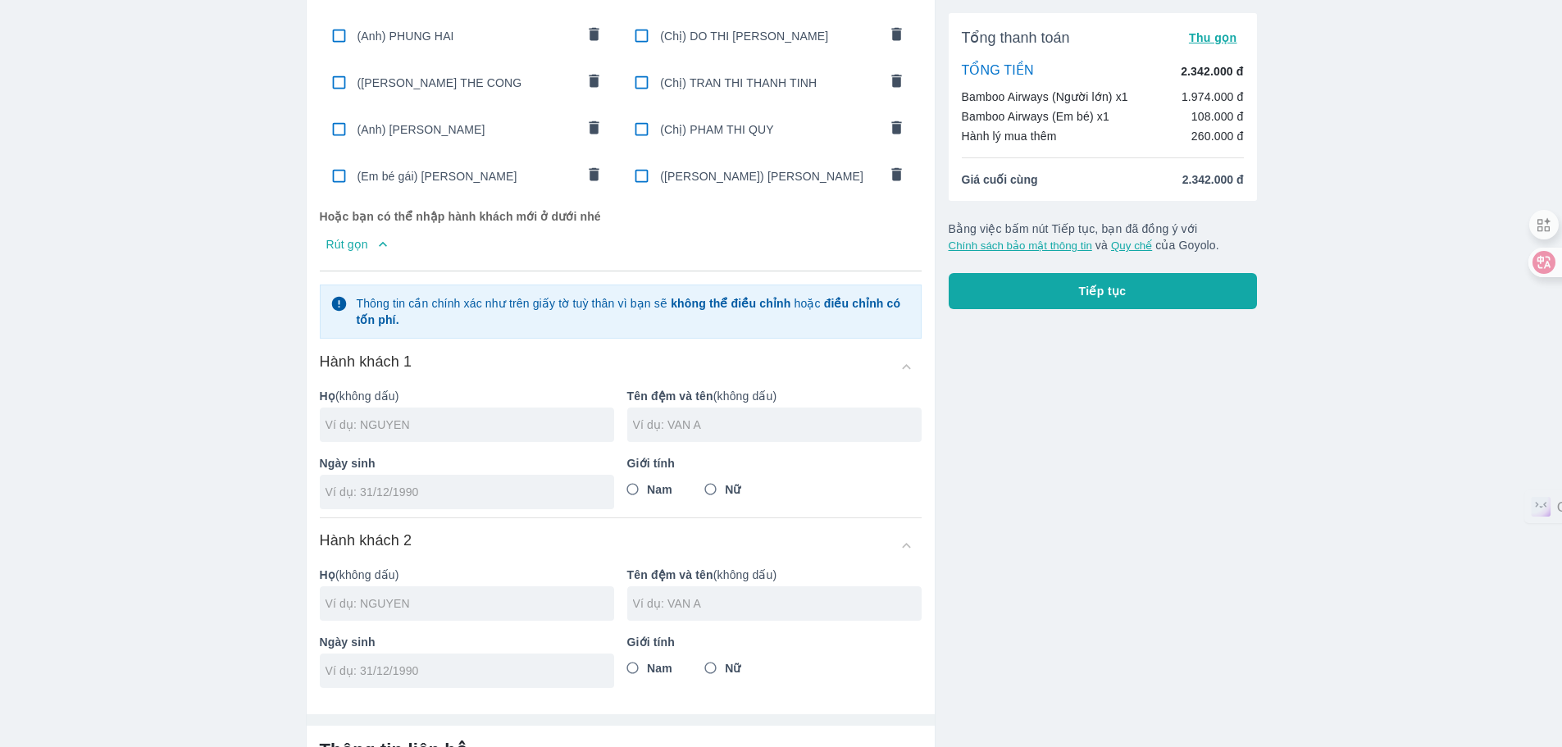
scroll to position [635, 0]
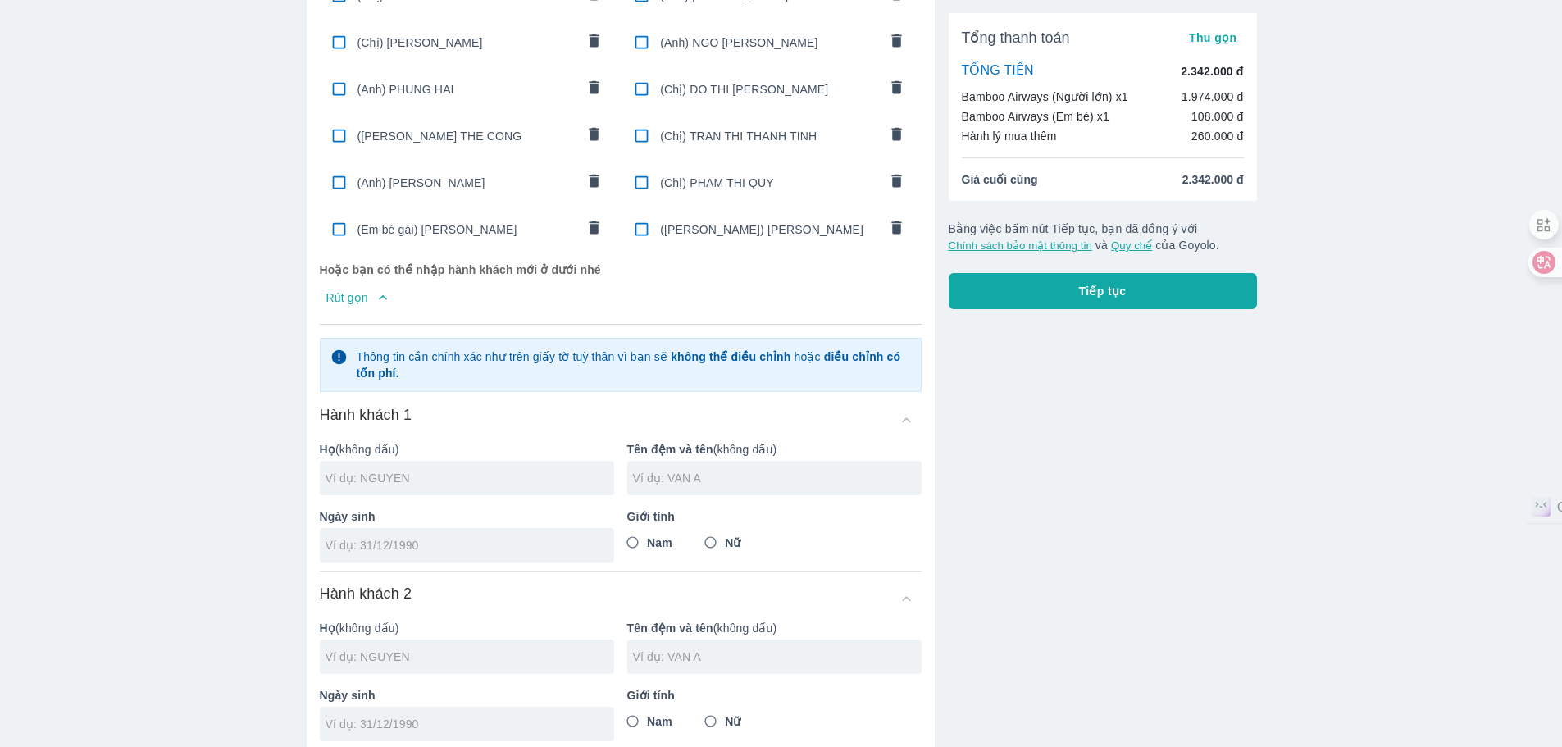
click at [633, 176] on input "checkbox" at bounding box center [642, 182] width 32 height 32
checkbox input "true"
type input "PHAM"
type input "THI QUY"
type input "[DATE]"
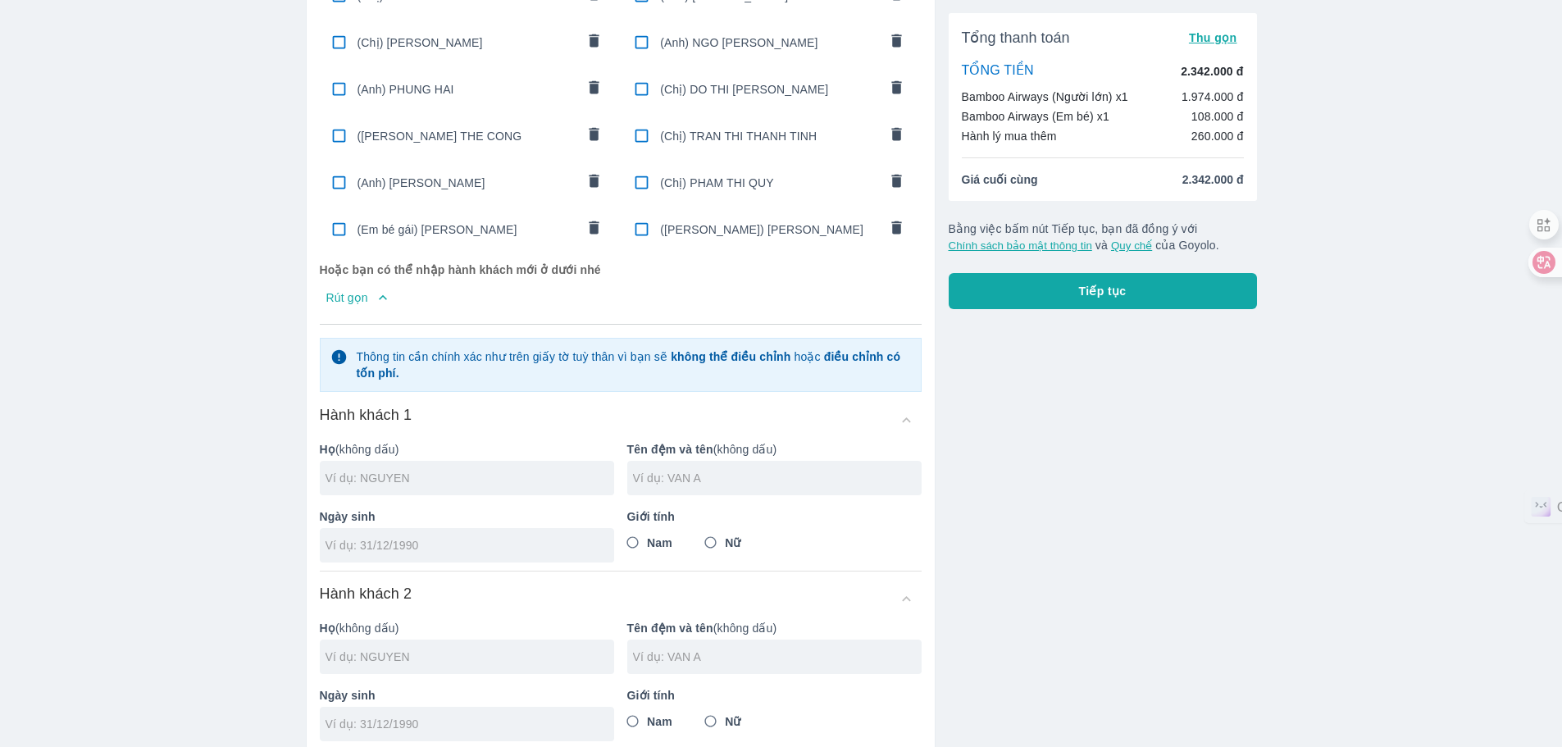
radio input "true"
type input "PHAM THI QUY"
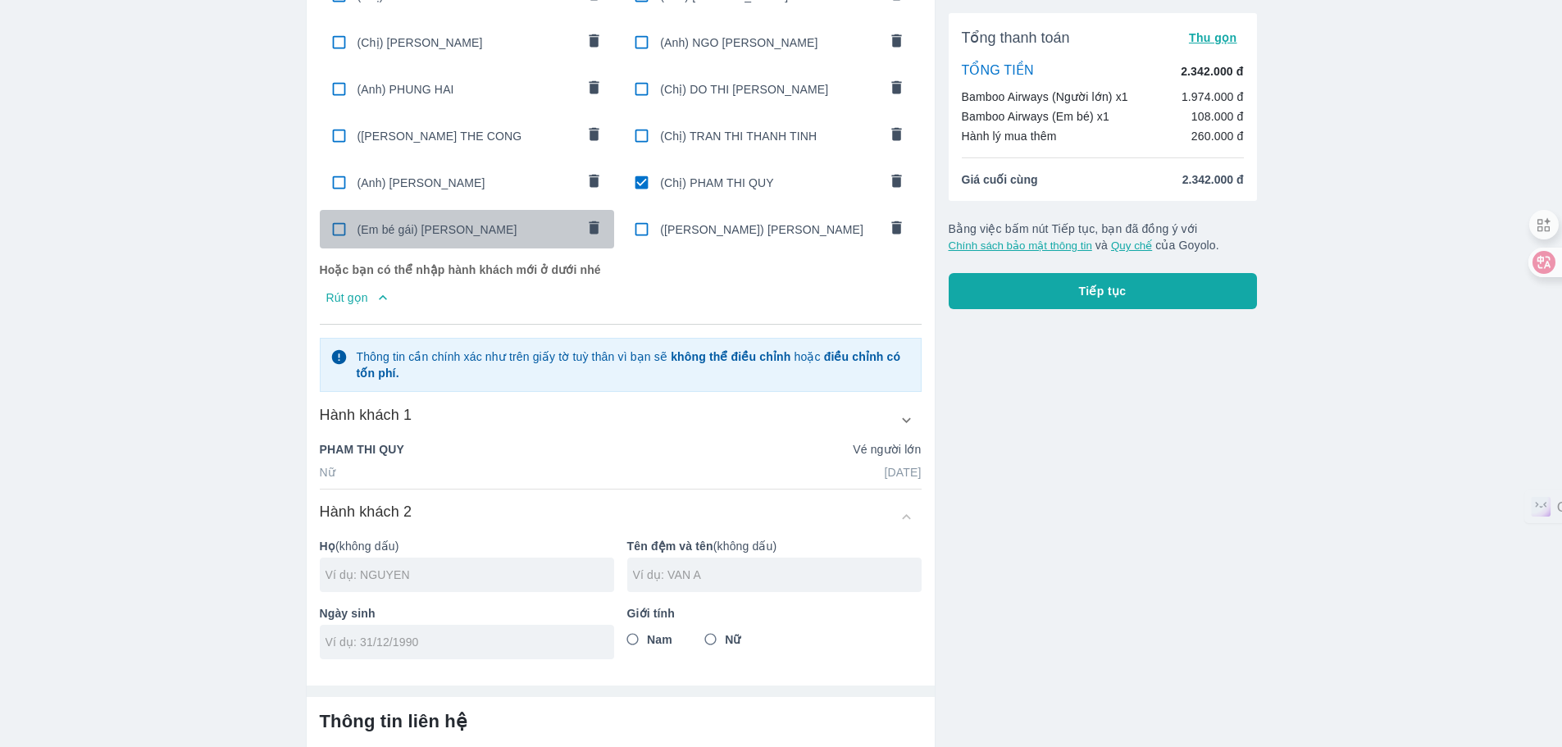
click at [343, 225] on input "checkbox" at bounding box center [339, 229] width 32 height 32
checkbox input "true"
type input "NGUYEN"
type input "HOANG YEN"
type input "18/07/2024"
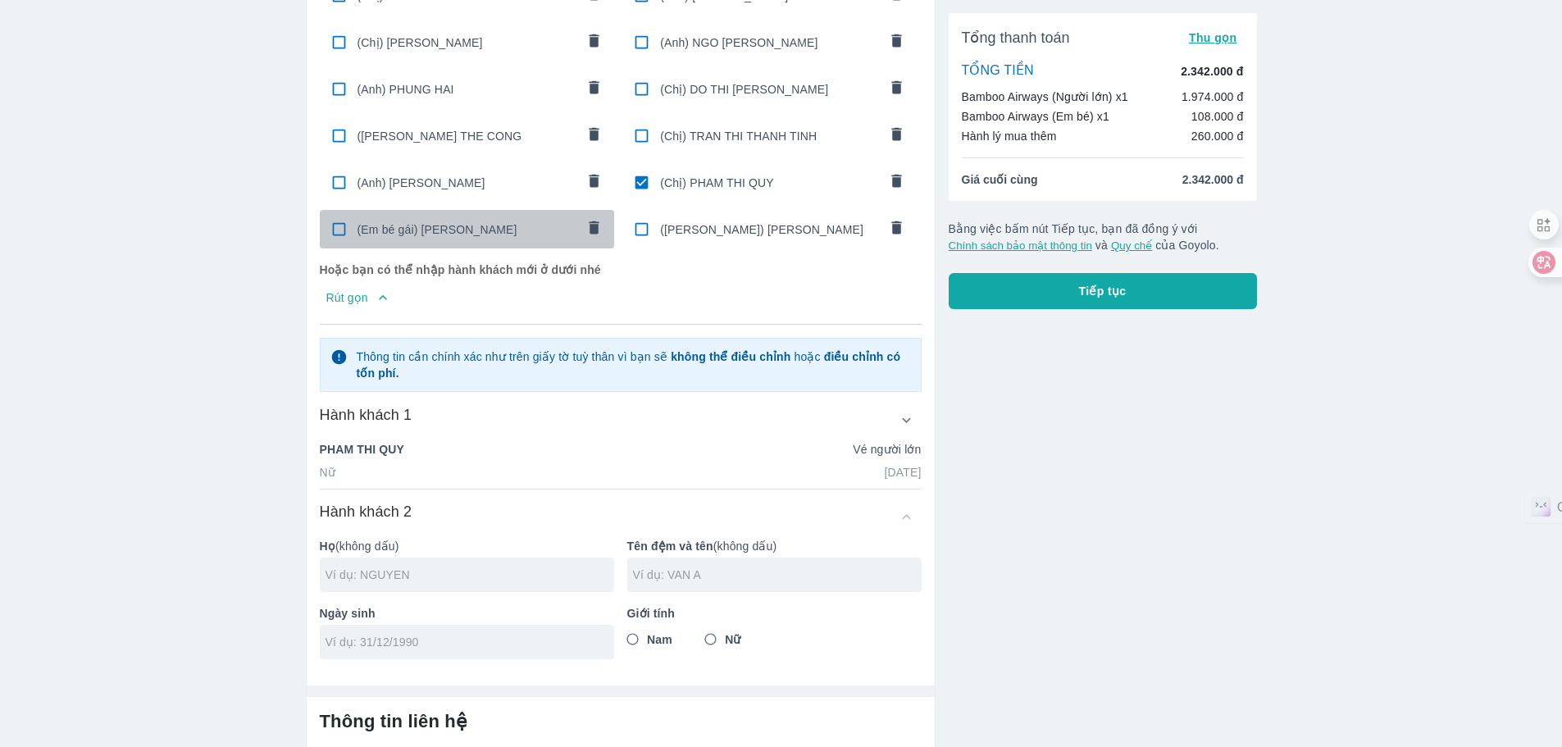
radio input "true"
checkbox input "true"
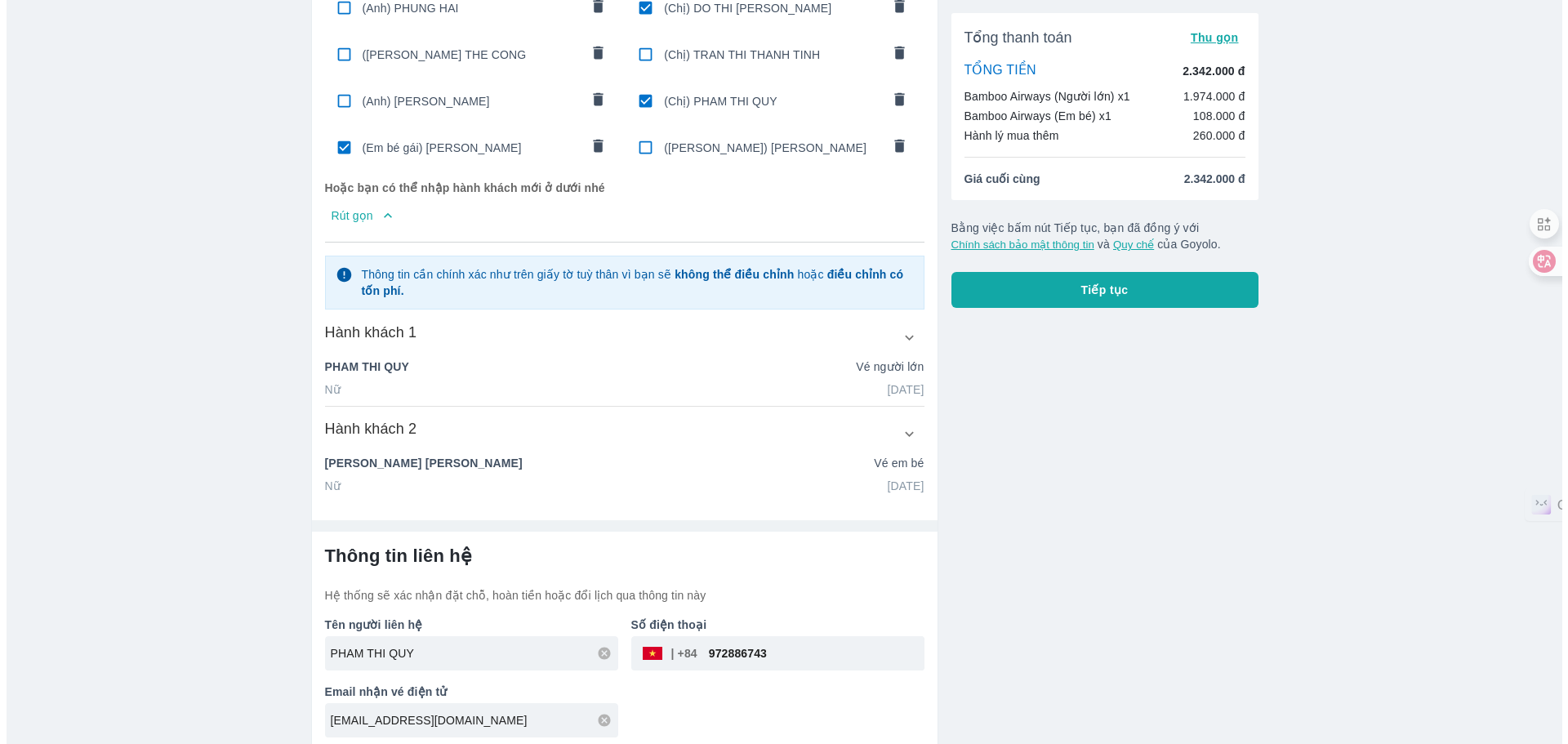
scroll to position [714, 0]
click at [1133, 300] on button "Tiếp tục" at bounding box center [1099, 290] width 307 height 36
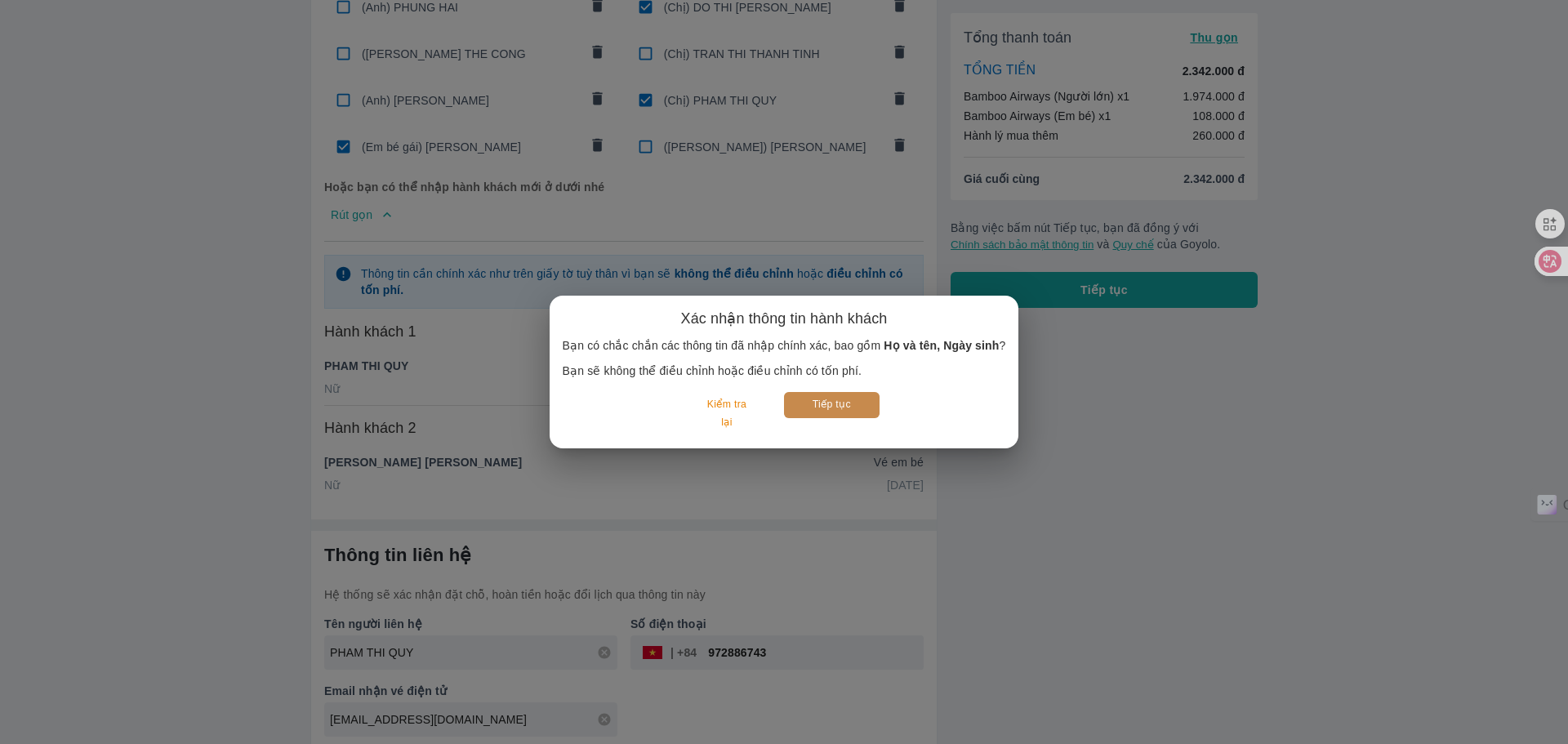
click at [855, 408] on button "Tiếp tục" at bounding box center [832, 404] width 96 height 25
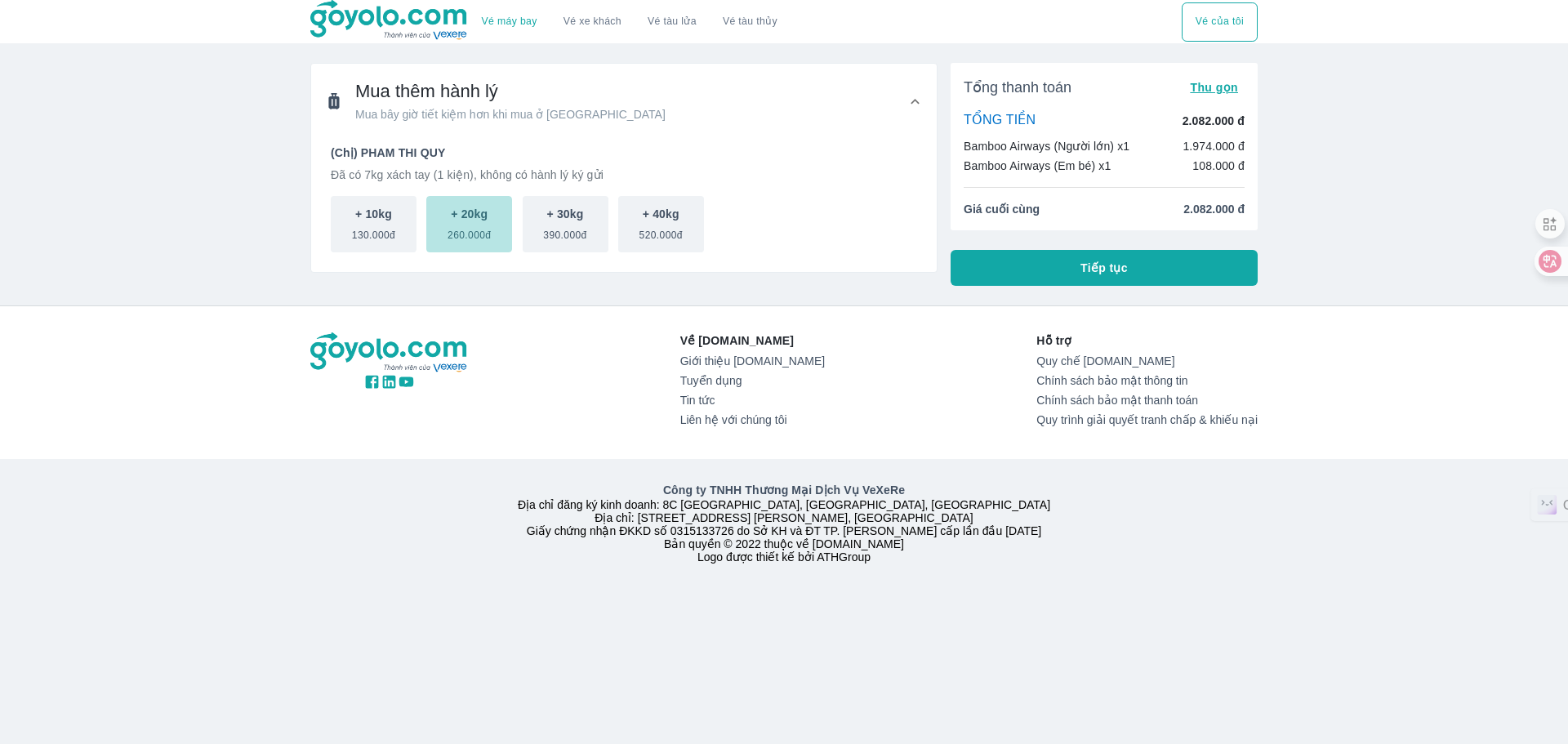
click at [472, 237] on span "260.000đ" at bounding box center [468, 232] width 43 height 20
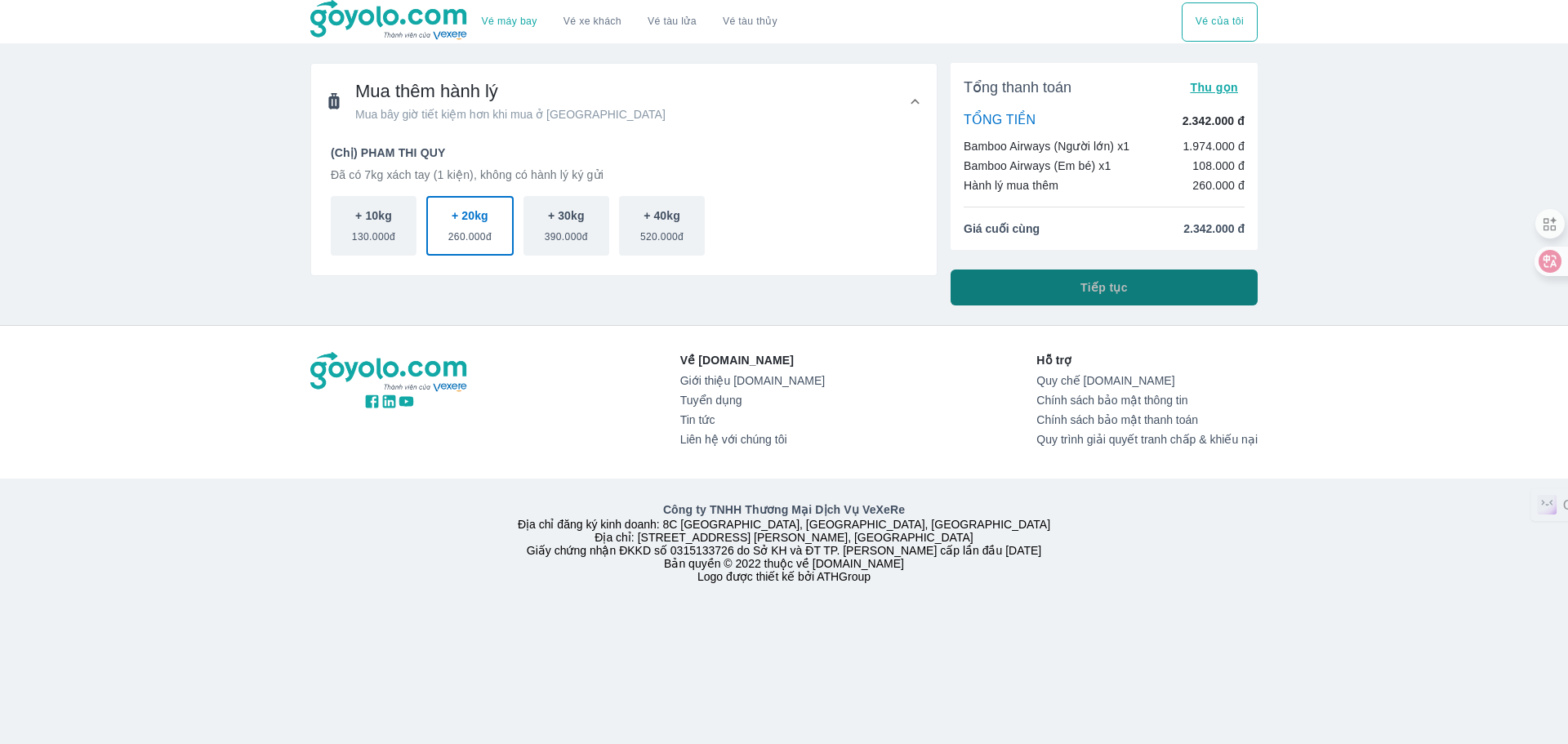
click at [1156, 288] on button "Tiếp tục" at bounding box center [1104, 288] width 307 height 36
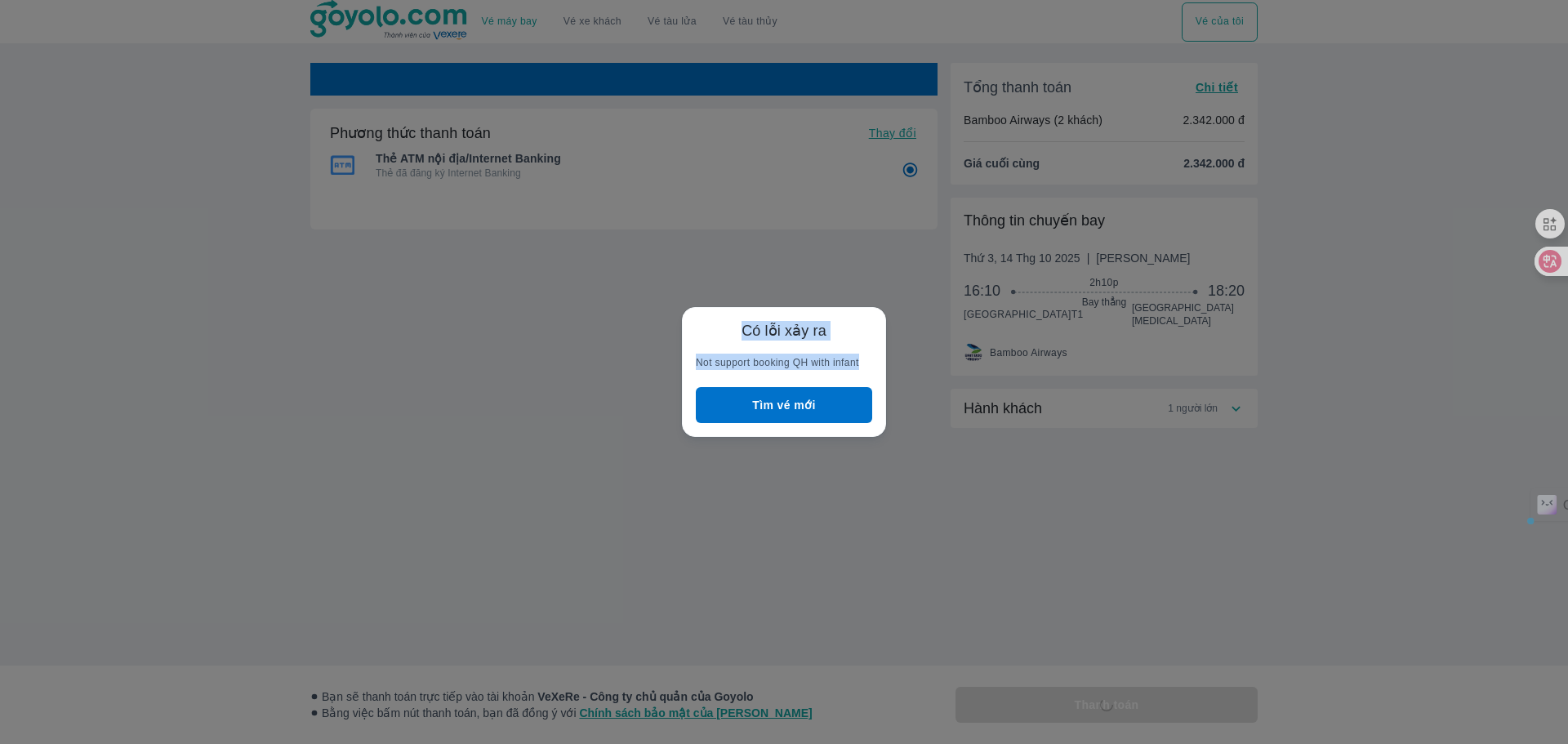
drag, startPoint x: 744, startPoint y: 332, endPoint x: 876, endPoint y: 378, distance: 139.8
click at [876, 378] on div "Có lỗi xảy ra Not support booking QH with infant Tìm vé mới" at bounding box center [784, 372] width 204 height 129
copy div "Có lỗi xảy ra Not support booking QH with infant"
click at [845, 405] on button "Tìm vé mới" at bounding box center [783, 405] width 176 height 36
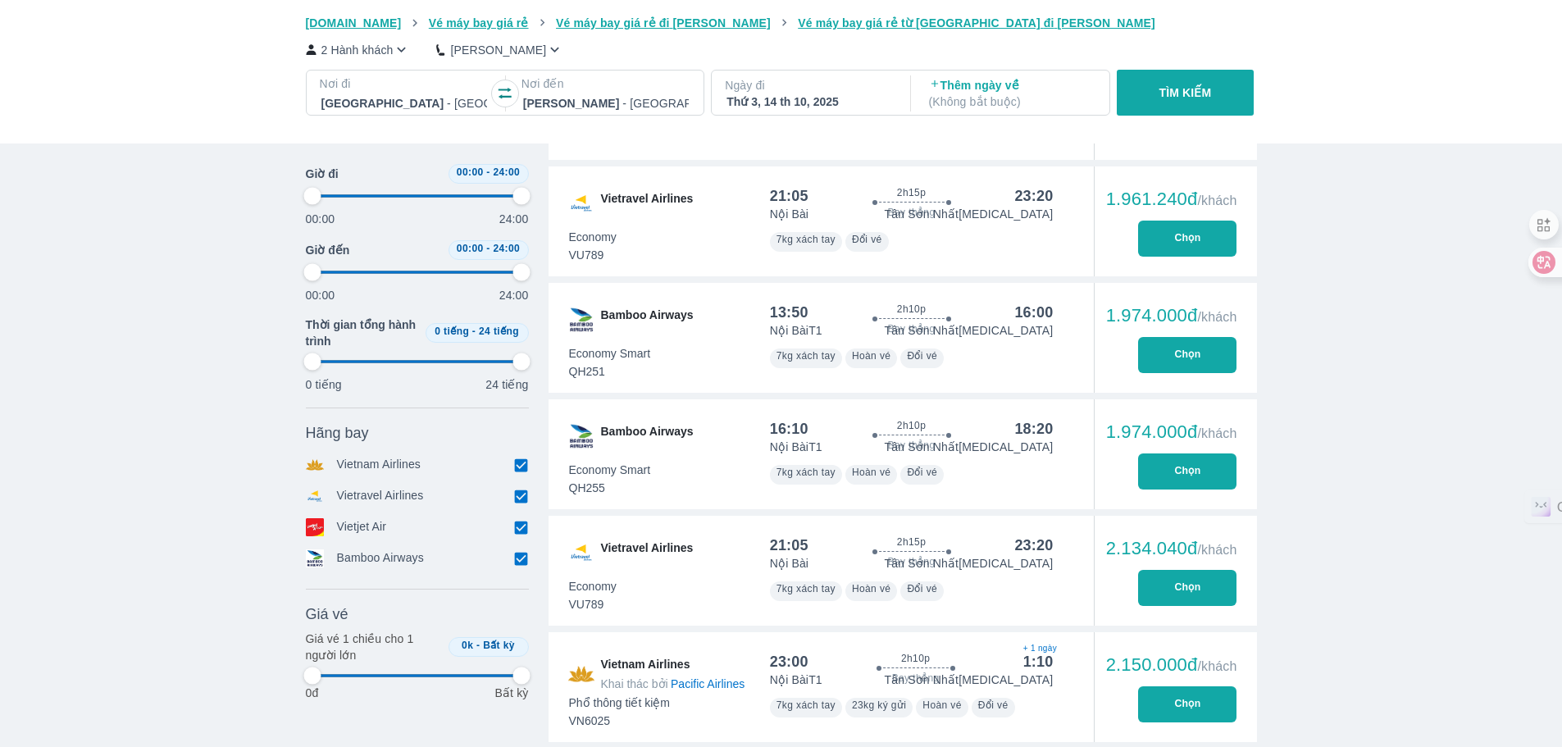
scroll to position [2259, 0]
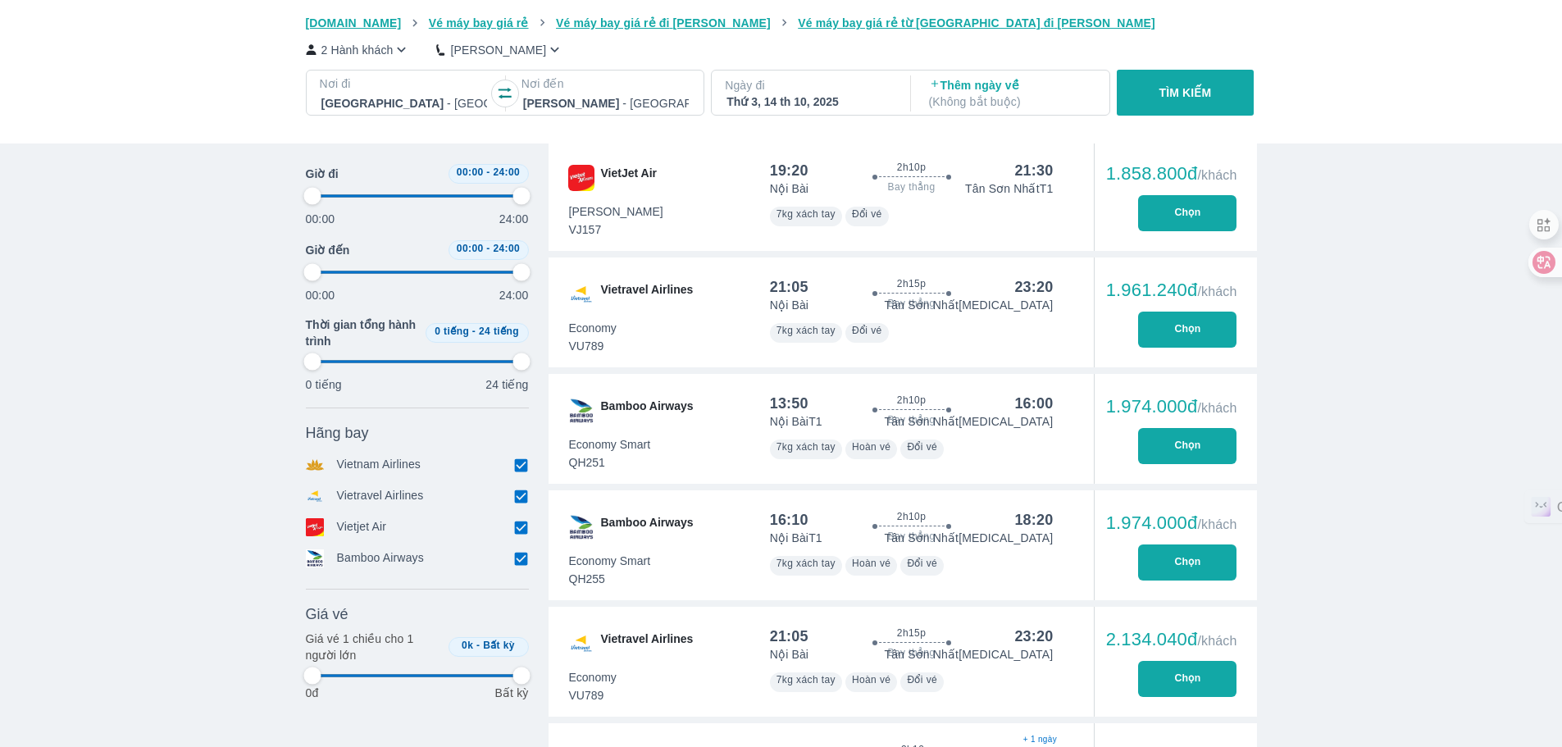
click at [1167, 552] on button "Chọn" at bounding box center [1187, 562] width 98 height 36
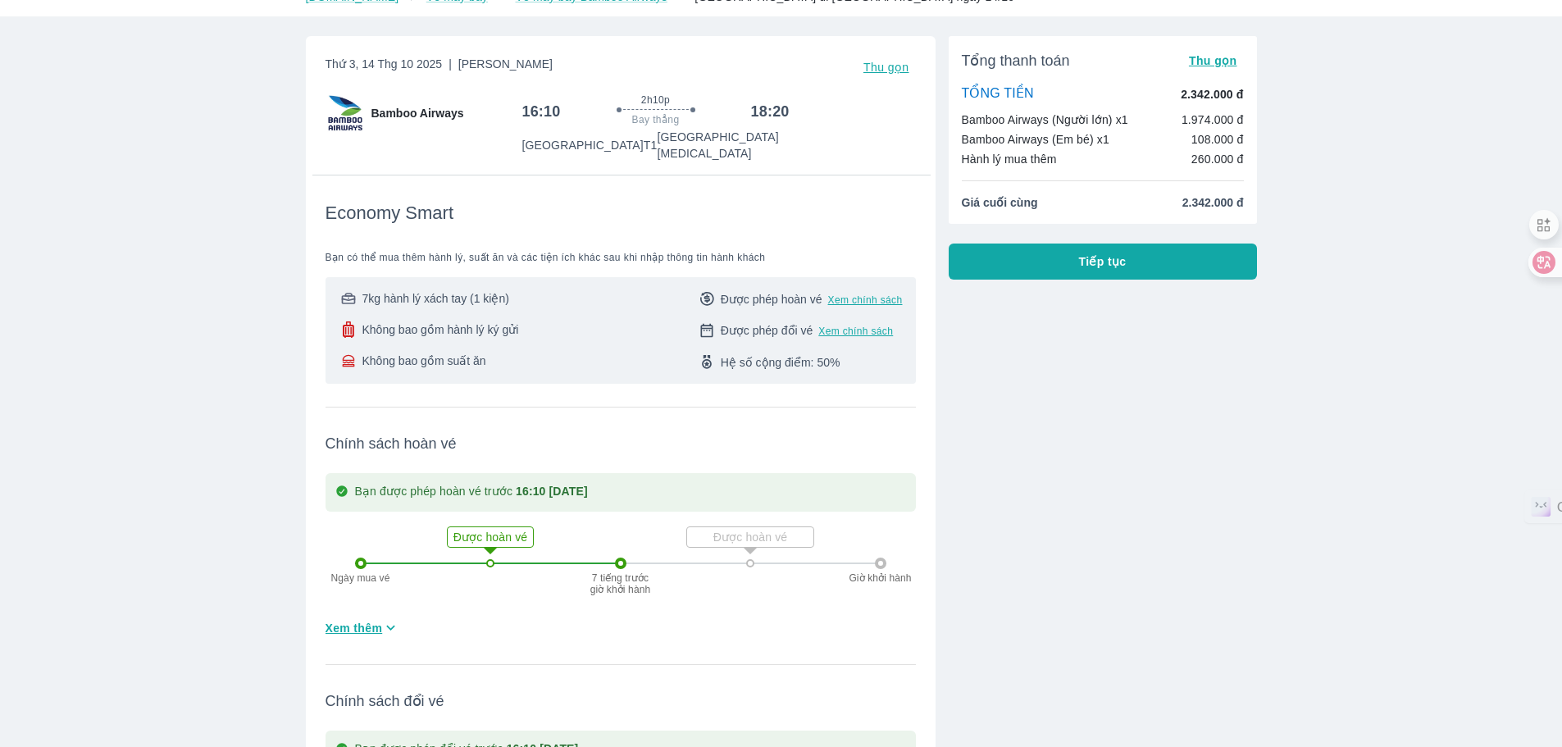
scroll to position [492, 0]
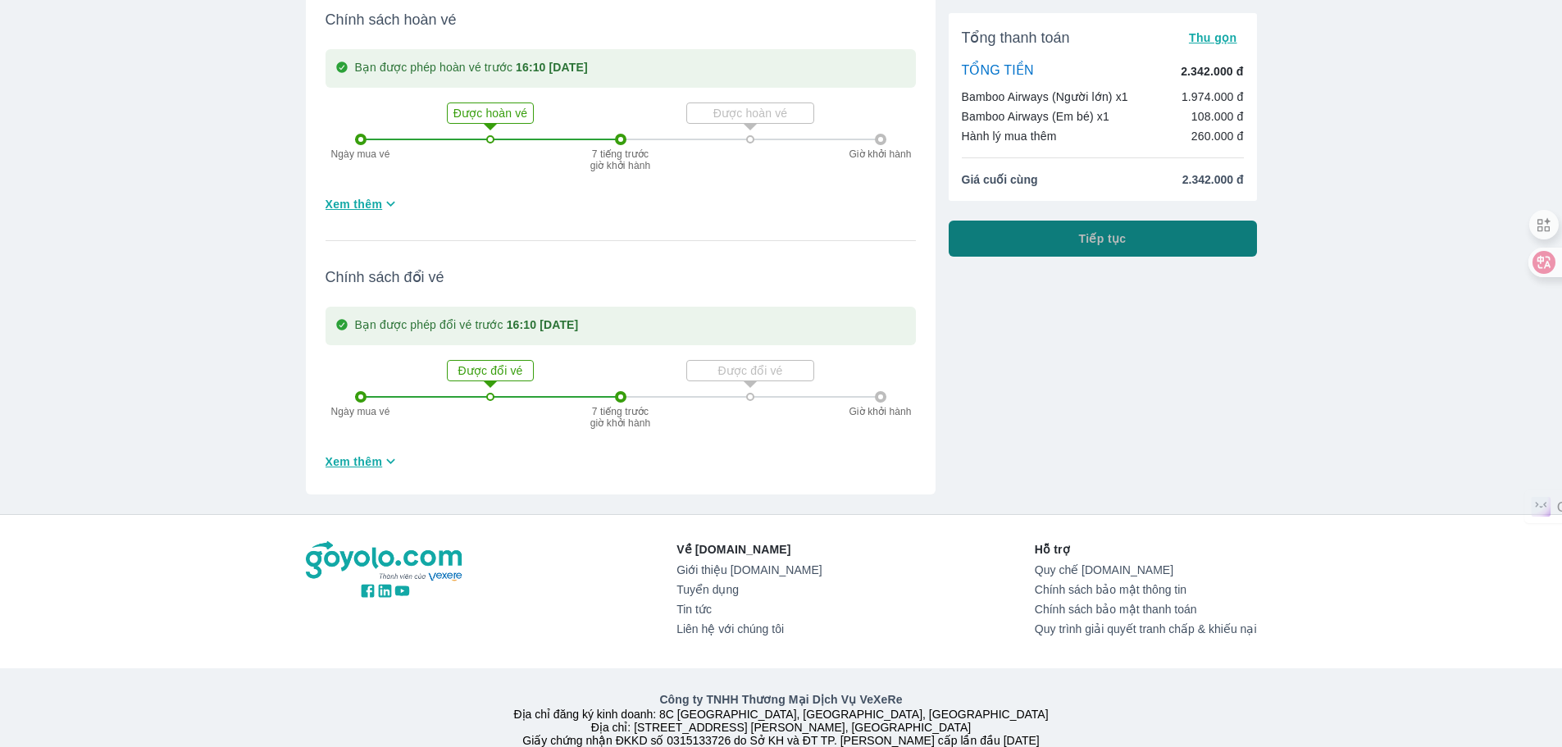
click at [1038, 249] on button "Tiếp tục" at bounding box center [1103, 239] width 308 height 36
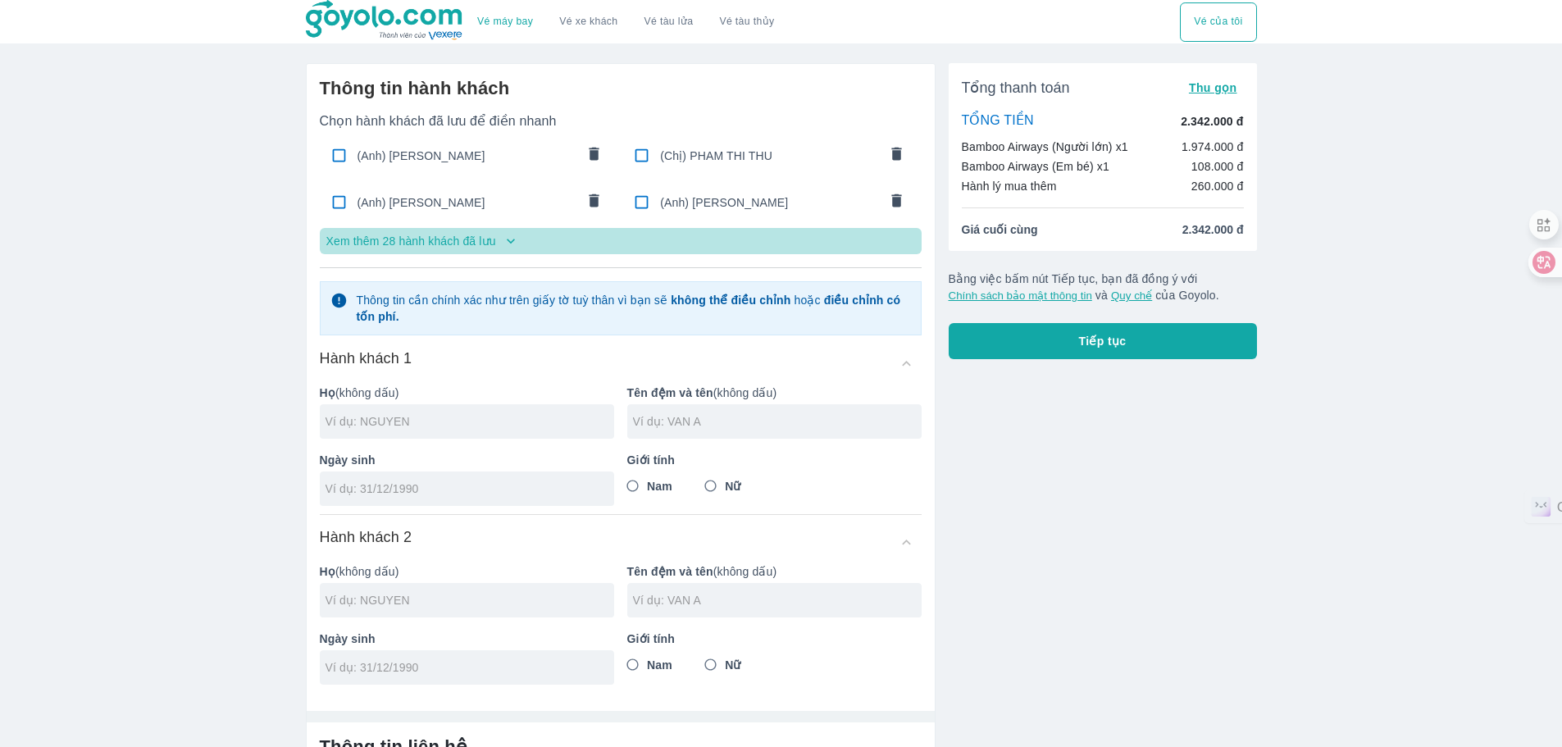
click at [487, 231] on button "Xem thêm 28 hành khách đã lưu" at bounding box center [621, 241] width 602 height 26
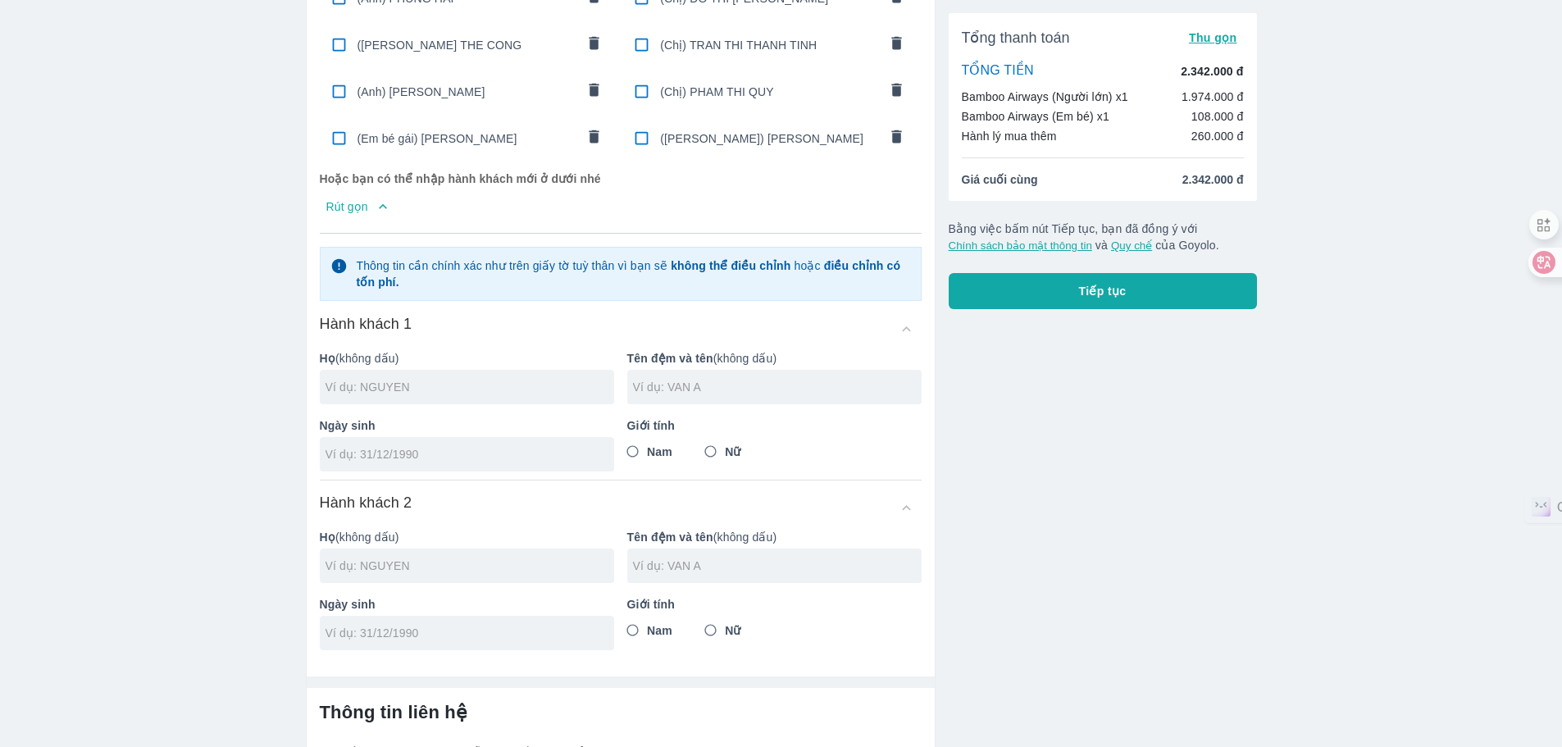
scroll to position [738, 0]
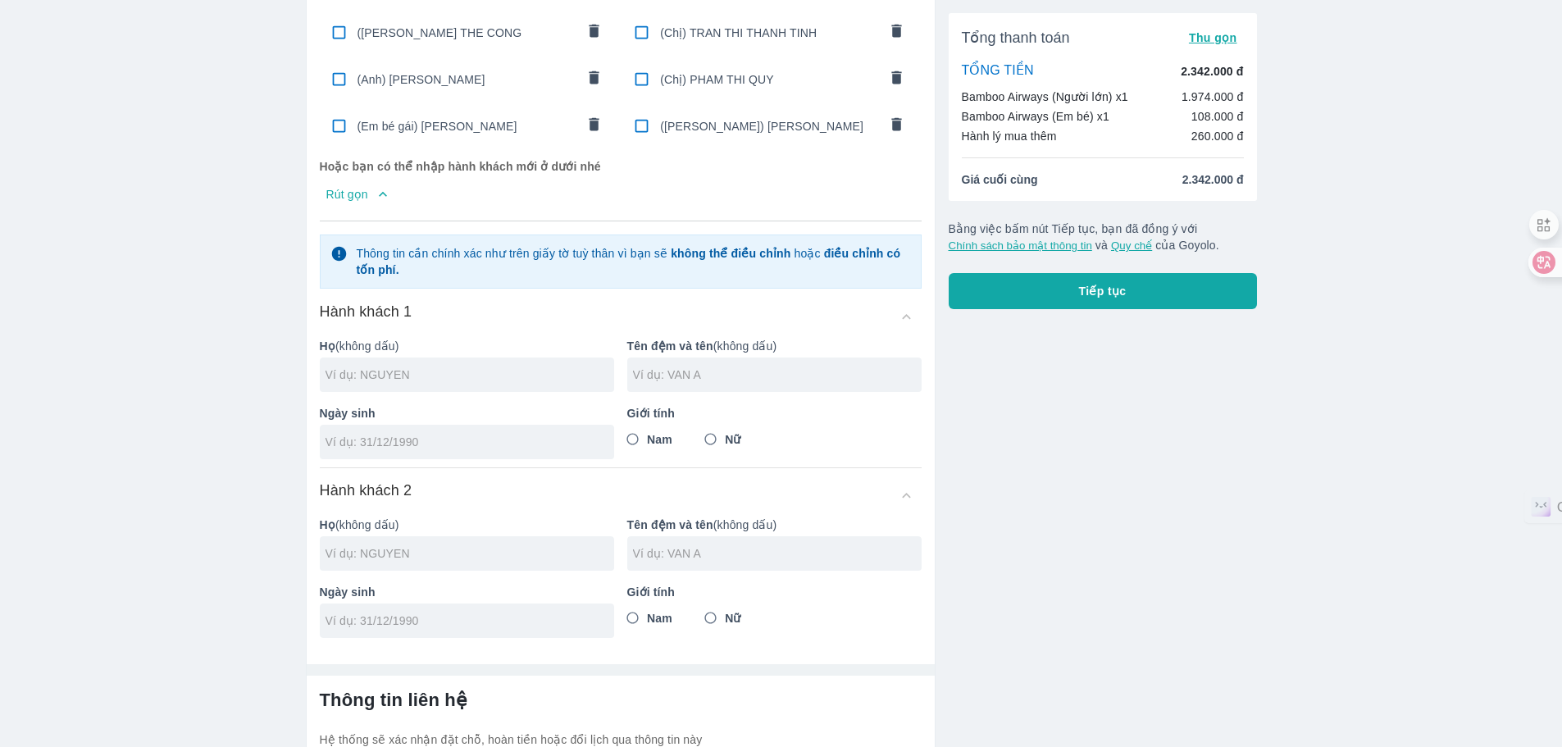
drag, startPoint x: 631, startPoint y: 62, endPoint x: 523, endPoint y: 93, distance: 112.6
click at [631, 63] on input "checkbox" at bounding box center [642, 79] width 32 height 32
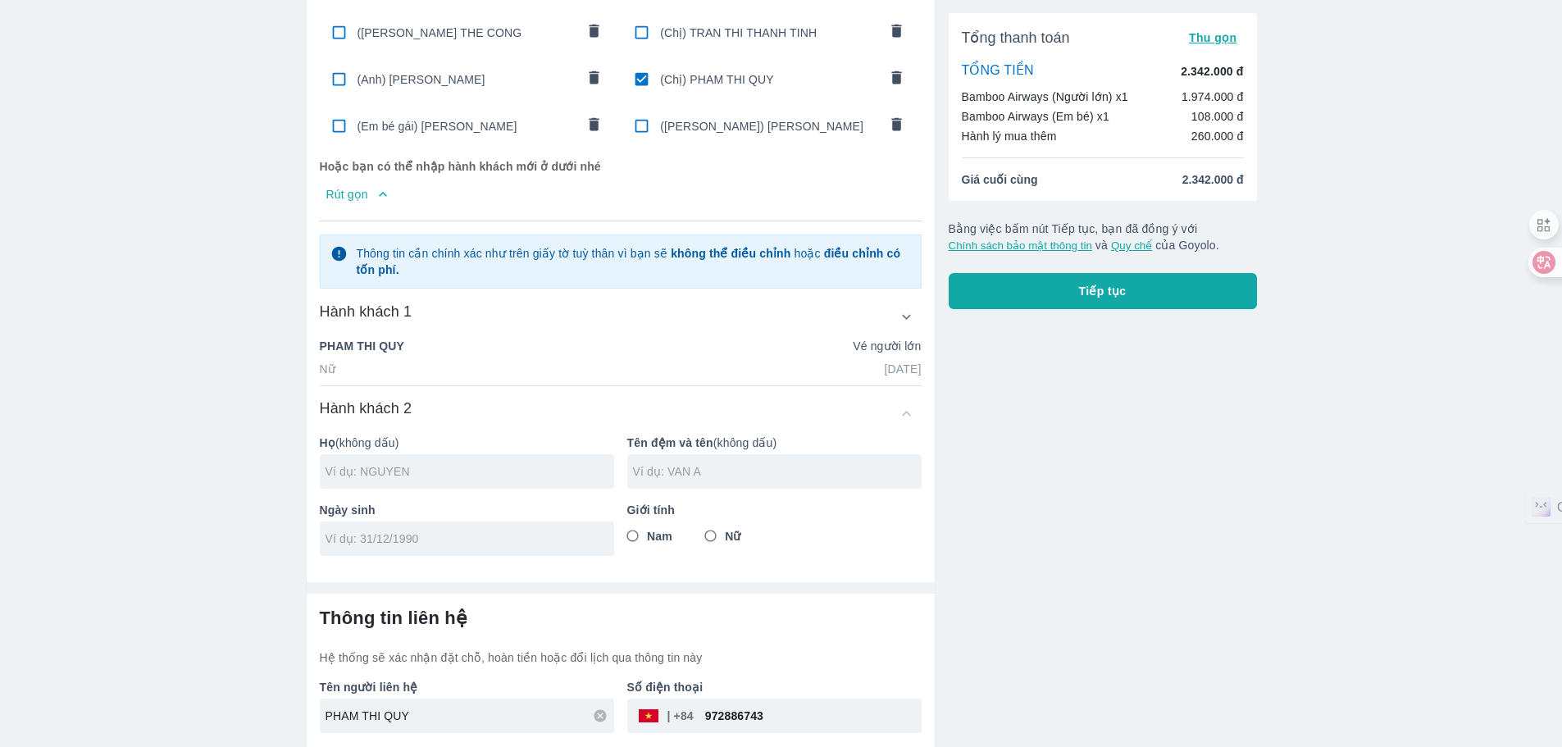
click at [326, 116] on input "checkbox" at bounding box center [339, 126] width 32 height 32
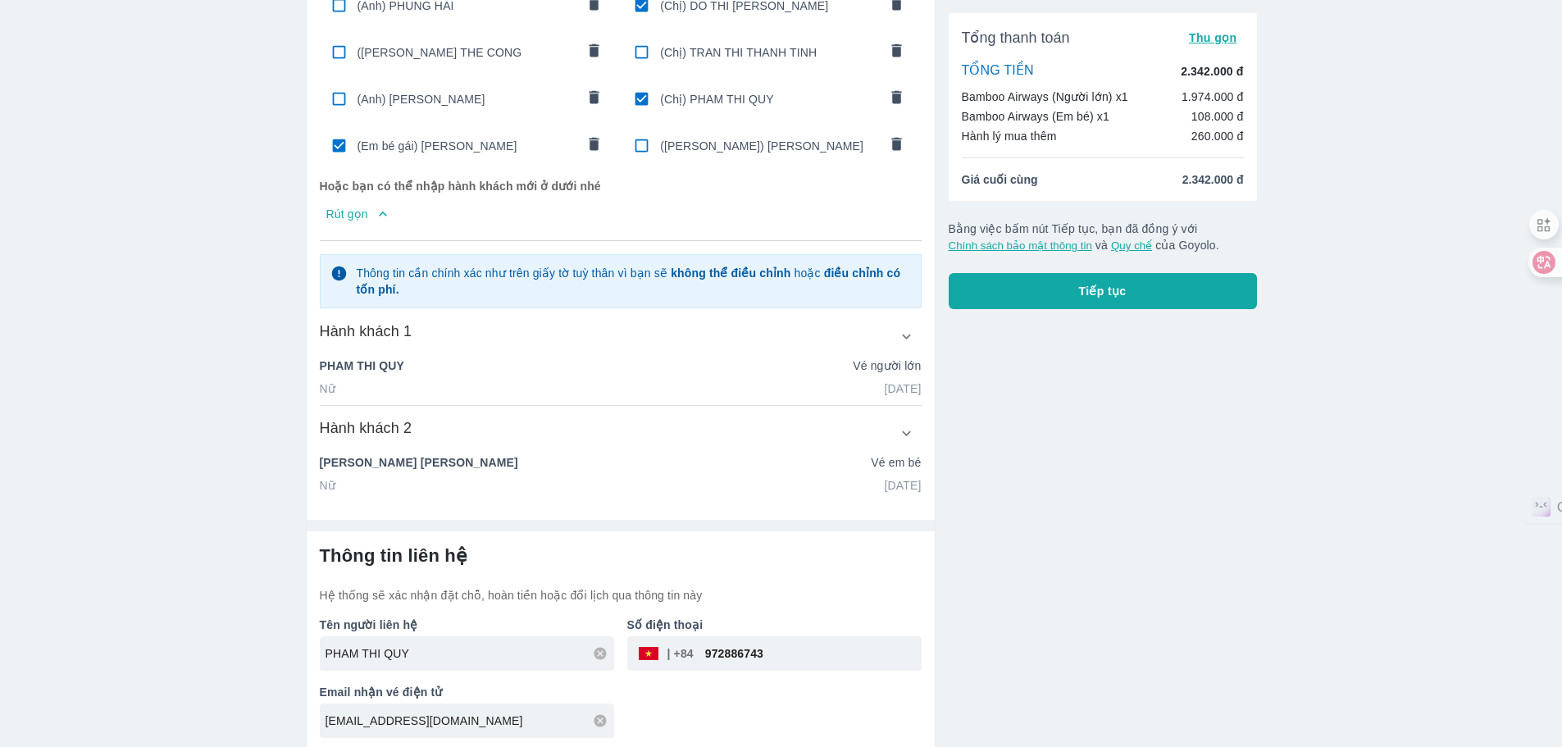
scroll to position [717, 0]
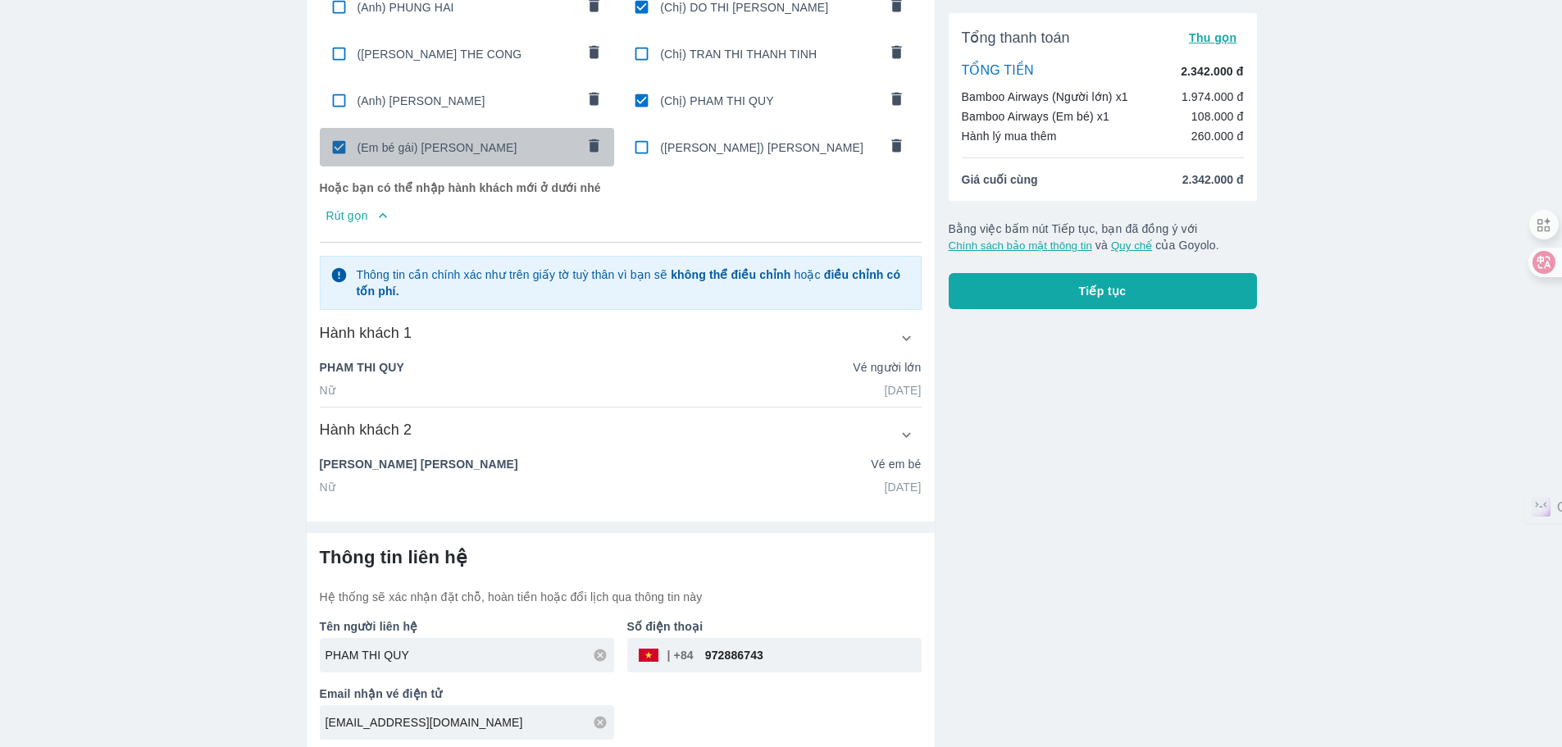
drag, startPoint x: 340, startPoint y: 144, endPoint x: 358, endPoint y: 150, distance: 18.9
click at [339, 144] on input "checkbox" at bounding box center [339, 147] width 32 height 32
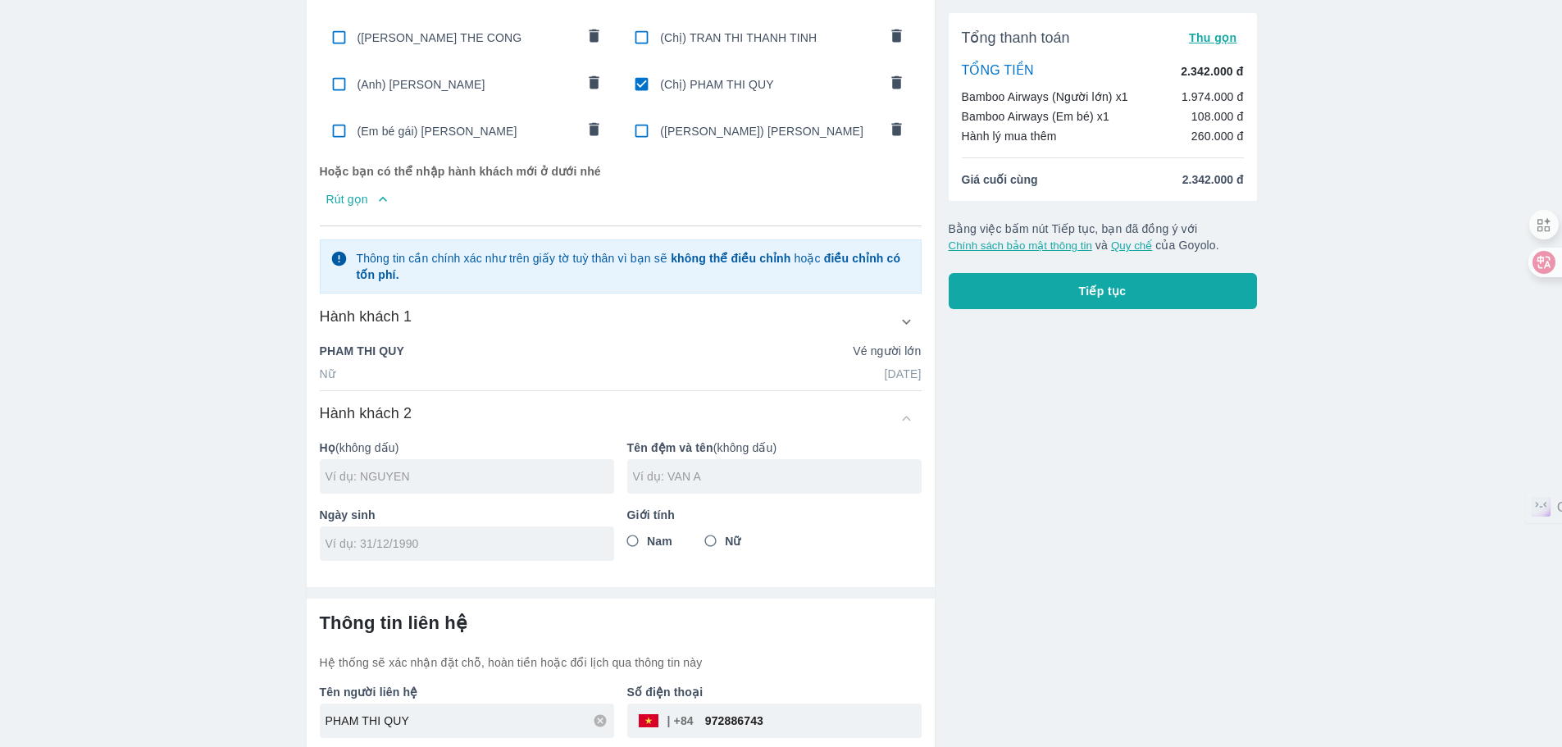
scroll to position [738, 0]
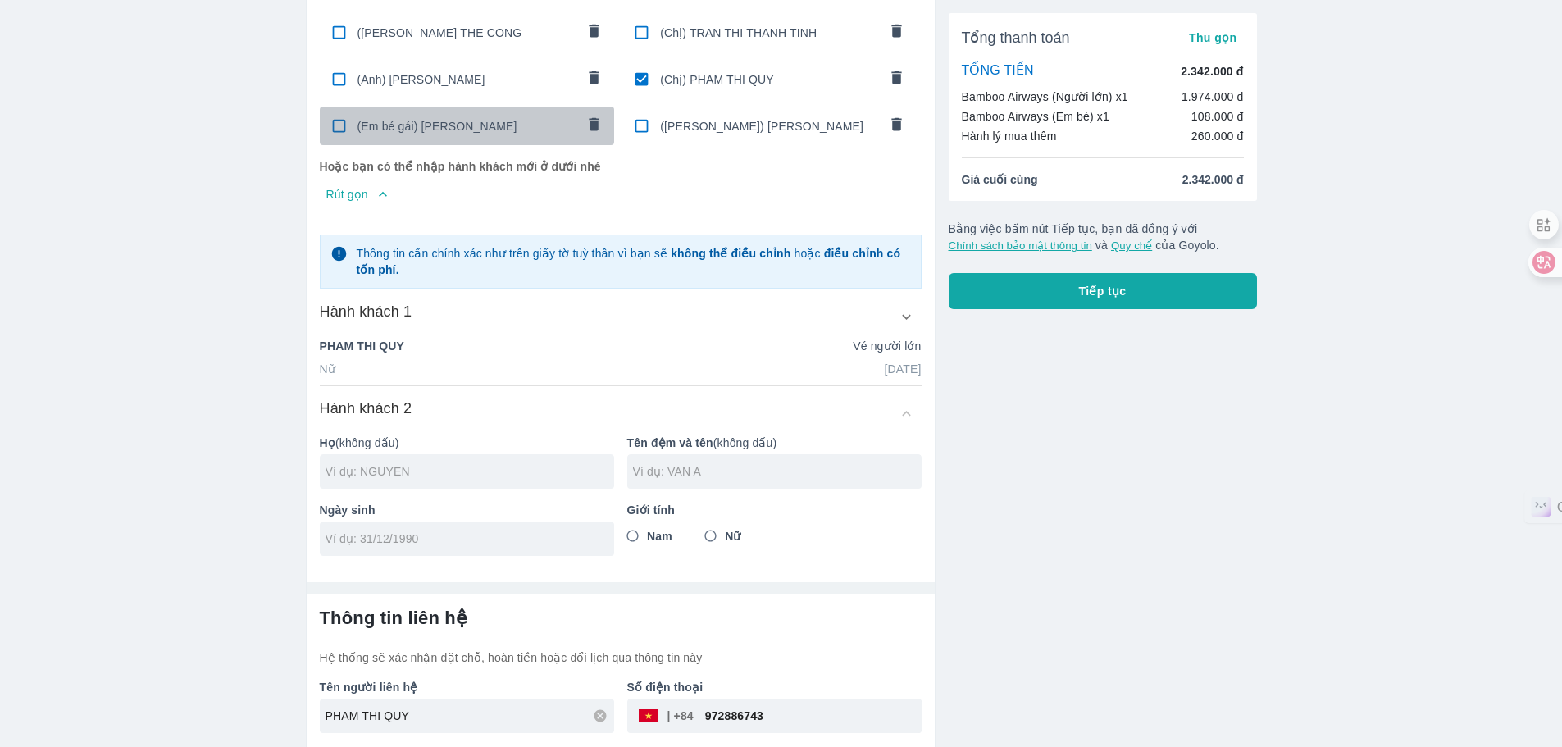
click at [348, 131] on input "checkbox" at bounding box center [339, 126] width 32 height 32
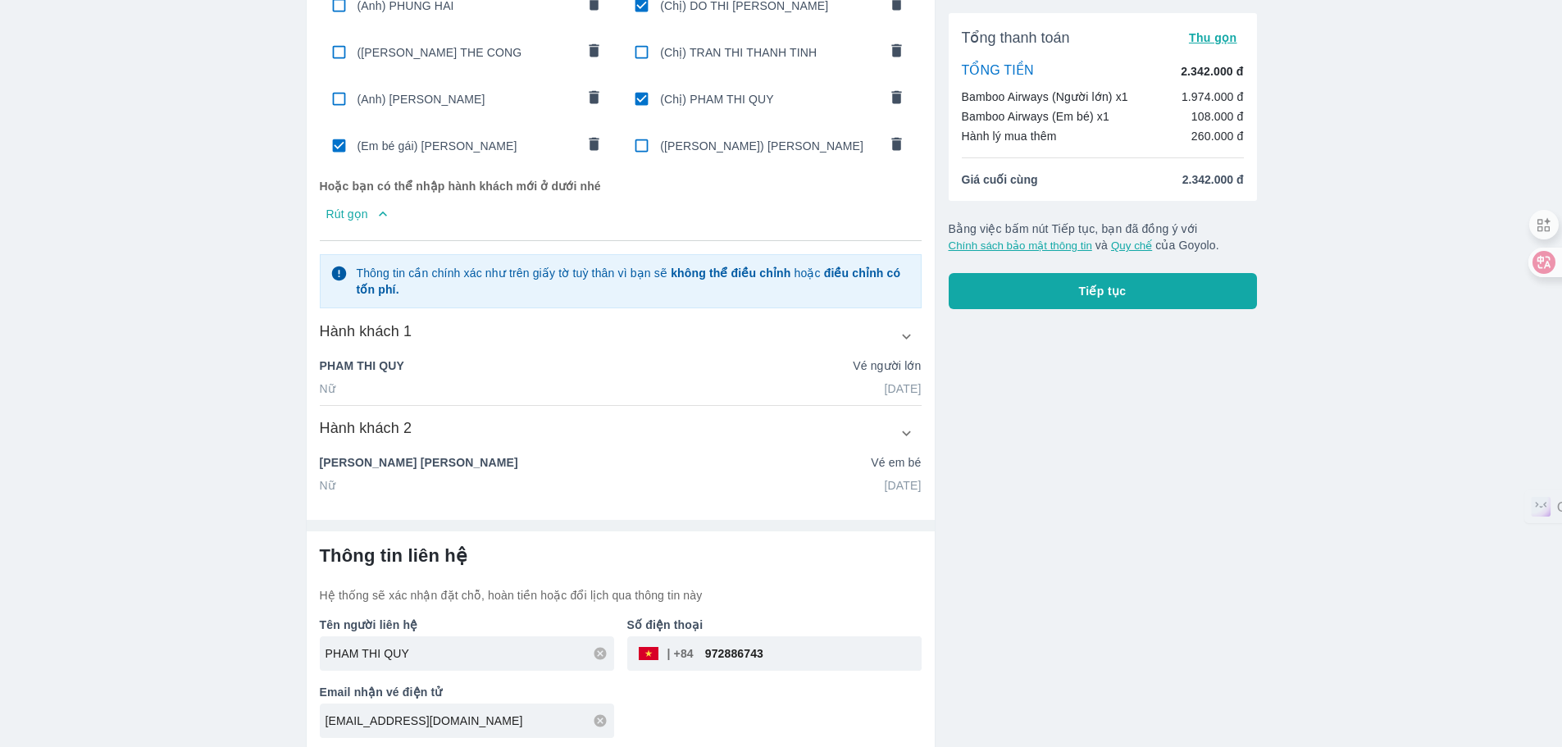
scroll to position [717, 0]
click at [338, 145] on input "checkbox" at bounding box center [339, 147] width 32 height 32
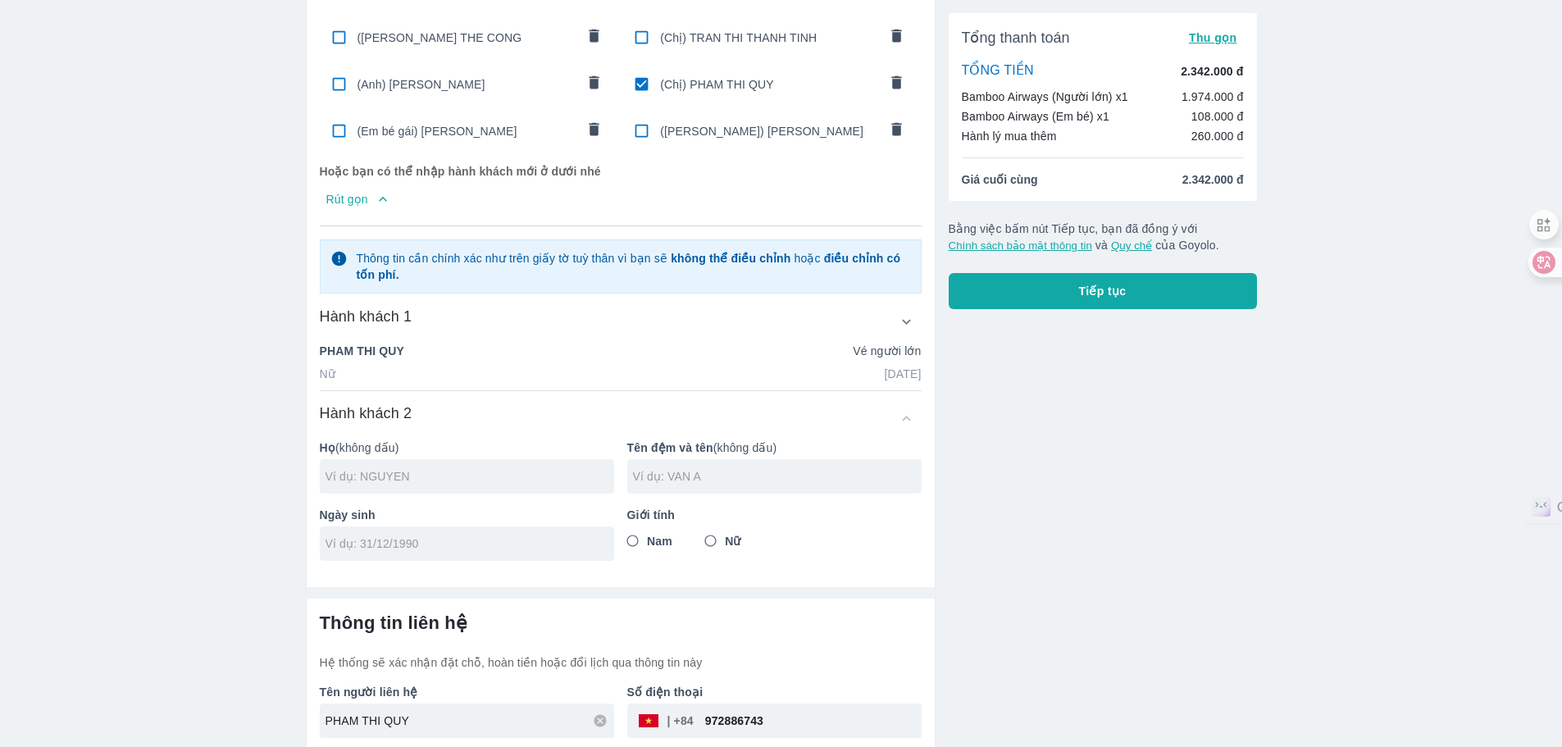
scroll to position [738, 0]
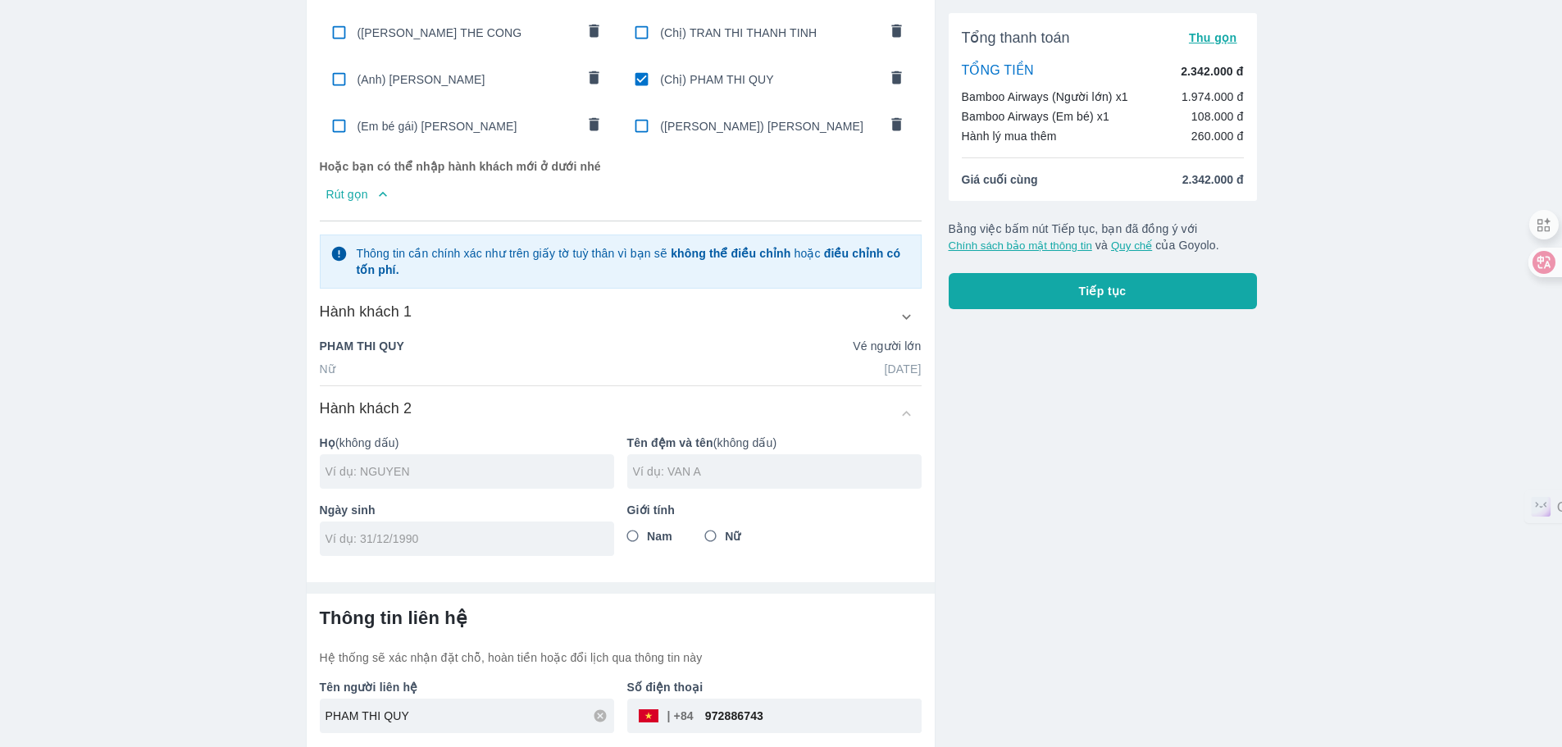
click at [406, 475] on div at bounding box center [467, 471] width 294 height 34
click at [372, 532] on div "Ngày sinh" at bounding box center [460, 522] width 307 height 67
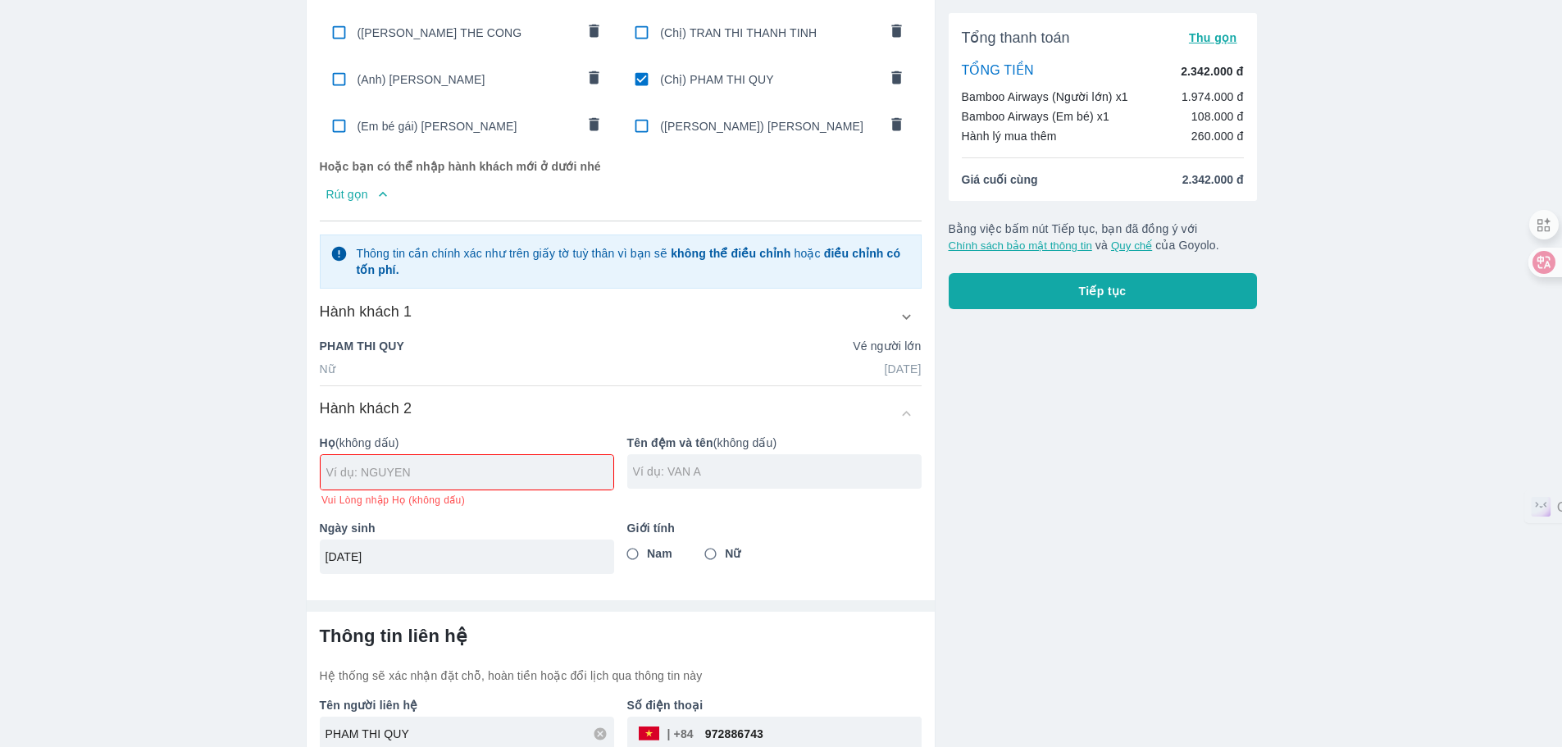
click at [348, 455] on div at bounding box center [467, 472] width 293 height 34
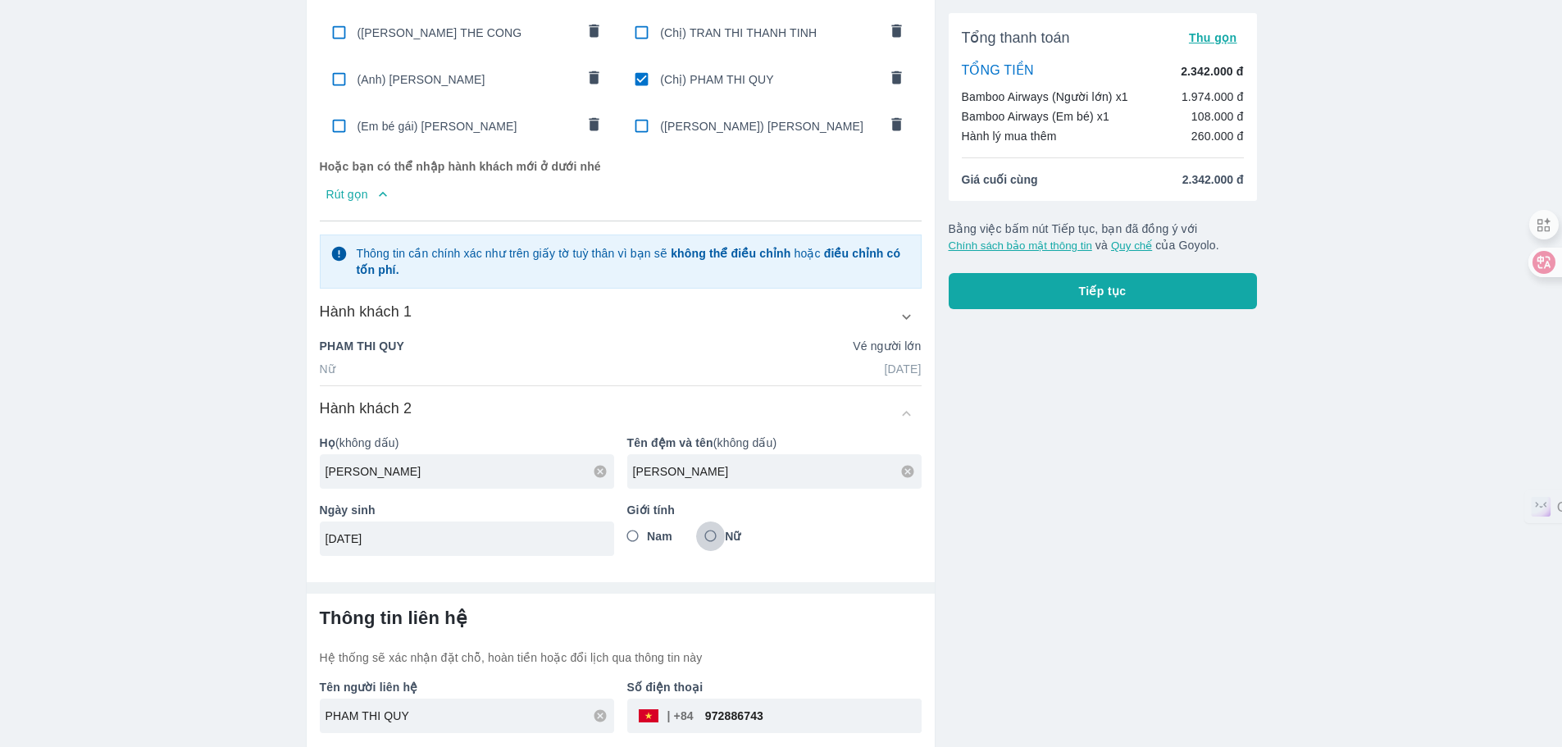
click at [710, 530] on input "Nữ" at bounding box center [711, 536] width 30 height 30
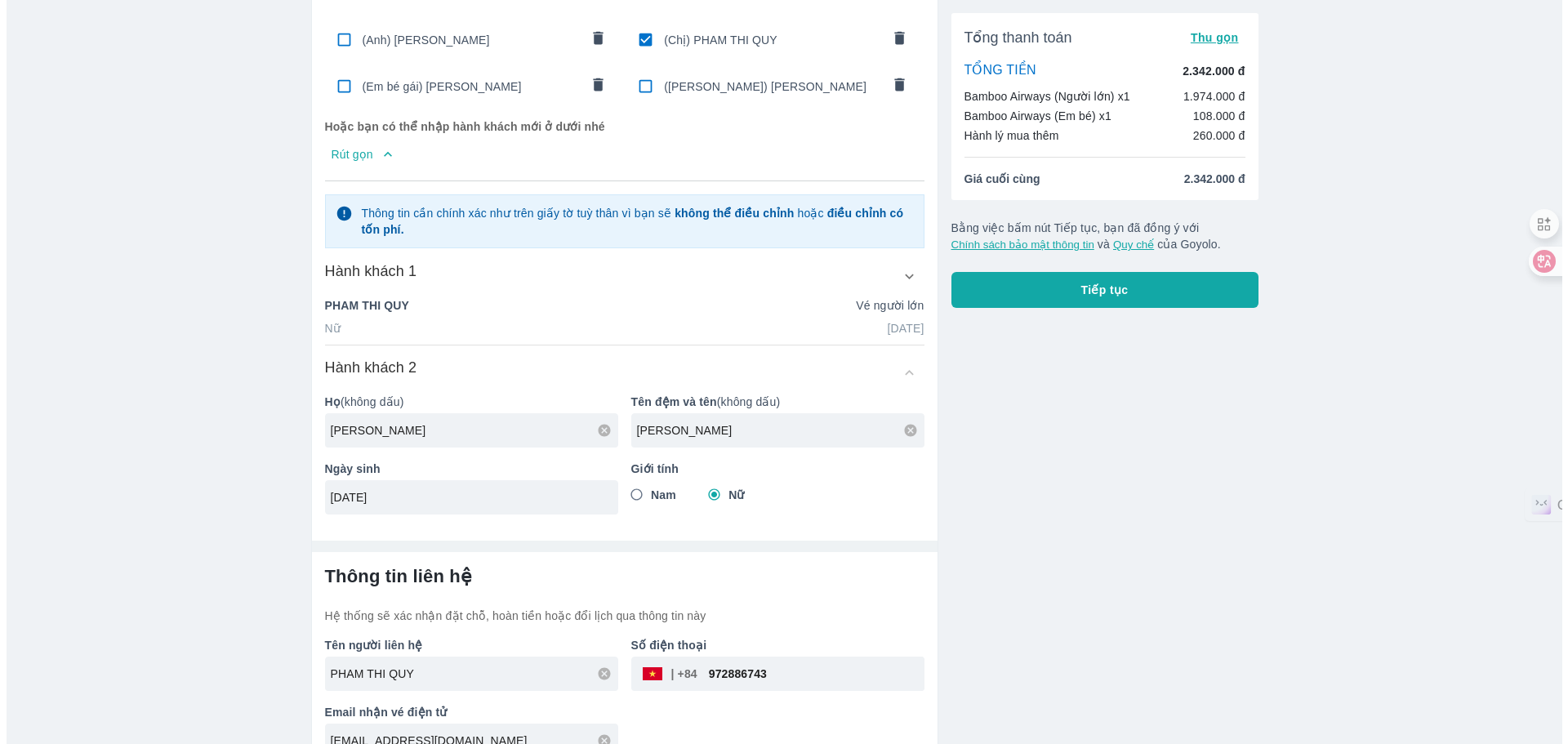
scroll to position [795, 0]
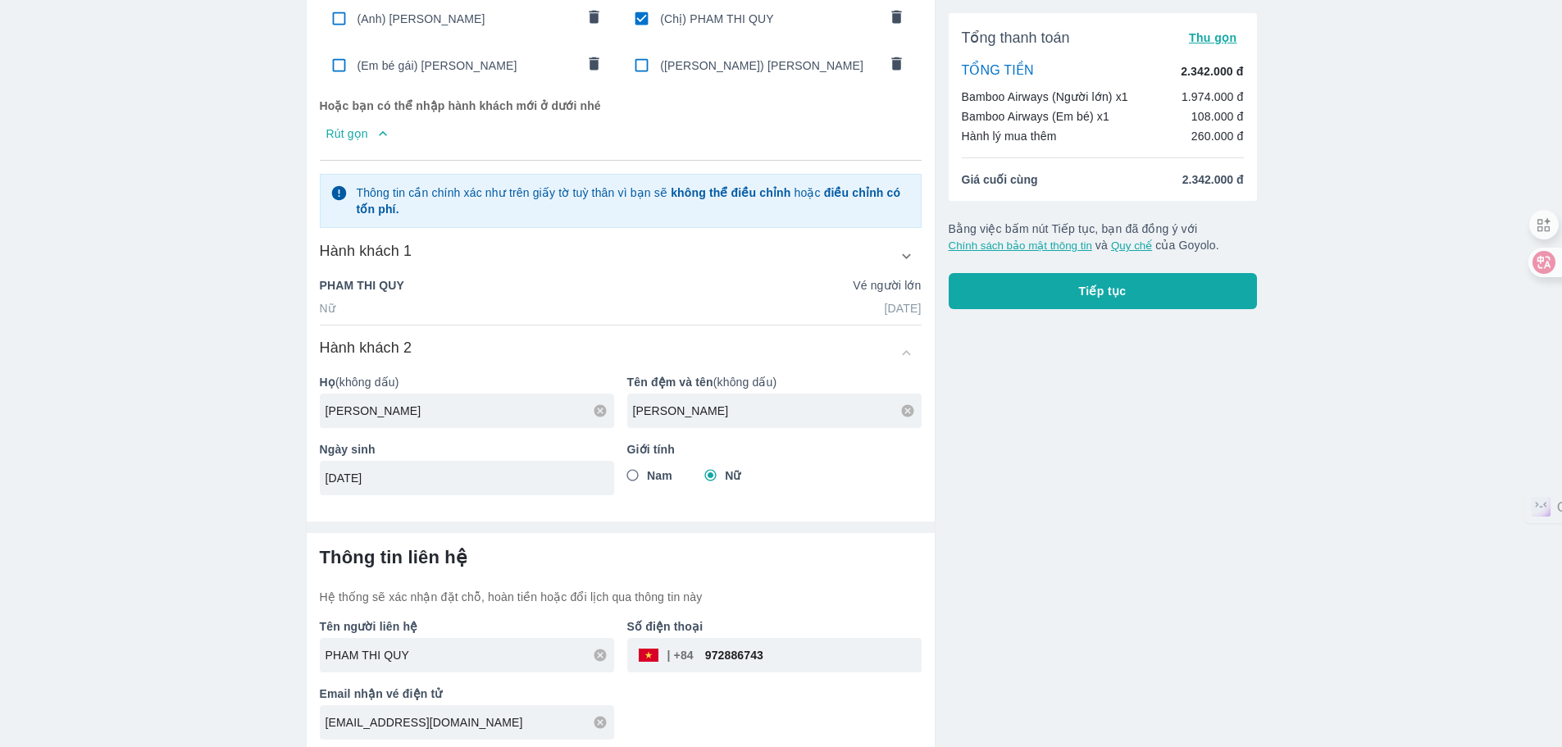
click at [1136, 294] on button "Tiếp tục" at bounding box center [1103, 291] width 308 height 36
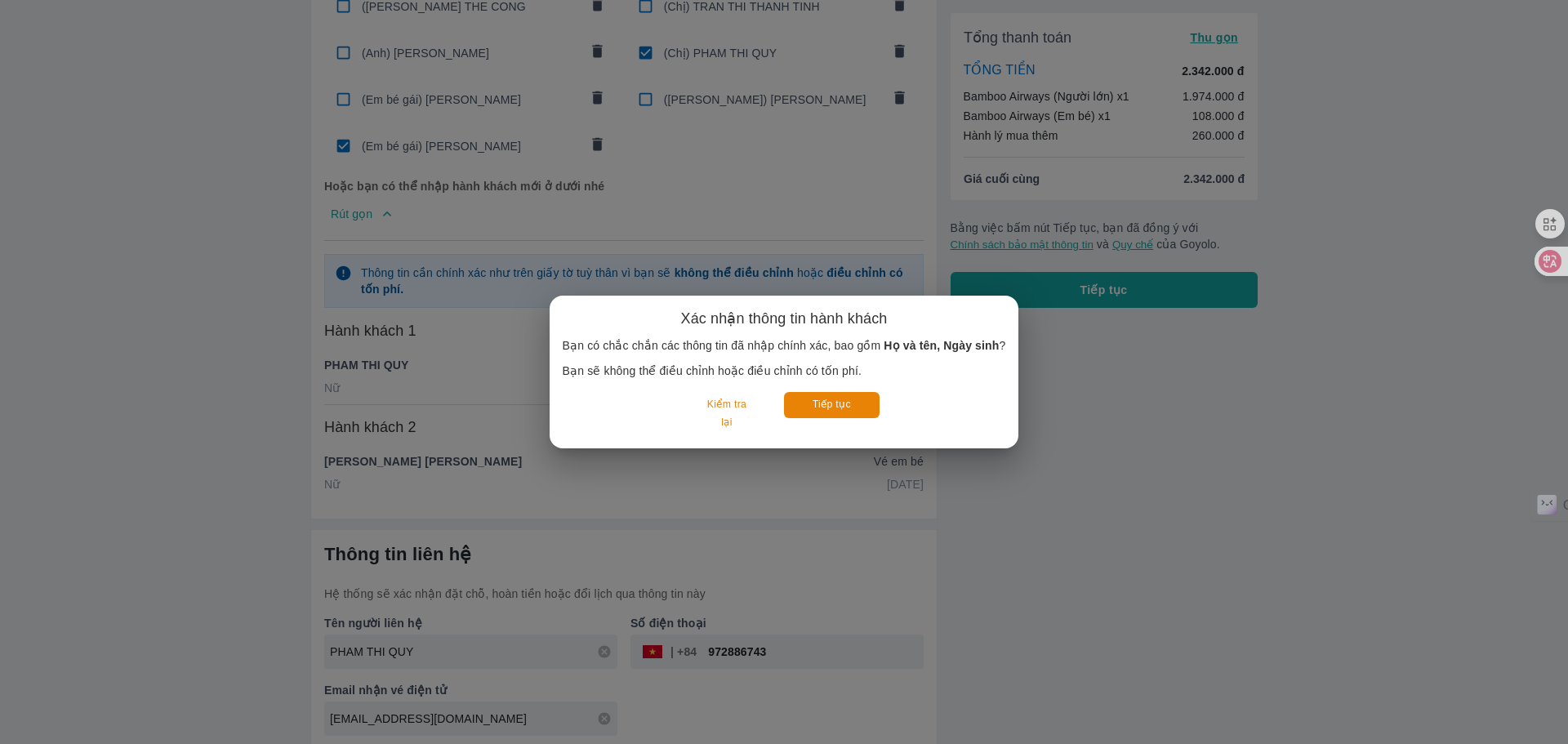
scroll to position [760, 0]
click at [841, 401] on button "Tiếp tục" at bounding box center [832, 404] width 96 height 25
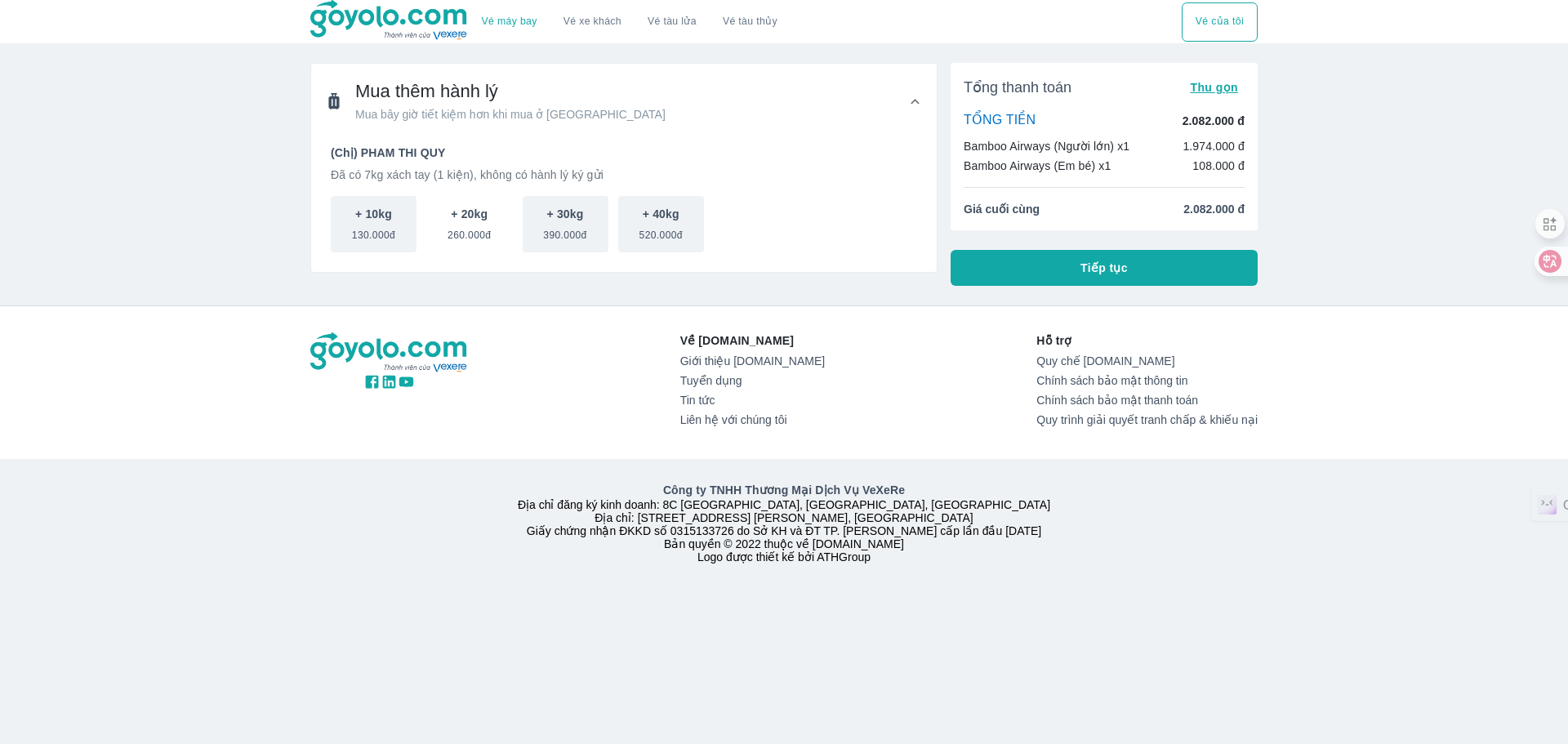
click at [481, 222] on p "+ 20kg" at bounding box center [469, 214] width 37 height 16
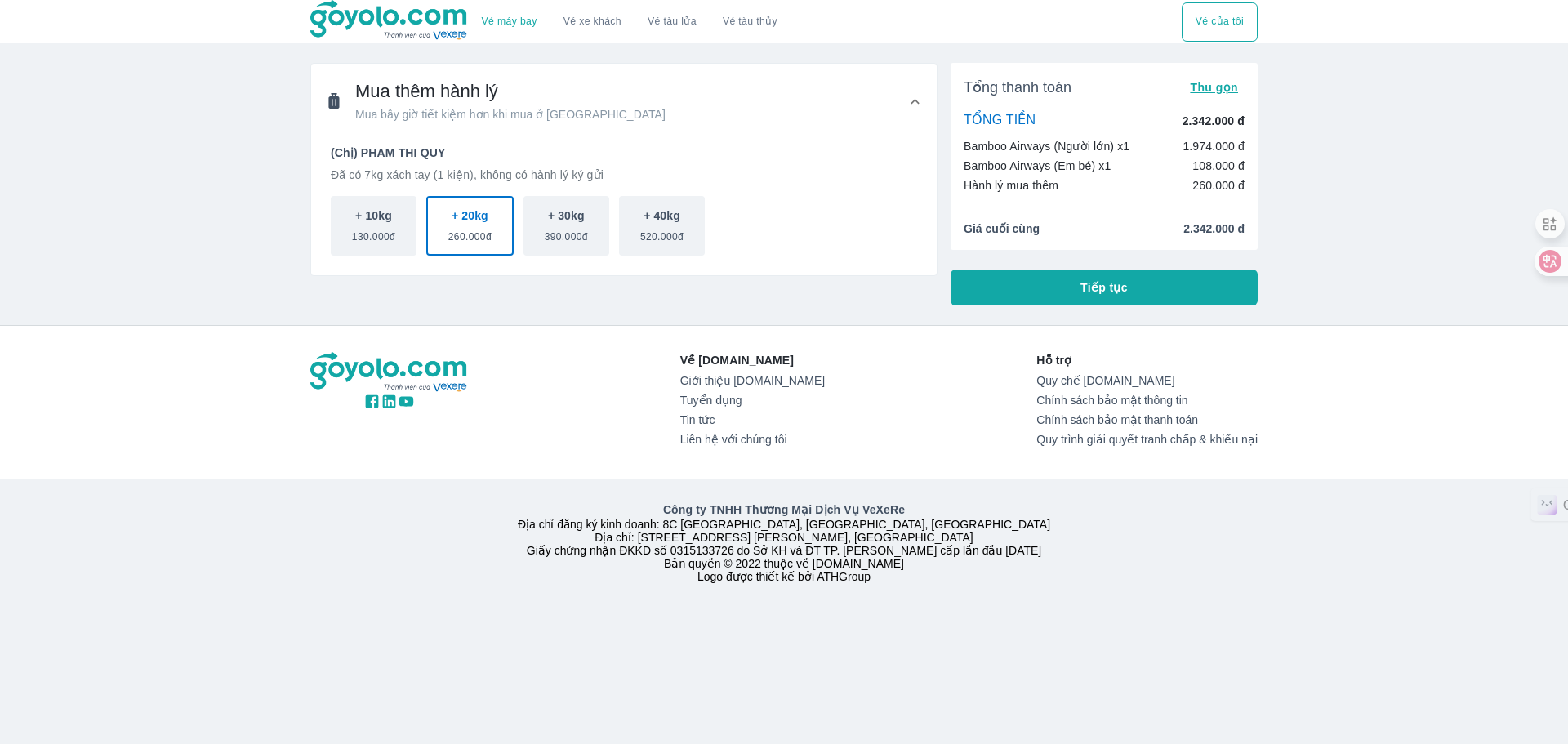
click at [1083, 293] on span "Tiếp tục" at bounding box center [1105, 287] width 48 height 16
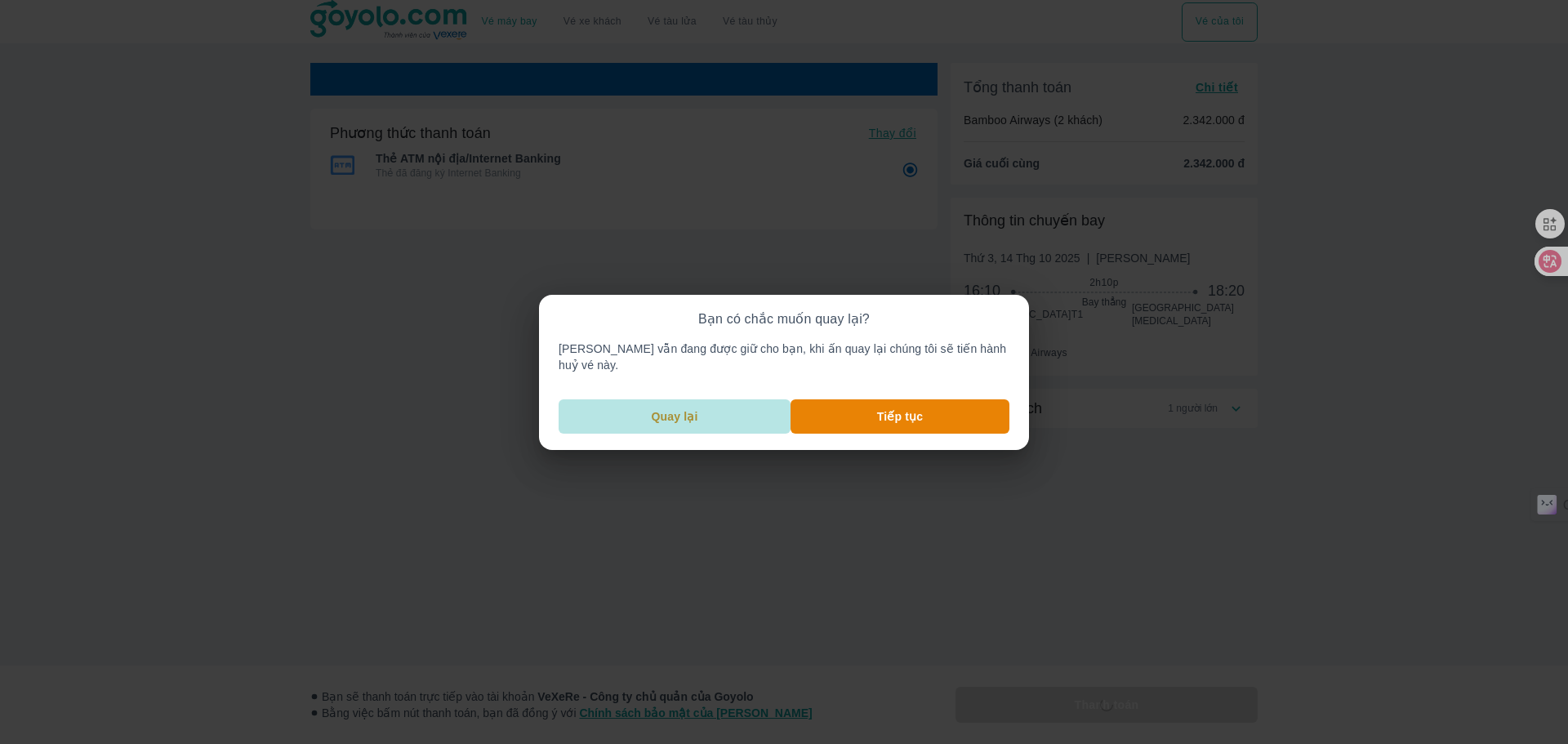
click at [721, 415] on button "Quay lại" at bounding box center [674, 416] width 232 height 34
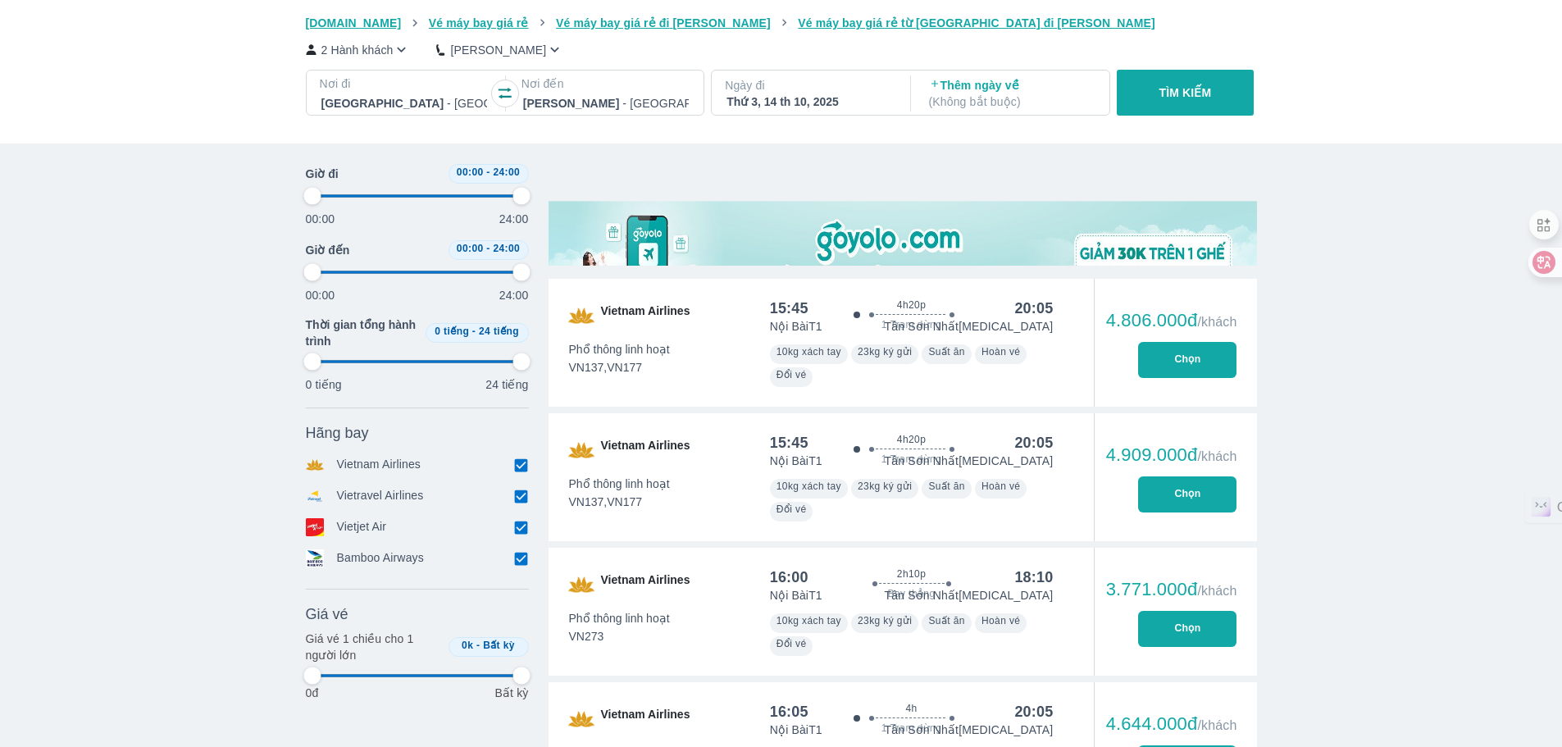
scroll to position [2751, 0]
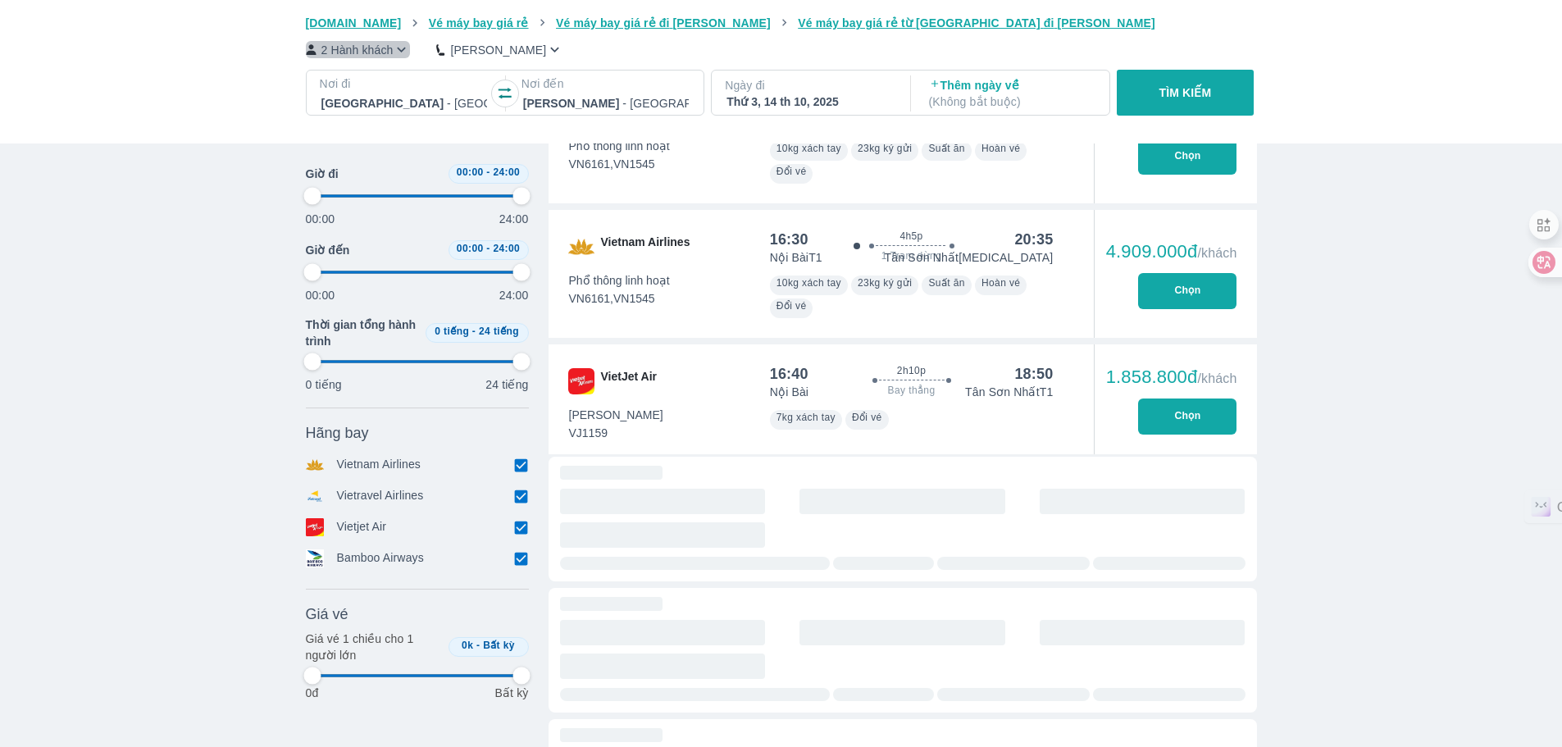
click at [373, 58] on p "2 Hành khách" at bounding box center [357, 50] width 72 height 16
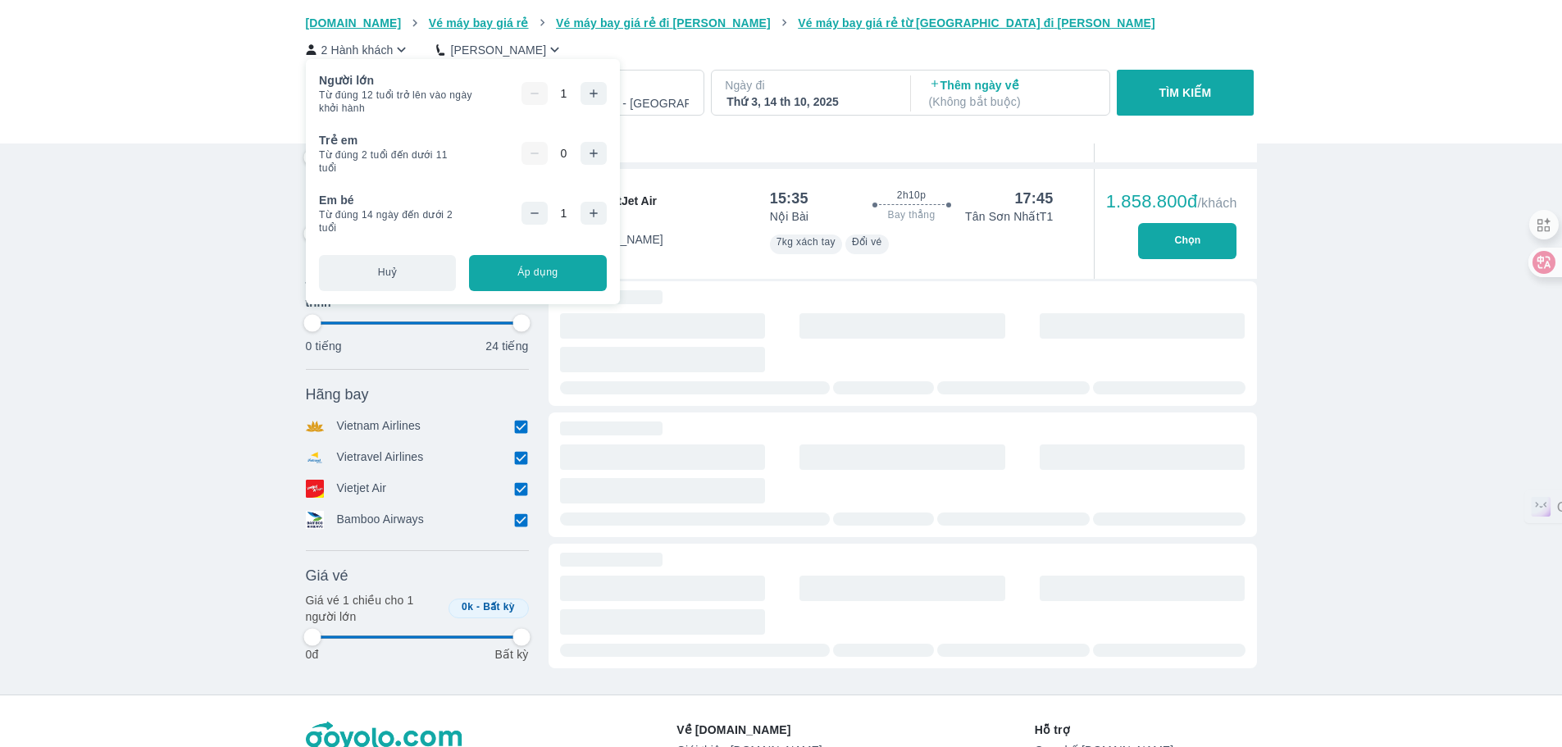
click at [537, 212] on icon "button" at bounding box center [534, 213] width 13 height 13
click at [1197, 94] on p "TÌM KIẾM" at bounding box center [1185, 92] width 52 height 16
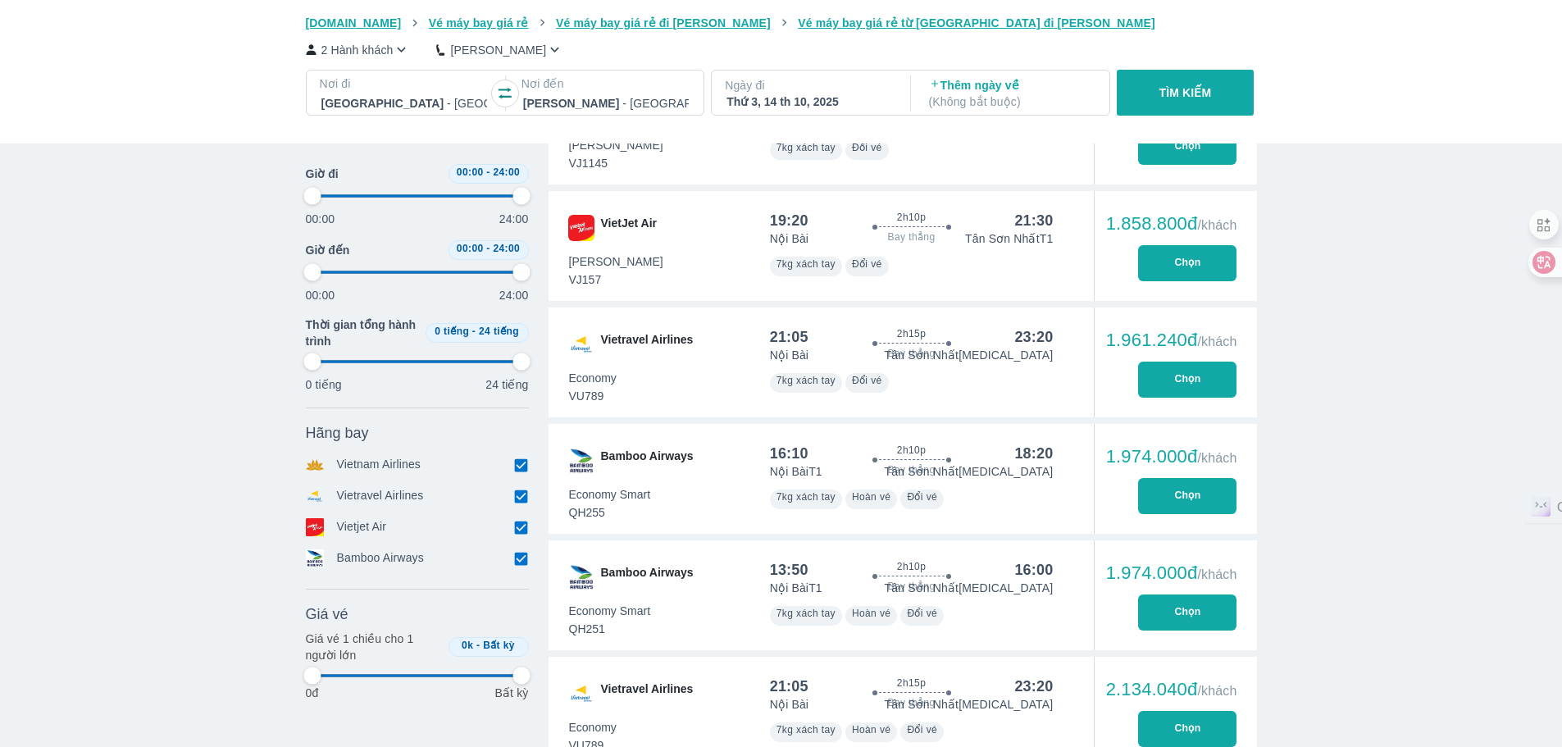
scroll to position [2213, 0]
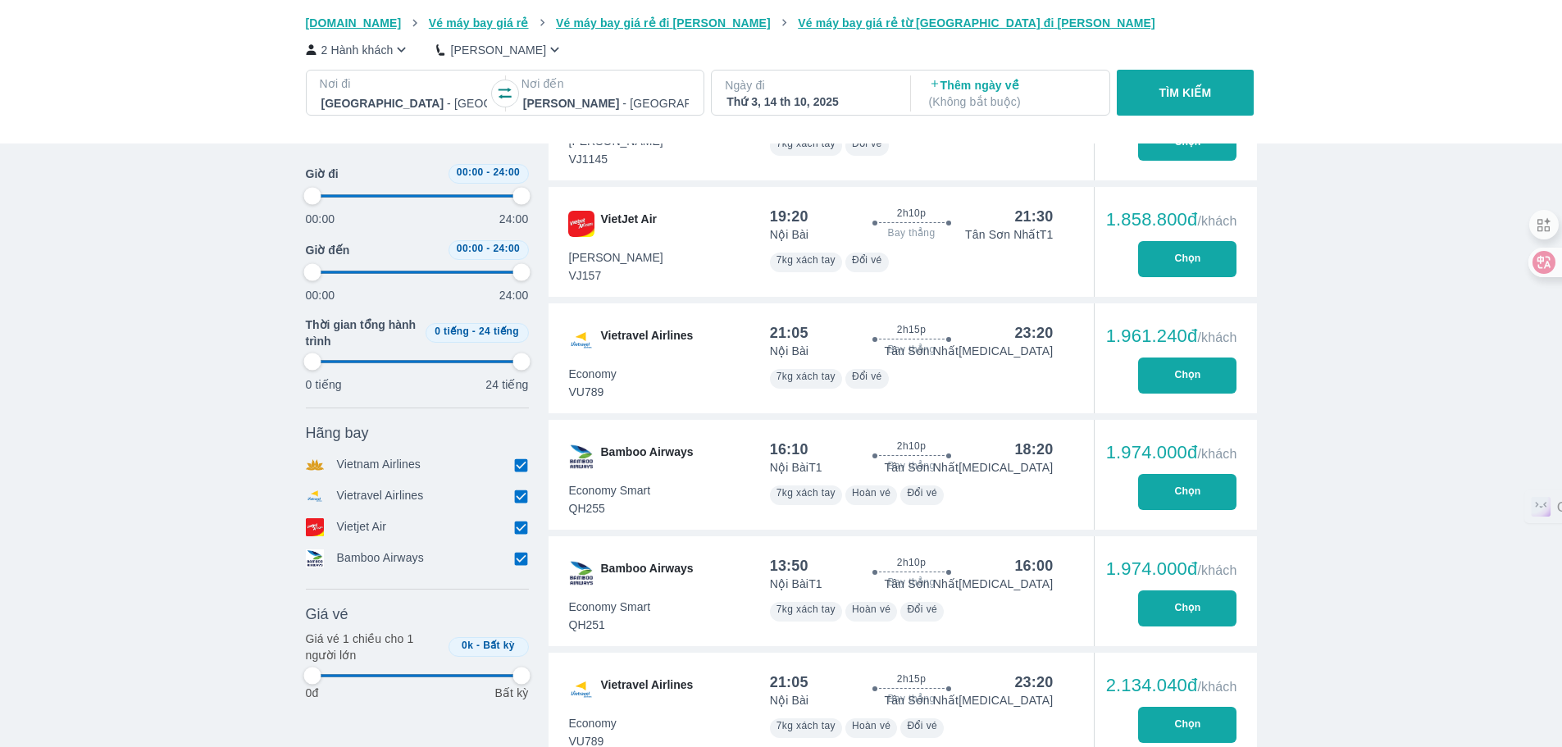
click at [1199, 501] on button "Chọn" at bounding box center [1187, 492] width 98 height 36
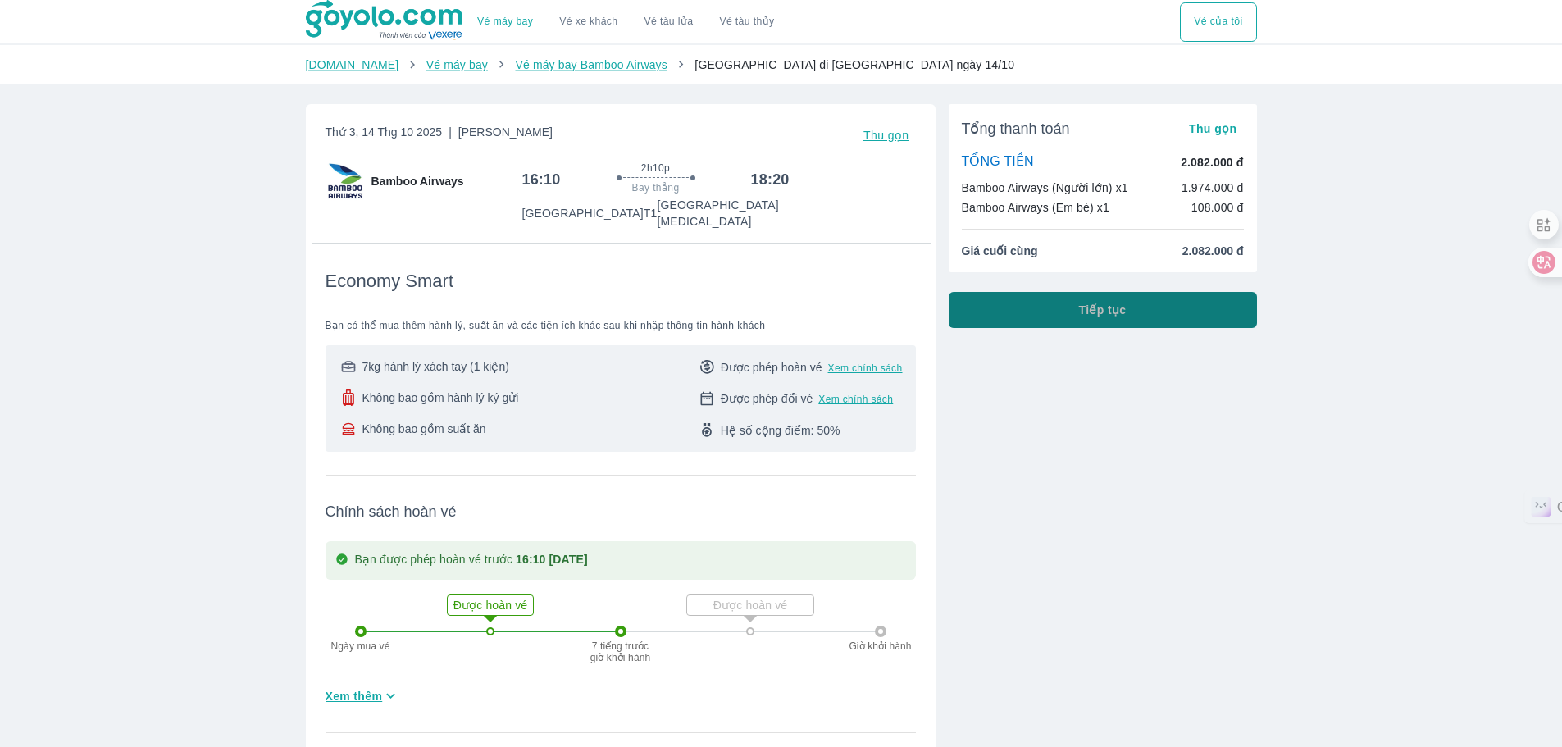
click at [1177, 320] on button "Tiếp tục" at bounding box center [1103, 310] width 308 height 36
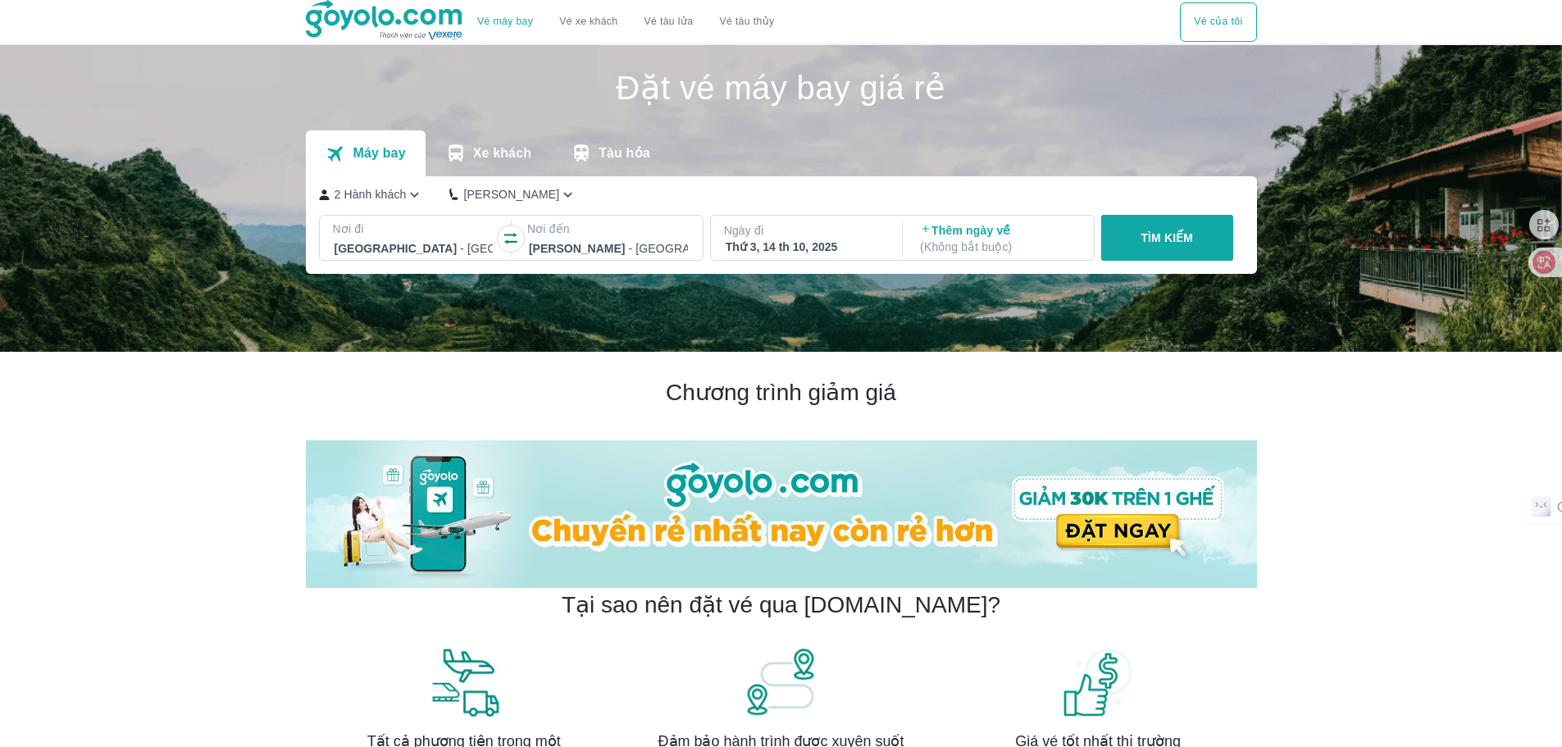
click at [410, 201] on icon "button" at bounding box center [414, 194] width 17 height 17
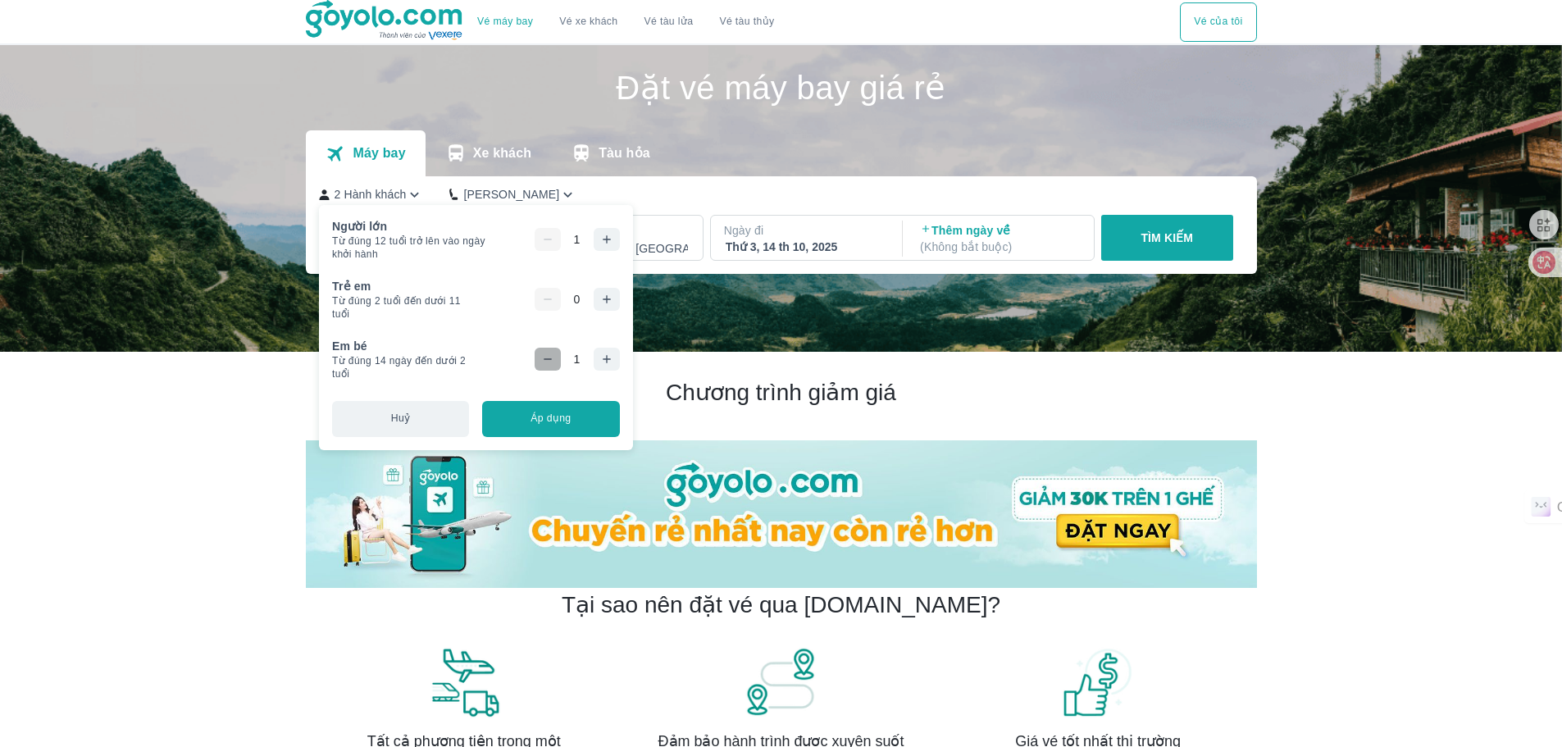
click at [542, 362] on icon "button" at bounding box center [547, 359] width 13 height 13
click at [584, 426] on button "Áp dụng" at bounding box center [550, 419] width 137 height 36
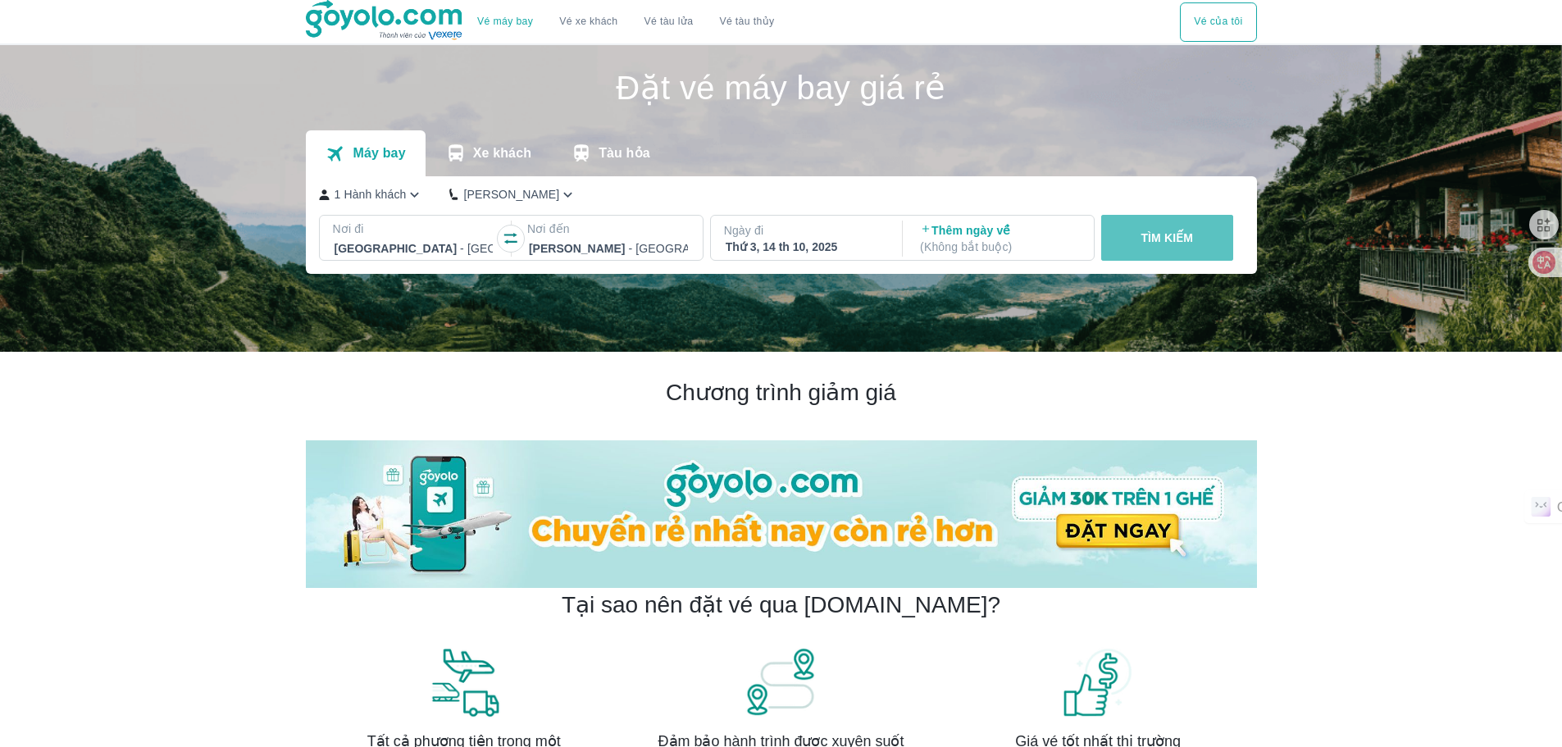
click at [1181, 243] on p "TÌM KIẾM" at bounding box center [1166, 238] width 52 height 16
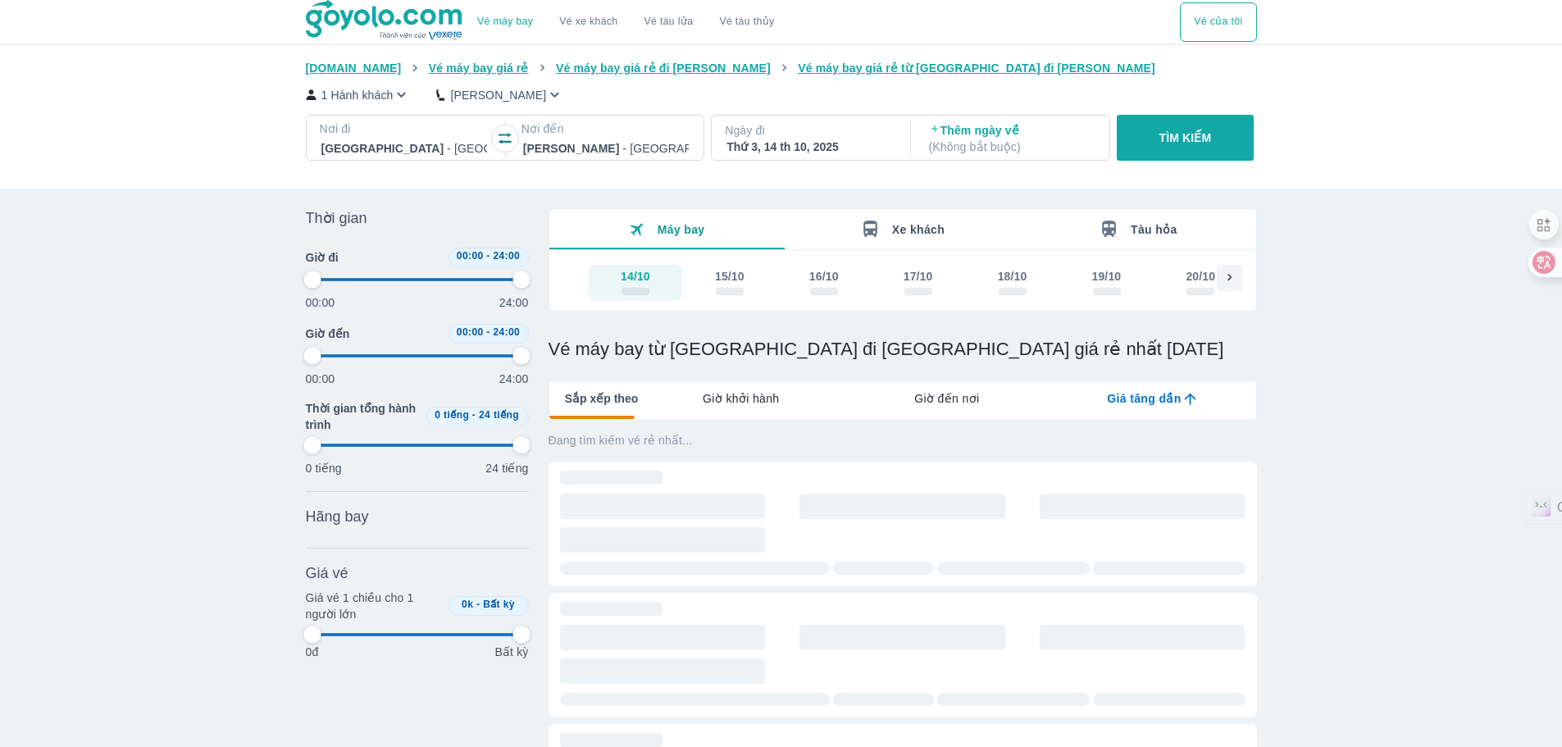
type input "97.9166666666667"
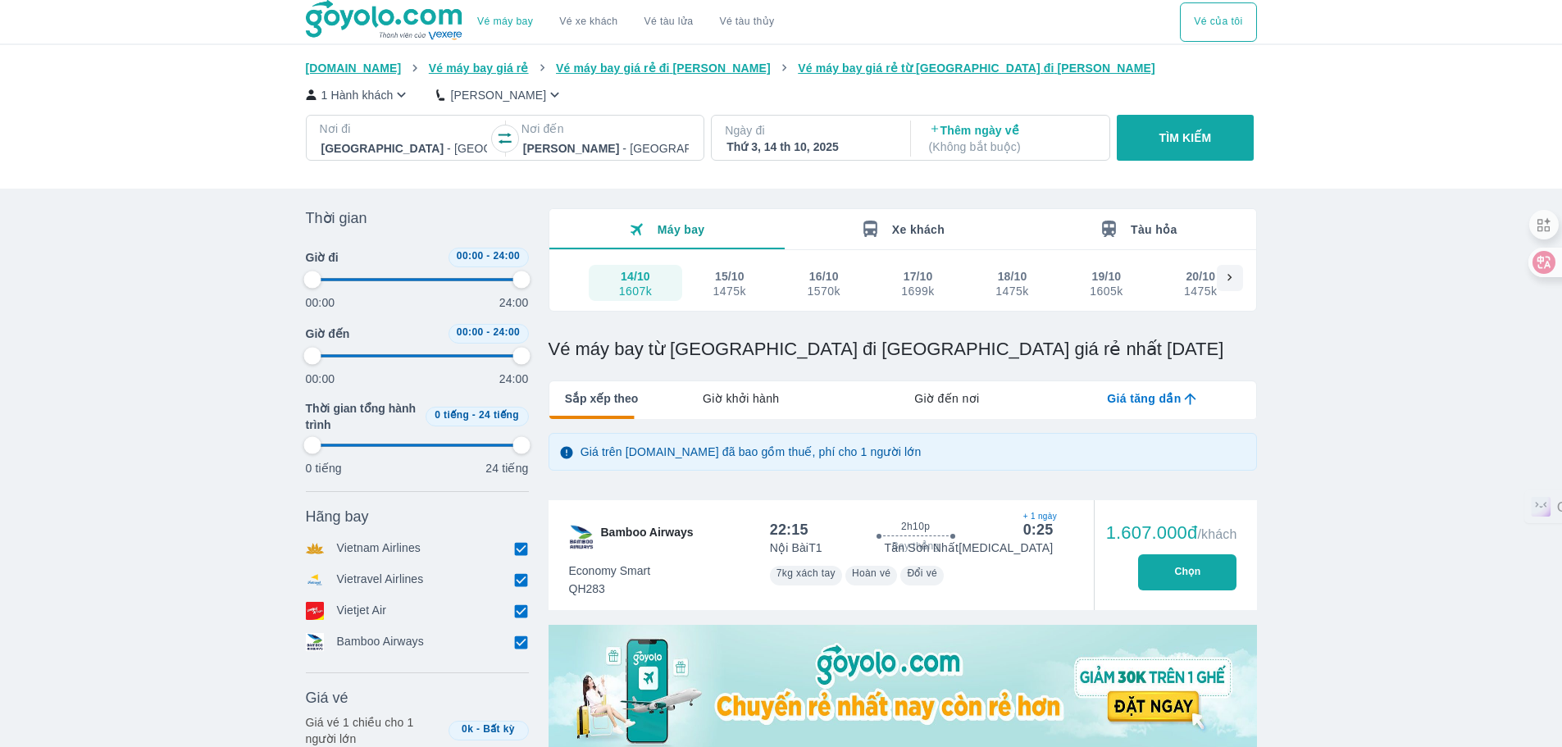
type input "97.9166666666667"
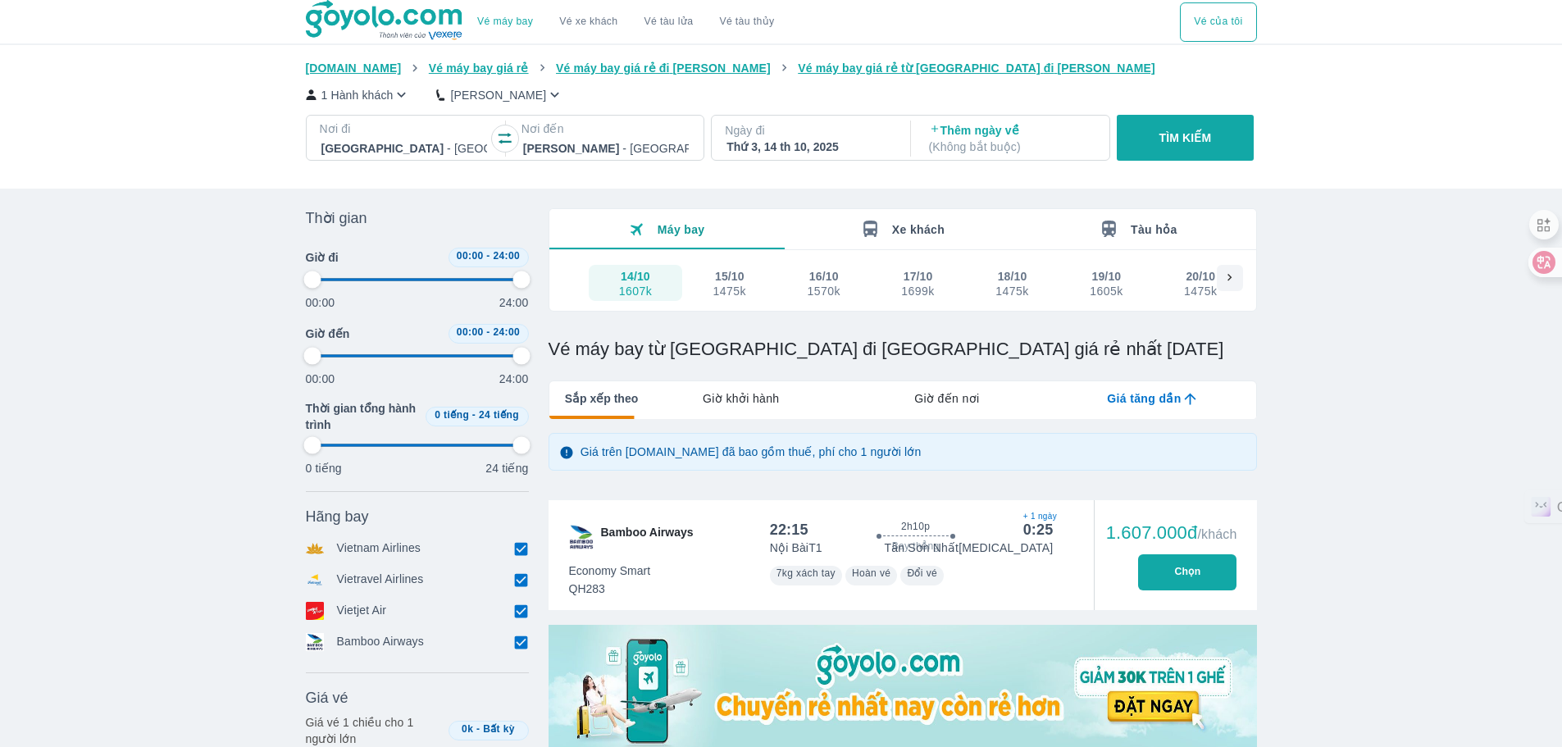
type input "97.9166666666667"
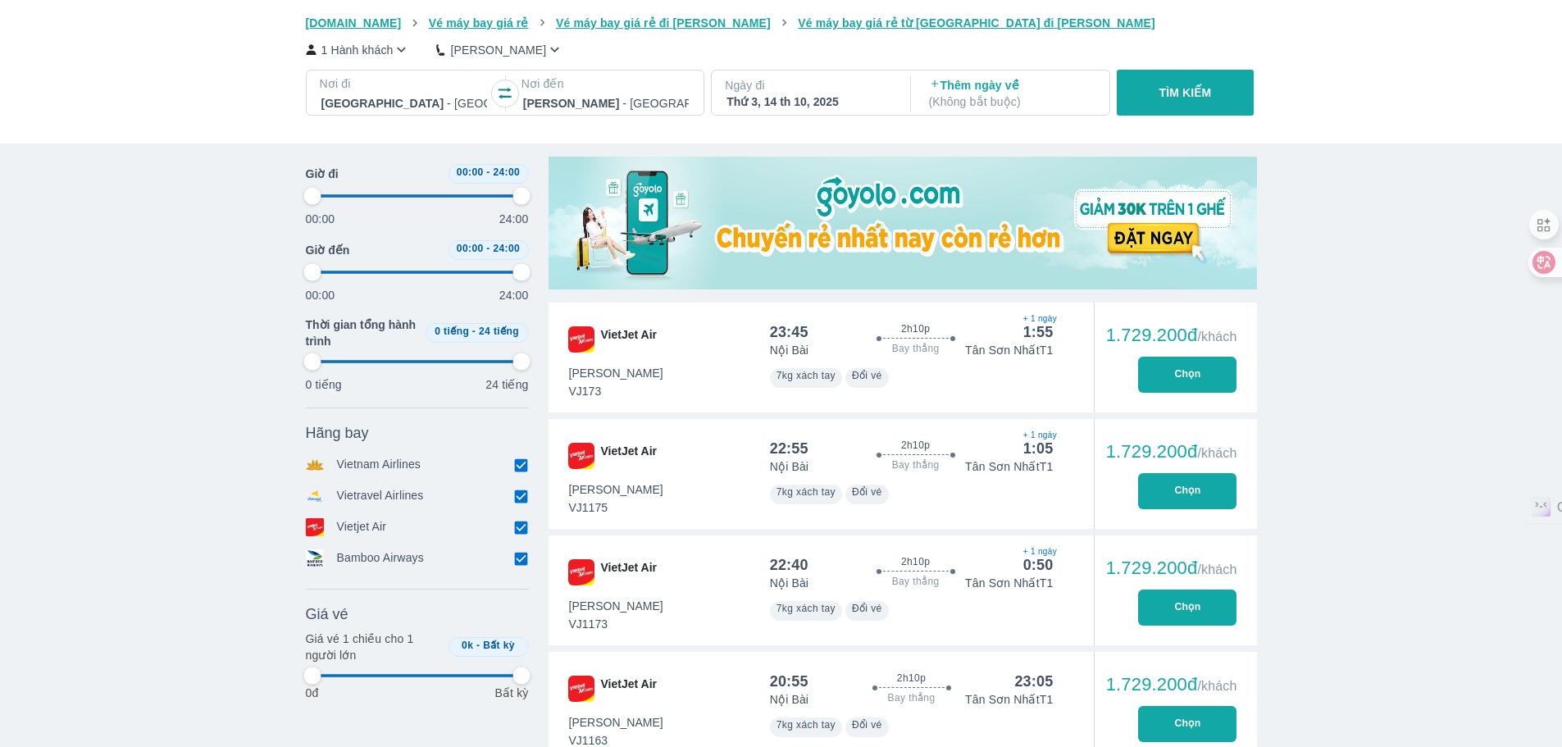
scroll to position [492, 0]
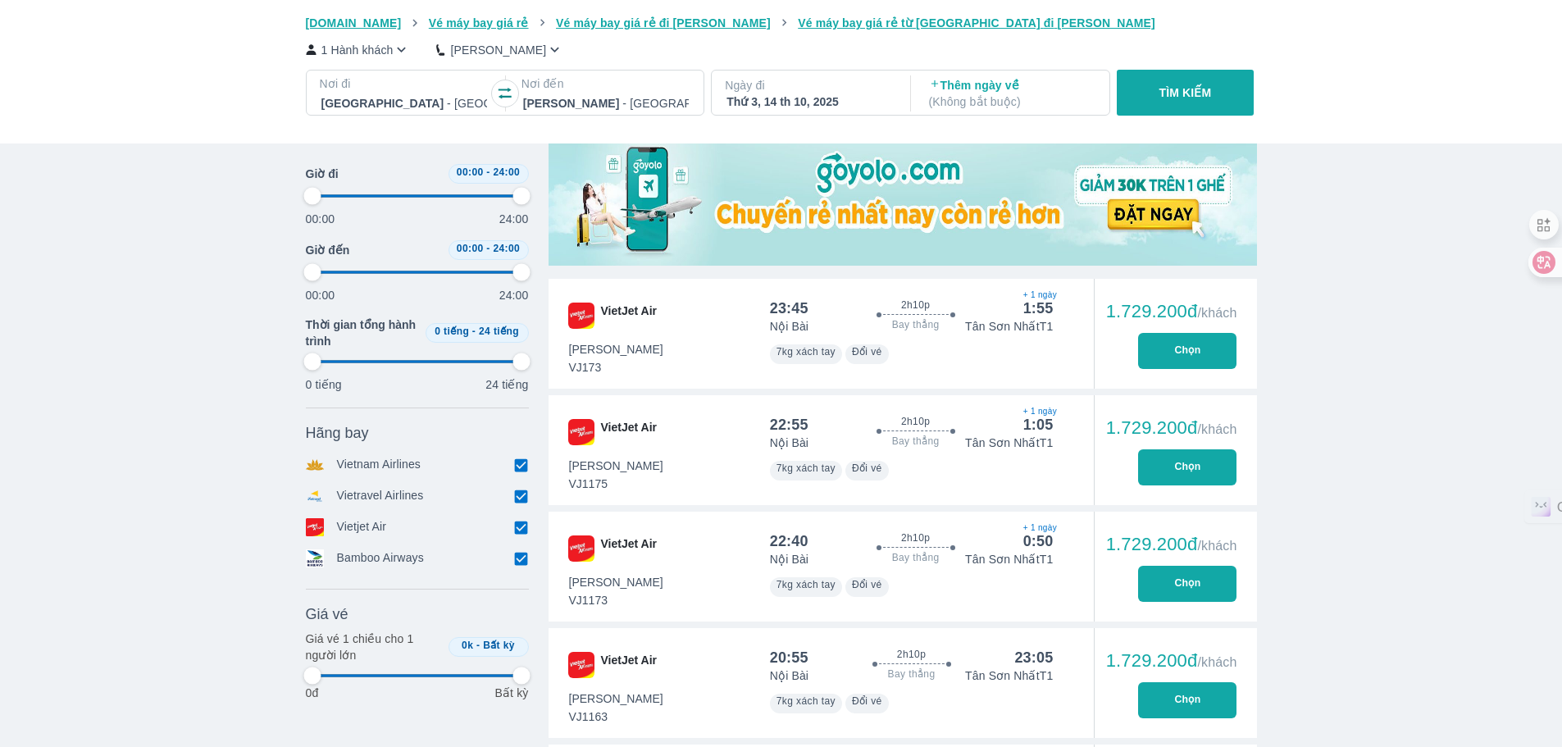
type input "97.9166666666667"
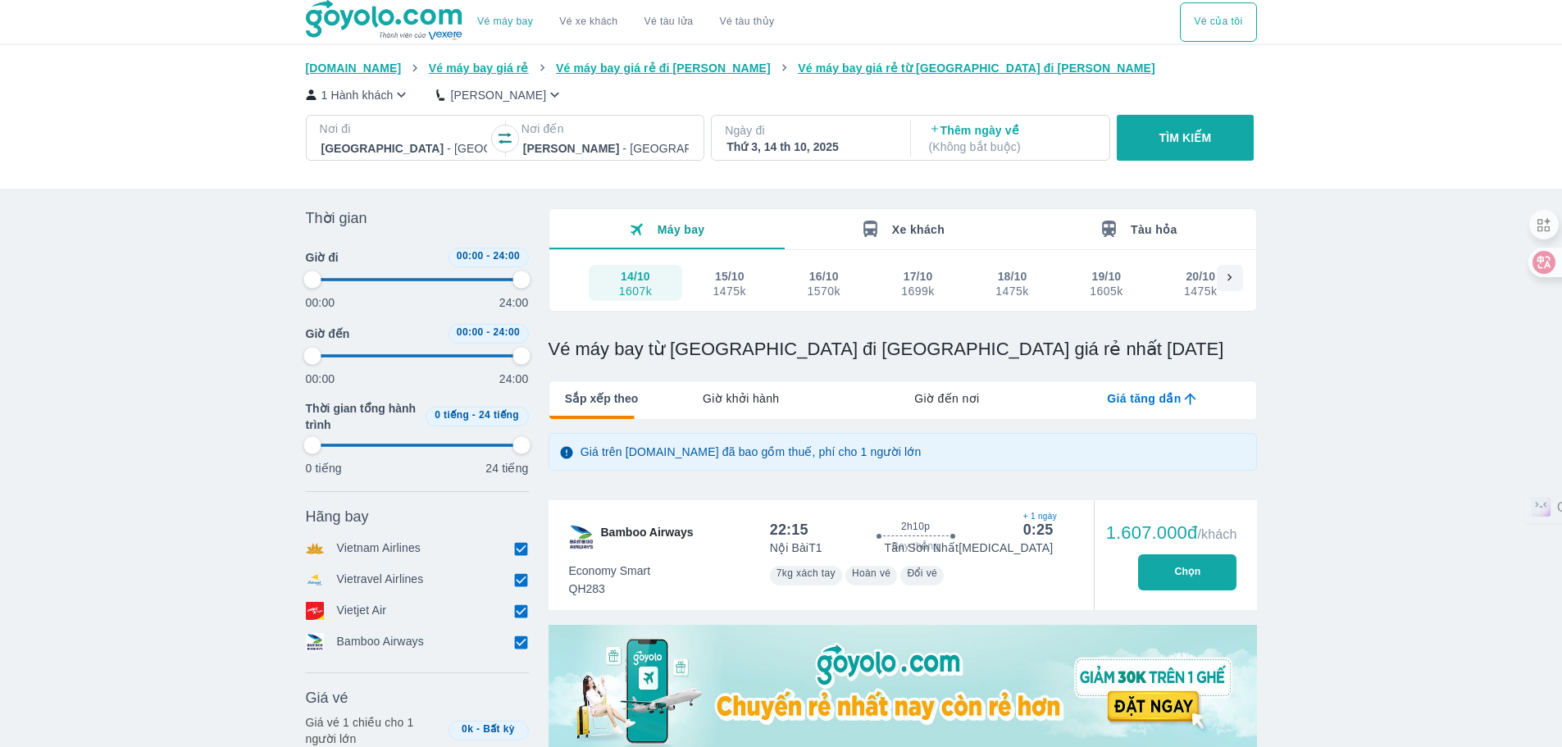
type input "97.9166666666667"
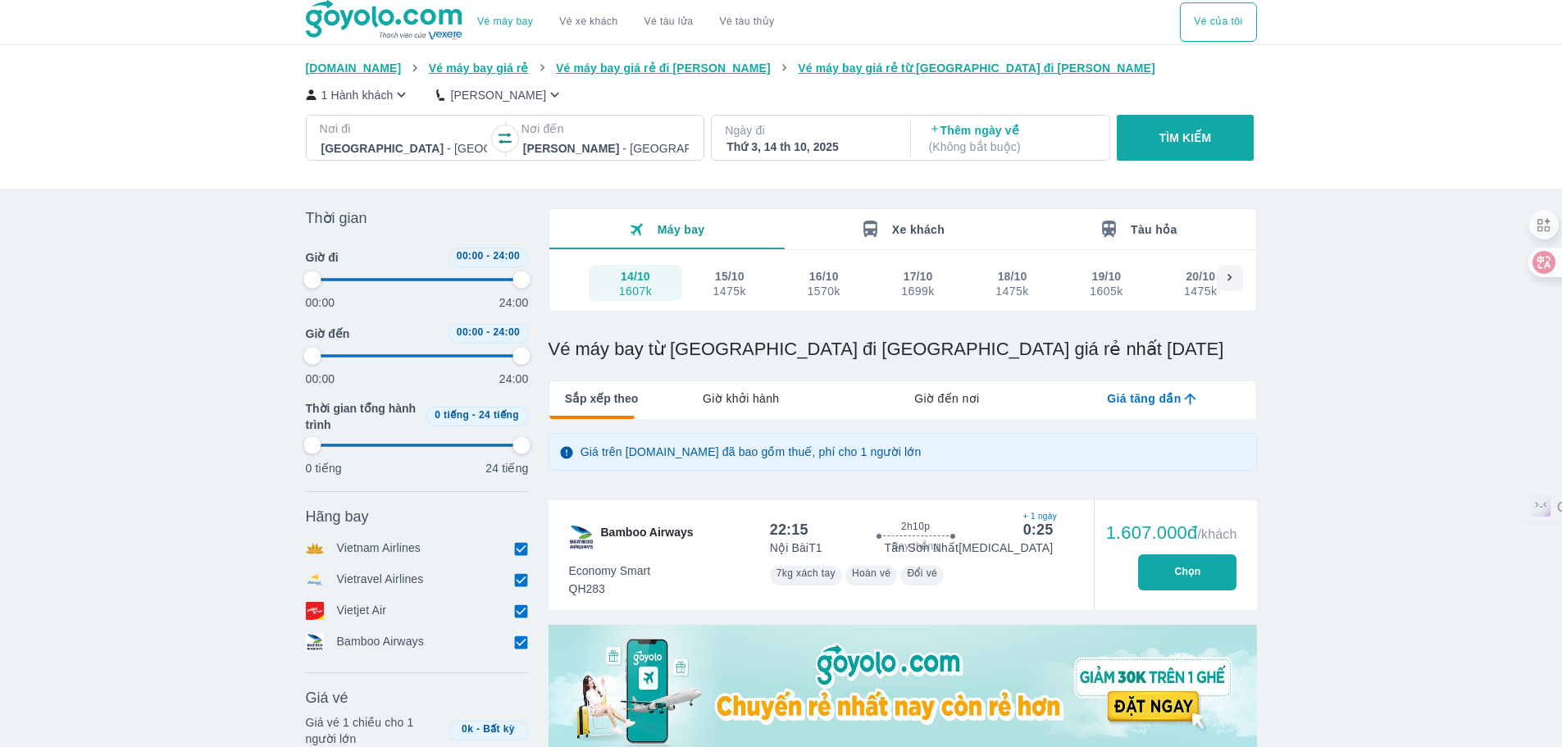
type input "97.9166666666667"
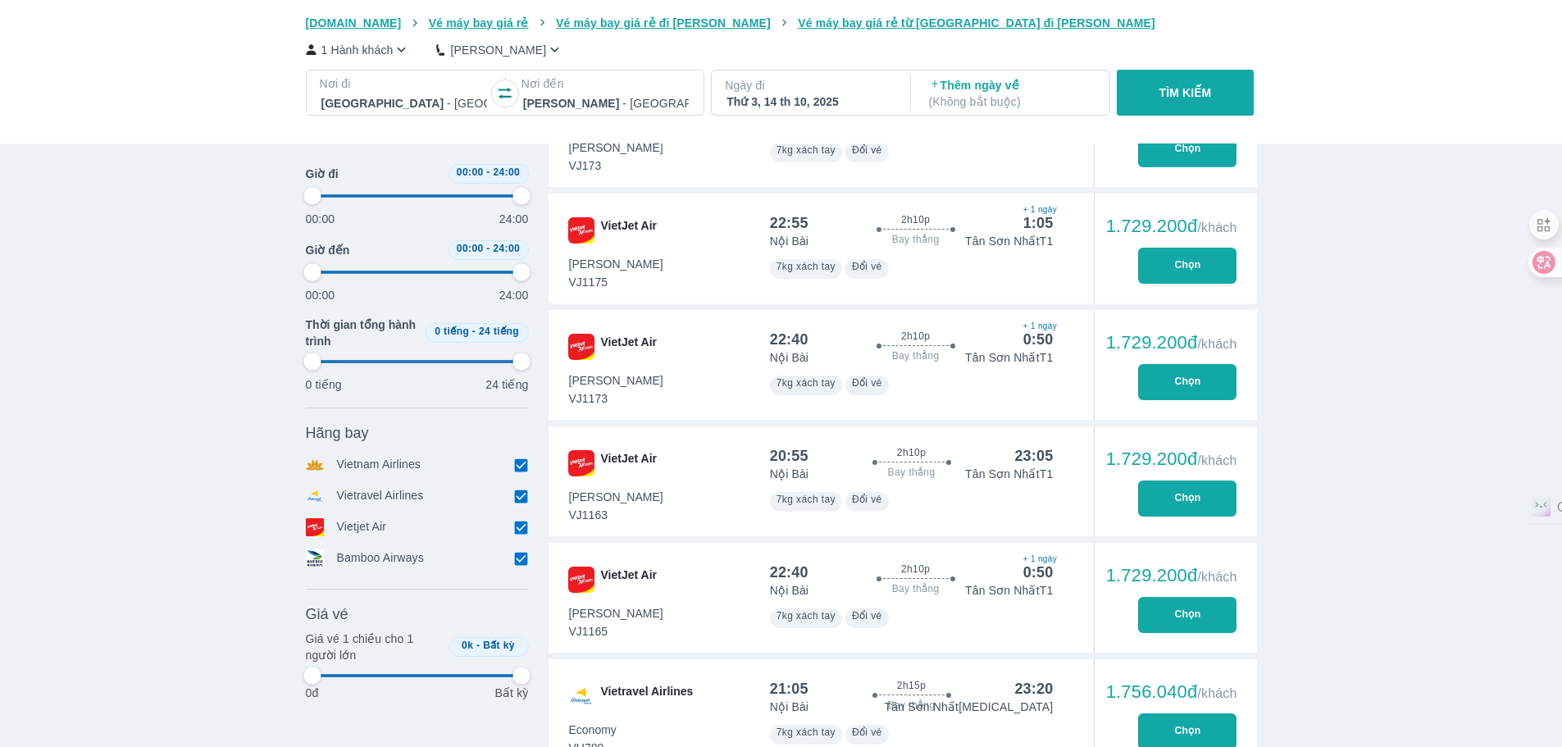
scroll to position [984, 0]
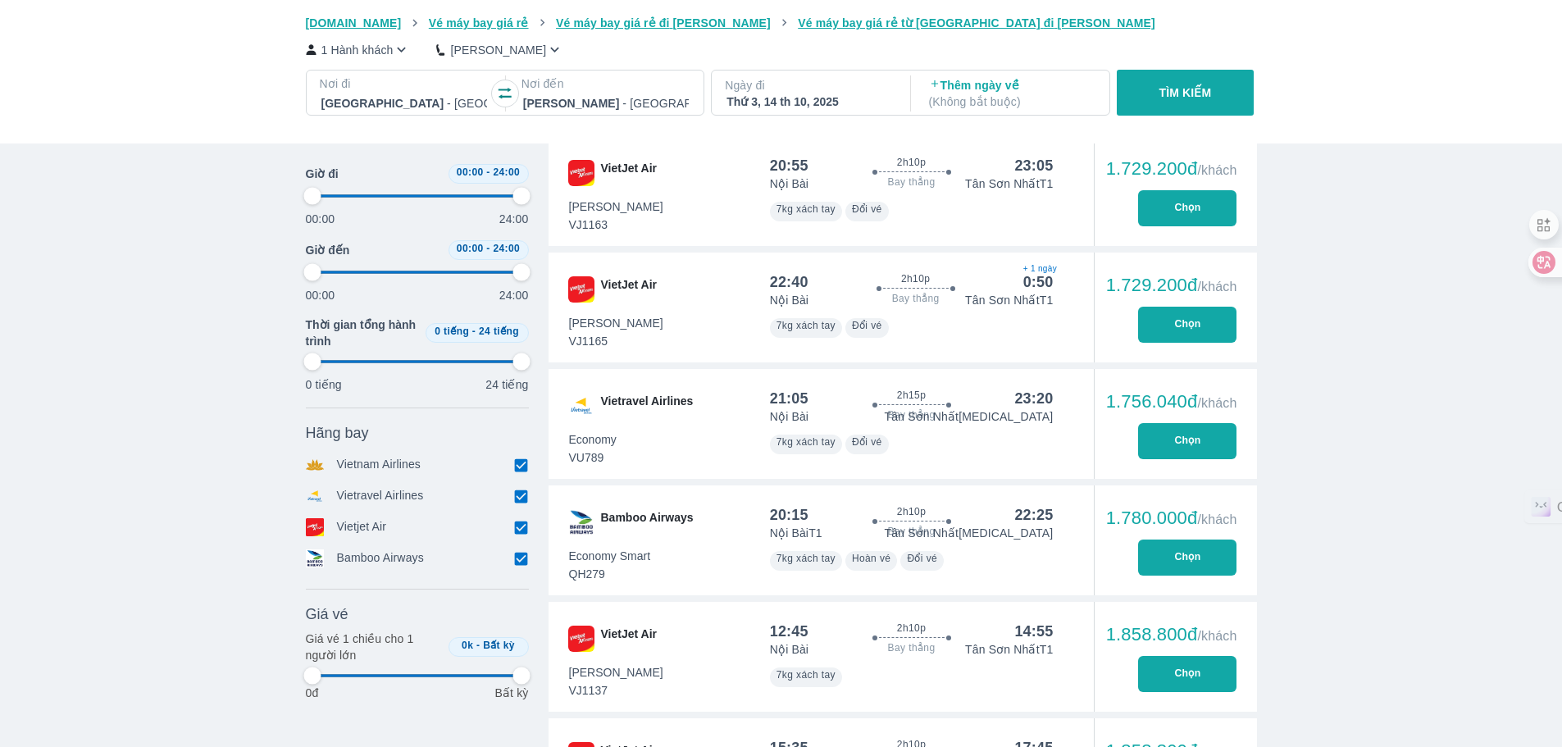
type input "97.9166666666667"
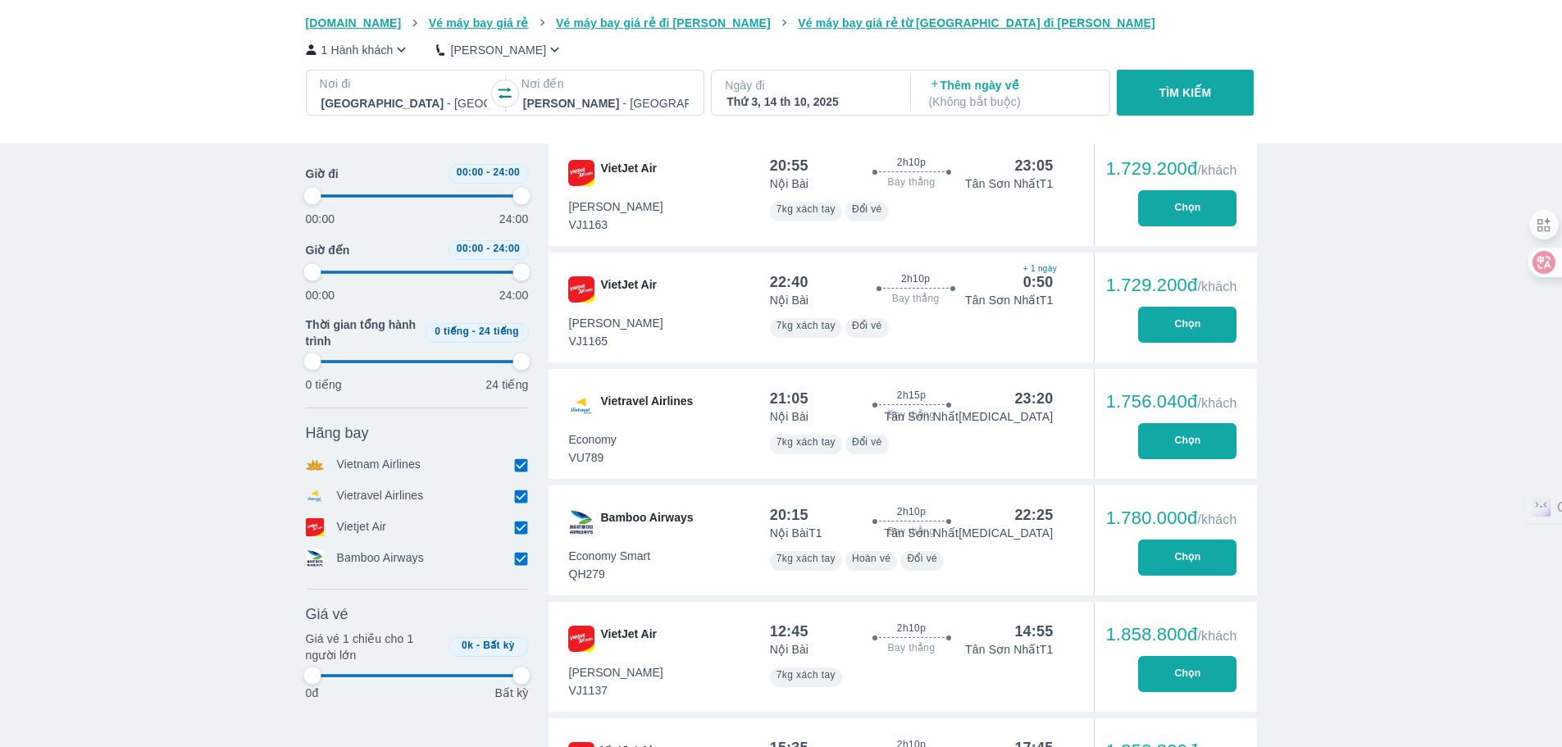
type input "97.9166666666667"
click at [385, 467] on p "Vietnam Airlines" at bounding box center [379, 465] width 84 height 18
type input "97.9166666666667"
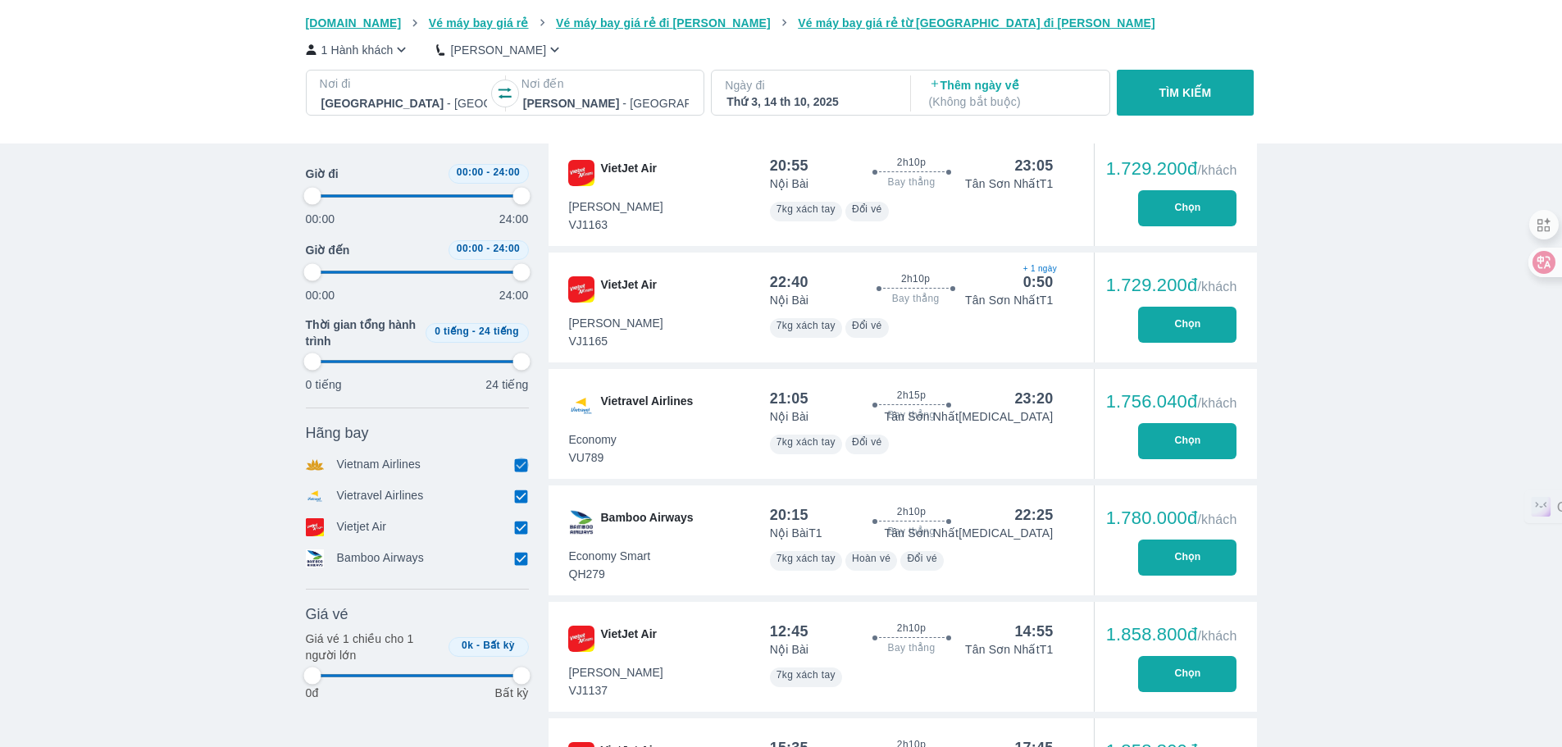
click at [515, 460] on icon at bounding box center [520, 465] width 17 height 17
click at [520, 471] on input "checkbox" at bounding box center [521, 464] width 15 height 15
checkbox input "false"
type input "97.9166666666667"
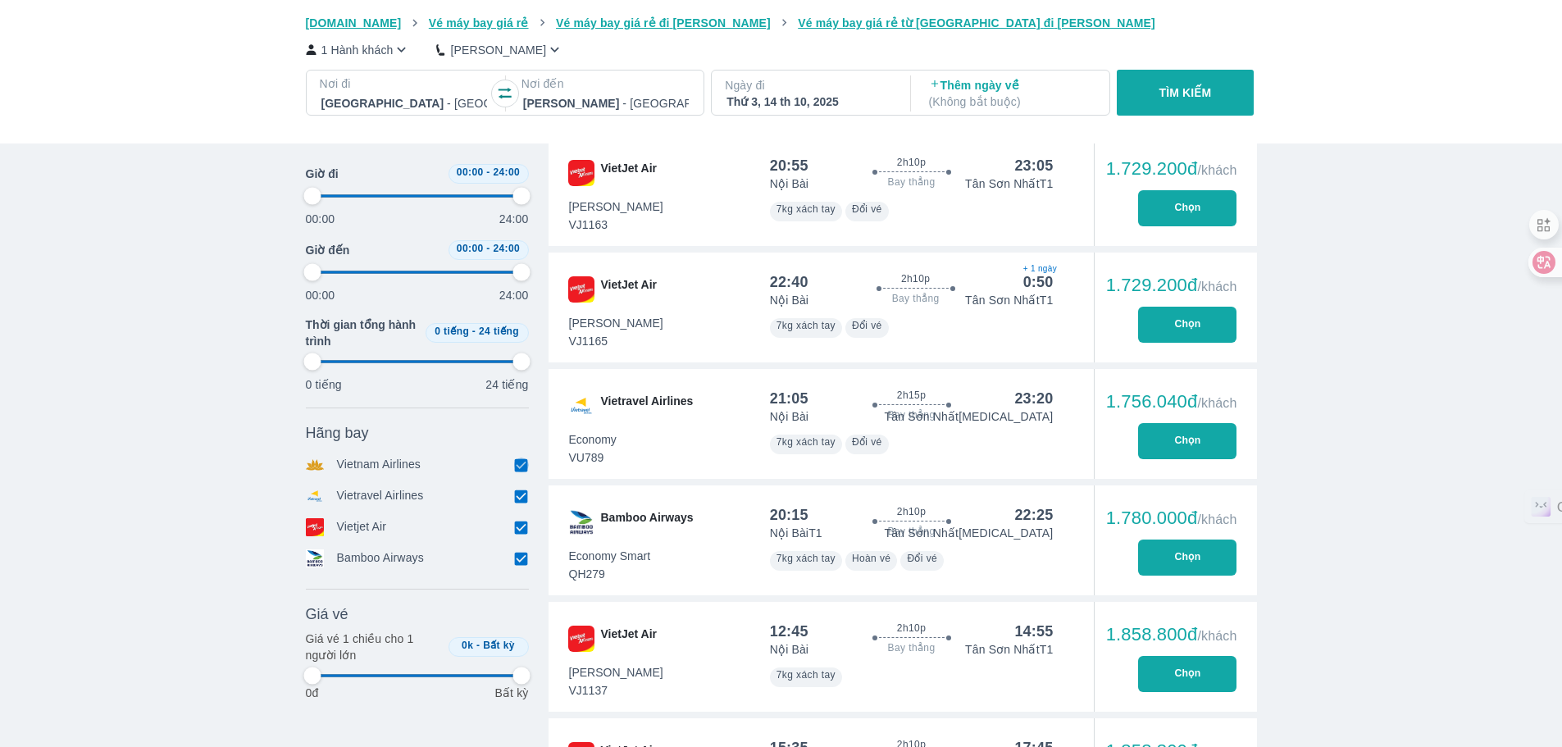
type input "97.9166666666667"
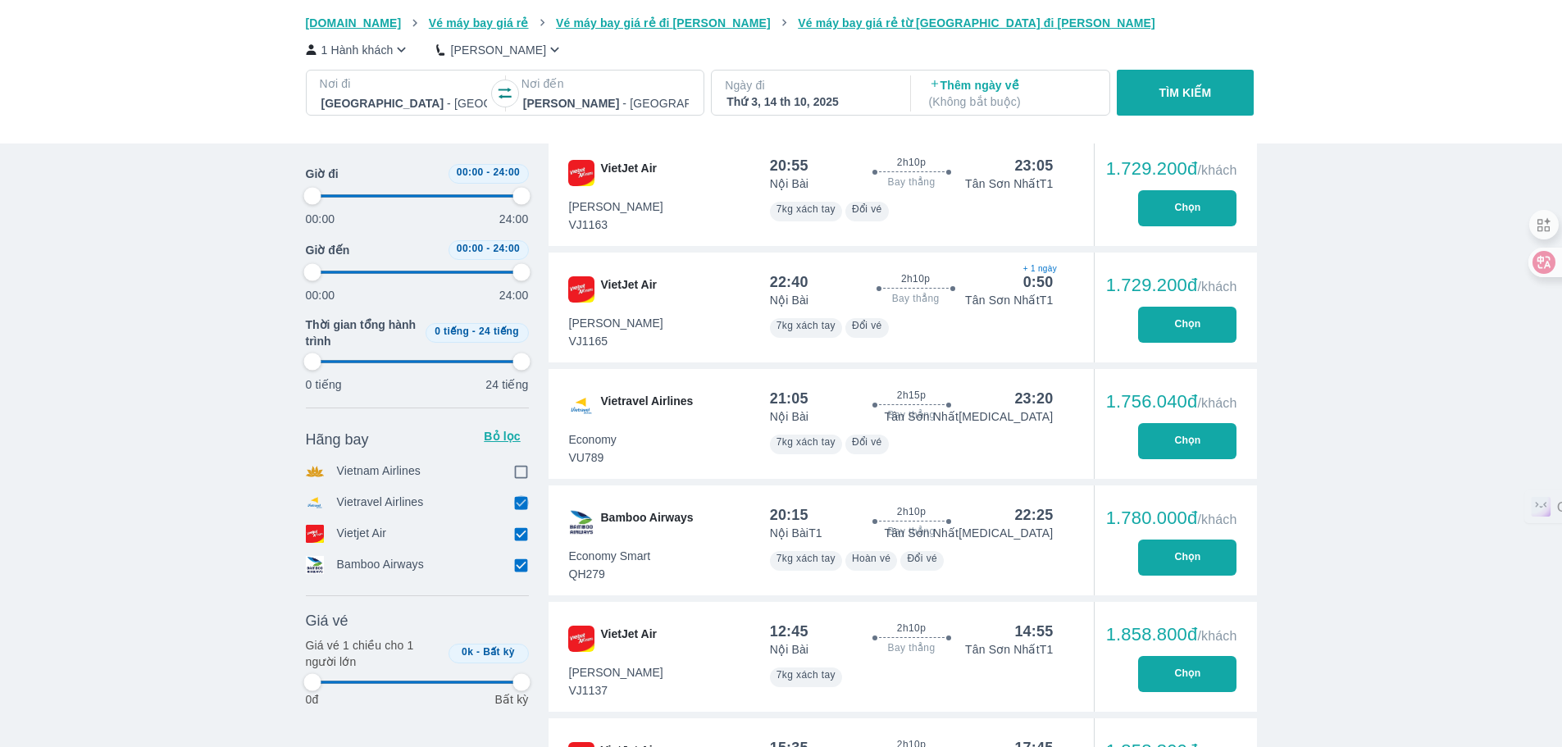
drag, startPoint x: 519, startPoint y: 504, endPoint x: 525, endPoint y: 525, distance: 22.1
click at [520, 504] on input "checkbox" at bounding box center [521, 502] width 15 height 15
checkbox input "false"
type input "97.9166666666667"
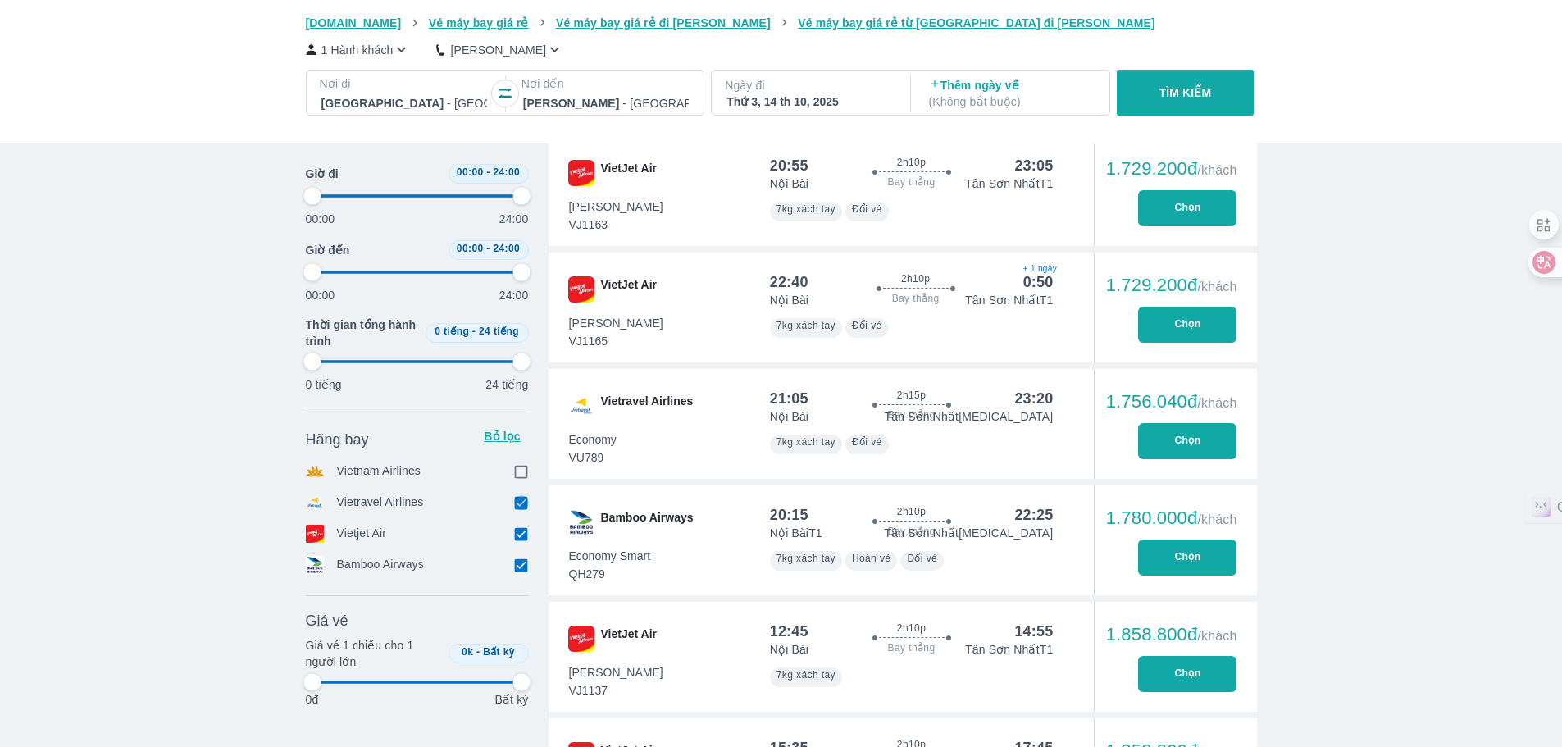
type input "97.9166666666667"
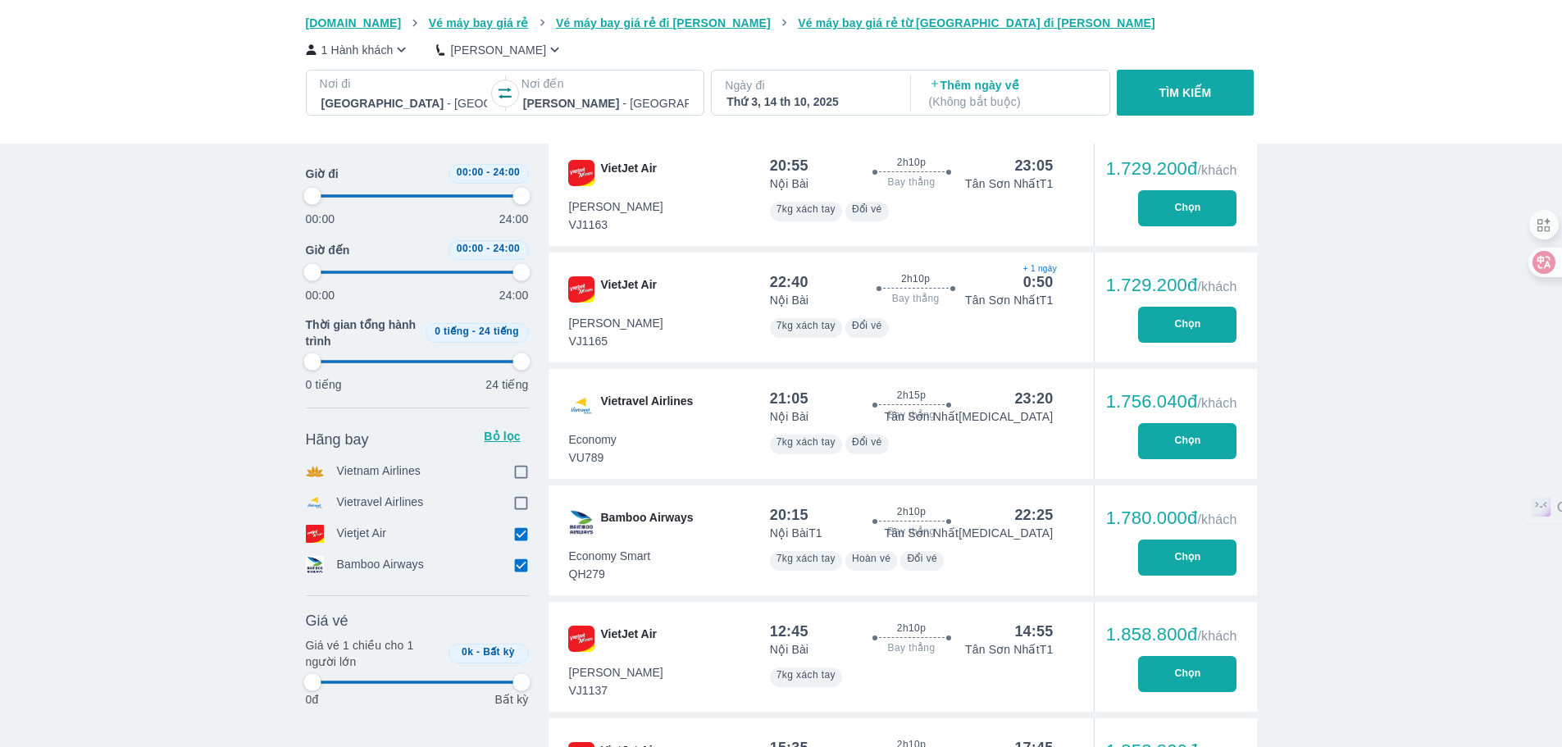
type input "97.9166666666667"
checkbox input "true"
type input "97.9166666666667"
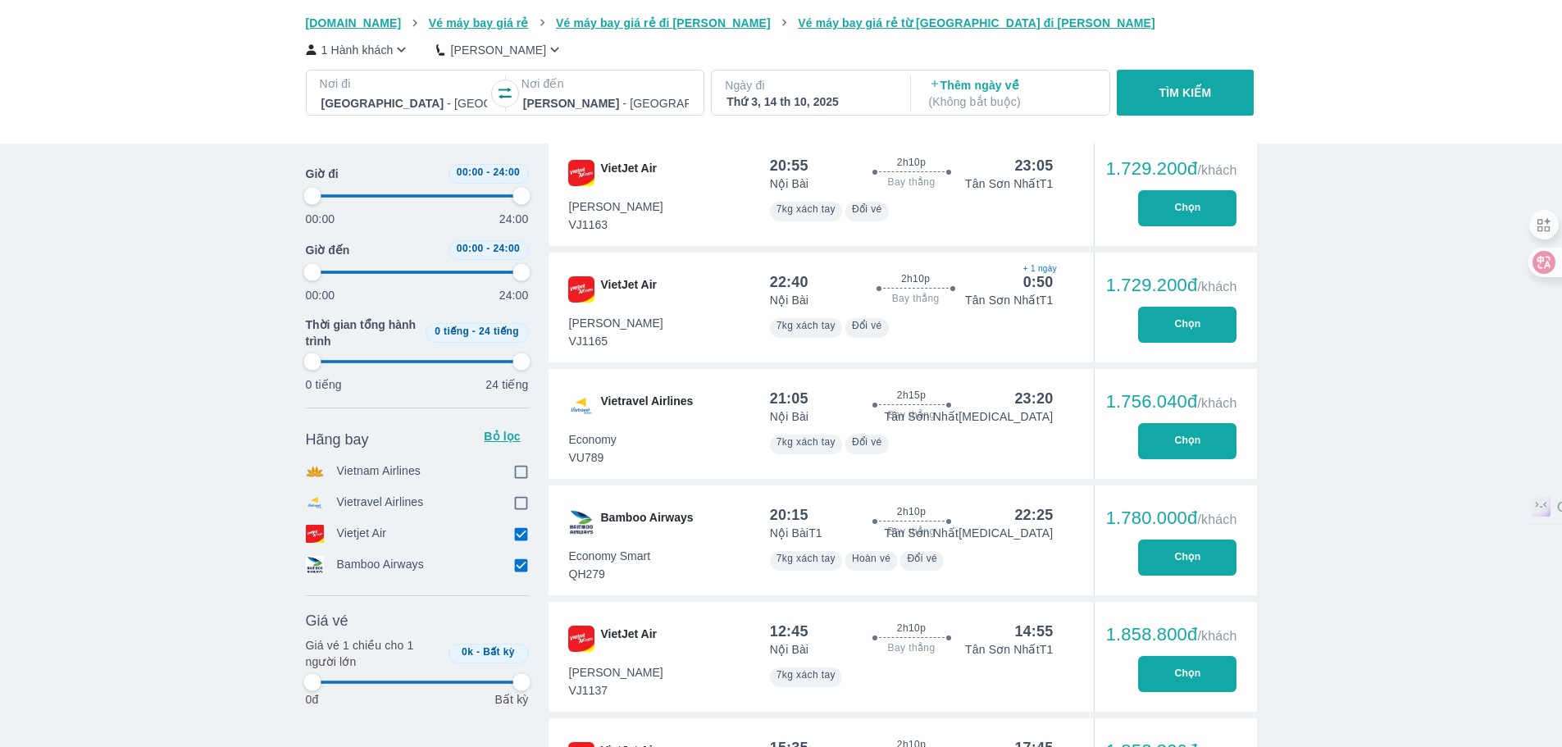
type input "97.9166666666667"
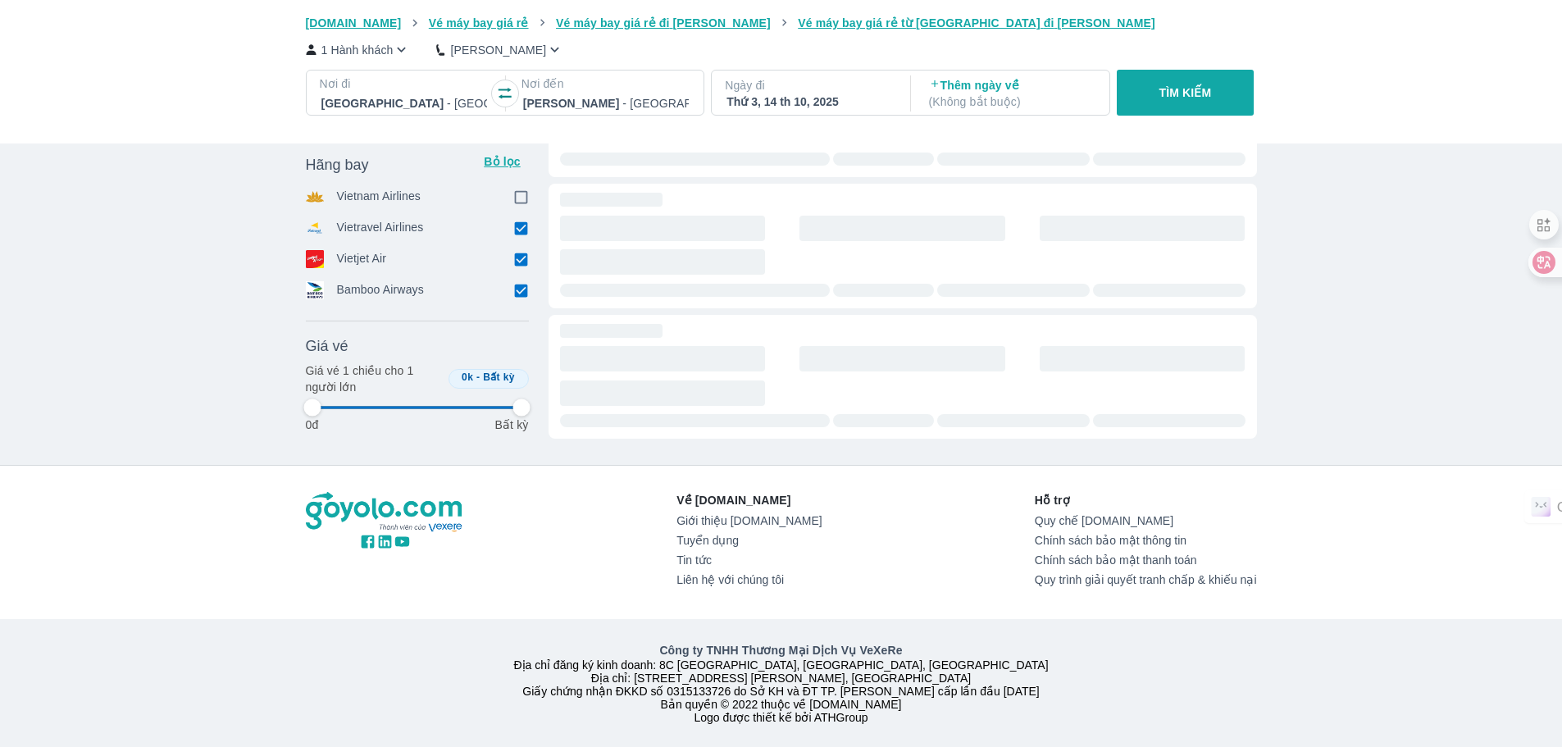
scroll to position [433, 0]
type input "97.9166666666667"
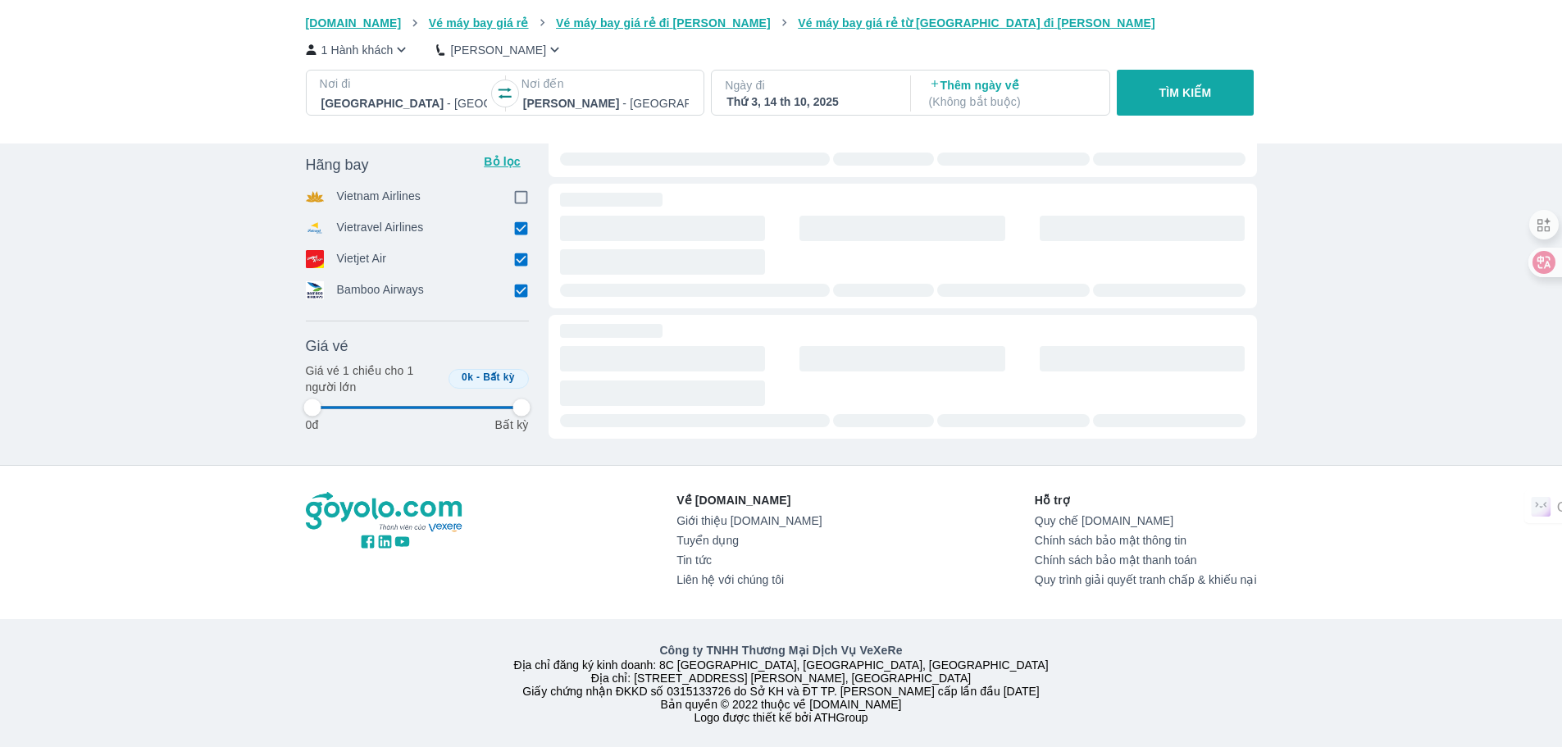
type input "97.9166666666667"
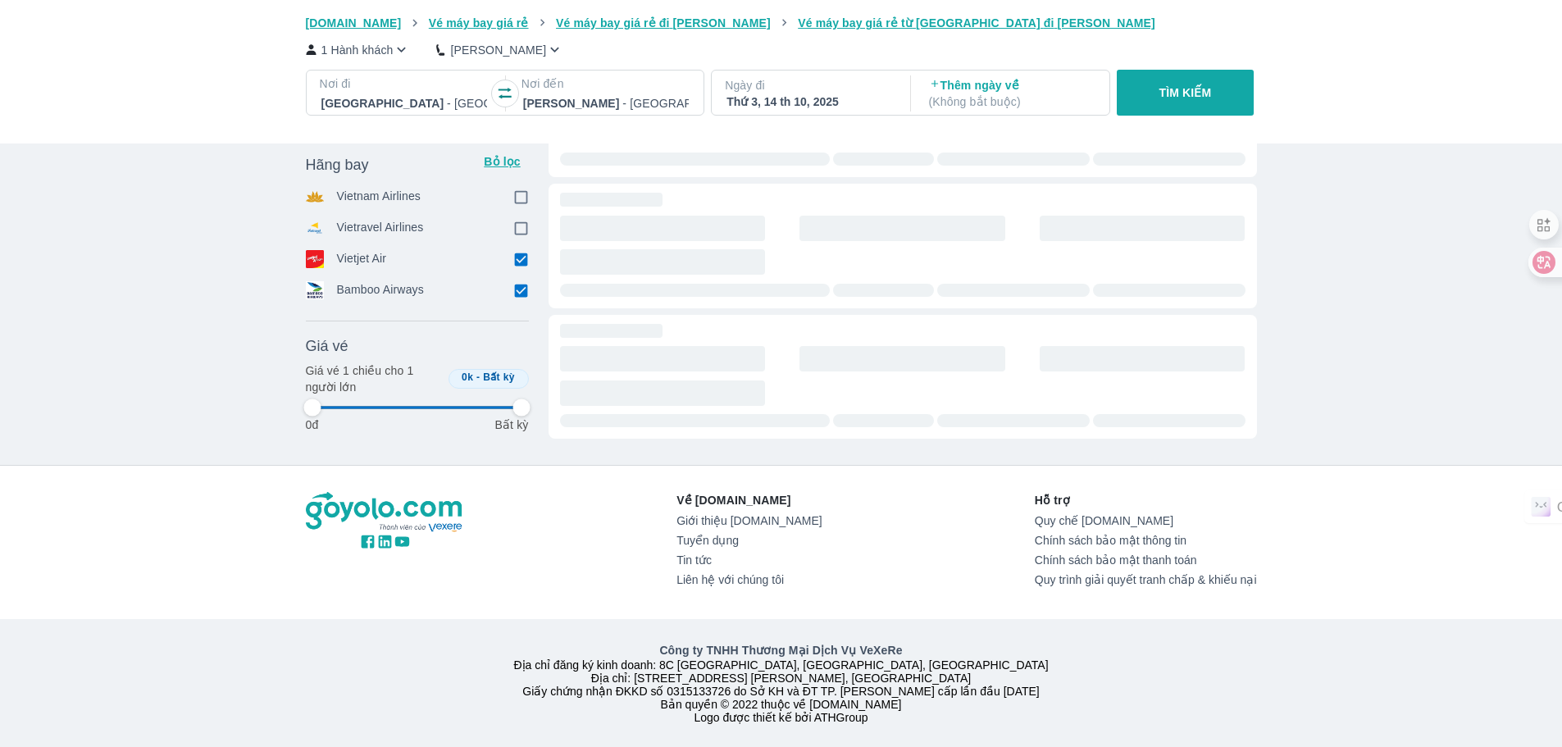
checkbox input "false"
type input "97.9166666666667"
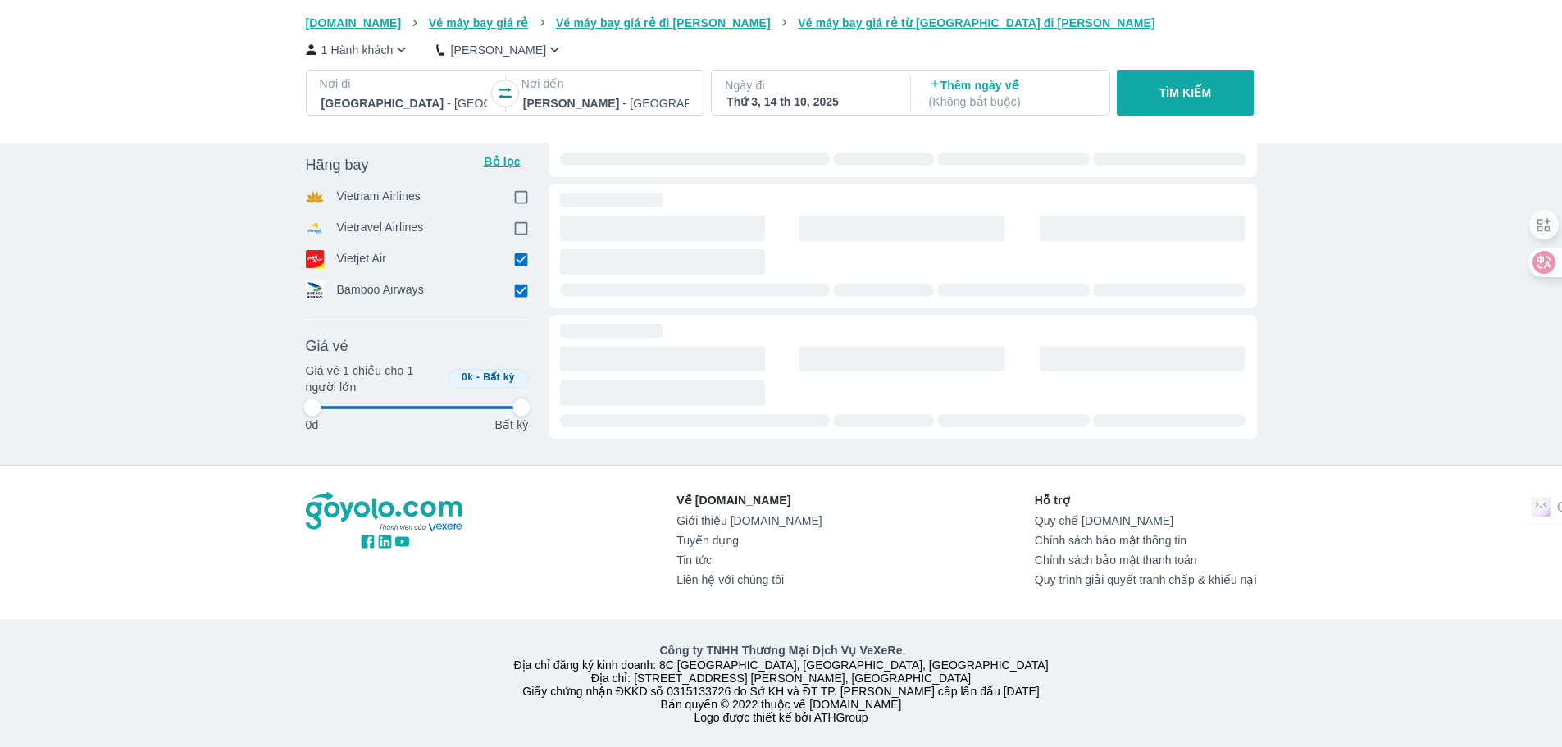
type input "97.9166666666667"
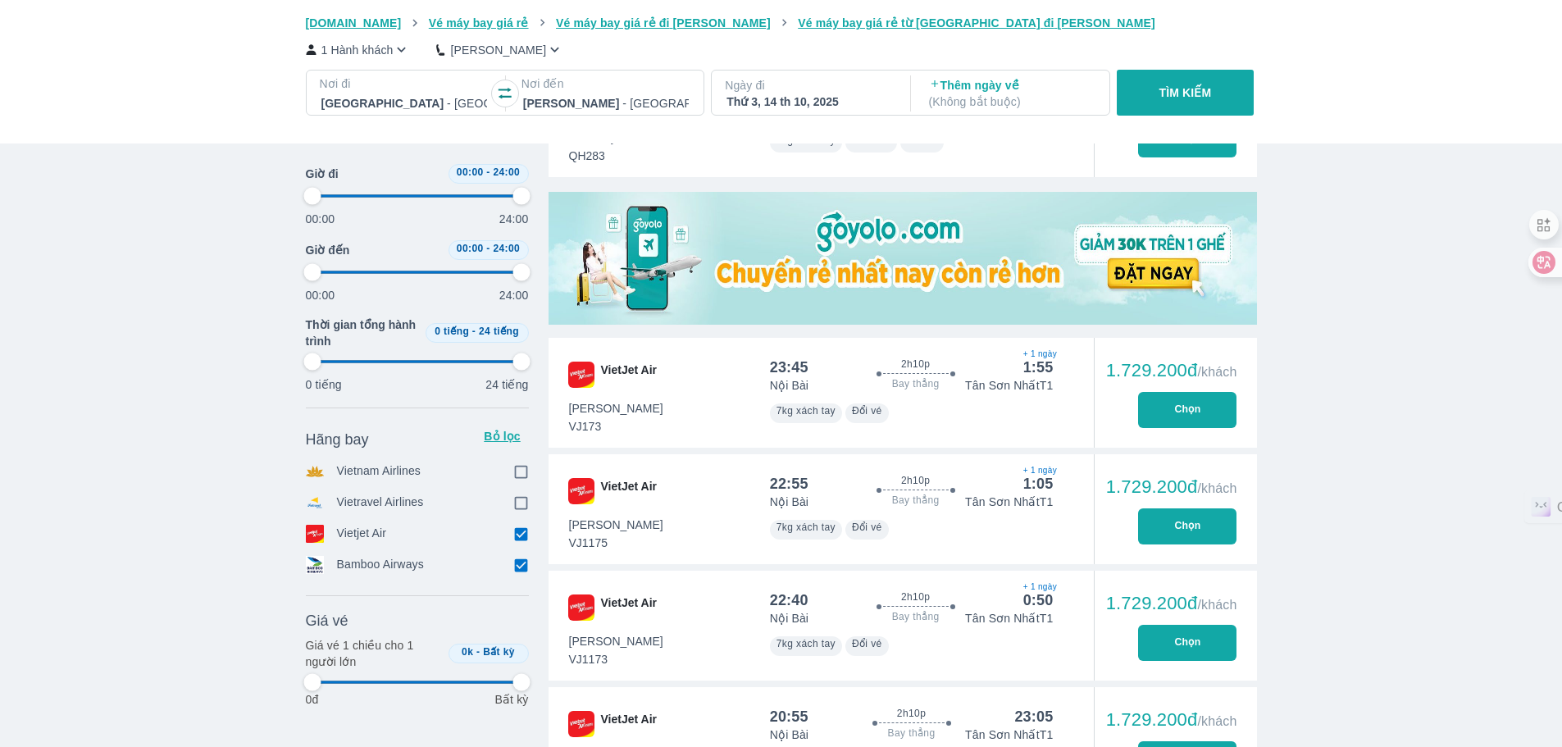
scroll to position [984, 0]
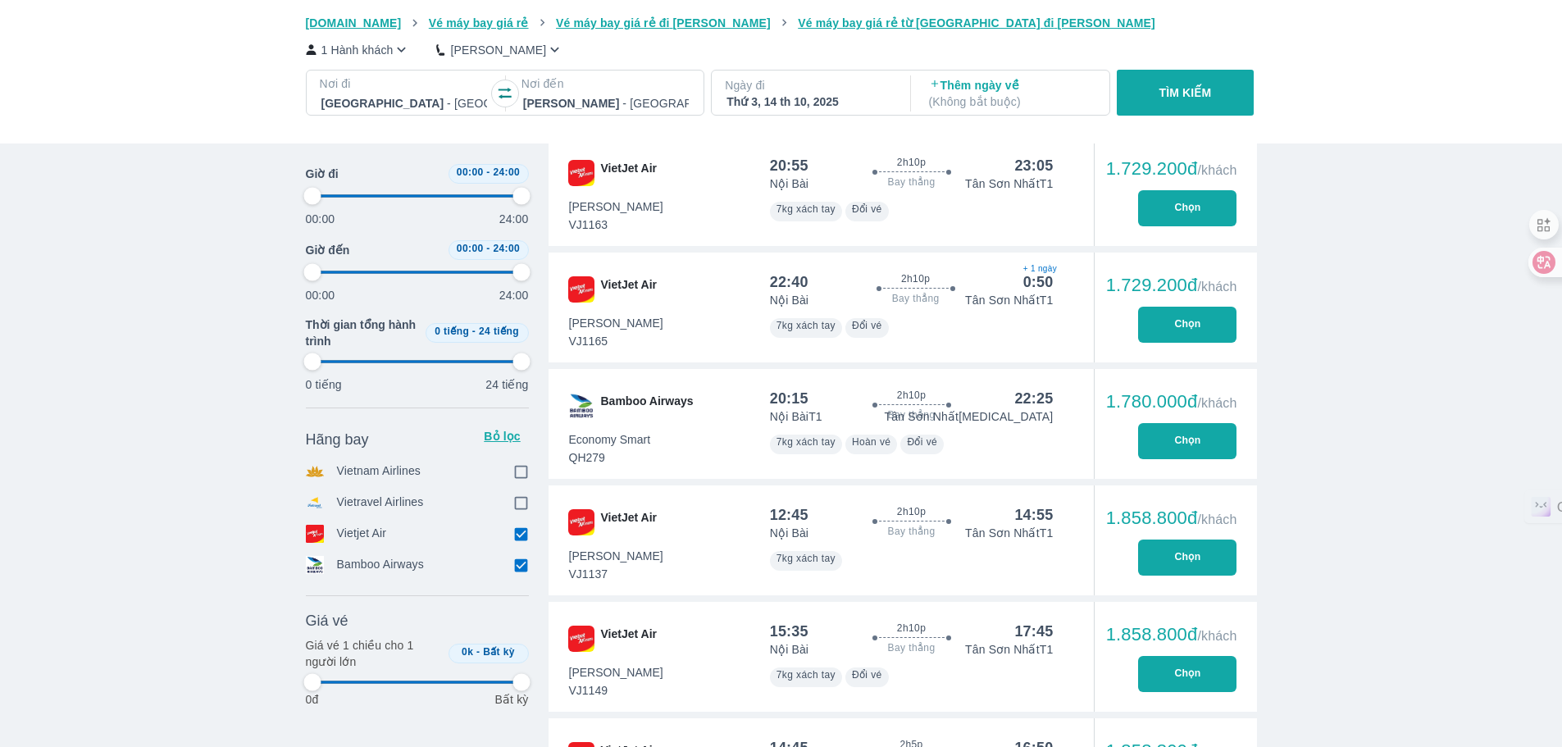
type input "97.9166666666667"
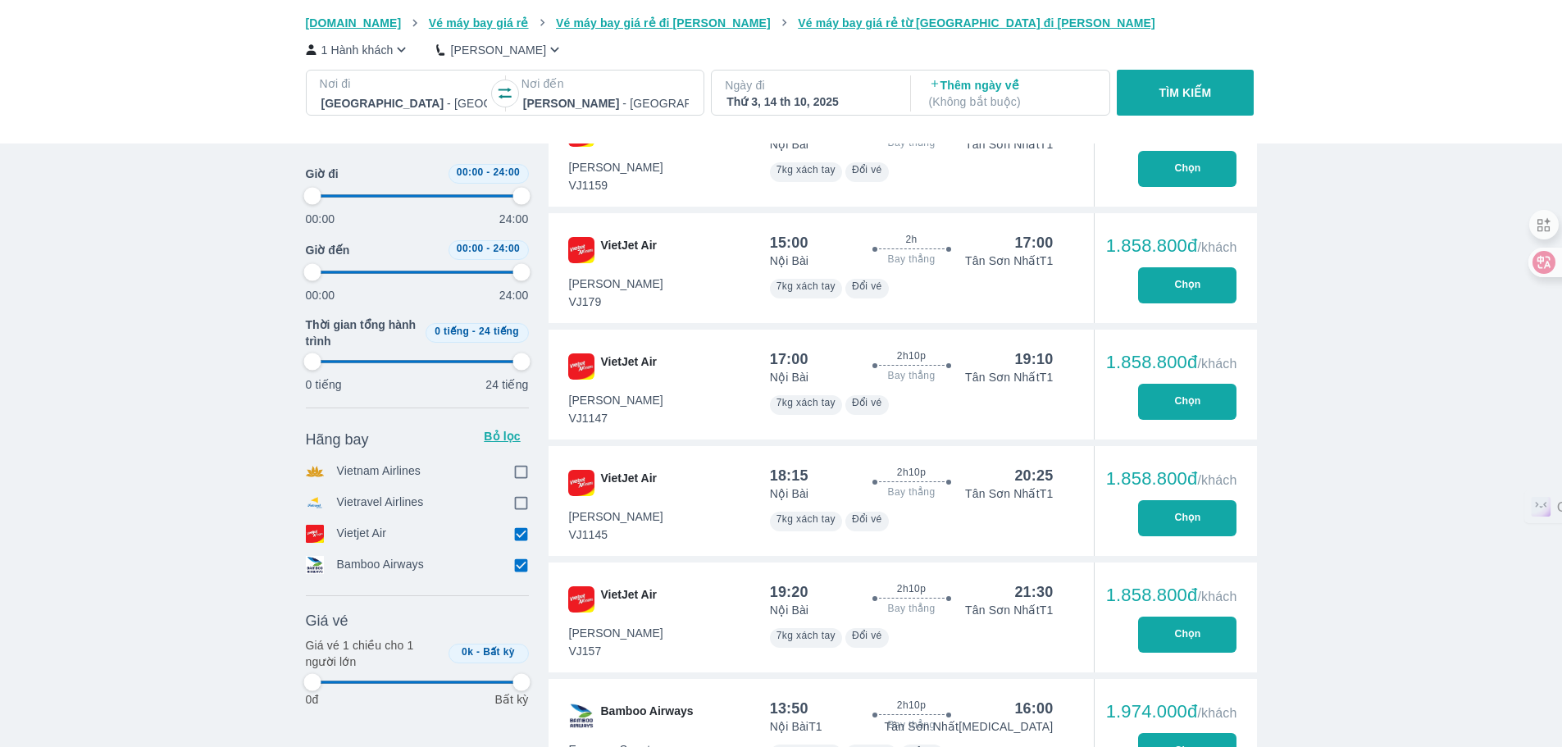
type input "97.9166666666667"
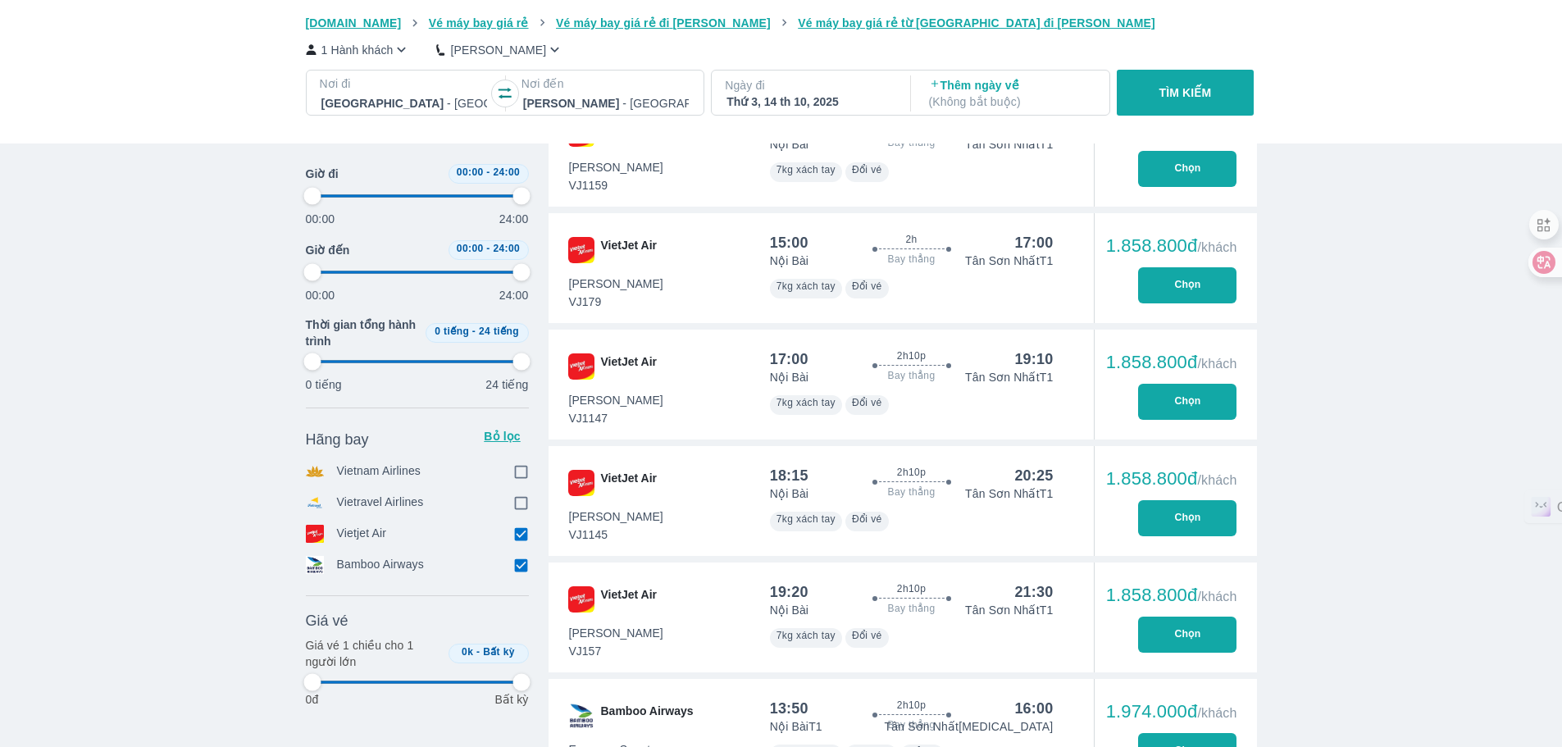
type input "97.9166666666667"
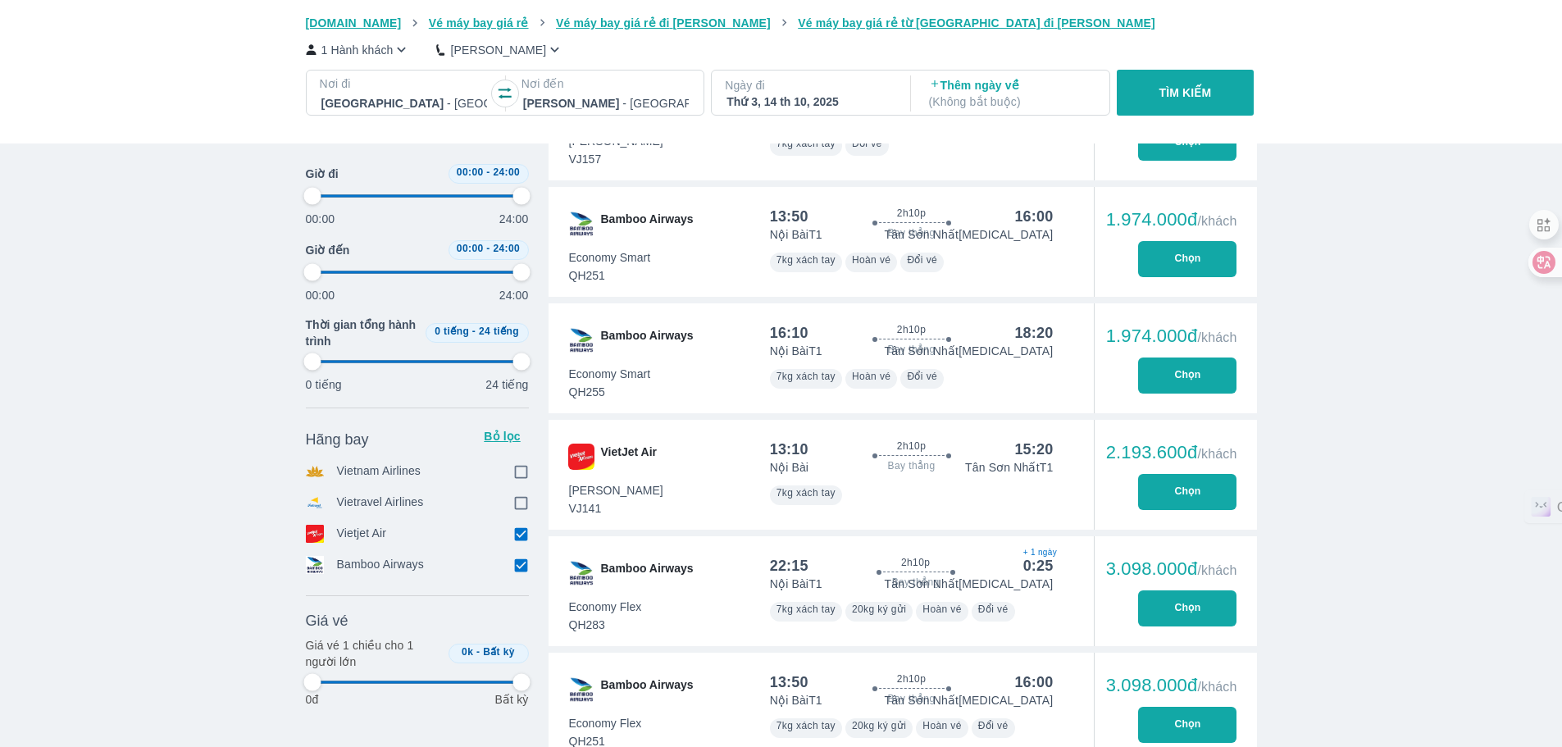
type input "97.9166666666667"
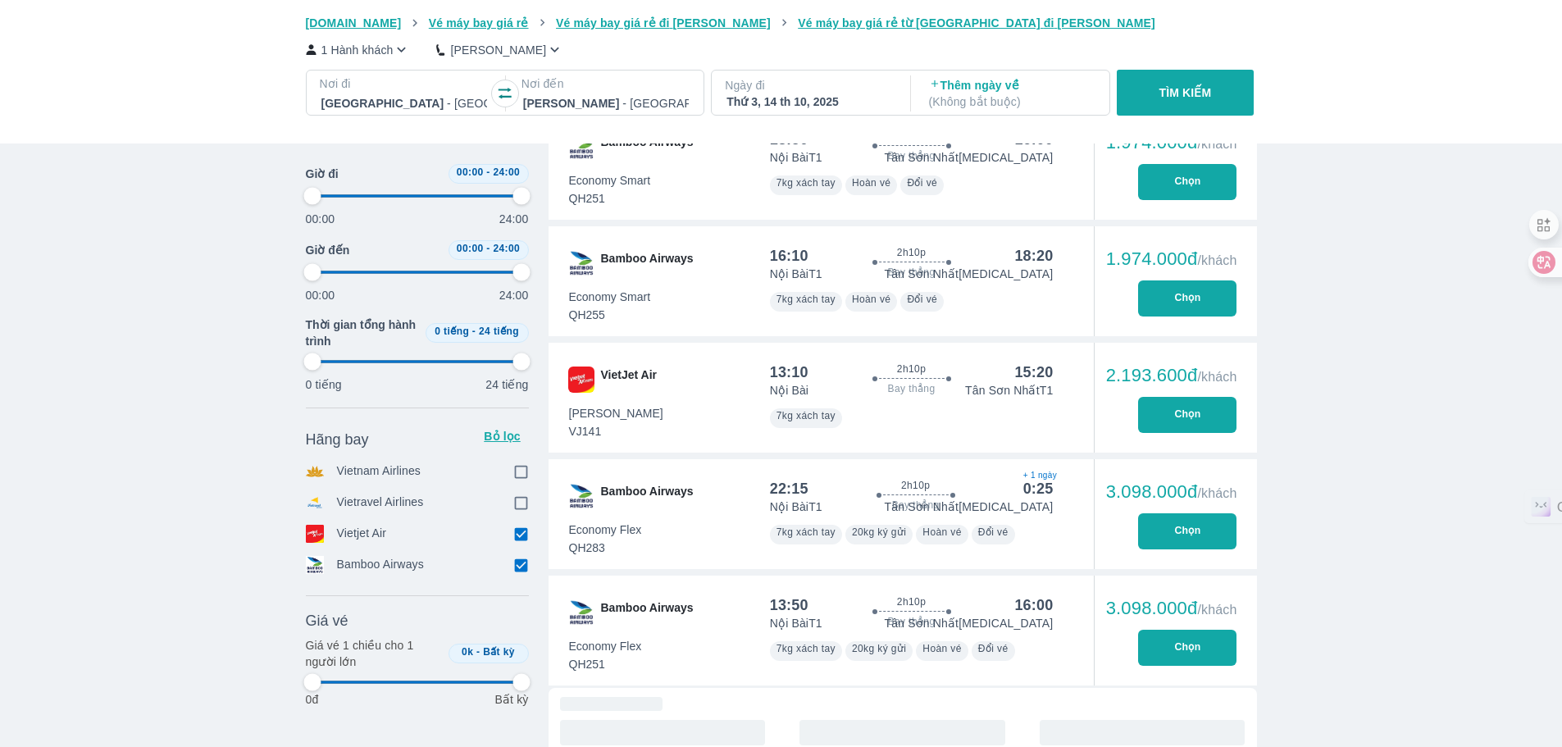
type input "97.9166666666667"
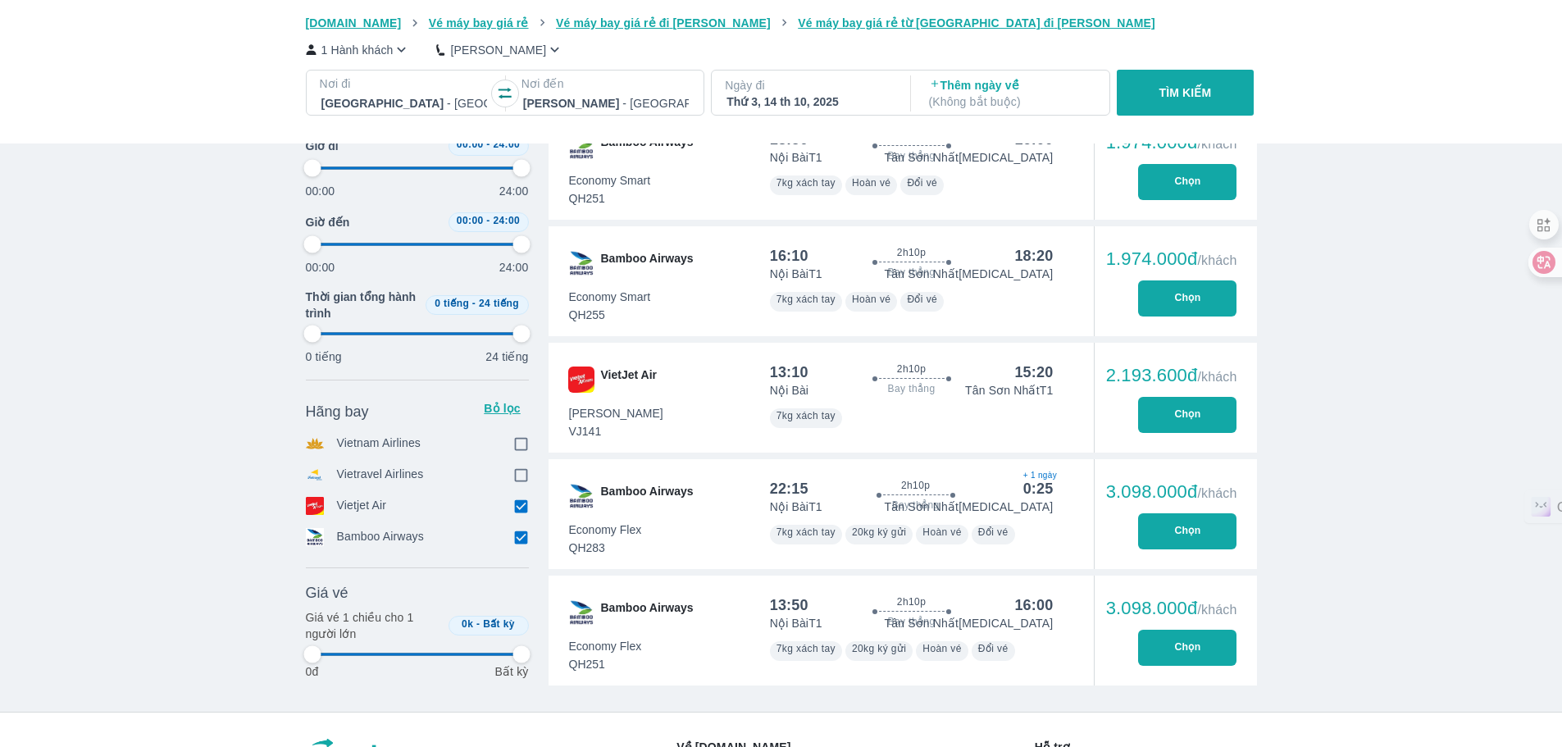
type input "97.9166666666667"
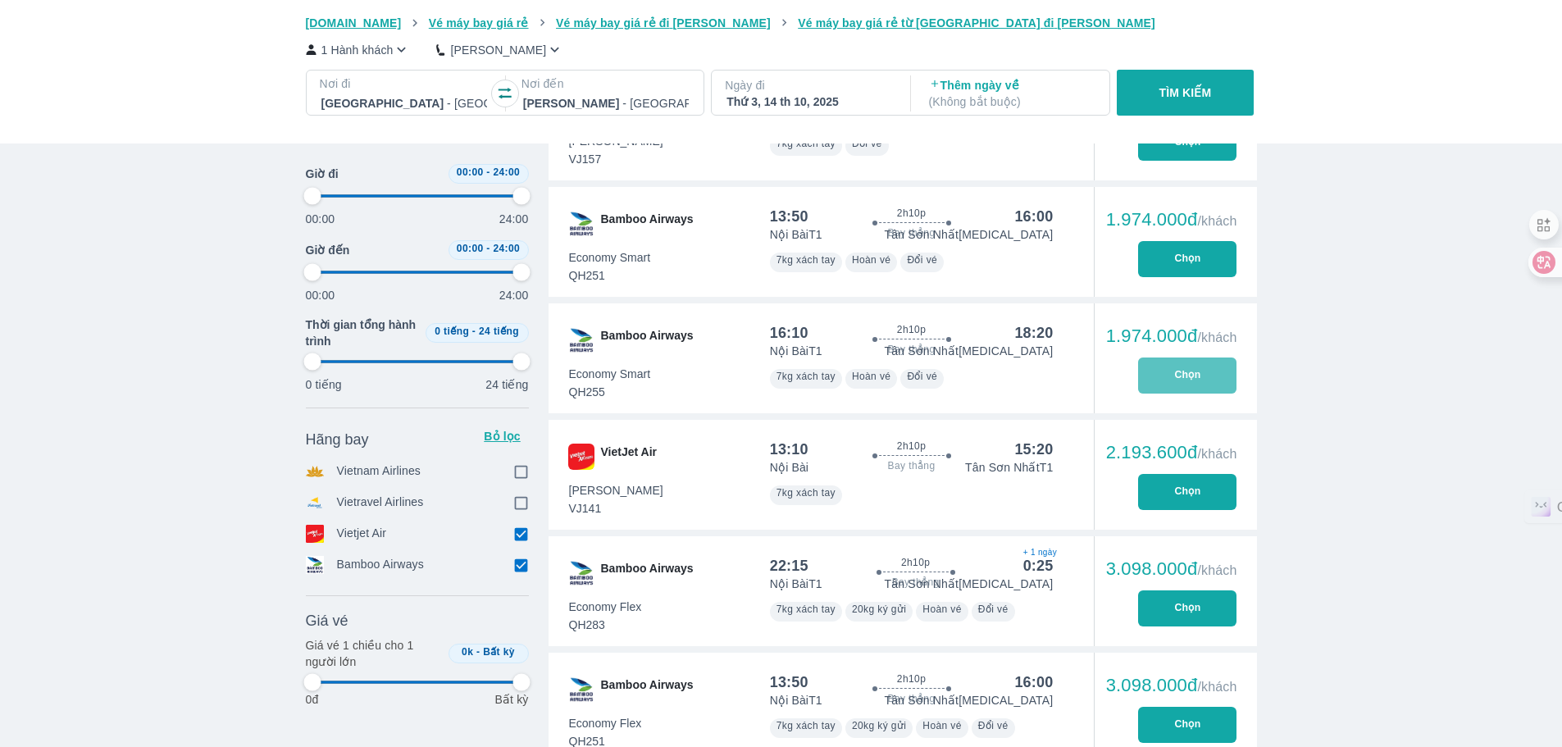
click at [1184, 380] on button "Chọn" at bounding box center [1187, 375] width 98 height 36
type input "97.9166666666667"
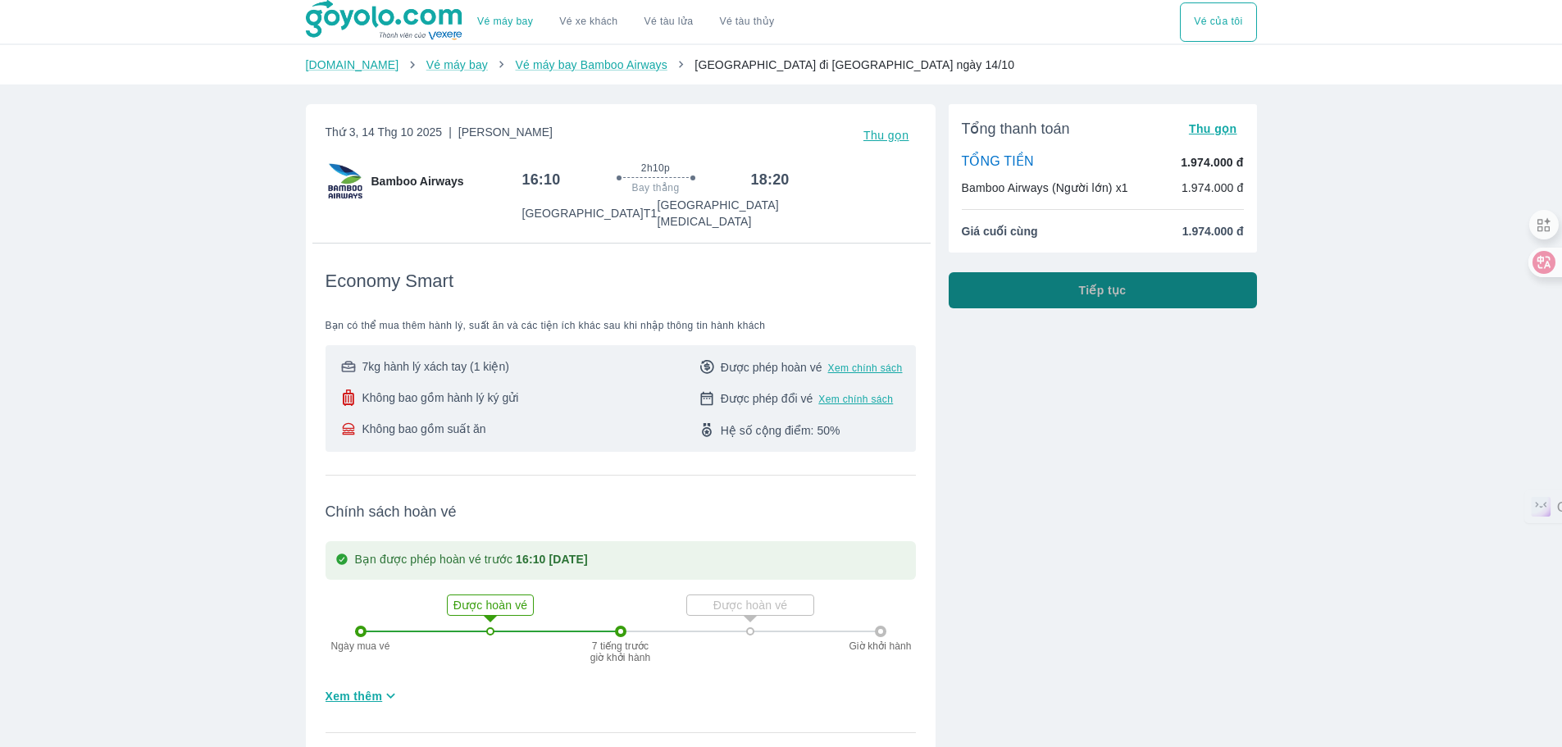
click at [1082, 281] on button "Tiếp tục" at bounding box center [1103, 290] width 308 height 36
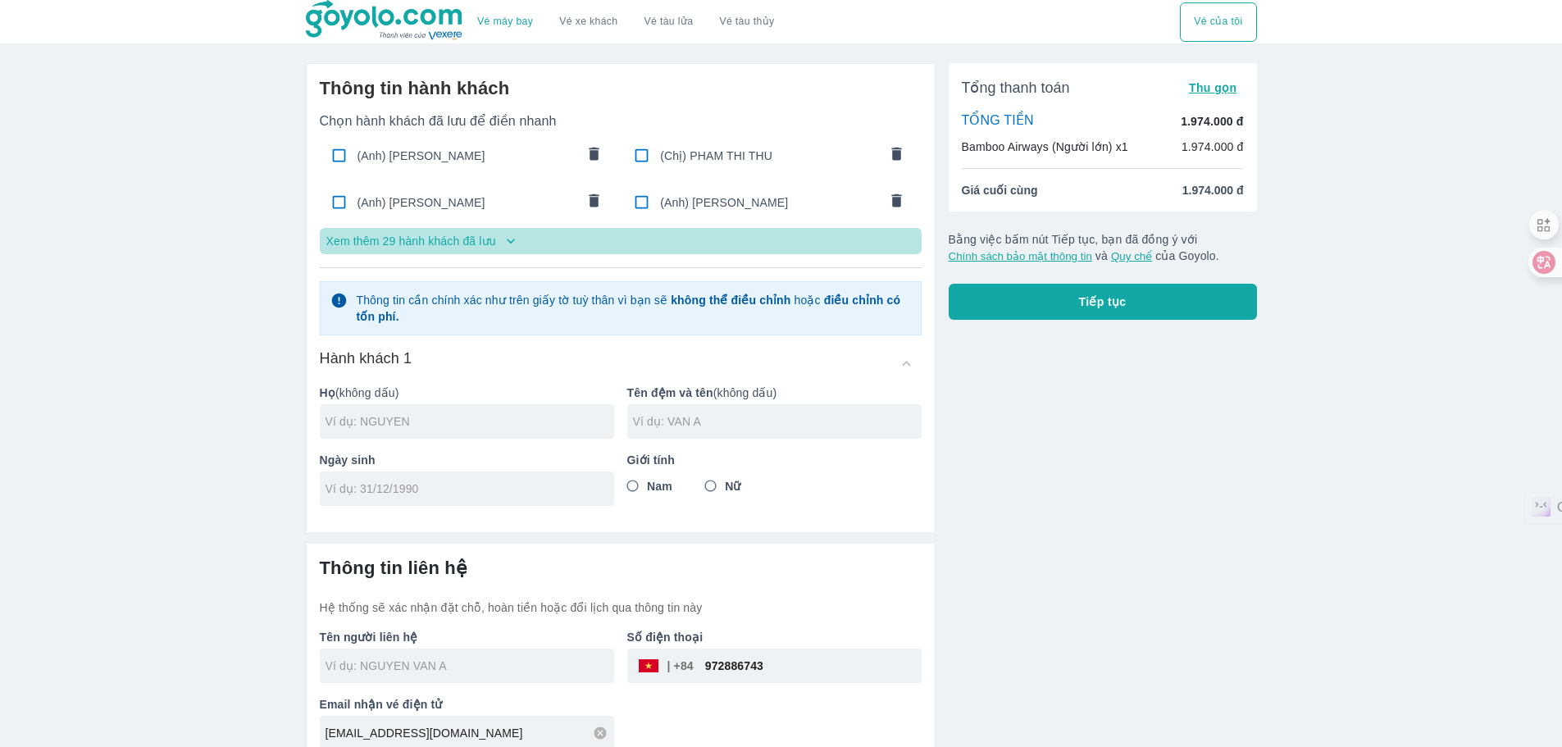
click at [475, 239] on p "Xem thêm 29 hành khách đã lưu" at bounding box center [411, 241] width 170 height 16
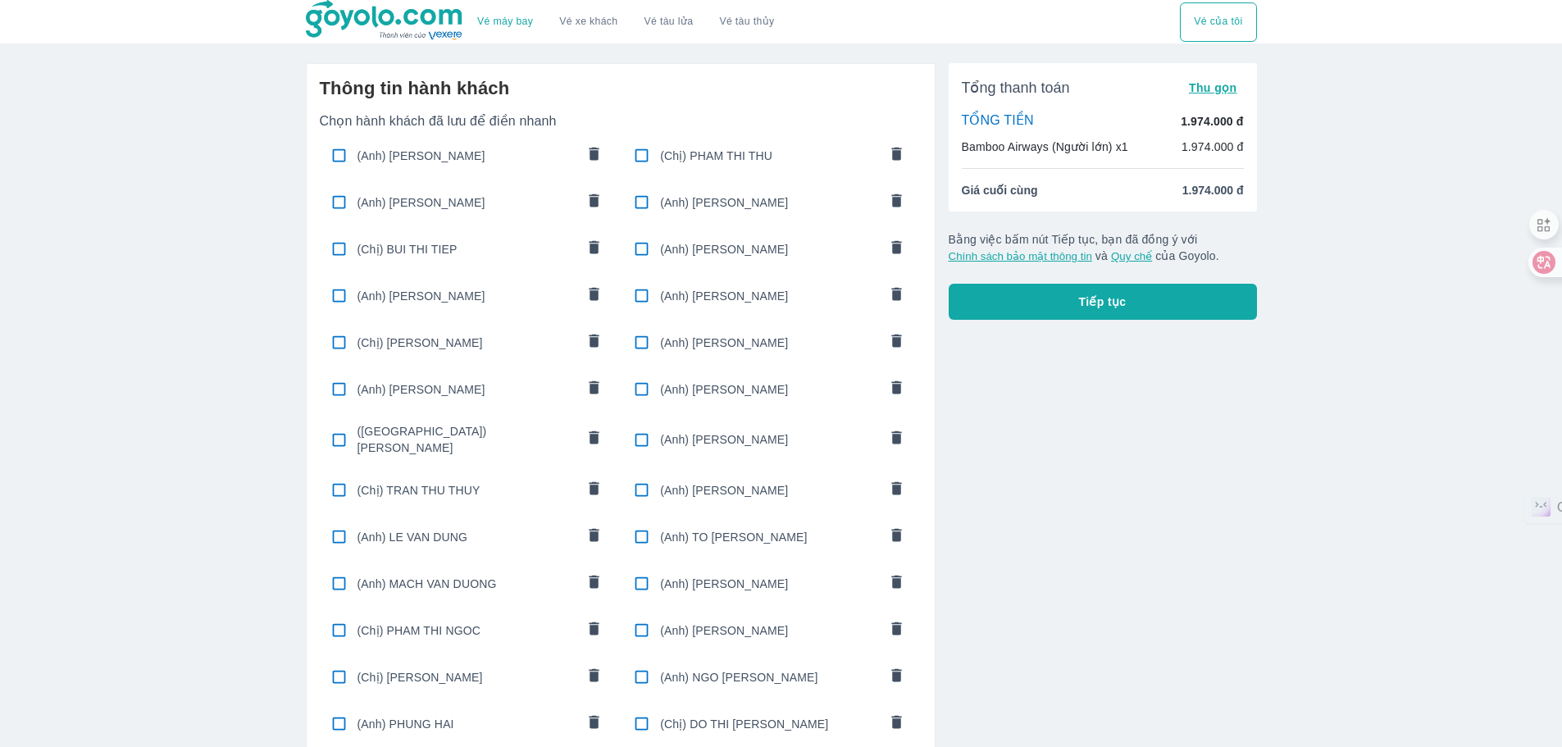
scroll to position [492, 0]
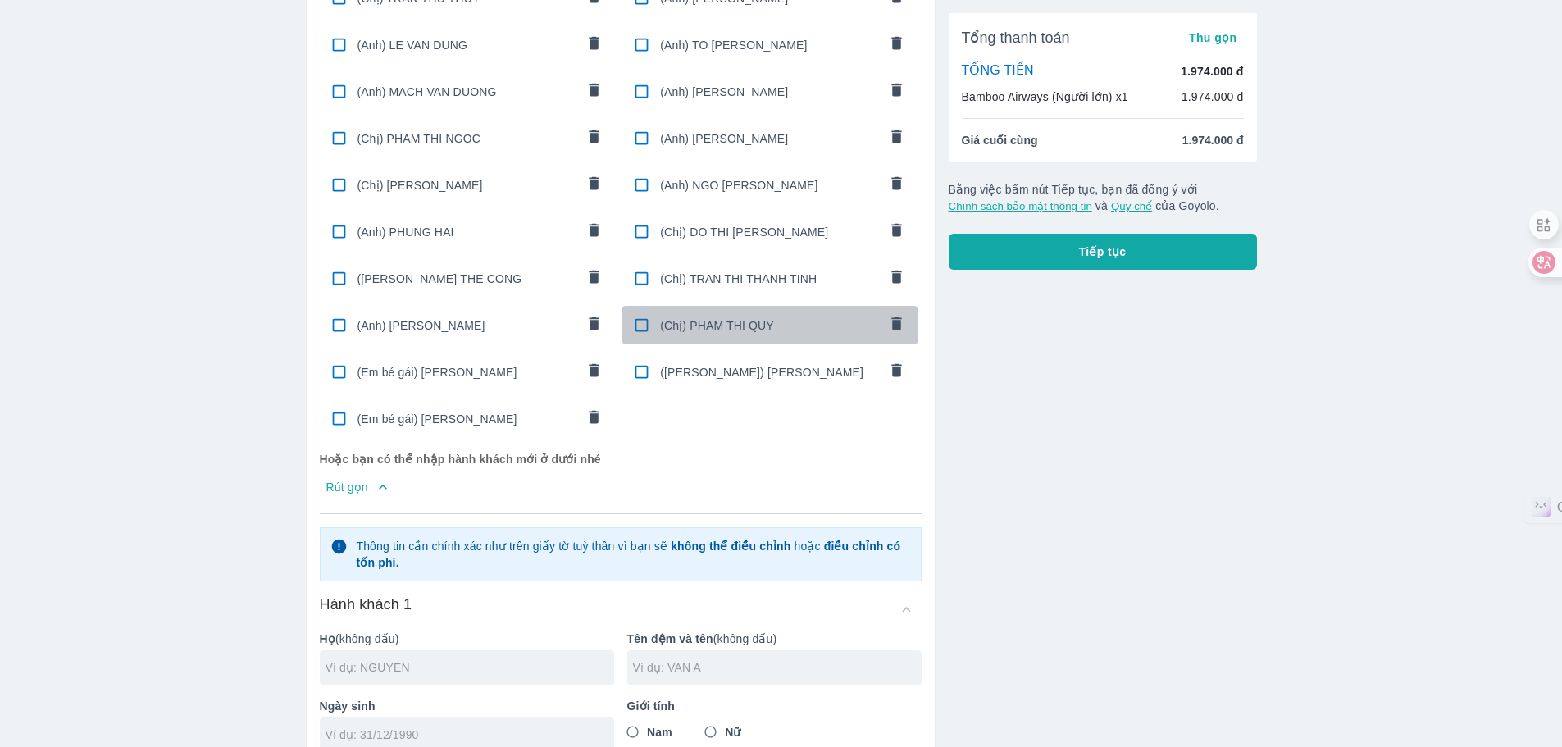
click at [745, 326] on span "(Chị) PHAM THI QUY" at bounding box center [769, 325] width 218 height 16
type input "PHAM"
type input "THI QUY"
type input "[DATE]"
radio input "true"
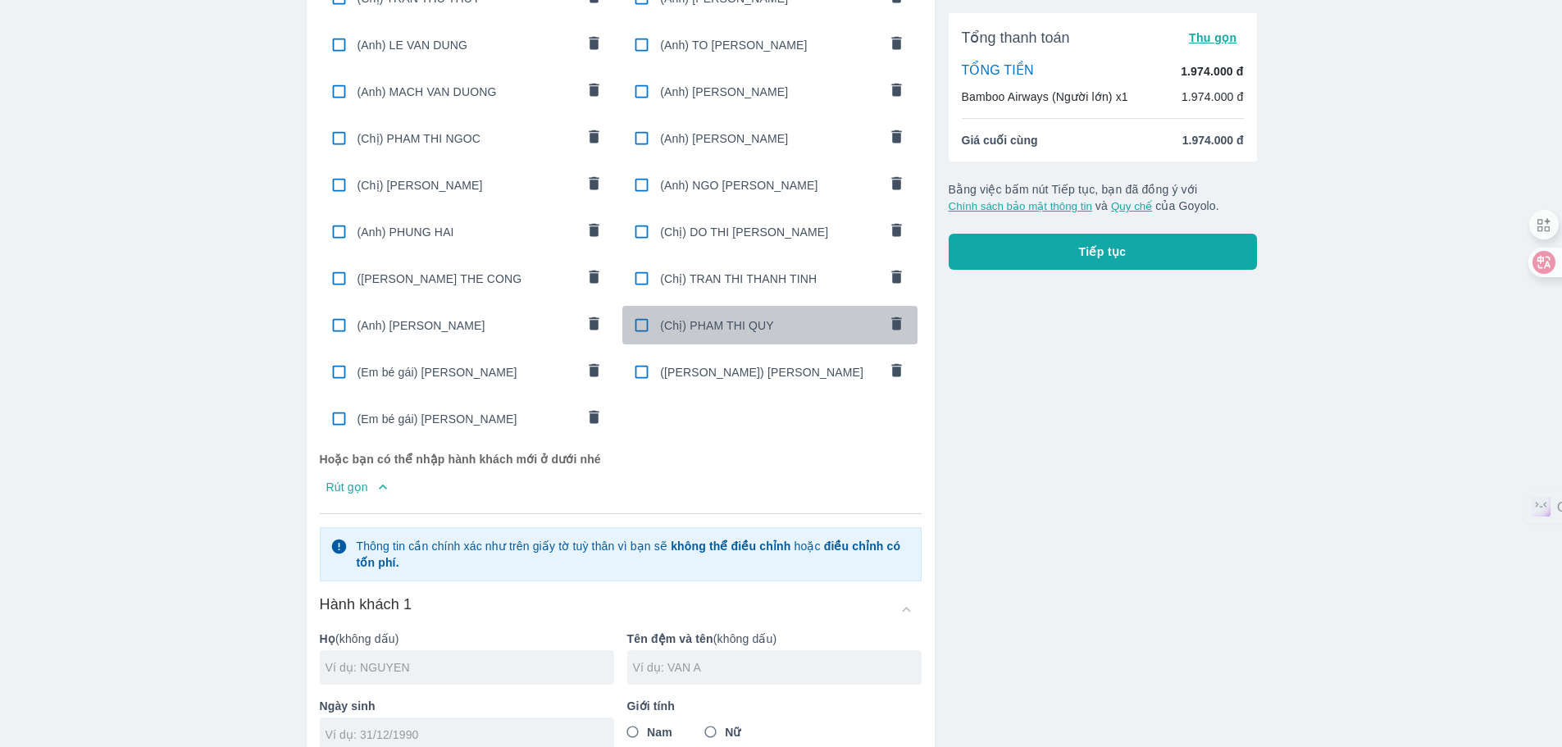
type input "PHAM THI QUY"
checkbox input "true"
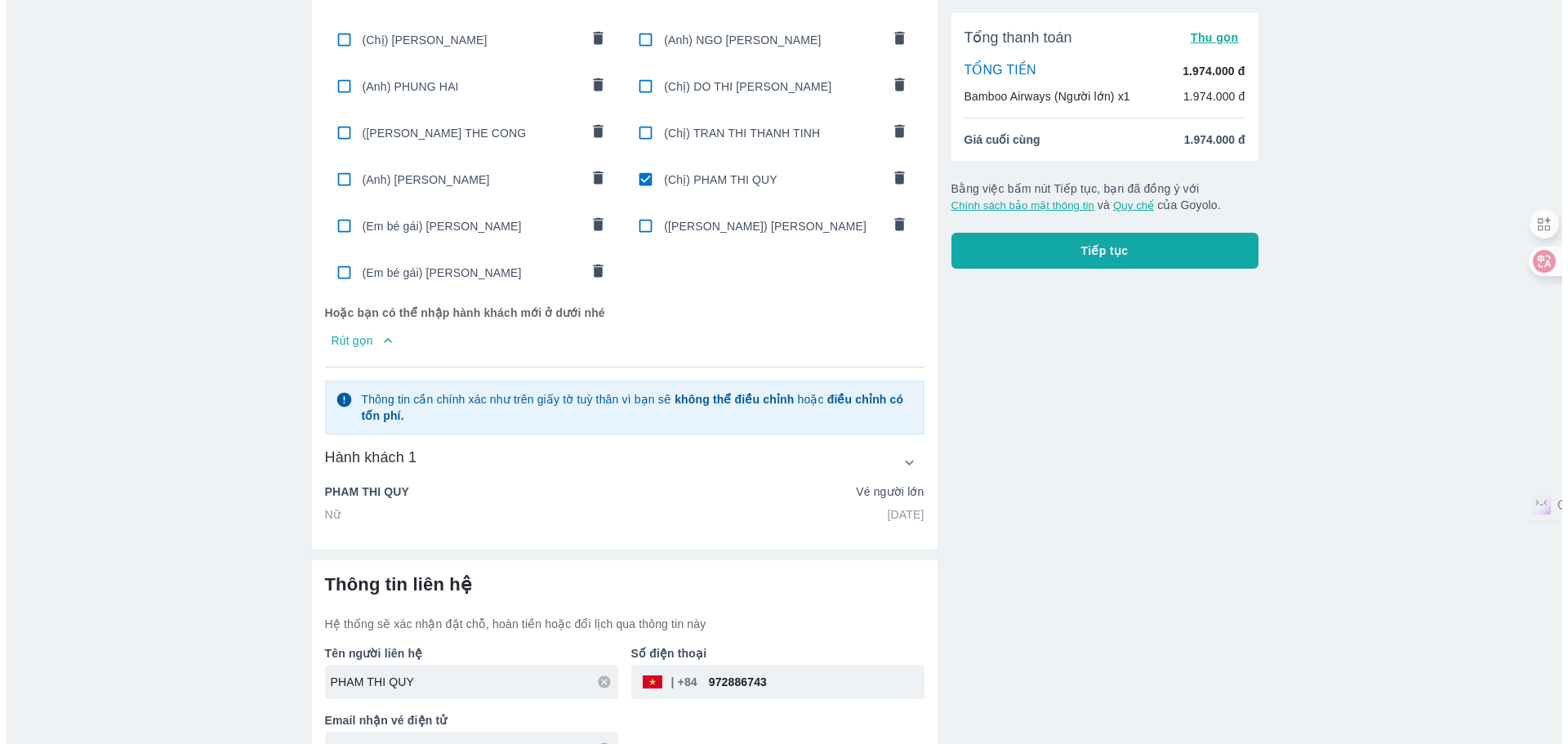
scroll to position [664, 0]
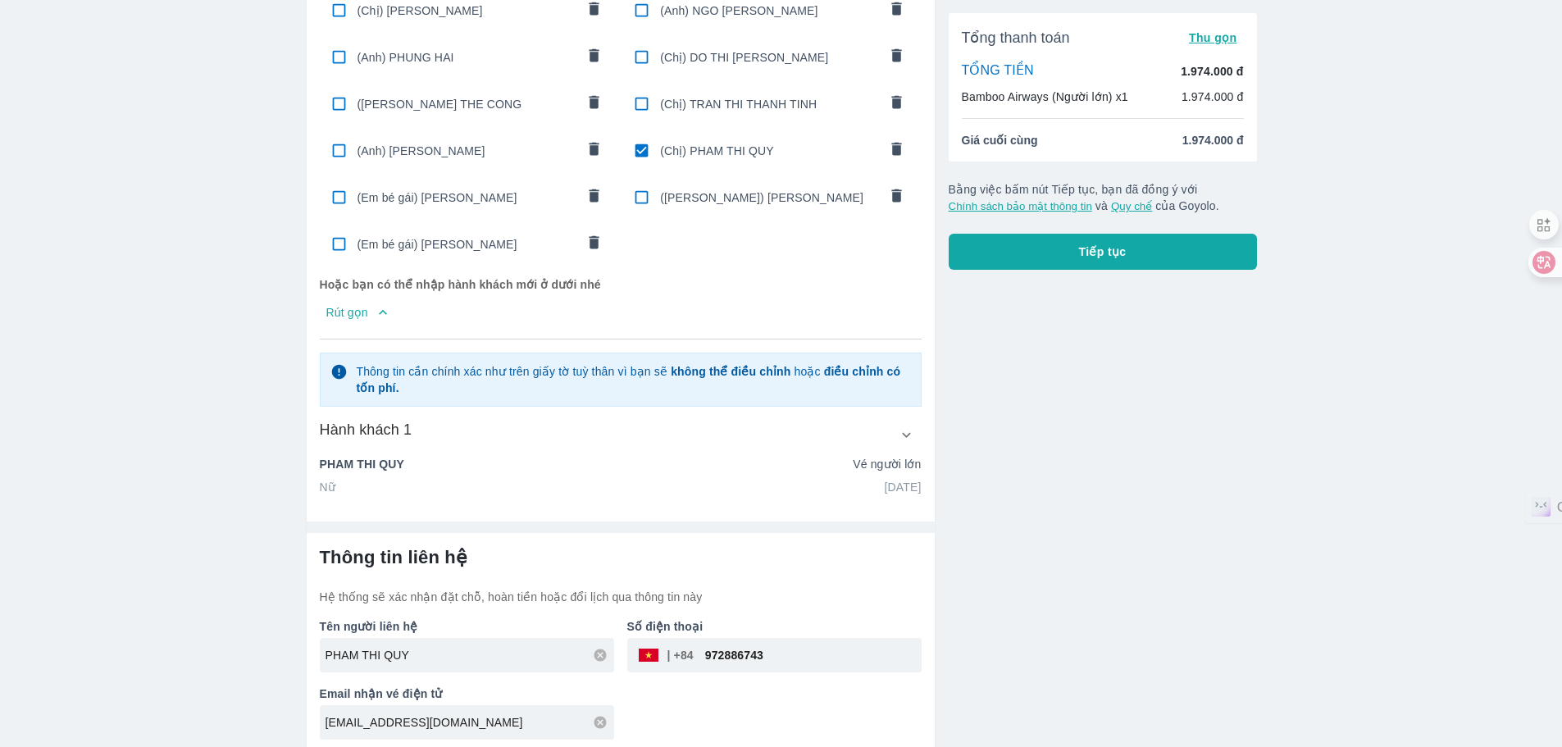
click at [1126, 262] on button "Tiếp tục" at bounding box center [1103, 252] width 308 height 36
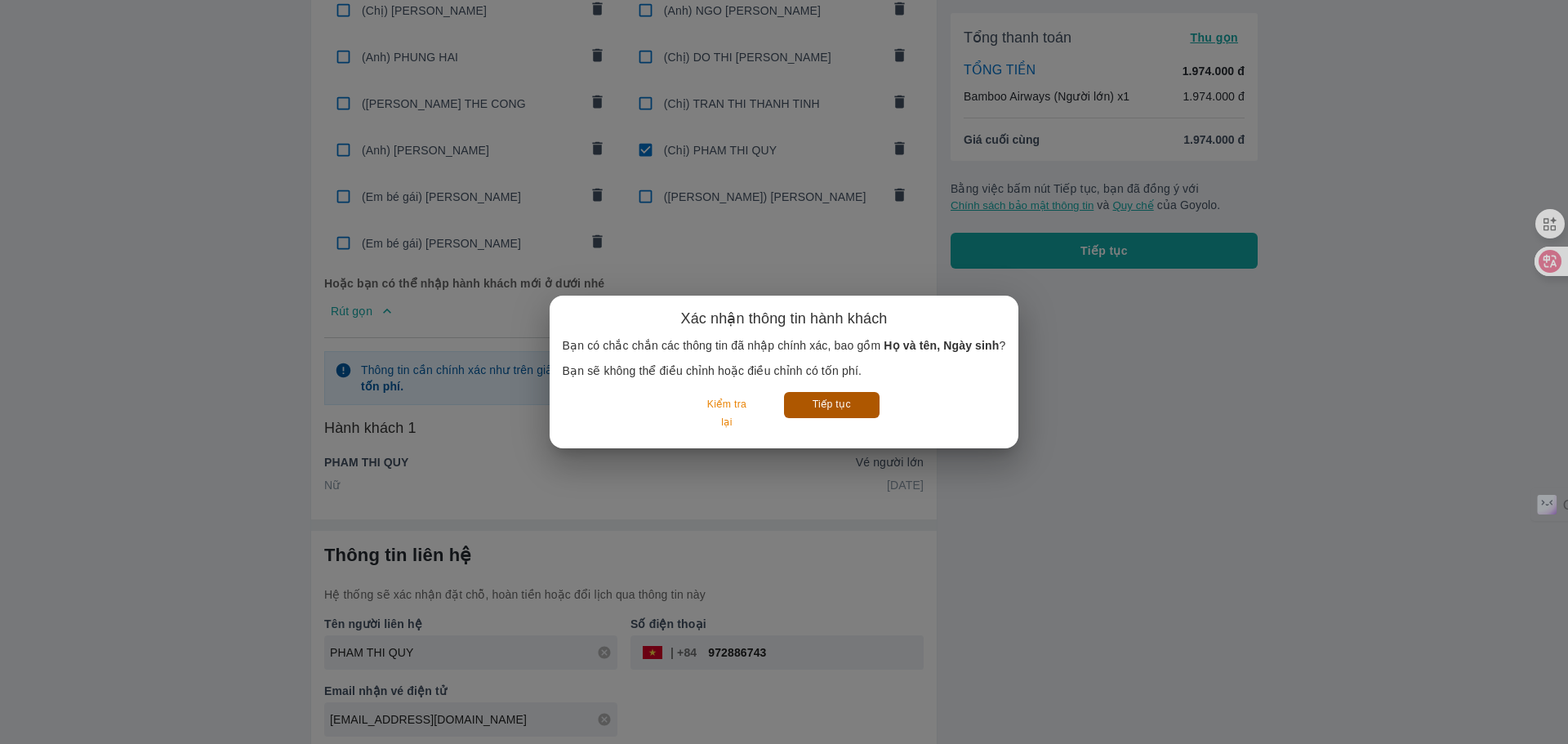
click at [846, 414] on button "Tiếp tục" at bounding box center [832, 404] width 96 height 25
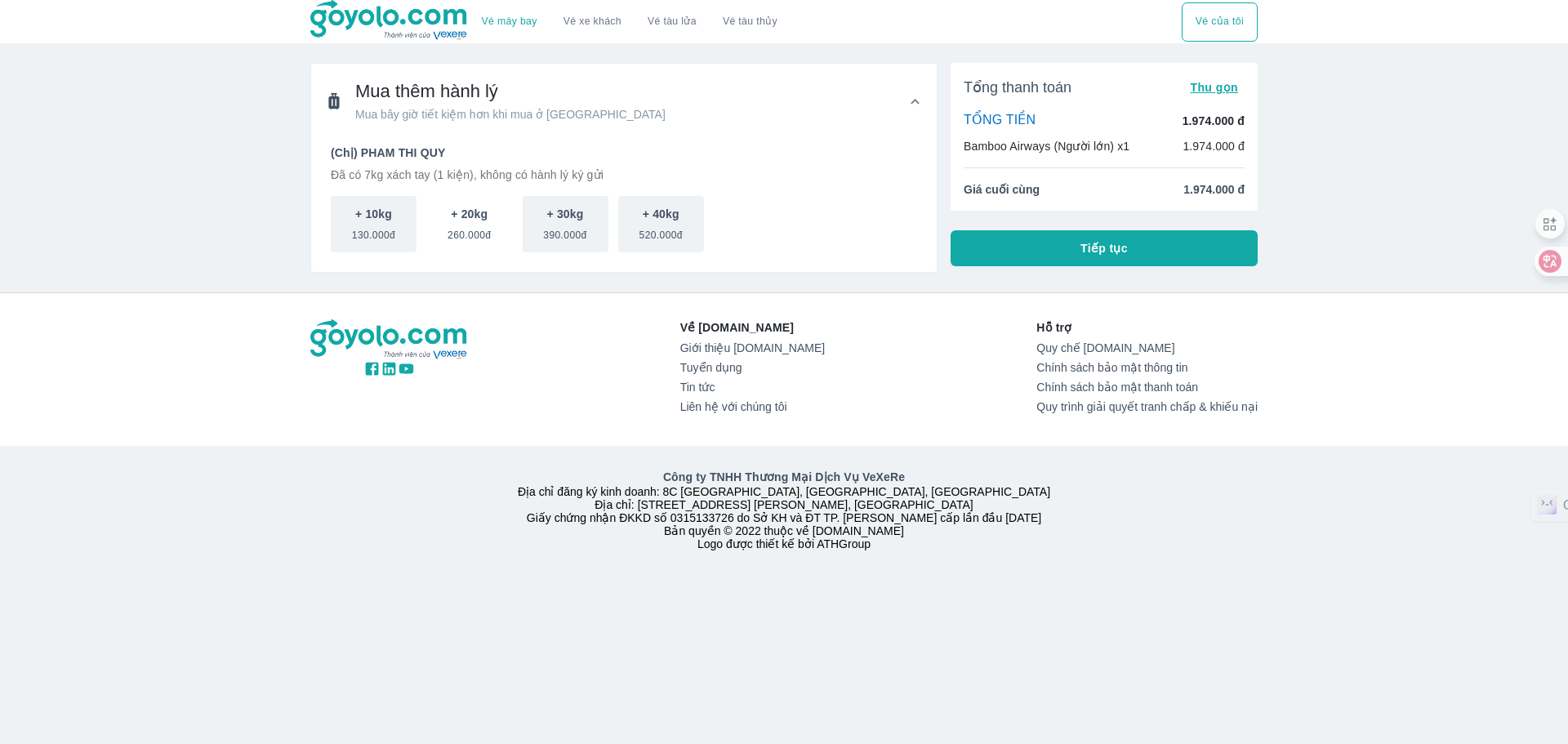
click at [474, 231] on span "260.000đ" at bounding box center [468, 232] width 43 height 20
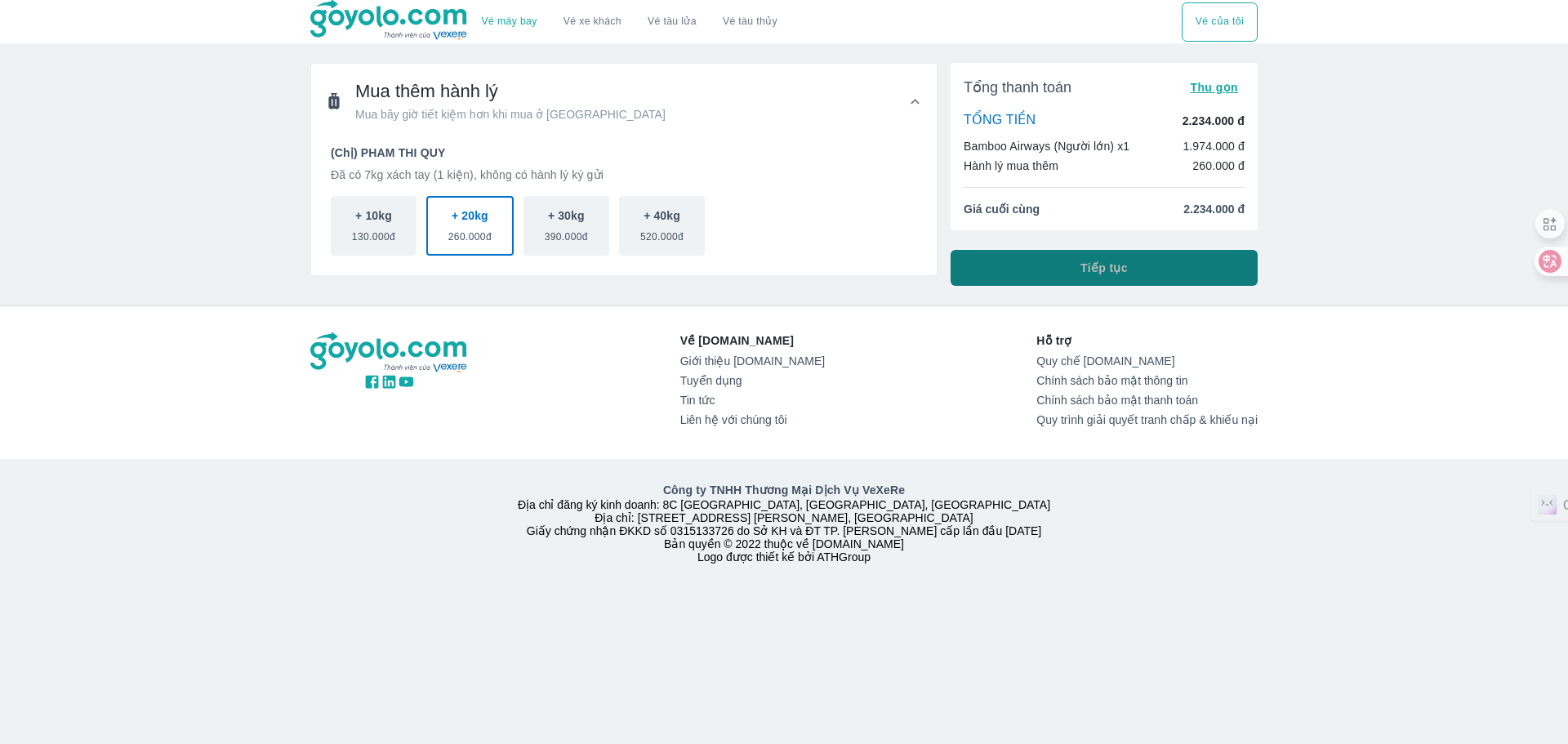
click at [1027, 275] on button "Tiếp tục" at bounding box center [1104, 268] width 307 height 36
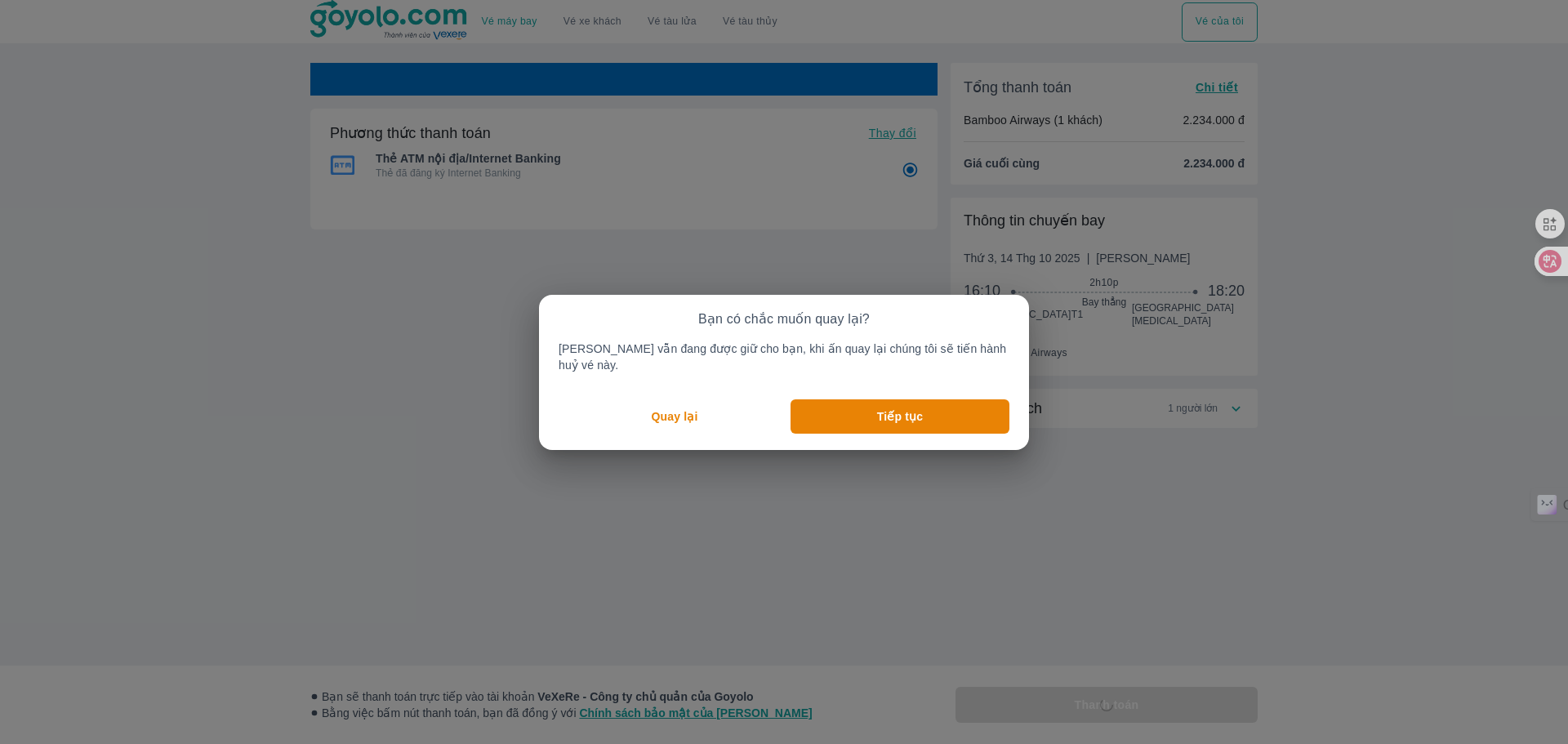
click at [805, 272] on div "Bạn có chắc muốn quay lại? [PERSON_NAME] vẫn đang được giữ cho bạn, khi ấn quay…" at bounding box center [784, 372] width 1568 height 744
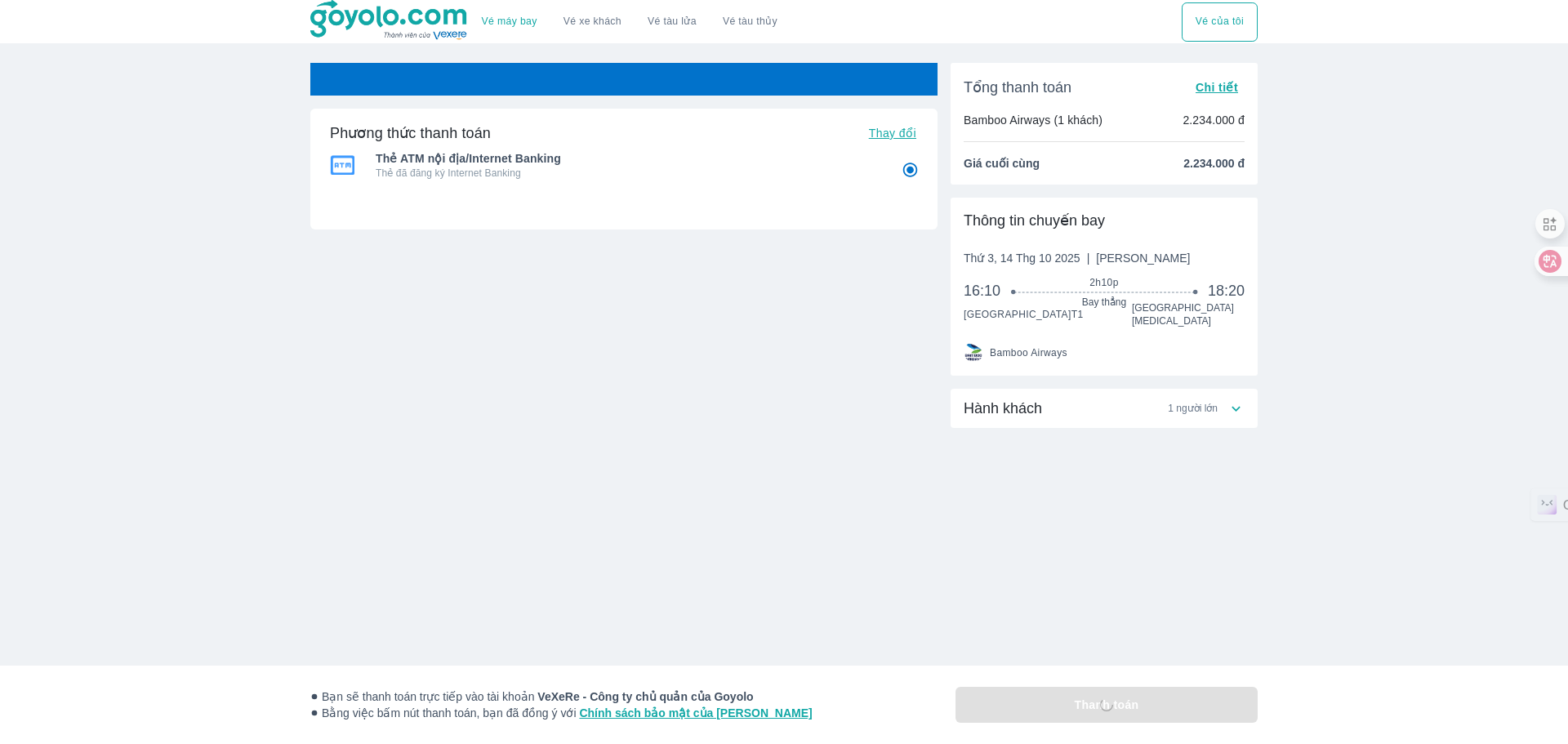
radio input "false"
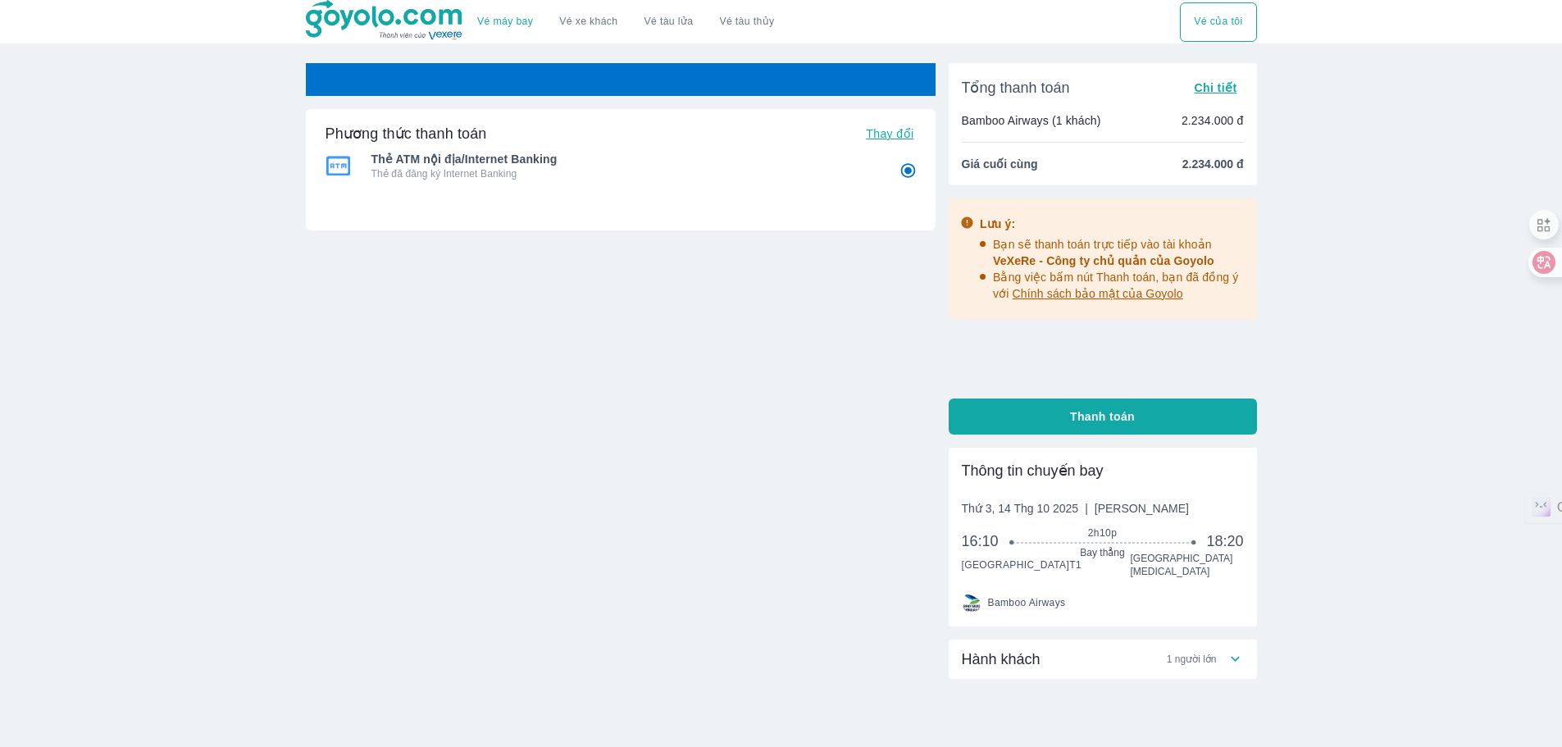
radio input "false"
click at [657, 376] on div "Vé sẽ tự động hủy trong 54 : 32 Phương thức thanh toán Thay đổi Thẻ ATM nội địa…" at bounding box center [621, 280] width 630 height 434
click at [736, 386] on div "Vé sẽ tự động hủy trong 54 : 30 Phương thức thanh toán Thay đổi Thẻ ATM nội địa…" at bounding box center [621, 280] width 630 height 434
